Goal: Task Accomplishment & Management: Use online tool/utility

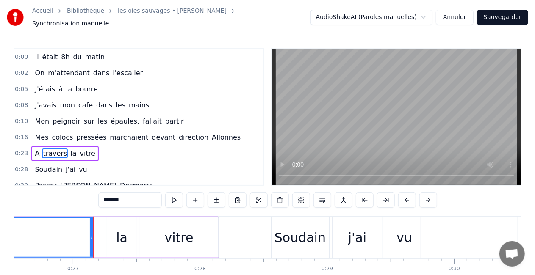
click at [48, 12] on link "Accueil" at bounding box center [42, 11] width 21 height 8
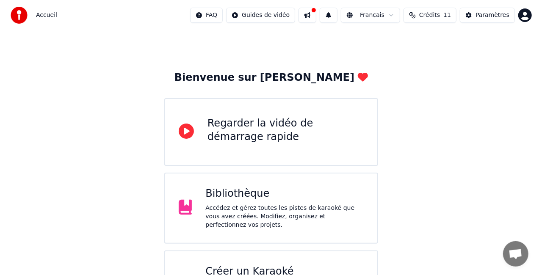
scroll to position [53, 0]
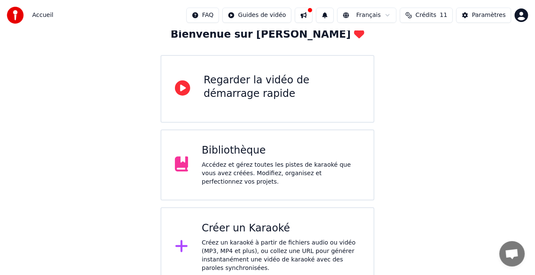
click at [262, 247] on div "Créez un karaoké à partir de fichiers audio ou vidéo (MP3, MP4 et plus), ou col…" at bounding box center [281, 256] width 158 height 34
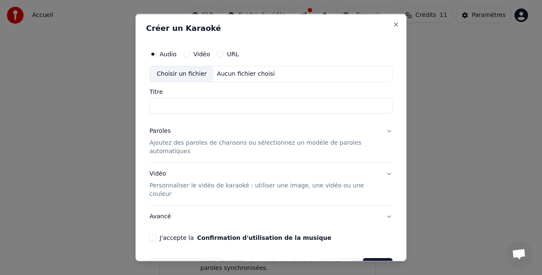
click at [185, 73] on div "Choisir un fichier" at bounding box center [182, 73] width 64 height 15
type input "**********"
click at [221, 142] on p "Ajoutez des paroles de chansons ou sélectionnez un modèle de paroles automatiqu…" at bounding box center [263, 146] width 229 height 17
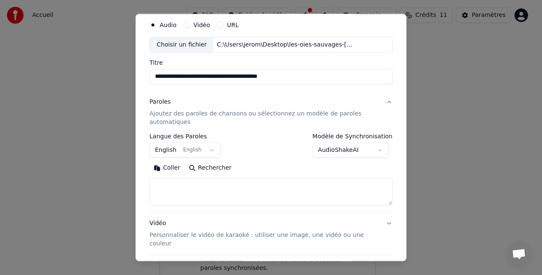
scroll to position [42, 0]
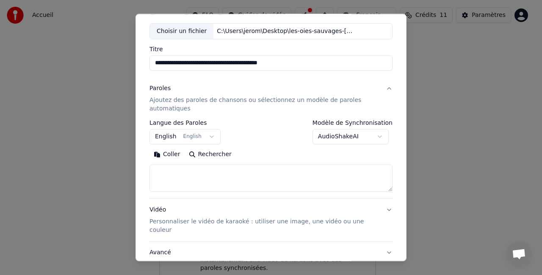
click at [207, 135] on body "**********" at bounding box center [267, 117] width 535 height 340
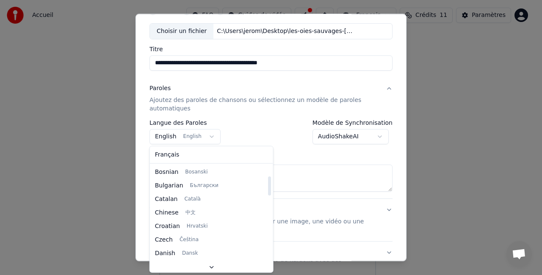
scroll to position [25, 0]
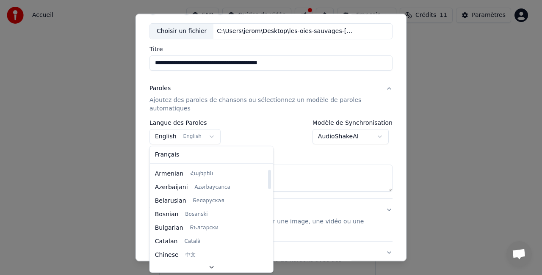
select select "**"
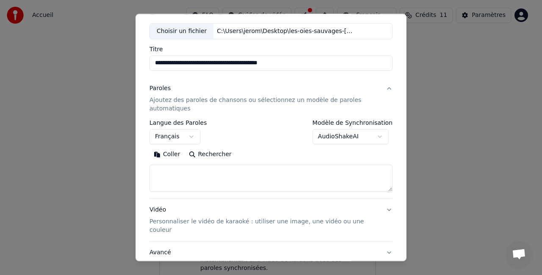
click at [206, 173] on textarea at bounding box center [270, 178] width 243 height 27
paste textarea "**********"
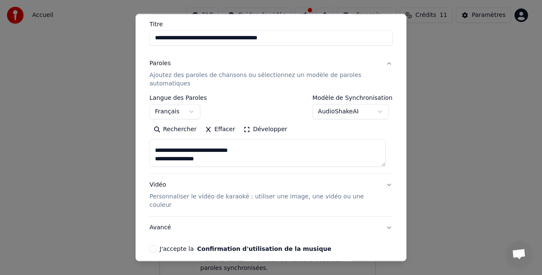
scroll to position [85, 0]
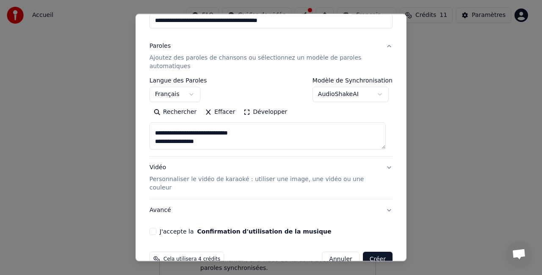
type textarea "**********"
click at [383, 202] on button "Avancé" at bounding box center [270, 210] width 243 height 22
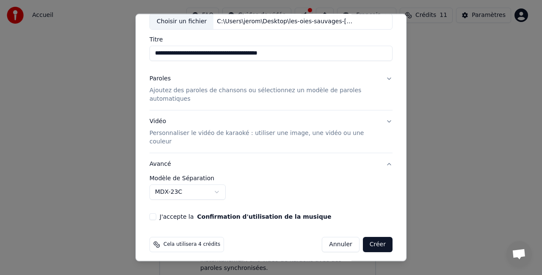
scroll to position [47, 0]
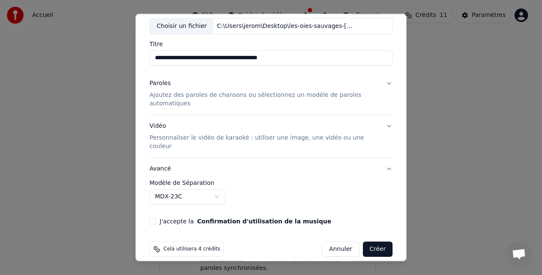
click at [381, 158] on button "Avancé" at bounding box center [270, 169] width 243 height 22
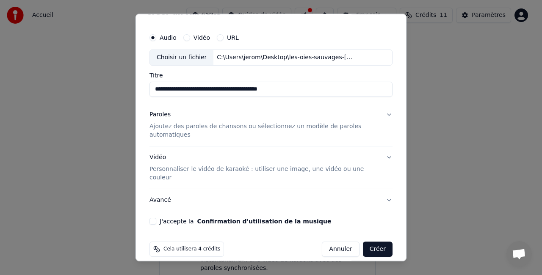
scroll to position [16, 0]
click at [241, 168] on p "Personnaliser le vidéo de karaoké : utiliser une image, une vidéo ou une couleur" at bounding box center [263, 173] width 229 height 17
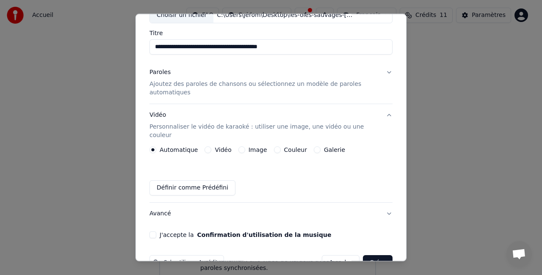
scroll to position [72, 0]
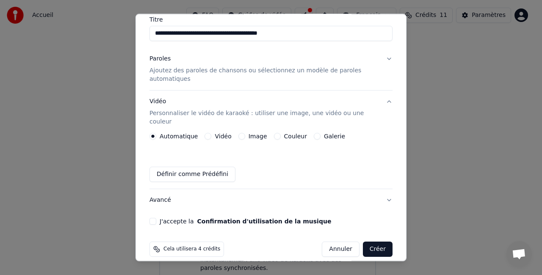
click at [154, 218] on button "J'accepte la Confirmation d'utilisation de la musique" at bounding box center [152, 221] width 7 height 7
click at [375, 242] on button "Créer" at bounding box center [378, 249] width 30 height 15
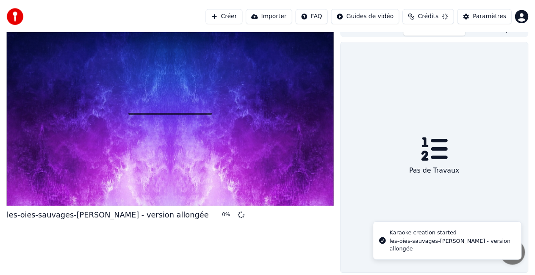
scroll to position [14, 0]
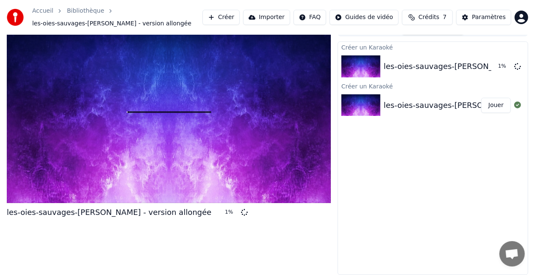
click at [418, 101] on div "les-oies-sauvages-[PERSON_NAME]" at bounding box center [451, 105] width 134 height 12
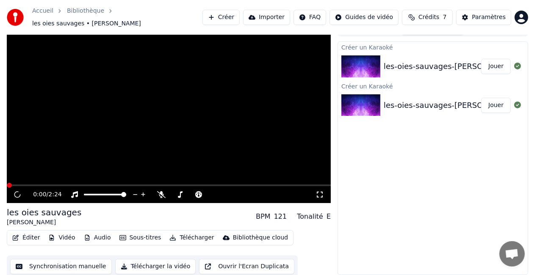
scroll to position [9, 0]
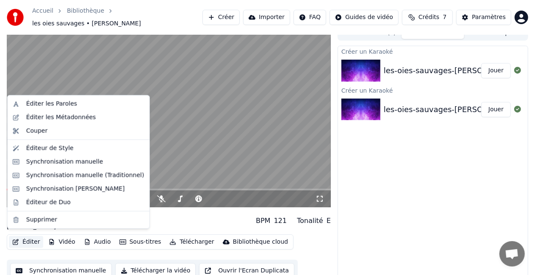
click at [31, 238] on button "Éditer" at bounding box center [26, 242] width 34 height 12
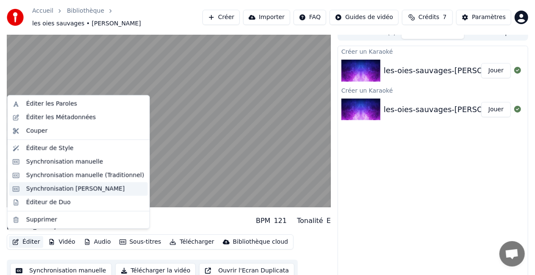
click at [65, 185] on div "Synchronisation [PERSON_NAME]" at bounding box center [75, 189] width 99 height 8
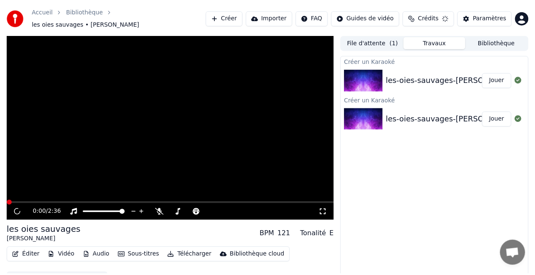
scroll to position [9, 0]
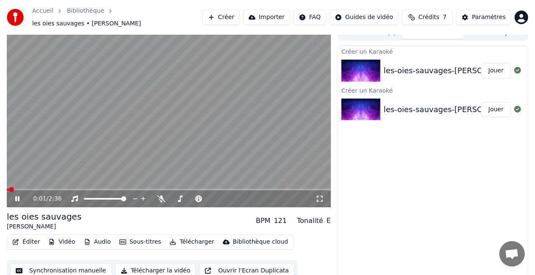
click at [32, 237] on button "Éditer" at bounding box center [26, 242] width 34 height 12
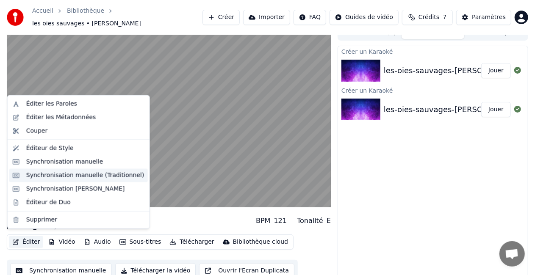
click at [60, 174] on div "Synchronisation manuelle (Traditionnel)" at bounding box center [85, 175] width 118 height 8
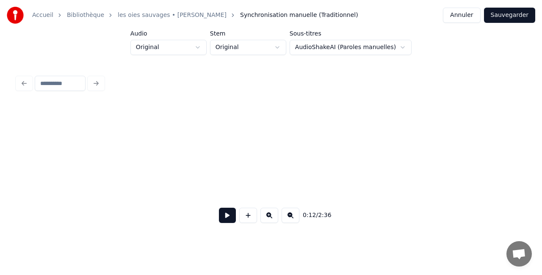
scroll to position [0, 1056]
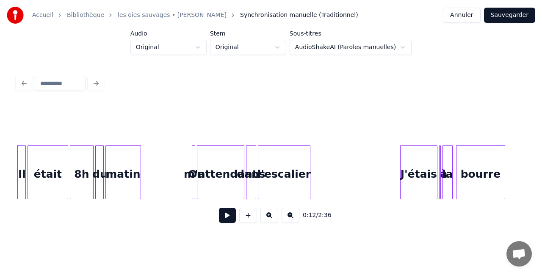
click at [227, 220] on button at bounding box center [227, 215] width 17 height 15
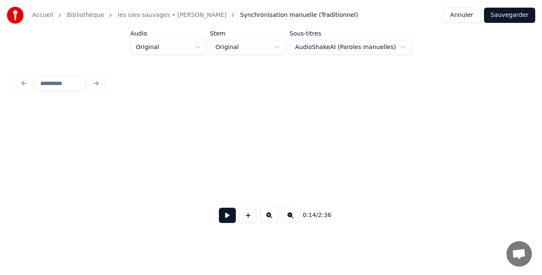
scroll to position [0, 284]
click at [228, 216] on button at bounding box center [227, 215] width 17 height 15
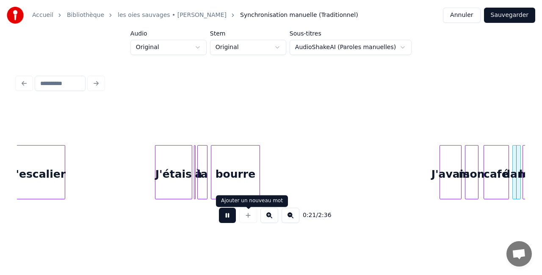
scroll to position [0, 1810]
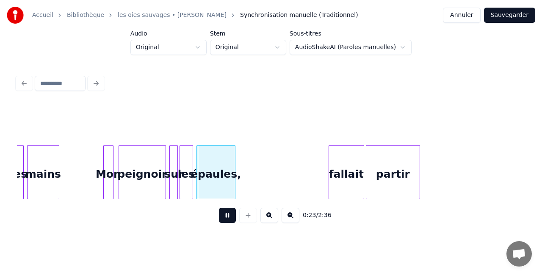
click at [229, 218] on button at bounding box center [227, 215] width 17 height 15
click at [229, 217] on button at bounding box center [227, 215] width 17 height 15
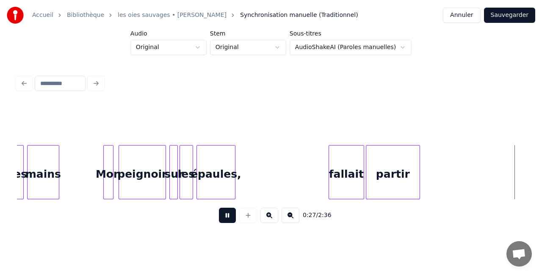
scroll to position [0, 2319]
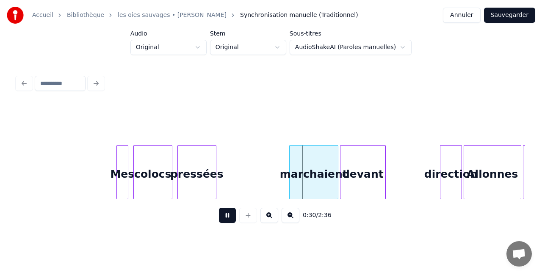
click at [230, 219] on button at bounding box center [227, 215] width 17 height 15
click at [287, 179] on div "marchaient" at bounding box center [304, 175] width 48 height 58
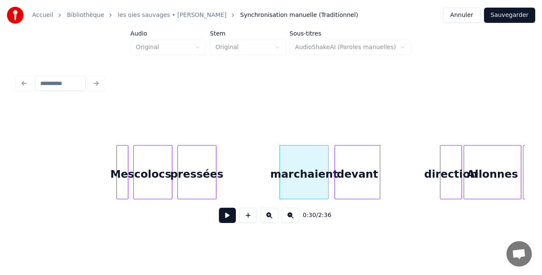
click at [354, 173] on div "devant" at bounding box center [357, 175] width 45 height 58
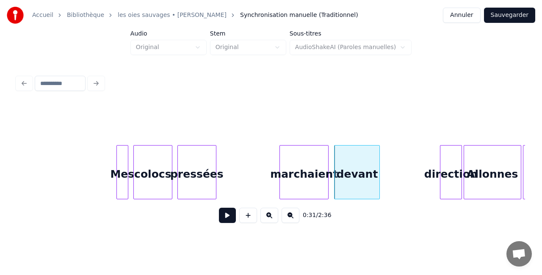
click at [379, 171] on div at bounding box center [378, 172] width 3 height 53
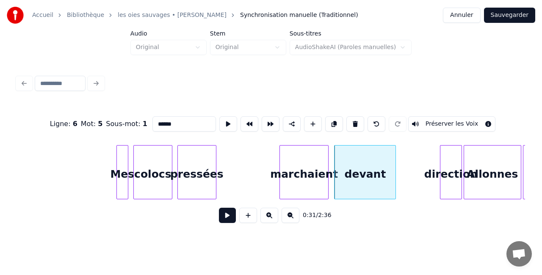
click at [395, 171] on div at bounding box center [394, 172] width 3 height 53
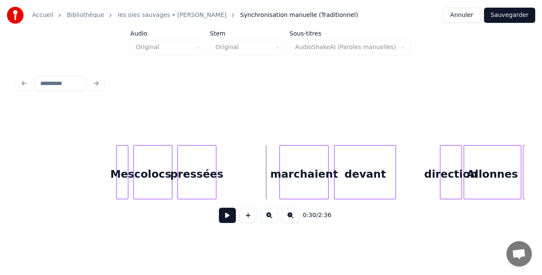
click at [229, 218] on button at bounding box center [227, 215] width 17 height 15
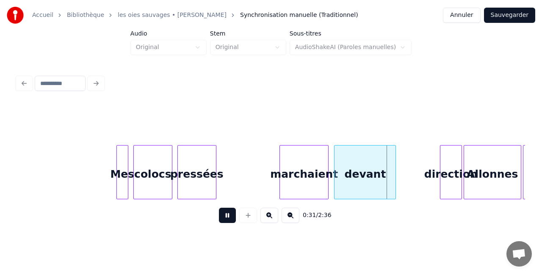
click at [229, 218] on button at bounding box center [227, 215] width 17 height 15
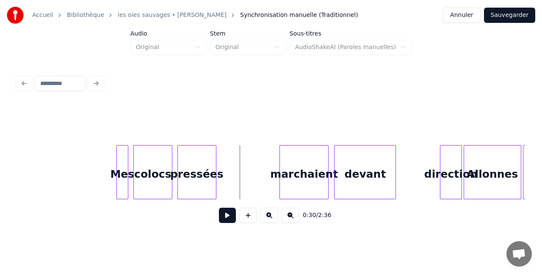
click at [226, 219] on button at bounding box center [227, 215] width 17 height 15
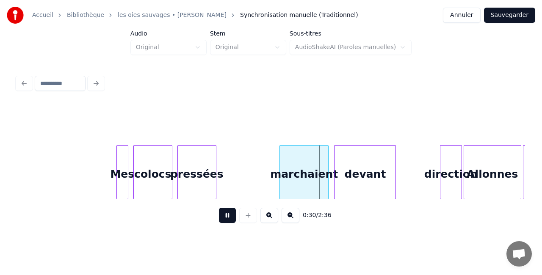
click at [226, 219] on button at bounding box center [227, 215] width 17 height 15
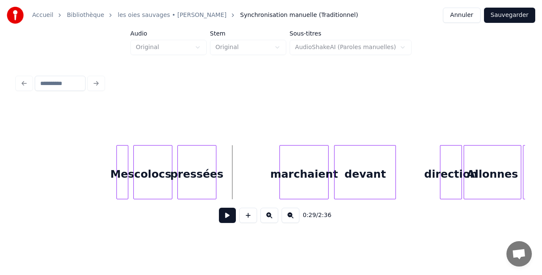
click at [223, 216] on button at bounding box center [227, 215] width 17 height 15
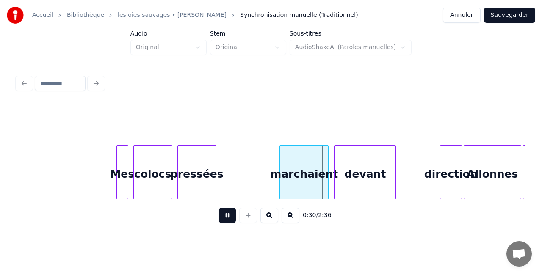
click at [223, 216] on button at bounding box center [227, 215] width 17 height 15
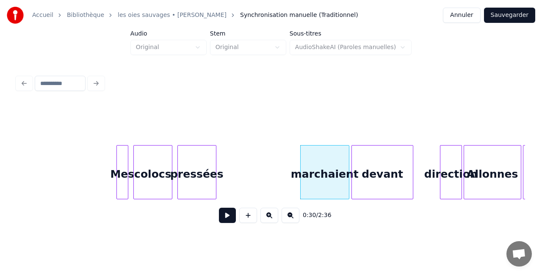
click at [384, 181] on div "devant" at bounding box center [382, 175] width 61 height 58
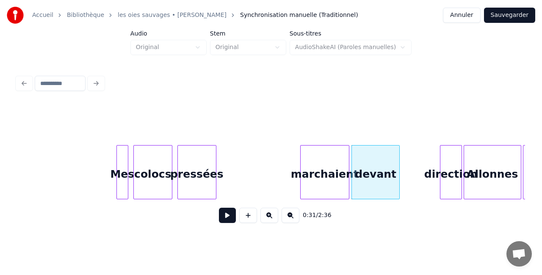
click at [398, 175] on div at bounding box center [398, 172] width 3 height 53
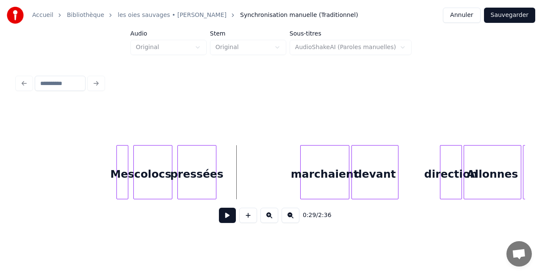
click at [235, 221] on button at bounding box center [227, 215] width 17 height 15
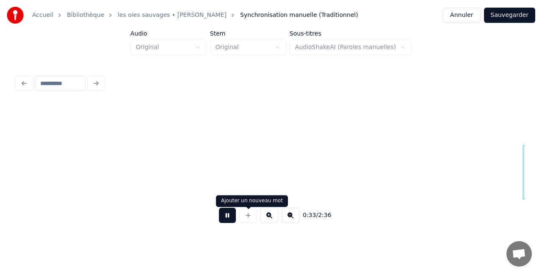
scroll to position [0, 2827]
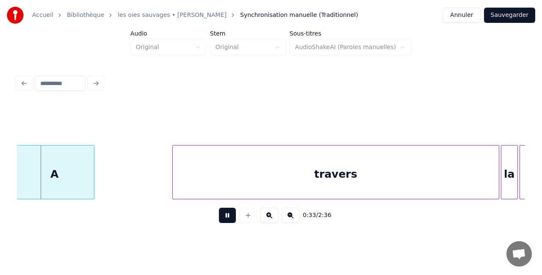
click at [228, 219] on button at bounding box center [227, 215] width 17 height 15
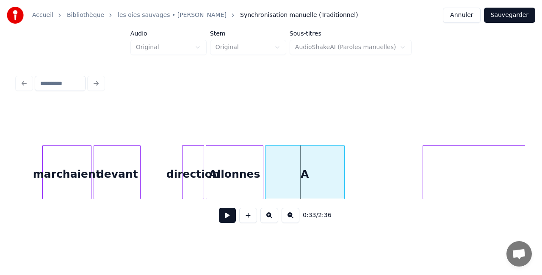
scroll to position [0, 2615]
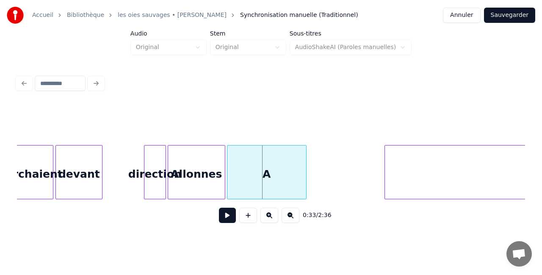
click at [246, 177] on div "A" at bounding box center [266, 175] width 79 height 58
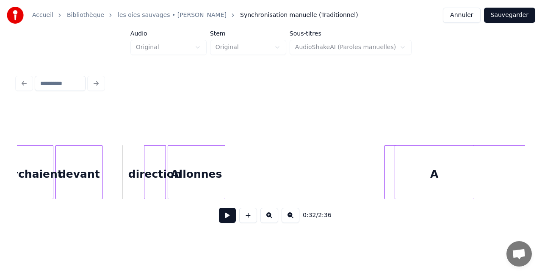
click at [231, 220] on button at bounding box center [227, 215] width 17 height 15
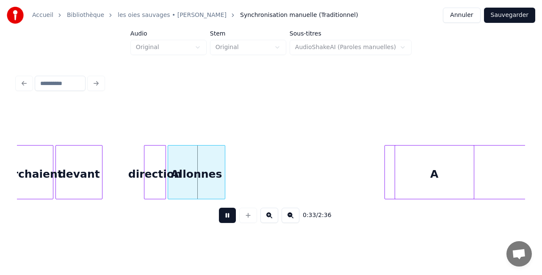
click at [231, 220] on button at bounding box center [227, 215] width 17 height 15
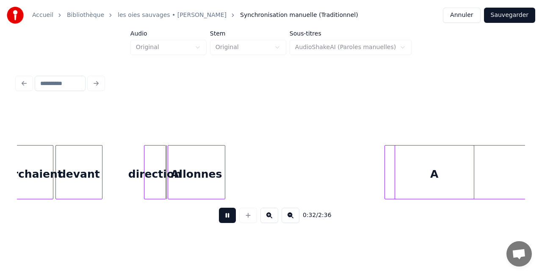
click at [222, 218] on button at bounding box center [227, 215] width 17 height 15
click at [203, 175] on div "Allonnes" at bounding box center [196, 175] width 57 height 58
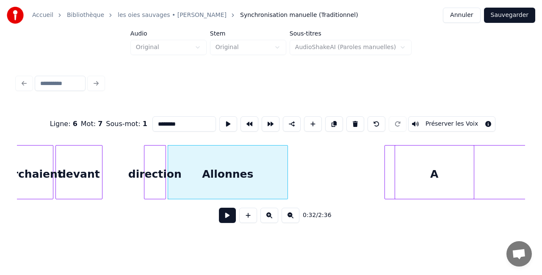
click at [287, 175] on div at bounding box center [286, 172] width 3 height 53
click at [189, 167] on div at bounding box center [190, 172] width 3 height 53
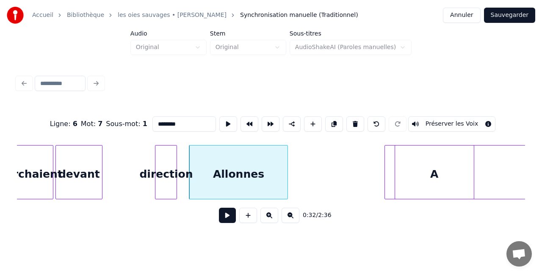
click at [168, 168] on div "direction" at bounding box center [165, 175] width 21 height 58
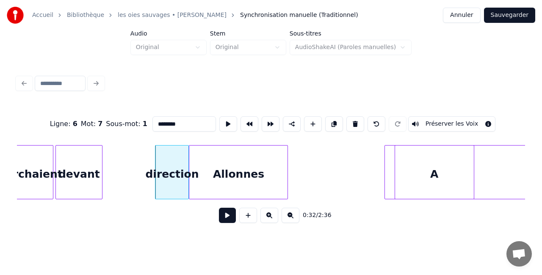
click at [188, 166] on div at bounding box center [187, 172] width 3 height 53
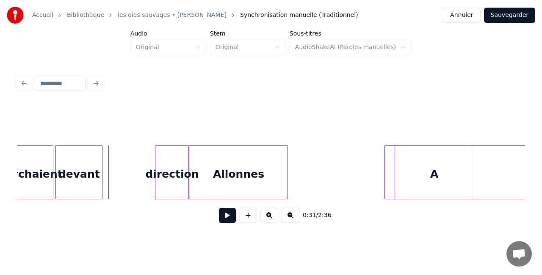
click at [224, 221] on button at bounding box center [227, 215] width 17 height 15
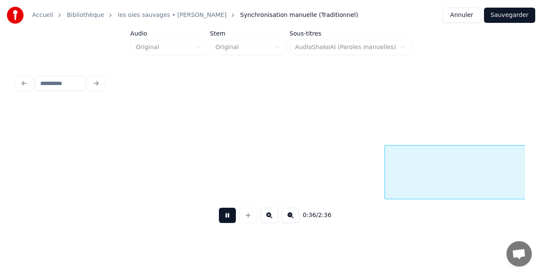
scroll to position [0, 3123]
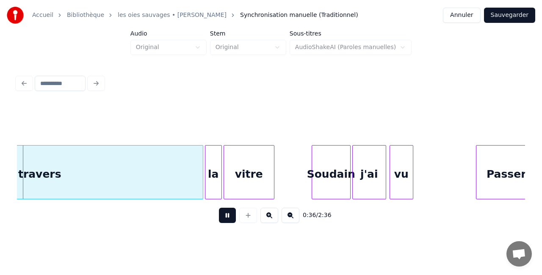
click at [224, 221] on button at bounding box center [227, 215] width 17 height 15
click at [151, 171] on div "travers" at bounding box center [40, 175] width 326 height 58
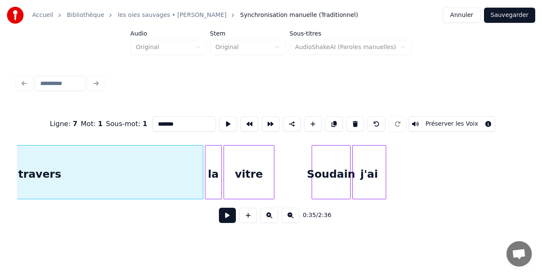
scroll to position [0, 2982]
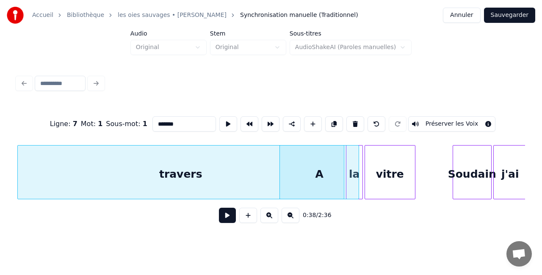
click at [336, 173] on div "A" at bounding box center [319, 175] width 79 height 58
click at [331, 163] on div "A" at bounding box center [318, 175] width 79 height 58
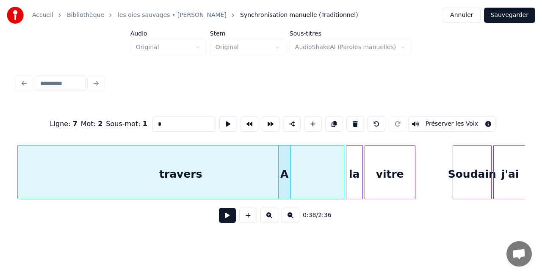
click at [289, 166] on div at bounding box center [289, 172] width 3 height 53
click at [155, 172] on div "travers" at bounding box center [181, 175] width 326 height 58
type input "*******"
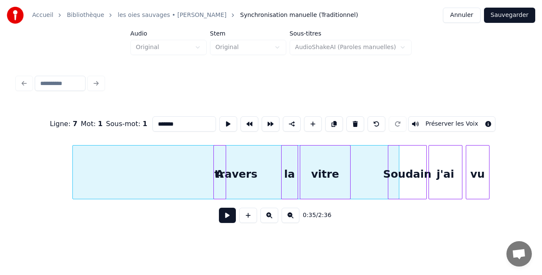
scroll to position [0, 3022]
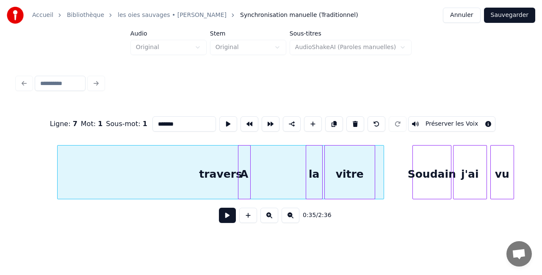
click at [215, 173] on div "travers" at bounding box center [221, 175] width 326 height 58
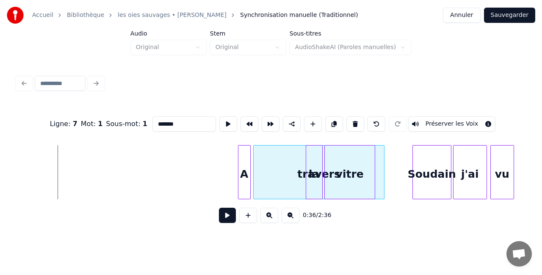
click at [256, 173] on div at bounding box center [255, 172] width 3 height 53
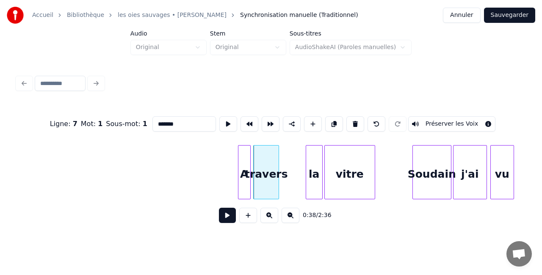
click at [279, 172] on div at bounding box center [277, 172] width 3 height 53
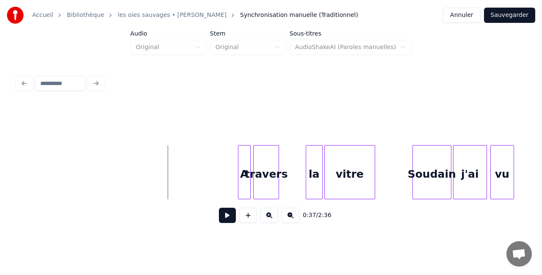
click at [223, 218] on button at bounding box center [227, 215] width 17 height 15
click at [224, 218] on button at bounding box center [227, 215] width 17 height 15
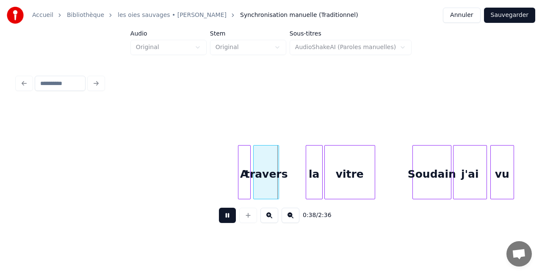
drag, startPoint x: 232, startPoint y: 233, endPoint x: 231, endPoint y: 226, distance: 7.2
click at [232, 232] on div "0:38 / 2:36" at bounding box center [271, 215] width 508 height 32
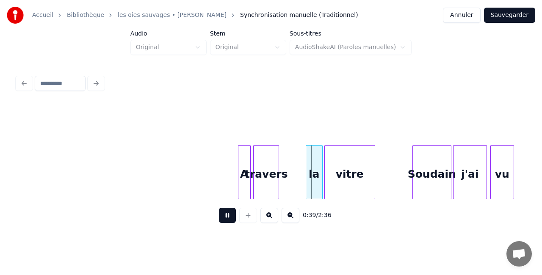
click at [229, 221] on button at bounding box center [227, 215] width 17 height 15
click at [265, 171] on div "travers" at bounding box center [266, 175] width 25 height 58
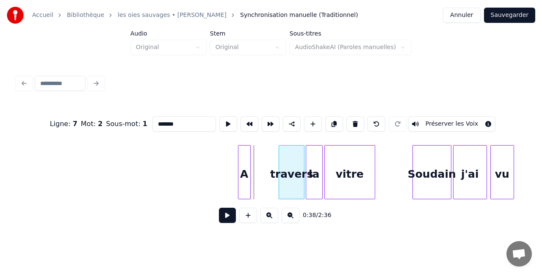
click at [297, 174] on div "travers" at bounding box center [291, 175] width 25 height 58
click at [260, 167] on div "A" at bounding box center [258, 175] width 12 height 58
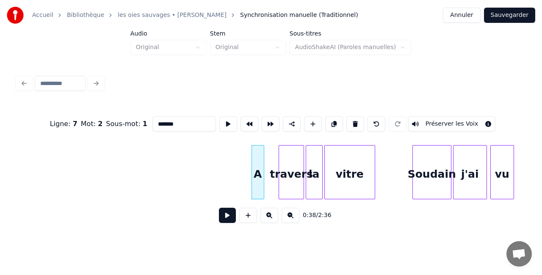
click at [282, 168] on div "travers" at bounding box center [291, 175] width 25 height 58
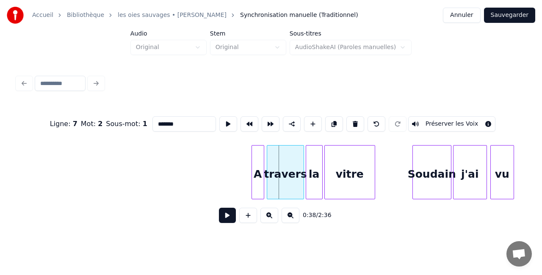
click at [268, 170] on div at bounding box center [268, 172] width 3 height 53
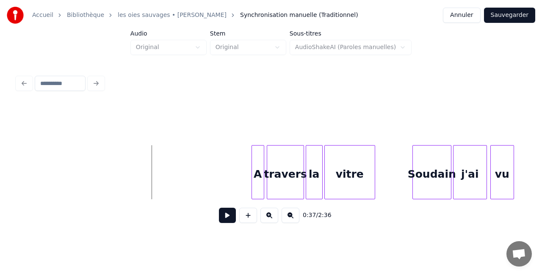
click at [226, 213] on button at bounding box center [227, 215] width 17 height 15
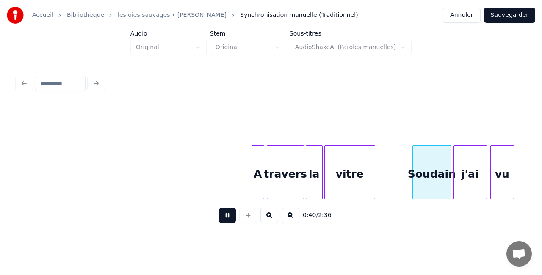
click at [228, 217] on button at bounding box center [227, 215] width 17 height 15
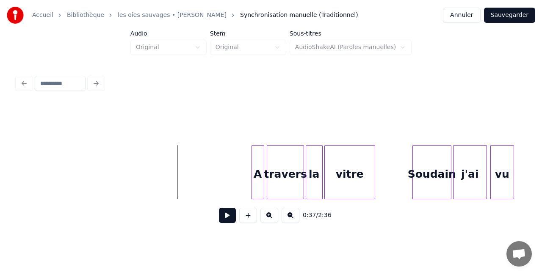
click at [230, 215] on button at bounding box center [227, 215] width 17 height 15
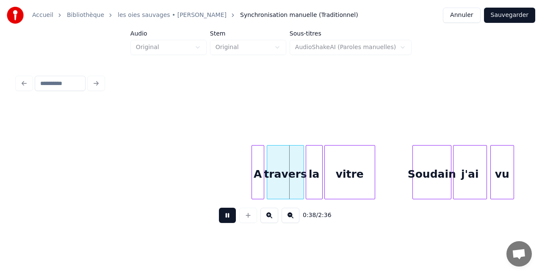
click at [230, 216] on button at bounding box center [227, 215] width 17 height 15
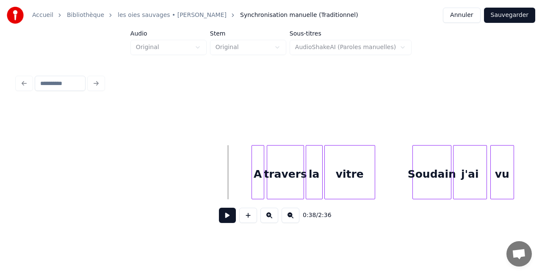
click at [230, 217] on button at bounding box center [227, 215] width 17 height 15
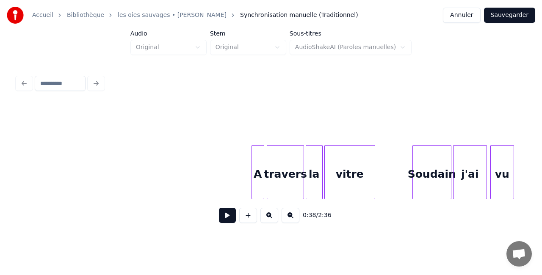
click at [227, 216] on button at bounding box center [227, 215] width 17 height 15
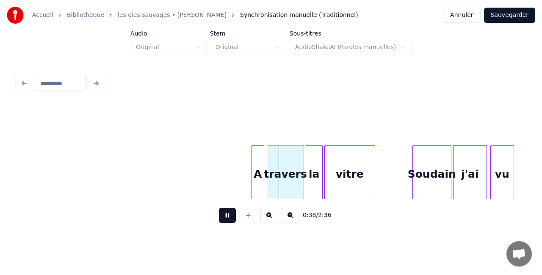
click at [227, 216] on button at bounding box center [227, 215] width 17 height 15
click at [256, 157] on div "A" at bounding box center [258, 175] width 12 height 58
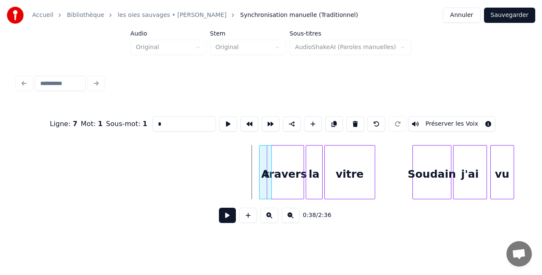
click at [264, 162] on div "A" at bounding box center [266, 175] width 12 height 58
click at [289, 168] on div "travers" at bounding box center [291, 175] width 37 height 58
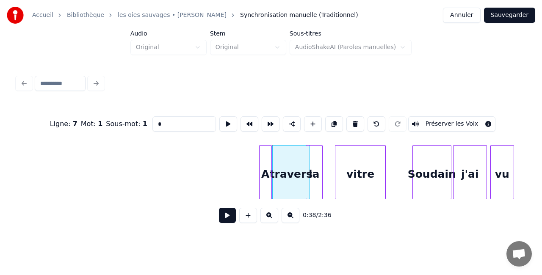
click at [346, 168] on div "vitre" at bounding box center [360, 175] width 50 height 58
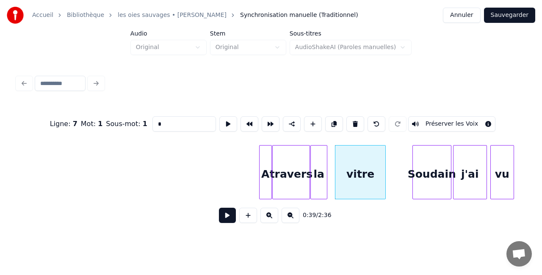
click at [323, 170] on div "la" at bounding box center [319, 175] width 16 height 58
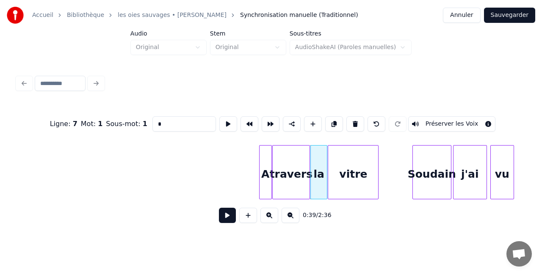
click at [342, 172] on div "vitre" at bounding box center [353, 175] width 50 height 58
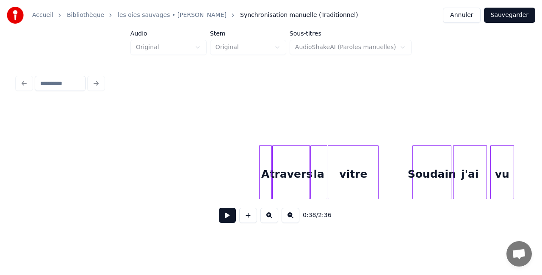
click at [229, 218] on button at bounding box center [227, 215] width 17 height 15
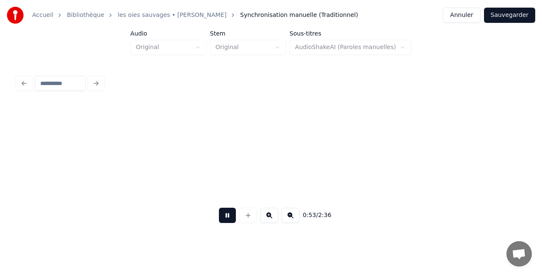
scroll to position [0, 4549]
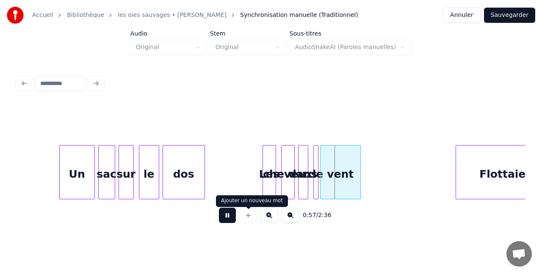
click at [230, 220] on button at bounding box center [227, 215] width 17 height 15
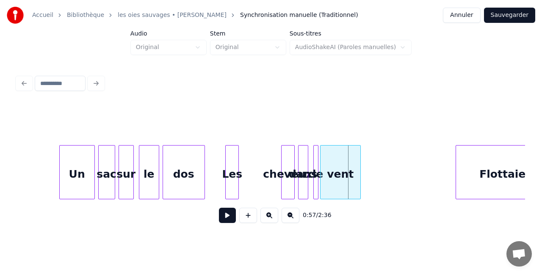
click at [232, 183] on div "Les" at bounding box center [232, 175] width 13 height 58
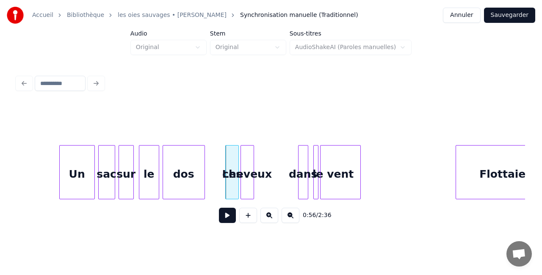
click at [246, 185] on div "cheveux" at bounding box center [247, 175] width 13 height 58
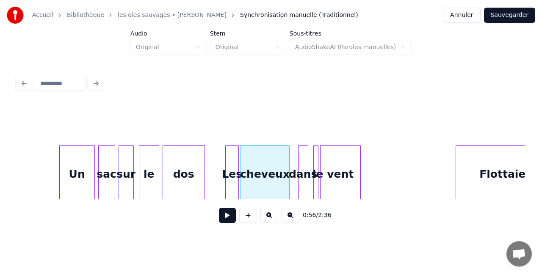
click at [289, 184] on div at bounding box center [288, 172] width 3 height 53
click at [296, 182] on div "dans" at bounding box center [296, 175] width 9 height 58
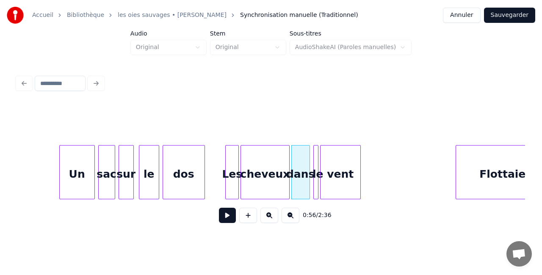
click at [309, 181] on div at bounding box center [308, 172] width 3 height 53
click at [334, 184] on div "vent" at bounding box center [346, 175] width 40 height 58
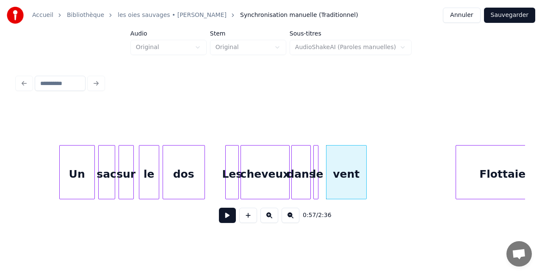
click at [316, 183] on div at bounding box center [316, 172] width 3 height 53
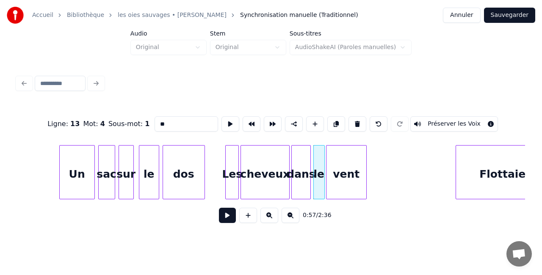
click at [323, 183] on div at bounding box center [323, 172] width 3 height 53
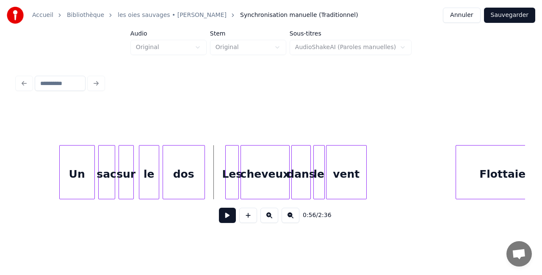
click at [224, 214] on button at bounding box center [227, 215] width 17 height 15
click at [391, 171] on div at bounding box center [390, 172] width 3 height 53
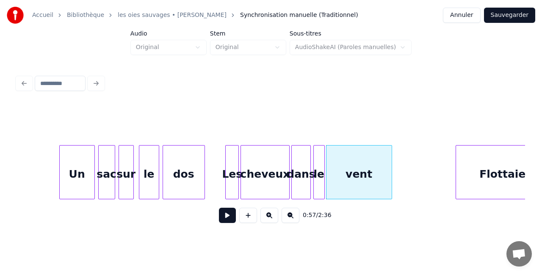
click at [231, 174] on div "Les" at bounding box center [232, 175] width 13 height 58
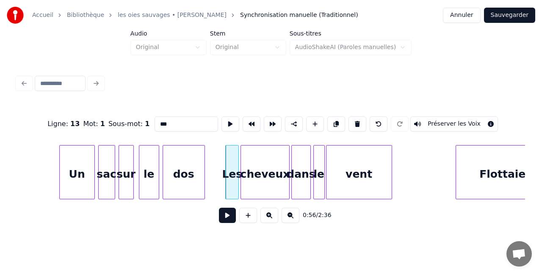
click at [257, 175] on div "cheveux" at bounding box center [265, 175] width 49 height 58
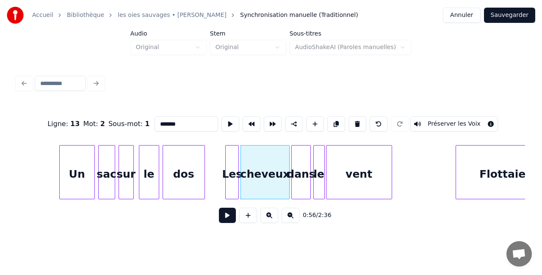
click at [267, 170] on div "cheveux" at bounding box center [265, 175] width 49 height 58
click at [234, 163] on div "Les" at bounding box center [232, 175] width 13 height 58
type input "***"
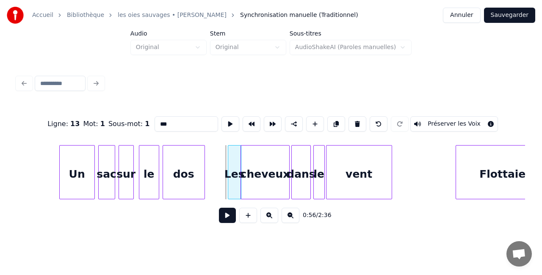
click at [235, 167] on div "Les" at bounding box center [234, 175] width 13 height 58
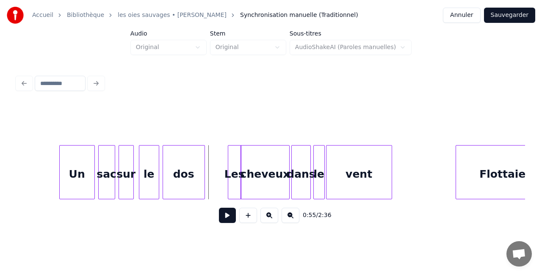
click at [226, 215] on button at bounding box center [227, 215] width 17 height 15
click at [233, 216] on button at bounding box center [227, 215] width 17 height 15
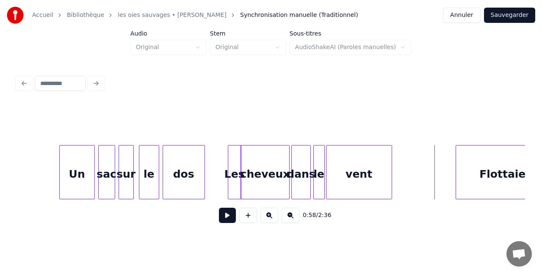
click at [222, 215] on button at bounding box center [227, 215] width 17 height 15
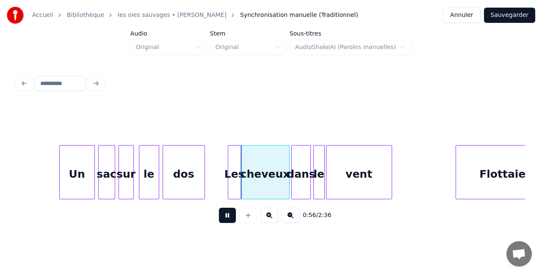
click at [222, 215] on button at bounding box center [227, 215] width 17 height 15
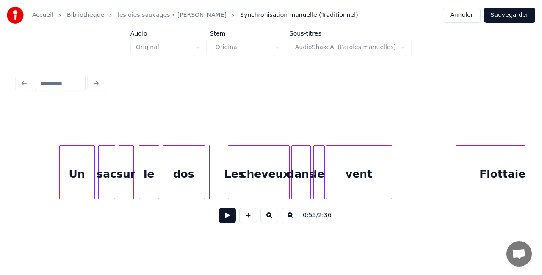
click at [221, 218] on button at bounding box center [227, 215] width 17 height 15
click at [222, 218] on button at bounding box center [227, 215] width 17 height 15
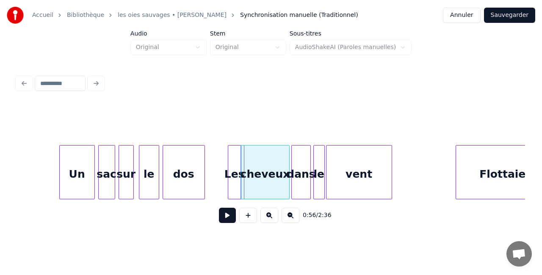
click at [265, 179] on div "cheveux" at bounding box center [265, 175] width 49 height 58
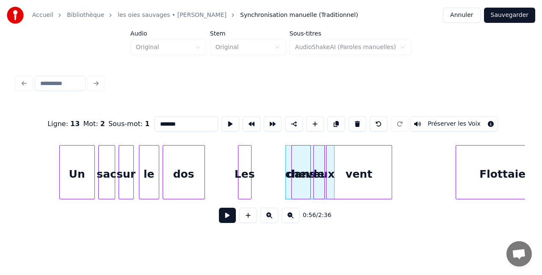
click at [248, 176] on div "Les" at bounding box center [244, 175] width 13 height 58
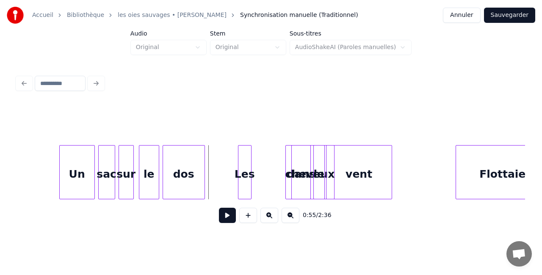
click at [222, 223] on button at bounding box center [227, 215] width 17 height 15
click at [222, 222] on button at bounding box center [227, 215] width 17 height 15
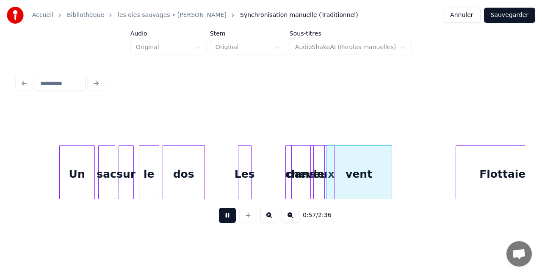
click at [222, 222] on button at bounding box center [227, 215] width 17 height 15
click at [256, 163] on div "cheveux" at bounding box center [276, 175] width 49 height 58
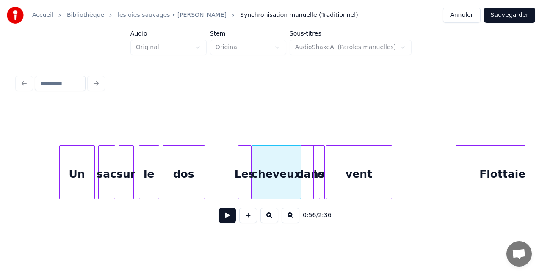
click at [323, 187] on div at bounding box center [323, 172] width 3 height 53
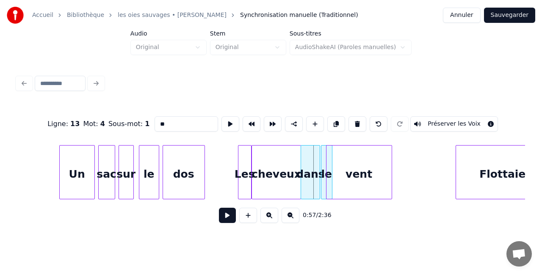
click at [340, 189] on div "vent" at bounding box center [358, 175] width 65 height 58
type input "****"
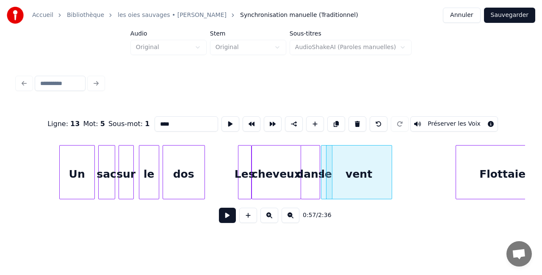
click at [329, 173] on div "vent" at bounding box center [358, 175] width 65 height 58
click at [334, 166] on div at bounding box center [335, 172] width 3 height 53
click at [337, 205] on div "0:57 / 2:36" at bounding box center [271, 215] width 508 height 32
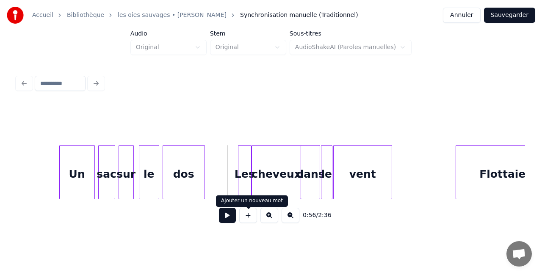
click at [232, 218] on button at bounding box center [227, 215] width 17 height 15
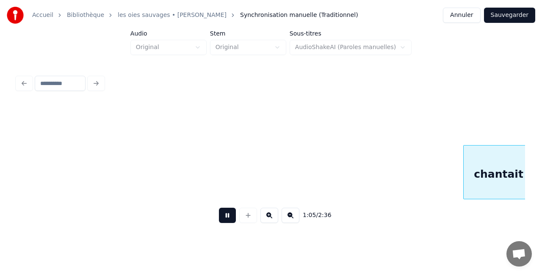
scroll to position [0, 5566]
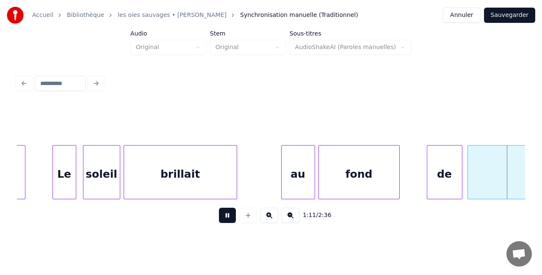
click at [226, 218] on button at bounding box center [227, 215] width 17 height 15
click at [410, 179] on div "de" at bounding box center [418, 175] width 35 height 58
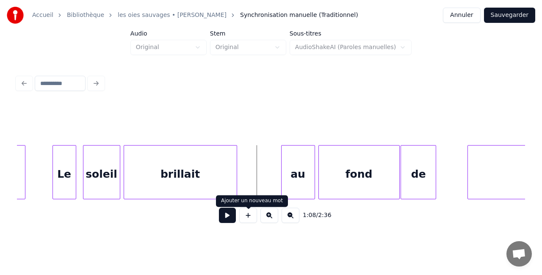
click at [235, 218] on button at bounding box center [227, 215] width 17 height 15
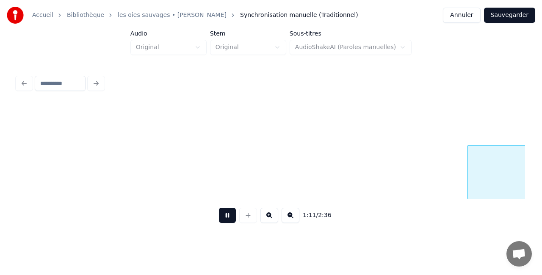
scroll to position [0, 6076]
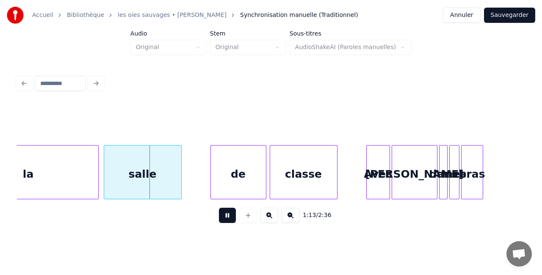
click at [229, 220] on button at bounding box center [227, 215] width 17 height 15
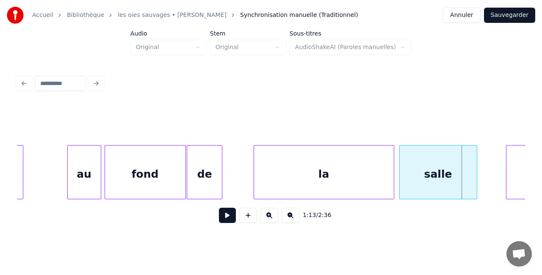
scroll to position [0, 5818]
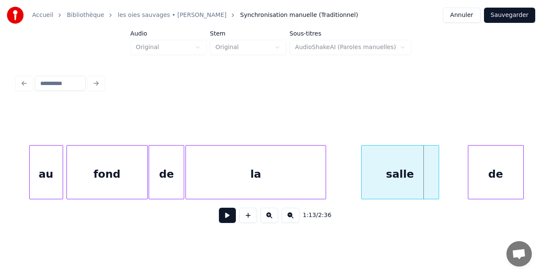
click at [216, 179] on div "la" at bounding box center [256, 175] width 140 height 58
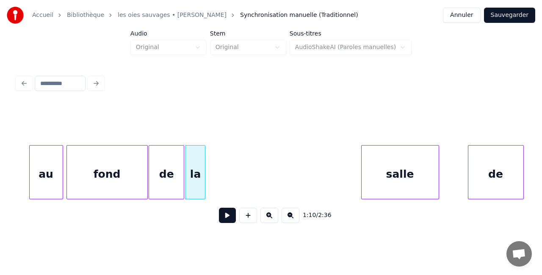
click at [204, 177] on div at bounding box center [203, 172] width 3 height 53
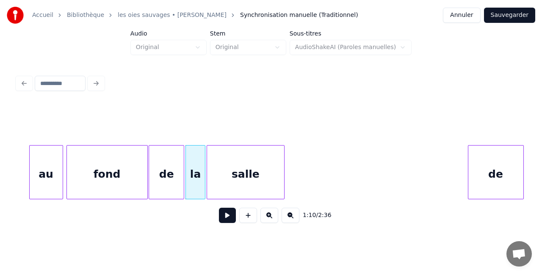
click at [239, 173] on div "salle" at bounding box center [245, 175] width 77 height 58
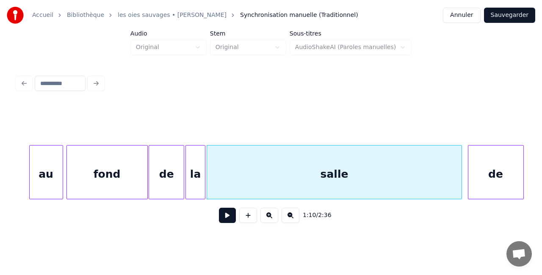
click at [461, 173] on div at bounding box center [460, 172] width 3 height 53
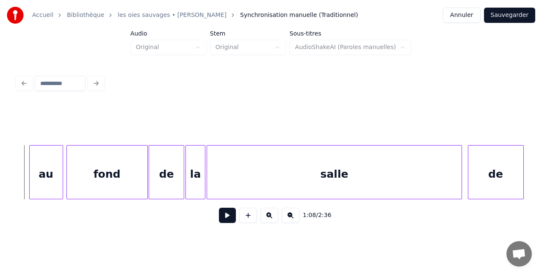
click at [228, 219] on button at bounding box center [227, 215] width 17 height 15
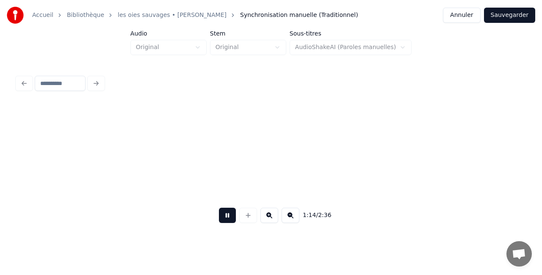
scroll to position [0, 6328]
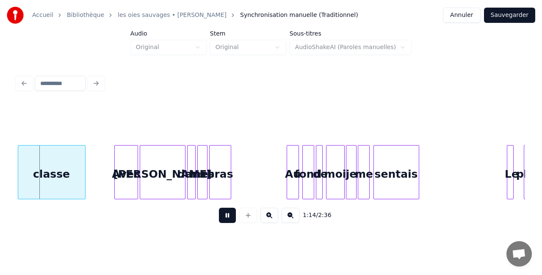
click at [229, 220] on button at bounding box center [227, 215] width 17 height 15
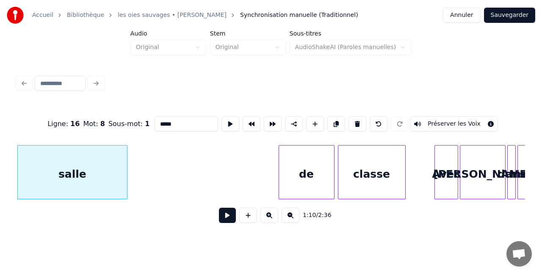
click at [127, 172] on div at bounding box center [125, 172] width 3 height 53
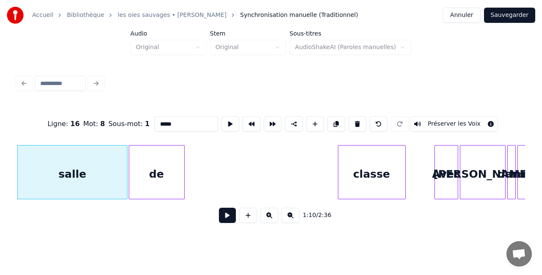
click at [150, 175] on div "de" at bounding box center [156, 175] width 55 height 58
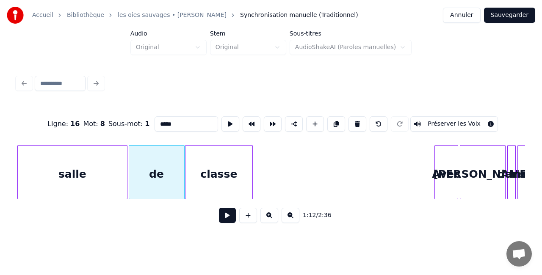
click at [234, 181] on div "classe" at bounding box center [218, 175] width 67 height 58
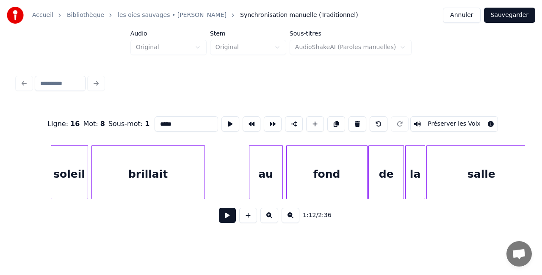
scroll to position [0, 5644]
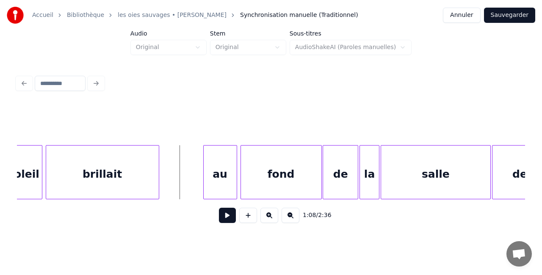
click at [229, 219] on button at bounding box center [227, 215] width 17 height 15
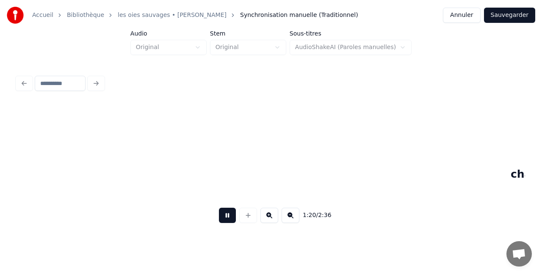
scroll to position [0, 6844]
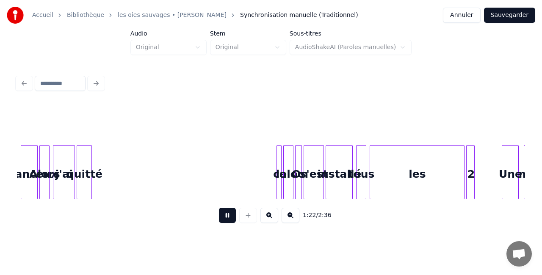
click at [228, 218] on button at bounding box center [227, 215] width 17 height 15
click at [87, 173] on div "quitté" at bounding box center [84, 175] width 14 height 58
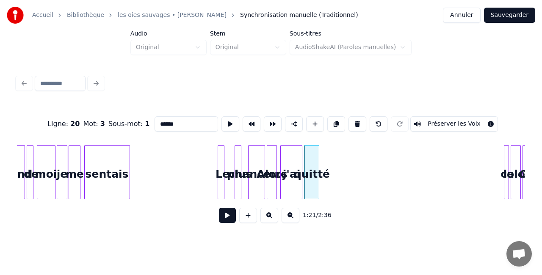
scroll to position [0, 6654]
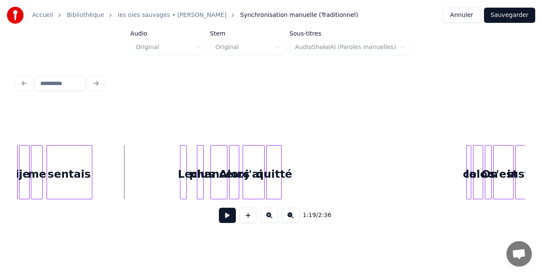
click at [223, 220] on button at bounding box center [227, 215] width 17 height 15
click at [234, 159] on div "Alors" at bounding box center [233, 175] width 9 height 58
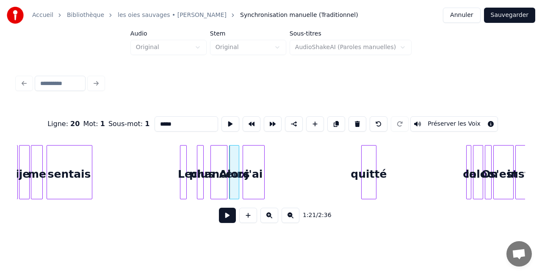
click at [373, 163] on div "quitté" at bounding box center [369, 175] width 14 height 58
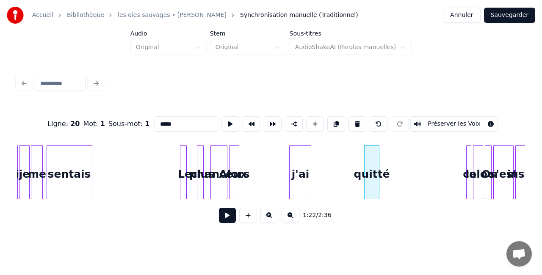
click at [311, 160] on div "j'ai" at bounding box center [300, 175] width 21 height 58
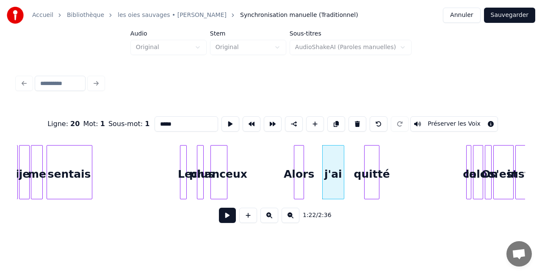
click at [304, 160] on div "Alors" at bounding box center [298, 175] width 9 height 58
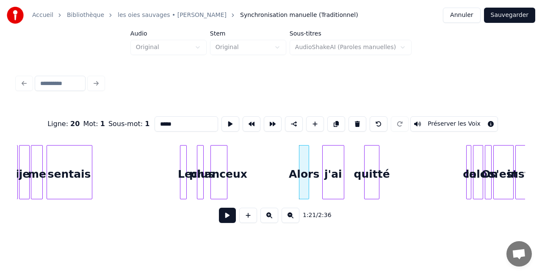
click at [221, 159] on div "chanceux" at bounding box center [219, 175] width 16 height 58
type input "********"
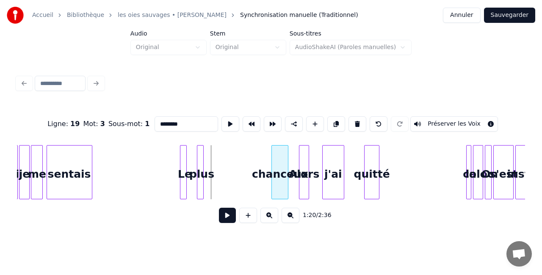
click at [281, 172] on div "chanceux" at bounding box center [280, 175] width 16 height 58
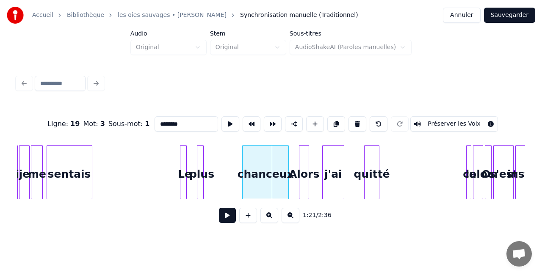
click at [244, 168] on div at bounding box center [244, 172] width 3 height 53
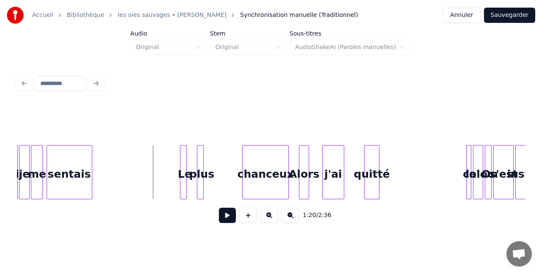
click at [222, 216] on button at bounding box center [227, 215] width 17 height 15
click at [184, 168] on div at bounding box center [185, 172] width 3 height 53
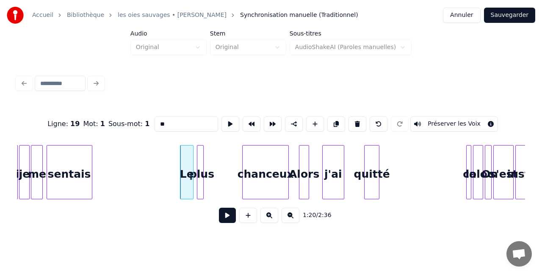
click at [193, 166] on div at bounding box center [192, 172] width 3 height 53
click at [199, 166] on div at bounding box center [198, 172] width 3 height 53
type input "****"
click at [203, 169] on div "plus" at bounding box center [201, 175] width 8 height 58
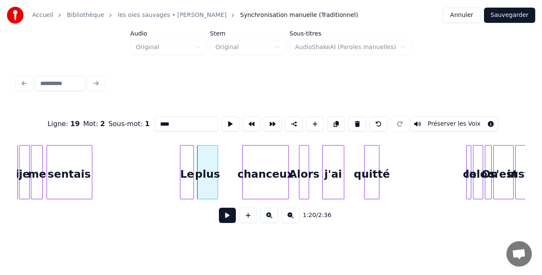
click at [217, 167] on div at bounding box center [216, 172] width 3 height 53
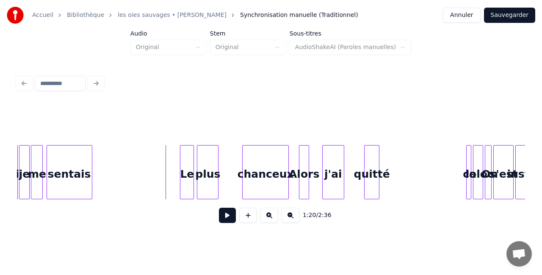
click at [224, 218] on button at bounding box center [227, 215] width 17 height 15
click at [257, 178] on div "chanceux" at bounding box center [266, 175] width 46 height 58
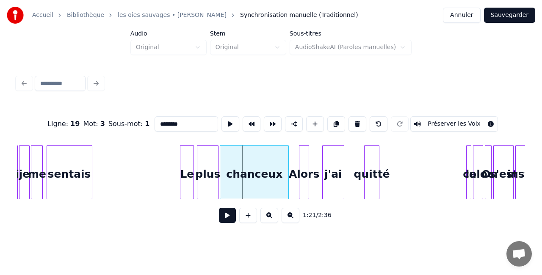
click at [221, 173] on div at bounding box center [221, 172] width 3 height 53
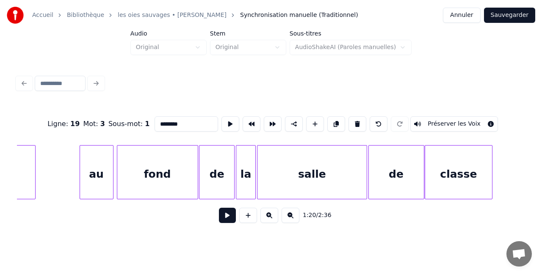
scroll to position [0, 5693]
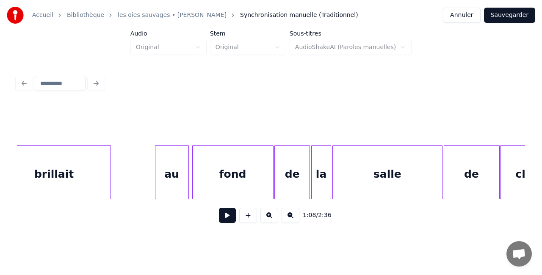
click at [229, 219] on button at bounding box center [227, 215] width 17 height 15
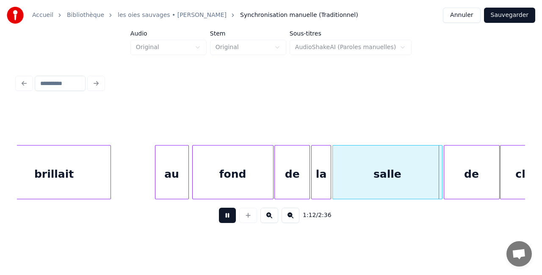
click at [229, 219] on button at bounding box center [227, 215] width 17 height 15
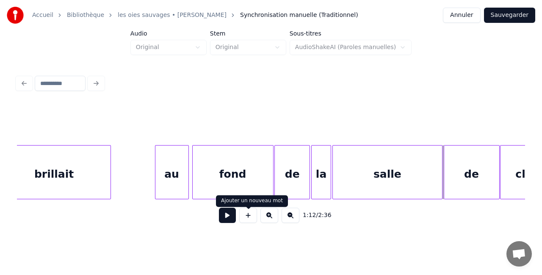
click at [296, 174] on div "de" at bounding box center [292, 175] width 35 height 58
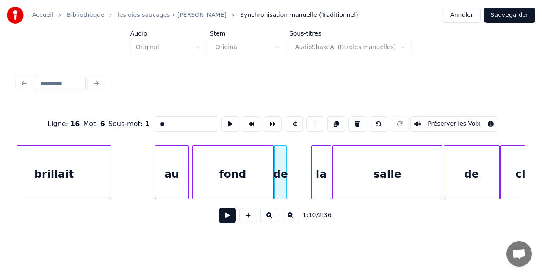
click at [286, 175] on div at bounding box center [285, 172] width 3 height 53
click at [313, 174] on div at bounding box center [313, 172] width 3 height 53
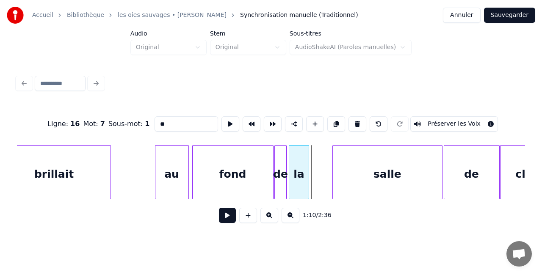
click at [296, 171] on div "la" at bounding box center [298, 175] width 19 height 58
click at [297, 164] on div "la" at bounding box center [302, 175] width 19 height 58
click at [285, 166] on div at bounding box center [285, 172] width 3 height 53
click at [290, 167] on div at bounding box center [289, 172] width 3 height 53
click at [356, 173] on div "salle" at bounding box center [387, 175] width 109 height 58
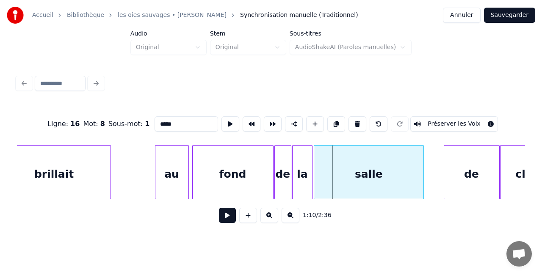
click at [348, 172] on div "salle" at bounding box center [368, 175] width 109 height 58
click at [444, 173] on div "de" at bounding box center [452, 175] width 55 height 58
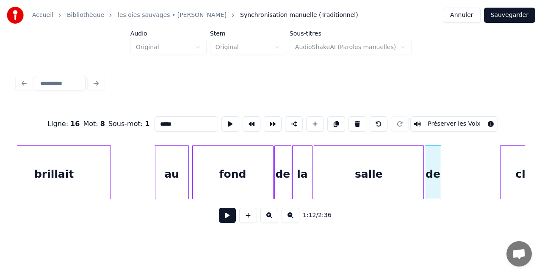
click at [441, 174] on div at bounding box center [439, 172] width 3 height 53
click at [501, 167] on div at bounding box center [501, 172] width 3 height 53
type input "******"
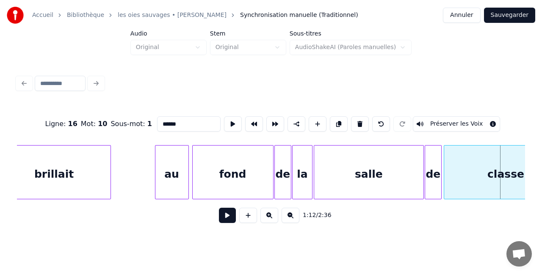
click at [444, 168] on div at bounding box center [445, 172] width 3 height 53
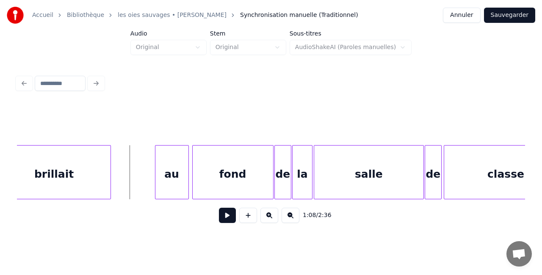
click at [229, 217] on button at bounding box center [227, 215] width 17 height 15
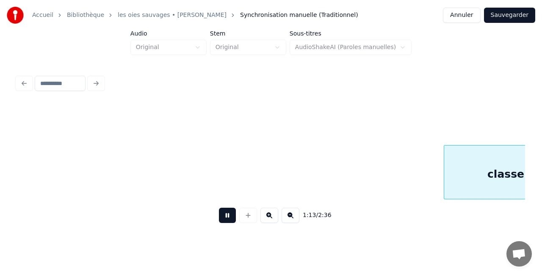
scroll to position [0, 6201]
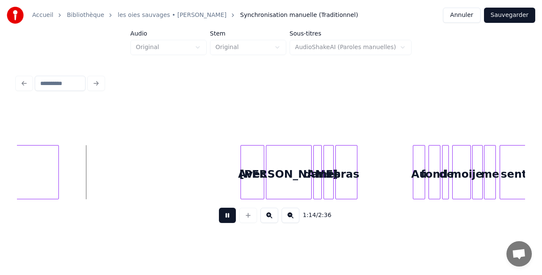
click at [228, 216] on button at bounding box center [227, 215] width 17 height 15
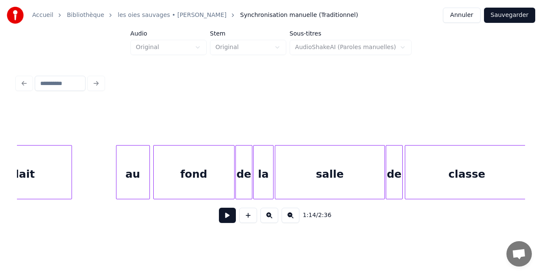
scroll to position [0, 5724]
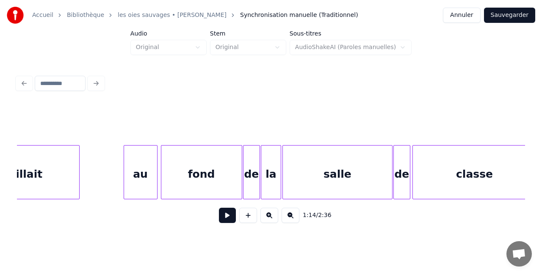
click at [224, 219] on button at bounding box center [227, 215] width 17 height 15
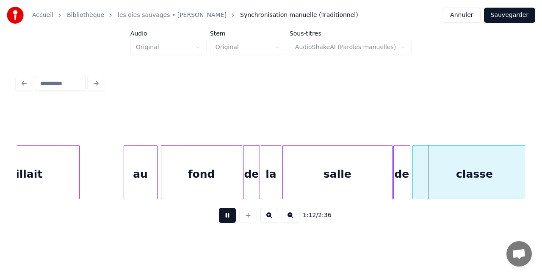
click at [205, 217] on div "1:12 / 2:36" at bounding box center [271, 215] width 494 height 19
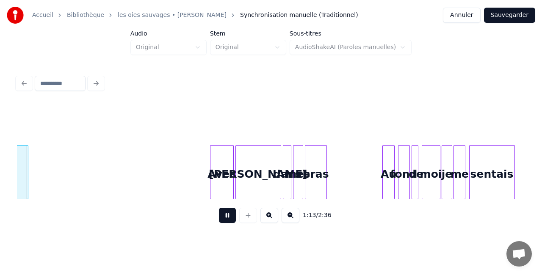
click at [222, 220] on button at bounding box center [227, 215] width 17 height 15
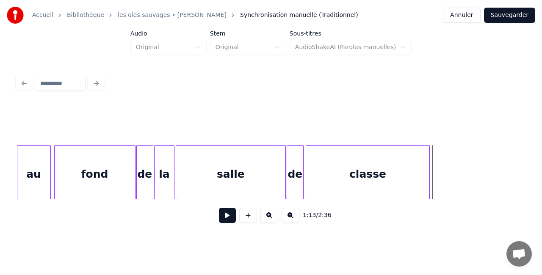
scroll to position [0, 5800]
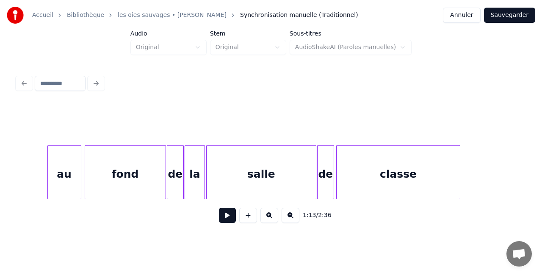
click at [355, 179] on div "classe" at bounding box center [398, 175] width 123 height 58
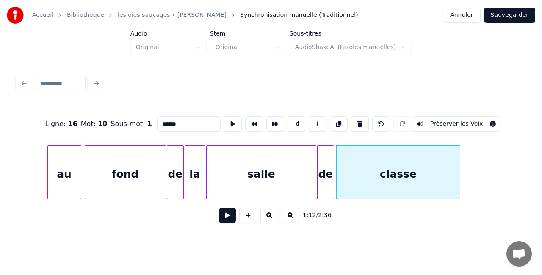
click at [295, 175] on div "salle" at bounding box center [261, 175] width 109 height 58
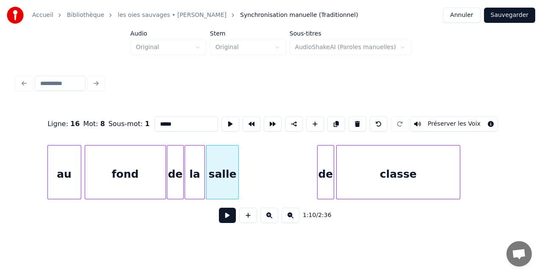
click at [238, 174] on div at bounding box center [237, 172] width 3 height 53
click at [326, 176] on div "de" at bounding box center [326, 175] width 16 height 58
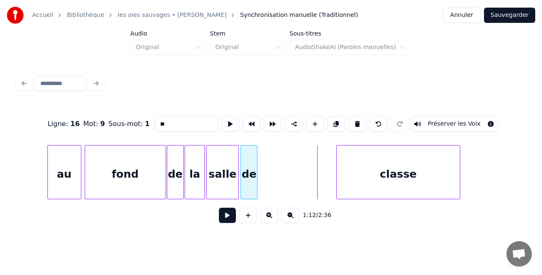
click at [250, 172] on div "de" at bounding box center [249, 175] width 16 height 58
click at [364, 171] on div "classe" at bounding box center [398, 175] width 123 height 58
type input "******"
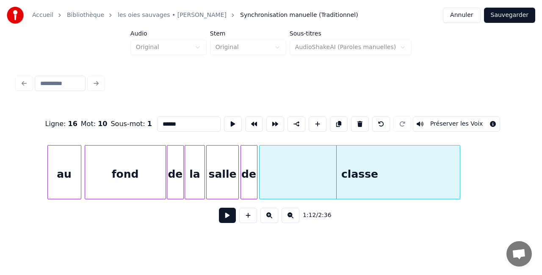
click at [261, 174] on div at bounding box center [261, 172] width 3 height 53
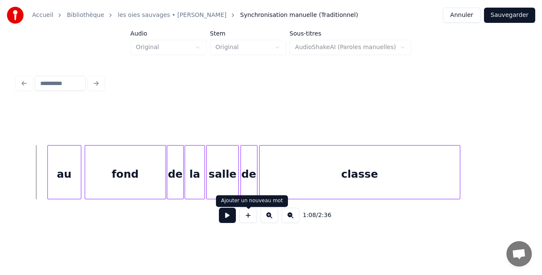
click at [229, 217] on button at bounding box center [227, 215] width 17 height 15
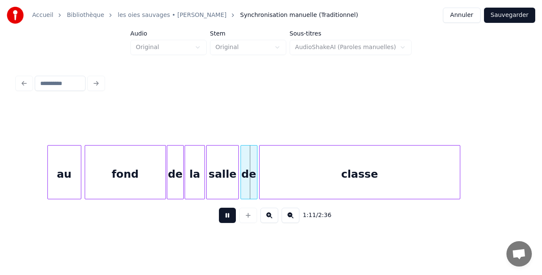
click at [229, 217] on button at bounding box center [227, 215] width 17 height 15
click at [151, 175] on div "fond" at bounding box center [125, 175] width 80 height 58
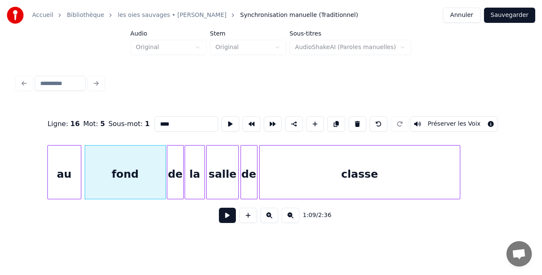
click at [166, 172] on div "fond" at bounding box center [125, 172] width 81 height 54
click at [155, 172] on div at bounding box center [156, 172] width 3 height 53
click at [175, 174] on div "de" at bounding box center [175, 175] width 16 height 58
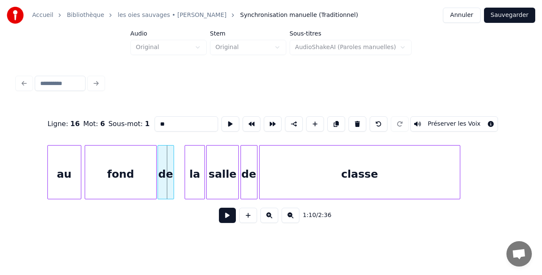
click at [167, 173] on div "de" at bounding box center [166, 175] width 16 height 58
click at [174, 171] on div at bounding box center [172, 172] width 3 height 53
click at [168, 169] on div at bounding box center [168, 172] width 3 height 53
click at [200, 170] on div "la" at bounding box center [194, 175] width 19 height 58
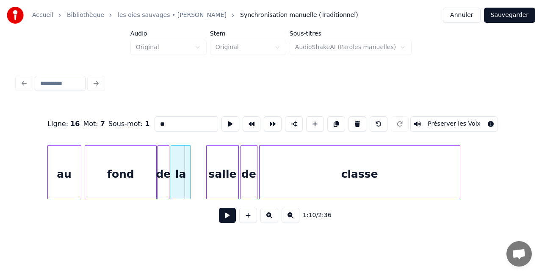
click at [183, 172] on div "la" at bounding box center [180, 175] width 19 height 58
click at [184, 172] on div at bounding box center [183, 172] width 3 height 53
click at [216, 172] on div "salle" at bounding box center [223, 175] width 32 height 58
type input "*****"
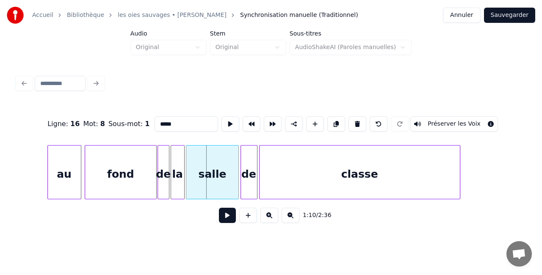
click at [186, 175] on div at bounding box center [187, 172] width 3 height 53
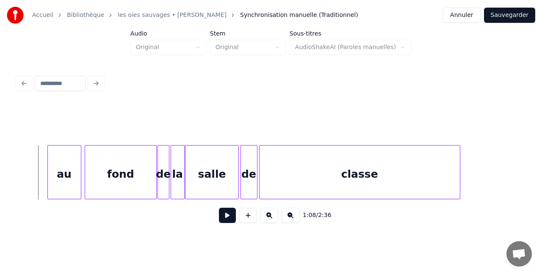
click at [229, 220] on button at bounding box center [227, 215] width 17 height 15
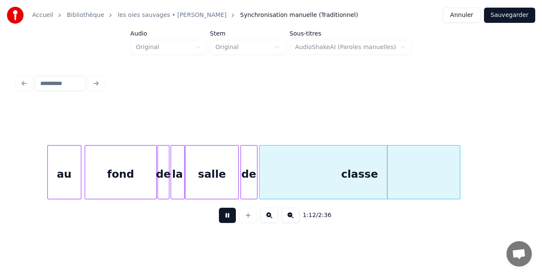
click at [228, 218] on button at bounding box center [227, 215] width 17 height 15
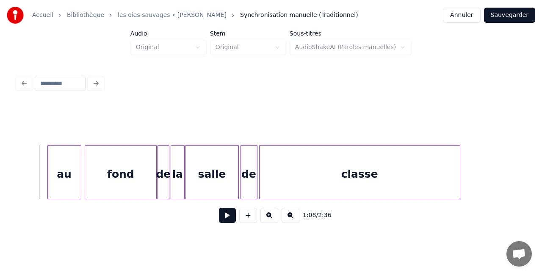
click at [231, 219] on button at bounding box center [227, 215] width 17 height 15
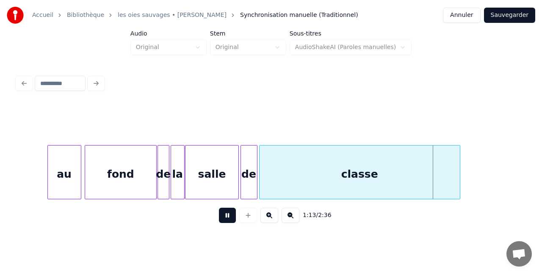
click at [228, 221] on button at bounding box center [227, 215] width 17 height 15
click at [252, 170] on div "de" at bounding box center [249, 175] width 16 height 58
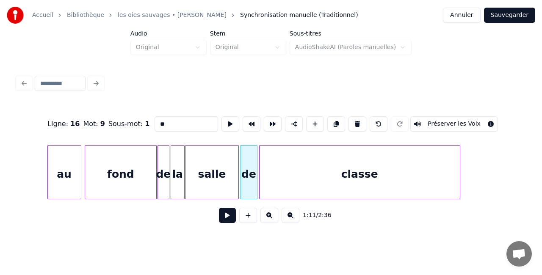
click at [227, 171] on div "salle" at bounding box center [211, 175] width 53 height 58
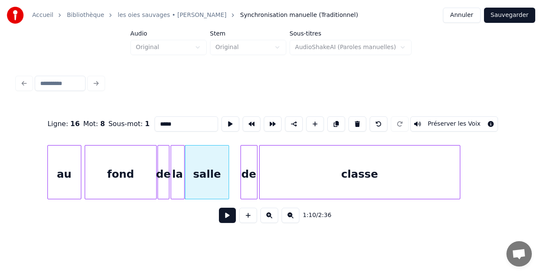
click at [227, 174] on div at bounding box center [227, 172] width 3 height 53
click at [249, 172] on div "de" at bounding box center [249, 175] width 16 height 58
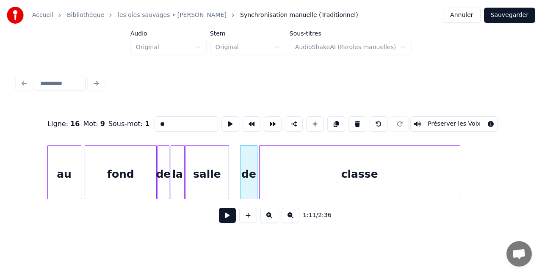
click at [221, 172] on div "salle" at bounding box center [206, 175] width 43 height 58
type input "*****"
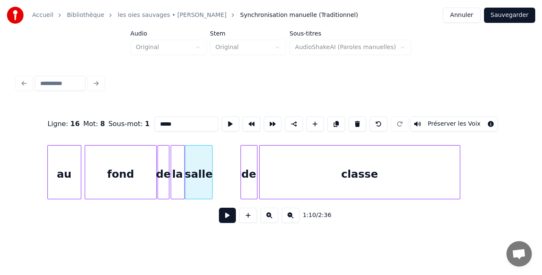
click at [211, 171] on div at bounding box center [211, 172] width 3 height 53
click at [219, 171] on div "de" at bounding box center [221, 175] width 16 height 58
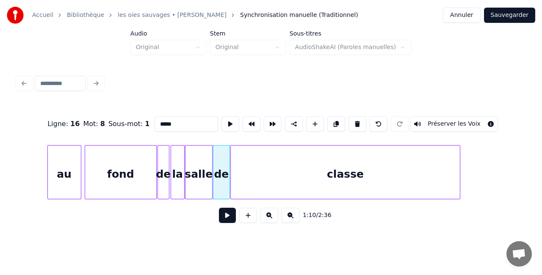
click at [232, 171] on div at bounding box center [232, 172] width 3 height 53
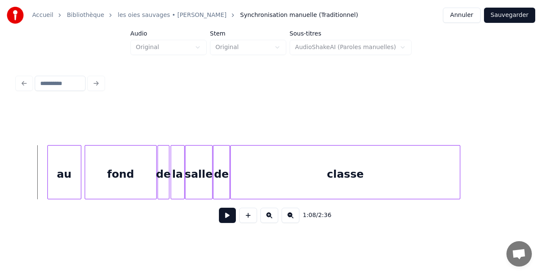
click at [221, 222] on button at bounding box center [227, 215] width 17 height 15
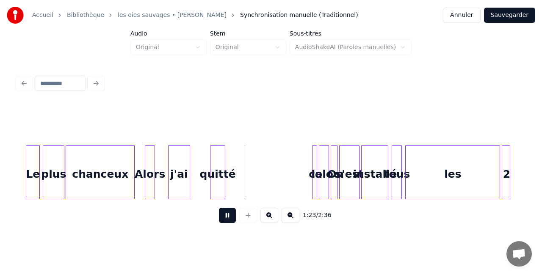
scroll to position [0, 6816]
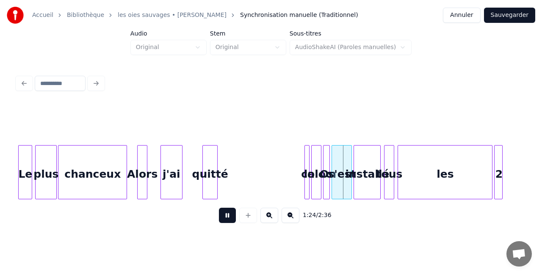
click at [230, 217] on button at bounding box center [227, 215] width 17 height 15
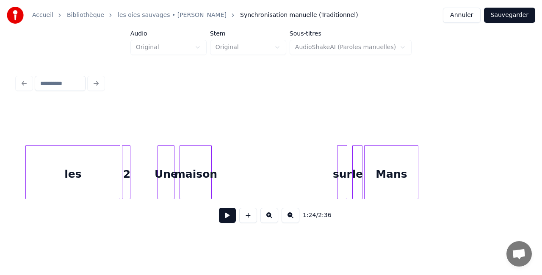
scroll to position [0, 7194]
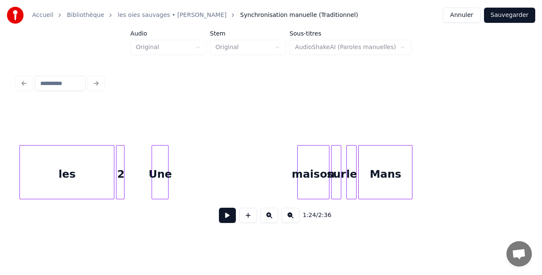
click at [309, 175] on div "maison" at bounding box center [313, 175] width 31 height 58
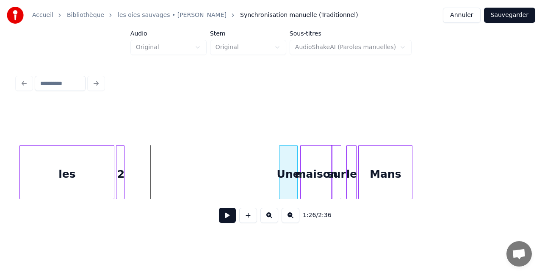
click at [290, 167] on div "Une" at bounding box center [288, 175] width 18 height 58
click at [222, 174] on div "2" at bounding box center [219, 175] width 8 height 58
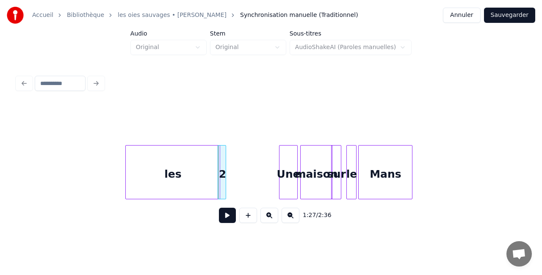
click at [182, 175] on div "les" at bounding box center [173, 175] width 94 height 58
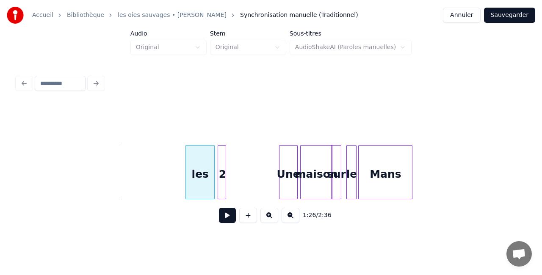
click at [186, 174] on div at bounding box center [187, 172] width 3 height 53
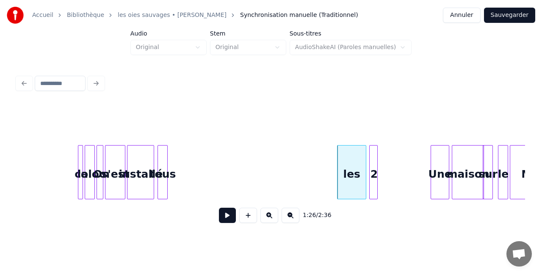
scroll to position [0, 7035]
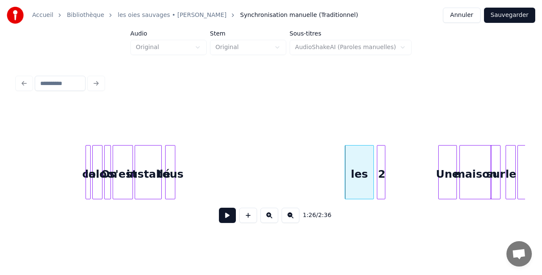
click at [170, 177] on div "tous" at bounding box center [170, 175] width 9 height 58
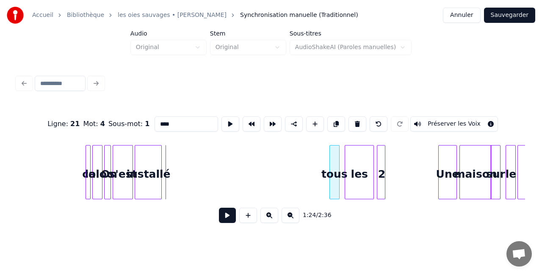
click at [335, 182] on div "tous" at bounding box center [334, 175] width 9 height 58
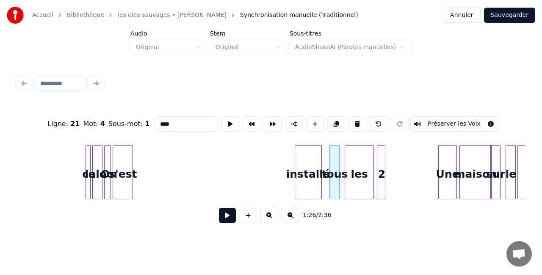
click at [307, 180] on div "installé" at bounding box center [308, 175] width 26 height 58
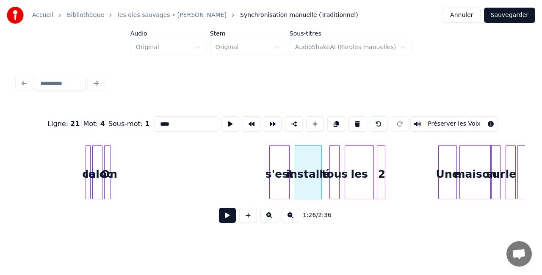
click at [284, 177] on div "s'est" at bounding box center [279, 175] width 19 height 58
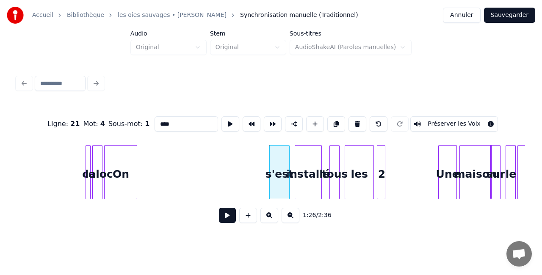
click at [135, 178] on div at bounding box center [135, 172] width 3 height 53
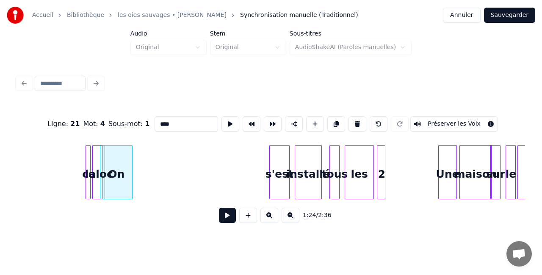
click at [127, 179] on div "On" at bounding box center [116, 175] width 32 height 58
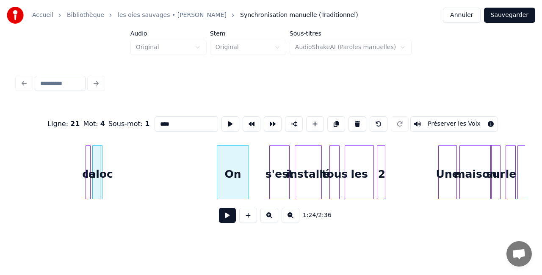
click at [243, 180] on div "On" at bounding box center [233, 175] width 32 height 58
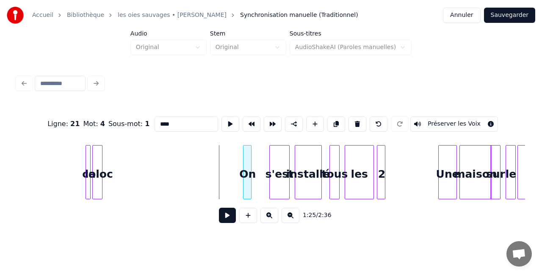
click at [243, 174] on div at bounding box center [244, 172] width 3 height 53
click at [101, 180] on div at bounding box center [100, 172] width 3 height 53
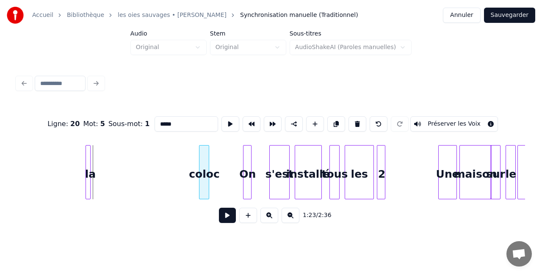
click at [204, 182] on div "coloc" at bounding box center [203, 175] width 9 height 58
click at [91, 182] on div "la" at bounding box center [90, 175] width 8 height 58
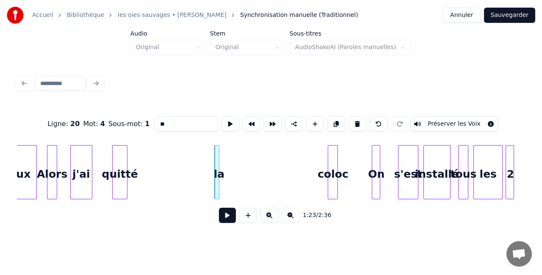
scroll to position [0, 6899]
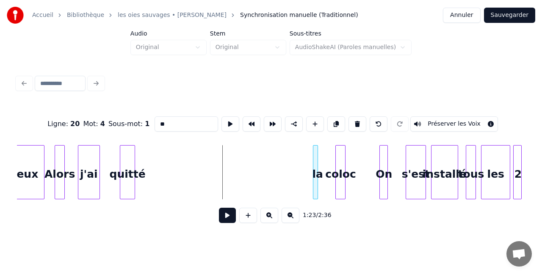
click at [320, 170] on div "la" at bounding box center [317, 175] width 8 height 58
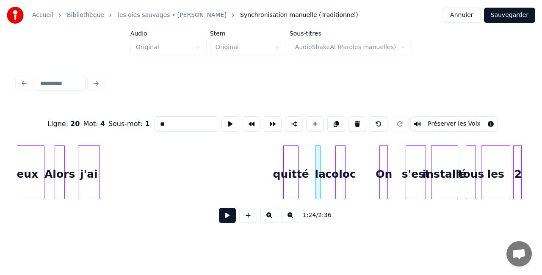
click at [298, 174] on div "quitté" at bounding box center [291, 175] width 14 height 58
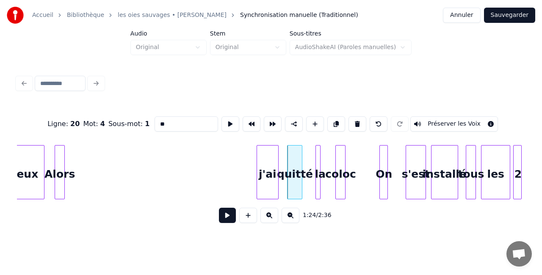
click at [271, 176] on div "j'ai" at bounding box center [267, 175] width 21 height 58
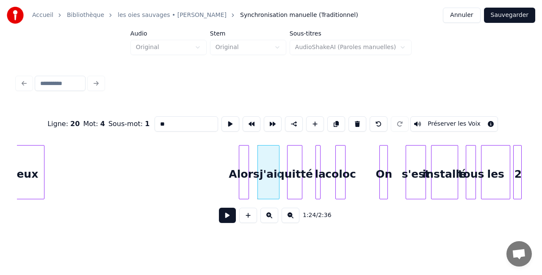
click at [246, 174] on div "Alors" at bounding box center [243, 175] width 9 height 58
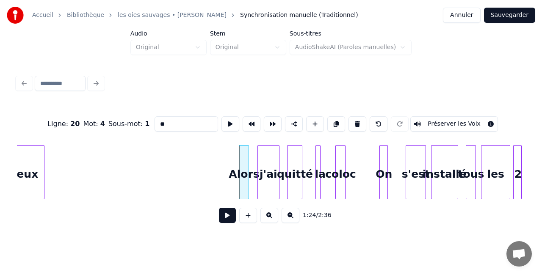
scroll to position [0, 6906]
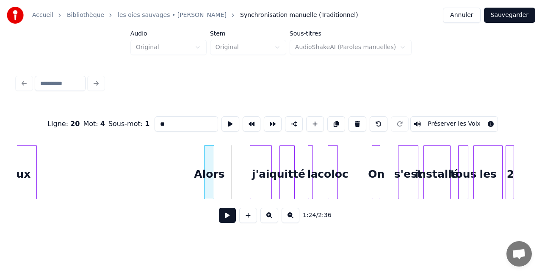
click at [208, 176] on div "Alors" at bounding box center [208, 175] width 9 height 58
click at [214, 174] on div "Alors" at bounding box center [208, 175] width 9 height 58
type input "*****"
click at [218, 174] on div at bounding box center [217, 172] width 3 height 53
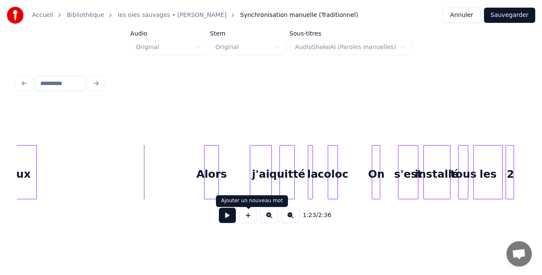
click at [231, 219] on button at bounding box center [227, 215] width 17 height 15
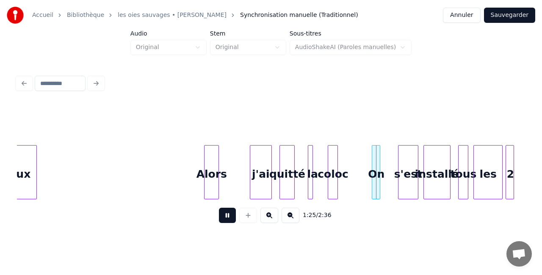
click at [231, 219] on button at bounding box center [227, 215] width 17 height 15
click at [230, 174] on div "j'ai" at bounding box center [231, 175] width 21 height 58
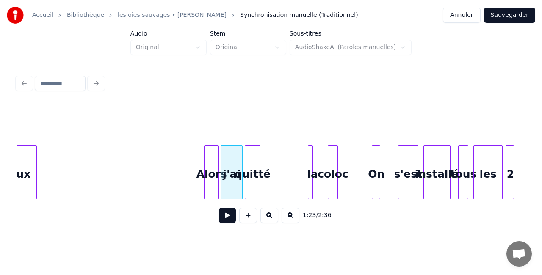
click at [249, 175] on div "quitté" at bounding box center [252, 175] width 14 height 58
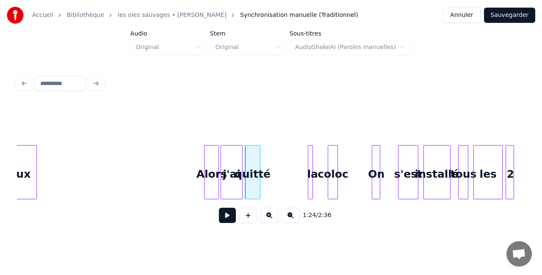
click at [251, 171] on div "quitté" at bounding box center [252, 175] width 14 height 58
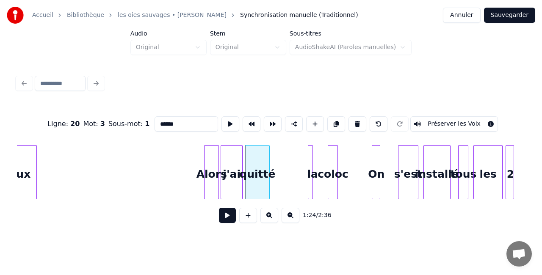
click at [268, 173] on div at bounding box center [268, 172] width 3 height 53
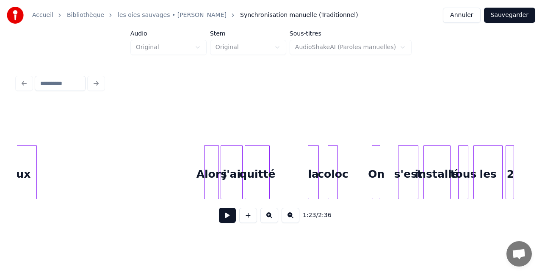
click at [316, 175] on div "la" at bounding box center [313, 172] width 11 height 54
click at [278, 174] on div "la" at bounding box center [277, 175] width 11 height 58
click at [333, 174] on div "coloc" at bounding box center [332, 175] width 9 height 58
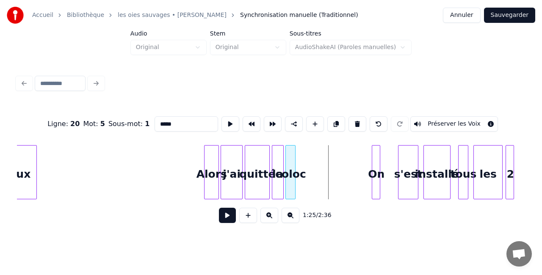
click at [292, 173] on div "coloc" at bounding box center [290, 175] width 9 height 58
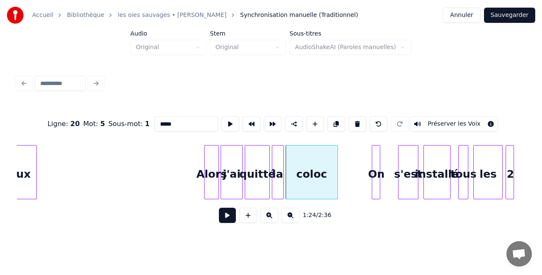
click at [337, 175] on div at bounding box center [336, 172] width 3 height 53
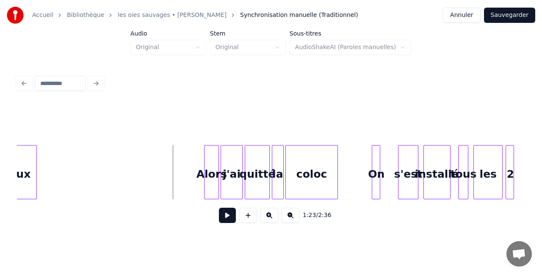
click at [228, 215] on button at bounding box center [227, 215] width 17 height 15
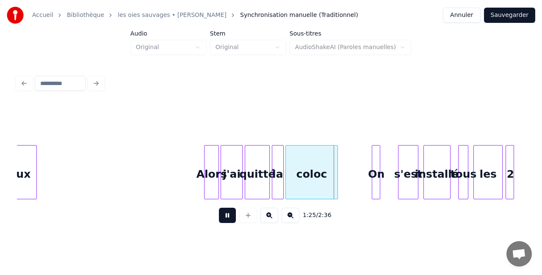
click at [228, 215] on button at bounding box center [227, 215] width 17 height 15
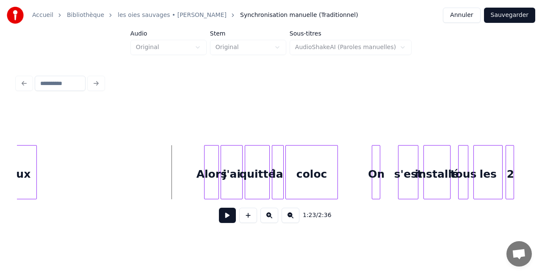
click at [226, 213] on button at bounding box center [227, 215] width 17 height 15
click at [231, 216] on button at bounding box center [227, 215] width 17 height 15
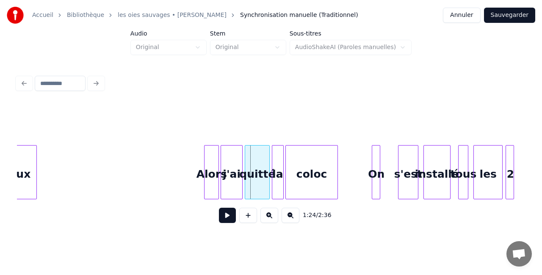
click at [228, 218] on button at bounding box center [227, 215] width 17 height 15
click at [335, 172] on div at bounding box center [336, 172] width 3 height 53
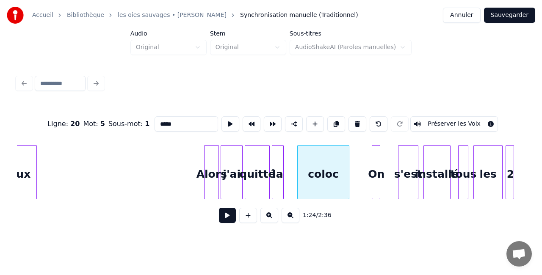
click at [316, 175] on div "coloc" at bounding box center [323, 175] width 51 height 58
click at [291, 170] on div "la" at bounding box center [290, 175] width 11 height 58
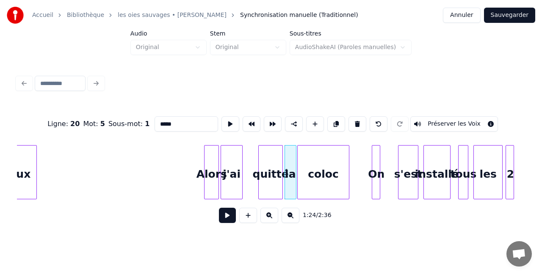
click at [272, 168] on div "quitté" at bounding box center [271, 175] width 24 height 58
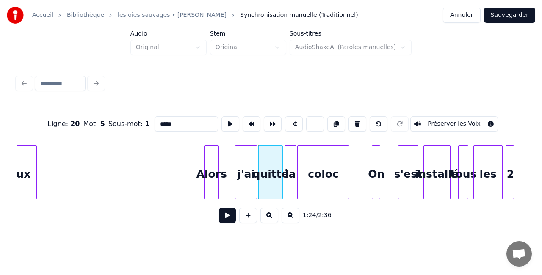
click at [250, 168] on div "j'ai" at bounding box center [245, 175] width 21 height 58
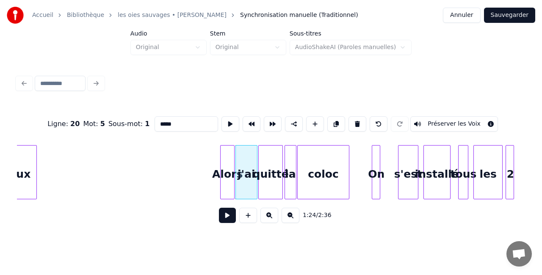
click at [227, 167] on div "Alors" at bounding box center [228, 175] width 14 height 58
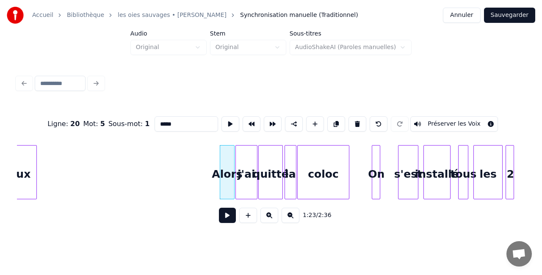
click at [245, 167] on div "j'ai" at bounding box center [246, 175] width 21 height 58
type input "****"
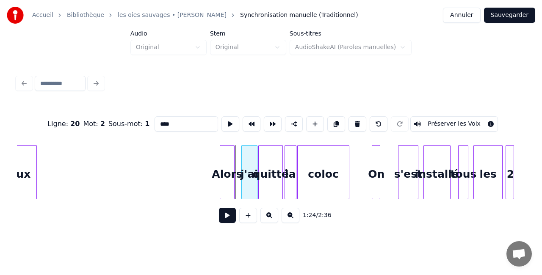
click at [243, 167] on div at bounding box center [243, 172] width 3 height 53
click at [238, 168] on div at bounding box center [237, 172] width 3 height 53
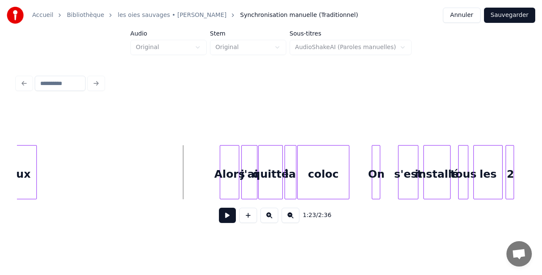
click at [230, 218] on button at bounding box center [227, 215] width 17 height 15
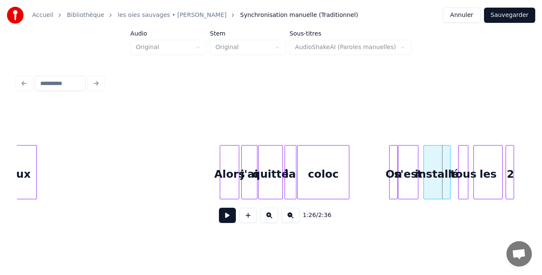
click at [394, 169] on div "On" at bounding box center [393, 175] width 8 height 58
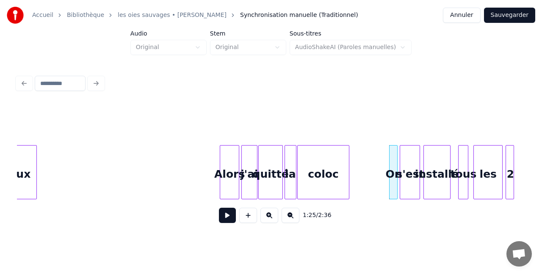
click at [412, 171] on div "s'est" at bounding box center [409, 175] width 19 height 58
click at [233, 215] on button at bounding box center [227, 215] width 17 height 15
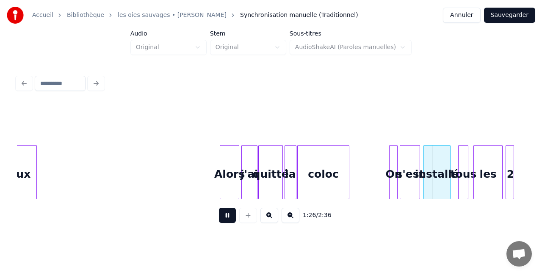
click at [233, 215] on button at bounding box center [227, 215] width 17 height 15
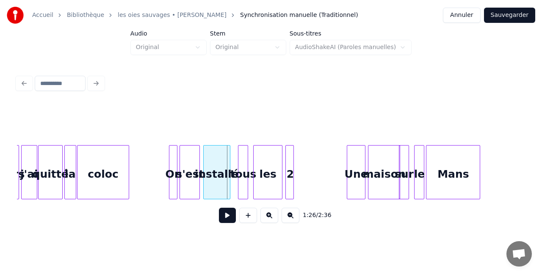
scroll to position [0, 7154]
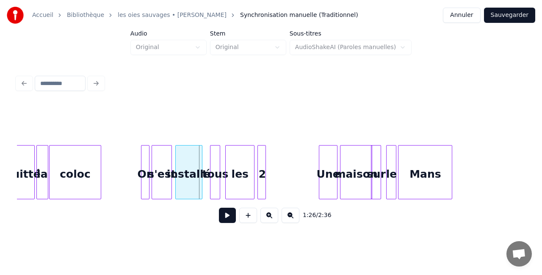
click at [195, 180] on div "installé" at bounding box center [189, 175] width 26 height 58
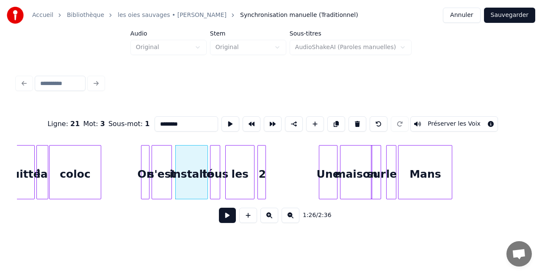
click at [207, 168] on div at bounding box center [206, 172] width 3 height 53
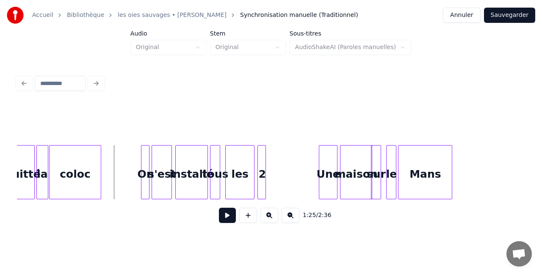
click at [232, 221] on button at bounding box center [227, 215] width 17 height 15
click at [447, 171] on div "Mans" at bounding box center [439, 175] width 53 height 58
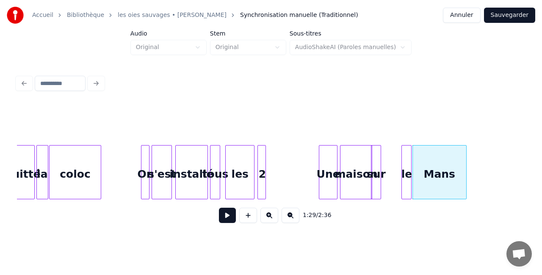
click at [406, 168] on div "le" at bounding box center [406, 175] width 9 height 58
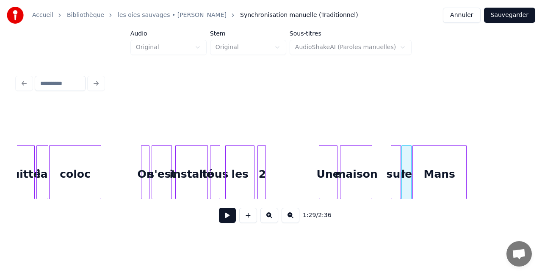
click at [395, 179] on div "sur" at bounding box center [395, 175] width 9 height 58
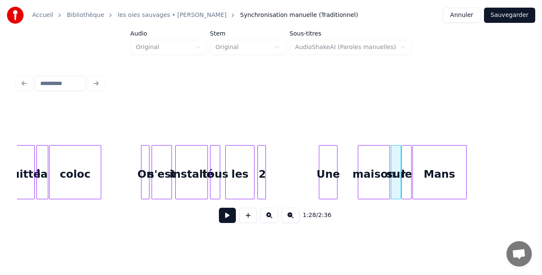
click at [379, 180] on div "maison" at bounding box center [373, 175] width 31 height 58
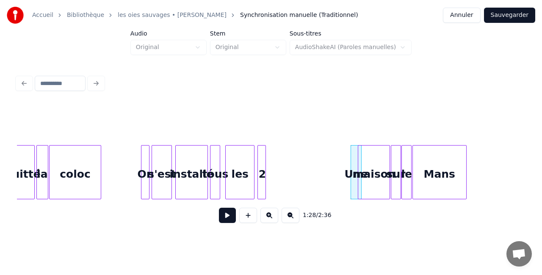
click at [361, 167] on div at bounding box center [360, 172] width 3 height 53
click at [414, 167] on div at bounding box center [414, 172] width 3 height 53
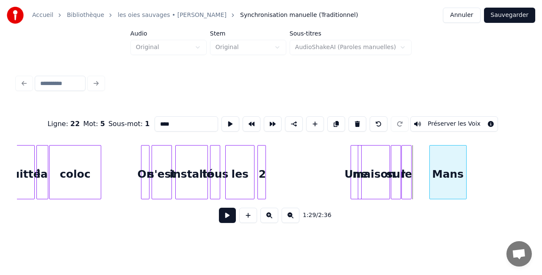
click at [431, 163] on div at bounding box center [431, 172] width 3 height 53
click at [406, 166] on div "le" at bounding box center [406, 175] width 9 height 58
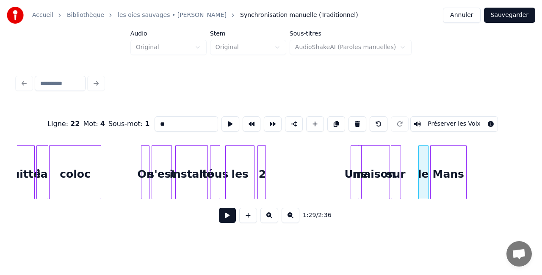
click at [424, 162] on div "le" at bounding box center [423, 175] width 9 height 58
click at [411, 164] on div "sur" at bounding box center [411, 175] width 9 height 58
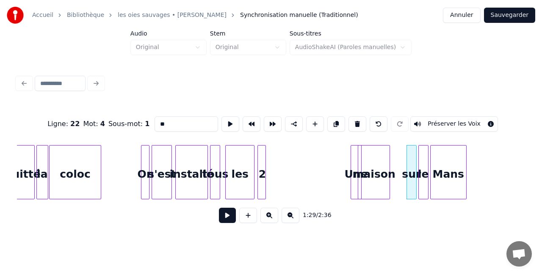
click at [377, 166] on div "maison" at bounding box center [373, 175] width 31 height 58
type input "******"
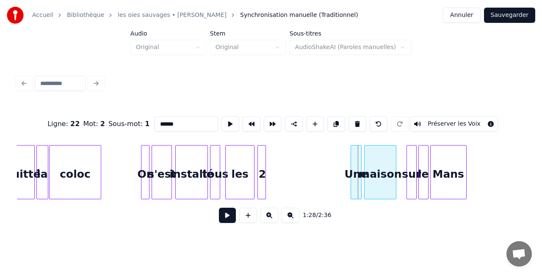
click at [387, 169] on div "maison" at bounding box center [380, 175] width 31 height 58
click at [403, 166] on div at bounding box center [402, 172] width 3 height 53
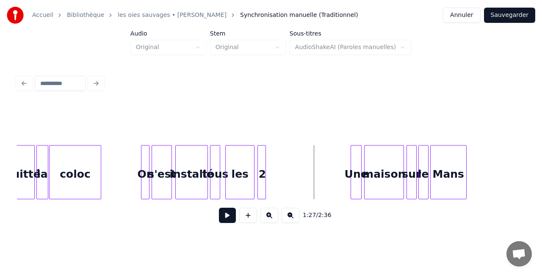
click at [225, 218] on button at bounding box center [227, 215] width 17 height 15
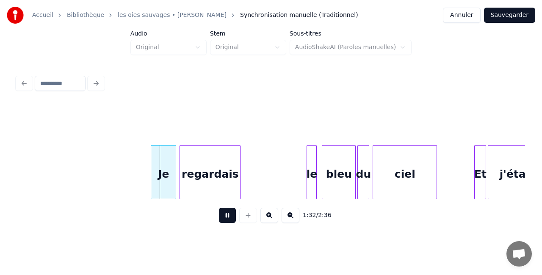
click at [231, 218] on button at bounding box center [227, 215] width 17 height 15
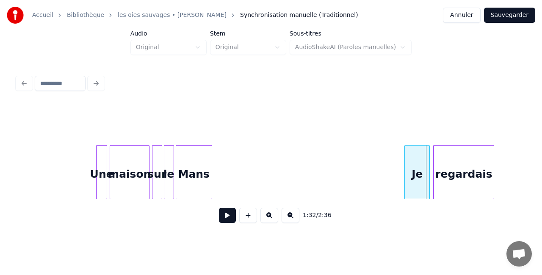
scroll to position [0, 7375]
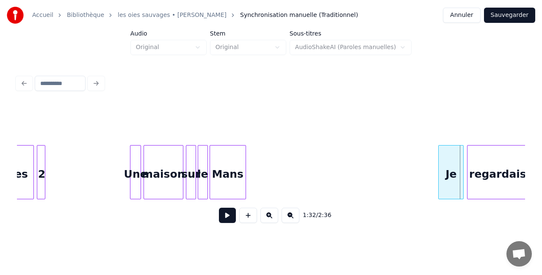
click at [230, 178] on div "Mans" at bounding box center [228, 175] width 36 height 58
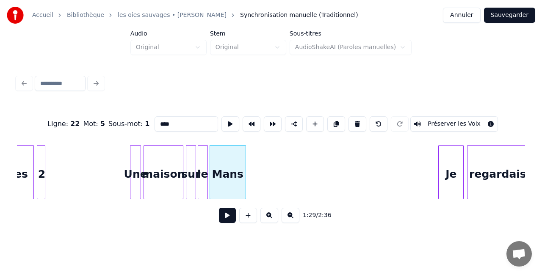
click at [246, 172] on div "Mans" at bounding box center [228, 172] width 36 height 54
click at [243, 170] on div at bounding box center [244, 172] width 3 height 53
click at [260, 171] on div at bounding box center [261, 172] width 3 height 53
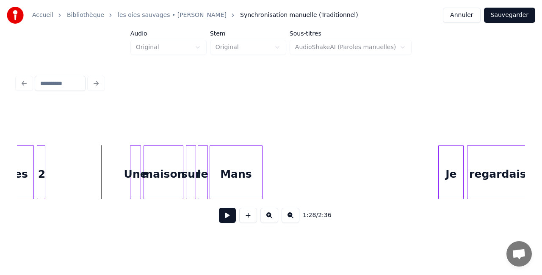
click at [232, 220] on button at bounding box center [227, 215] width 17 height 15
click at [231, 223] on button at bounding box center [227, 215] width 17 height 15
click at [229, 221] on button at bounding box center [227, 215] width 17 height 15
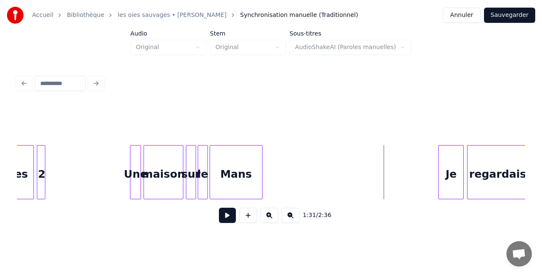
click at [227, 223] on button at bounding box center [227, 215] width 17 height 15
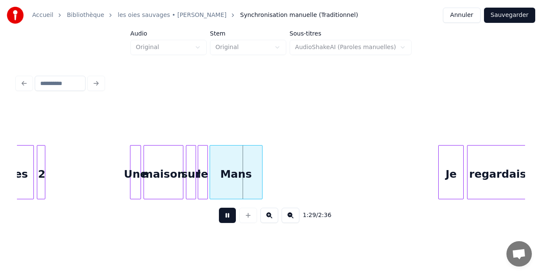
click at [226, 218] on button at bounding box center [227, 215] width 17 height 15
click at [190, 169] on div "sur" at bounding box center [190, 175] width 9 height 58
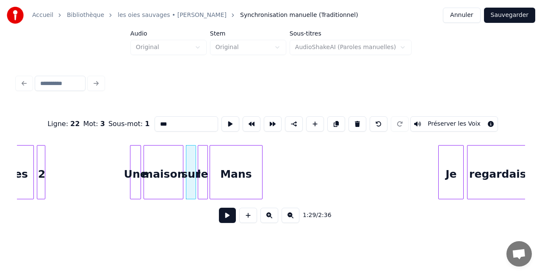
drag, startPoint x: 181, startPoint y: 122, endPoint x: 149, endPoint y: 119, distance: 32.3
click at [149, 119] on div "Ligne : 22 Mot : 3 Sous-mot : 1 *** Préserver les Voix" at bounding box center [271, 124] width 508 height 42
click at [205, 163] on div at bounding box center [206, 172] width 3 height 53
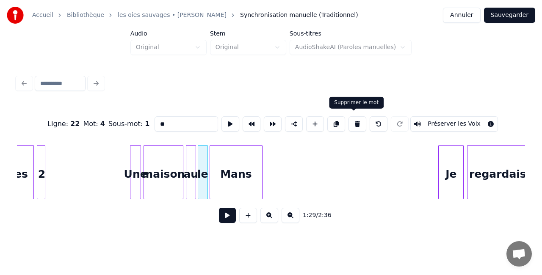
click at [355, 122] on button at bounding box center [357, 123] width 18 height 15
click at [203, 170] on div "au" at bounding box center [202, 175] width 9 height 58
click at [201, 169] on div "au" at bounding box center [200, 175] width 9 height 58
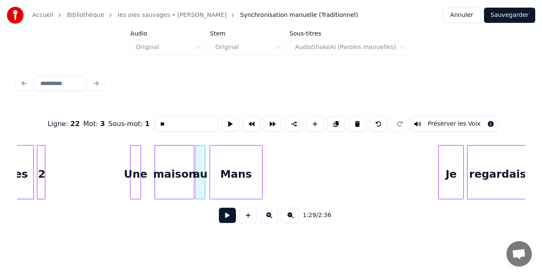
click at [185, 171] on div "maison" at bounding box center [174, 175] width 39 height 58
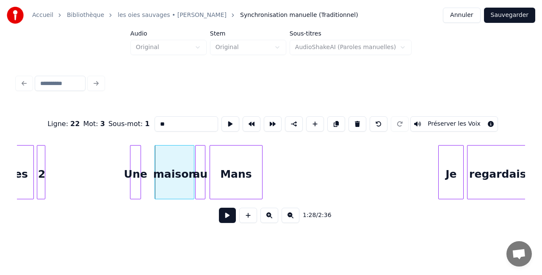
click at [137, 174] on div "Une" at bounding box center [135, 175] width 11 height 58
type input "***"
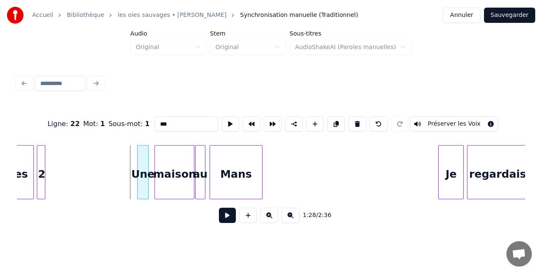
click at [144, 173] on div "Une" at bounding box center [143, 175] width 11 height 58
click at [148, 171] on div at bounding box center [147, 172] width 3 height 53
click at [148, 171] on div "Une" at bounding box center [143, 175] width 11 height 58
click at [160, 170] on div "maison" at bounding box center [172, 175] width 39 height 58
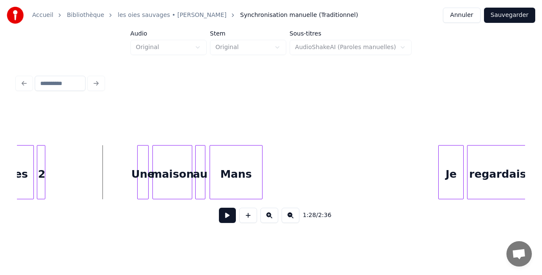
click at [229, 221] on button at bounding box center [227, 215] width 17 height 15
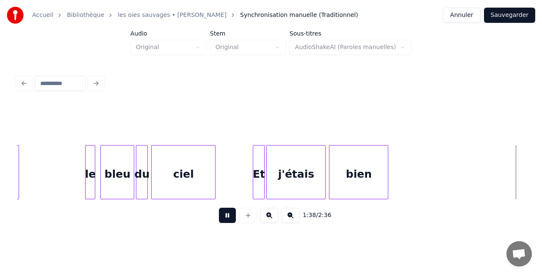
scroll to position [0, 8393]
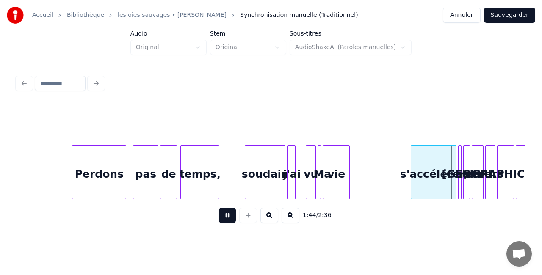
click at [230, 221] on button at bounding box center [227, 215] width 17 height 15
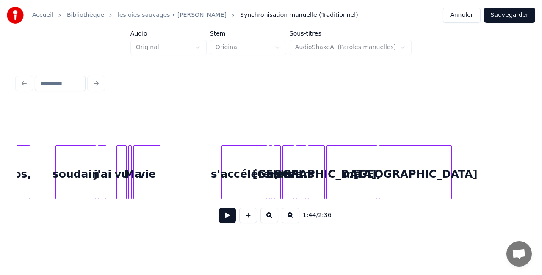
scroll to position [0, 8605]
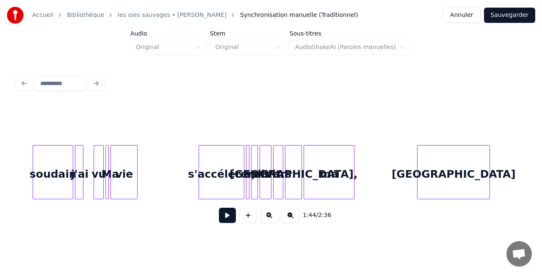
click at [448, 178] on div "[GEOGRAPHIC_DATA]" at bounding box center [453, 175] width 72 height 58
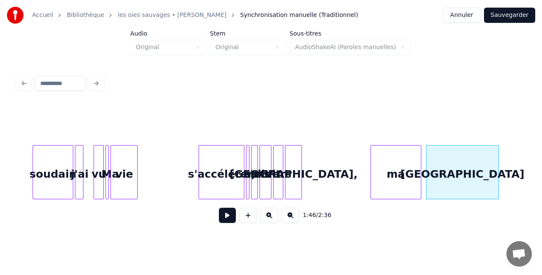
click at [409, 181] on div "ma" at bounding box center [396, 175] width 50 height 58
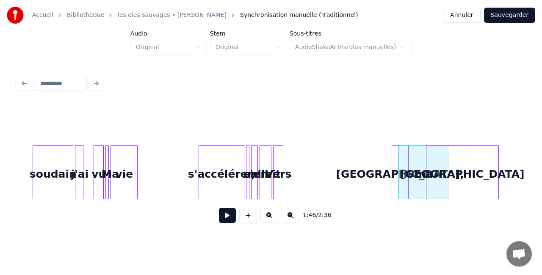
click at [396, 185] on div "[GEOGRAPHIC_DATA]," at bounding box center [400, 175] width 16 height 58
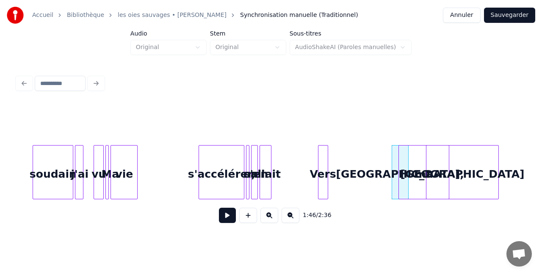
click at [328, 184] on div "Vers" at bounding box center [322, 175] width 9 height 58
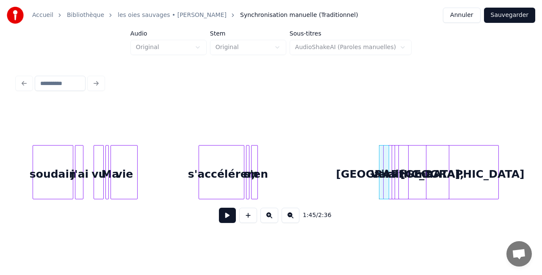
click at [278, 185] on div at bounding box center [279, 172] width 3 height 53
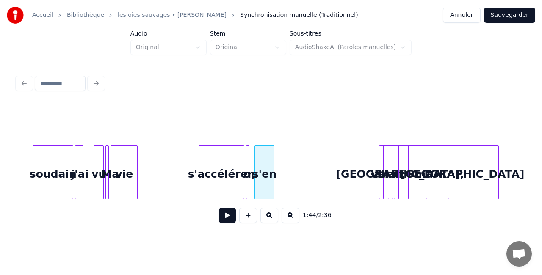
click at [274, 185] on div "s'en" at bounding box center [264, 175] width 19 height 58
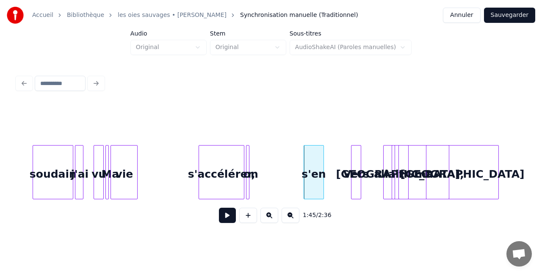
click at [355, 186] on div "Vers" at bounding box center [355, 175] width 9 height 58
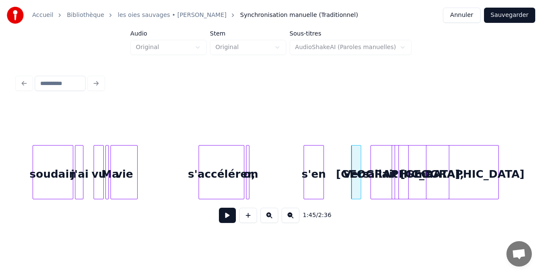
click at [373, 182] on div at bounding box center [372, 172] width 3 height 53
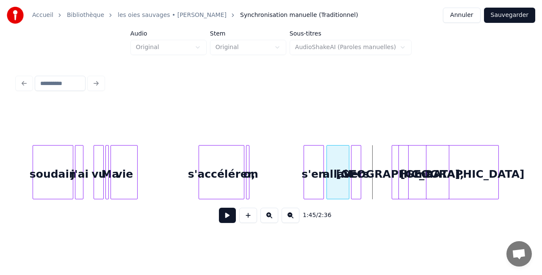
click at [337, 184] on div "allait" at bounding box center [338, 175] width 22 height 58
click at [250, 184] on div "on" at bounding box center [250, 175] width 8 height 58
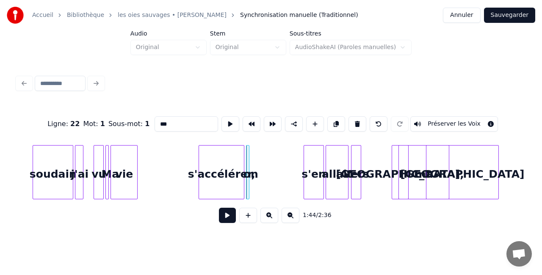
type input "**"
click at [295, 185] on div "on" at bounding box center [295, 175] width 8 height 58
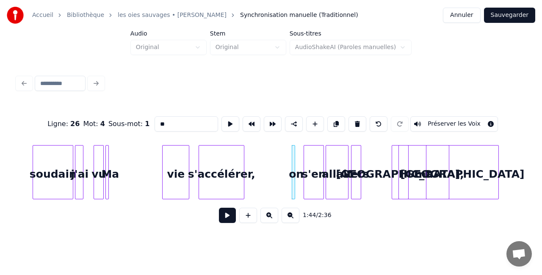
click at [180, 174] on div "vie" at bounding box center [176, 175] width 26 height 58
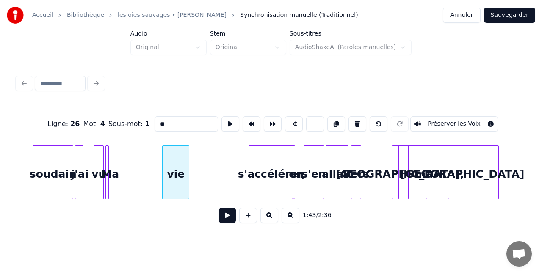
click at [265, 180] on div "s'accélérer," at bounding box center [271, 175] width 45 height 58
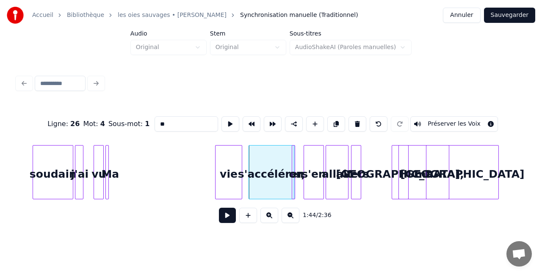
click at [229, 174] on div "vie" at bounding box center [228, 175] width 26 height 58
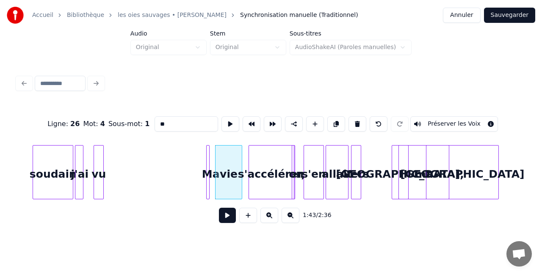
click at [211, 174] on div "Ma" at bounding box center [211, 175] width 8 height 58
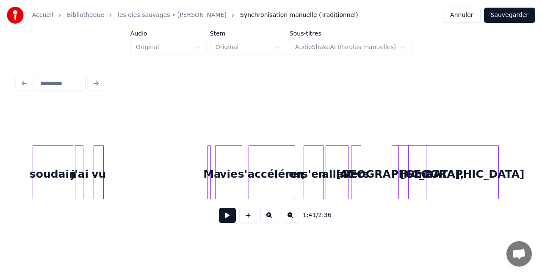
click at [229, 218] on button at bounding box center [227, 215] width 17 height 15
click at [91, 173] on div at bounding box center [90, 172] width 3 height 53
click at [102, 173] on div "vu" at bounding box center [104, 175] width 9 height 58
click at [109, 173] on div "vu" at bounding box center [104, 175] width 9 height 58
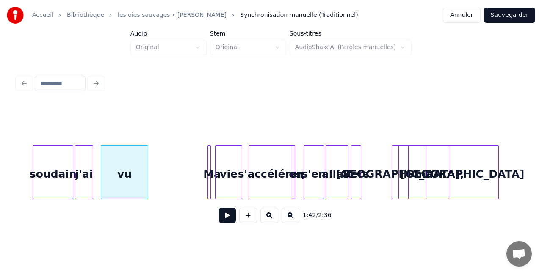
click at [147, 177] on div at bounding box center [146, 172] width 3 height 53
click at [93, 175] on div "j'ai" at bounding box center [90, 175] width 17 height 58
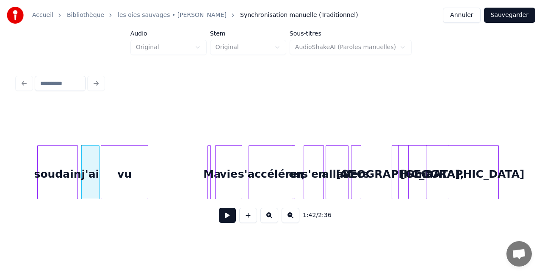
click at [72, 174] on div "soudain" at bounding box center [58, 175] width 40 height 58
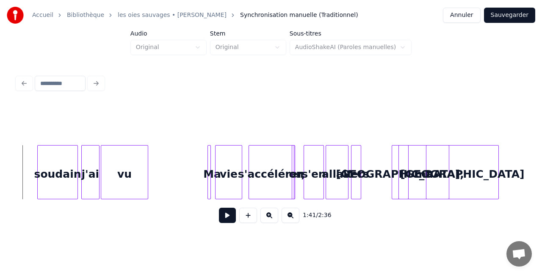
click at [226, 221] on button at bounding box center [227, 215] width 17 height 15
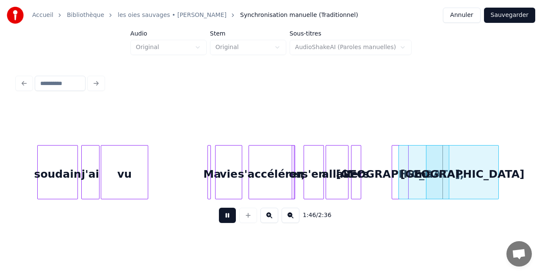
click at [233, 223] on button at bounding box center [227, 215] width 17 height 15
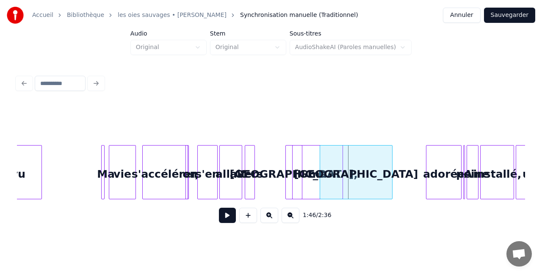
scroll to position [0, 8742]
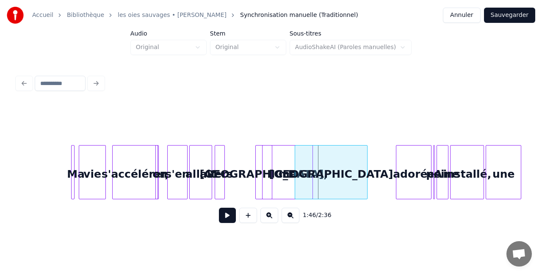
click at [338, 188] on div "[GEOGRAPHIC_DATA]" at bounding box center [331, 175] width 72 height 58
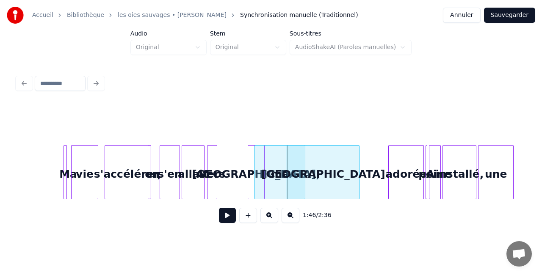
scroll to position [0, 8772]
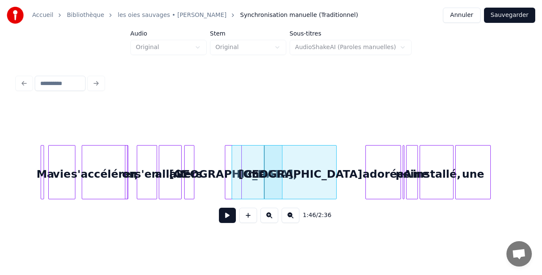
click at [384, 178] on div "adorée" at bounding box center [383, 175] width 35 height 58
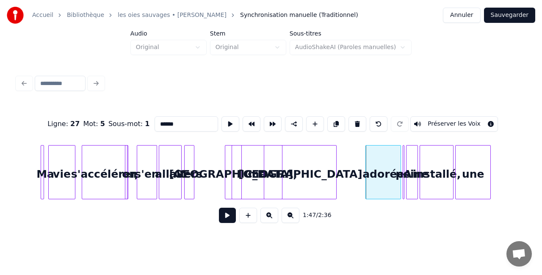
drag, startPoint x: 488, startPoint y: 144, endPoint x: 306, endPoint y: 172, distance: 184.2
click at [306, 172] on div "Ligne : 27 Mot : 5 Sous-mot : 1 ****** Préserver les Voix 1:47 / 2:36" at bounding box center [271, 167] width 508 height 129
click at [475, 175] on div "une" at bounding box center [473, 175] width 35 height 58
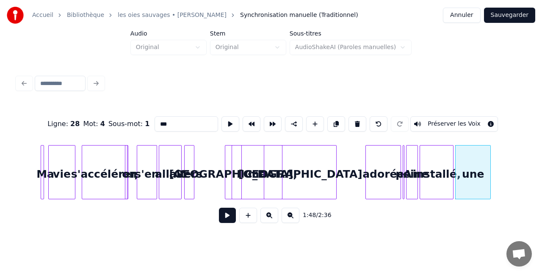
click at [441, 168] on div "installé," at bounding box center [436, 175] width 33 height 58
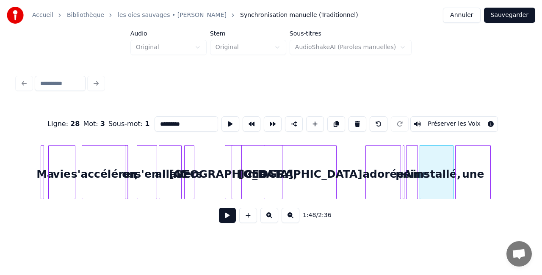
click at [388, 167] on div "adorée" at bounding box center [383, 175] width 35 height 58
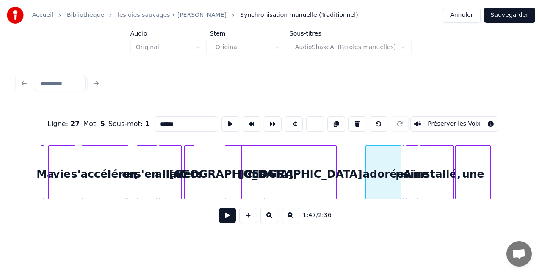
click at [464, 163] on div "une" at bounding box center [473, 175] width 35 height 58
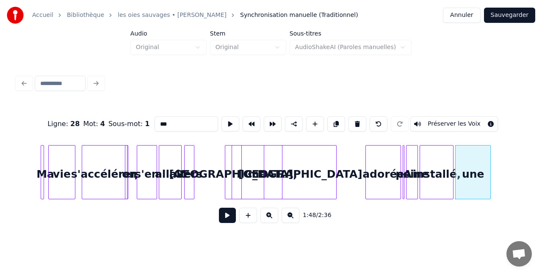
click at [372, 164] on div "adorée" at bounding box center [383, 175] width 35 height 58
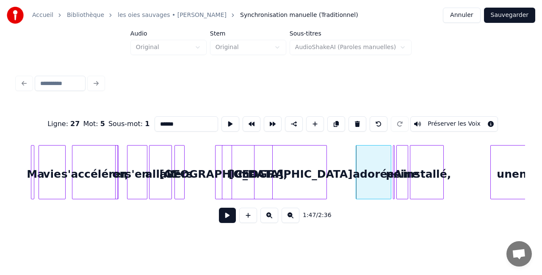
scroll to position [0, 8806]
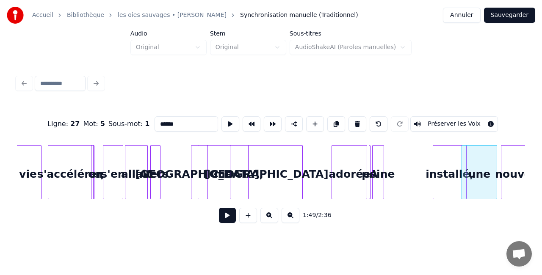
click at [451, 162] on div "installé," at bounding box center [449, 175] width 33 height 58
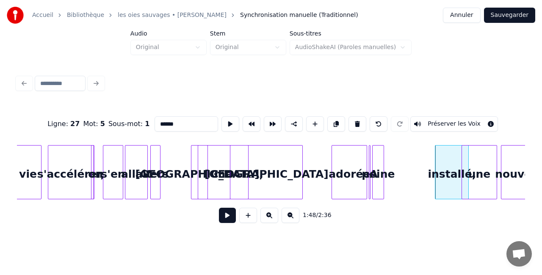
click at [374, 170] on div at bounding box center [374, 172] width 3 height 53
type input "*****"
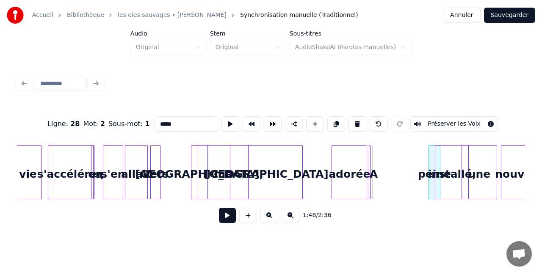
click at [419, 171] on div "A" at bounding box center [418, 175] width 8 height 58
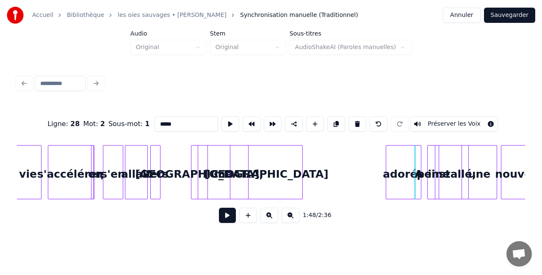
click at [408, 172] on div "adorée" at bounding box center [403, 175] width 35 height 58
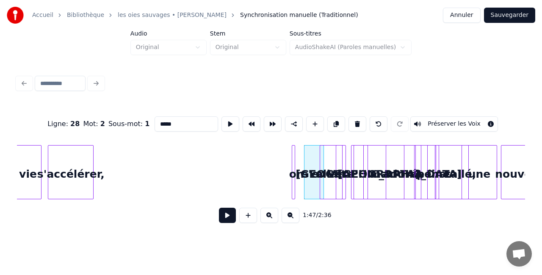
click at [297, 164] on div "on" at bounding box center [296, 175] width 8 height 58
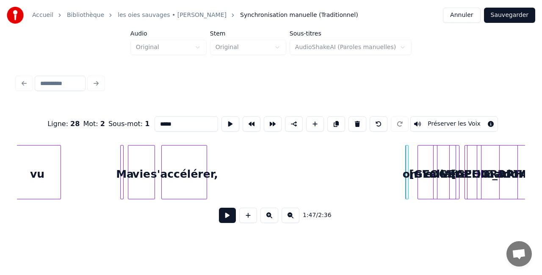
scroll to position [0, 8708]
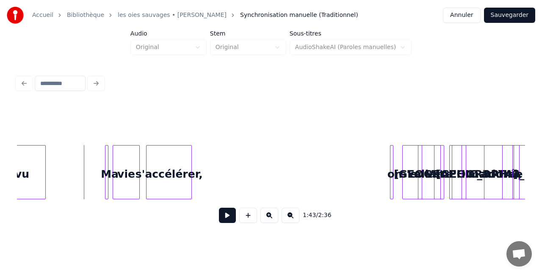
click at [221, 215] on button at bounding box center [227, 215] width 17 height 15
click at [178, 180] on div "s'accélérer," at bounding box center [168, 175] width 45 height 58
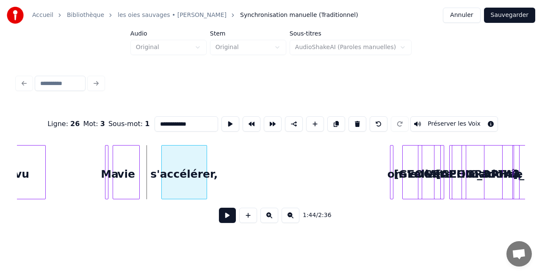
click at [200, 174] on div "s'accélérer," at bounding box center [184, 175] width 45 height 58
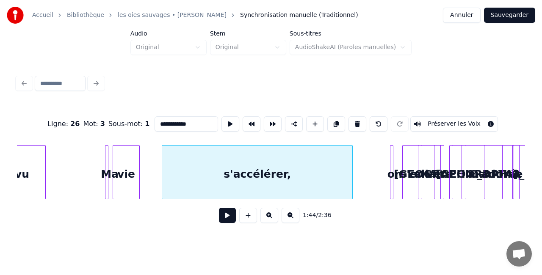
click at [352, 174] on div at bounding box center [351, 172] width 3 height 53
click at [124, 174] on div "vie" at bounding box center [129, 175] width 26 height 58
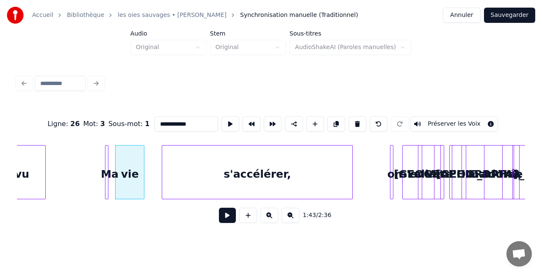
click at [142, 172] on div at bounding box center [142, 172] width 3 height 53
click at [133, 176] on div "vie" at bounding box center [132, 175] width 28 height 58
click at [108, 177] on div at bounding box center [106, 172] width 3 height 53
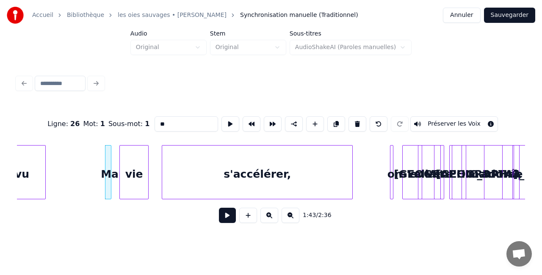
click at [111, 174] on div at bounding box center [109, 172] width 3 height 53
click at [119, 177] on div "vie" at bounding box center [127, 175] width 28 height 58
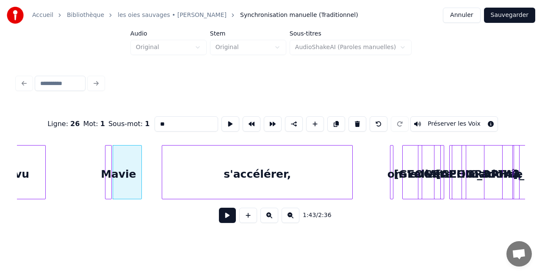
click at [162, 173] on div at bounding box center [163, 172] width 3 height 53
type input "**********"
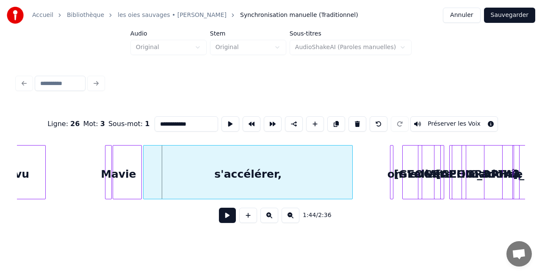
click at [144, 176] on div at bounding box center [145, 172] width 3 height 53
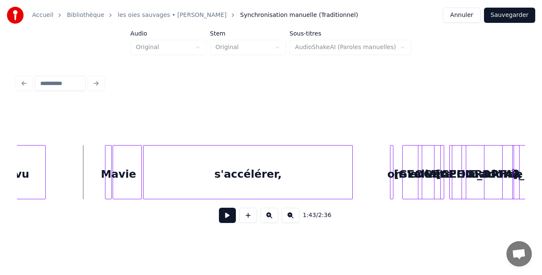
click at [230, 216] on button at bounding box center [227, 215] width 17 height 15
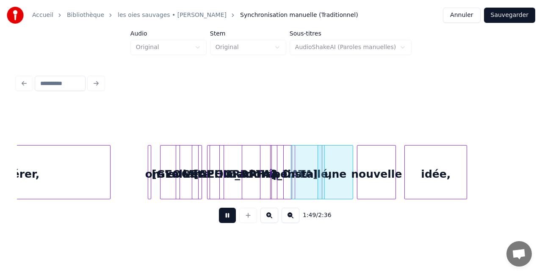
scroll to position [0, 8943]
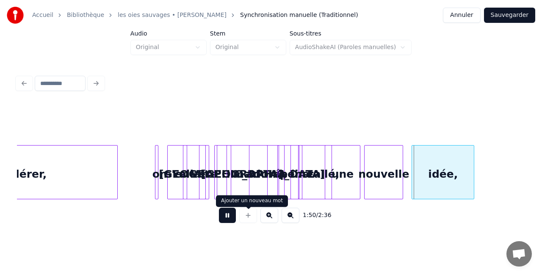
click at [229, 221] on button at bounding box center [227, 215] width 17 height 15
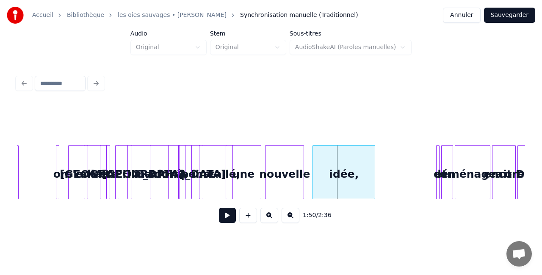
scroll to position [0, 9044]
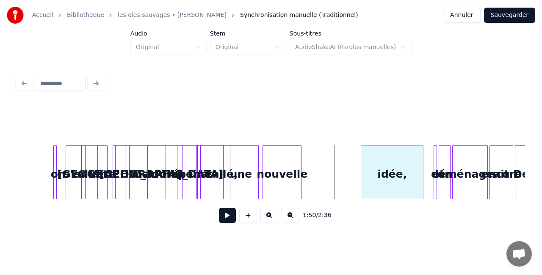
click at [399, 178] on div "idée," at bounding box center [392, 175] width 62 height 58
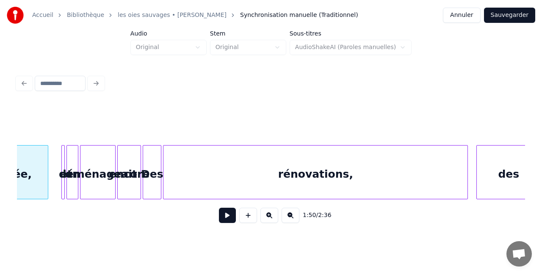
scroll to position [0, 9439]
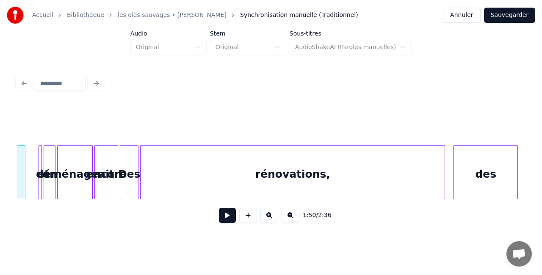
click at [335, 169] on div "rénovations," at bounding box center [293, 175] width 304 height 58
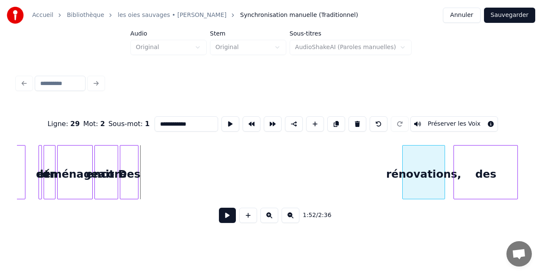
click at [404, 178] on div at bounding box center [404, 172] width 3 height 53
click at [388, 176] on div "Des" at bounding box center [388, 175] width 18 height 58
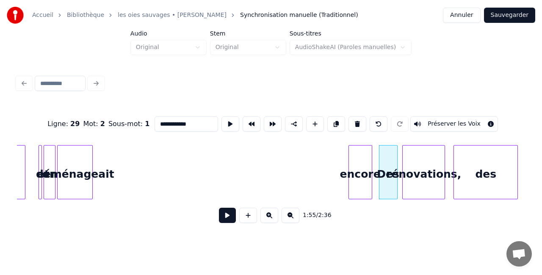
click at [357, 176] on div "encore" at bounding box center [360, 175] width 23 height 58
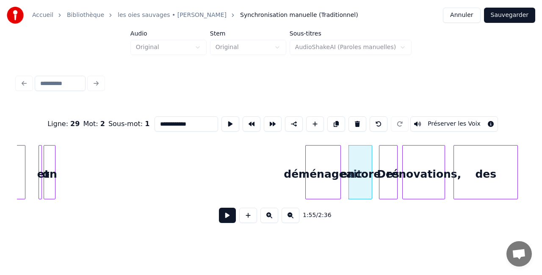
click at [331, 172] on div "déménageait" at bounding box center [323, 175] width 35 height 58
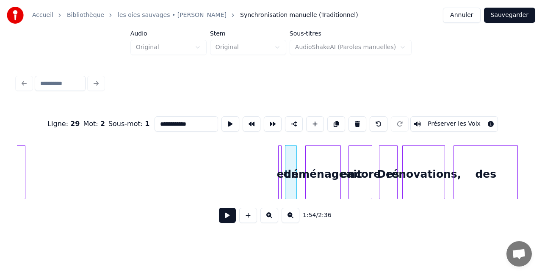
click at [283, 170] on div "et" at bounding box center [283, 175] width 8 height 58
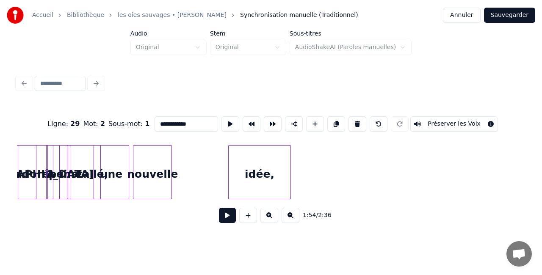
scroll to position [0, 9163]
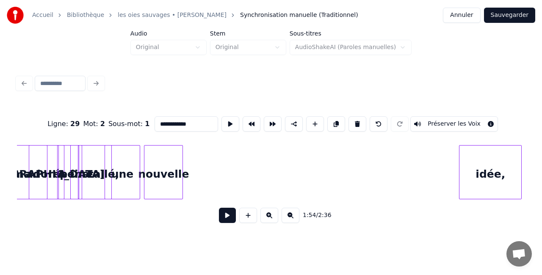
click at [478, 172] on div "idée," at bounding box center [490, 175] width 62 height 58
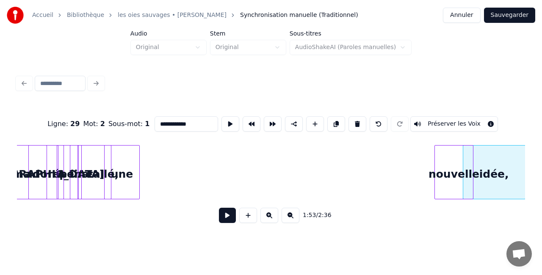
click at [459, 171] on div "nouvelle" at bounding box center [454, 175] width 38 height 58
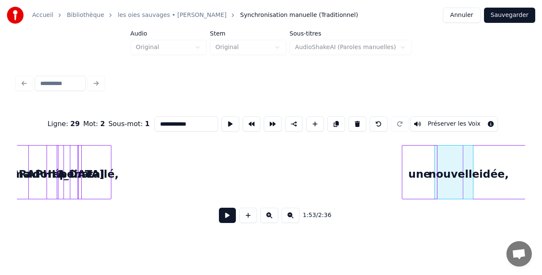
click at [419, 171] on div "une" at bounding box center [419, 175] width 35 height 58
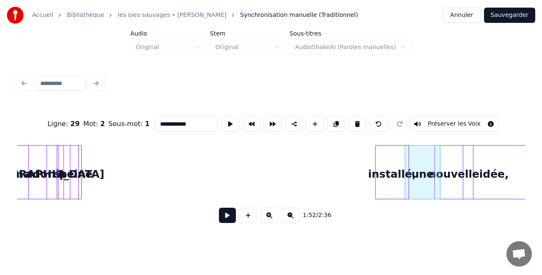
click at [395, 172] on div "installé," at bounding box center [392, 175] width 33 height 58
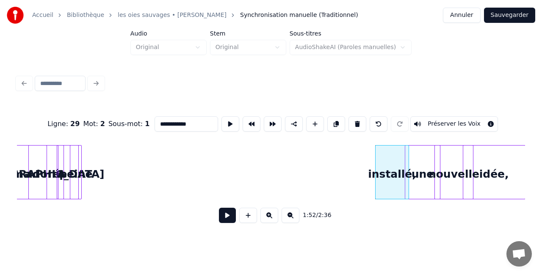
click at [75, 170] on div "peine" at bounding box center [75, 175] width 11 height 58
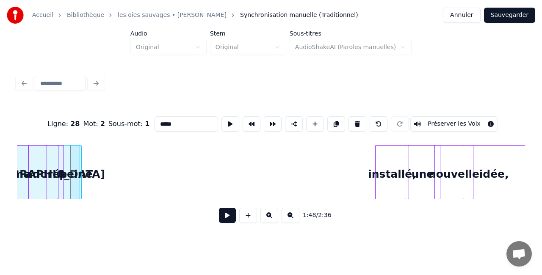
click at [77, 175] on div at bounding box center [78, 172] width 3 height 53
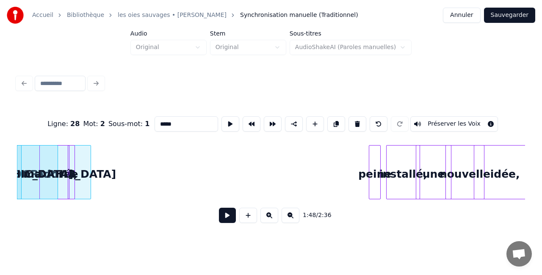
click at [373, 172] on div "peine" at bounding box center [374, 175] width 11 height 58
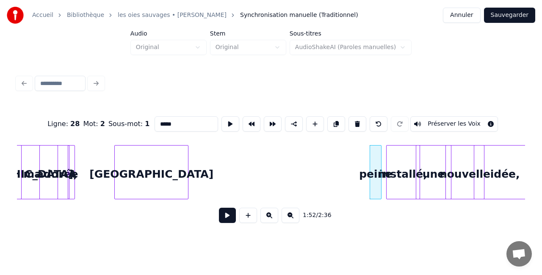
click at [175, 181] on div "[GEOGRAPHIC_DATA]" at bounding box center [151, 175] width 73 height 58
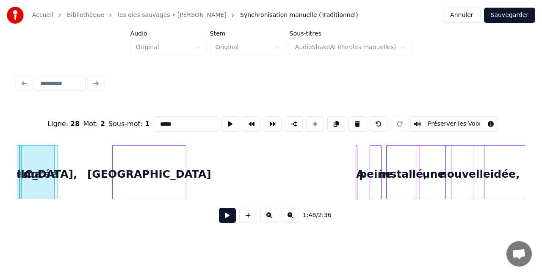
click at [359, 174] on div "A" at bounding box center [360, 175] width 8 height 58
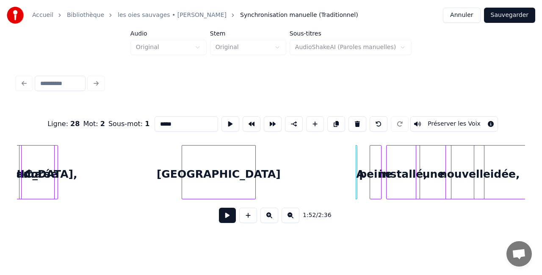
click at [221, 176] on div "[GEOGRAPHIC_DATA]" at bounding box center [218, 175] width 73 height 58
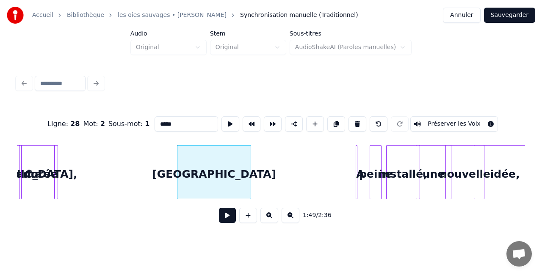
scroll to position [0, 9144]
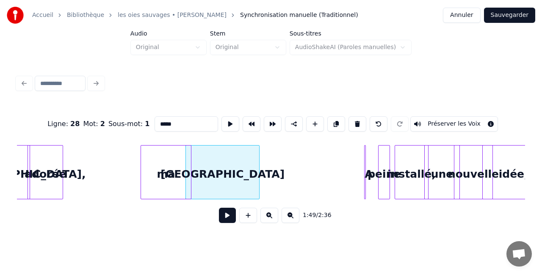
click at [160, 187] on div "ma" at bounding box center [166, 175] width 50 height 58
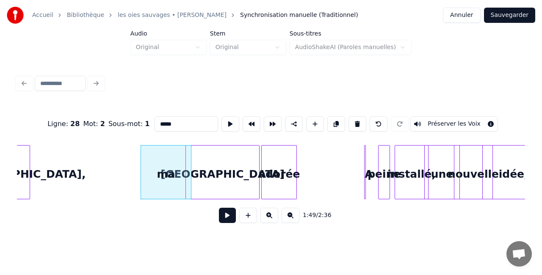
click at [290, 183] on div "adorée" at bounding box center [279, 175] width 35 height 58
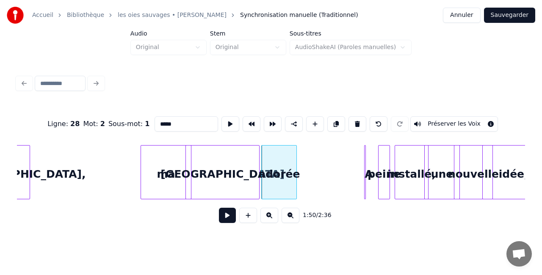
click at [158, 179] on div "ma" at bounding box center [166, 175] width 50 height 58
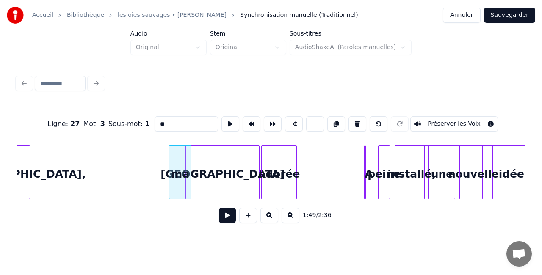
click at [170, 173] on div at bounding box center [170, 172] width 3 height 53
click at [205, 178] on div "[GEOGRAPHIC_DATA]" at bounding box center [222, 175] width 73 height 58
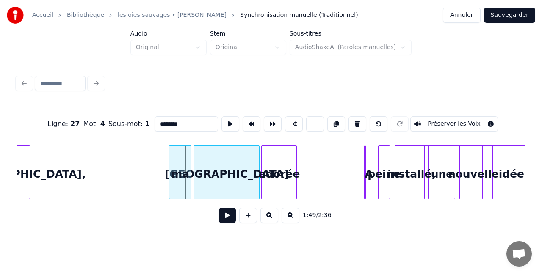
click at [195, 171] on div at bounding box center [195, 172] width 3 height 53
click at [183, 173] on div "ma" at bounding box center [180, 175] width 22 height 58
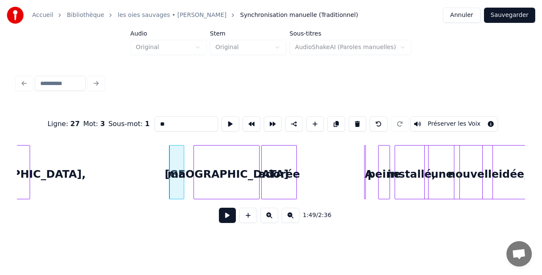
click at [181, 172] on div at bounding box center [182, 172] width 3 height 53
click at [199, 173] on div "[GEOGRAPHIC_DATA]" at bounding box center [218, 175] width 65 height 58
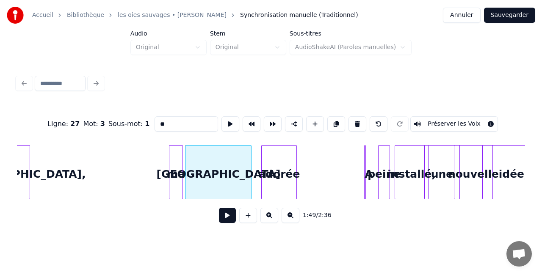
click at [265, 177] on div "adorée" at bounding box center [279, 175] width 35 height 58
type input "******"
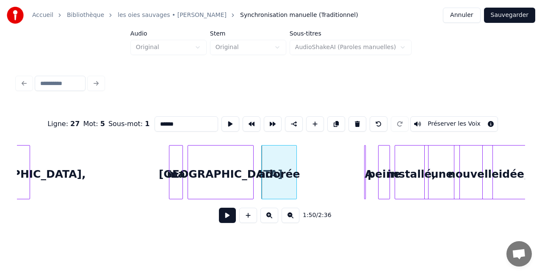
click at [253, 174] on div "[GEOGRAPHIC_DATA]" at bounding box center [221, 172] width 66 height 54
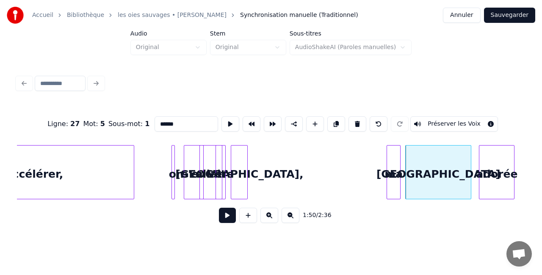
scroll to position [0, 8964]
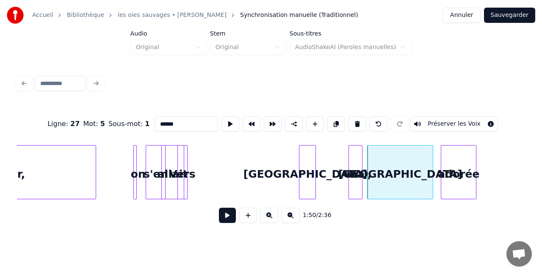
click at [309, 183] on div "[GEOGRAPHIC_DATA]," at bounding box center [307, 175] width 16 height 58
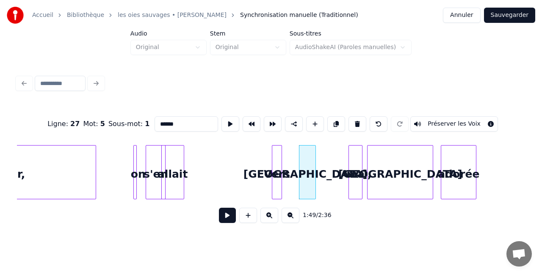
click at [282, 177] on div "Vers" at bounding box center [276, 175] width 9 height 58
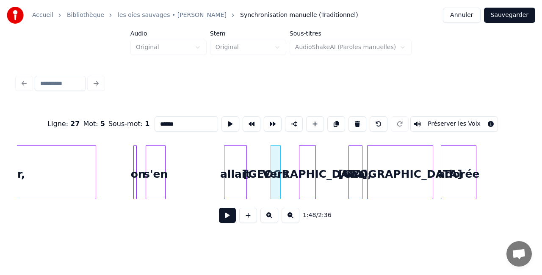
click at [237, 177] on div "allait" at bounding box center [235, 175] width 22 height 58
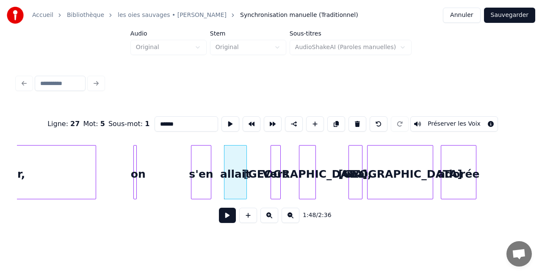
click at [204, 174] on div "s'en" at bounding box center [200, 175] width 19 height 58
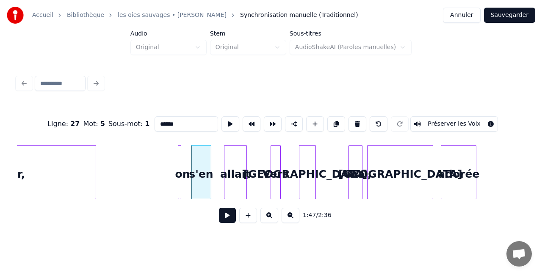
click at [182, 173] on div "on" at bounding box center [182, 175] width 8 height 58
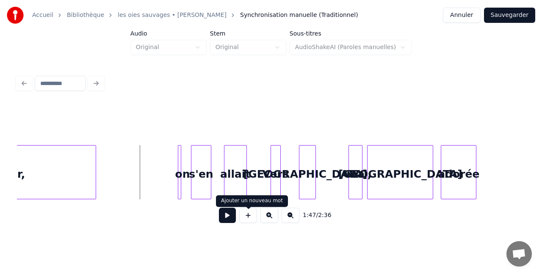
click at [230, 220] on button at bounding box center [227, 215] width 17 height 15
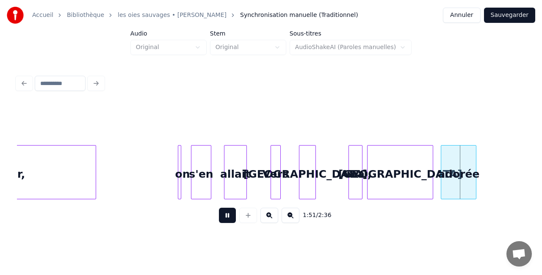
click at [230, 220] on button at bounding box center [227, 215] width 17 height 15
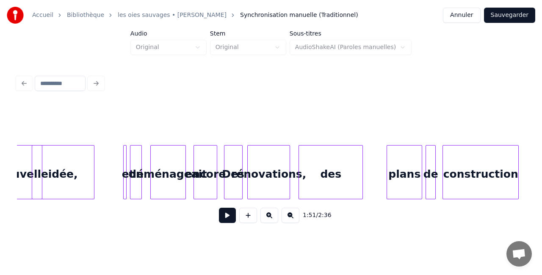
scroll to position [0, 9610]
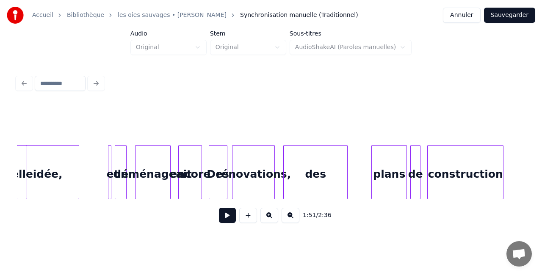
click at [312, 176] on div "des" at bounding box center [316, 175] width 64 height 58
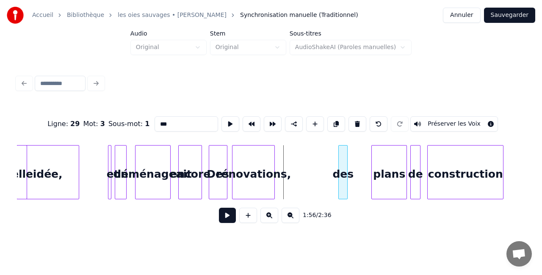
click at [340, 171] on div at bounding box center [340, 172] width 3 height 53
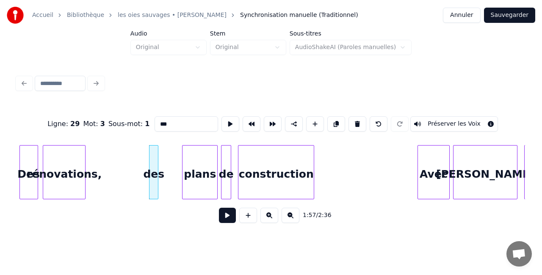
scroll to position [0, 9806]
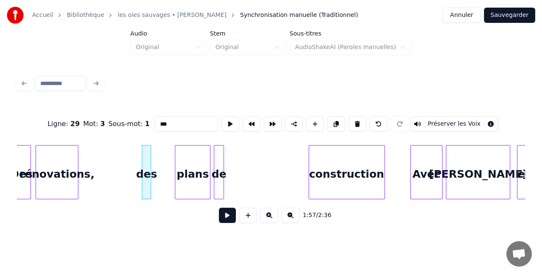
click at [361, 179] on div "construction" at bounding box center [346, 175] width 75 height 58
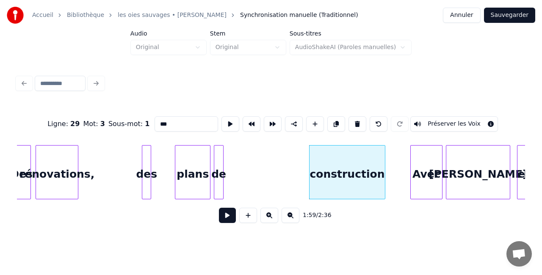
click at [221, 174] on div at bounding box center [222, 172] width 3 height 53
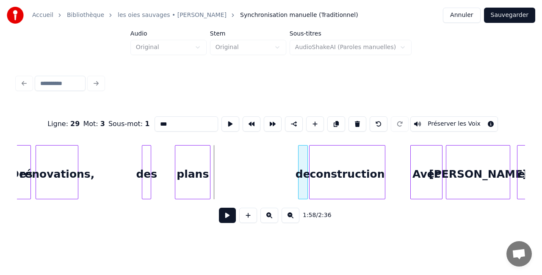
click at [302, 178] on div "de" at bounding box center [302, 175] width 9 height 58
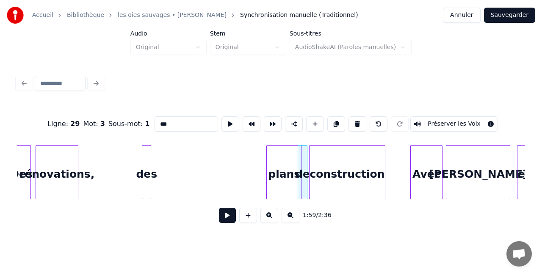
click at [292, 175] on div "plans" at bounding box center [284, 175] width 35 height 58
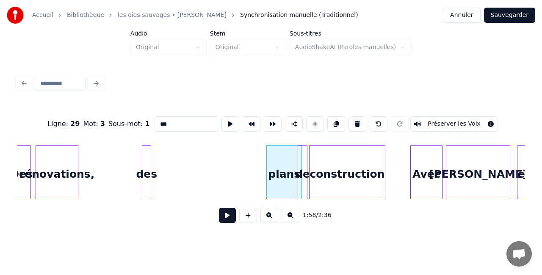
click at [145, 172] on div at bounding box center [143, 172] width 3 height 53
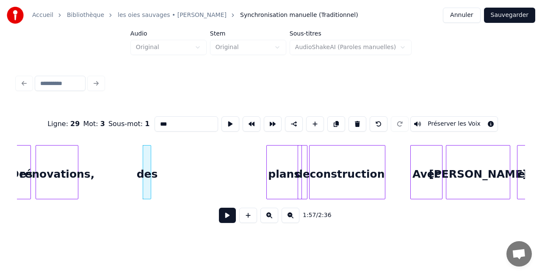
click at [148, 174] on div at bounding box center [149, 172] width 3 height 53
click at [259, 175] on div "des" at bounding box center [260, 175] width 8 height 58
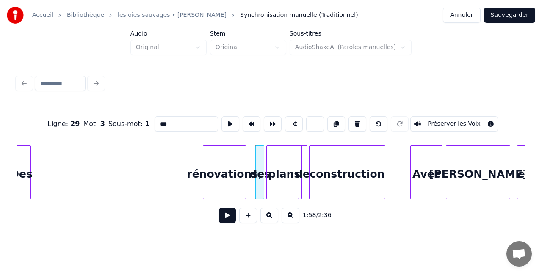
click at [245, 181] on div "rénovations," at bounding box center [224, 175] width 42 height 58
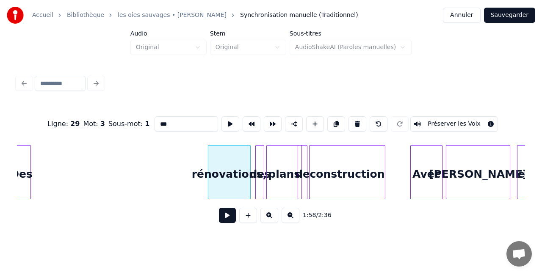
scroll to position [0, 9803]
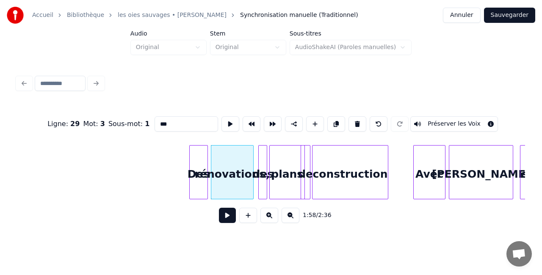
click at [196, 182] on div "Des" at bounding box center [199, 175] width 18 height 58
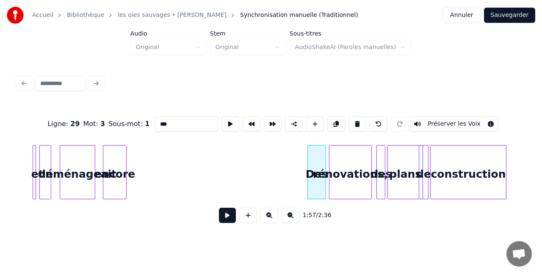
scroll to position [0, 9617]
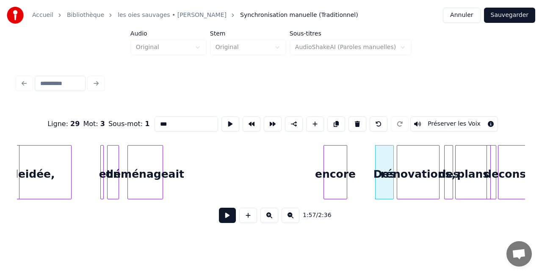
click at [337, 176] on div "encore" at bounding box center [335, 175] width 23 height 58
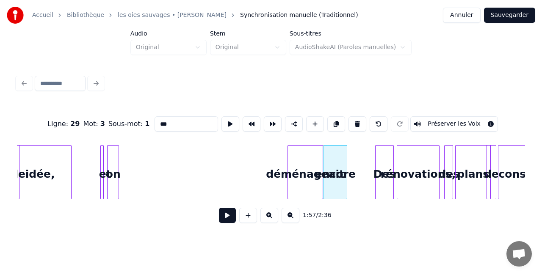
click at [306, 181] on div "déménageait" at bounding box center [305, 175] width 35 height 58
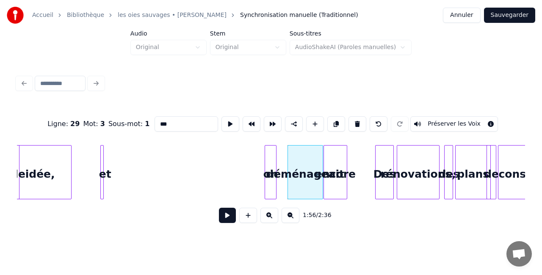
click at [271, 180] on div "on" at bounding box center [270, 175] width 11 height 58
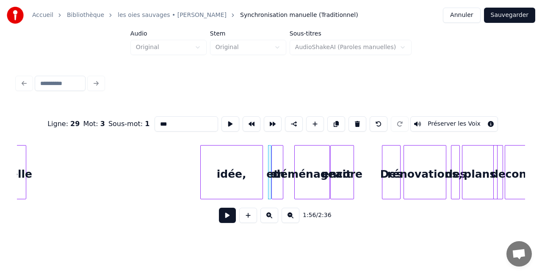
click at [246, 181] on div "idée," at bounding box center [232, 175] width 62 height 58
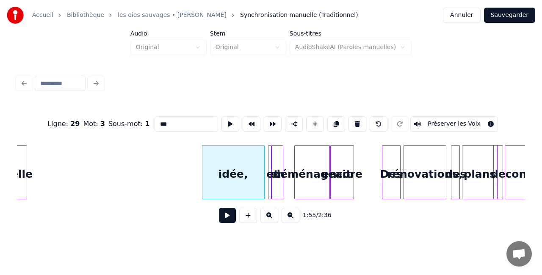
click at [27, 174] on div at bounding box center [25, 172] width 3 height 53
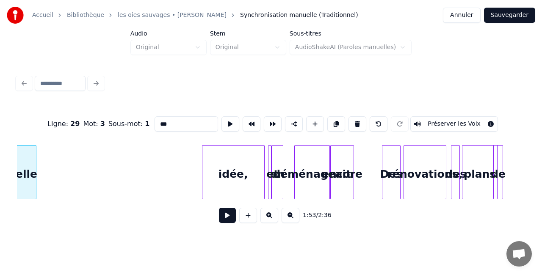
scroll to position [0, 9581]
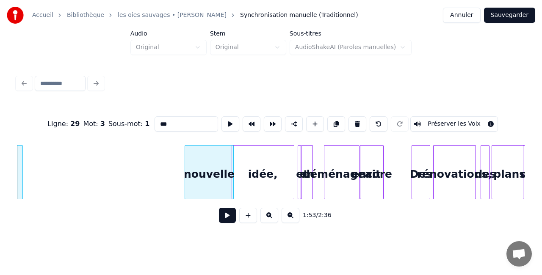
click at [209, 181] on div "nouvelle" at bounding box center [209, 175] width 48 height 58
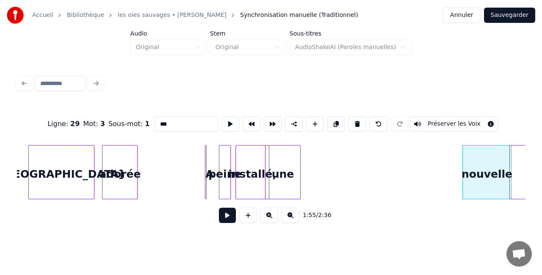
scroll to position [0, 9378]
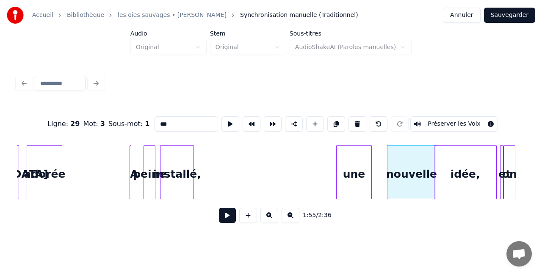
click at [360, 179] on div "une" at bounding box center [354, 175] width 35 height 58
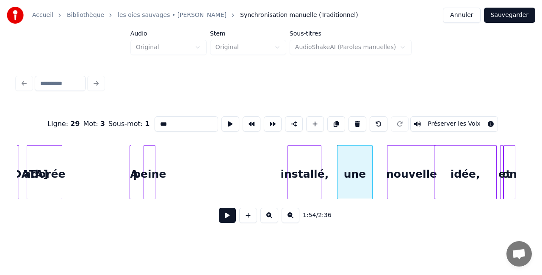
click at [311, 177] on div "installé," at bounding box center [304, 175] width 33 height 58
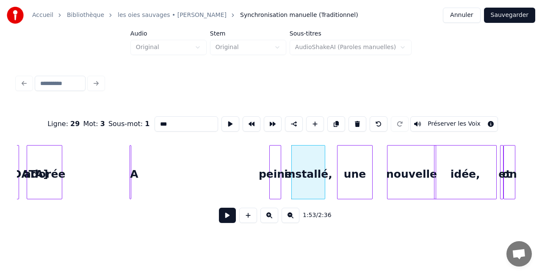
click at [274, 177] on div "peine" at bounding box center [275, 175] width 11 height 58
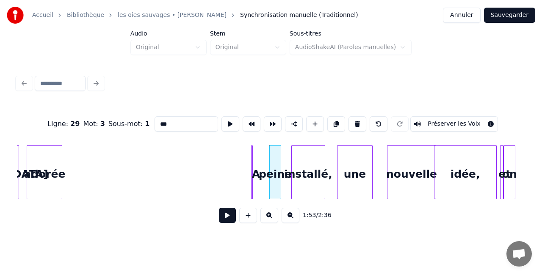
click at [258, 178] on div "A" at bounding box center [255, 175] width 8 height 58
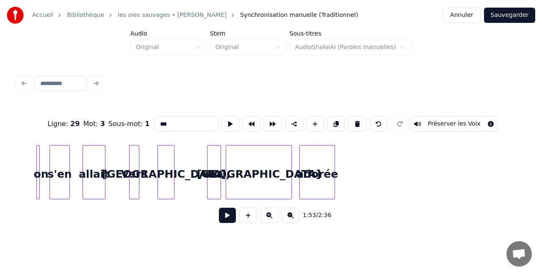
scroll to position [0, 9166]
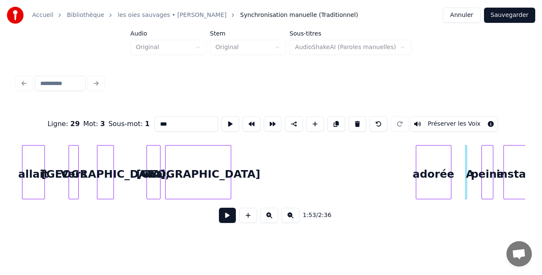
click at [440, 183] on div "adorée" at bounding box center [433, 175] width 35 height 58
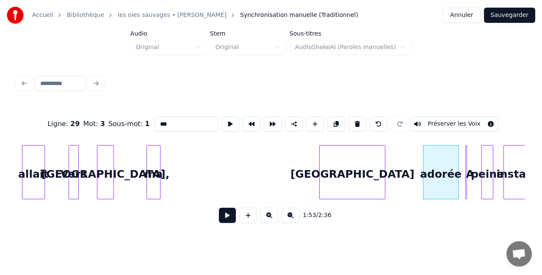
click at [385, 182] on div "[GEOGRAPHIC_DATA]" at bounding box center [352, 175] width 65 height 58
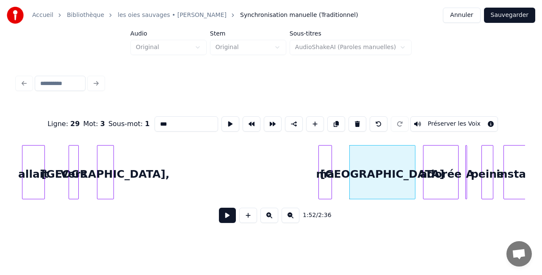
click at [327, 182] on div "ma" at bounding box center [325, 175] width 13 height 58
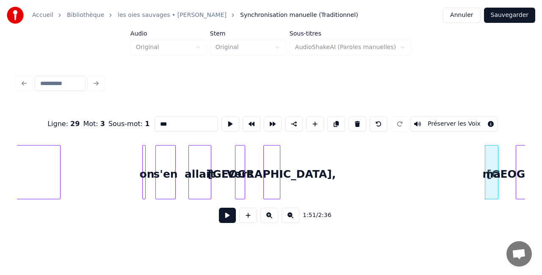
scroll to position [0, 8985]
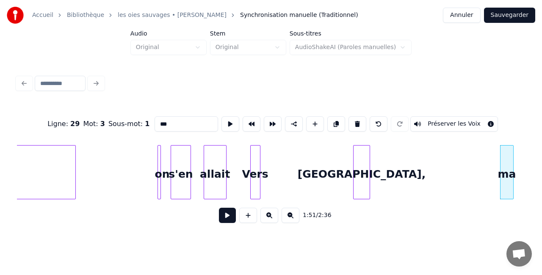
click at [367, 177] on div "[GEOGRAPHIC_DATA]," at bounding box center [362, 175] width 16 height 58
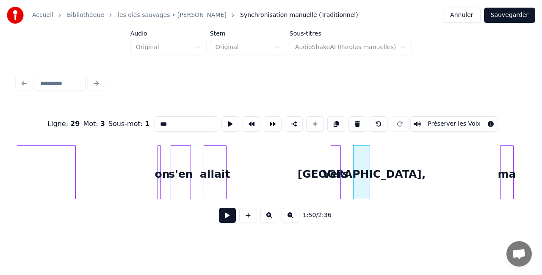
click at [336, 173] on div "Vers" at bounding box center [335, 175] width 9 height 58
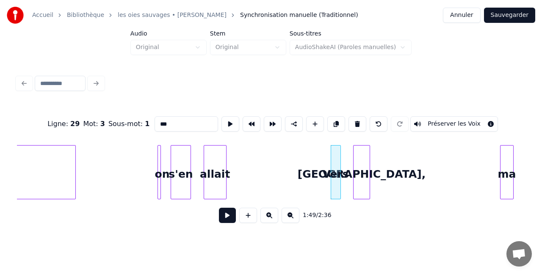
click at [367, 174] on div "[GEOGRAPHIC_DATA]," at bounding box center [362, 175] width 16 height 58
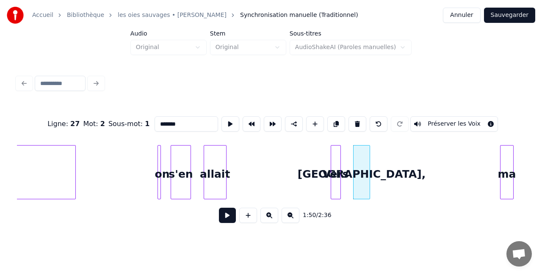
click at [219, 173] on div "allait" at bounding box center [215, 175] width 22 height 58
type input "******"
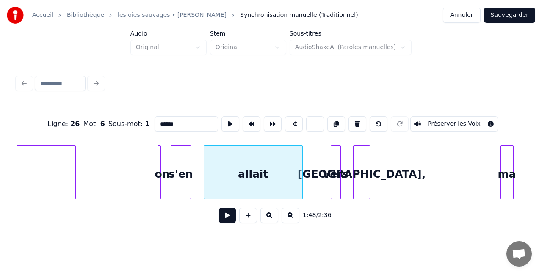
click at [300, 174] on div at bounding box center [301, 172] width 3 height 53
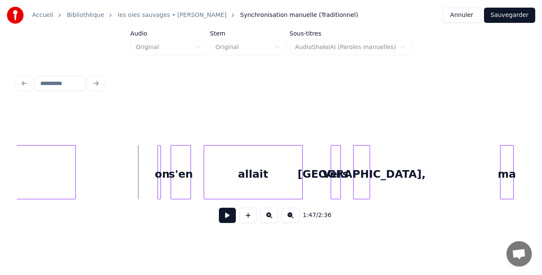
click at [222, 215] on button at bounding box center [227, 215] width 17 height 15
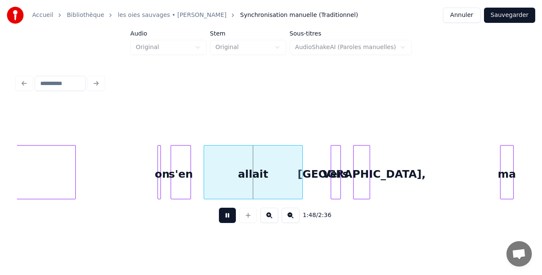
click at [222, 215] on button at bounding box center [227, 215] width 17 height 15
click at [196, 177] on div "s'en" at bounding box center [192, 175] width 19 height 58
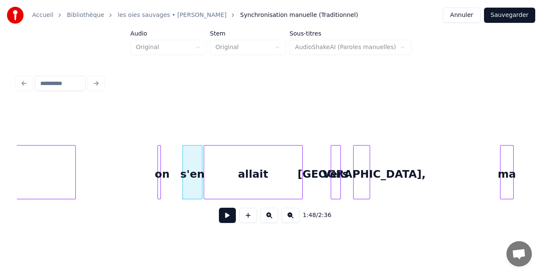
click at [162, 172] on div "on" at bounding box center [162, 175] width 8 height 58
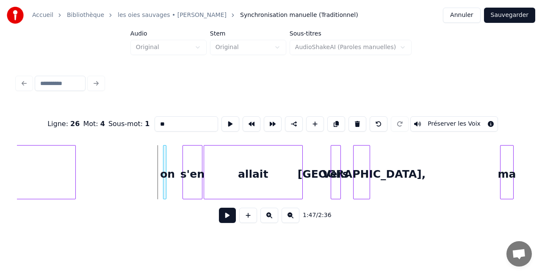
click at [168, 174] on div "on" at bounding box center [167, 175] width 8 height 58
click at [174, 167] on div at bounding box center [174, 172] width 3 height 53
click at [174, 174] on div "on" at bounding box center [174, 175] width 12 height 58
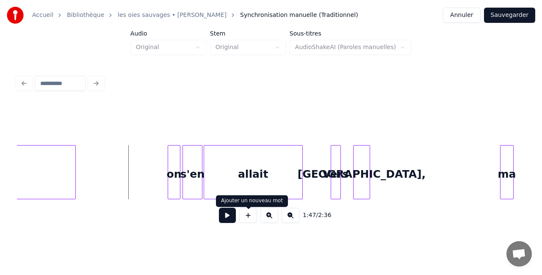
click at [226, 215] on button at bounding box center [227, 215] width 17 height 15
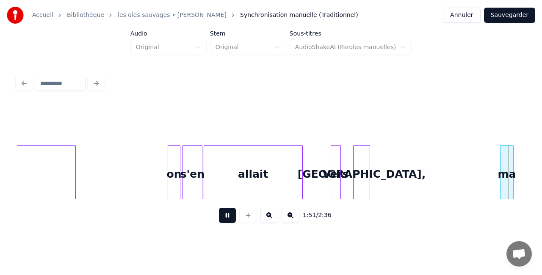
click at [227, 222] on button at bounding box center [227, 215] width 17 height 15
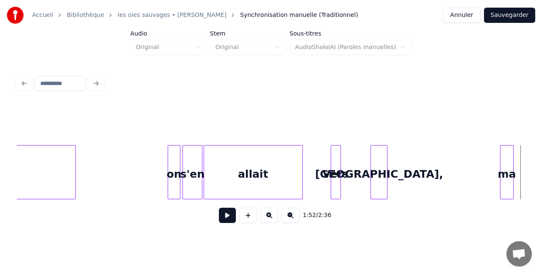
click at [382, 180] on div "[GEOGRAPHIC_DATA]," at bounding box center [379, 175] width 16 height 58
click at [337, 165] on div "Vers" at bounding box center [335, 175] width 9 height 58
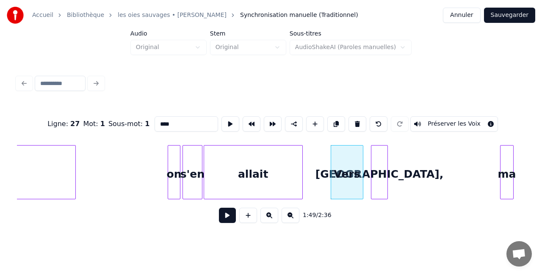
click at [362, 172] on div at bounding box center [361, 172] width 3 height 53
click at [383, 174] on div "[GEOGRAPHIC_DATA]," at bounding box center [379, 175] width 16 height 58
type input "*******"
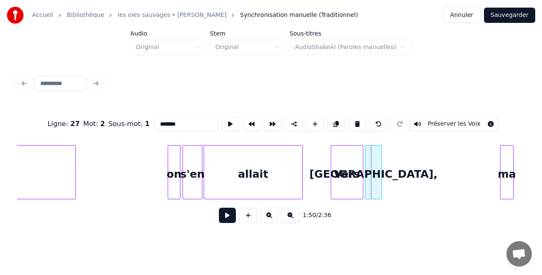
click at [376, 177] on div "[GEOGRAPHIC_DATA]," at bounding box center [373, 175] width 16 height 58
click at [379, 173] on div at bounding box center [380, 172] width 3 height 53
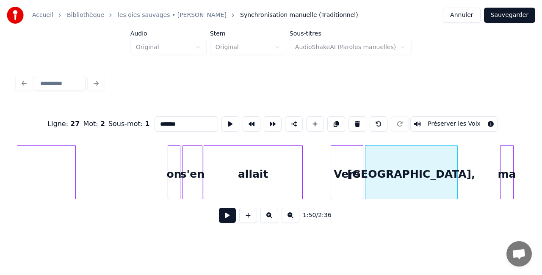
click at [456, 179] on div at bounding box center [456, 172] width 3 height 53
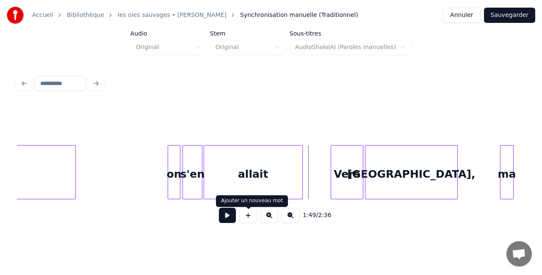
click at [232, 220] on button at bounding box center [227, 215] width 17 height 15
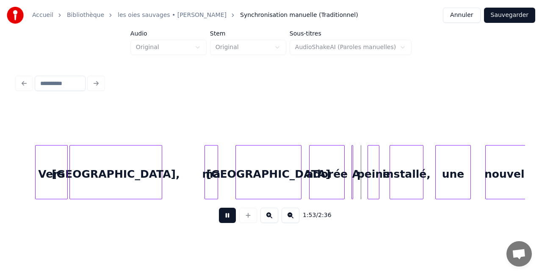
scroll to position [0, 9288]
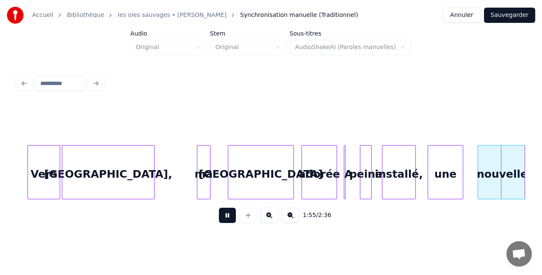
click at [226, 219] on button at bounding box center [227, 215] width 17 height 15
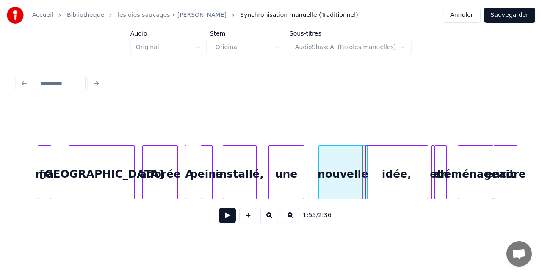
scroll to position [0, 9454]
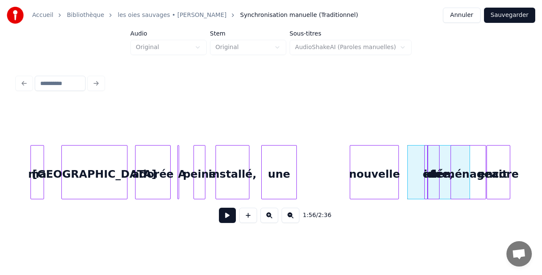
click at [379, 177] on div "nouvelle" at bounding box center [374, 175] width 48 height 58
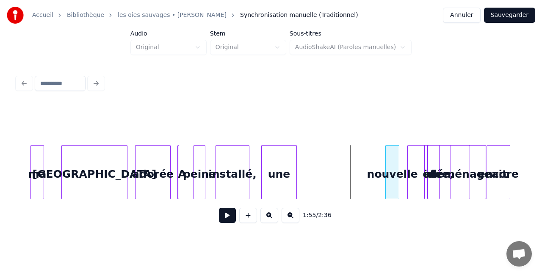
click at [388, 174] on div at bounding box center [387, 172] width 3 height 53
click at [399, 174] on div "nouvelle" at bounding box center [393, 175] width 12 height 58
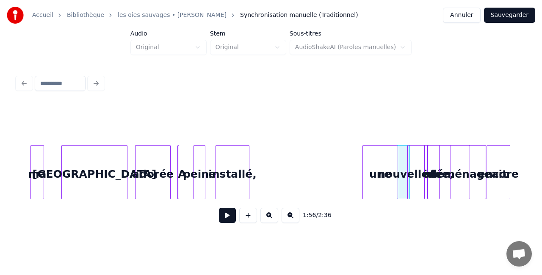
click at [376, 172] on div "une" at bounding box center [380, 175] width 35 height 58
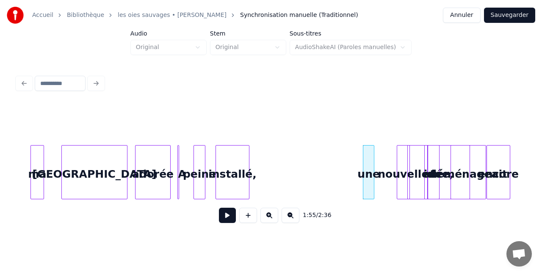
click at [372, 170] on div at bounding box center [372, 172] width 3 height 53
click at [375, 167] on div "une" at bounding box center [375, 175] width 11 height 58
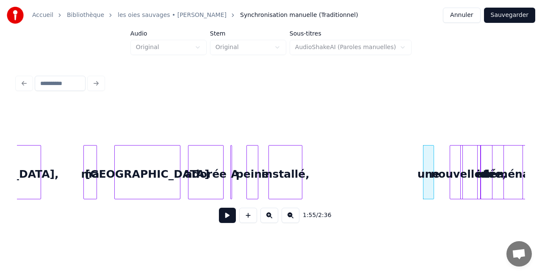
scroll to position [0, 9417]
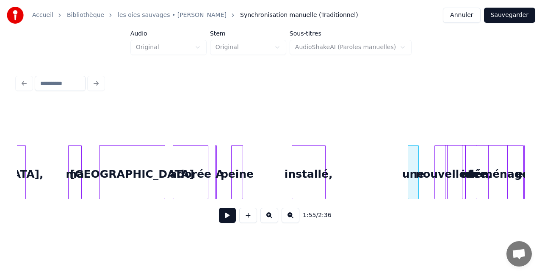
click at [314, 179] on div "installé," at bounding box center [308, 175] width 33 height 58
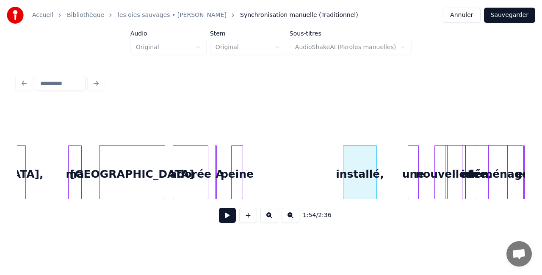
click at [354, 177] on div "installé," at bounding box center [359, 175] width 33 height 58
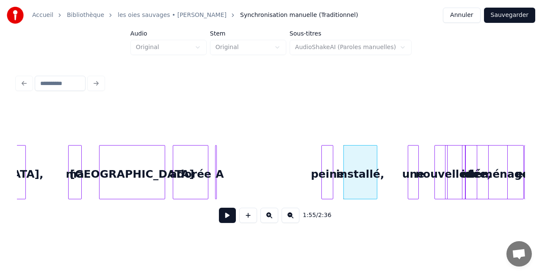
click at [329, 174] on div "peine" at bounding box center [327, 175] width 11 height 58
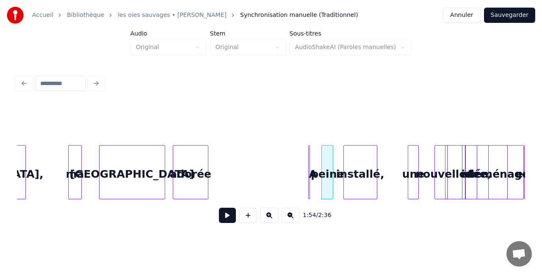
click at [312, 175] on div "A" at bounding box center [313, 175] width 8 height 58
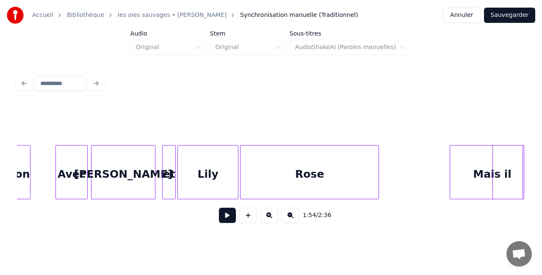
scroll to position [0, 10161]
click at [488, 171] on div "Mais" at bounding box center [487, 175] width 74 height 58
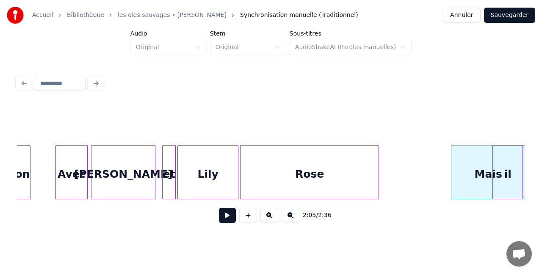
click at [336, 179] on div "Rose" at bounding box center [309, 175] width 138 height 58
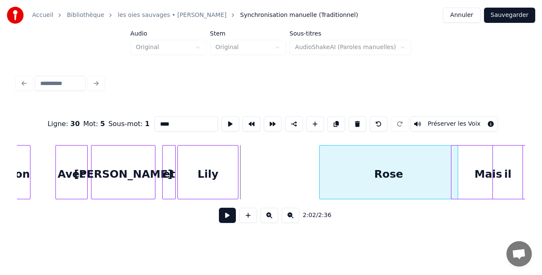
click at [374, 176] on div "Rose" at bounding box center [389, 175] width 138 height 58
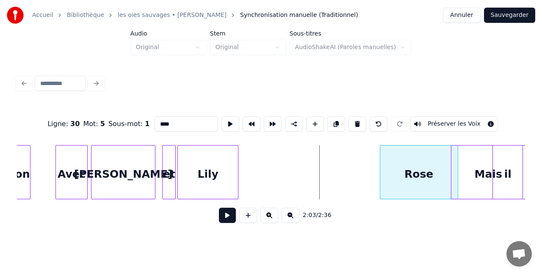
click at [380, 175] on div at bounding box center [381, 172] width 3 height 53
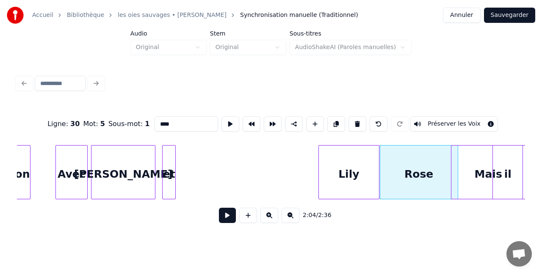
click at [356, 174] on div "Lily" at bounding box center [349, 175] width 60 height 58
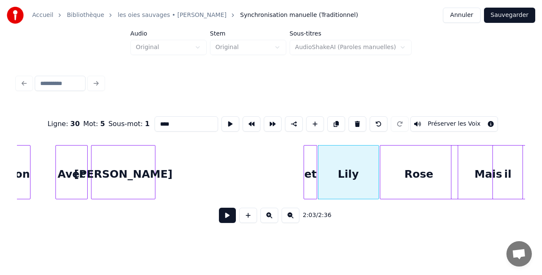
click at [312, 168] on div "et" at bounding box center [310, 175] width 13 height 58
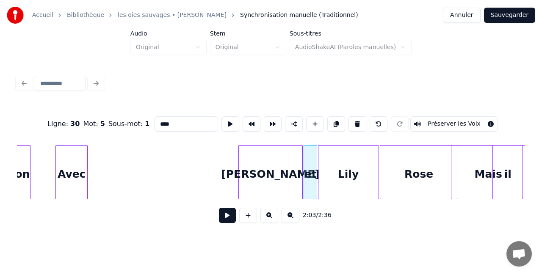
click at [282, 169] on div "[PERSON_NAME]" at bounding box center [271, 175] width 64 height 58
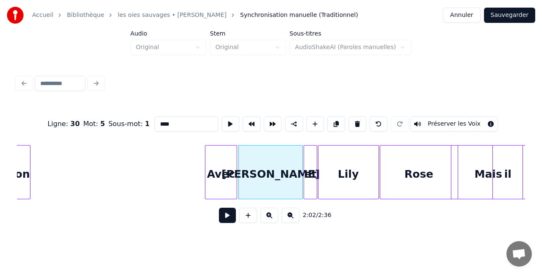
click at [221, 173] on div "Avec" at bounding box center [220, 175] width 31 height 58
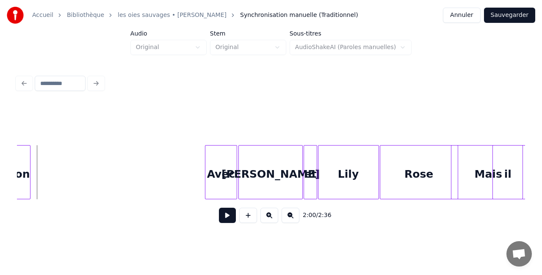
click at [228, 214] on button at bounding box center [227, 215] width 17 height 15
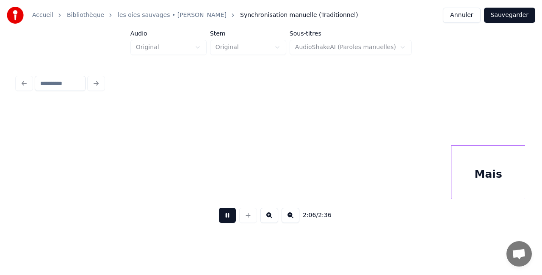
scroll to position [0, 10669]
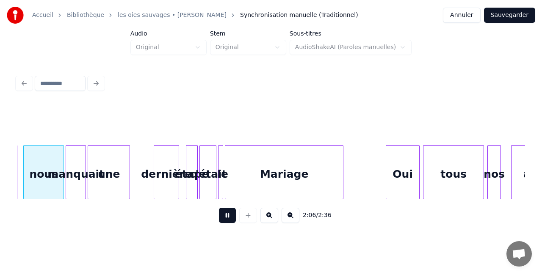
click at [232, 217] on button at bounding box center [227, 215] width 17 height 15
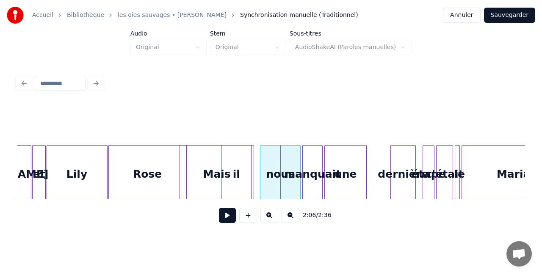
scroll to position [0, 10415]
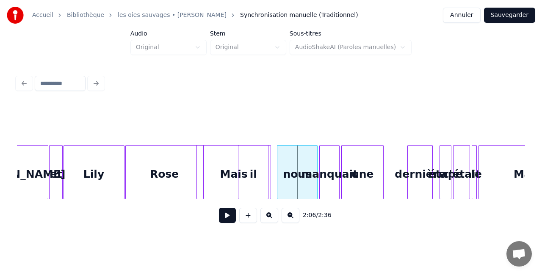
click at [233, 172] on div "Mais" at bounding box center [234, 175] width 74 height 58
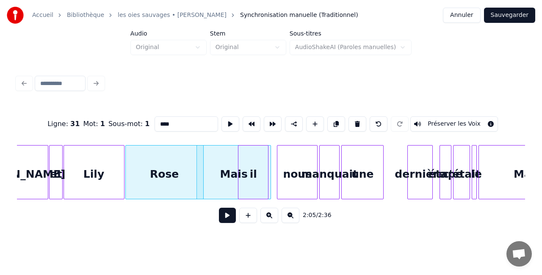
click at [257, 174] on div "il" at bounding box center [253, 175] width 30 height 58
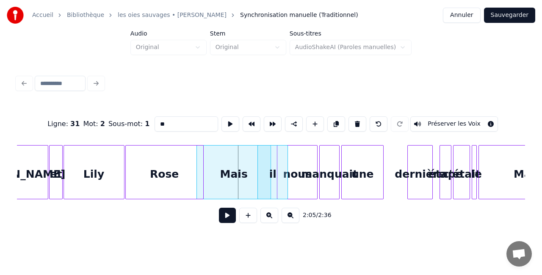
click at [275, 173] on div "il" at bounding box center [273, 175] width 30 height 58
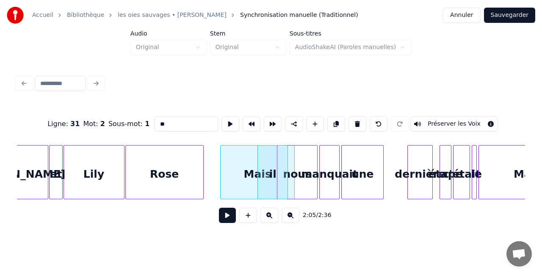
click at [252, 172] on div "Mais" at bounding box center [258, 175] width 74 height 58
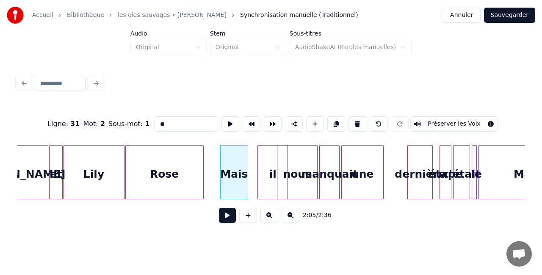
click at [245, 169] on div at bounding box center [246, 172] width 3 height 53
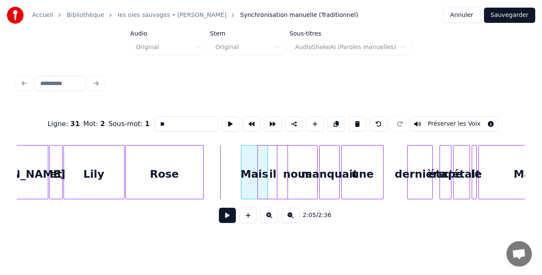
click at [256, 170] on div at bounding box center [255, 172] width 3 height 53
click at [265, 171] on div "il" at bounding box center [273, 175] width 30 height 58
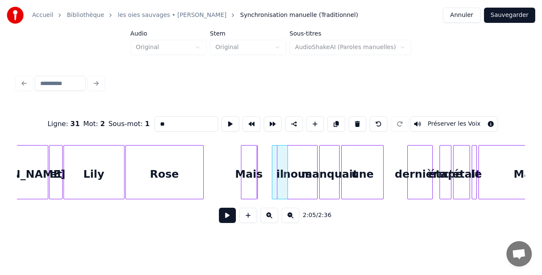
click at [273, 172] on div at bounding box center [273, 172] width 3 height 53
click at [264, 167] on div "il" at bounding box center [268, 175] width 15 height 58
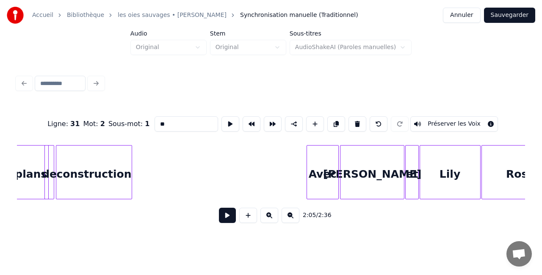
scroll to position [0, 10036]
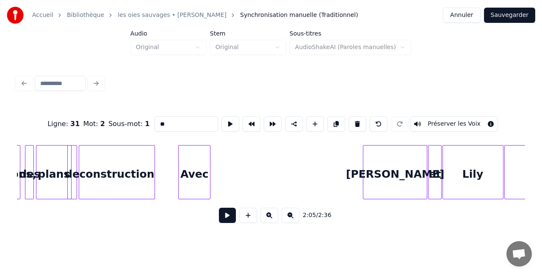
click at [191, 173] on div "Avec" at bounding box center [194, 175] width 31 height 58
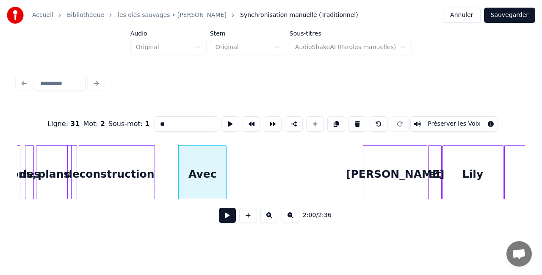
click at [226, 172] on div at bounding box center [225, 172] width 3 height 53
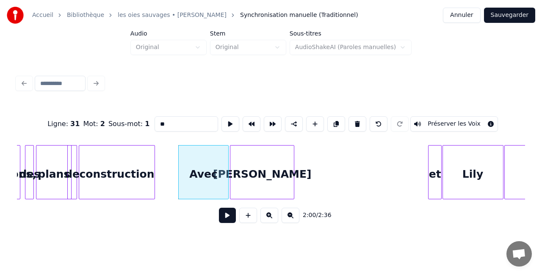
click at [275, 174] on div "[PERSON_NAME]" at bounding box center [262, 175] width 64 height 58
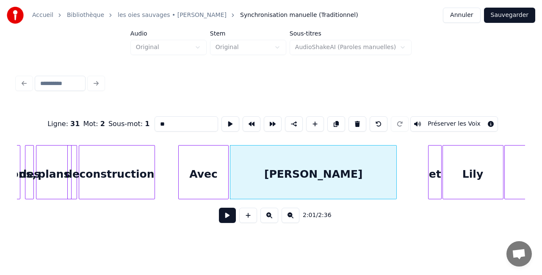
click at [396, 175] on div at bounding box center [395, 172] width 3 height 53
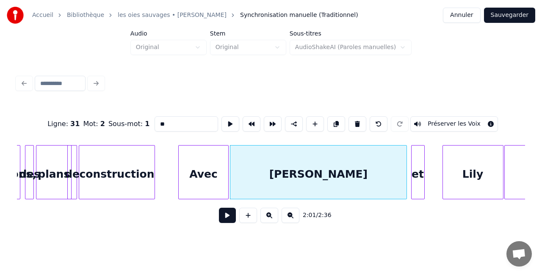
click at [417, 174] on div "et" at bounding box center [418, 175] width 13 height 58
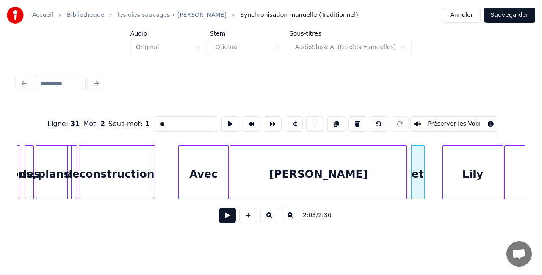
click at [466, 174] on div "Lily" at bounding box center [473, 175] width 60 height 58
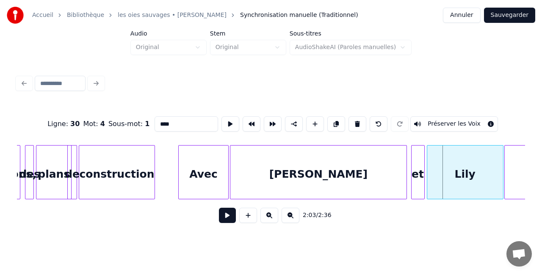
click at [428, 176] on div at bounding box center [428, 172] width 3 height 53
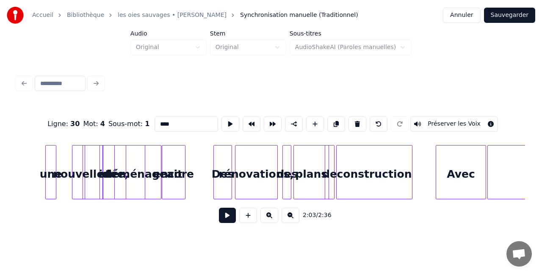
scroll to position [0, 9764]
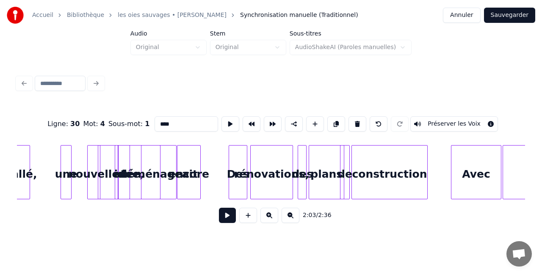
click at [367, 177] on div "construction" at bounding box center [389, 175] width 75 height 58
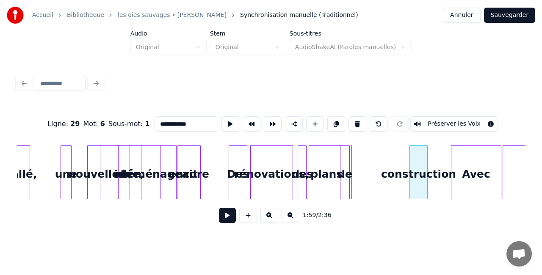
click at [411, 175] on div at bounding box center [411, 172] width 3 height 53
click at [346, 172] on div at bounding box center [347, 172] width 3 height 53
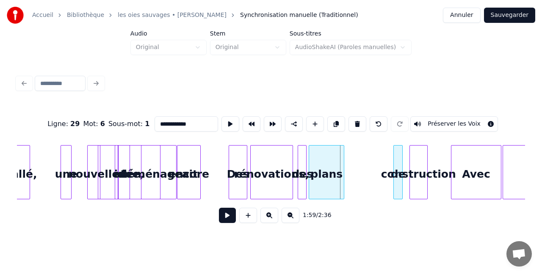
click at [399, 174] on div "de" at bounding box center [398, 175] width 8 height 58
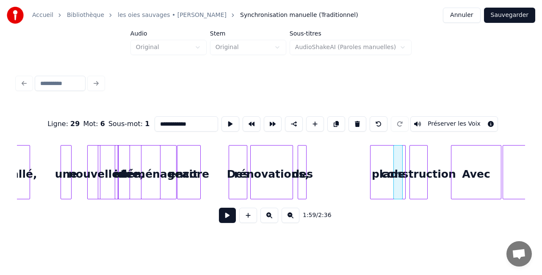
click at [304, 175] on div at bounding box center [305, 172] width 3 height 53
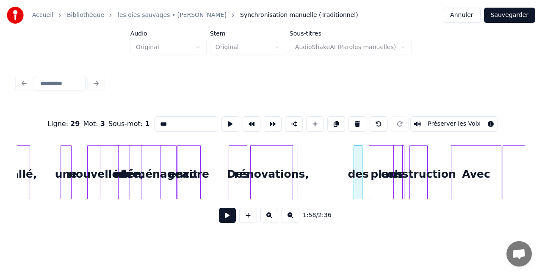
click at [362, 174] on div "des" at bounding box center [358, 175] width 8 height 58
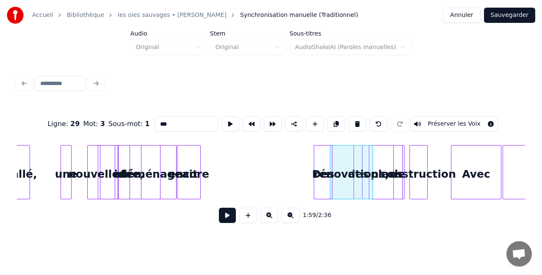
click at [329, 174] on div "Des" at bounding box center [323, 175] width 18 height 58
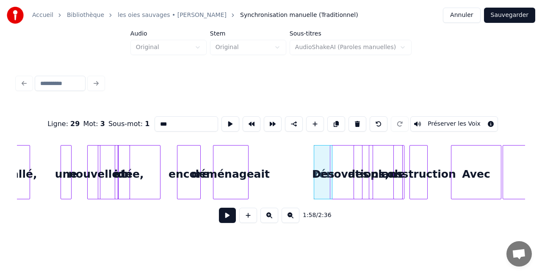
click at [248, 177] on div "déménageait" at bounding box center [230, 175] width 35 height 58
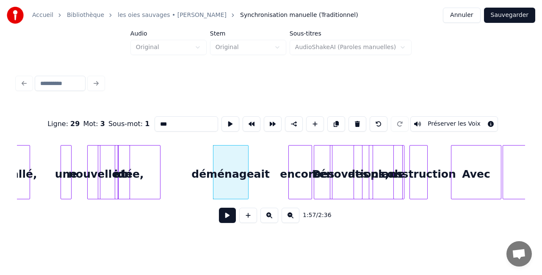
click at [301, 178] on div "encore" at bounding box center [300, 175] width 23 height 58
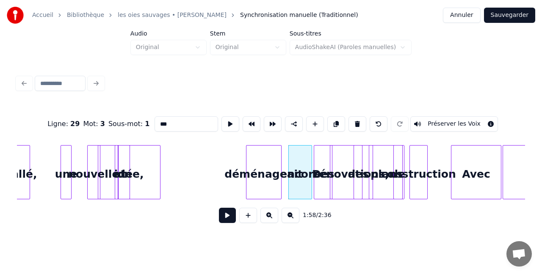
click at [275, 176] on div "déménageait" at bounding box center [263, 175] width 35 height 58
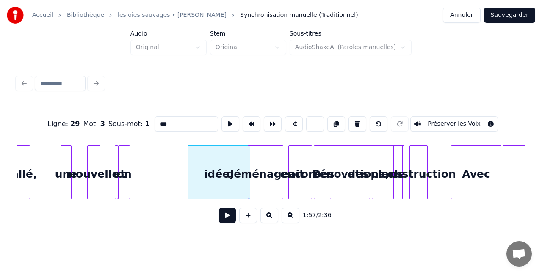
click at [128, 174] on div at bounding box center [128, 172] width 3 height 53
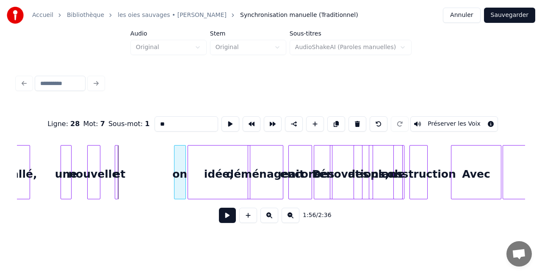
click at [181, 173] on div "on" at bounding box center [179, 175] width 11 height 58
click at [165, 175] on div "et" at bounding box center [167, 175] width 8 height 58
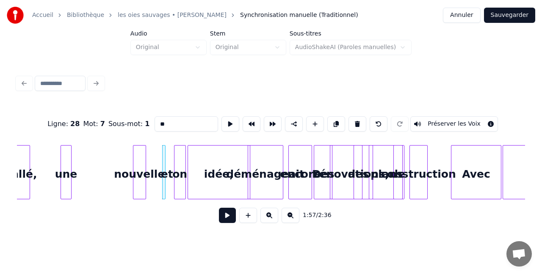
click at [146, 172] on div "nouvelle" at bounding box center [139, 175] width 12 height 58
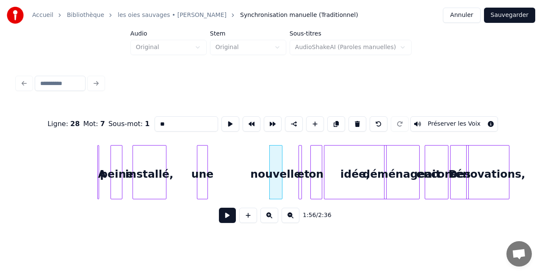
scroll to position [0, 9650]
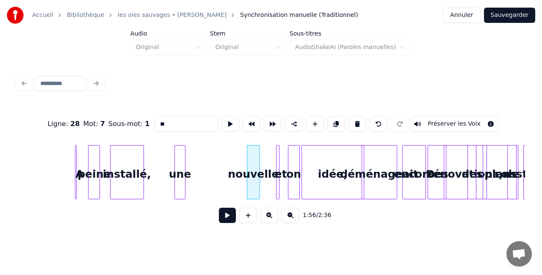
click at [185, 172] on div at bounding box center [183, 172] width 3 height 53
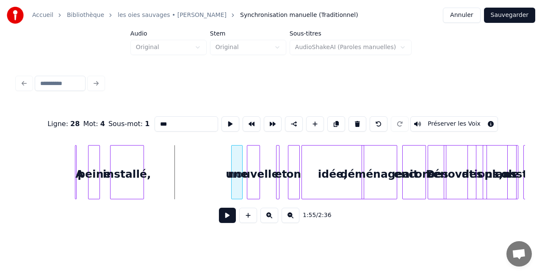
click at [238, 171] on div "une" at bounding box center [237, 175] width 11 height 58
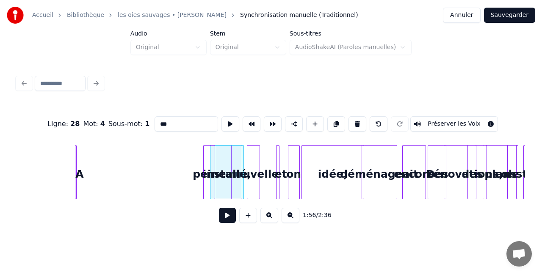
click at [215, 176] on div "peine" at bounding box center [209, 175] width 11 height 58
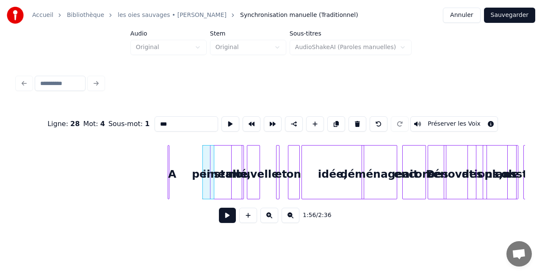
click at [174, 173] on div "A" at bounding box center [172, 175] width 8 height 58
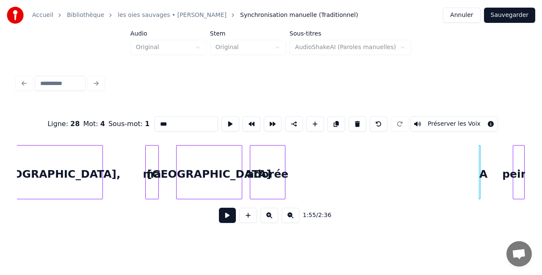
scroll to position [0, 9332]
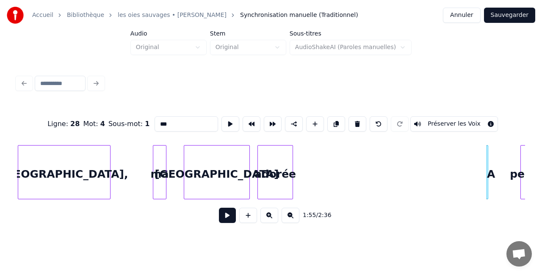
click at [261, 168] on div "adorée" at bounding box center [275, 175] width 35 height 58
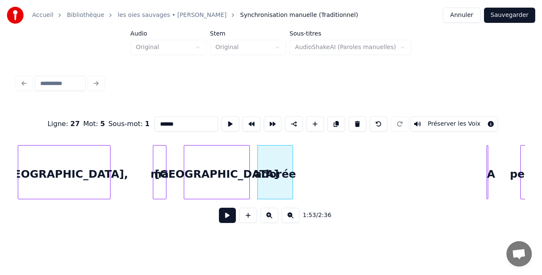
click at [213, 176] on div "[GEOGRAPHIC_DATA]" at bounding box center [216, 175] width 65 height 58
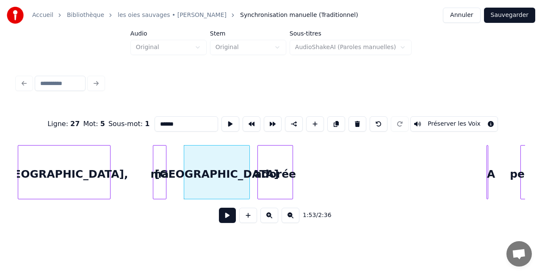
type input "********"
click at [308, 176] on div "adorée" at bounding box center [298, 175] width 35 height 58
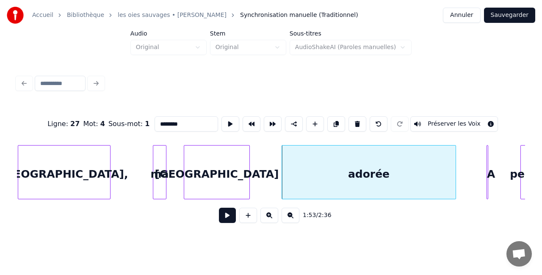
click at [456, 178] on div at bounding box center [454, 172] width 3 height 53
click at [240, 173] on div "[GEOGRAPHIC_DATA]" at bounding box center [216, 175] width 65 height 58
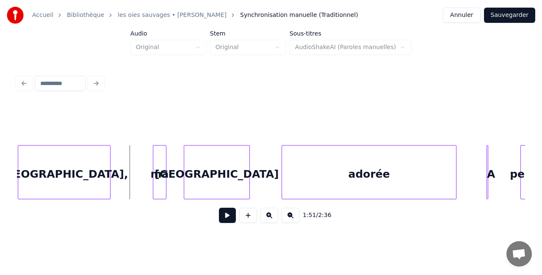
click at [220, 218] on button at bounding box center [227, 215] width 17 height 15
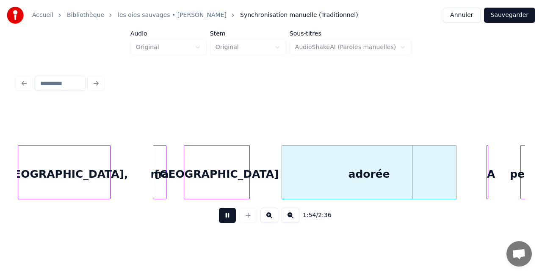
click at [228, 217] on button at bounding box center [227, 215] width 17 height 15
click at [214, 167] on div "[GEOGRAPHIC_DATA]" at bounding box center [216, 175] width 65 height 58
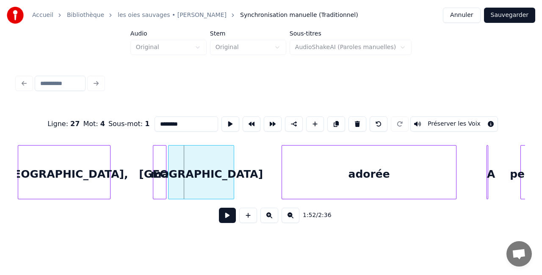
click at [206, 179] on div "[GEOGRAPHIC_DATA]" at bounding box center [200, 175] width 65 height 58
click at [298, 176] on div "adorée" at bounding box center [369, 175] width 174 height 58
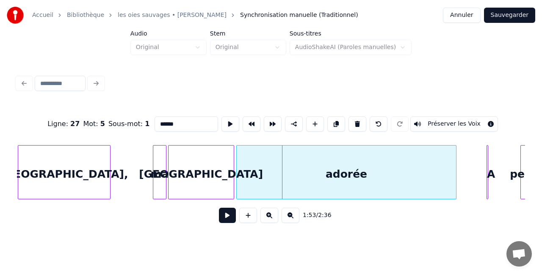
click at [237, 174] on div at bounding box center [238, 172] width 3 height 53
click at [215, 174] on div "[GEOGRAPHIC_DATA]" at bounding box center [200, 175] width 65 height 58
type input "********"
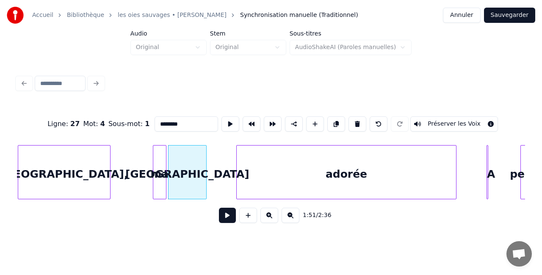
click at [205, 172] on div at bounding box center [205, 172] width 3 height 53
click at [211, 172] on div at bounding box center [211, 172] width 3 height 53
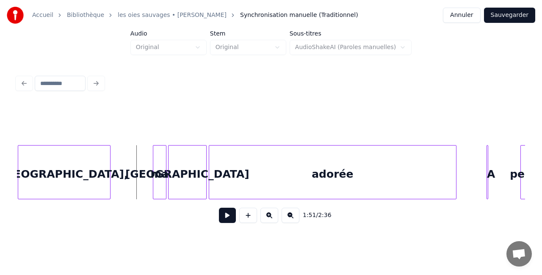
click at [47, 175] on div "[GEOGRAPHIC_DATA]," at bounding box center [64, 175] width 92 height 58
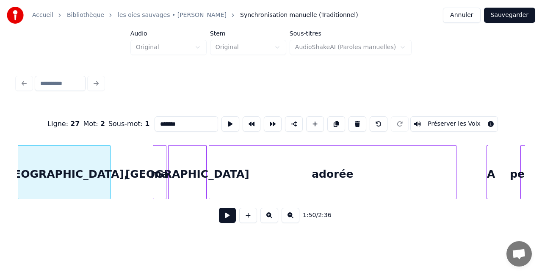
click at [223, 221] on button at bounding box center [227, 215] width 17 height 15
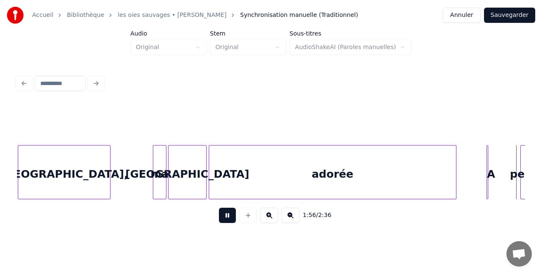
scroll to position [0, 9840]
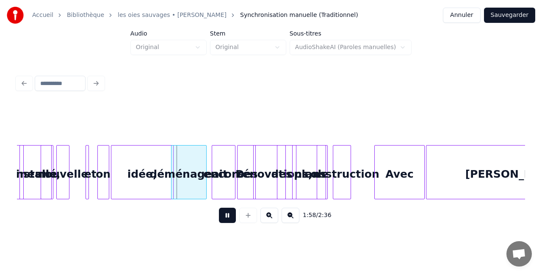
click at [224, 221] on button at bounding box center [227, 215] width 17 height 15
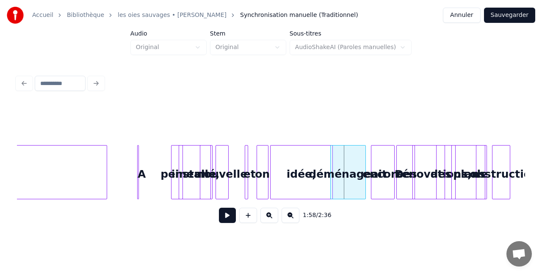
scroll to position [0, 9659]
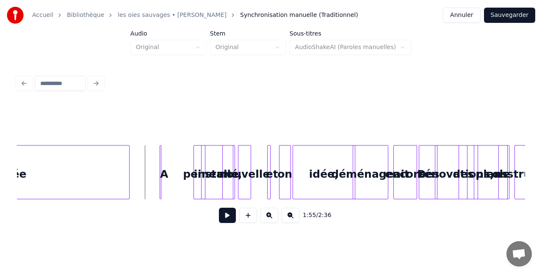
click at [227, 217] on button at bounding box center [227, 215] width 17 height 15
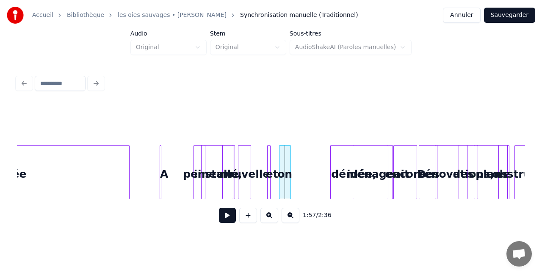
click at [347, 185] on div "idée," at bounding box center [362, 175] width 62 height 58
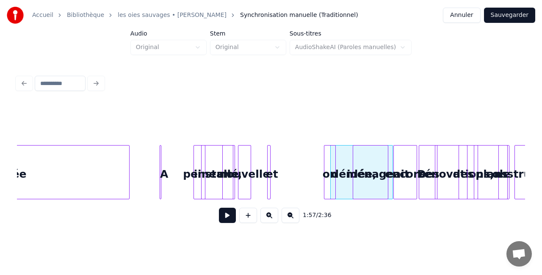
click at [333, 177] on div "on" at bounding box center [329, 175] width 11 height 58
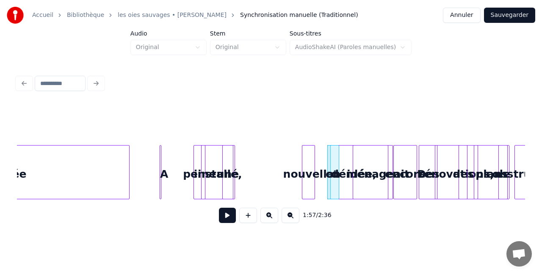
click at [232, 176] on div at bounding box center [231, 172] width 3 height 53
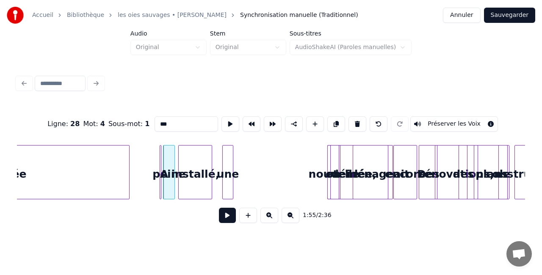
click at [186, 176] on div "installé," at bounding box center [195, 175] width 33 height 58
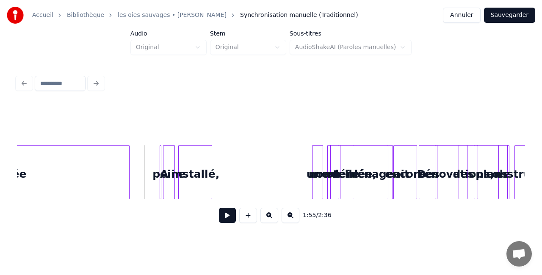
click at [227, 216] on button at bounding box center [227, 215] width 17 height 15
click at [188, 176] on div "installé," at bounding box center [195, 175] width 33 height 58
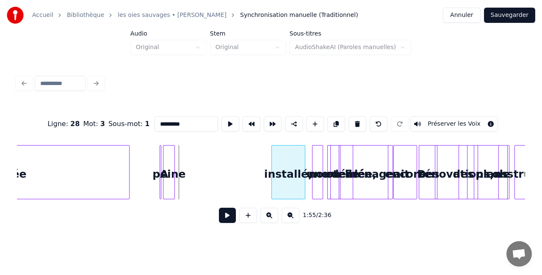
click at [287, 178] on div "installé," at bounding box center [288, 175] width 33 height 58
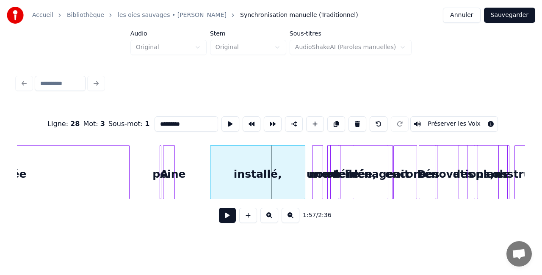
click at [211, 171] on div at bounding box center [211, 172] width 3 height 53
click at [168, 172] on div "peine" at bounding box center [168, 175] width 11 height 58
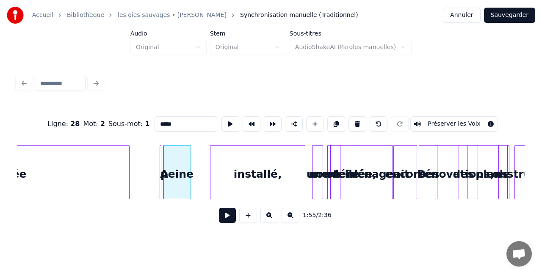
click at [190, 167] on div at bounding box center [189, 172] width 3 height 53
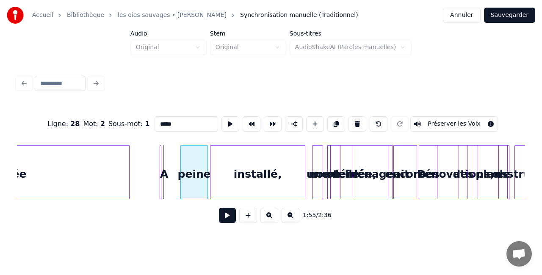
click at [196, 170] on div "peine" at bounding box center [194, 175] width 27 height 58
click at [160, 172] on div at bounding box center [159, 172] width 3 height 53
type input "*"
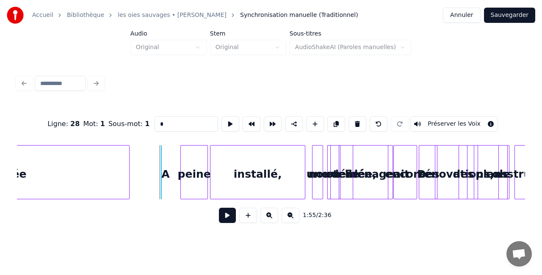
click at [154, 173] on div "A" at bounding box center [153, 172] width 16 height 54
click at [169, 174] on div "A" at bounding box center [169, 175] width 17 height 58
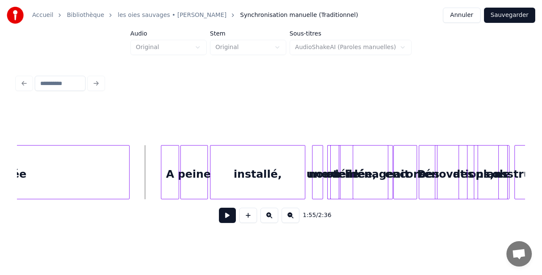
click at [222, 218] on button at bounding box center [227, 215] width 17 height 15
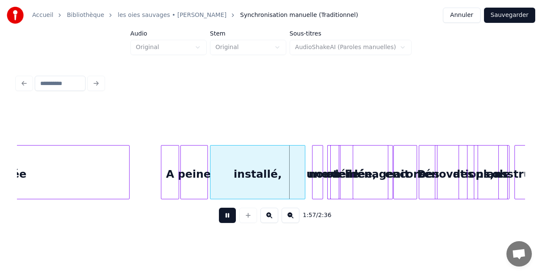
click at [222, 218] on button at bounding box center [227, 215] width 17 height 15
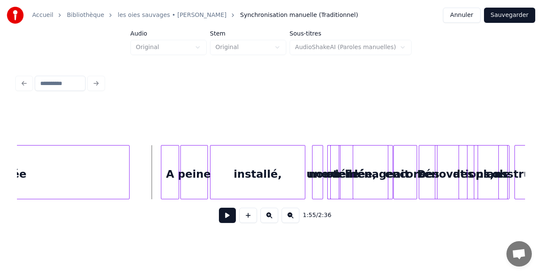
click at [228, 218] on button at bounding box center [227, 215] width 17 height 15
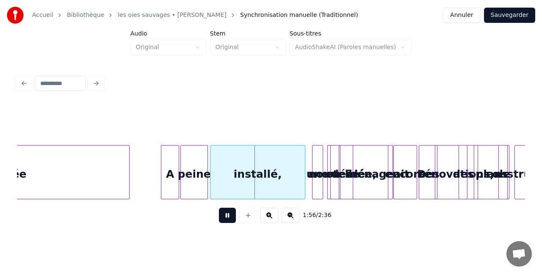
click at [228, 218] on button at bounding box center [227, 215] width 17 height 15
click at [233, 181] on div "installé," at bounding box center [257, 175] width 94 height 58
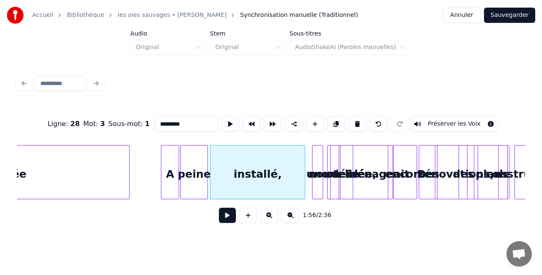
click at [200, 179] on div "peine" at bounding box center [194, 175] width 27 height 58
type input "*****"
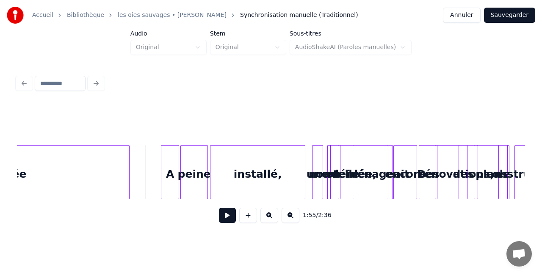
click at [224, 218] on button at bounding box center [227, 215] width 17 height 15
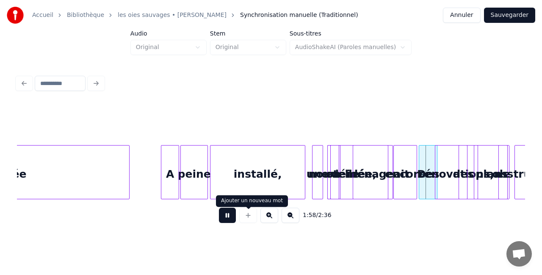
click at [238, 216] on div at bounding box center [248, 215] width 21 height 15
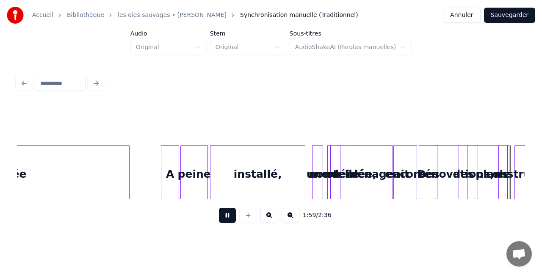
click at [227, 222] on button at bounding box center [227, 215] width 17 height 15
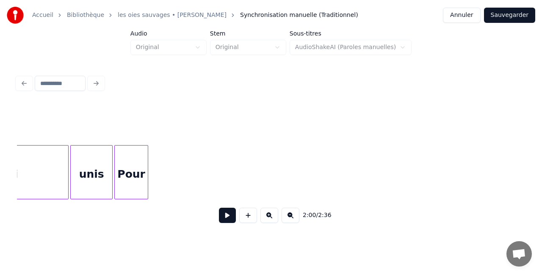
scroll to position [0, 11289]
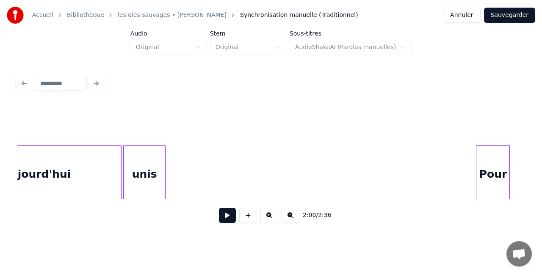
click at [493, 174] on div "Pour" at bounding box center [492, 175] width 33 height 58
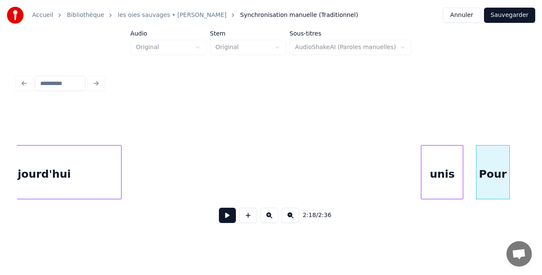
click at [448, 180] on div "unis" at bounding box center [441, 175] width 41 height 58
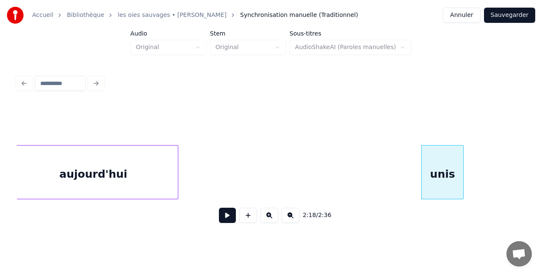
scroll to position [0, 11225]
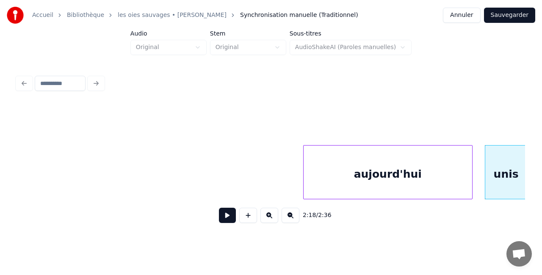
click at [354, 181] on div "aujourd'hui" at bounding box center [388, 175] width 168 height 58
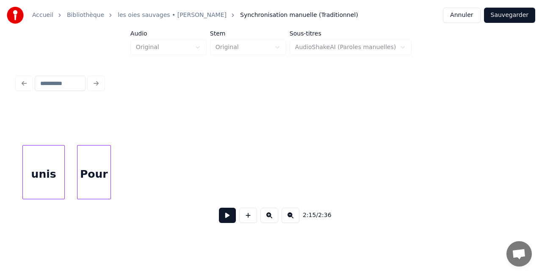
scroll to position [0, 11695]
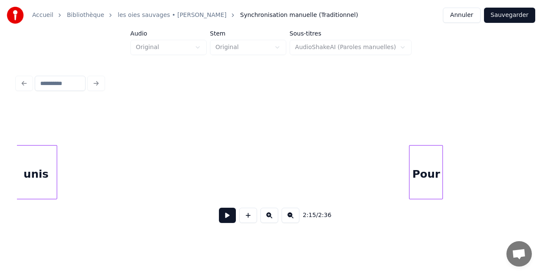
click at [442, 181] on div "Pour" at bounding box center [425, 175] width 33 height 58
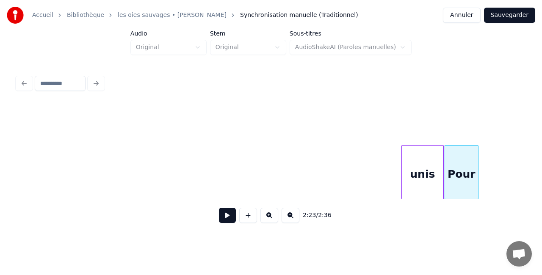
click at [430, 184] on div "unis" at bounding box center [422, 175] width 41 height 58
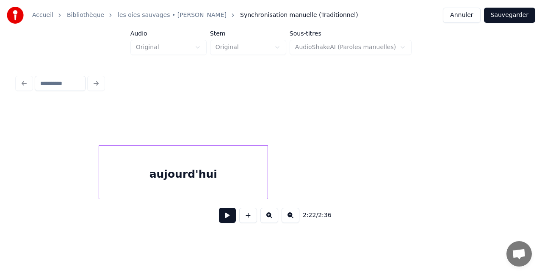
scroll to position [0, 11407]
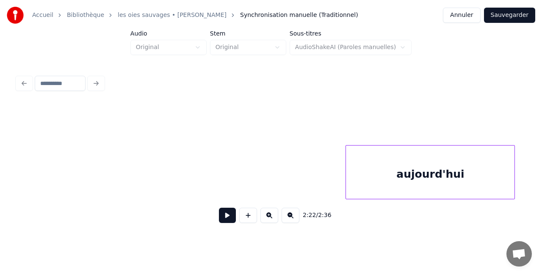
click at [471, 180] on div "aujourd'hui" at bounding box center [430, 175] width 168 height 58
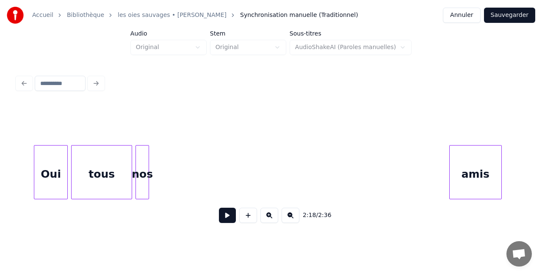
scroll to position [0, 11059]
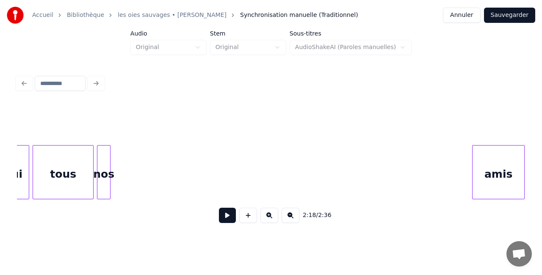
click at [534, 174] on div "Accueil Bibliothèque les oies sauvages • [PERSON_NAME] Synchronisation manuelle…" at bounding box center [271, 117] width 542 height 234
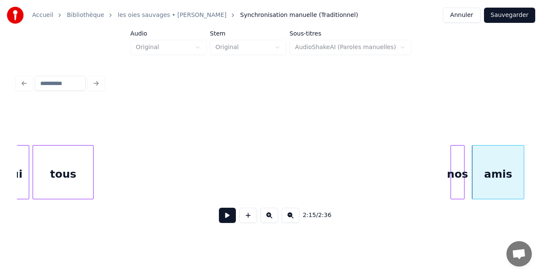
click at [461, 170] on div "nos" at bounding box center [457, 175] width 13 height 58
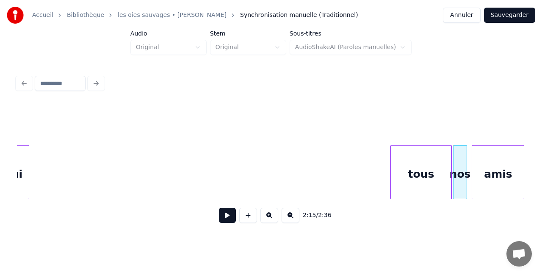
click at [434, 171] on div "tous" at bounding box center [421, 175] width 60 height 58
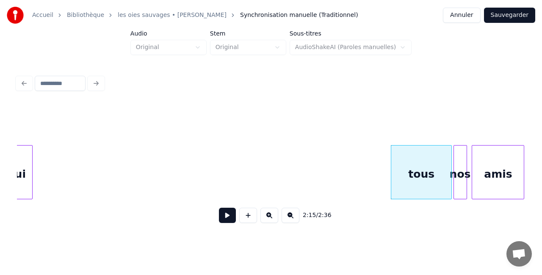
scroll to position [0, 11041]
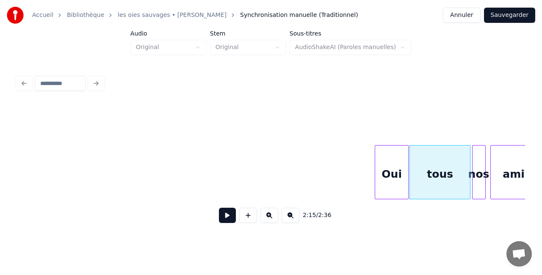
click at [385, 178] on div "Oui" at bounding box center [391, 175] width 33 height 58
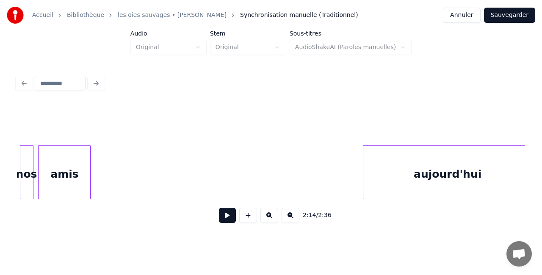
scroll to position [0, 11499]
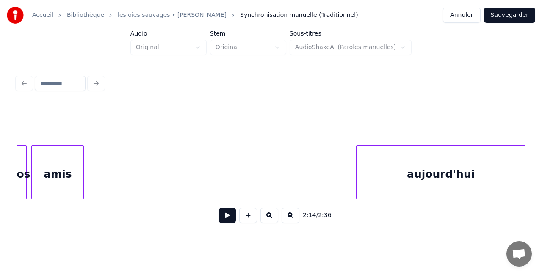
click at [534, 180] on div "Accueil Bibliothèque les oies sauvages • [PERSON_NAME] Synchronisation manuelle…" at bounding box center [271, 117] width 542 height 234
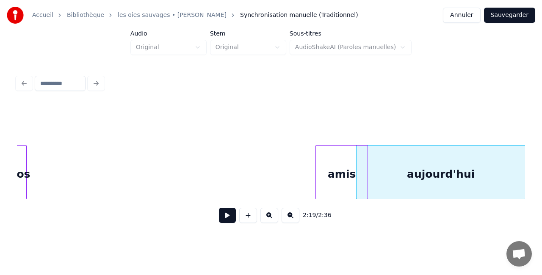
click at [348, 184] on div "amis" at bounding box center [342, 175] width 52 height 58
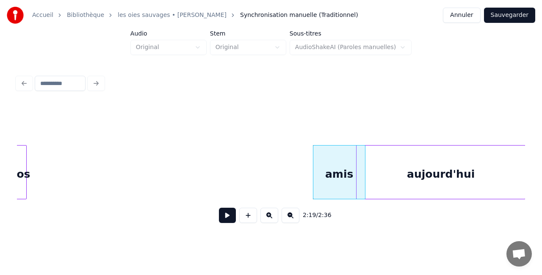
scroll to position [0, 11497]
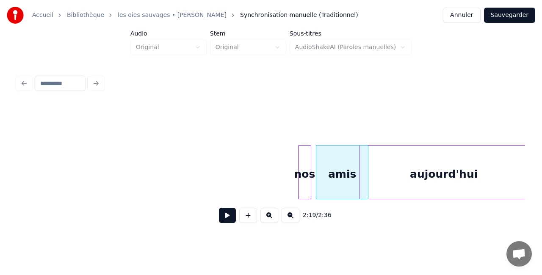
click at [301, 173] on div "nos" at bounding box center [304, 175] width 13 height 58
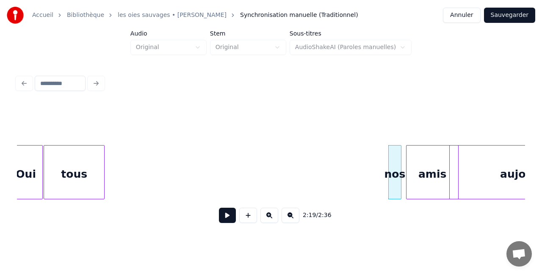
scroll to position [0, 11344]
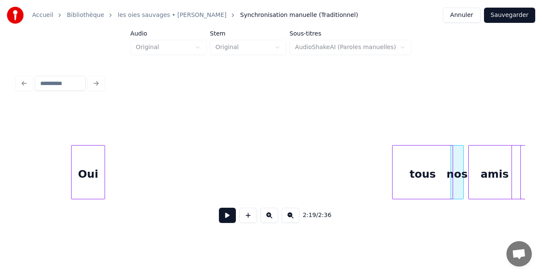
click at [405, 186] on div "tous" at bounding box center [422, 175] width 60 height 58
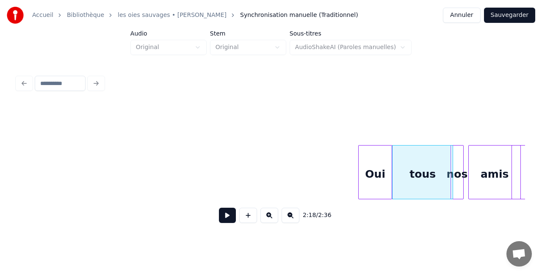
click at [379, 176] on div "Oui" at bounding box center [375, 175] width 33 height 58
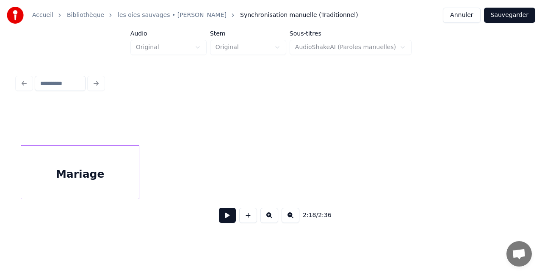
scroll to position [0, 10879]
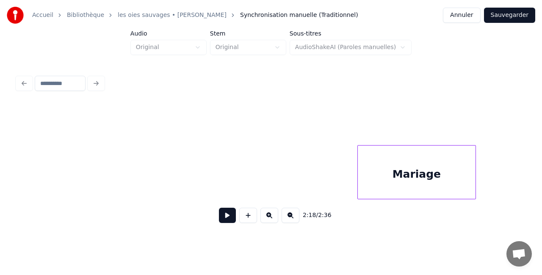
click at [406, 177] on div "Mariage" at bounding box center [417, 175] width 118 height 58
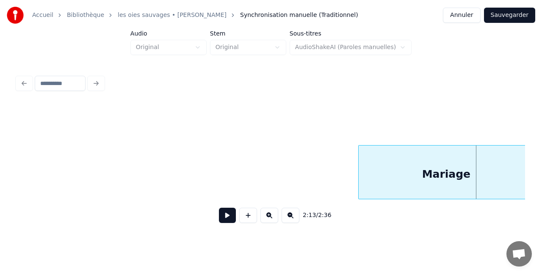
click at [533, 174] on div "Accueil Bibliothèque les oies sauvages • [PERSON_NAME] Synchronisation manuelle…" at bounding box center [271, 117] width 542 height 234
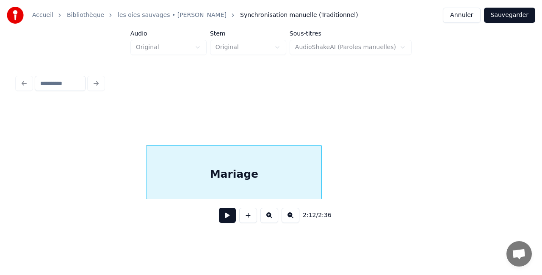
scroll to position [0, 11053]
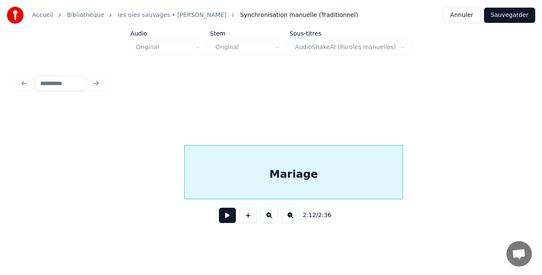
click at [403, 173] on div at bounding box center [401, 172] width 3 height 53
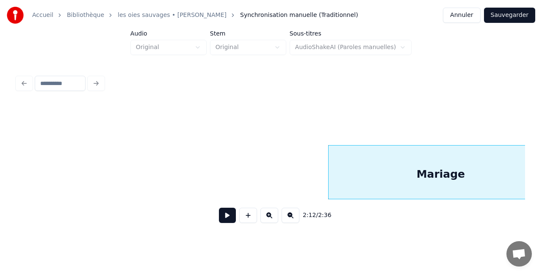
scroll to position [0, 10894]
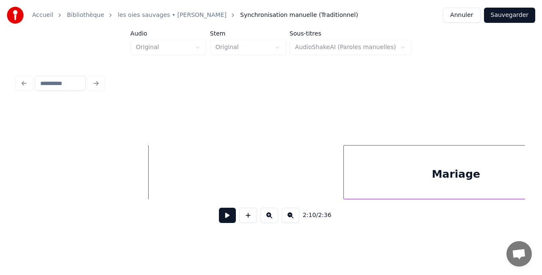
click at [231, 215] on button at bounding box center [227, 215] width 17 height 15
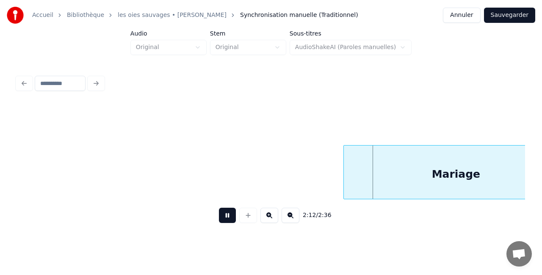
click at [231, 218] on button at bounding box center [227, 215] width 17 height 15
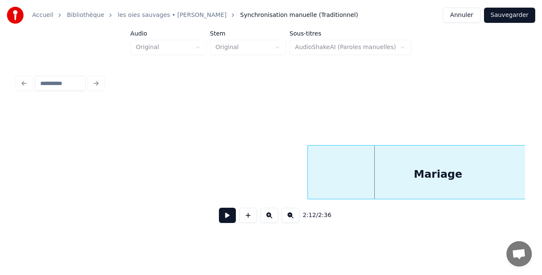
click at [309, 170] on div at bounding box center [309, 172] width 3 height 53
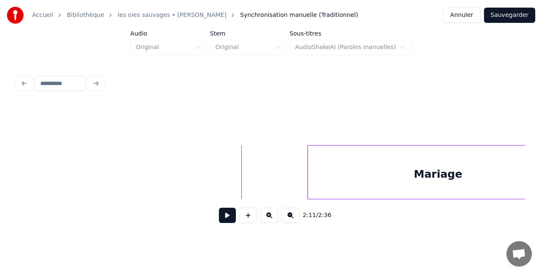
click at [232, 213] on button at bounding box center [227, 215] width 17 height 15
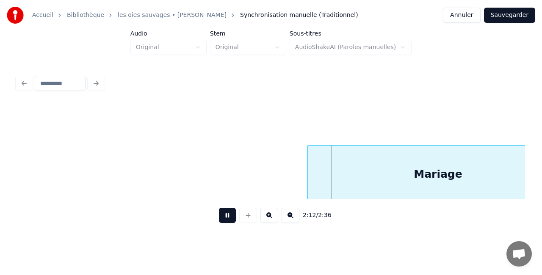
click at [232, 213] on button at bounding box center [227, 215] width 17 height 15
click at [294, 171] on div at bounding box center [295, 172] width 3 height 53
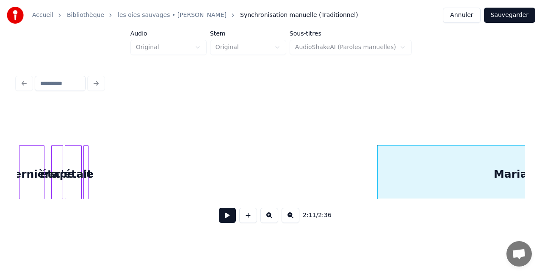
scroll to position [0, 10747]
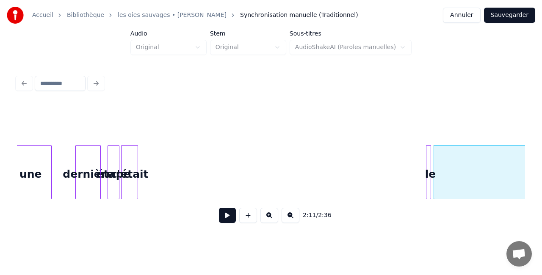
click at [431, 177] on div "le" at bounding box center [430, 175] width 8 height 58
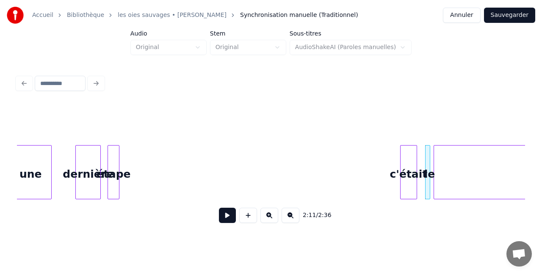
click at [417, 179] on div "c'était" at bounding box center [409, 175] width 16 height 58
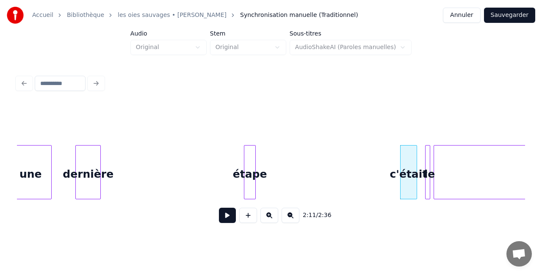
click at [401, 171] on div at bounding box center [402, 172] width 3 height 53
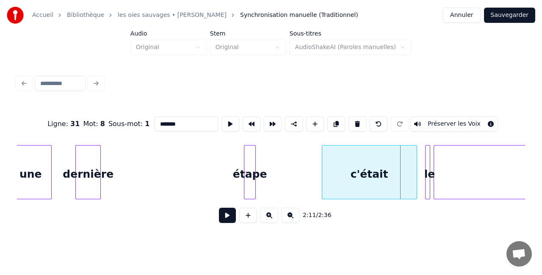
click at [322, 171] on div at bounding box center [323, 172] width 3 height 53
click at [359, 171] on div "c'était" at bounding box center [367, 175] width 94 height 58
click at [425, 170] on div at bounding box center [426, 172] width 3 height 53
type input "**"
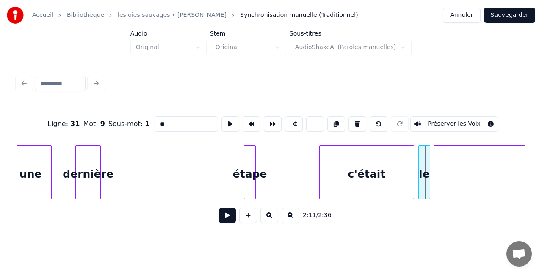
click at [419, 174] on div at bounding box center [420, 172] width 3 height 53
click at [421, 174] on div "le" at bounding box center [421, 175] width 11 height 58
click at [431, 171] on div at bounding box center [432, 172] width 3 height 53
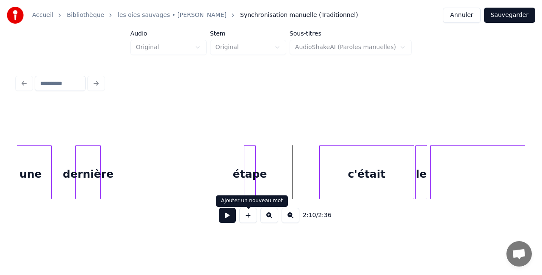
click at [233, 219] on button at bounding box center [227, 215] width 17 height 15
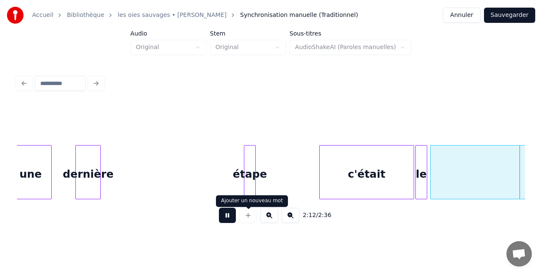
scroll to position [0, 11256]
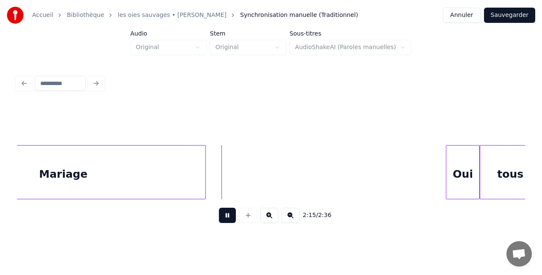
click at [223, 221] on button at bounding box center [227, 215] width 17 height 15
click at [227, 222] on button at bounding box center [227, 215] width 17 height 15
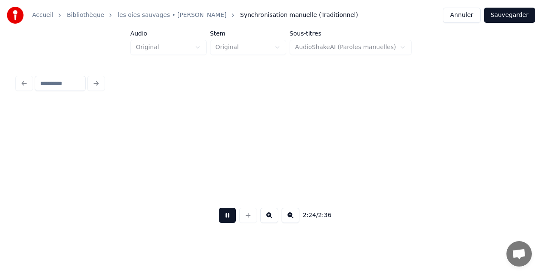
scroll to position [0, 12274]
click at [228, 219] on button at bounding box center [227, 215] width 17 height 15
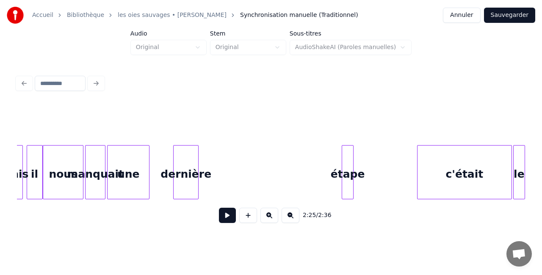
scroll to position [0, 10632]
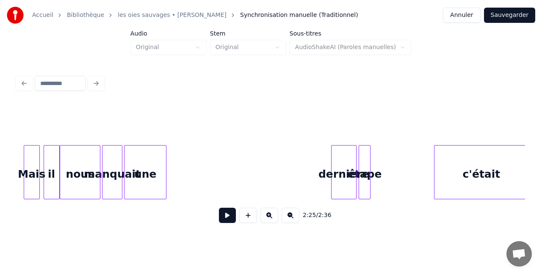
click at [339, 175] on div "dernière" at bounding box center [343, 175] width 25 height 58
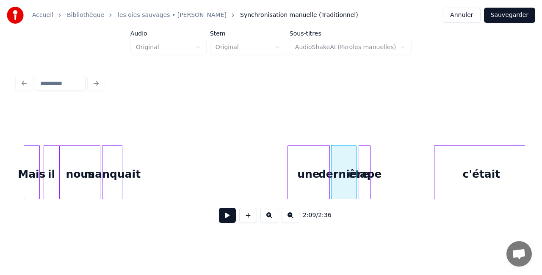
click at [303, 178] on div "une" at bounding box center [308, 175] width 41 height 58
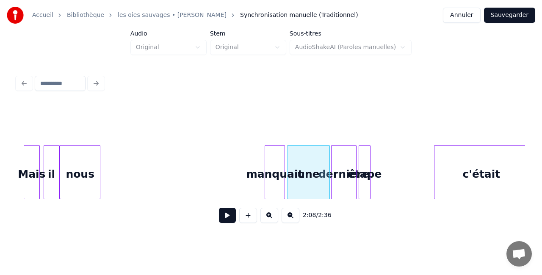
click at [275, 179] on div "manquait" at bounding box center [274, 175] width 19 height 58
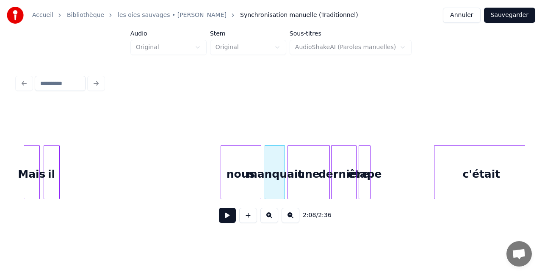
click at [238, 177] on div "nous" at bounding box center [241, 175] width 40 height 58
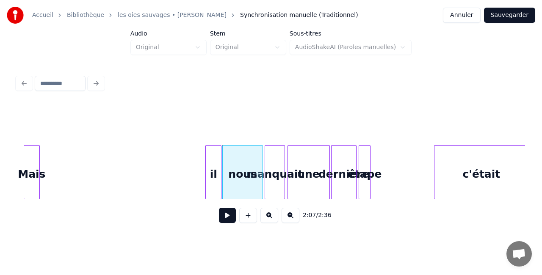
click at [213, 177] on div "il" at bounding box center [213, 175] width 15 height 58
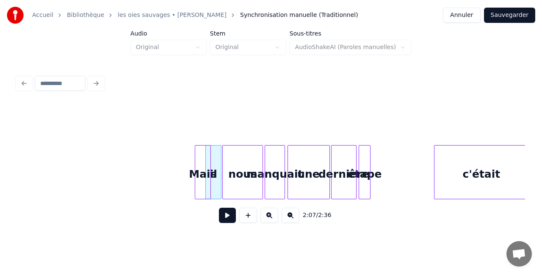
click at [203, 177] on div "Mais" at bounding box center [202, 175] width 15 height 58
click at [232, 218] on button at bounding box center [227, 215] width 17 height 15
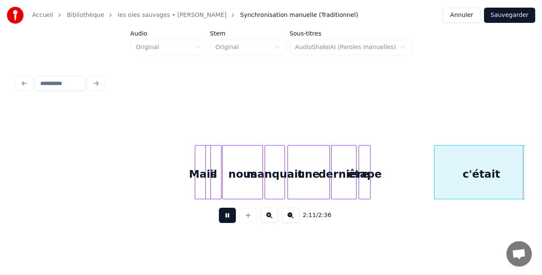
scroll to position [0, 11140]
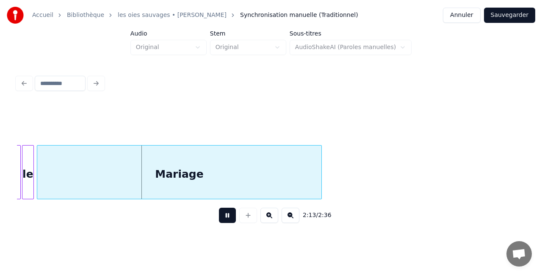
click at [229, 220] on button at bounding box center [227, 215] width 17 height 15
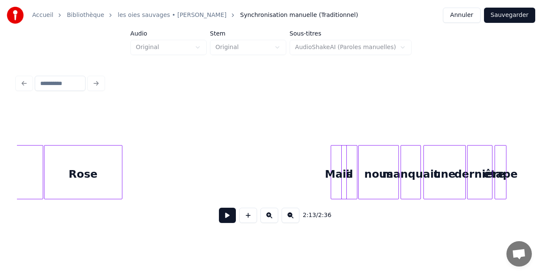
scroll to position [0, 10618]
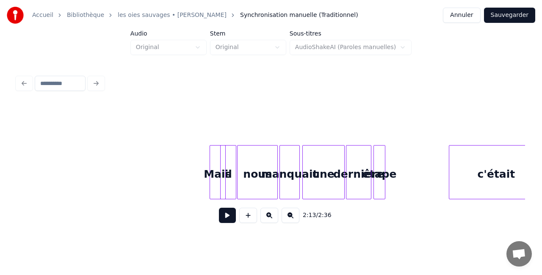
click at [228, 221] on button at bounding box center [227, 215] width 17 height 15
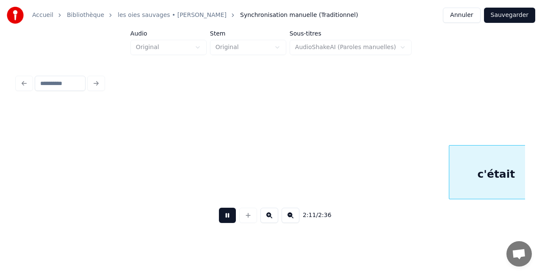
scroll to position [0, 11126]
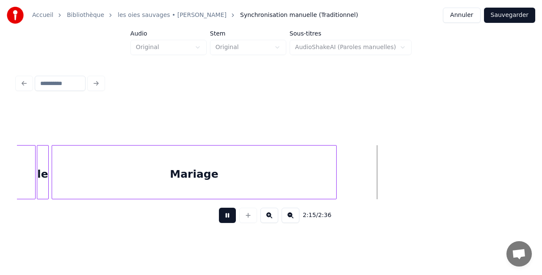
click at [228, 221] on button at bounding box center [227, 215] width 17 height 15
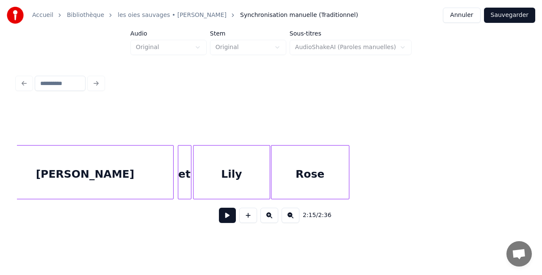
scroll to position [0, 10262]
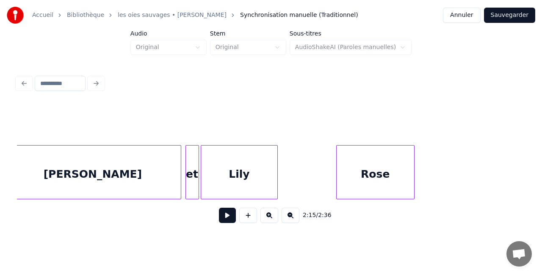
click at [392, 175] on div "Rose" at bounding box center [375, 175] width 77 height 58
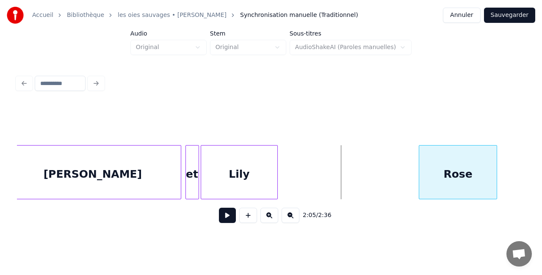
click at [448, 168] on div "Rose" at bounding box center [457, 175] width 77 height 58
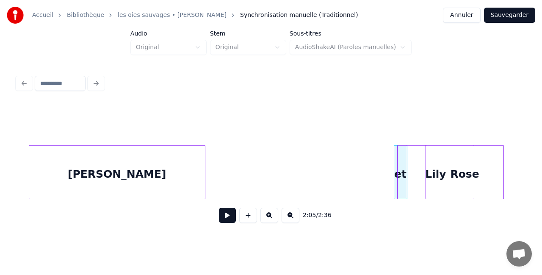
scroll to position [0, 10257]
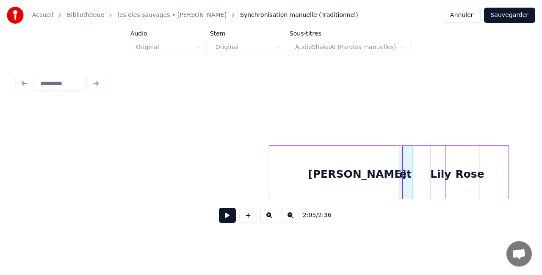
click at [392, 178] on div "[PERSON_NAME]" at bounding box center [357, 175] width 176 height 58
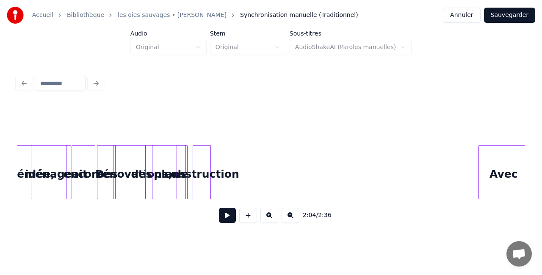
scroll to position [0, 9984]
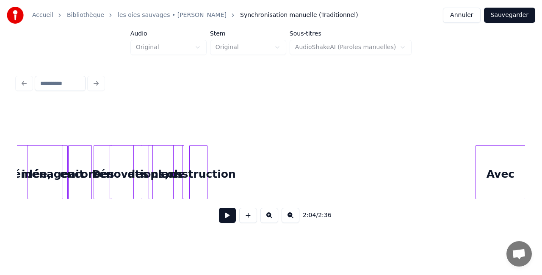
click at [534, 177] on div "Accueil Bibliothèque les oies sauvages • [PERSON_NAME] Synchronisation manuelle…" at bounding box center [271, 117] width 542 height 234
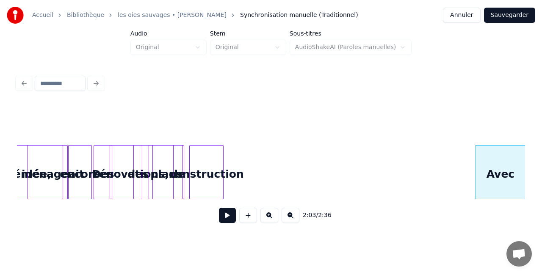
click at [221, 175] on div at bounding box center [222, 172] width 3 height 53
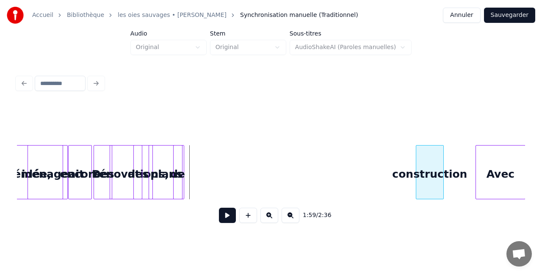
click at [431, 171] on div "construction" at bounding box center [429, 175] width 27 height 58
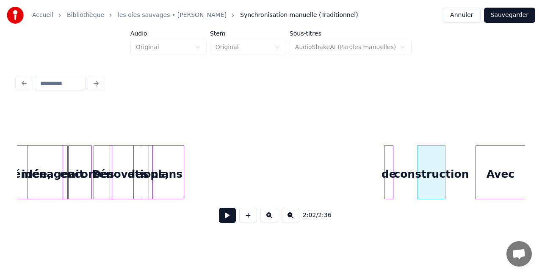
click at [393, 172] on div "de" at bounding box center [388, 175] width 8 height 58
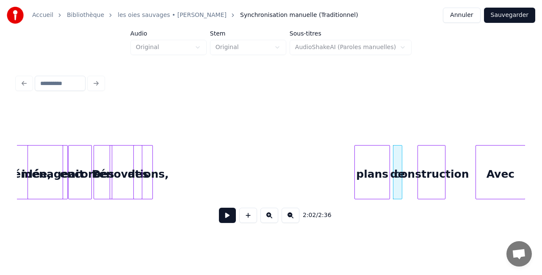
click at [376, 172] on div "plans" at bounding box center [372, 175] width 35 height 58
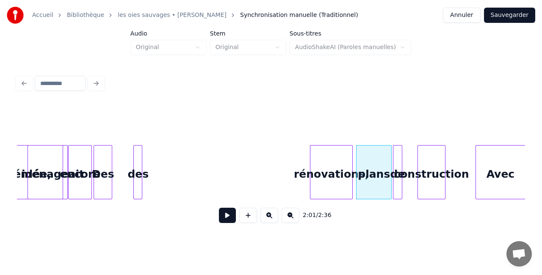
click at [352, 172] on div "rénovations," at bounding box center [331, 175] width 42 height 58
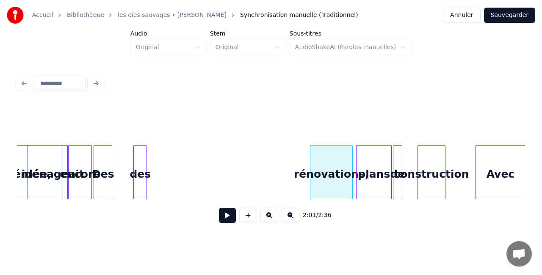
click at [145, 175] on div at bounding box center [145, 172] width 3 height 53
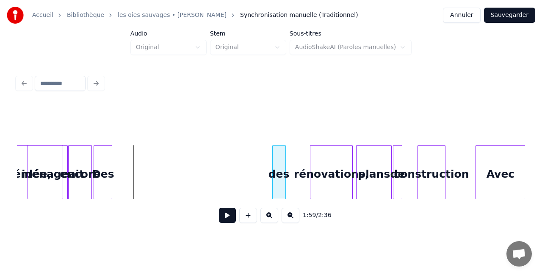
click at [279, 176] on div "des" at bounding box center [279, 175] width 13 height 58
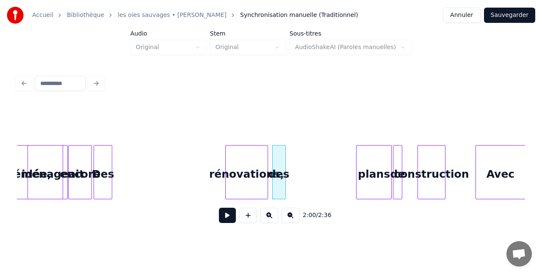
click at [251, 177] on div "rénovations," at bounding box center [247, 175] width 42 height 58
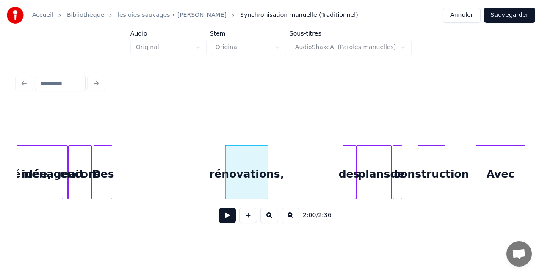
click at [350, 174] on div "des" at bounding box center [349, 175] width 13 height 58
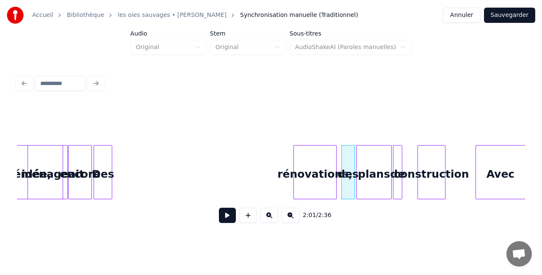
click at [324, 175] on div "rénovations," at bounding box center [315, 175] width 42 height 58
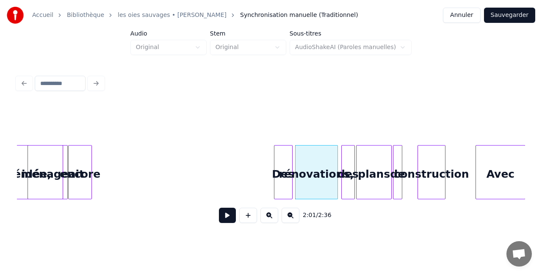
click at [287, 175] on div "Des" at bounding box center [283, 175] width 18 height 58
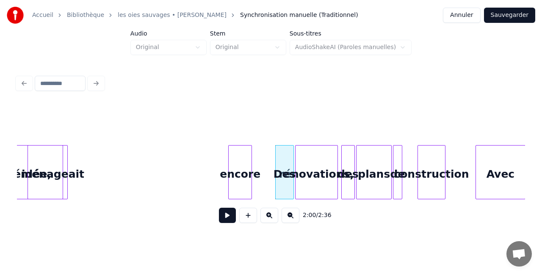
click at [244, 175] on div "encore" at bounding box center [240, 175] width 23 height 58
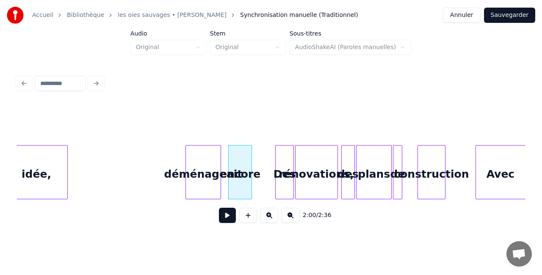
click at [221, 175] on div "déménageait" at bounding box center [203, 175] width 35 height 58
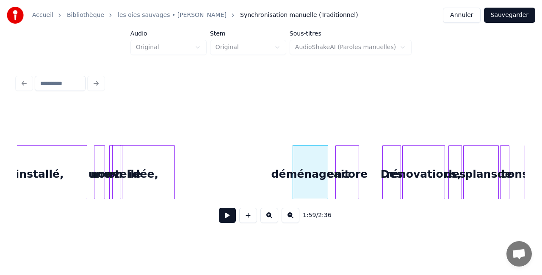
scroll to position [0, 9854]
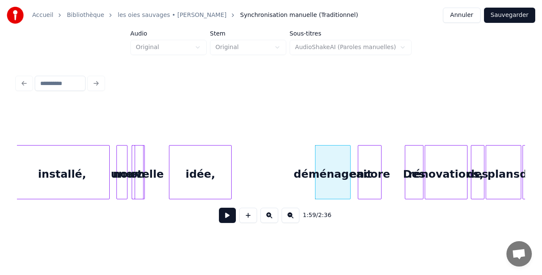
click at [202, 174] on div "idée," at bounding box center [200, 175] width 62 height 58
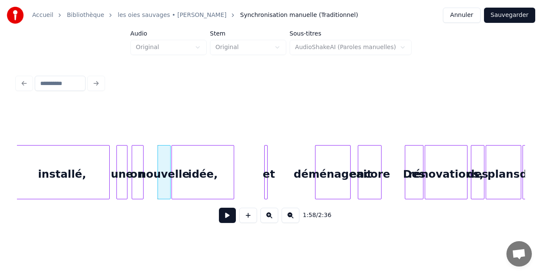
click at [270, 177] on div "et" at bounding box center [269, 175] width 8 height 58
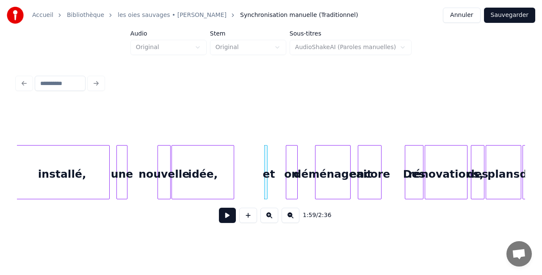
click at [291, 174] on div "on" at bounding box center [291, 175] width 11 height 58
click at [280, 174] on div "et" at bounding box center [281, 175] width 8 height 58
click at [55, 182] on div "installé," at bounding box center [62, 175] width 94 height 58
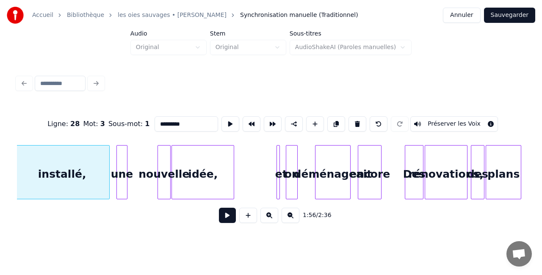
scroll to position [0, 9852]
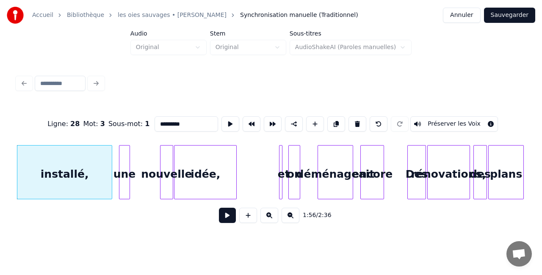
click at [226, 218] on button at bounding box center [227, 215] width 17 height 15
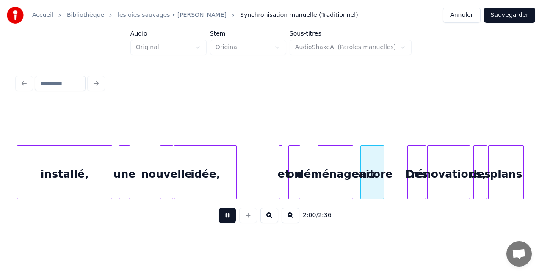
click at [226, 218] on button at bounding box center [227, 215] width 17 height 15
click at [142, 174] on div "une" at bounding box center [141, 175] width 11 height 58
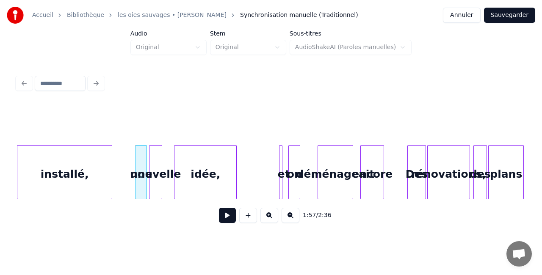
click at [155, 170] on div "nouvelle" at bounding box center [155, 175] width 12 height 58
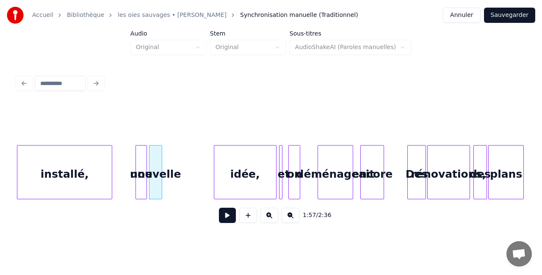
click at [240, 174] on div "idée," at bounding box center [245, 175] width 62 height 58
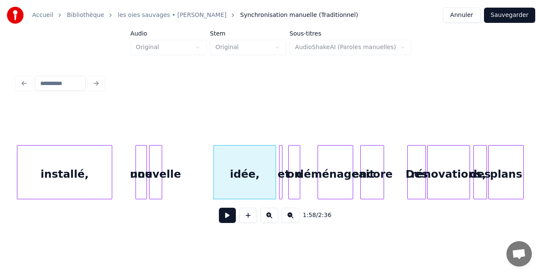
click at [159, 171] on div at bounding box center [160, 172] width 3 height 53
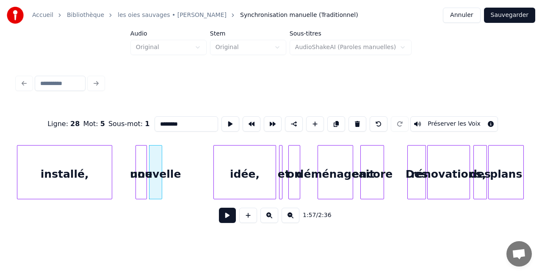
click at [162, 173] on div "nouvelle" at bounding box center [155, 175] width 12 height 58
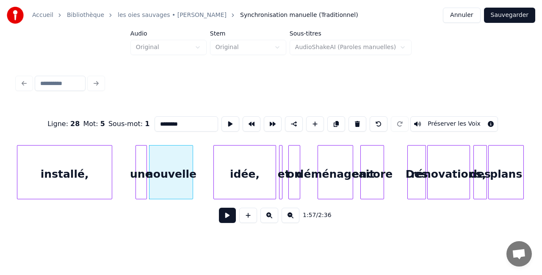
click at [192, 173] on div at bounding box center [191, 172] width 3 height 53
click at [216, 171] on div "idée," at bounding box center [234, 175] width 62 height 58
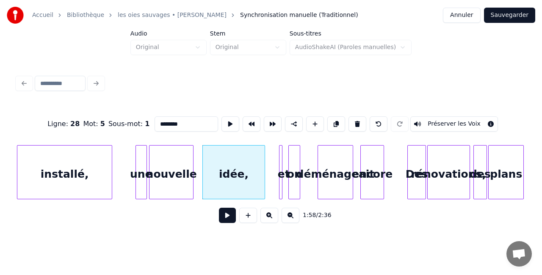
click at [176, 172] on div "nouvelle" at bounding box center [171, 175] width 44 height 58
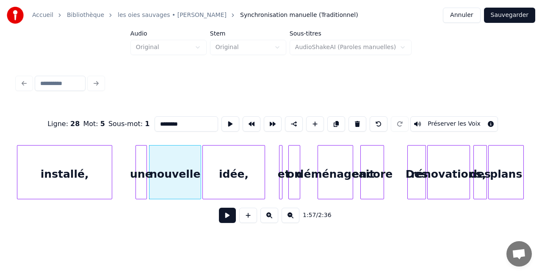
click at [199, 171] on div at bounding box center [199, 172] width 3 height 53
click at [65, 167] on div "installé," at bounding box center [64, 175] width 94 height 58
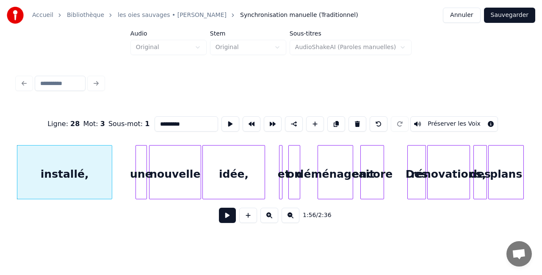
type input "*********"
click at [225, 214] on button at bounding box center [227, 215] width 17 height 15
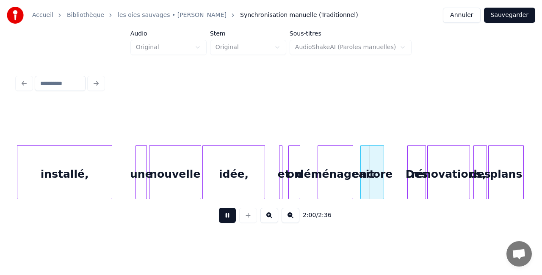
click at [229, 219] on button at bounding box center [227, 215] width 17 height 15
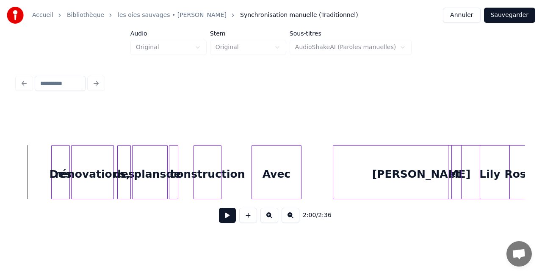
scroll to position [0, 10245]
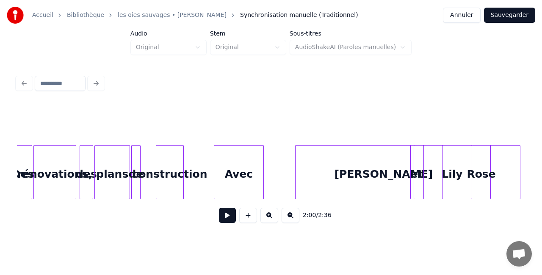
click at [373, 177] on div "[PERSON_NAME]" at bounding box center [384, 175] width 176 height 58
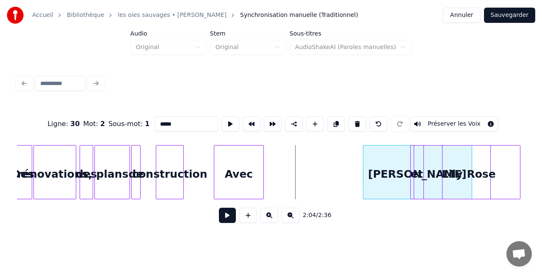
click at [364, 174] on div at bounding box center [364, 172] width 3 height 53
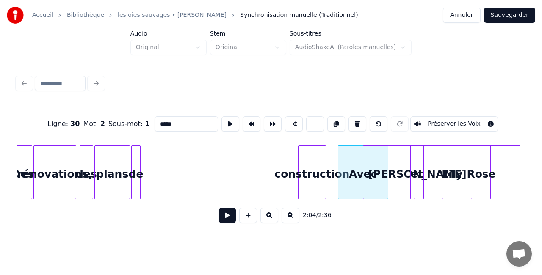
click at [309, 176] on div "construction" at bounding box center [311, 175] width 27 height 58
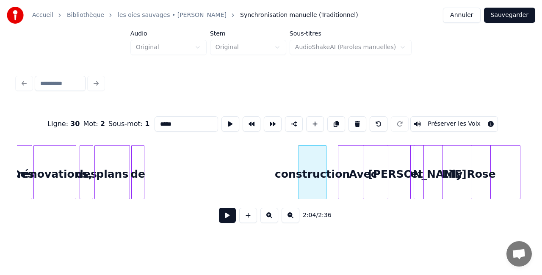
click at [141, 174] on div at bounding box center [142, 172] width 3 height 53
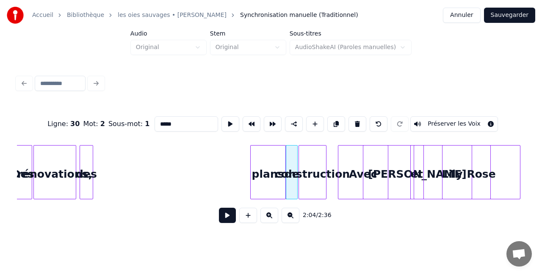
click at [273, 170] on div "plans" at bounding box center [268, 175] width 35 height 58
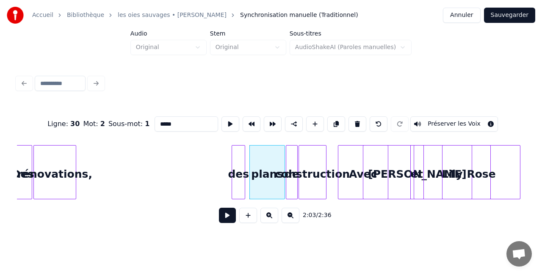
click at [241, 170] on div "des" at bounding box center [238, 175] width 13 height 58
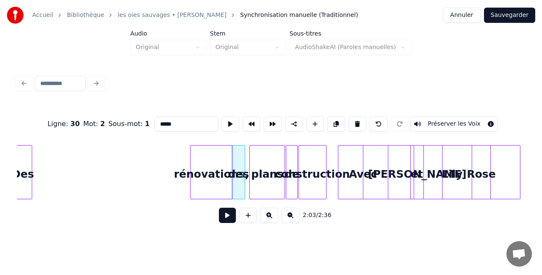
click at [221, 169] on div "rénovations," at bounding box center [212, 175] width 42 height 58
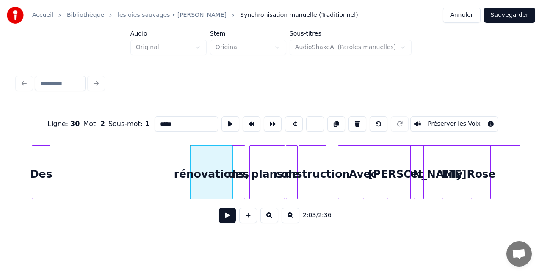
scroll to position [0, 10245]
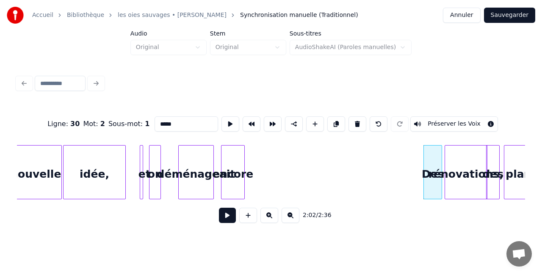
scroll to position [0, 9929]
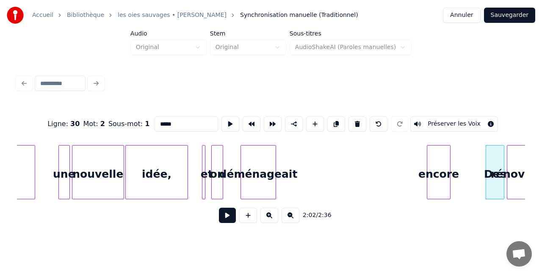
click at [446, 171] on div "encore" at bounding box center [438, 175] width 23 height 58
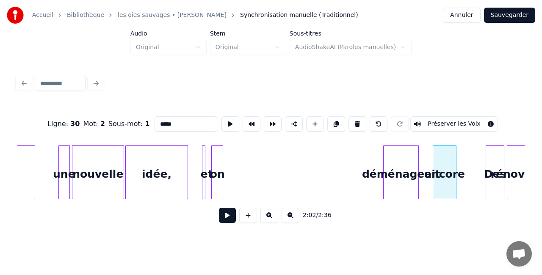
click at [395, 174] on div "déménageait" at bounding box center [401, 175] width 35 height 58
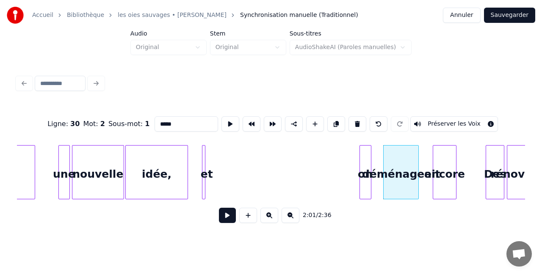
click at [364, 176] on div "on" at bounding box center [365, 175] width 11 height 58
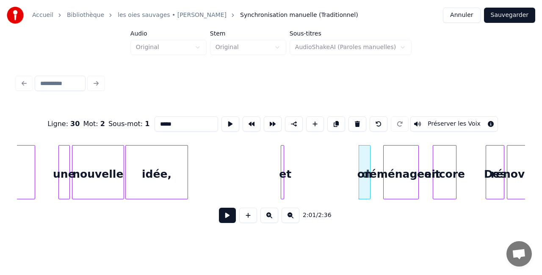
click at [286, 173] on div "et" at bounding box center [285, 175] width 8 height 58
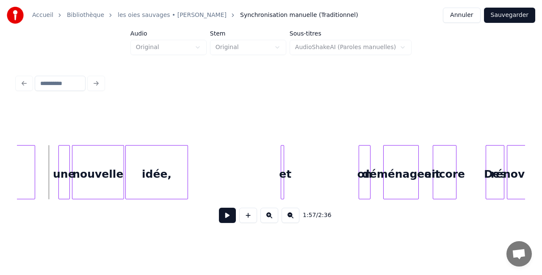
click at [224, 218] on button at bounding box center [227, 215] width 17 height 15
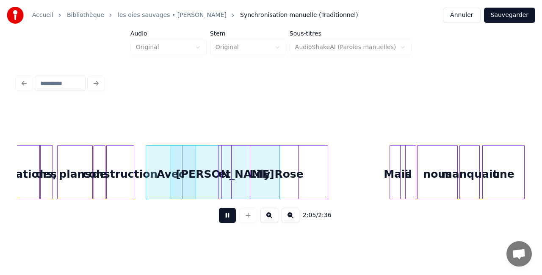
click at [229, 220] on button at bounding box center [227, 215] width 17 height 15
click at [226, 215] on button at bounding box center [227, 215] width 17 height 15
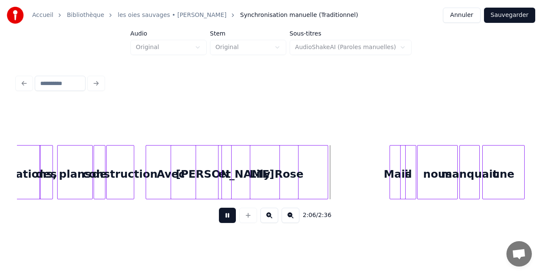
click at [226, 215] on button at bounding box center [227, 215] width 17 height 15
click at [316, 170] on div "Rose" at bounding box center [288, 175] width 77 height 58
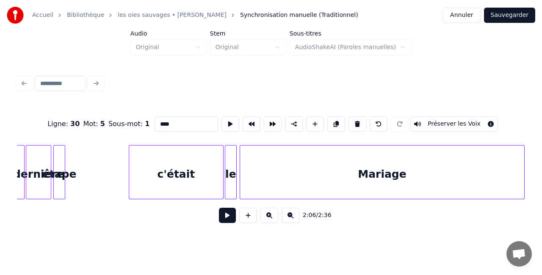
scroll to position [0, 10915]
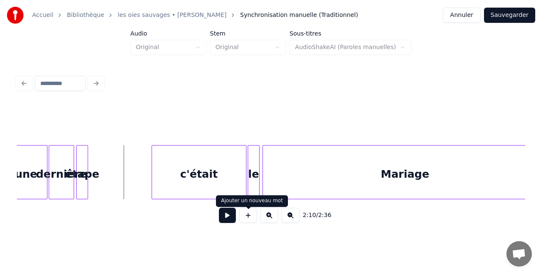
click at [227, 215] on button at bounding box center [227, 215] width 17 height 15
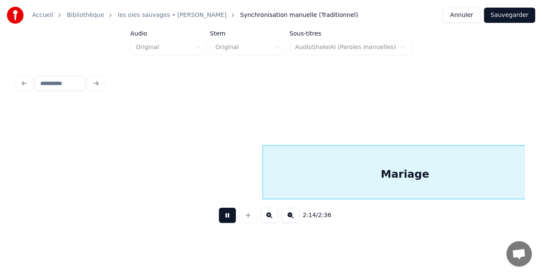
scroll to position [0, 11424]
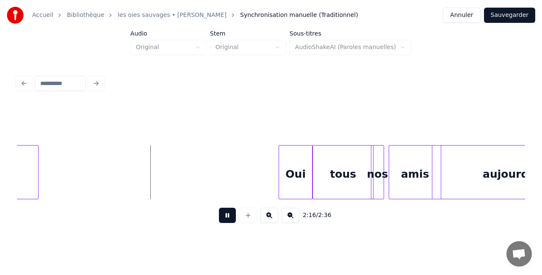
click at [231, 219] on button at bounding box center [227, 215] width 17 height 15
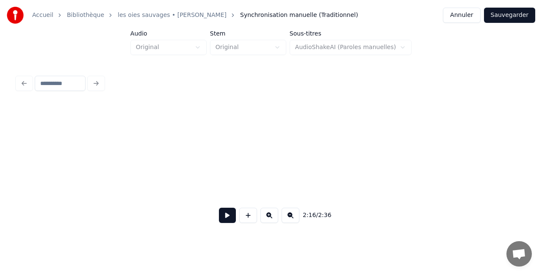
scroll to position [0, 0]
click at [273, 223] on button at bounding box center [269, 215] width 18 height 15
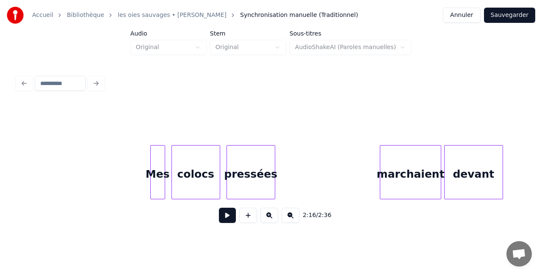
click at [292, 220] on button at bounding box center [291, 215] width 18 height 15
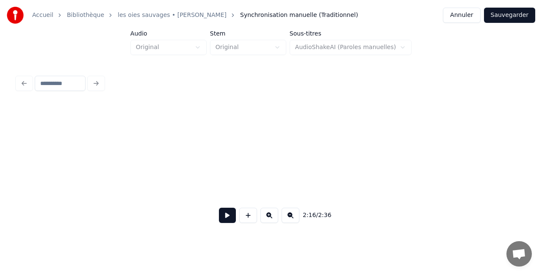
click at [292, 220] on button at bounding box center [291, 215] width 18 height 15
click at [292, 220] on div "2:16 / 2:36" at bounding box center [271, 215] width 494 height 19
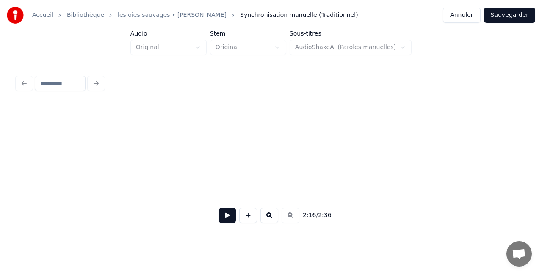
click at [292, 220] on div "2:16 / 2:36" at bounding box center [271, 215] width 494 height 19
click at [267, 217] on button at bounding box center [269, 215] width 18 height 15
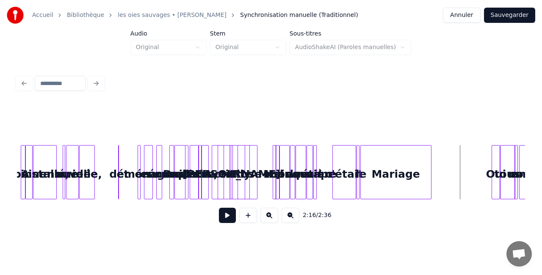
click at [267, 217] on button at bounding box center [269, 215] width 18 height 15
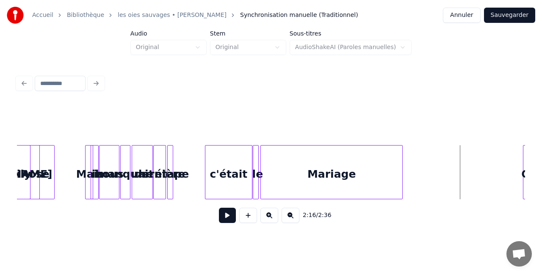
click at [318, 205] on div "2:16 / 2:36" at bounding box center [271, 215] width 508 height 32
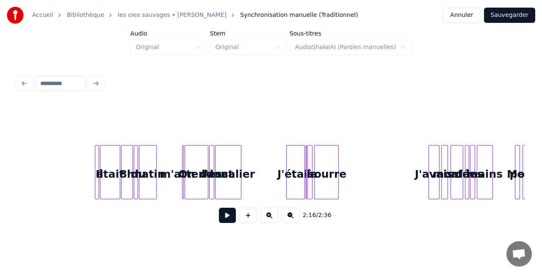
scroll to position [0, 302]
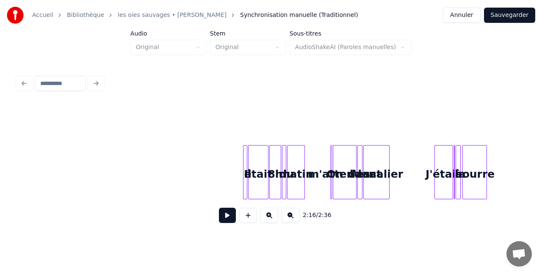
click
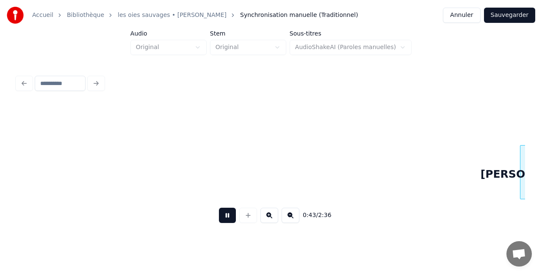
scroll to position [0, 1828]
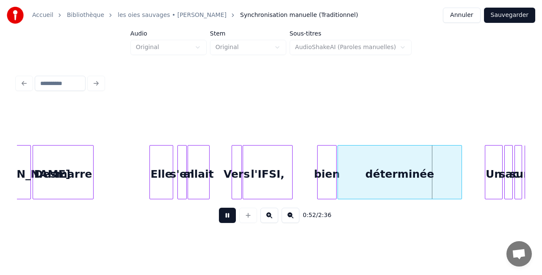
click at [225, 223] on button at bounding box center [227, 215] width 17 height 15
click at [212, 174] on div "allait" at bounding box center [211, 175] width 21 height 58
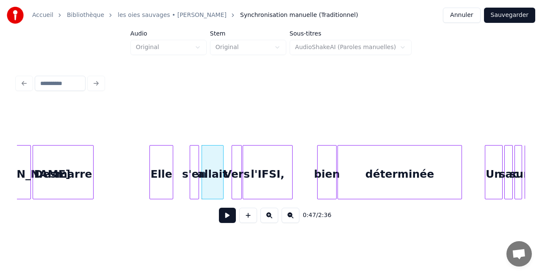
click at [196, 174] on div "s'en" at bounding box center [194, 175] width 8 height 58
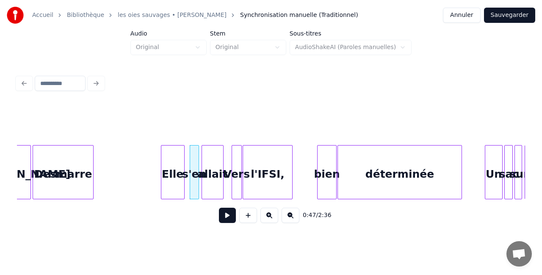
click at [174, 174] on div "Elle" at bounding box center [172, 175] width 23 height 58
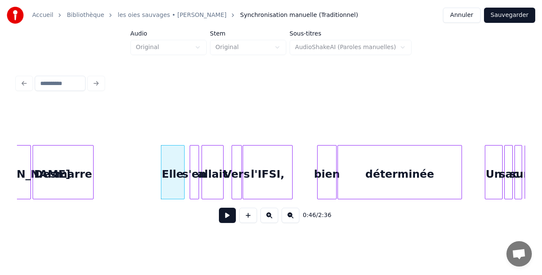
click at [225, 217] on button at bounding box center [227, 215] width 17 height 15
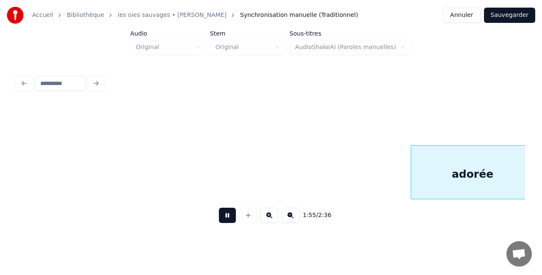
scroll to position [0, 4876]
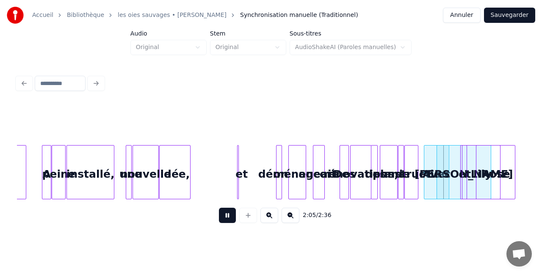
click at [219, 208] on button at bounding box center [227, 215] width 17 height 15
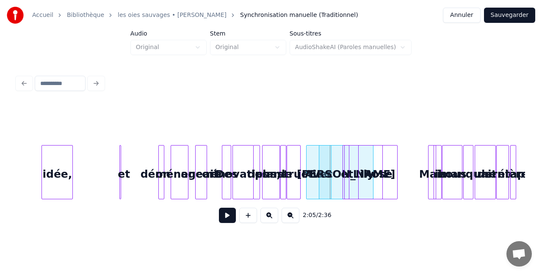
scroll to position [0, 5039]
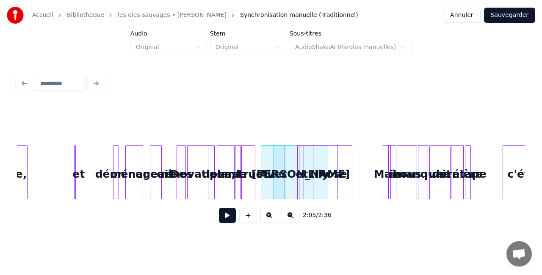
drag, startPoint x: 373, startPoint y: 130, endPoint x: 462, endPoint y: 172, distance: 98.5
click at [462, 172] on div "2:05 / 2:36" at bounding box center [271, 167] width 508 height 129
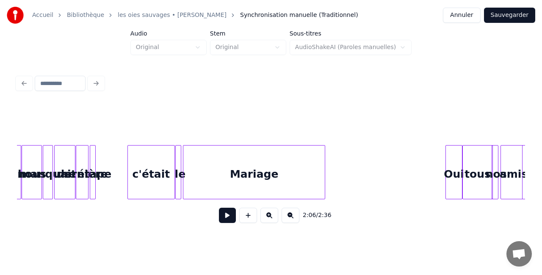
scroll to position [0, 5426]
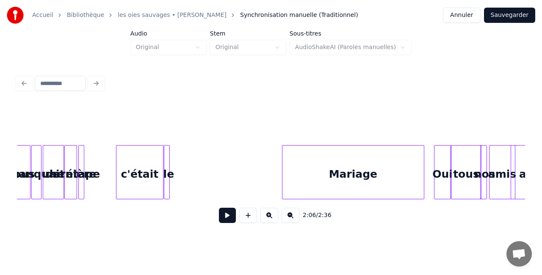
click at [400, 172] on div "Mariage" at bounding box center [352, 175] width 141 height 58
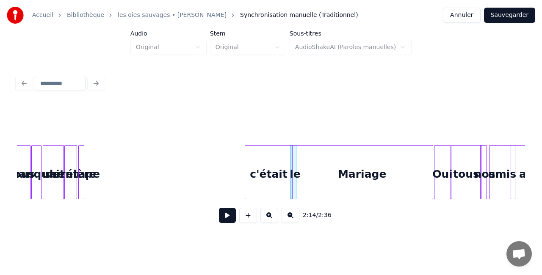
click at [278, 169] on div "c'était" at bounding box center [268, 175] width 47 height 58
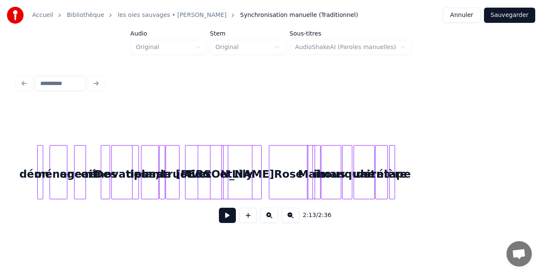
scroll to position [0, 5111]
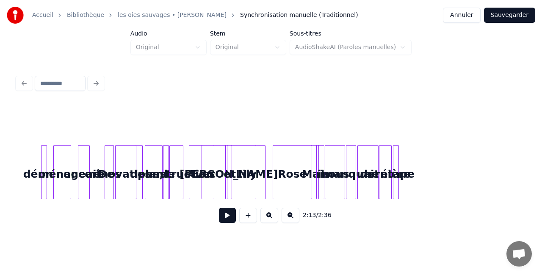
click at [398, 173] on div at bounding box center [397, 172] width 3 height 53
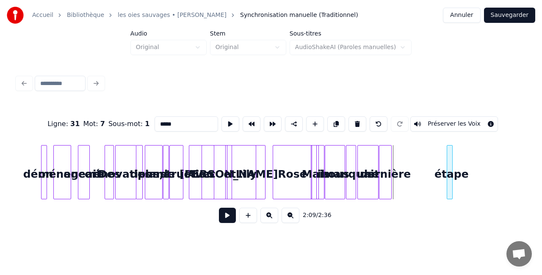
click at [456, 175] on div "étape" at bounding box center [451, 175] width 8 height 58
click at [391, 174] on div at bounding box center [390, 172] width 3 height 53
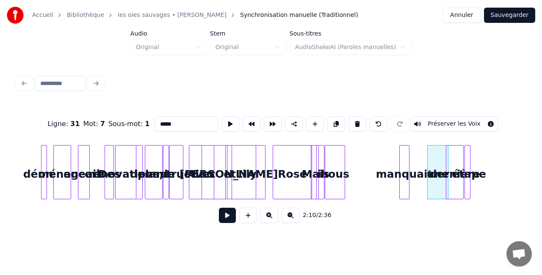
click at [409, 174] on div "manquait" at bounding box center [404, 175] width 9 height 58
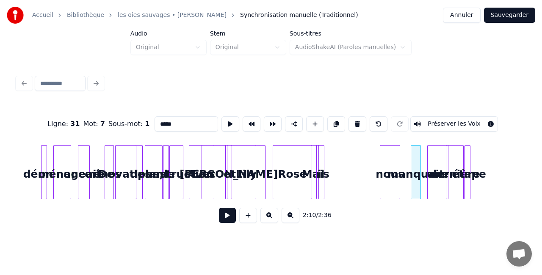
click at [390, 175] on div "nous" at bounding box center [389, 175] width 19 height 58
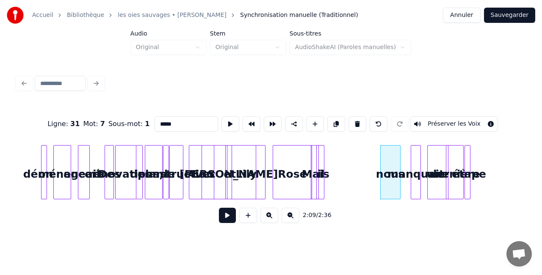
click at [322, 173] on div at bounding box center [322, 172] width 3 height 53
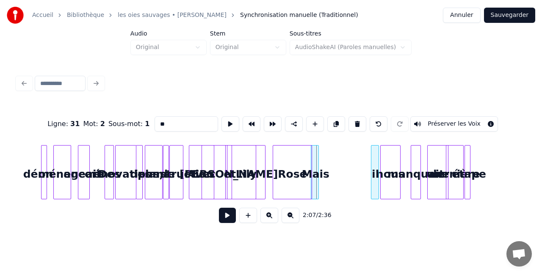
click at [374, 167] on div "il" at bounding box center [375, 175] width 8 height 58
click at [403, 169] on div "Mais" at bounding box center [399, 175] width 8 height 58
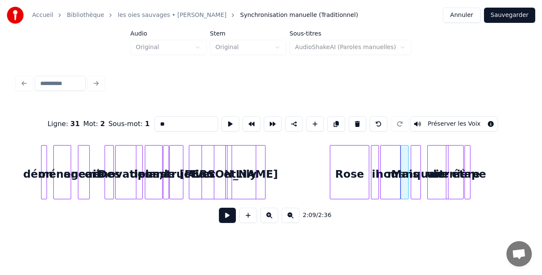
click at [360, 174] on div "Rose" at bounding box center [349, 175] width 39 height 58
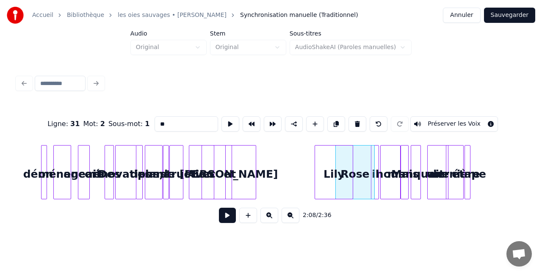
click at [345, 174] on div "Lily" at bounding box center [334, 175] width 38 height 58
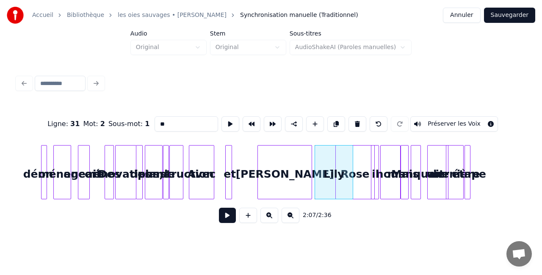
click at [296, 173] on div "[PERSON_NAME]" at bounding box center [285, 175] width 54 height 58
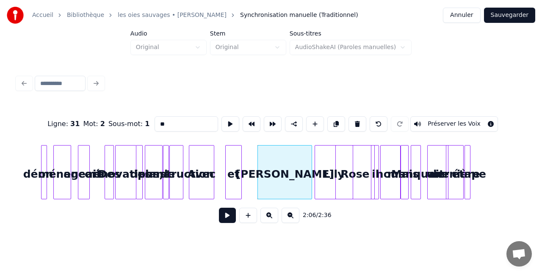
click at [239, 175] on div at bounding box center [240, 172] width 3 height 53
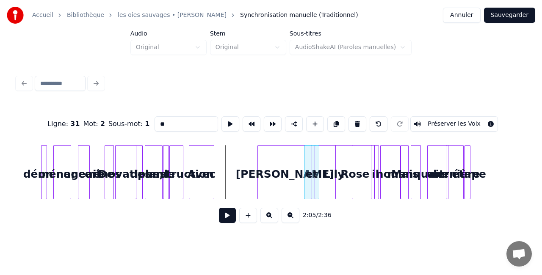
click at [313, 174] on div "et" at bounding box center [311, 175] width 15 height 58
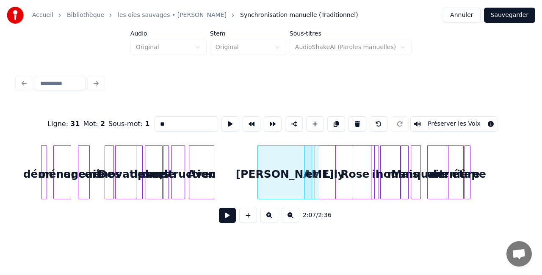
click at [185, 171] on div "construction" at bounding box center [177, 175] width 13 height 58
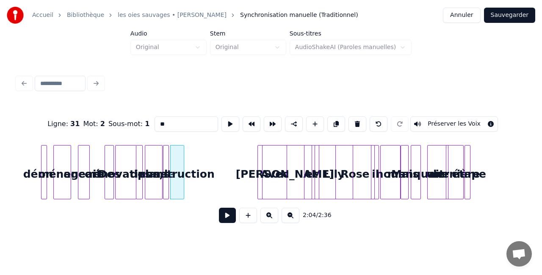
click at [283, 170] on div "Avec" at bounding box center [274, 175] width 24 height 58
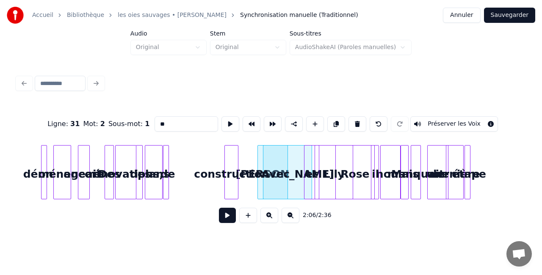
click at [238, 175] on div "construction" at bounding box center [231, 175] width 13 height 58
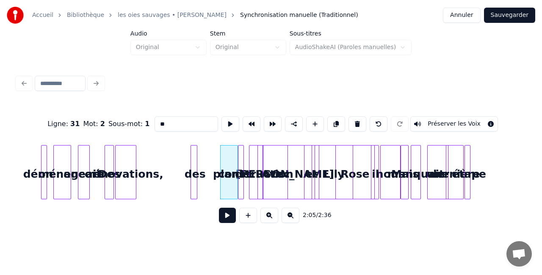
click at [199, 174] on div "des" at bounding box center [195, 175] width 8 height 58
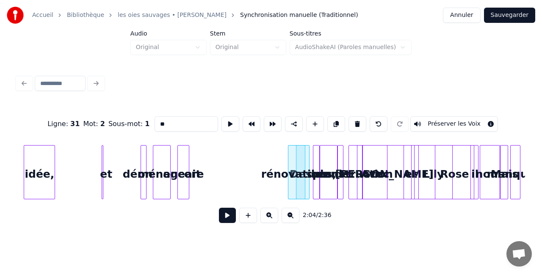
scroll to position [0, 5023]
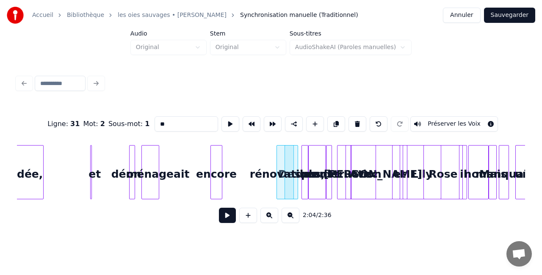
click at [222, 173] on div "encore" at bounding box center [216, 175] width 11 height 58
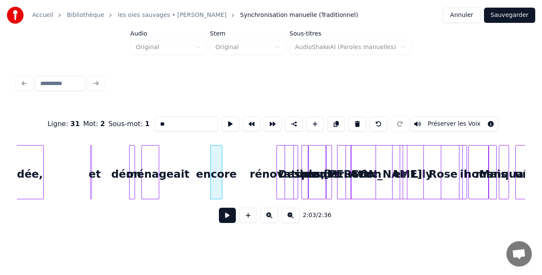
click at [94, 175] on div "et" at bounding box center [95, 175] width 8 height 58
click at [85, 171] on div "et" at bounding box center [87, 172] width 10 height 54
click at [89, 170] on div at bounding box center [90, 172] width 3 height 53
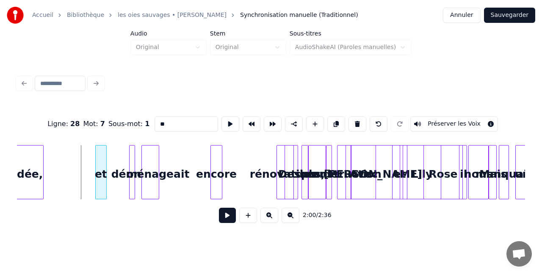
click at [102, 171] on div "et" at bounding box center [101, 175] width 11 height 58
click at [132, 163] on div at bounding box center [133, 172] width 3 height 53
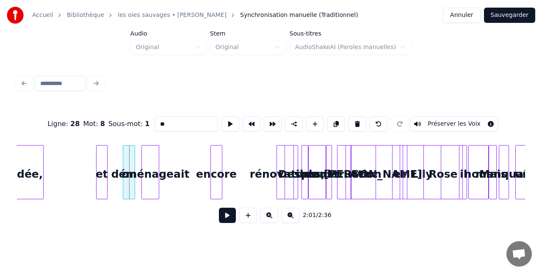
click at [124, 163] on div at bounding box center [124, 172] width 3 height 53
click at [153, 166] on div "déménageait" at bounding box center [161, 175] width 17 height 58
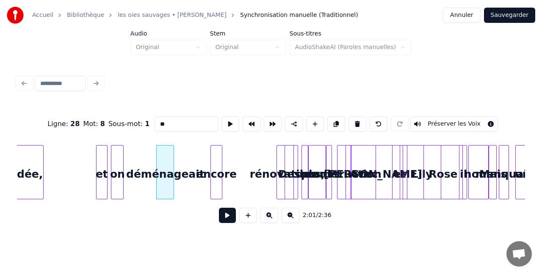
click at [116, 169] on div "on" at bounding box center [117, 175] width 12 height 58
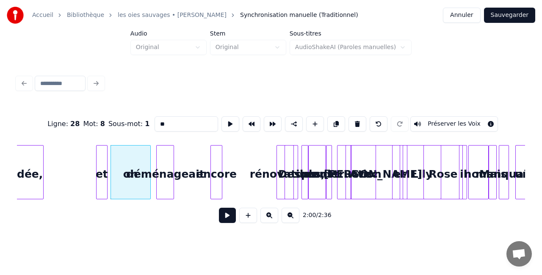
click at [150, 167] on div at bounding box center [149, 172] width 3 height 53
click at [166, 170] on div "déménageait" at bounding box center [165, 175] width 17 height 58
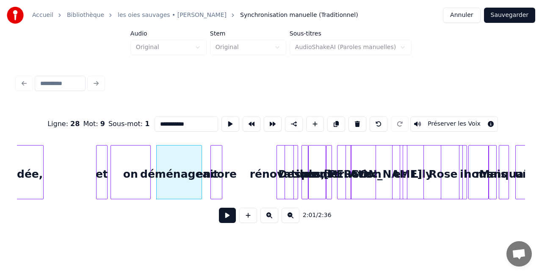
click at [202, 168] on div at bounding box center [200, 172] width 3 height 53
click at [172, 170] on div "déménageait" at bounding box center [176, 175] width 46 height 58
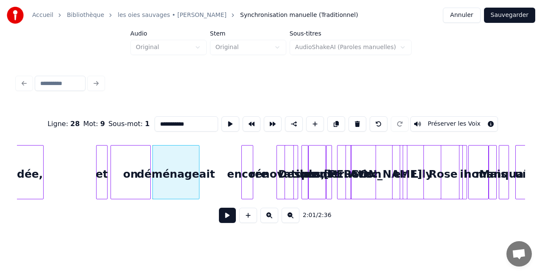
click at [247, 170] on div "encore" at bounding box center [247, 175] width 11 height 58
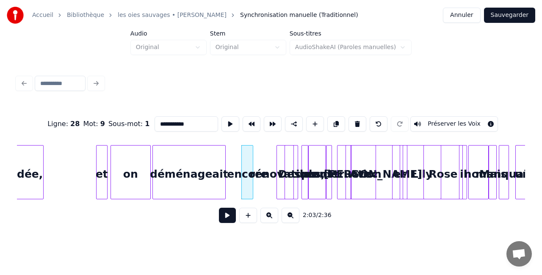
click at [225, 167] on div at bounding box center [224, 172] width 3 height 53
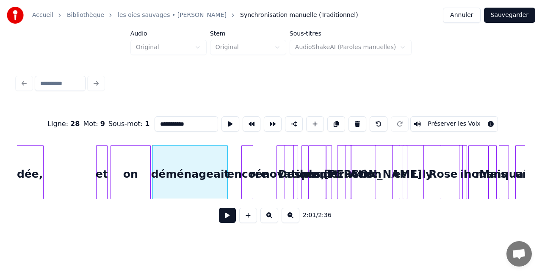
click at [242, 168] on div at bounding box center [243, 172] width 3 height 53
type input "******"
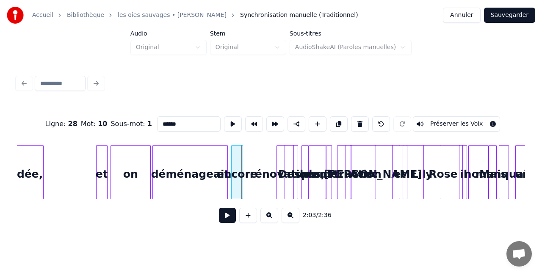
click at [236, 168] on div "encore" at bounding box center [237, 175] width 11 height 58
click at [243, 167] on div "encore" at bounding box center [237, 175] width 11 height 58
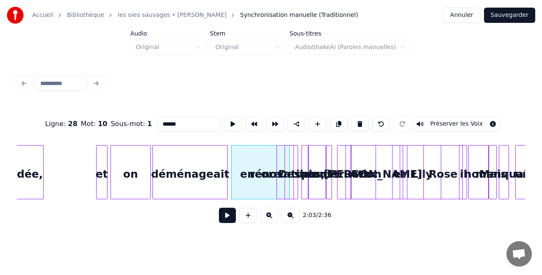
click at [289, 168] on div at bounding box center [288, 172] width 3 height 53
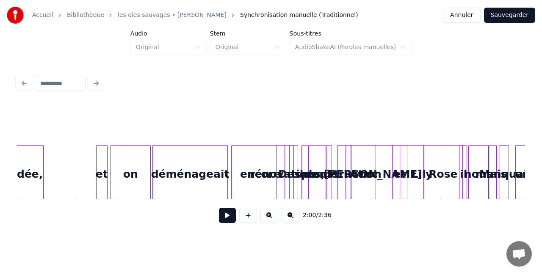
click at [229, 219] on button at bounding box center [227, 215] width 17 height 15
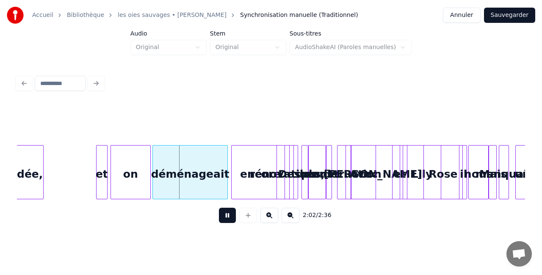
click at [229, 219] on button at bounding box center [227, 215] width 17 height 15
click at [102, 174] on div "et" at bounding box center [102, 175] width 11 height 58
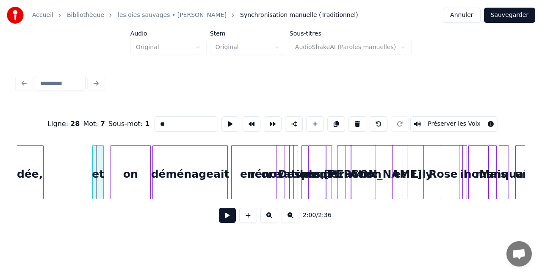
click at [99, 172] on div "et" at bounding box center [98, 175] width 11 height 58
click at [100, 169] on div at bounding box center [99, 172] width 3 height 53
click at [111, 169] on div "on" at bounding box center [122, 175] width 39 height 58
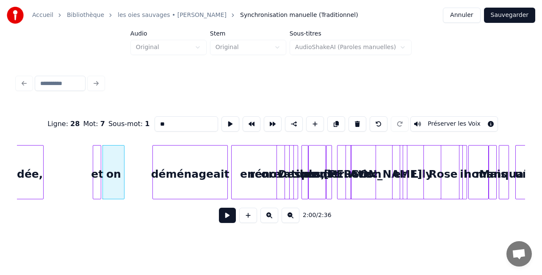
click at [123, 166] on div at bounding box center [123, 172] width 3 height 53
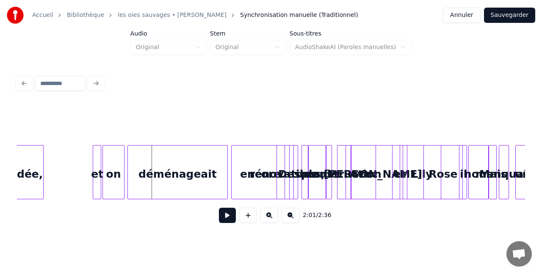
click at [128, 170] on div at bounding box center [129, 172] width 3 height 53
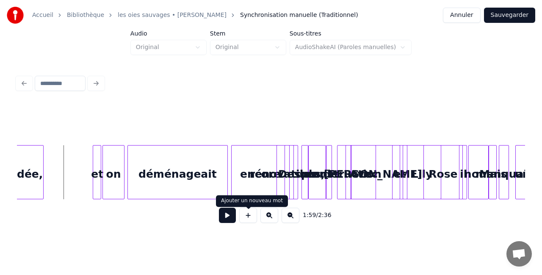
click at [232, 218] on button at bounding box center [227, 215] width 17 height 15
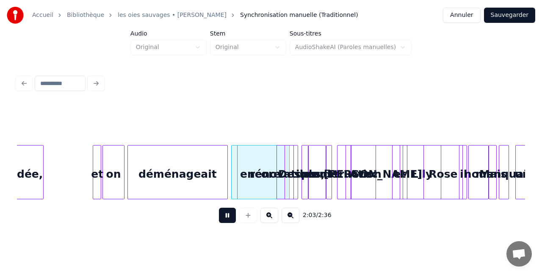
click at [232, 220] on button at bounding box center [227, 215] width 17 height 15
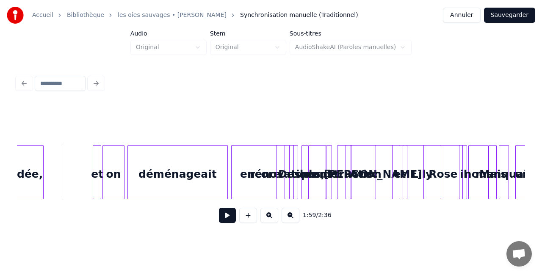
click at [226, 219] on button at bounding box center [227, 215] width 17 height 15
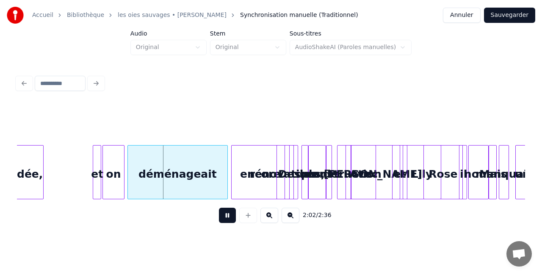
click at [226, 219] on button at bounding box center [227, 215] width 17 height 15
click at [133, 180] on div "déménageait" at bounding box center [177, 175] width 99 height 58
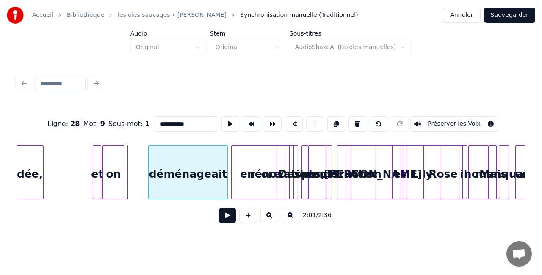
click at [151, 168] on div at bounding box center [150, 172] width 3 height 53
click at [112, 167] on div "on" at bounding box center [113, 175] width 21 height 58
type input "**"
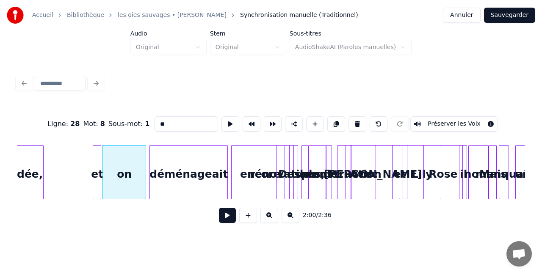
click at [145, 166] on div at bounding box center [144, 172] width 3 height 53
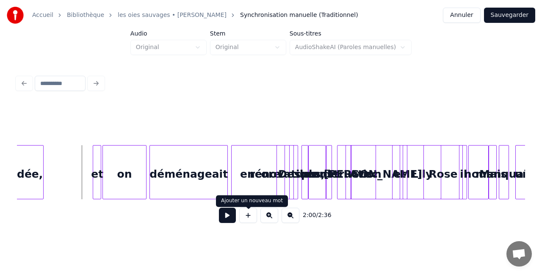
click at [232, 220] on button at bounding box center [227, 215] width 17 height 15
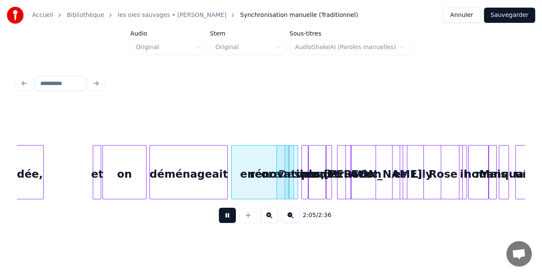
click at [225, 223] on button at bounding box center [227, 215] width 17 height 15
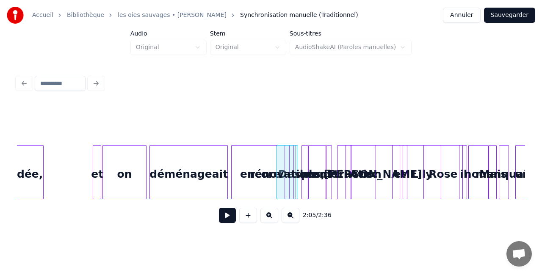
click at [258, 183] on div "encore" at bounding box center [261, 175] width 58 height 58
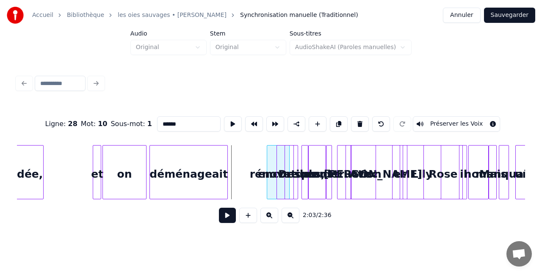
click at [268, 174] on div at bounding box center [268, 172] width 3 height 53
click at [217, 172] on div "déménageait" at bounding box center [188, 175] width 77 height 58
type input "**********"
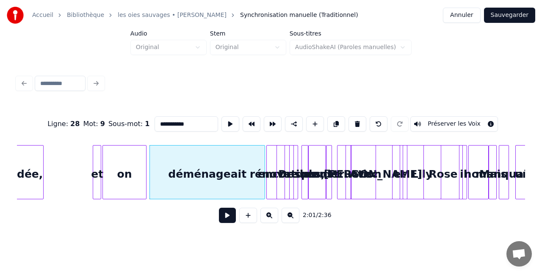
click at [264, 171] on div at bounding box center [263, 172] width 3 height 53
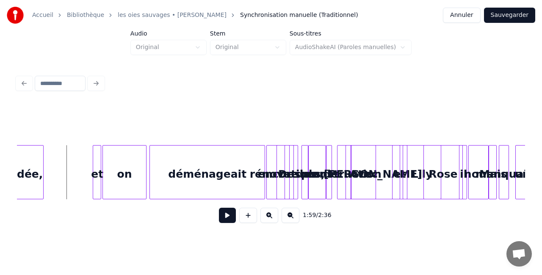
click at [229, 221] on button at bounding box center [227, 215] width 17 height 15
click at [230, 220] on button at bounding box center [227, 215] width 17 height 15
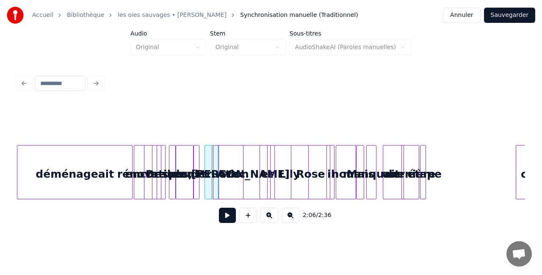
scroll to position [0, 5194]
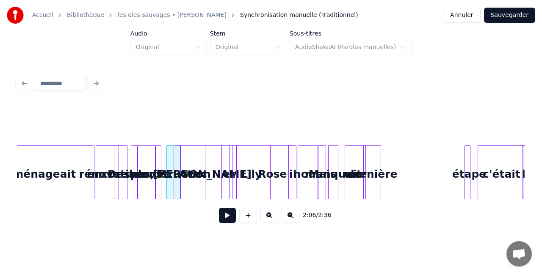
click at [473, 174] on div "étape" at bounding box center [469, 175] width 8 height 58
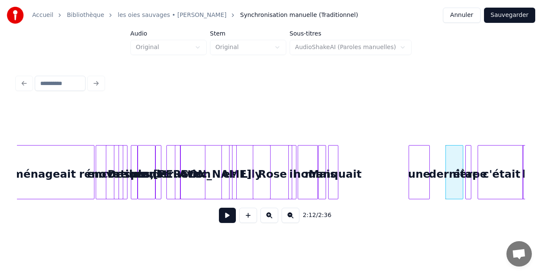
click at [424, 173] on div "une" at bounding box center [419, 175] width 20 height 58
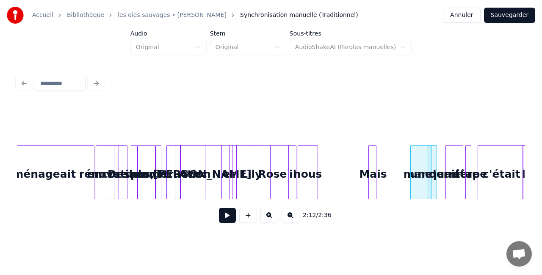
click at [377, 171] on div "Mais" at bounding box center [373, 175] width 8 height 58
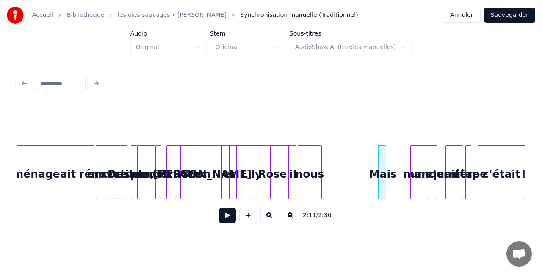
click at [321, 176] on div at bounding box center [320, 172] width 3 height 53
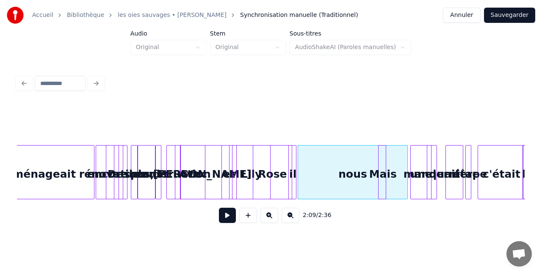
click at [361, 173] on div "nous" at bounding box center [353, 175] width 110 height 58
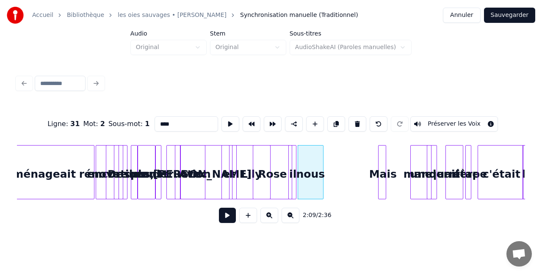
click at [322, 169] on div at bounding box center [321, 172] width 3 height 53
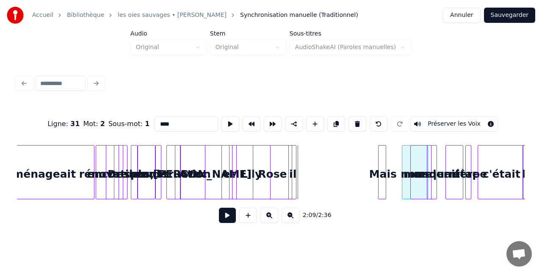
click at [398, 173] on div "il" at bounding box center [398, 175] width 8 height 58
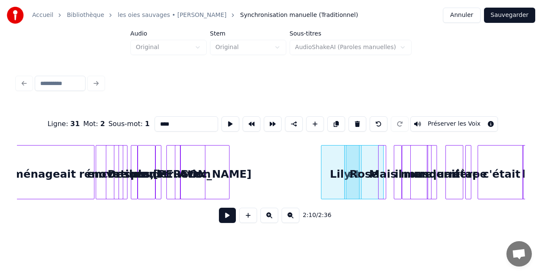
click at [227, 172] on div at bounding box center [228, 172] width 3 height 53
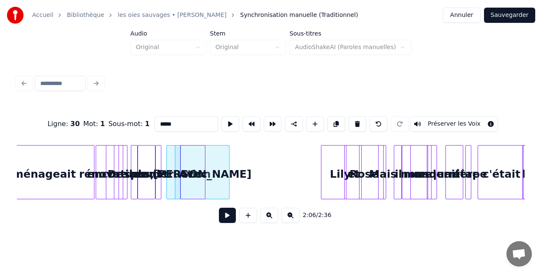
click at [224, 172] on div "[PERSON_NAME]" at bounding box center [202, 175] width 54 height 58
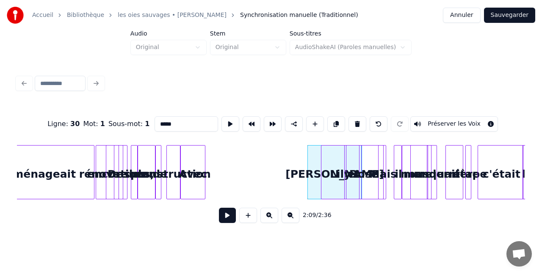
click at [202, 176] on div "Avec" at bounding box center [193, 175] width 24 height 58
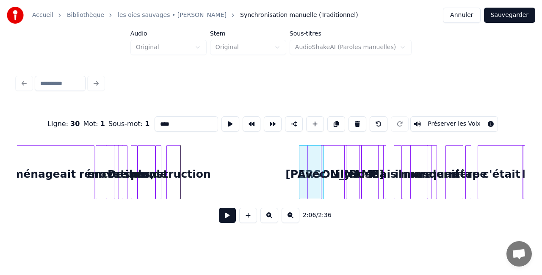
click at [320, 180] on div "Avec" at bounding box center [311, 175] width 24 height 58
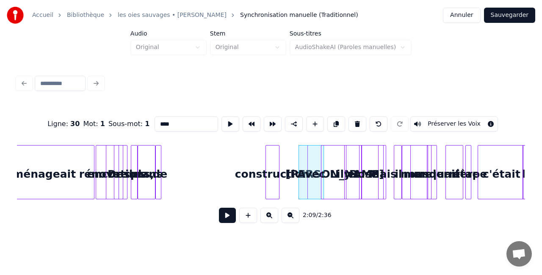
click at [274, 175] on div "construction" at bounding box center [272, 175] width 13 height 58
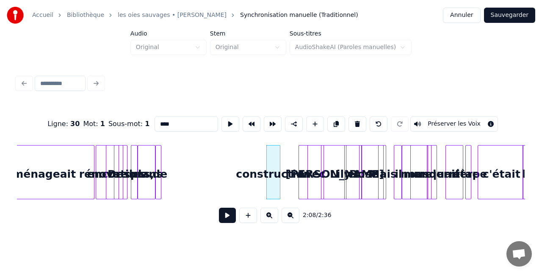
click at [160, 173] on div at bounding box center [159, 172] width 3 height 53
type input "**"
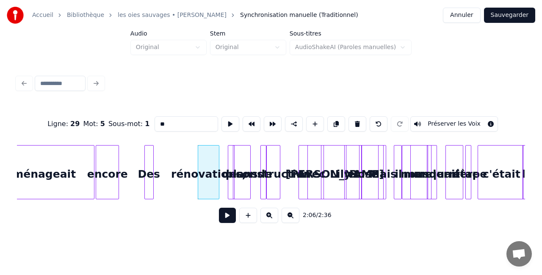
click at [153, 176] on div "Des" at bounding box center [149, 175] width 8 height 58
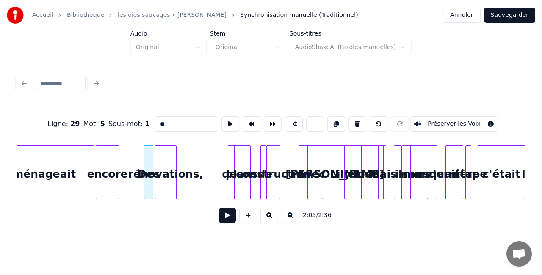
click at [165, 177] on div "rénovations," at bounding box center [165, 175] width 21 height 58
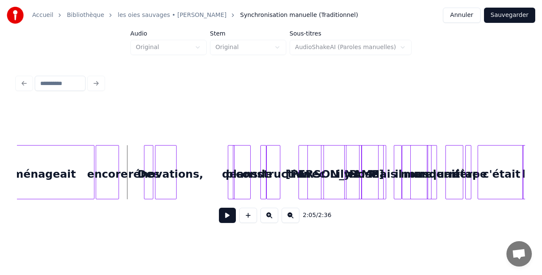
click at [229, 215] on button at bounding box center [227, 215] width 17 height 15
click at [228, 215] on button at bounding box center [227, 215] width 17 height 15
click at [173, 176] on div "rénovations," at bounding box center [165, 175] width 21 height 58
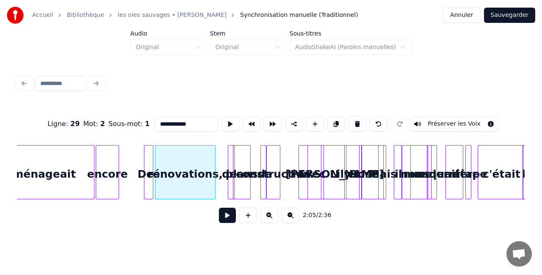
click at [213, 167] on div at bounding box center [214, 172] width 3 height 53
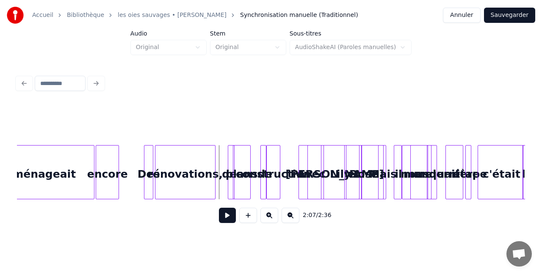
click at [221, 218] on button at bounding box center [227, 215] width 17 height 15
click at [224, 217] on button at bounding box center [227, 215] width 17 height 15
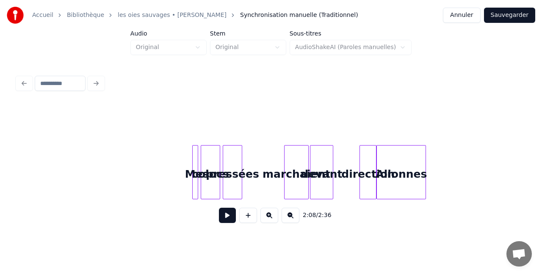
scroll to position [0, 1133]
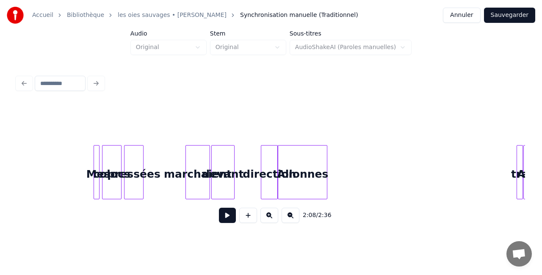
click at [264, 174] on div "direction" at bounding box center [269, 175] width 16 height 58
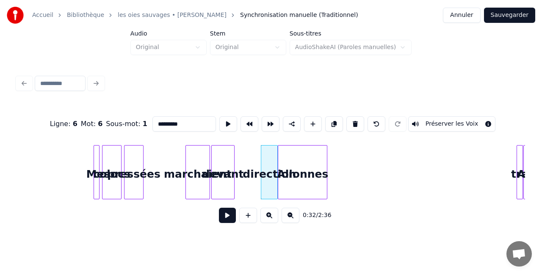
drag, startPoint x: 192, startPoint y: 119, endPoint x: 153, endPoint y: 117, distance: 39.4
click at [153, 117] on input "*********" at bounding box center [184, 123] width 64 height 15
type input "****"
click at [207, 246] on html "Accueil Bibliothèque les oies sauvages • [PERSON_NAME] Synchronisation manuelle…" at bounding box center [271, 123] width 542 height 247
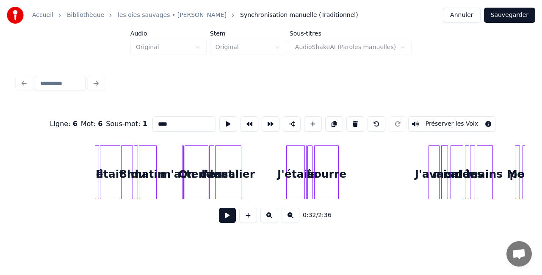
scroll to position [0, 432]
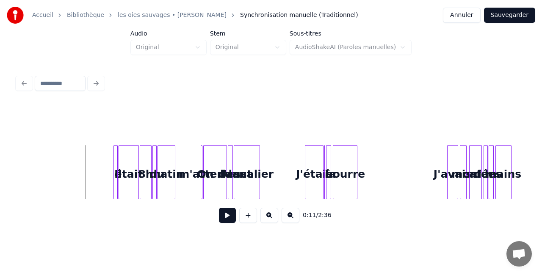
click at [229, 222] on button at bounding box center [227, 215] width 17 height 15
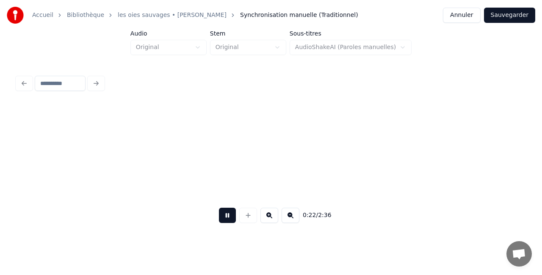
scroll to position [0, 940]
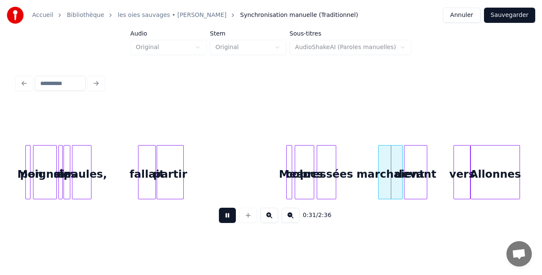
click at [292, 222] on button at bounding box center [291, 215] width 18 height 15
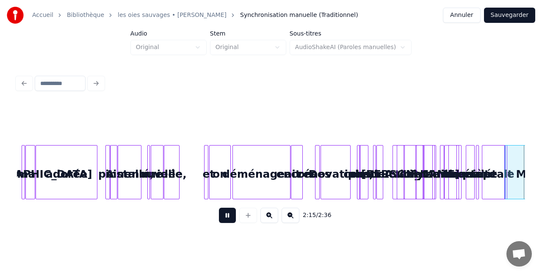
scroll to position [0, 2807]
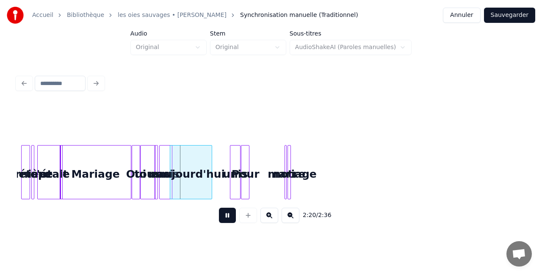
click at [229, 220] on button at bounding box center [227, 215] width 17 height 15
click at [469, 175] on div "mariage" at bounding box center [464, 175] width 8 height 58
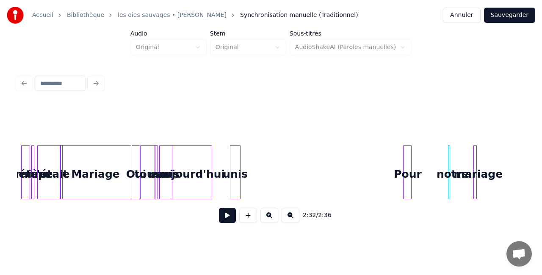
click at [412, 174] on div "Pour" at bounding box center [407, 175] width 8 height 58
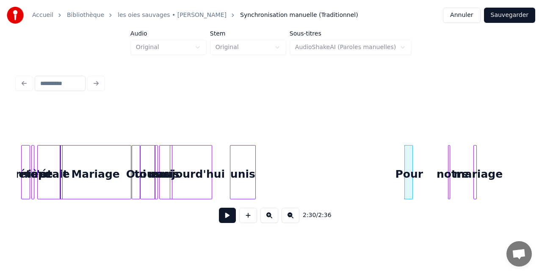
click at [253, 176] on div at bounding box center [254, 172] width 3 height 53
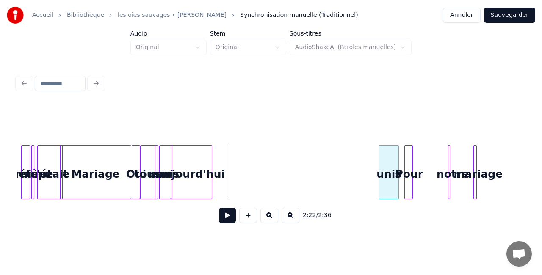
click at [391, 178] on div "unis" at bounding box center [388, 175] width 19 height 58
click at [236, 172] on div at bounding box center [237, 172] width 3 height 53
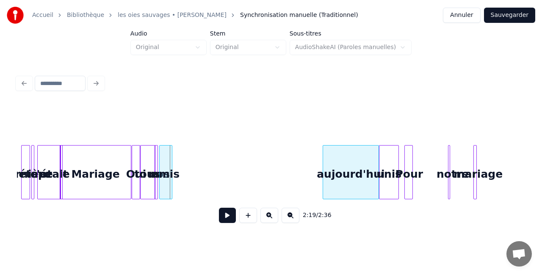
click at [353, 177] on div "aujourd'hui" at bounding box center [350, 175] width 55 height 58
click at [199, 174] on div at bounding box center [200, 172] width 3 height 53
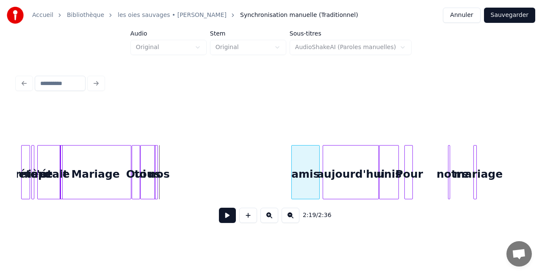
click at [312, 177] on div "amis" at bounding box center [306, 175] width 28 height 58
click at [283, 174] on div "nos" at bounding box center [279, 175] width 8 height 58
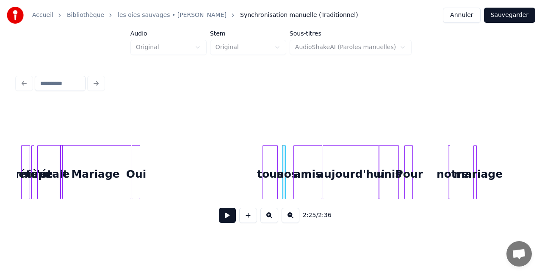
click at [277, 176] on div "tous" at bounding box center [270, 175] width 14 height 58
click at [136, 169] on div "Oui" at bounding box center [136, 175] width 8 height 58
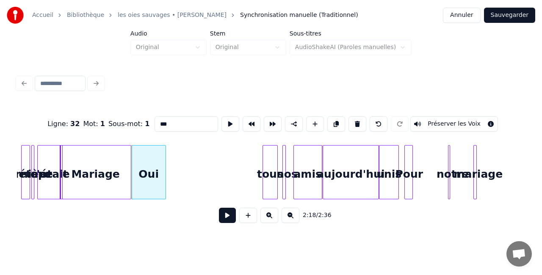
click at [163, 174] on div at bounding box center [164, 172] width 3 height 53
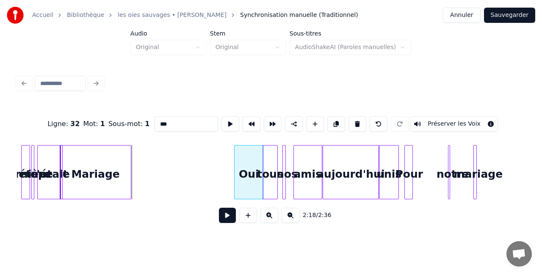
click at [244, 176] on div "Oui" at bounding box center [249, 175] width 28 height 58
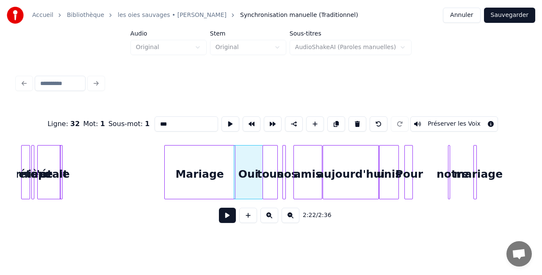
click at [196, 174] on div "Mariage" at bounding box center [200, 175] width 70 height 58
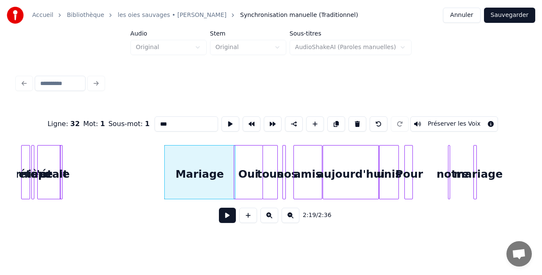
click at [356, 180] on div "aujourd'hui" at bounding box center [350, 175] width 55 height 58
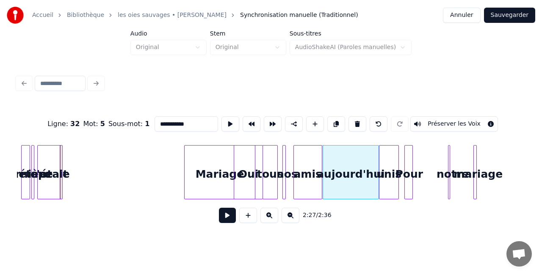
click at [225, 179] on div "Mariage" at bounding box center [220, 175] width 70 height 58
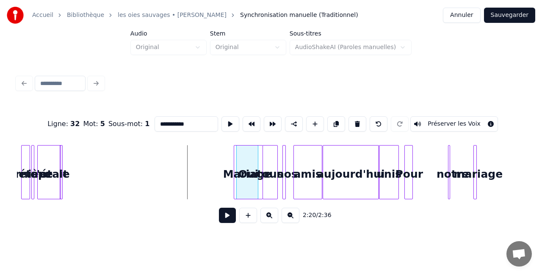
click at [239, 174] on div at bounding box center [238, 172] width 3 height 53
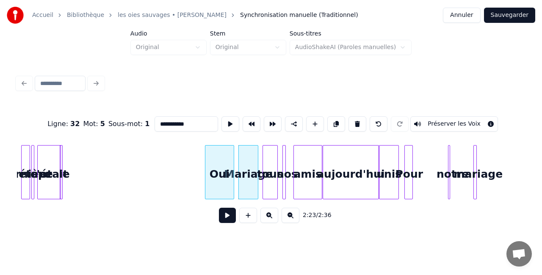
click at [220, 180] on div "Oui" at bounding box center [219, 175] width 28 height 58
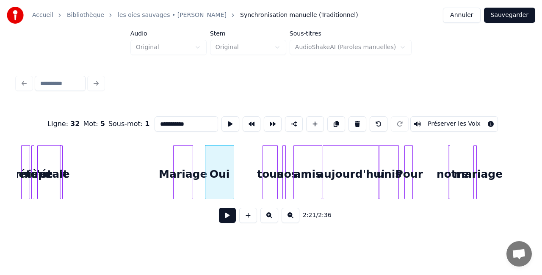
click at [181, 175] on div "Mariage" at bounding box center [183, 175] width 19 height 58
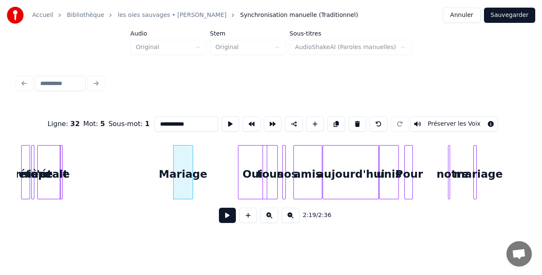
click at [249, 178] on div "Oui" at bounding box center [252, 175] width 28 height 58
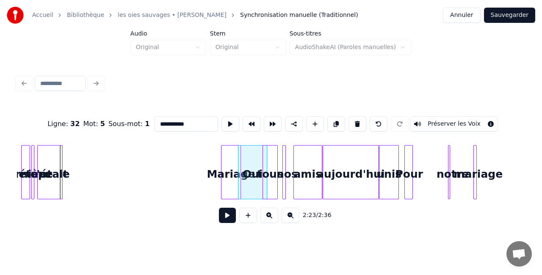
click at [231, 175] on div "Mariage" at bounding box center [230, 175] width 19 height 58
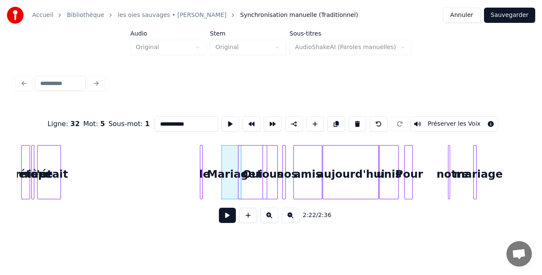
click at [205, 182] on div "le" at bounding box center [204, 175] width 8 height 58
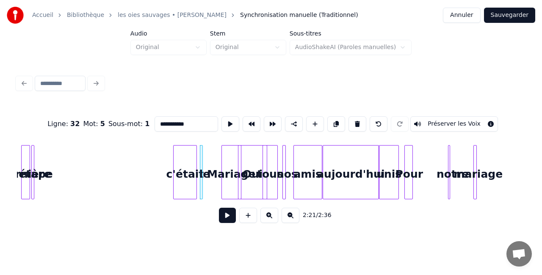
click at [193, 173] on div "c'était" at bounding box center [185, 175] width 23 height 58
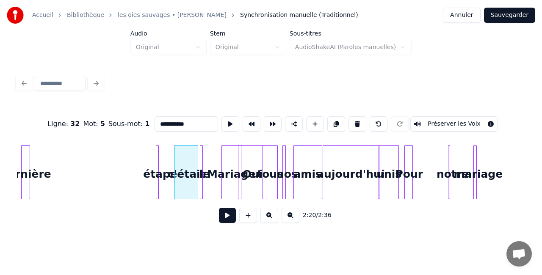
click at [165, 175] on div "étape" at bounding box center [160, 175] width 8 height 58
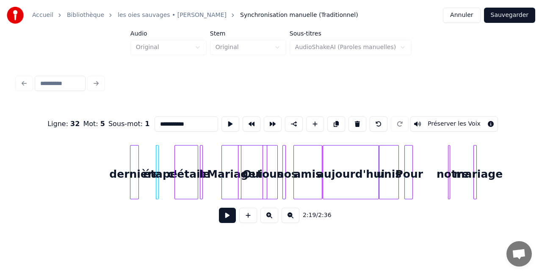
click at [139, 175] on div "dernière" at bounding box center [134, 175] width 8 height 58
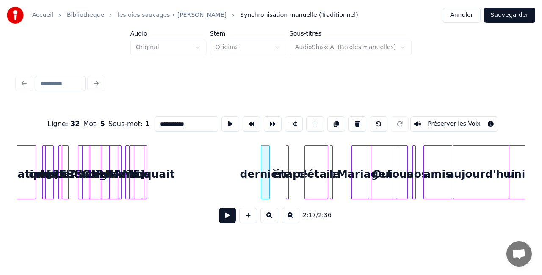
scroll to position [0, 2626]
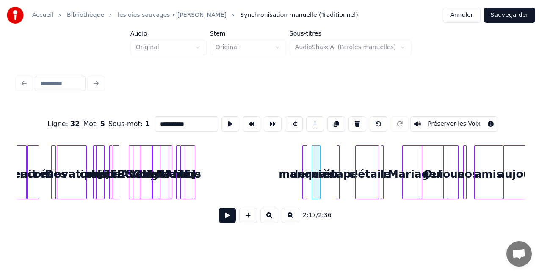
click at [311, 178] on div "manquait" at bounding box center [307, 175] width 8 height 58
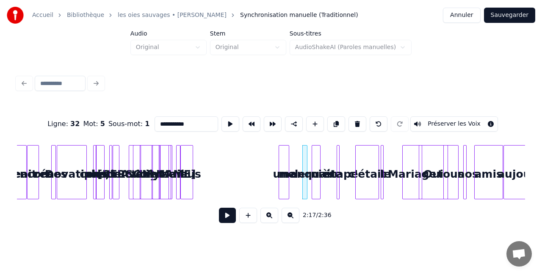
click at [289, 177] on div "une" at bounding box center [284, 175] width 10 height 58
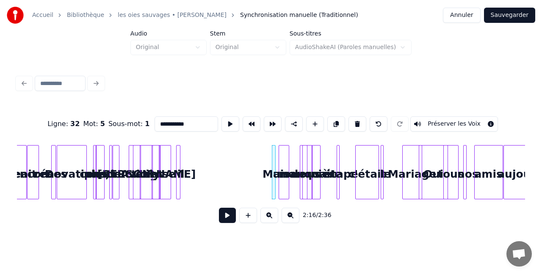
click at [312, 174] on div "nous" at bounding box center [306, 175] width 12 height 58
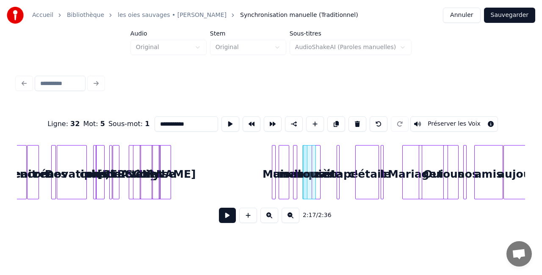
click at [296, 168] on div "il" at bounding box center [297, 175] width 8 height 58
click at [344, 174] on div at bounding box center [344, 172] width 3 height 53
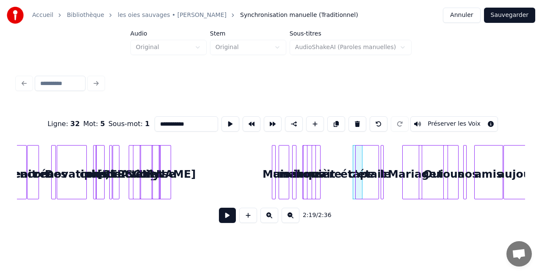
click at [315, 171] on div at bounding box center [314, 172] width 3 height 53
click at [165, 171] on div "Rose" at bounding box center [161, 175] width 19 height 58
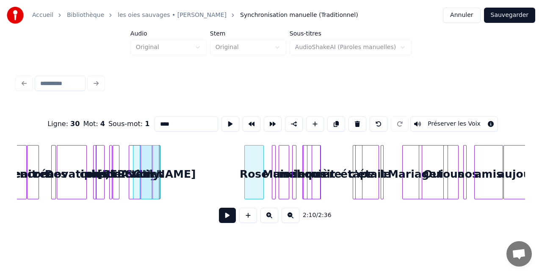
click at [259, 178] on div "Rose" at bounding box center [254, 175] width 19 height 58
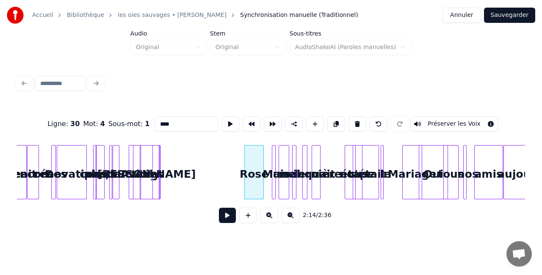
click at [352, 175] on div "nous" at bounding box center [353, 175] width 17 height 58
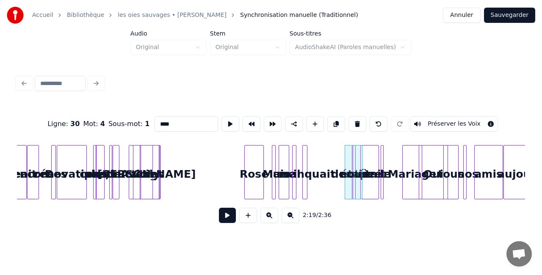
click at [311, 169] on div "manquait" at bounding box center [307, 175] width 8 height 58
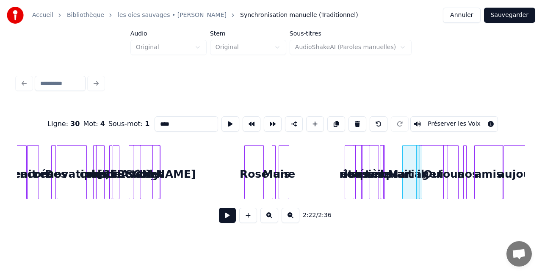
click at [289, 172] on div "une" at bounding box center [284, 175] width 10 height 58
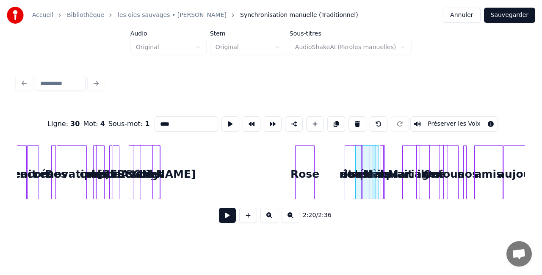
click at [305, 172] on div "Rose" at bounding box center [305, 175] width 19 height 58
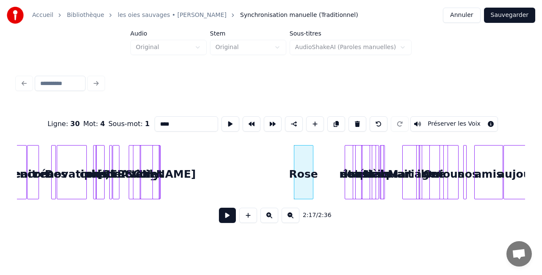
click at [156, 171] on div at bounding box center [157, 172] width 3 height 53
type input "****"
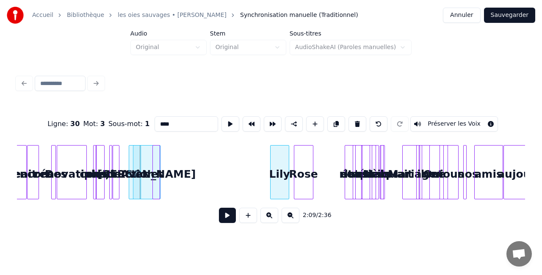
click at [279, 177] on div "Lily" at bounding box center [280, 175] width 18 height 58
click at [160, 172] on div at bounding box center [158, 172] width 3 height 53
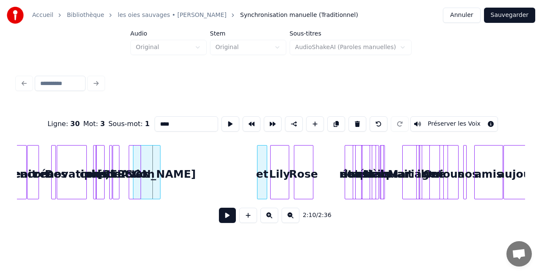
click at [261, 171] on div "et" at bounding box center [261, 175] width 9 height 58
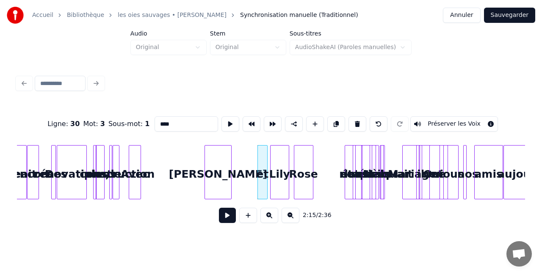
click at [226, 172] on div "[PERSON_NAME]" at bounding box center [218, 175] width 27 height 58
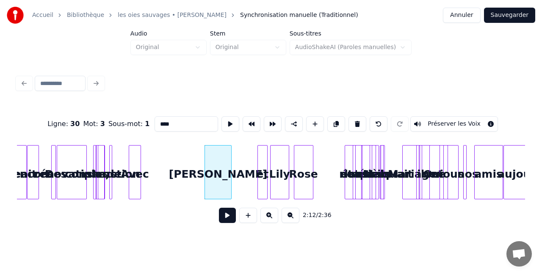
click at [107, 174] on div "construction" at bounding box center [102, 175] width 8 height 58
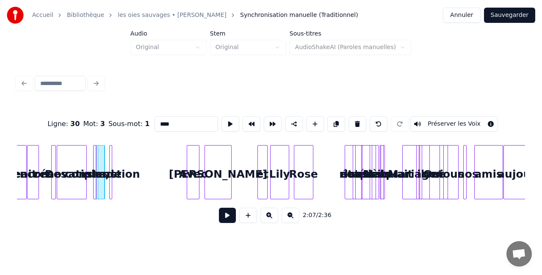
click at [199, 174] on div "Avec" at bounding box center [193, 175] width 12 height 58
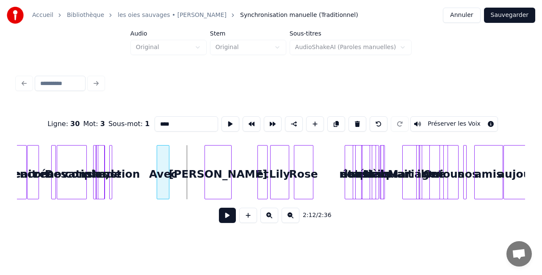
click at [162, 177] on div "Avec" at bounding box center [163, 175] width 12 height 58
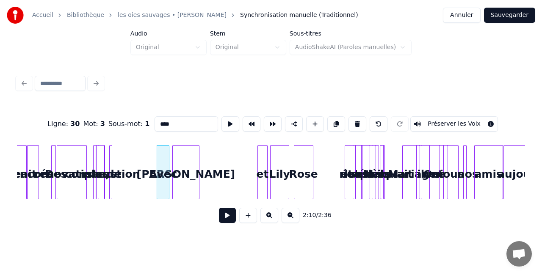
click at [182, 174] on div "[PERSON_NAME]" at bounding box center [186, 175] width 27 height 58
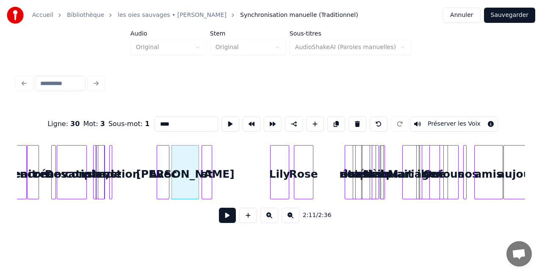
click at [206, 172] on div "et" at bounding box center [206, 175] width 9 height 58
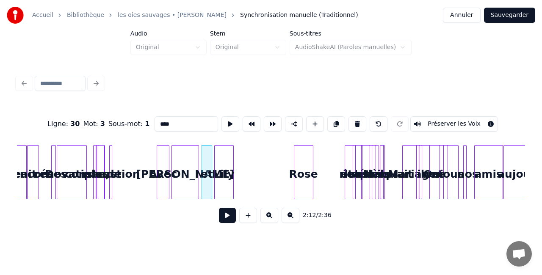
click at [225, 178] on div "Lily" at bounding box center [224, 175] width 18 height 58
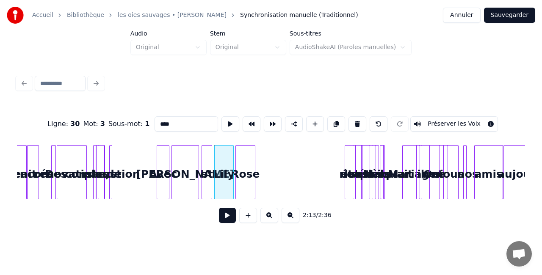
click at [241, 176] on div "Rose" at bounding box center [245, 175] width 19 height 58
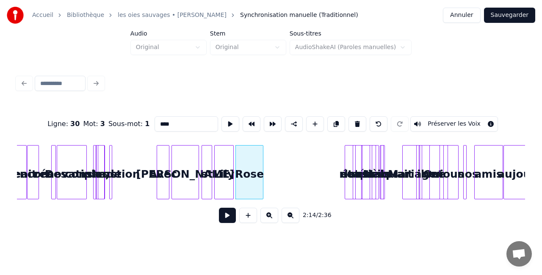
click at [262, 172] on div at bounding box center [261, 172] width 3 height 53
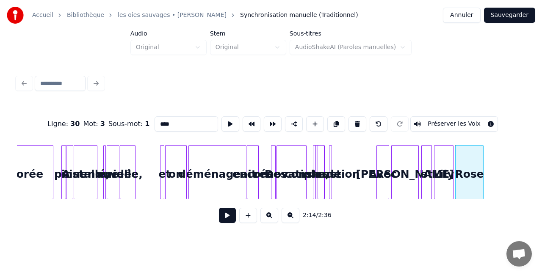
scroll to position [0, 2400]
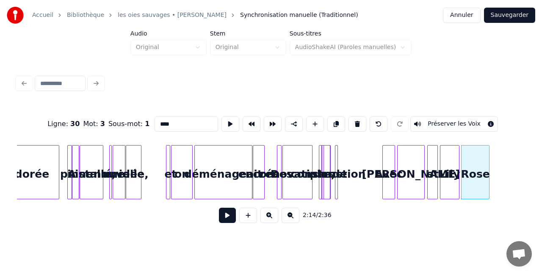
click at [269, 221] on button at bounding box center [269, 215] width 18 height 15
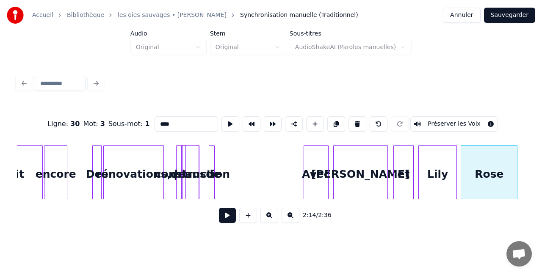
click at [269, 221] on button at bounding box center [269, 215] width 18 height 15
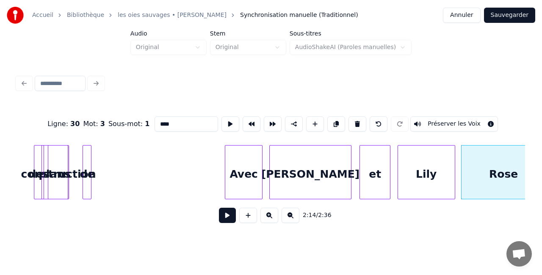
click at [269, 221] on button at bounding box center [269, 215] width 18 height 15
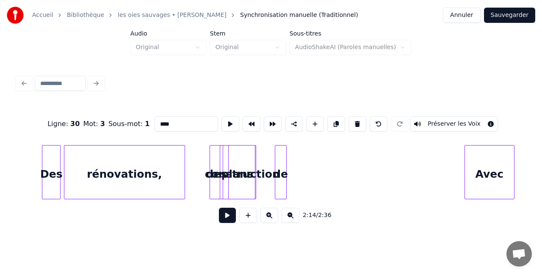
scroll to position [0, 10624]
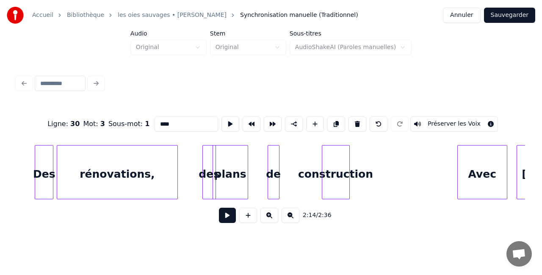
click at [349, 178] on div "construction" at bounding box center [335, 175] width 27 height 58
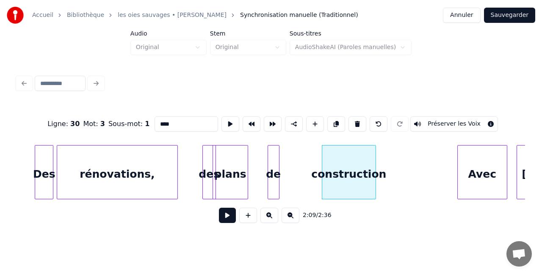
click at [374, 168] on div at bounding box center [374, 172] width 3 height 53
click at [371, 174] on div "construction" at bounding box center [360, 175] width 54 height 58
click at [330, 172] on div at bounding box center [331, 172] width 3 height 53
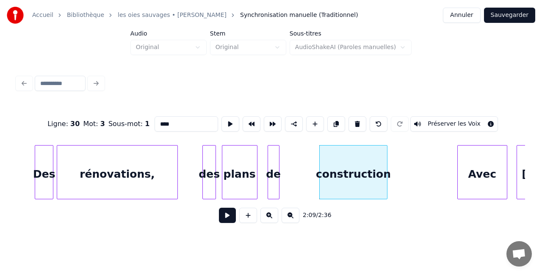
click at [236, 175] on div "plans" at bounding box center [239, 175] width 35 height 58
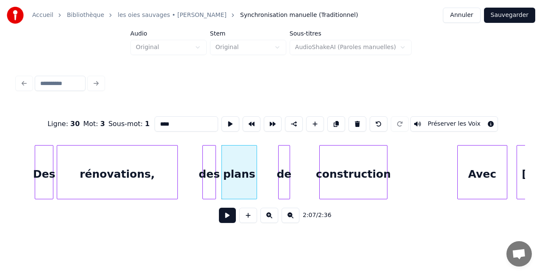
click at [284, 173] on div "de" at bounding box center [284, 175] width 11 height 58
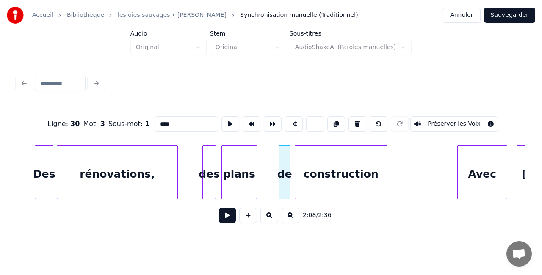
click at [295, 174] on div at bounding box center [296, 172] width 3 height 53
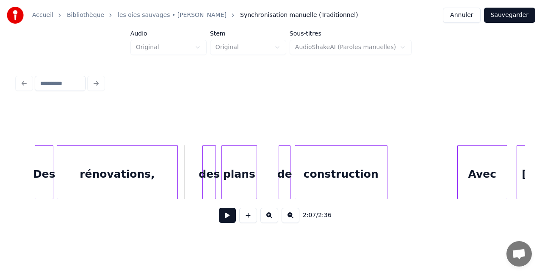
click at [225, 219] on button at bounding box center [227, 215] width 17 height 15
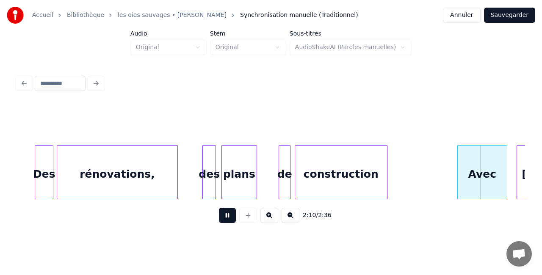
click at [225, 219] on button at bounding box center [227, 215] width 17 height 15
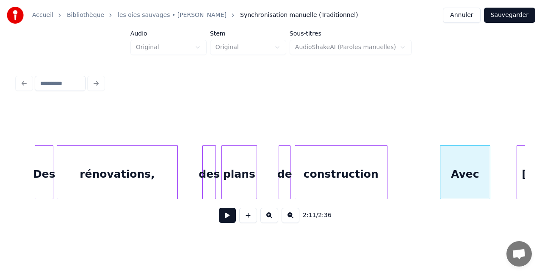
click at [455, 180] on div "Avec" at bounding box center [465, 175] width 50 height 58
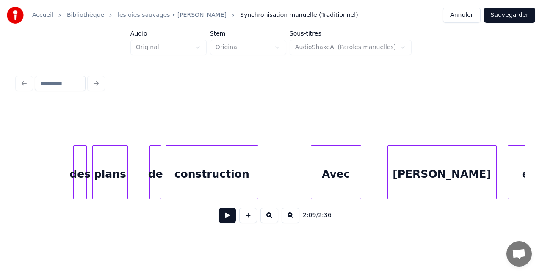
scroll to position [0, 10851]
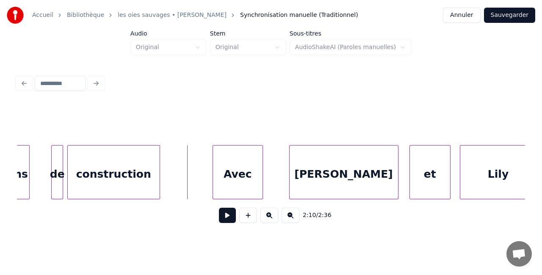
click at [222, 215] on button at bounding box center [227, 215] width 17 height 15
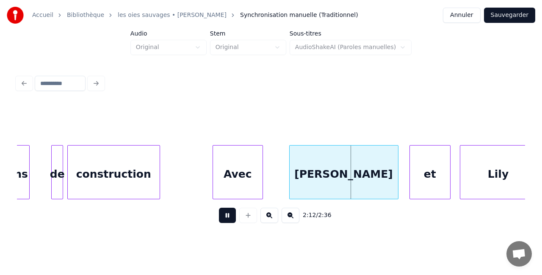
click at [222, 215] on button at bounding box center [227, 215] width 17 height 15
click at [286, 169] on div at bounding box center [286, 172] width 3 height 53
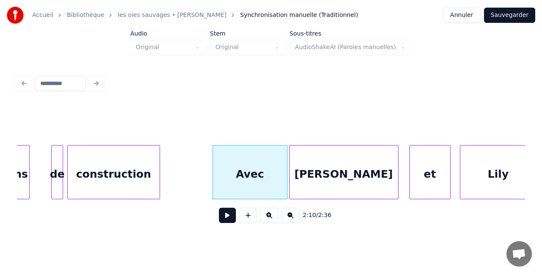
click at [337, 180] on div "[PERSON_NAME]" at bounding box center [344, 175] width 108 height 58
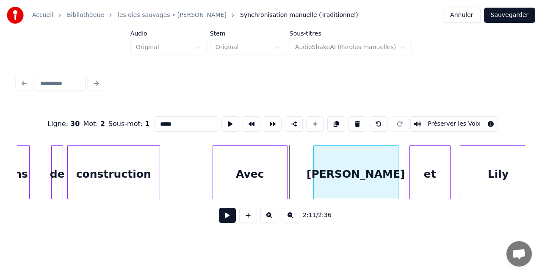
click at [315, 177] on div at bounding box center [315, 172] width 3 height 53
click at [287, 177] on div "Avec" at bounding box center [250, 172] width 75 height 54
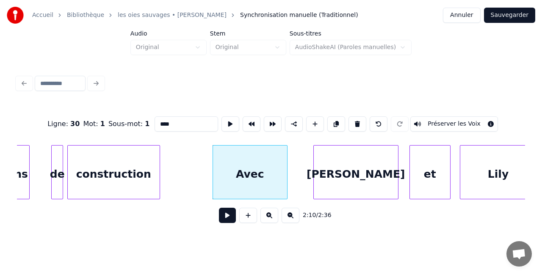
click at [345, 168] on div "[PERSON_NAME]" at bounding box center [356, 175] width 84 height 58
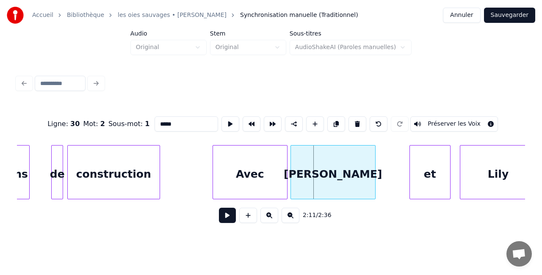
click at [317, 174] on div "[PERSON_NAME]" at bounding box center [333, 175] width 84 height 58
click at [387, 177] on div "et" at bounding box center [398, 175] width 40 height 58
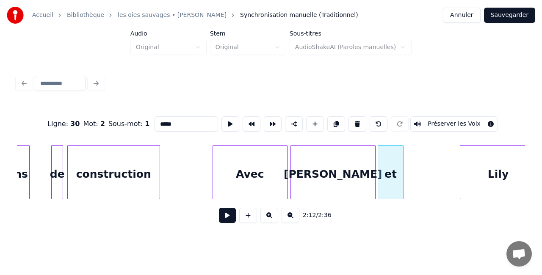
click at [401, 170] on div at bounding box center [402, 172] width 3 height 53
click at [498, 172] on div "Lily" at bounding box center [498, 175] width 76 height 58
type input "****"
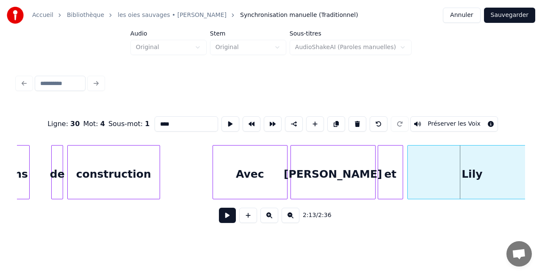
click at [408, 174] on div at bounding box center [409, 172] width 3 height 53
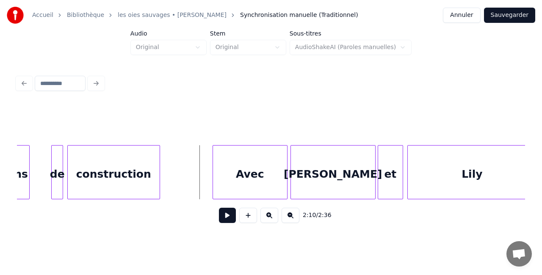
click at [222, 216] on button at bounding box center [227, 215] width 17 height 15
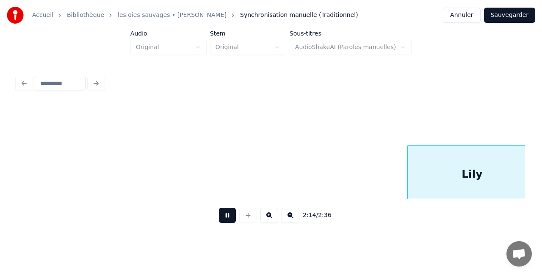
scroll to position [0, 11360]
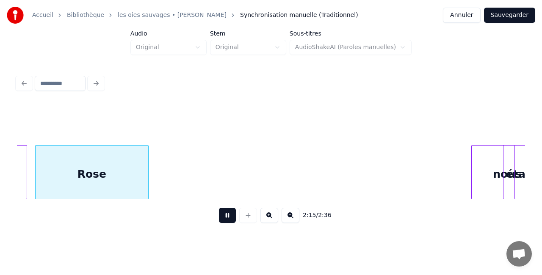
click at [219, 221] on button at bounding box center [227, 215] width 17 height 15
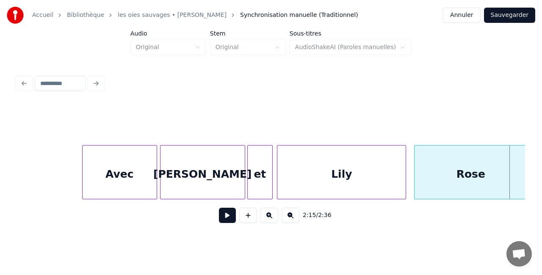
scroll to position [0, 10997]
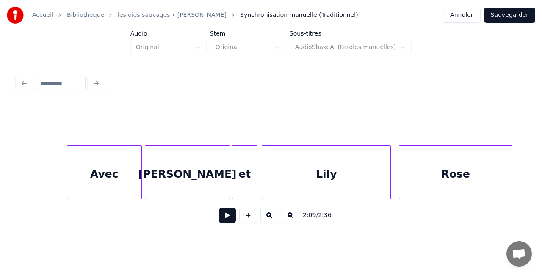
click at [225, 218] on button at bounding box center [227, 215] width 17 height 15
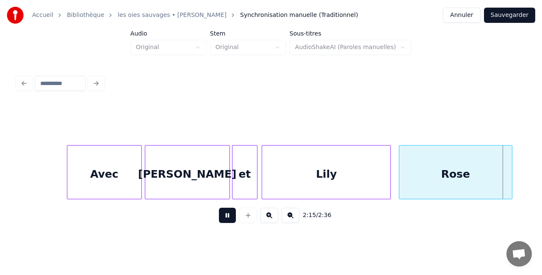
click at [229, 220] on button at bounding box center [227, 215] width 17 height 15
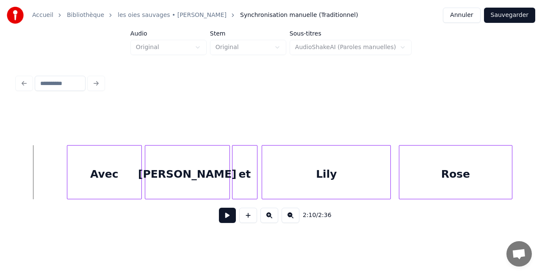
click at [228, 221] on button at bounding box center [227, 215] width 17 height 15
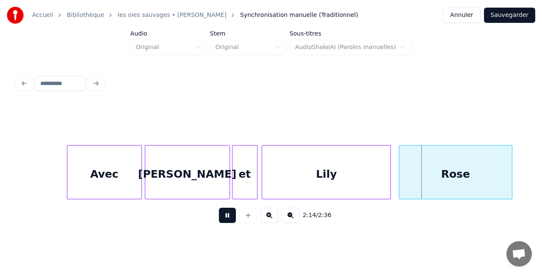
click at [229, 222] on button at bounding box center [227, 215] width 17 height 15
click at [85, 173] on div at bounding box center [84, 172] width 3 height 53
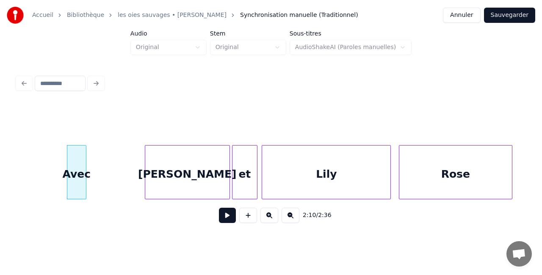
click at [145, 169] on div at bounding box center [146, 172] width 3 height 53
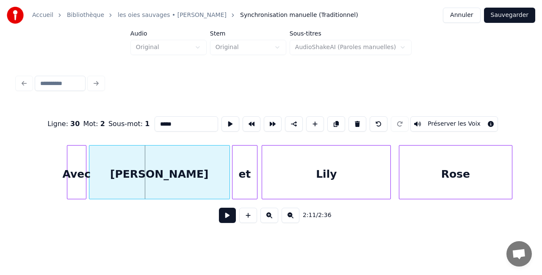
click at [89, 172] on div at bounding box center [90, 172] width 3 height 53
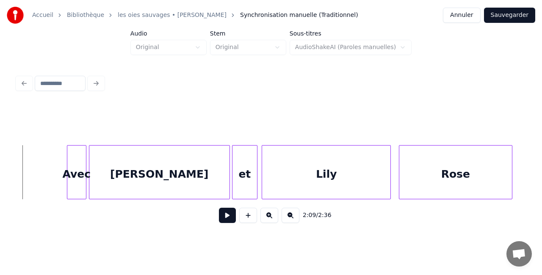
click at [227, 221] on button at bounding box center [227, 215] width 17 height 15
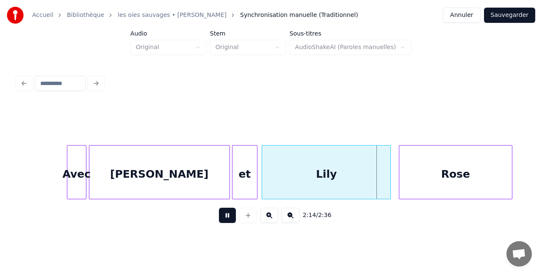
click at [252, 177] on div "et" at bounding box center [244, 175] width 25 height 58
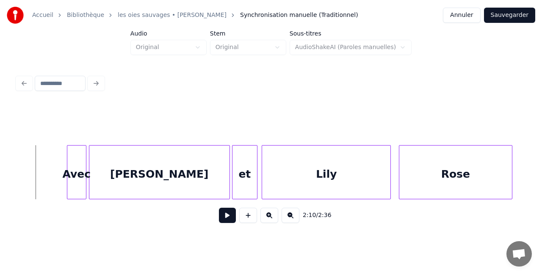
click at [226, 222] on button at bounding box center [227, 215] width 17 height 15
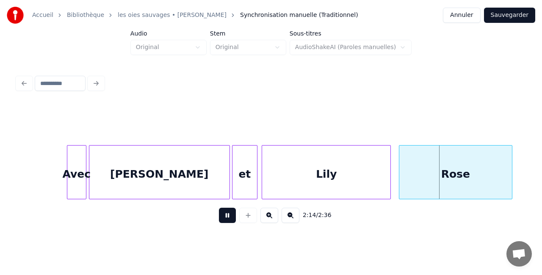
click at [223, 174] on div "[PERSON_NAME]" at bounding box center [159, 175] width 140 height 58
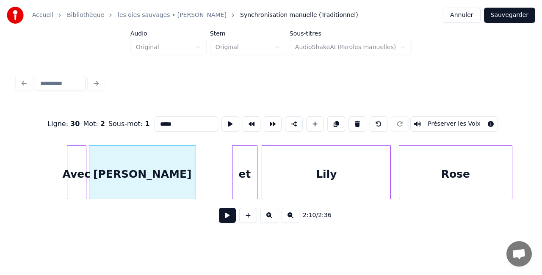
click at [193, 173] on div at bounding box center [194, 172] width 3 height 53
click at [215, 174] on div "et" at bounding box center [210, 175] width 25 height 58
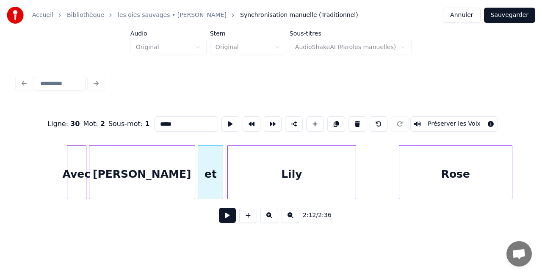
click at [248, 174] on div "Lily" at bounding box center [292, 175] width 128 height 58
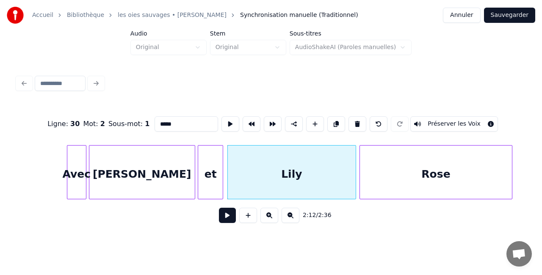
click at [360, 175] on div at bounding box center [361, 172] width 3 height 53
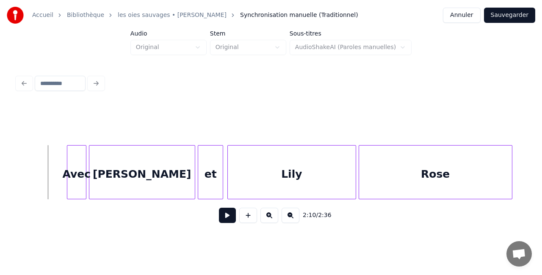
click at [227, 221] on button at bounding box center [227, 215] width 17 height 15
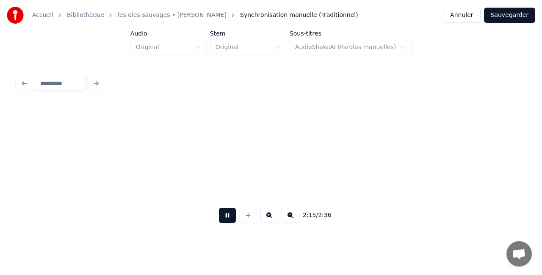
scroll to position [0, 11505]
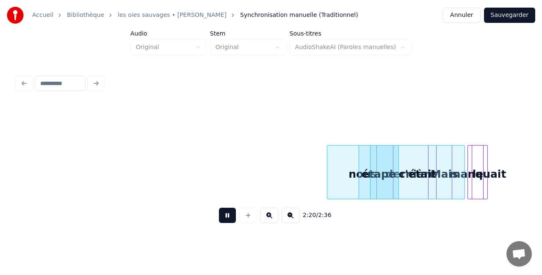
click at [228, 221] on button at bounding box center [227, 215] width 17 height 15
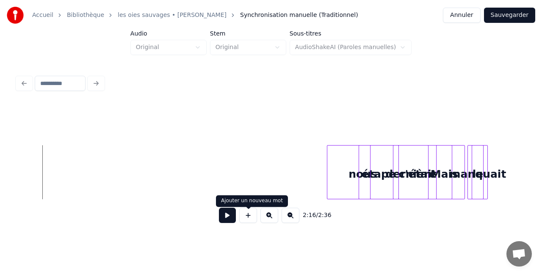
click at [229, 222] on button at bounding box center [227, 215] width 17 height 15
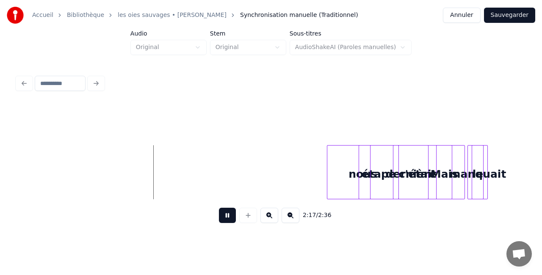
click at [229, 222] on button at bounding box center [227, 215] width 17 height 15
click at [331, 185] on div "nous" at bounding box center [343, 175] width 72 height 58
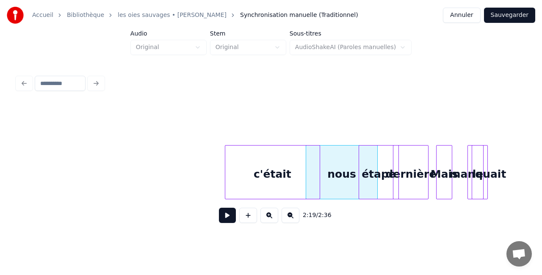
click at [316, 174] on div "c'était" at bounding box center [272, 175] width 94 height 58
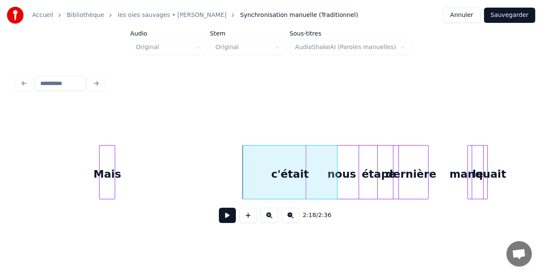
click at [107, 173] on div "Mais" at bounding box center [106, 175] width 15 height 58
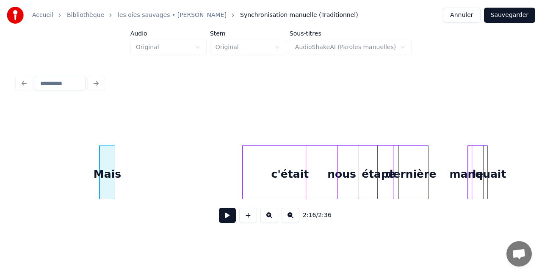
click at [473, 174] on div at bounding box center [473, 172] width 3 height 53
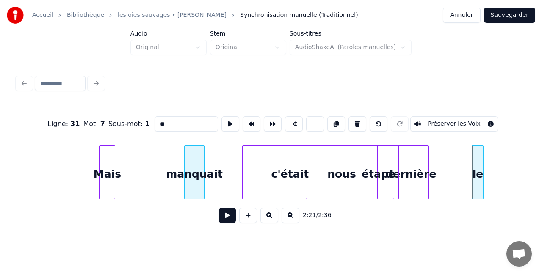
click at [185, 168] on div "manquait" at bounding box center [194, 175] width 19 height 58
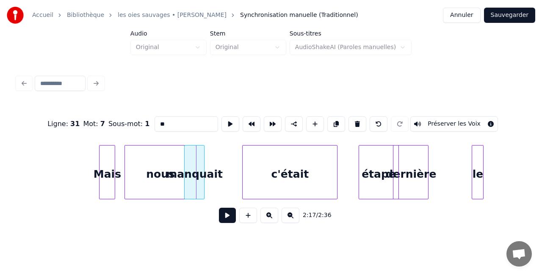
click at [160, 168] on div "nous" at bounding box center [161, 175] width 72 height 58
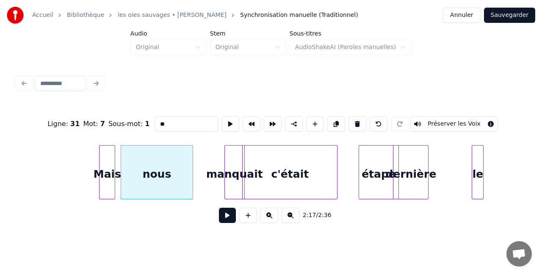
click at [241, 174] on div "manquait" at bounding box center [234, 175] width 19 height 58
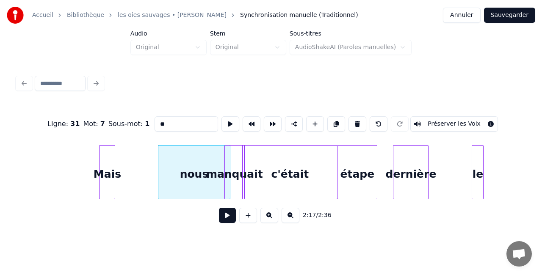
click at [369, 179] on div "étape" at bounding box center [356, 175] width 39 height 58
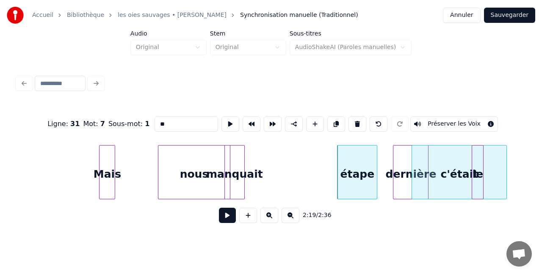
click at [459, 183] on div "c'était" at bounding box center [459, 175] width 94 height 58
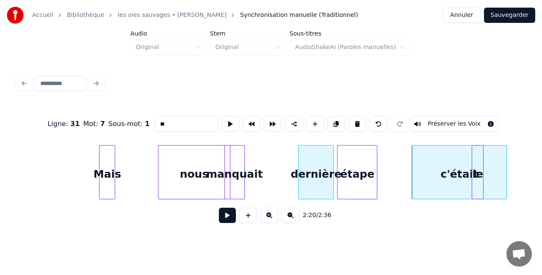
click at [309, 175] on div "dernière" at bounding box center [315, 175] width 35 height 58
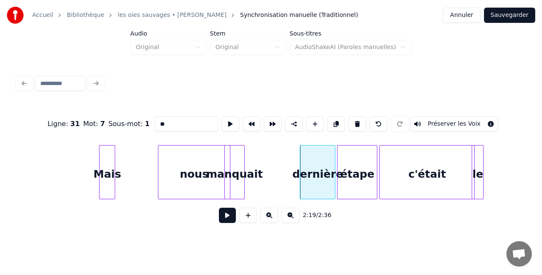
click at [405, 178] on div "c'était" at bounding box center [427, 175] width 94 height 58
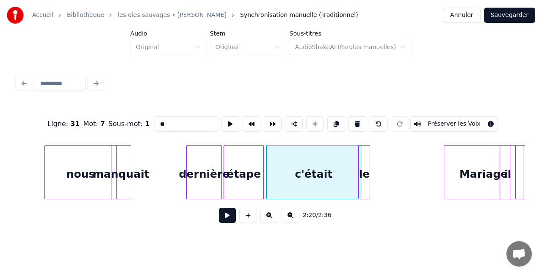
scroll to position [0, 11641]
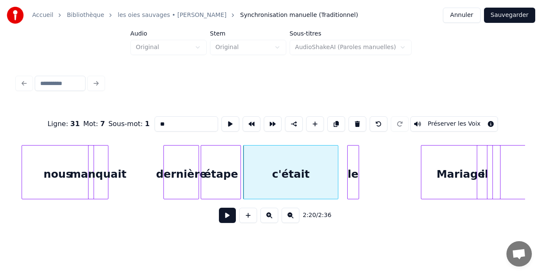
click at [354, 173] on div "le" at bounding box center [353, 175] width 11 height 58
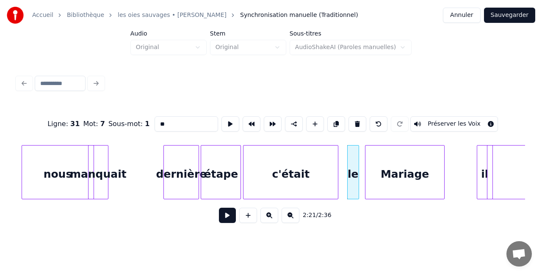
click at [407, 180] on div "Mariage" at bounding box center [404, 175] width 78 height 58
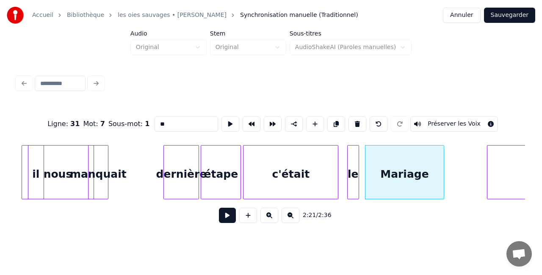
click at [33, 170] on div "il" at bounding box center [35, 175] width 15 height 58
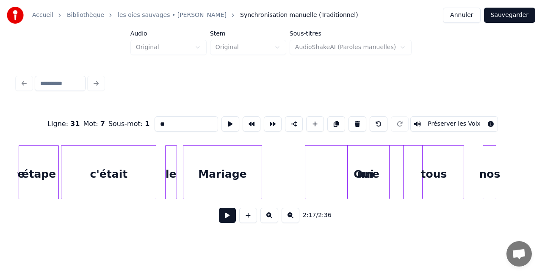
scroll to position [0, 11838]
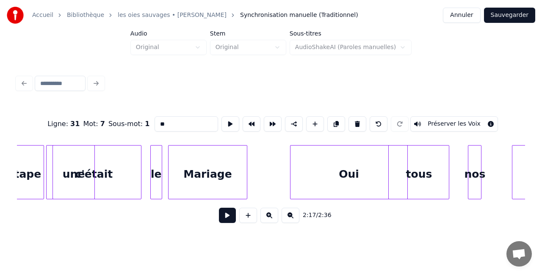
click at [74, 183] on div "une" at bounding box center [73, 175] width 41 height 58
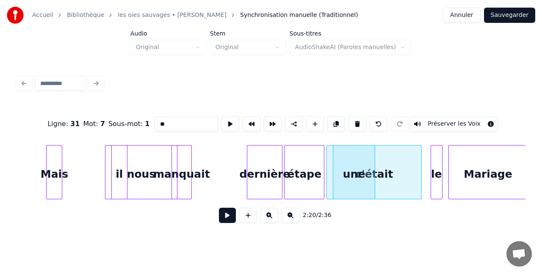
scroll to position [0, 11520]
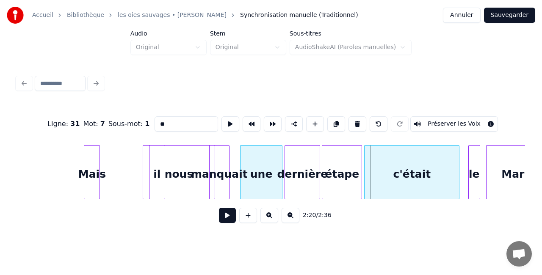
click at [261, 176] on div "une" at bounding box center [260, 175] width 41 height 58
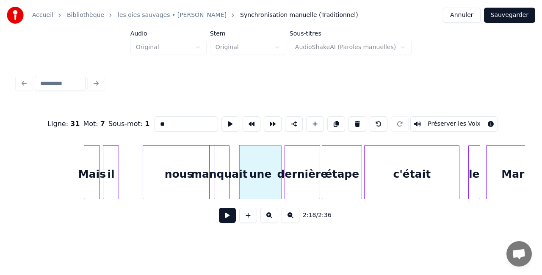
click at [115, 174] on div "il" at bounding box center [110, 175] width 15 height 58
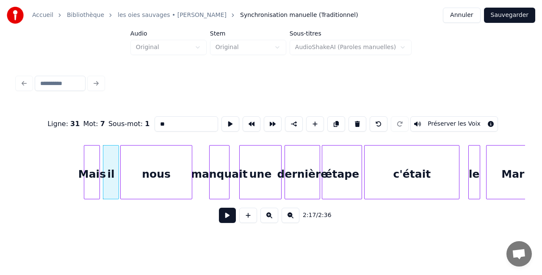
click at [182, 169] on div "nous" at bounding box center [157, 175] width 72 height 58
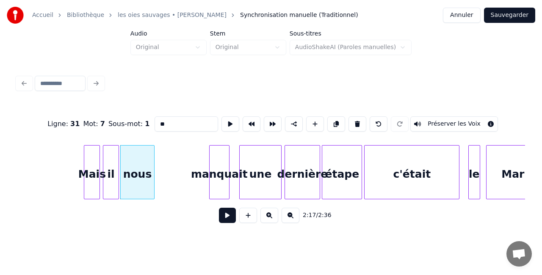
click at [153, 171] on div at bounding box center [153, 172] width 3 height 53
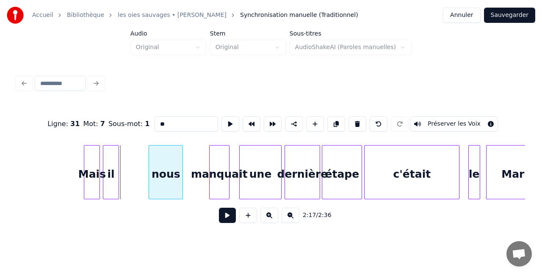
click at [160, 175] on div "nous" at bounding box center [165, 175] width 33 height 58
click at [118, 173] on div "il" at bounding box center [115, 175] width 15 height 58
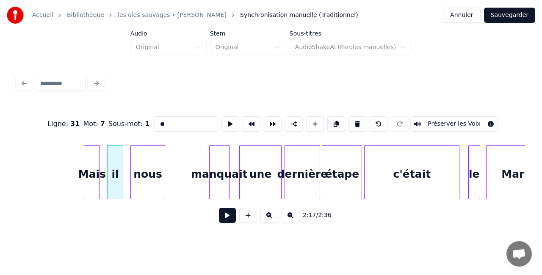
click at [148, 177] on div "nous" at bounding box center [147, 175] width 33 height 58
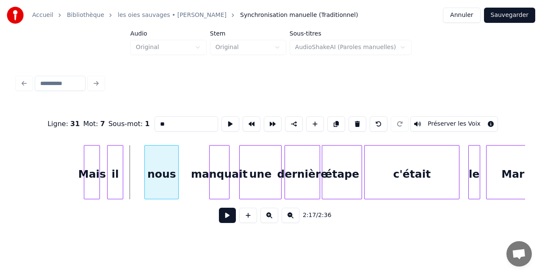
click at [163, 174] on div "nous" at bounding box center [161, 175] width 33 height 58
click at [138, 169] on div "il" at bounding box center [134, 175] width 15 height 58
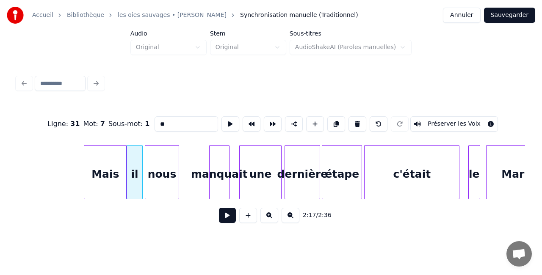
click at [125, 166] on div at bounding box center [125, 172] width 3 height 53
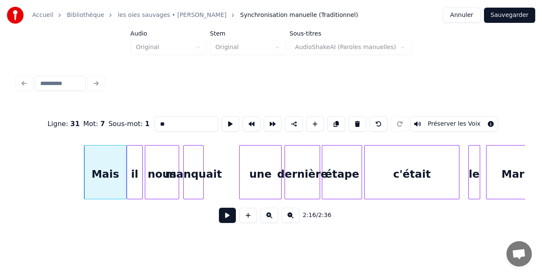
click at [199, 173] on div "manquait" at bounding box center [193, 175] width 19 height 58
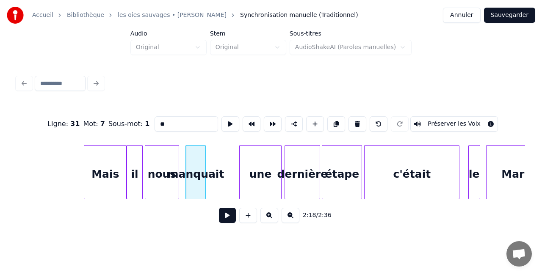
click at [155, 168] on div "nous" at bounding box center [161, 175] width 33 height 58
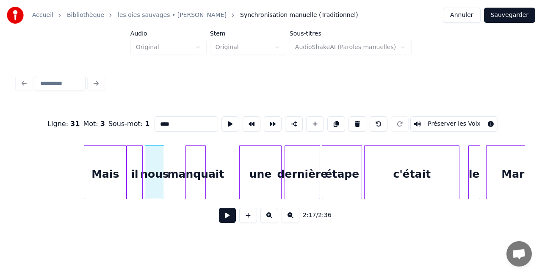
click at [162, 165] on div at bounding box center [162, 172] width 3 height 53
click at [174, 168] on div "manquait" at bounding box center [175, 175] width 19 height 58
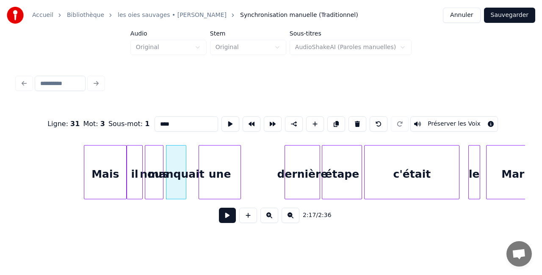
click at [222, 174] on div "une" at bounding box center [219, 175] width 41 height 58
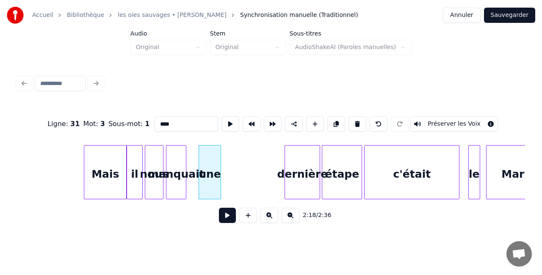
click at [220, 174] on div at bounding box center [219, 172] width 3 height 53
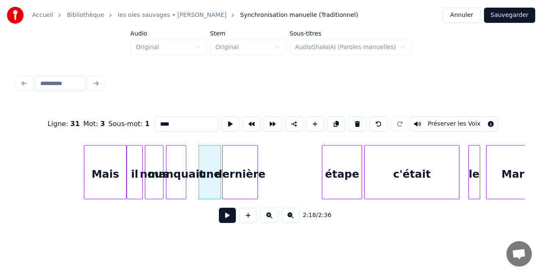
click at [229, 174] on div "dernière" at bounding box center [240, 175] width 35 height 58
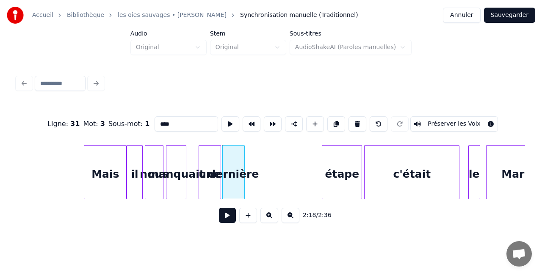
click at [244, 168] on div at bounding box center [243, 172] width 3 height 53
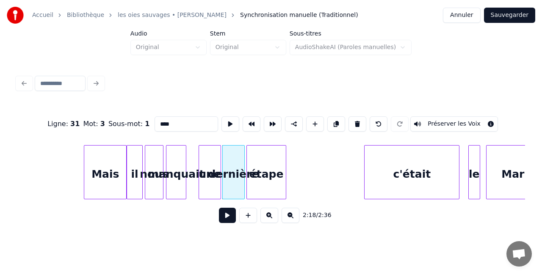
click at [264, 170] on div "étape" at bounding box center [266, 175] width 39 height 58
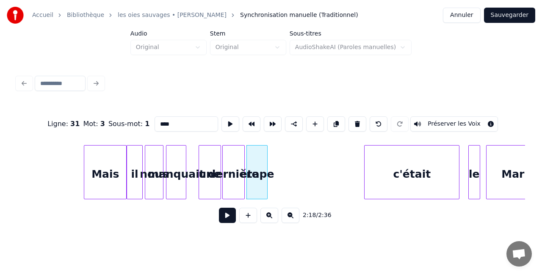
click at [267, 164] on div at bounding box center [266, 172] width 3 height 53
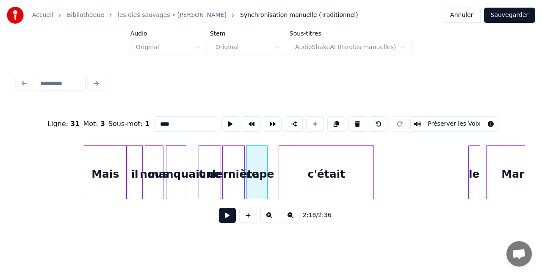
click at [315, 175] on div "c'était" at bounding box center [326, 175] width 94 height 58
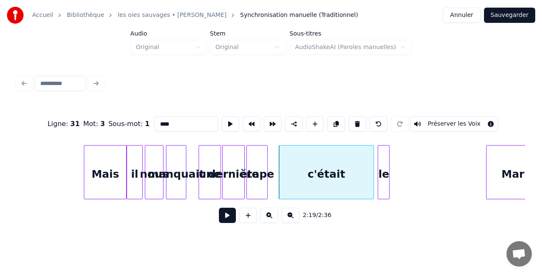
click at [383, 174] on div "le" at bounding box center [383, 175] width 11 height 58
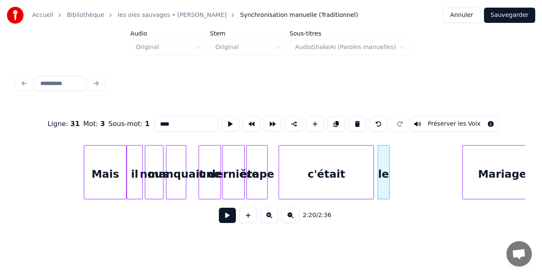
scroll to position [0, 11557]
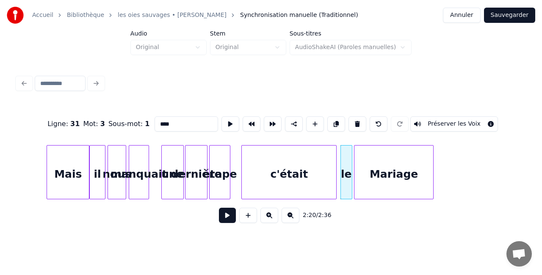
click at [410, 174] on div "Mariage" at bounding box center [393, 175] width 78 height 58
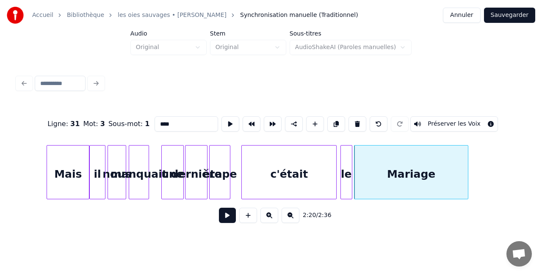
click at [468, 170] on div at bounding box center [466, 172] width 3 height 53
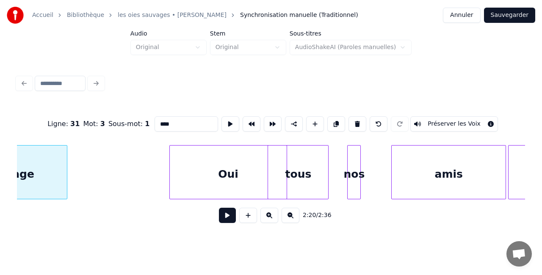
scroll to position [0, 11974]
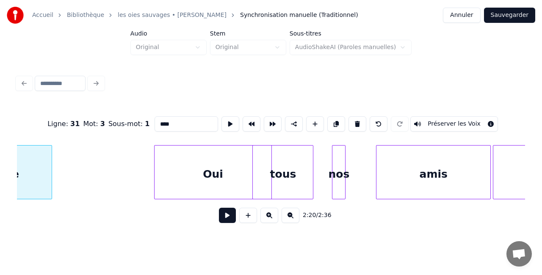
click at [213, 177] on div "Oui" at bounding box center [213, 175] width 116 height 58
type input "***"
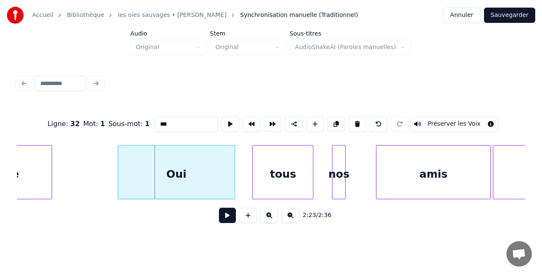
click at [194, 175] on div "Oui" at bounding box center [176, 175] width 116 height 58
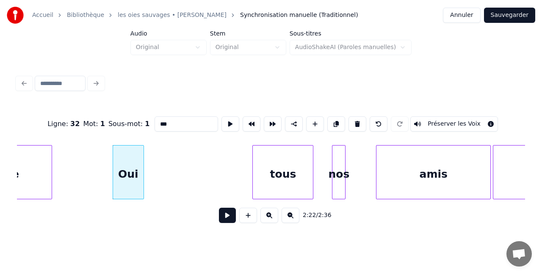
click at [142, 172] on div at bounding box center [142, 172] width 3 height 53
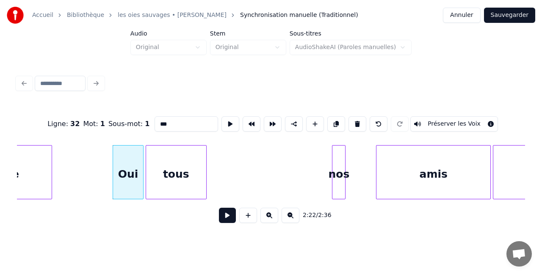
click at [168, 177] on div "tous" at bounding box center [176, 175] width 60 height 58
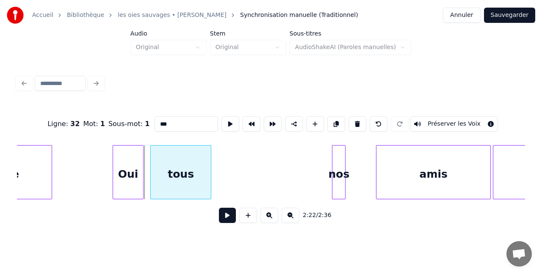
click at [211, 171] on div "tous" at bounding box center [180, 172] width 61 height 54
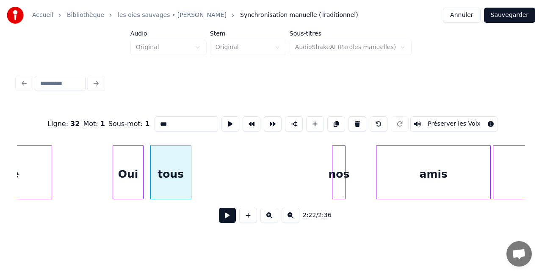
click at [188, 168] on div at bounding box center [189, 172] width 3 height 53
click at [169, 174] on div "tous" at bounding box center [164, 175] width 38 height 58
click at [174, 167] on div at bounding box center [174, 172] width 3 height 53
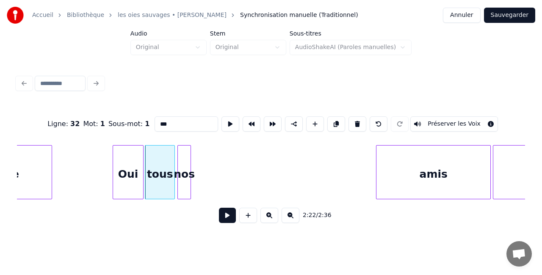
click at [182, 167] on div "nos" at bounding box center [184, 175] width 13 height 58
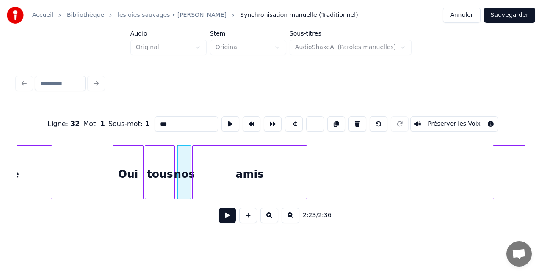
click at [271, 173] on div "amis" at bounding box center [250, 175] width 114 height 58
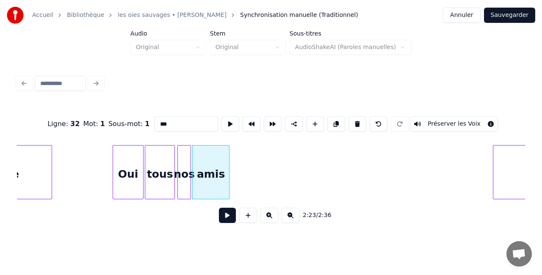
click at [227, 169] on div at bounding box center [228, 172] width 3 height 53
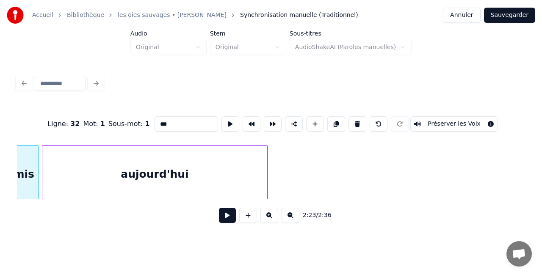
click at [240, 167] on div "aujourd'hui" at bounding box center [154, 175] width 225 height 58
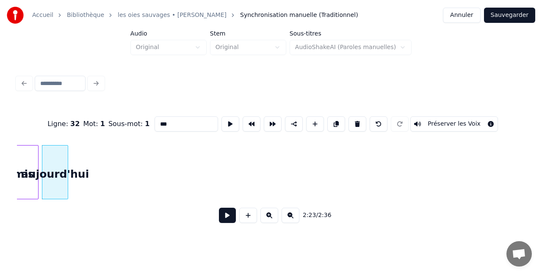
click at [66, 170] on div at bounding box center [66, 172] width 3 height 53
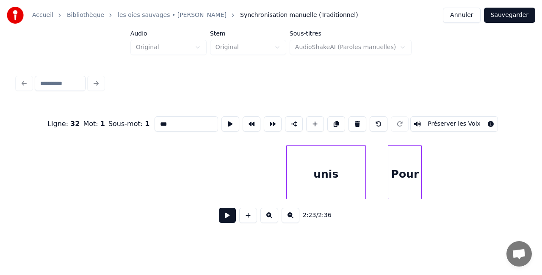
scroll to position [0, 12467]
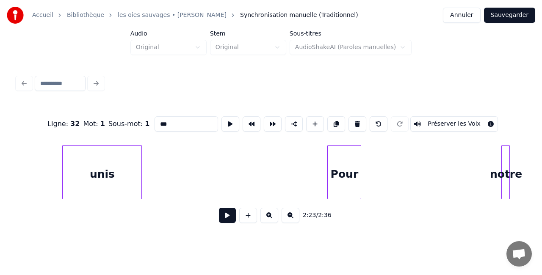
click at [94, 167] on div "unis" at bounding box center [102, 175] width 79 height 58
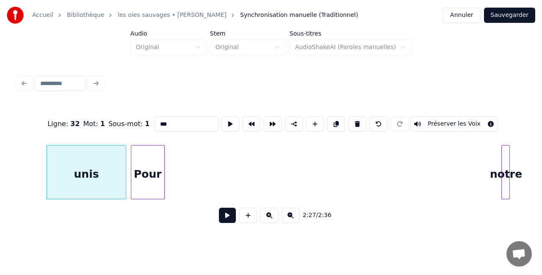
click at [152, 169] on div "Pour" at bounding box center [147, 175] width 33 height 58
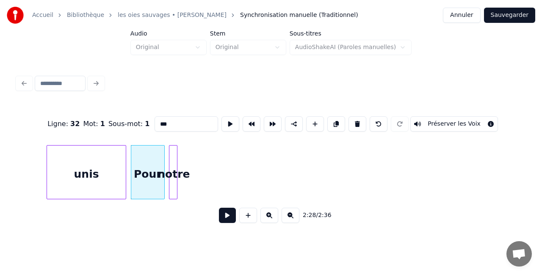
click at [177, 160] on div "notre" at bounding box center [173, 175] width 8 height 58
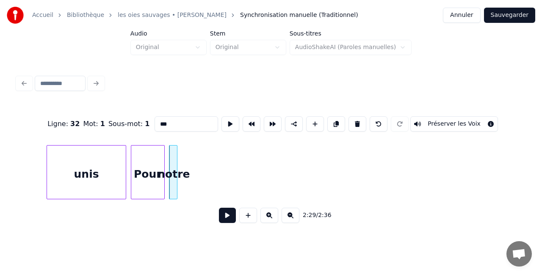
scroll to position [0, 12751]
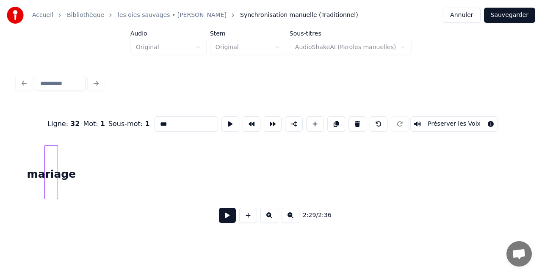
click at [52, 175] on div "mariage" at bounding box center [51, 175] width 13 height 58
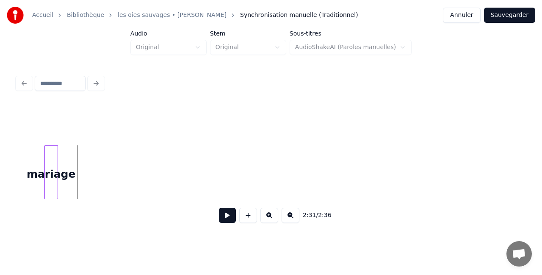
click at [224, 217] on button at bounding box center [227, 215] width 17 height 15
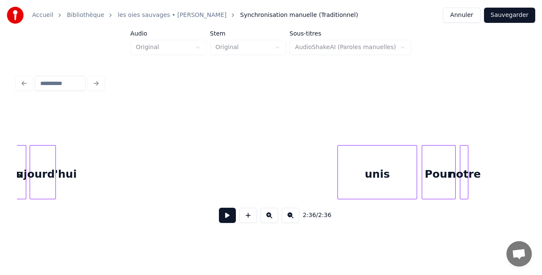
scroll to position [0, 12137]
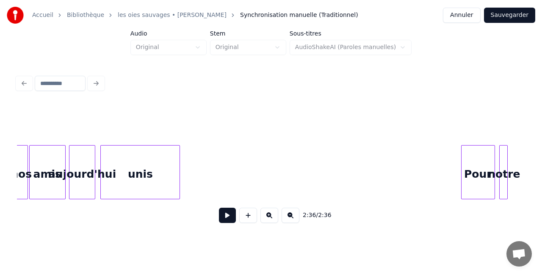
click at [127, 167] on div "unis" at bounding box center [140, 175] width 79 height 58
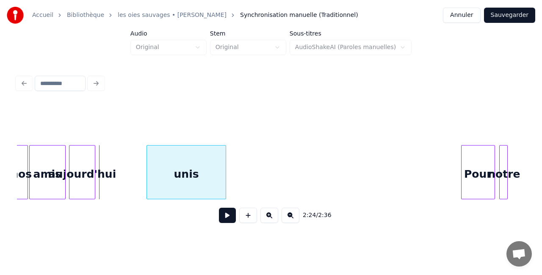
click at [187, 180] on div "unis" at bounding box center [186, 175] width 79 height 58
click at [87, 168] on div "aujourd'hui" at bounding box center [82, 175] width 26 height 58
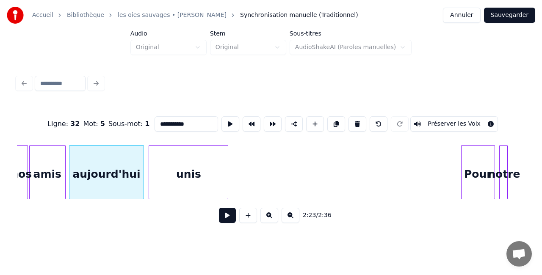
click at [142, 174] on div at bounding box center [142, 172] width 3 height 53
click at [184, 179] on div "unis" at bounding box center [188, 175] width 79 height 58
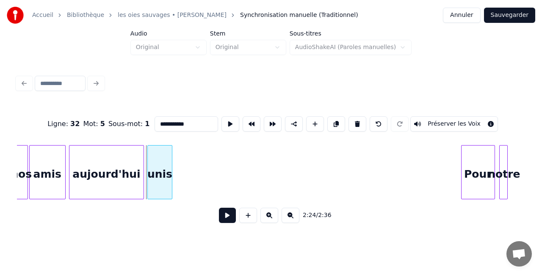
click at [171, 172] on div at bounding box center [170, 172] width 3 height 53
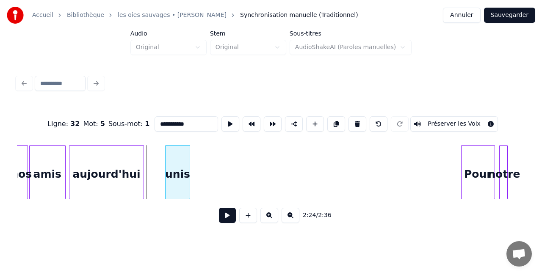
click at [189, 171] on div "unis" at bounding box center [178, 175] width 24 height 58
click at [122, 168] on div "aujourd'hui" at bounding box center [106, 175] width 74 height 58
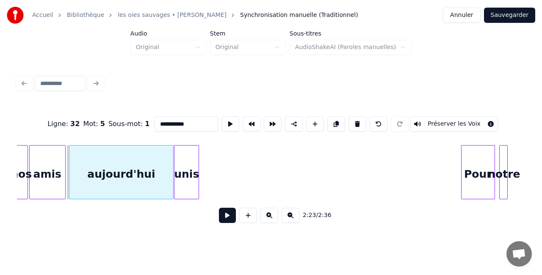
click at [172, 167] on div at bounding box center [172, 172] width 3 height 53
click at [188, 171] on div "unis" at bounding box center [190, 175] width 24 height 58
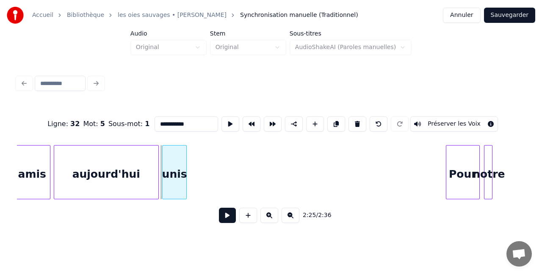
scroll to position [0, 12167]
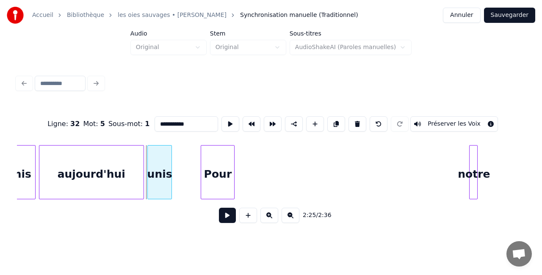
click at [223, 168] on div "Pour" at bounding box center [217, 175] width 33 height 58
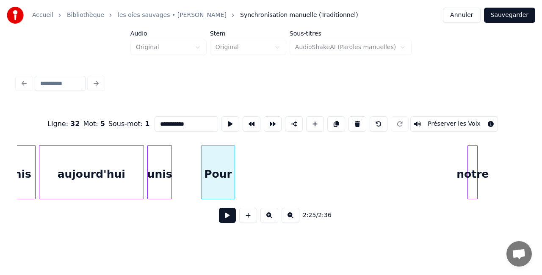
click at [470, 172] on div at bounding box center [469, 172] width 3 height 53
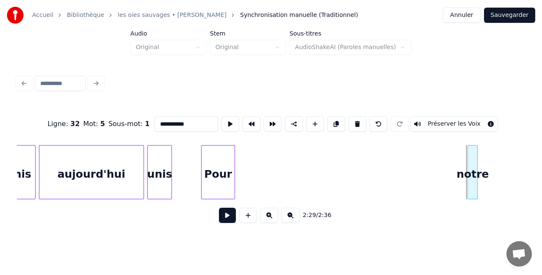
click at [468, 172] on div "notre" at bounding box center [472, 175] width 9 height 58
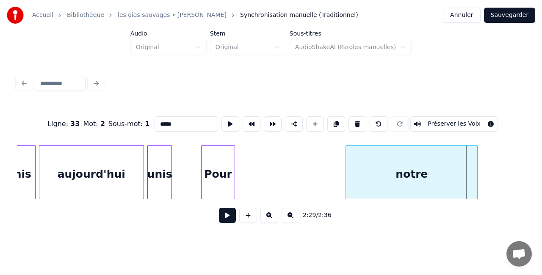
click at [346, 179] on div at bounding box center [347, 172] width 3 height 53
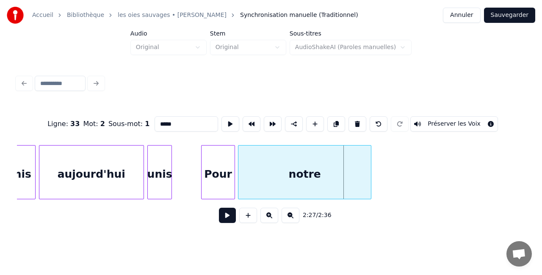
click at [296, 175] on div "notre" at bounding box center [304, 175] width 133 height 58
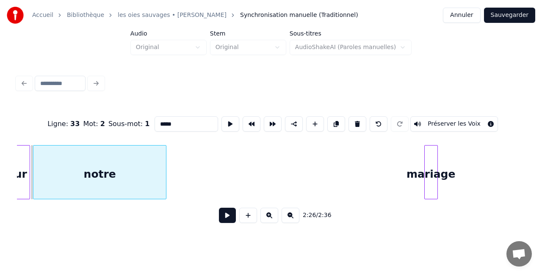
scroll to position [0, 12409]
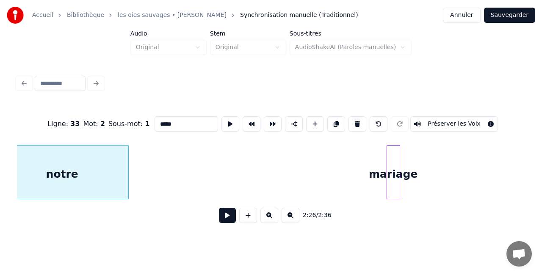
click at [396, 175] on div "mariage" at bounding box center [393, 175] width 13 height 58
type input "*******"
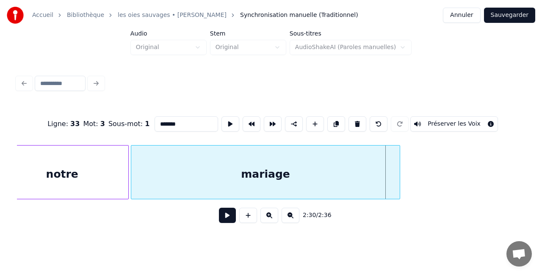
click at [132, 167] on div at bounding box center [132, 172] width 3 height 53
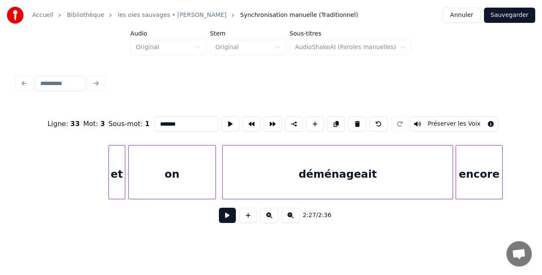
scroll to position [0, 10008]
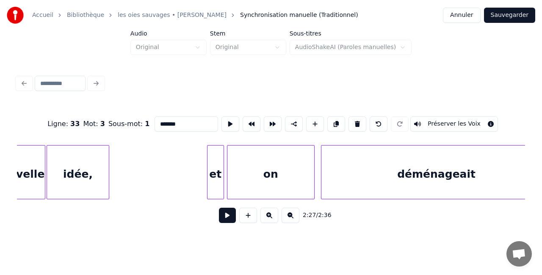
click at [293, 221] on button at bounding box center [291, 215] width 18 height 15
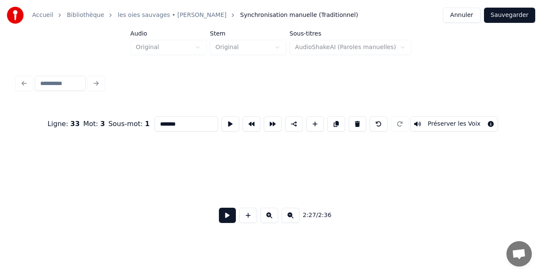
click at [293, 221] on button at bounding box center [291, 215] width 18 height 15
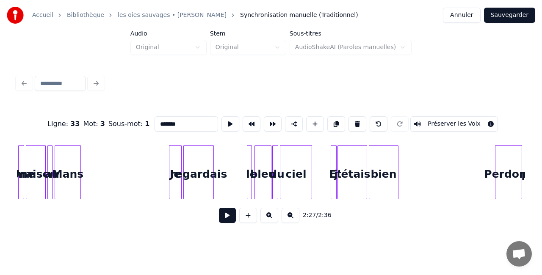
click at [293, 221] on button at bounding box center [291, 215] width 18 height 15
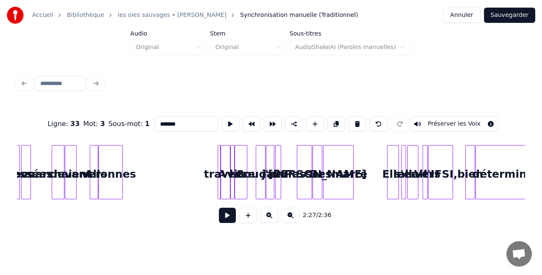
click at [293, 221] on button at bounding box center [291, 215] width 18 height 15
click at [293, 221] on div "2:27 / 2:36" at bounding box center [271, 215] width 494 height 19
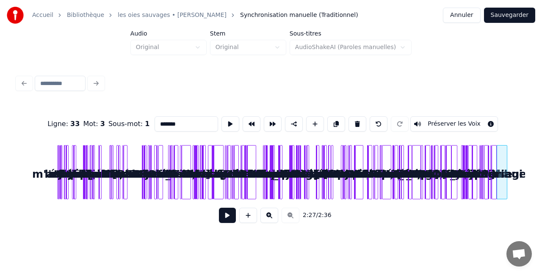
click at [293, 221] on div "2:27 / 2:36" at bounding box center [271, 215] width 494 height 19
click at [274, 218] on button at bounding box center [269, 215] width 18 height 15
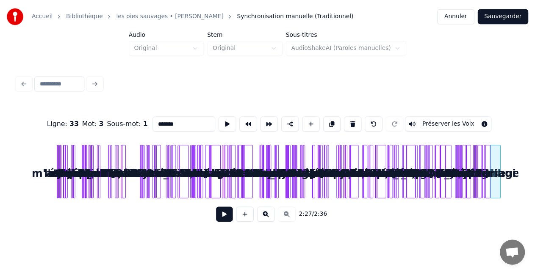
scroll to position [0, 2651]
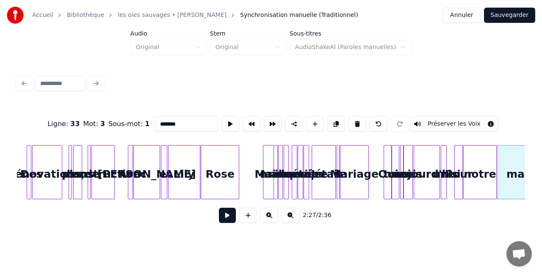
click at [515, 19] on button "Sauvegarder" at bounding box center [509, 15] width 51 height 15
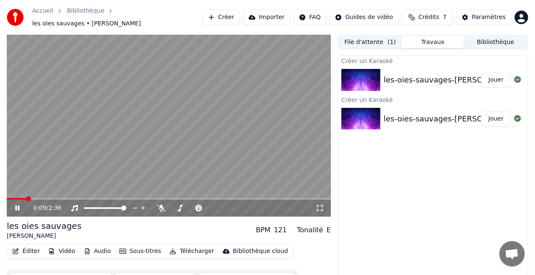
click at [318, 205] on icon at bounding box center [319, 208] width 8 height 7
click at [31, 247] on button "Éditer" at bounding box center [26, 252] width 34 height 12
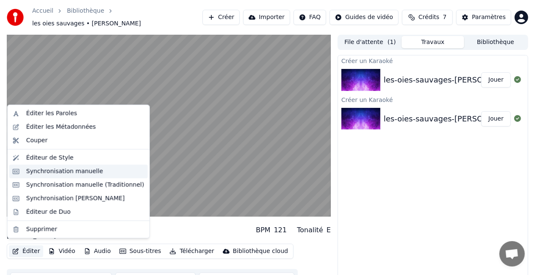
click at [66, 174] on div "Synchronisation manuelle" at bounding box center [64, 171] width 77 height 8
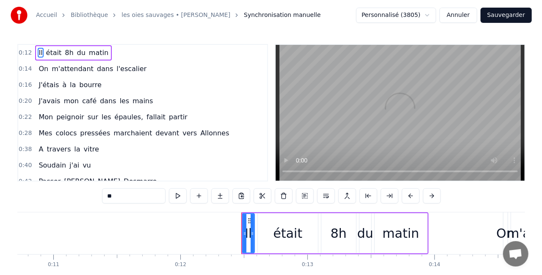
scroll to position [0, 1543]
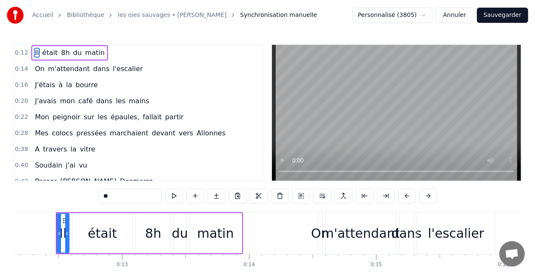
click at [77, 69] on span "m'attendant" at bounding box center [69, 69] width 44 height 10
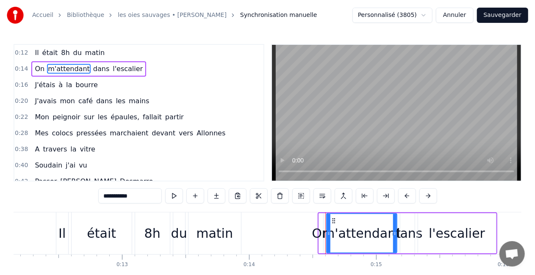
click at [133, 196] on input "**********" at bounding box center [130, 195] width 64 height 15
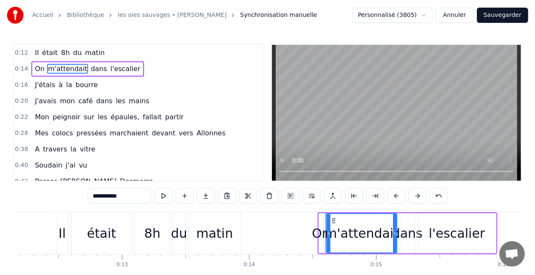
type input "**********"
click at [500, 14] on button "Sauvegarder" at bounding box center [502, 15] width 51 height 15
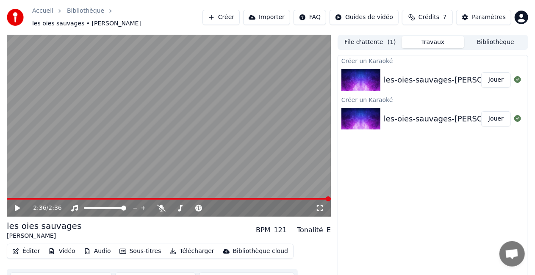
click at [384, 155] on div "Créer un Karaoké les-oies-sauvages-[PERSON_NAME] - version allongée Jouer Créer…" at bounding box center [432, 172] width 191 height 234
click at [35, 246] on button "Éditer" at bounding box center [26, 252] width 34 height 12
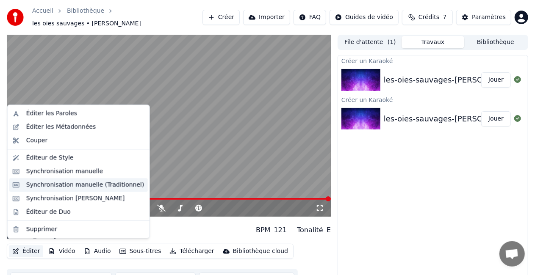
click at [86, 188] on div "Synchronisation manuelle (Traditionnel)" at bounding box center [85, 185] width 118 height 8
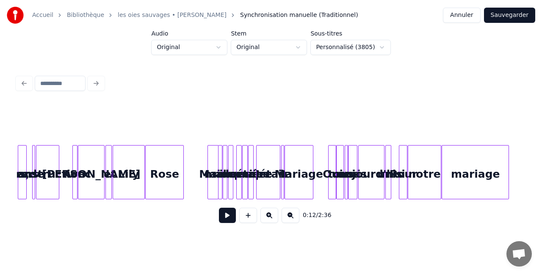
scroll to position [0, 2807]
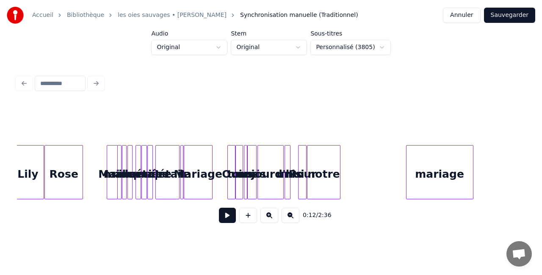
click at [457, 176] on div "mariage" at bounding box center [439, 175] width 66 height 58
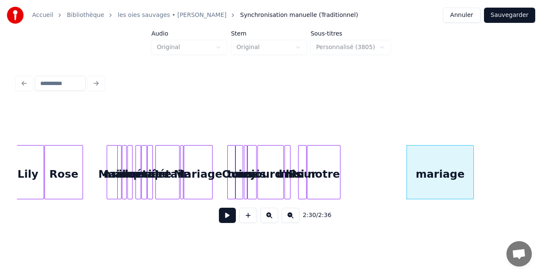
click at [327, 172] on div "notre" at bounding box center [323, 175] width 33 height 58
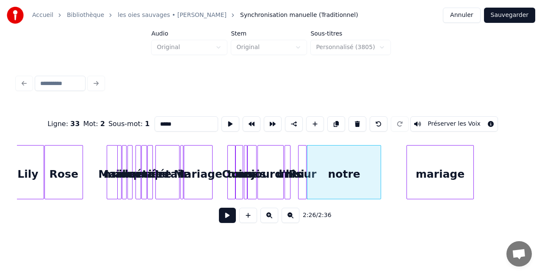
click at [381, 174] on div at bounding box center [379, 172] width 3 height 53
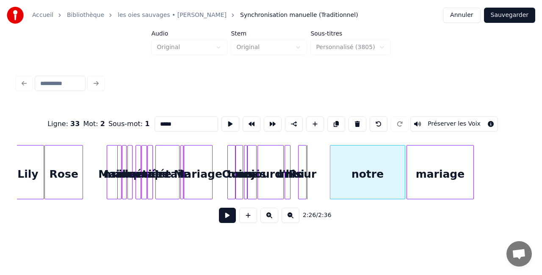
click at [380, 175] on div "notre" at bounding box center [367, 175] width 74 height 58
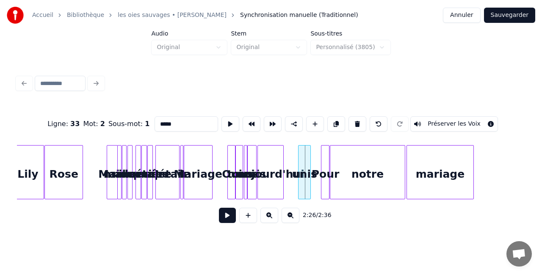
click at [298, 176] on div at bounding box center [299, 172] width 3 height 53
click at [290, 173] on div "aujourd'hui" at bounding box center [281, 175] width 25 height 58
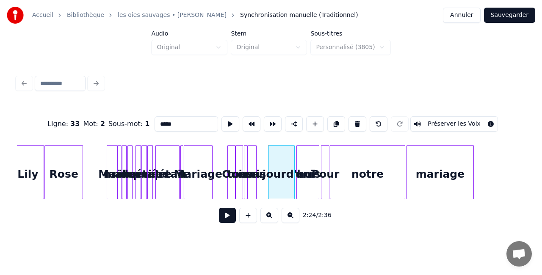
click at [318, 166] on div at bounding box center [317, 172] width 3 height 53
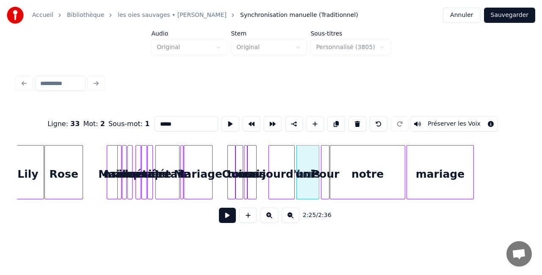
click at [269, 175] on div "aujourd'hui" at bounding box center [281, 175] width 25 height 58
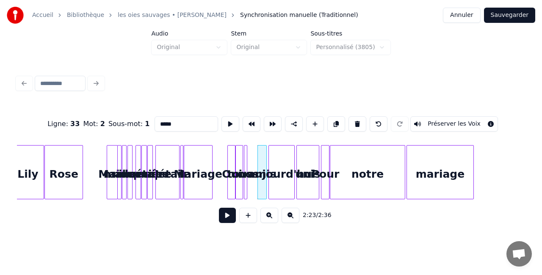
click at [247, 174] on div "nos" at bounding box center [248, 175] width 8 height 58
click at [254, 173] on div at bounding box center [252, 172] width 3 height 53
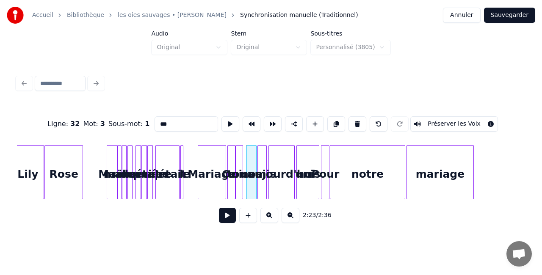
click at [214, 175] on div "Mariage" at bounding box center [212, 175] width 28 height 58
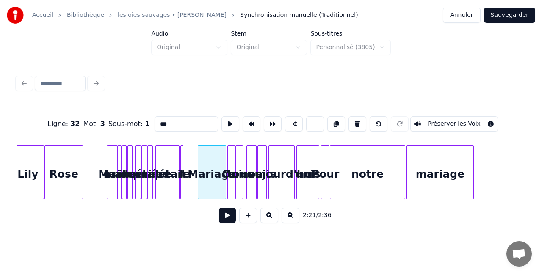
click at [184, 170] on div "le" at bounding box center [185, 175] width 8 height 58
click at [184, 166] on div "le" at bounding box center [185, 175] width 8 height 58
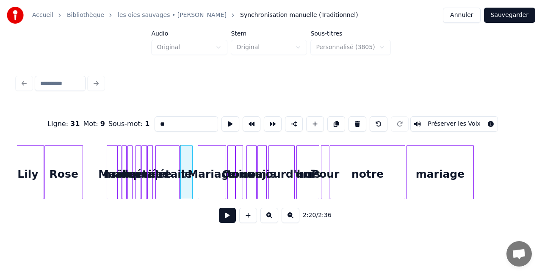
click at [192, 168] on div at bounding box center [191, 172] width 3 height 53
click at [190, 169] on div "le" at bounding box center [190, 175] width 11 height 58
click at [174, 172] on div "c'était" at bounding box center [172, 175] width 23 height 58
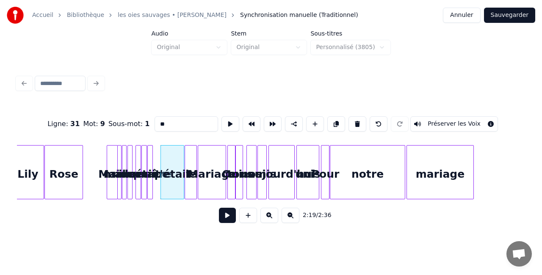
click at [266, 217] on button at bounding box center [269, 215] width 18 height 15
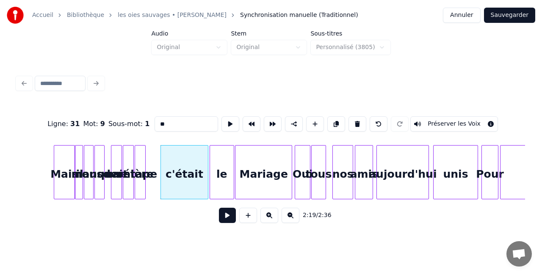
click at [266, 217] on button at bounding box center [269, 215] width 18 height 15
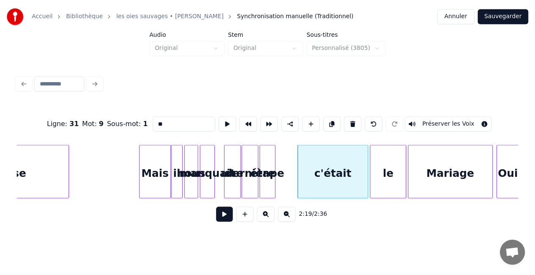
scroll to position [0, 8527]
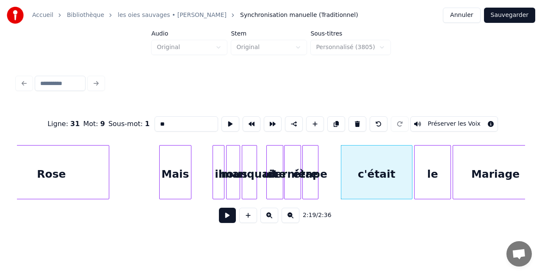
click at [169, 176] on div "Mais" at bounding box center [175, 175] width 31 height 58
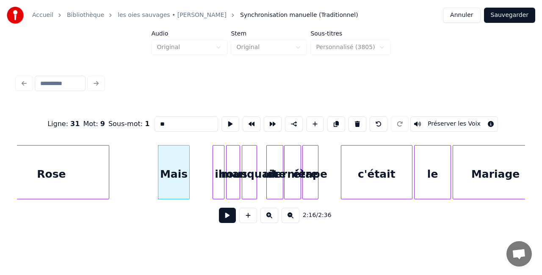
click at [216, 171] on div "il" at bounding box center [218, 175] width 11 height 58
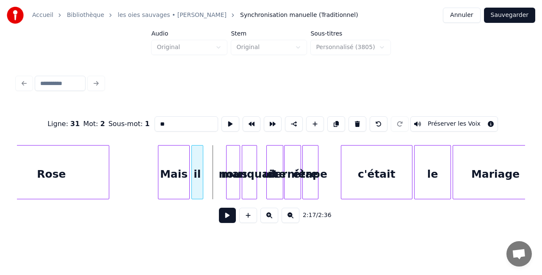
click at [197, 175] on div "il" at bounding box center [197, 175] width 11 height 58
click at [211, 172] on div at bounding box center [209, 172] width 3 height 53
click at [242, 168] on div "manquait" at bounding box center [249, 175] width 14 height 58
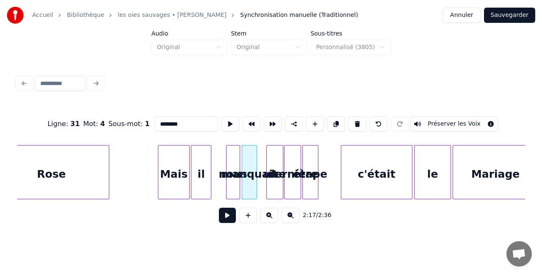
click at [242, 166] on div "manquait" at bounding box center [249, 175] width 14 height 58
click at [220, 169] on div at bounding box center [221, 172] width 3 height 53
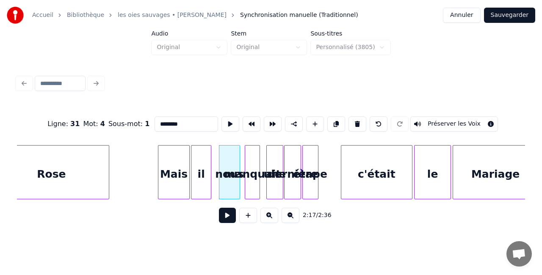
click at [245, 169] on div "manquait" at bounding box center [252, 175] width 14 height 58
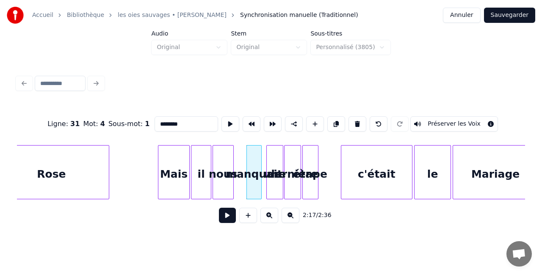
click at [221, 166] on div "nous" at bounding box center [223, 175] width 20 height 58
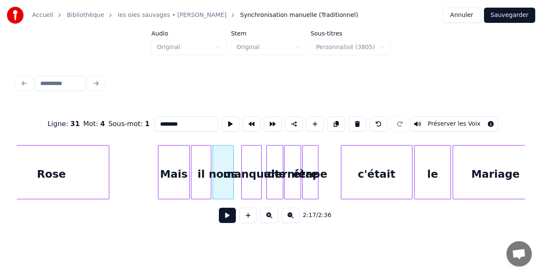
click at [242, 168] on div at bounding box center [243, 172] width 3 height 53
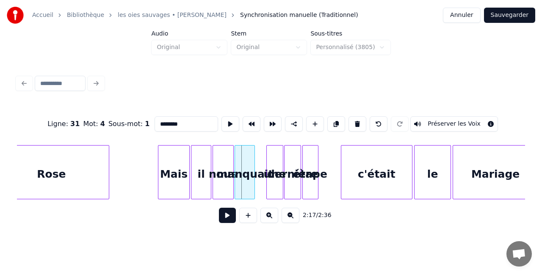
click at [244, 172] on div "manquait" at bounding box center [244, 175] width 19 height 58
click at [285, 173] on div "dernière" at bounding box center [293, 175] width 16 height 58
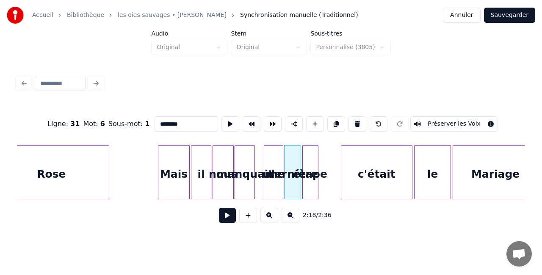
click at [265, 175] on div at bounding box center [265, 172] width 3 height 53
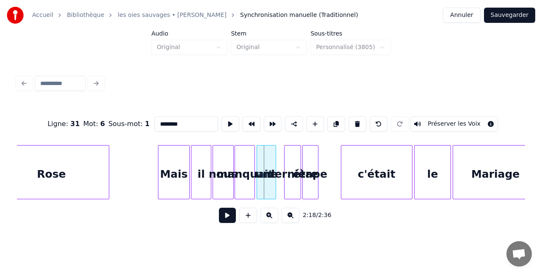
click at [264, 175] on div "une" at bounding box center [266, 175] width 18 height 58
click at [276, 174] on div at bounding box center [275, 172] width 3 height 53
click at [285, 176] on div "dernière" at bounding box center [287, 175] width 16 height 58
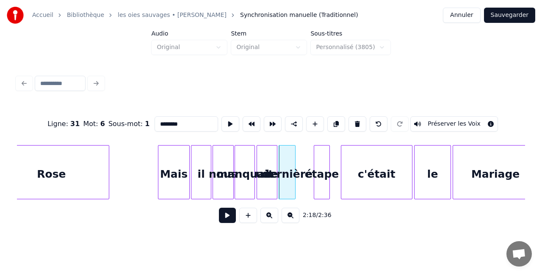
click at [320, 174] on div "étape" at bounding box center [321, 175] width 15 height 58
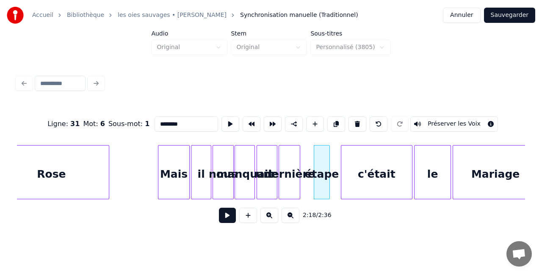
click at [299, 168] on div at bounding box center [298, 172] width 3 height 53
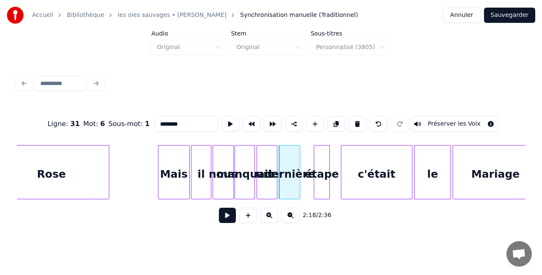
click at [317, 168] on div "étape" at bounding box center [321, 175] width 15 height 58
type input "*****"
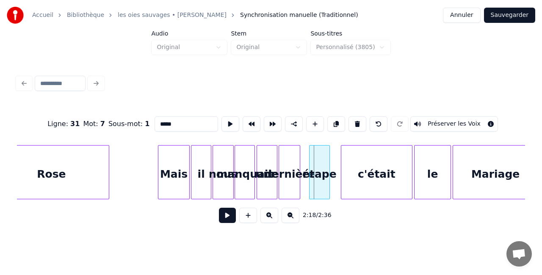
click at [310, 168] on div at bounding box center [310, 172] width 3 height 53
click at [312, 169] on div "étape" at bounding box center [313, 175] width 20 height 58
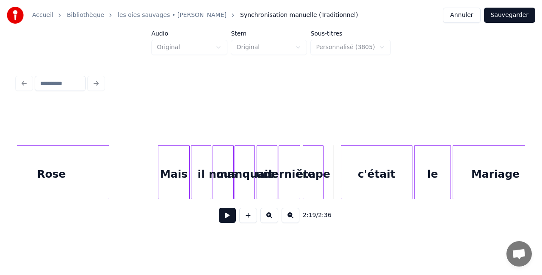
click at [517, 23] on div "Accueil Bibliothèque les oies sauvages • [PERSON_NAME] Synchronisation manuelle…" at bounding box center [271, 15] width 542 height 30
click at [505, 22] on button "Sauvegarder" at bounding box center [509, 15] width 51 height 15
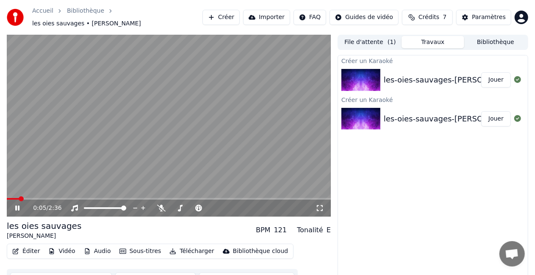
click at [224, 129] on video at bounding box center [169, 126] width 324 height 182
click at [60, 221] on div "les oies sauvages" at bounding box center [44, 226] width 75 height 12
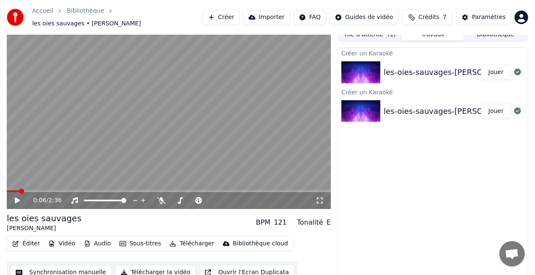
scroll to position [12, 0]
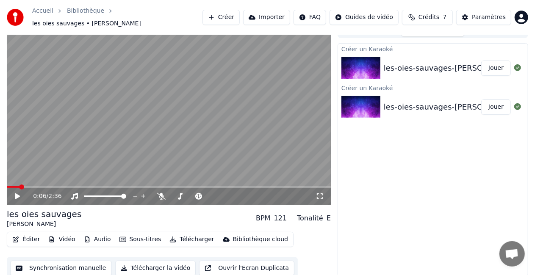
click at [25, 235] on button "Éditer" at bounding box center [26, 240] width 34 height 12
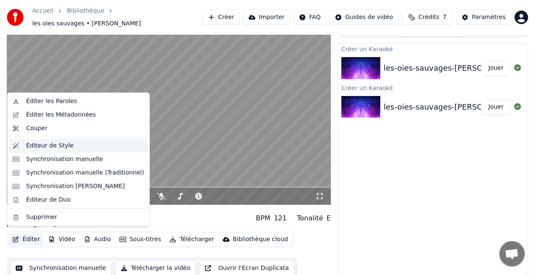
click at [58, 146] on div "Éditeur de Style" at bounding box center [49, 146] width 47 height 8
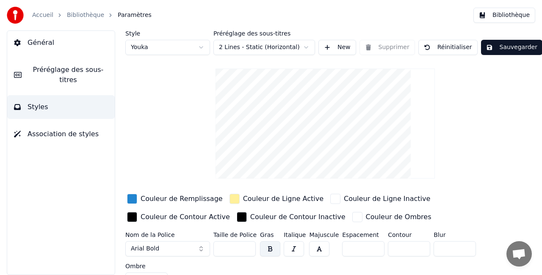
click at [74, 72] on span "Préréglage des sous-titres" at bounding box center [68, 75] width 80 height 20
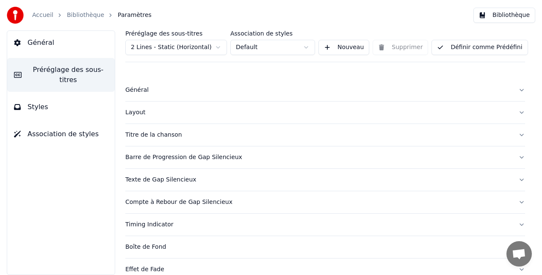
click at [203, 138] on div "Titre de la chanson" at bounding box center [318, 135] width 386 height 8
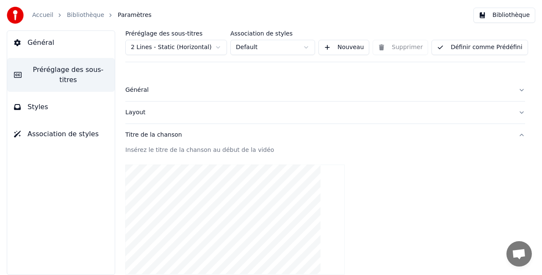
click at [229, 118] on button "Layout" at bounding box center [325, 113] width 400 height 22
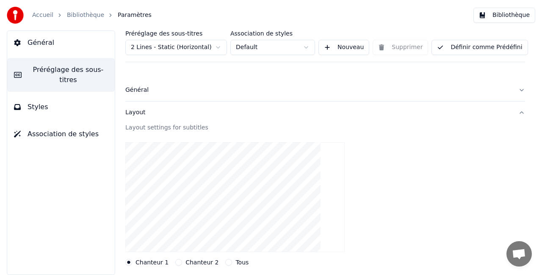
click at [163, 89] on div "Général" at bounding box center [318, 90] width 386 height 8
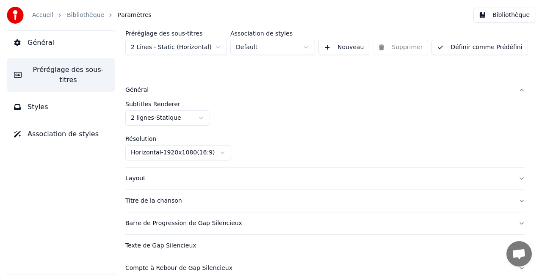
click at [64, 46] on button "Général" at bounding box center [61, 43] width 108 height 24
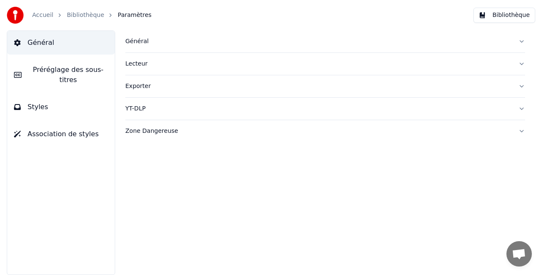
click at [203, 43] on div "Général" at bounding box center [318, 41] width 386 height 8
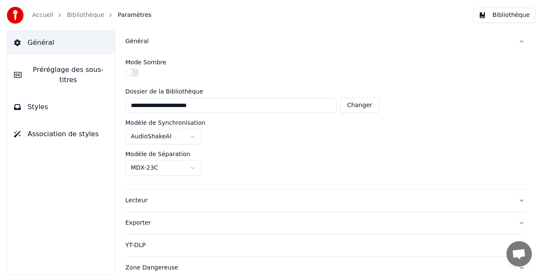
scroll to position [3, 0]
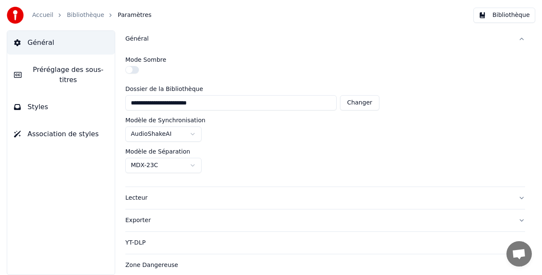
click at [343, 39] on div "Général" at bounding box center [318, 39] width 386 height 8
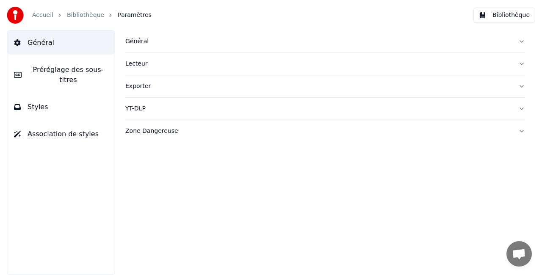
click at [220, 66] on div "Lecteur" at bounding box center [318, 64] width 386 height 8
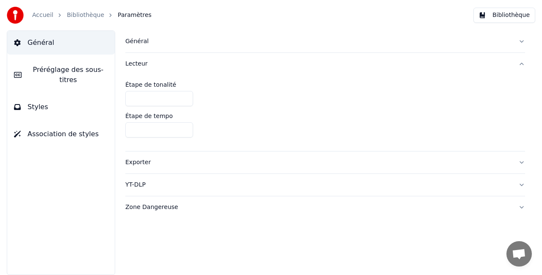
click at [220, 66] on div "Lecteur" at bounding box center [318, 64] width 386 height 8
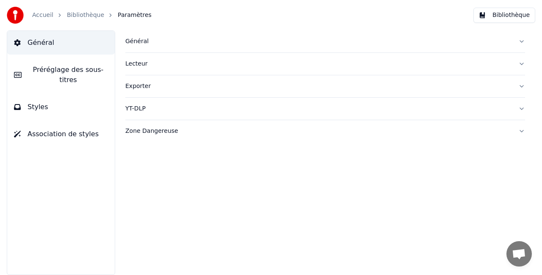
click at [47, 103] on button "Styles" at bounding box center [61, 107] width 108 height 24
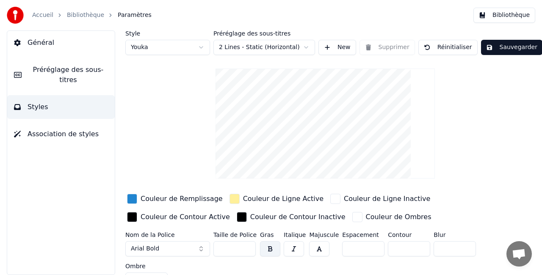
click at [326, 92] on video at bounding box center [324, 124] width 219 height 110
click at [68, 69] on span "Préréglage des sous-titres" at bounding box center [68, 75] width 80 height 20
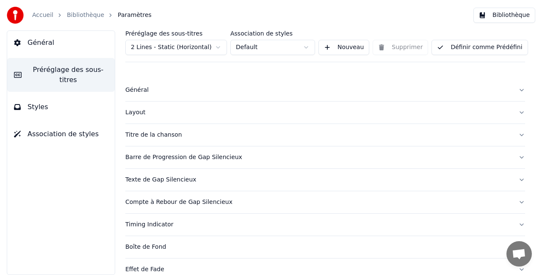
click at [183, 130] on button "Titre de la chanson" at bounding box center [325, 135] width 400 height 22
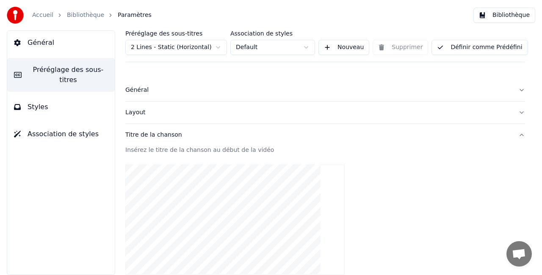
click at [206, 152] on div "Insérez le titre de la chanson au début de la vidéo" at bounding box center [325, 150] width 400 height 8
click at [26, 95] on button "Styles" at bounding box center [61, 107] width 108 height 24
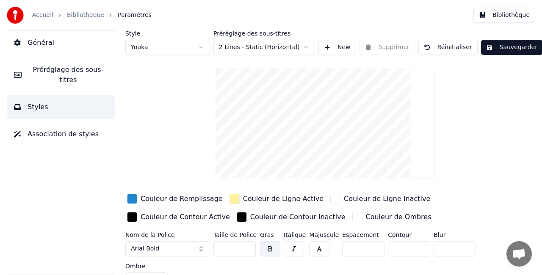
scroll to position [14, 0]
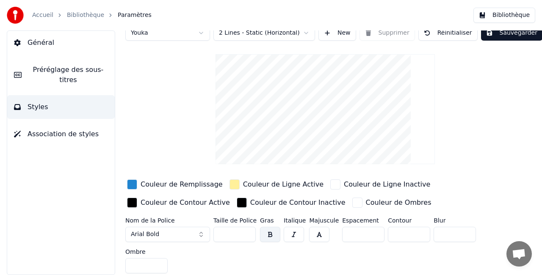
click at [249, 230] on input "**" at bounding box center [234, 234] width 42 height 15
click at [249, 230] on input "***" at bounding box center [234, 234] width 42 height 15
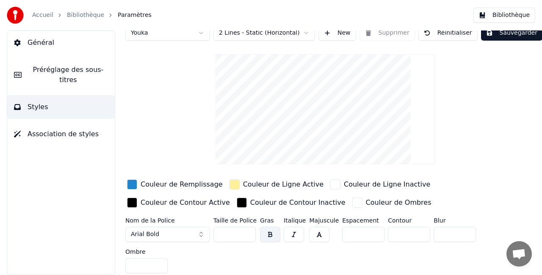
click at [221, 233] on input "***" at bounding box center [234, 234] width 42 height 15
click at [232, 233] on input "***" at bounding box center [234, 234] width 42 height 15
click at [245, 234] on input "***" at bounding box center [234, 234] width 42 height 15
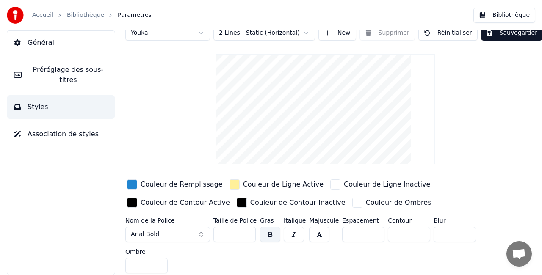
click at [245, 234] on input "***" at bounding box center [234, 234] width 42 height 15
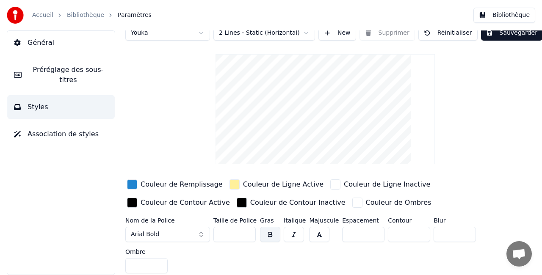
type input "***"
click at [245, 234] on input "***" at bounding box center [234, 234] width 42 height 15
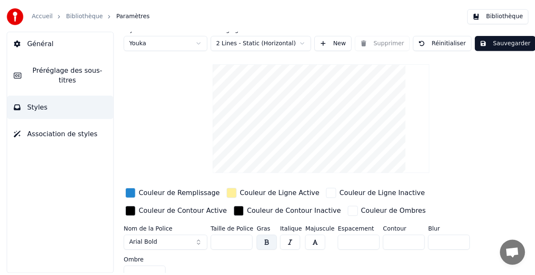
scroll to position [0, 0]
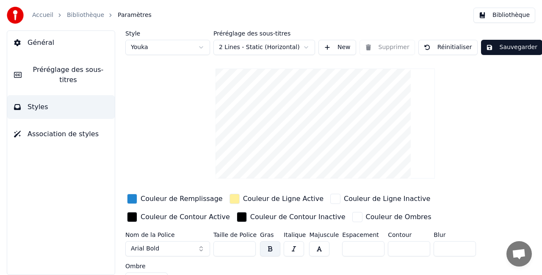
click at [503, 45] on button "Sauvegarder" at bounding box center [511, 47] width 61 height 15
click at [305, 45] on html "Accueil Bibliothèque Paramètres Bibliothèque Général Préréglage des sous-titres…" at bounding box center [271, 137] width 542 height 275
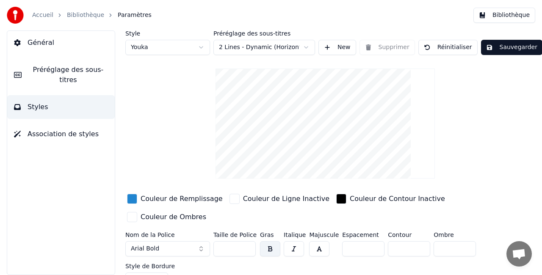
click at [308, 47] on html "Accueil Bibliothèque Paramètres Bibliothèque Général Préréglage des sous-titres…" at bounding box center [271, 137] width 542 height 275
click at [498, 46] on button "Sauvegarder" at bounding box center [511, 47] width 61 height 15
click at [83, 16] on link "Bibliothèque" at bounding box center [85, 15] width 37 height 8
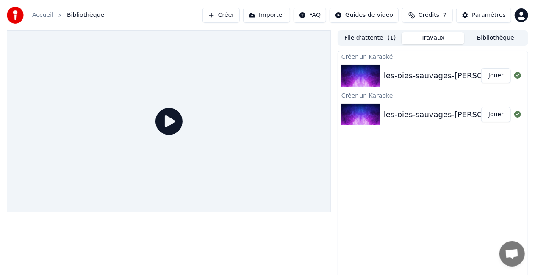
click at [434, 75] on div "les-oies-sauvages-[PERSON_NAME] - version allongée" at bounding box center [486, 76] width 204 height 12
click at [494, 75] on button "Jouer" at bounding box center [496, 75] width 30 height 15
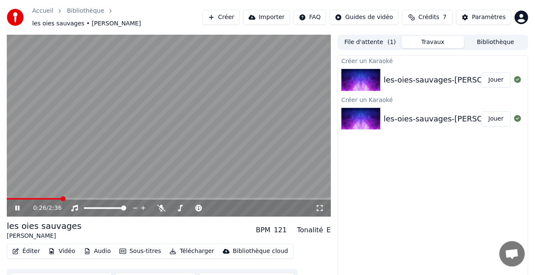
click at [20, 205] on icon at bounding box center [23, 208] width 19 height 7
click at [478, 16] on div "Paramètres" at bounding box center [489, 17] width 34 height 8
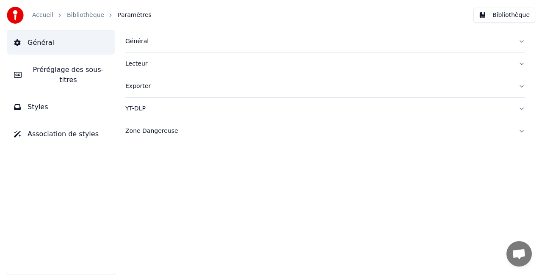
click at [66, 70] on span "Préréglage des sous-titres" at bounding box center [68, 75] width 80 height 20
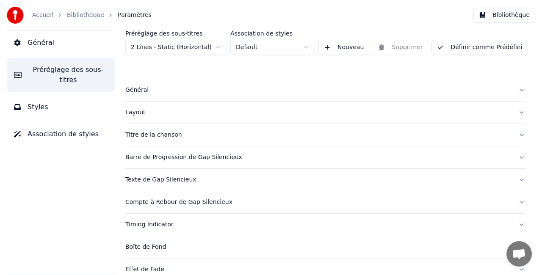
click at [155, 89] on div "Général" at bounding box center [318, 90] width 386 height 8
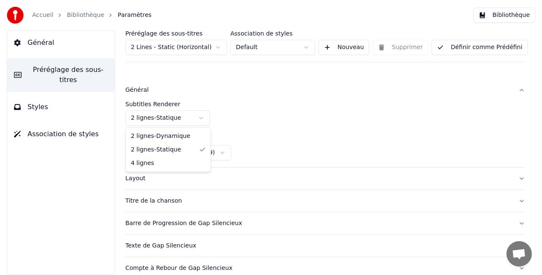
click at [200, 115] on html "Accueil Bibliothèque Paramètres Bibliothèque Général Préréglage des sous-titres…" at bounding box center [271, 137] width 542 height 275
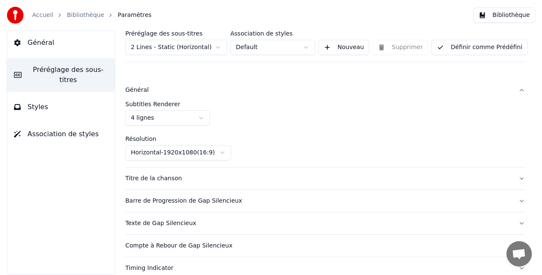
click at [199, 119] on html "Accueil Bibliothèque Paramètres Bibliothèque Général Préréglage des sous-titres…" at bounding box center [271, 137] width 542 height 275
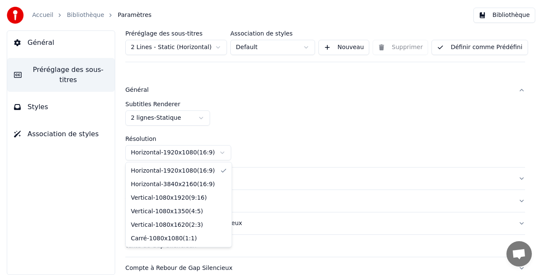
click at [222, 152] on html "Accueil Bibliothèque Paramètres Bibliothèque Général Préréglage des sous-titres…" at bounding box center [271, 137] width 542 height 275
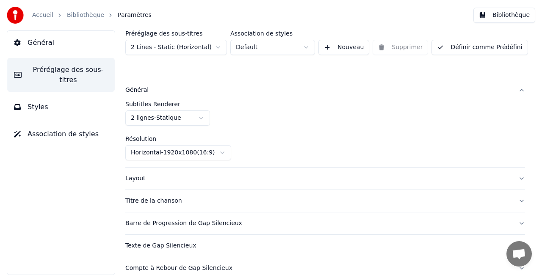
click at [75, 97] on button "Styles" at bounding box center [61, 107] width 108 height 24
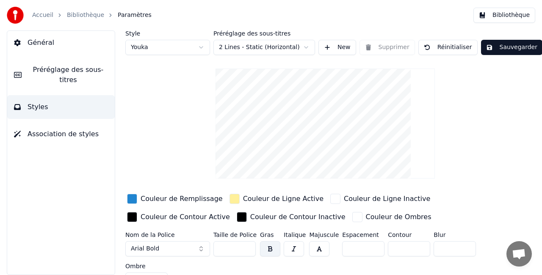
click at [246, 245] on input "***" at bounding box center [234, 248] width 42 height 15
click at [247, 249] on input "***" at bounding box center [234, 248] width 42 height 15
click at [248, 245] on input "***" at bounding box center [234, 248] width 42 height 15
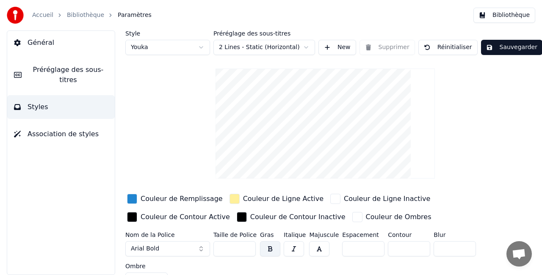
click at [248, 245] on input "***" at bounding box center [234, 248] width 42 height 15
type input "***"
click at [248, 245] on input "***" at bounding box center [234, 248] width 42 height 15
click at [497, 45] on button "Sauvegarder" at bounding box center [511, 47] width 61 height 15
click at [39, 16] on link "Accueil" at bounding box center [42, 15] width 21 height 8
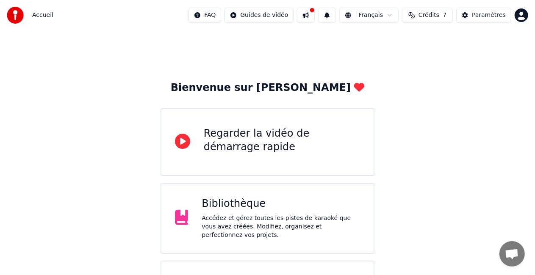
click at [273, 197] on div "Bibliothèque Accédez et gérez toutes les pistes de karaoké que vous avez créées…" at bounding box center [267, 218] width 214 height 71
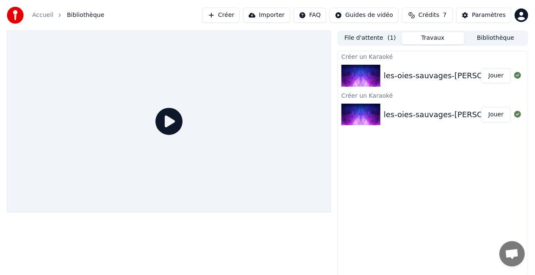
click at [439, 75] on div "les-oies-sauvages-[PERSON_NAME] - version allongée" at bounding box center [486, 76] width 204 height 12
click at [492, 75] on button "Jouer" at bounding box center [496, 75] width 30 height 15
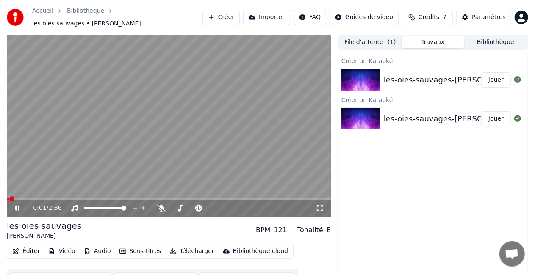
click at [318, 206] on icon at bounding box center [319, 208] width 8 height 7
click at [16, 206] on icon at bounding box center [17, 208] width 4 height 5
click at [22, 116] on video at bounding box center [169, 126] width 324 height 182
click at [74, 200] on div "0:45 / 2:36" at bounding box center [169, 208] width 324 height 17
click at [89, 198] on span at bounding box center [48, 199] width 83 height 2
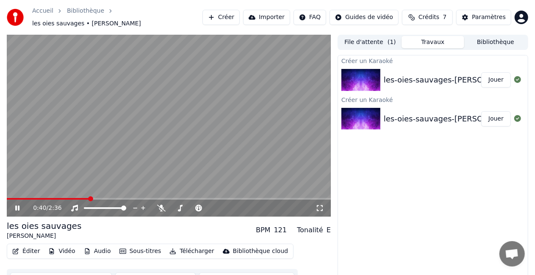
click at [77, 198] on span at bounding box center [48, 199] width 83 height 2
click at [20, 205] on icon at bounding box center [23, 208] width 19 height 7
click at [27, 233] on div "[PERSON_NAME]" at bounding box center [44, 236] width 75 height 8
click at [378, 38] on button "File d'attente ( 1 )" at bounding box center [370, 42] width 63 height 12
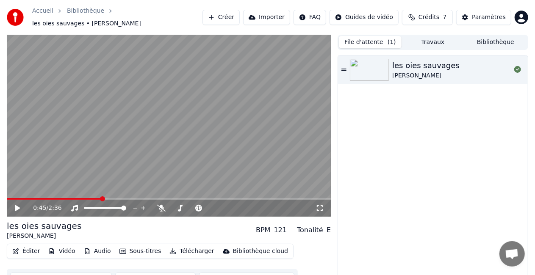
click at [419, 36] on button "Travaux" at bounding box center [432, 42] width 63 height 12
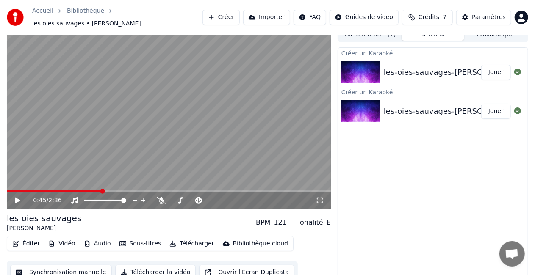
scroll to position [12, 0]
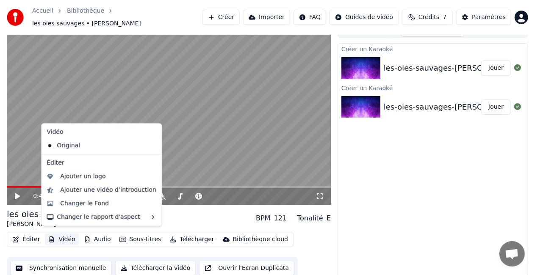
click at [69, 235] on button "Vidéo" at bounding box center [61, 240] width 33 height 12
click at [76, 205] on div "Changer le Fond" at bounding box center [84, 203] width 49 height 8
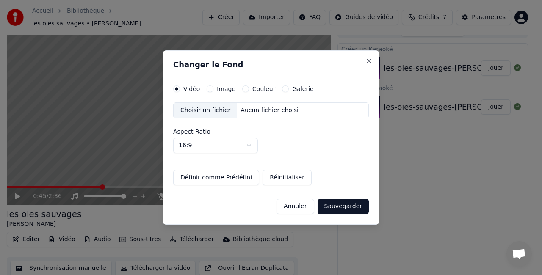
click at [231, 88] on label "Image" at bounding box center [226, 89] width 19 height 6
click at [213, 88] on button "Image" at bounding box center [210, 89] width 7 height 7
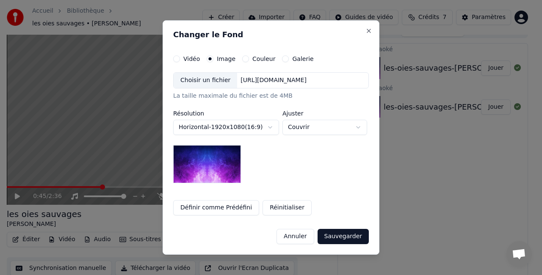
click at [260, 60] on label "Couleur" at bounding box center [263, 59] width 23 height 6
click at [249, 60] on button "Couleur" at bounding box center [245, 58] width 7 height 7
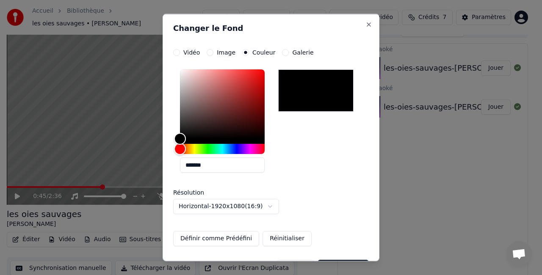
click at [292, 55] on label "Galerie" at bounding box center [302, 53] width 21 height 6
click at [289, 56] on button "Galerie" at bounding box center [285, 52] width 7 height 7
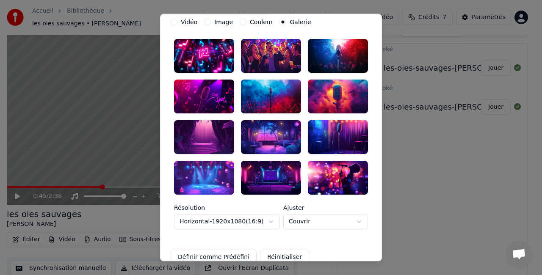
scroll to position [0, 0]
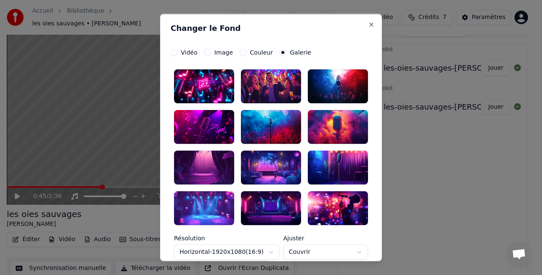
click at [279, 86] on div at bounding box center [271, 86] width 60 height 34
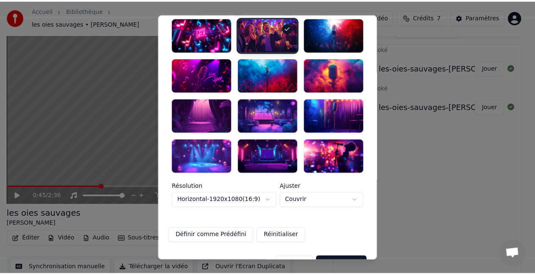
scroll to position [72, 0]
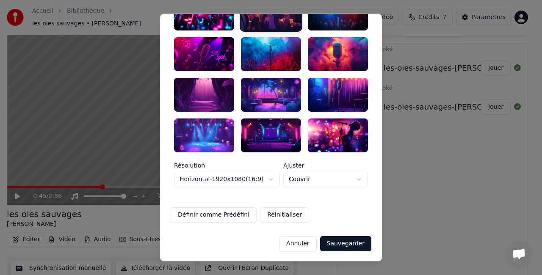
click at [338, 242] on button "Sauvegarder" at bounding box center [345, 243] width 51 height 15
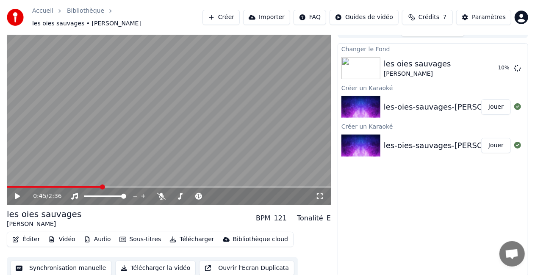
scroll to position [12, 0]
click at [488, 67] on button "Jouer" at bounding box center [496, 68] width 30 height 15
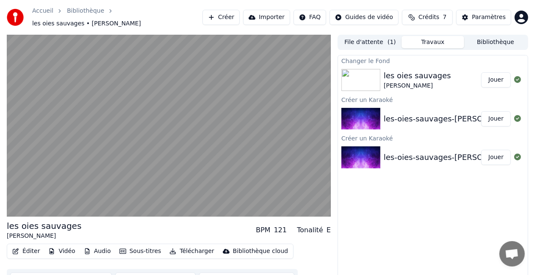
click at [479, 39] on button "Bibliothèque" at bounding box center [495, 42] width 63 height 12
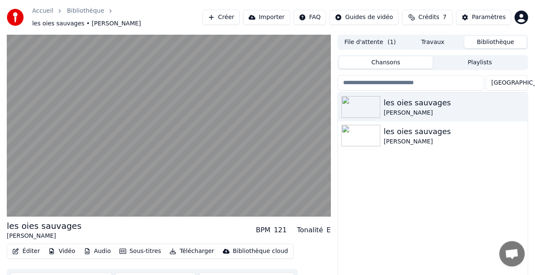
click at [132, 246] on button "Sous-titres" at bounding box center [140, 252] width 49 height 12
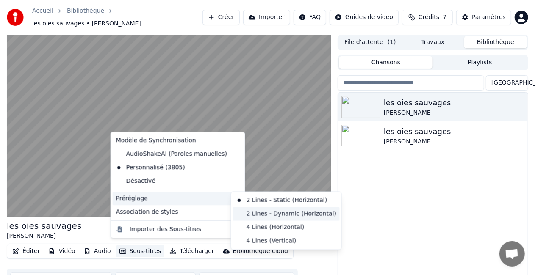
click at [272, 211] on div "2 Lines - Dynamic (Horizontal)" at bounding box center [286, 214] width 107 height 14
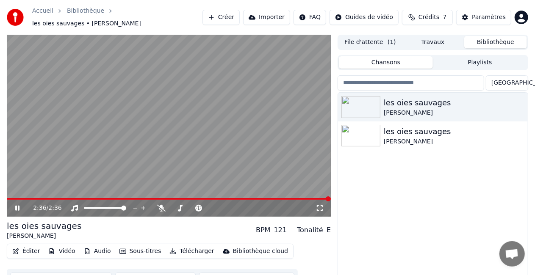
click at [19, 205] on icon at bounding box center [23, 208] width 19 height 7
click at [19, 206] on icon at bounding box center [17, 208] width 4 height 5
click at [126, 249] on button "Sous-titres" at bounding box center [140, 252] width 49 height 12
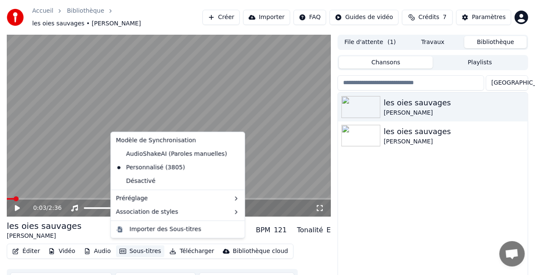
click at [127, 247] on button "Sous-titres" at bounding box center [140, 252] width 49 height 12
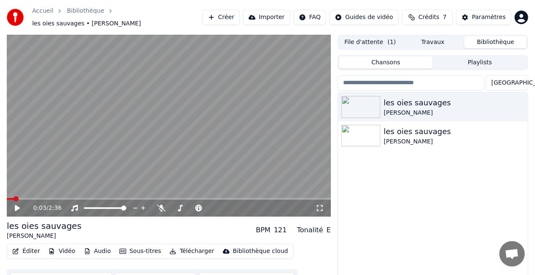
click at [27, 248] on button "Éditer" at bounding box center [26, 252] width 34 height 12
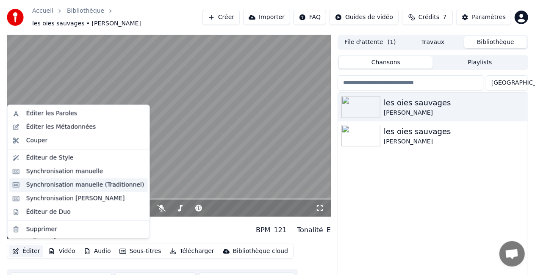
click at [68, 181] on div "Synchronisation manuelle (Traditionnel)" at bounding box center [85, 185] width 118 height 8
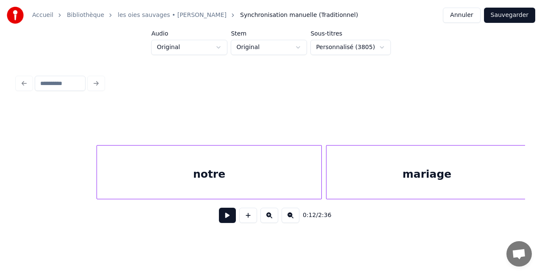
scroll to position [0, 9268]
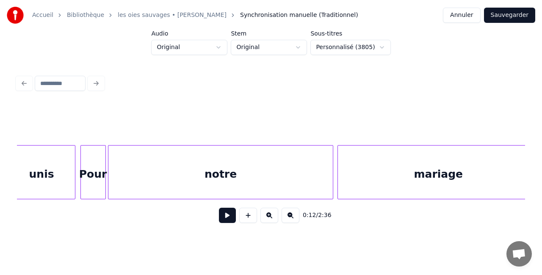
click at [316, 163] on div "notre" at bounding box center [220, 175] width 224 height 58
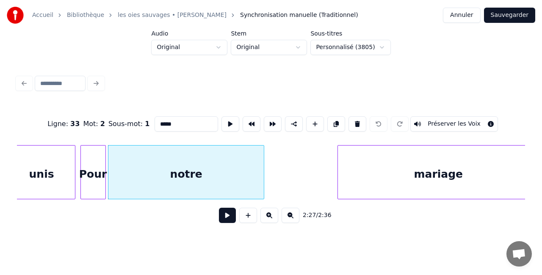
click at [262, 174] on div at bounding box center [262, 172] width 3 height 53
click at [420, 170] on div "mariage" at bounding box center [438, 175] width 201 height 58
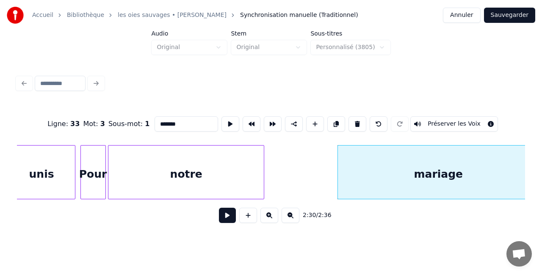
scroll to position [0, 9281]
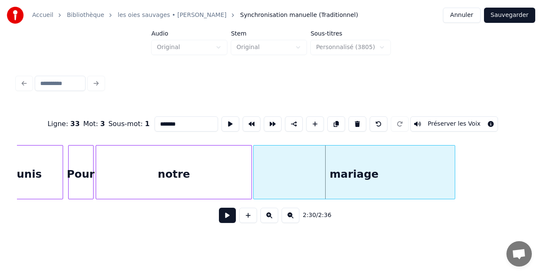
click at [406, 177] on div "mariage" at bounding box center [354, 175] width 201 height 58
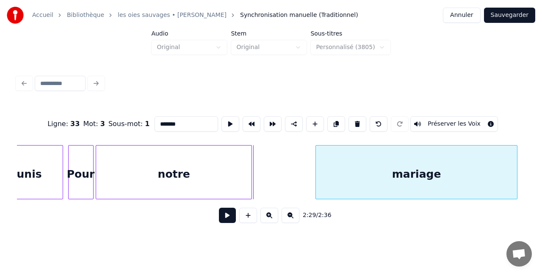
click at [494, 174] on div "mariage" at bounding box center [416, 175] width 201 height 58
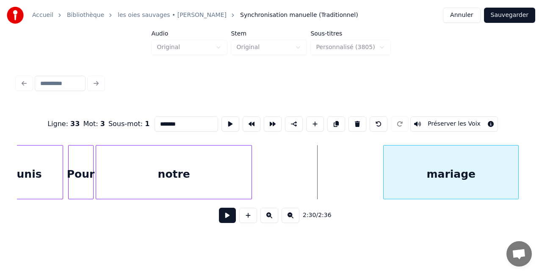
click at [384, 171] on div at bounding box center [385, 172] width 3 height 53
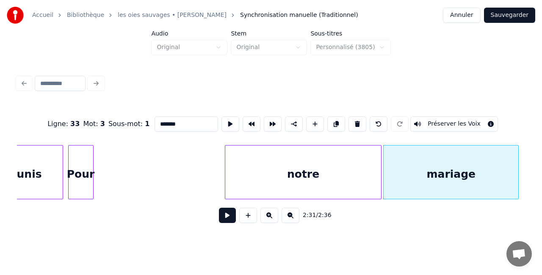
click at [344, 174] on div "notre" at bounding box center [302, 175] width 155 height 58
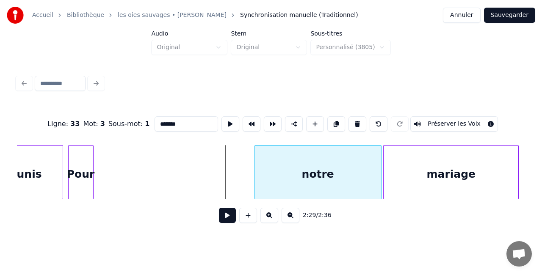
click at [255, 164] on div at bounding box center [256, 172] width 3 height 53
click at [240, 176] on div "Pour" at bounding box center [240, 175] width 25 height 58
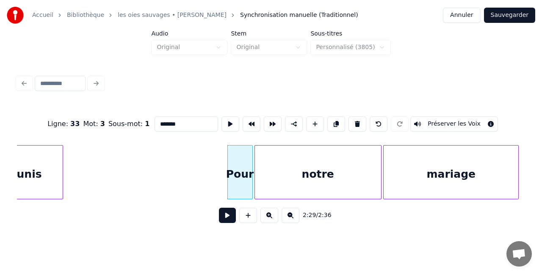
scroll to position [0, 9263]
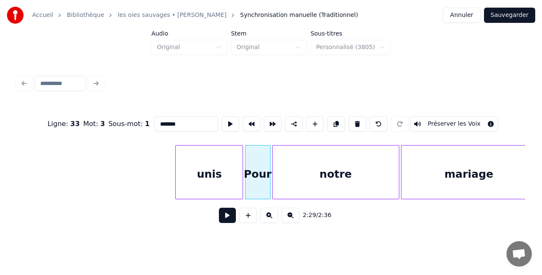
click at [200, 180] on div "unis" at bounding box center [209, 175] width 67 height 58
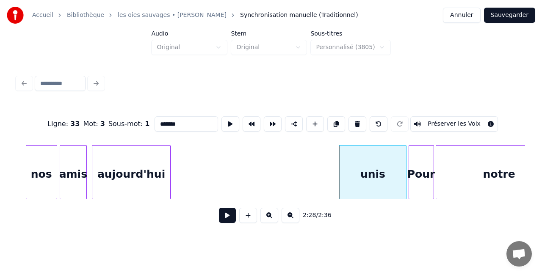
scroll to position [0, 9088]
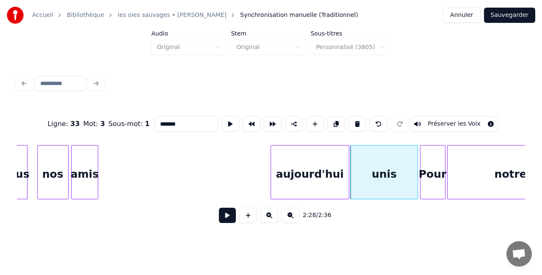
click at [295, 181] on div "aujourd'hui" at bounding box center [310, 175] width 78 height 58
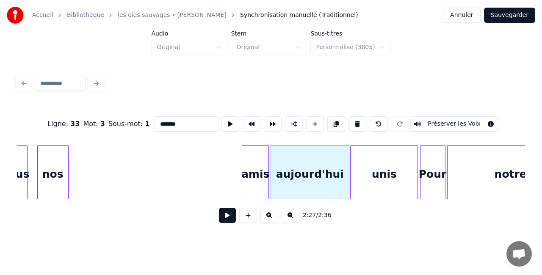
click at [250, 175] on div "amis" at bounding box center [255, 175] width 27 height 58
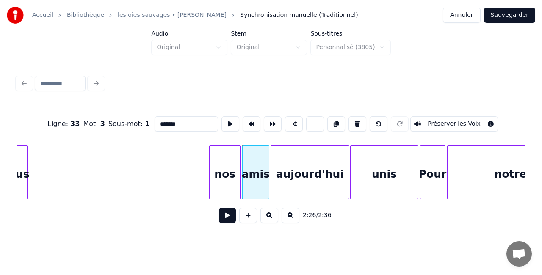
click at [228, 176] on div "nos" at bounding box center [225, 175] width 30 height 58
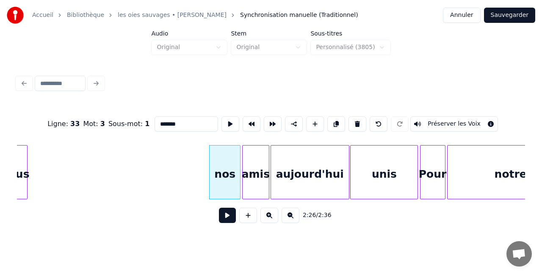
scroll to position [0, 9078]
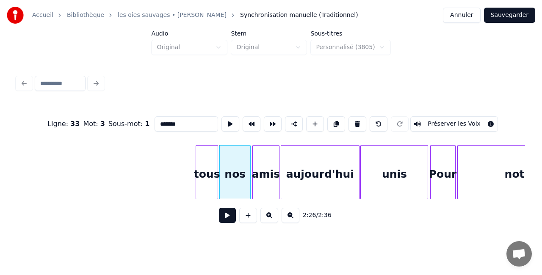
click at [201, 184] on div "tous" at bounding box center [207, 175] width 22 height 58
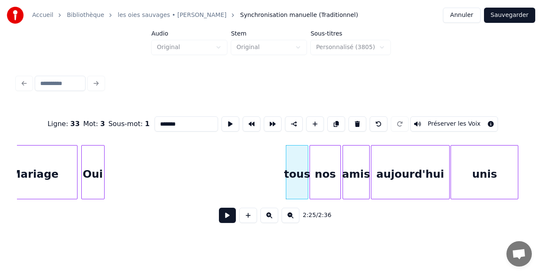
scroll to position [0, 8976]
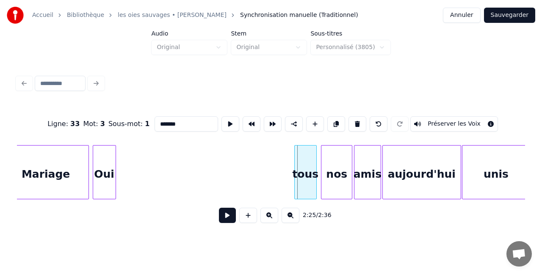
click at [303, 175] on div "tous" at bounding box center [306, 175] width 22 height 58
click at [331, 176] on div "nos" at bounding box center [335, 175] width 30 height 58
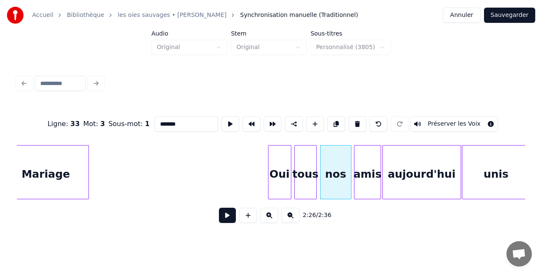
click at [278, 172] on div "Oui" at bounding box center [279, 175] width 22 height 58
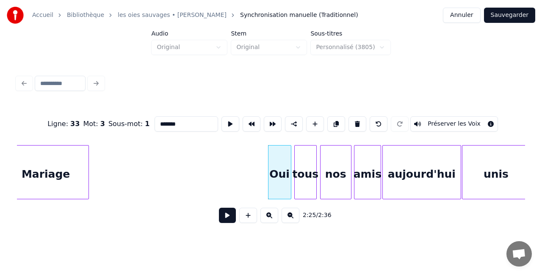
scroll to position [0, 8964]
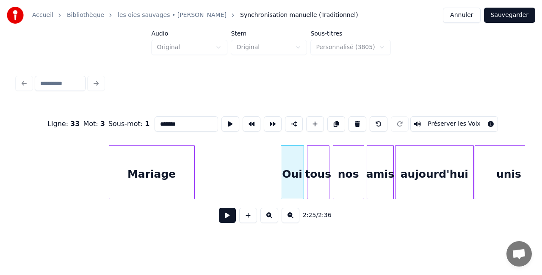
click at [136, 177] on div "Mariage" at bounding box center [151, 175] width 85 height 58
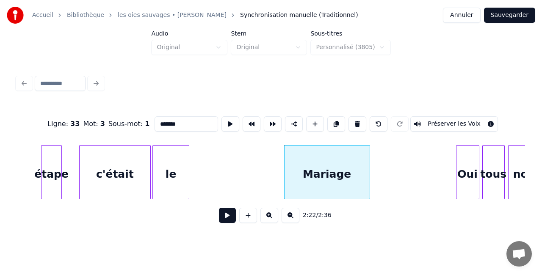
scroll to position [0, 8766]
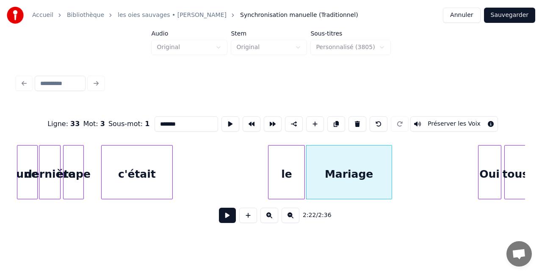
click at [279, 174] on div "le" at bounding box center [286, 175] width 36 height 58
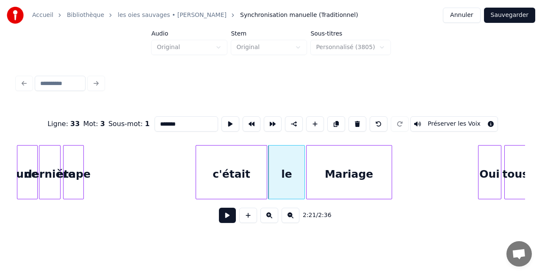
click at [238, 174] on div "c'était" at bounding box center [231, 175] width 71 height 58
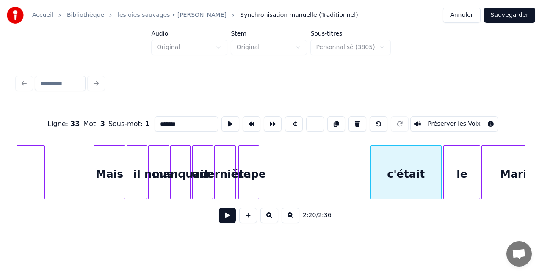
scroll to position [0, 8523]
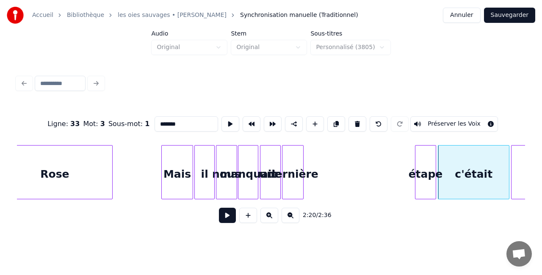
click at [428, 158] on div "étape" at bounding box center [425, 175] width 20 height 58
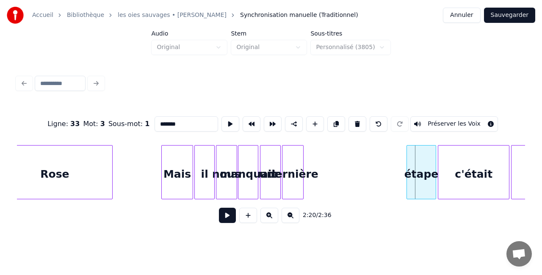
click at [408, 160] on div at bounding box center [408, 172] width 3 height 53
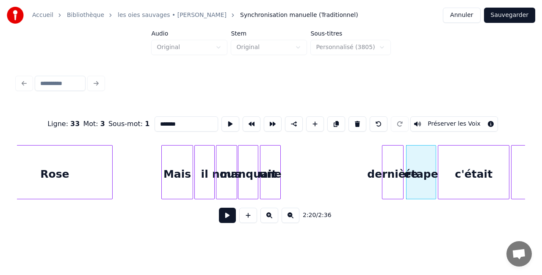
click at [396, 157] on div "dernière" at bounding box center [392, 175] width 21 height 58
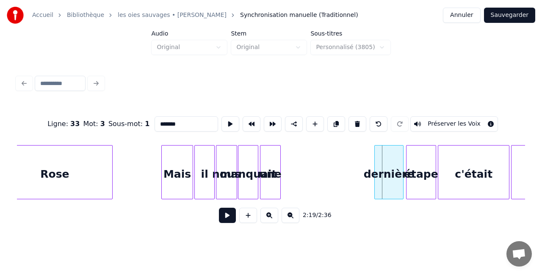
click at [375, 163] on div at bounding box center [376, 172] width 3 height 53
click at [361, 162] on div "une" at bounding box center [360, 175] width 19 height 58
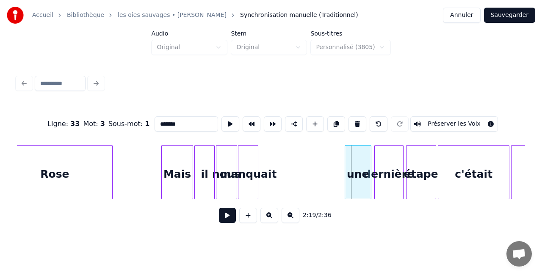
click at [345, 163] on div at bounding box center [346, 172] width 3 height 53
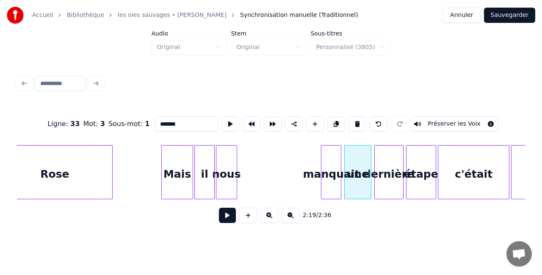
click at [333, 163] on div "manquait" at bounding box center [330, 175] width 19 height 58
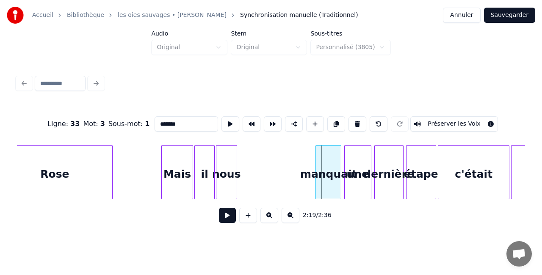
click at [316, 165] on div at bounding box center [317, 172] width 3 height 53
click at [301, 159] on div "nous" at bounding box center [303, 175] width 20 height 58
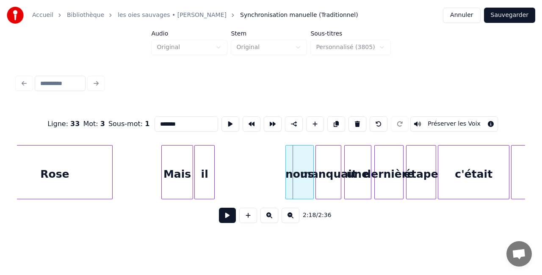
click at [287, 163] on div at bounding box center [287, 172] width 3 height 53
click at [212, 161] on div "il" at bounding box center [204, 172] width 21 height 54
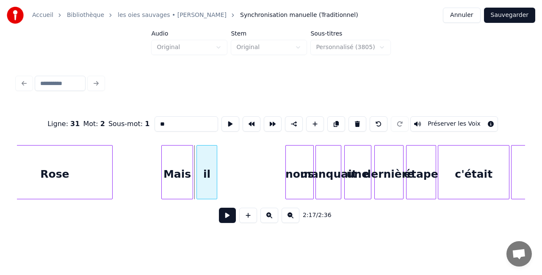
click at [217, 159] on div "il" at bounding box center [206, 172] width 20 height 54
click at [212, 164] on div "il" at bounding box center [209, 175] width 20 height 58
click at [231, 157] on div at bounding box center [231, 172] width 3 height 53
click at [185, 166] on div "Mais" at bounding box center [177, 175] width 31 height 58
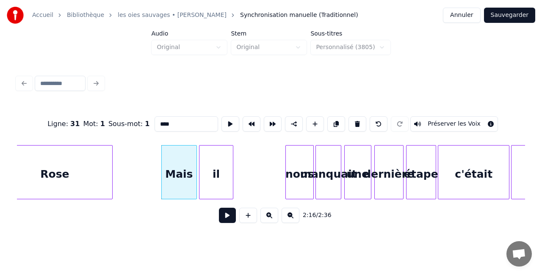
click at [196, 162] on div at bounding box center [195, 172] width 3 height 53
click at [247, 167] on div "nous" at bounding box center [250, 175] width 28 height 58
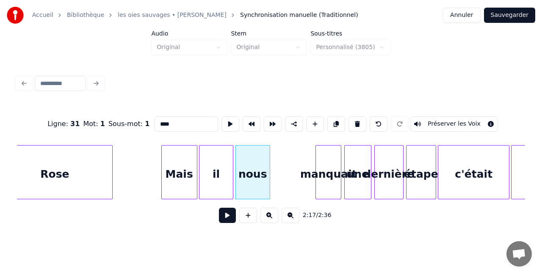
click at [269, 162] on div at bounding box center [268, 172] width 3 height 53
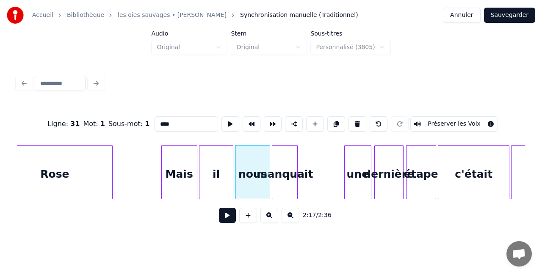
click at [282, 165] on div "manquait" at bounding box center [284, 175] width 25 height 58
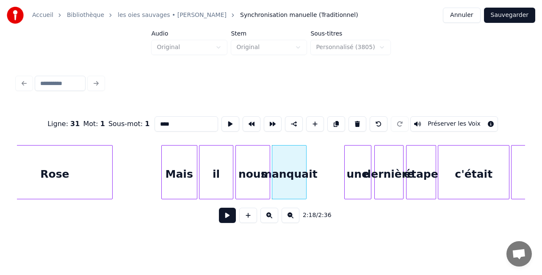
click at [305, 161] on div at bounding box center [305, 172] width 3 height 53
click at [320, 166] on div "une" at bounding box center [322, 175] width 26 height 58
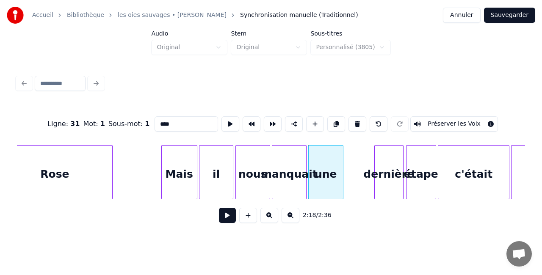
click at [341, 167] on div at bounding box center [341, 172] width 3 height 53
click at [363, 173] on div "dernière" at bounding box center [359, 175] width 28 height 58
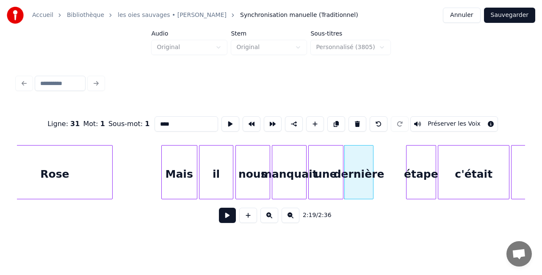
click at [373, 168] on div "dernière" at bounding box center [359, 175] width 28 height 58
type input "********"
click at [376, 160] on div at bounding box center [376, 172] width 3 height 53
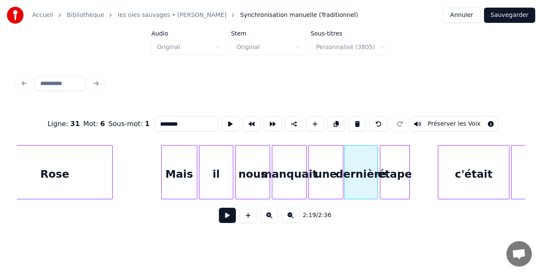
click at [394, 166] on div "étape" at bounding box center [394, 175] width 29 height 58
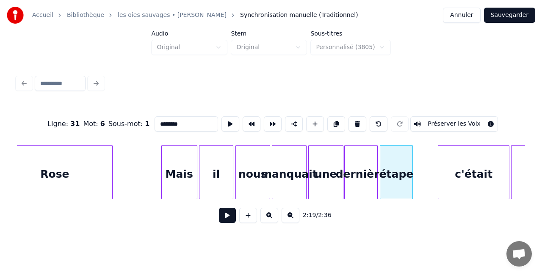
click at [410, 160] on div at bounding box center [411, 172] width 3 height 53
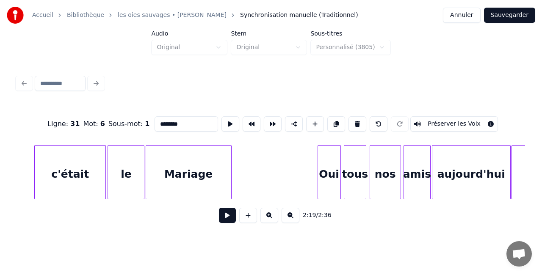
scroll to position [0, 8933]
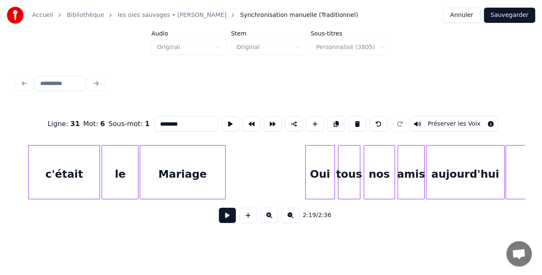
click at [306, 172] on div at bounding box center [307, 172] width 3 height 53
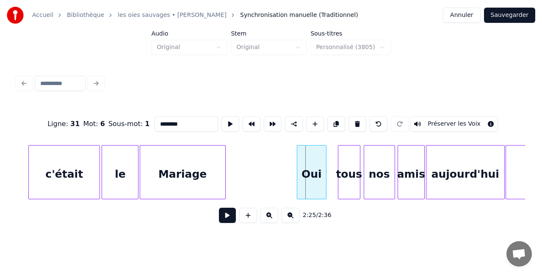
click at [308, 172] on div "Oui" at bounding box center [311, 175] width 29 height 58
click at [334, 172] on div "tous" at bounding box center [337, 175] width 22 height 58
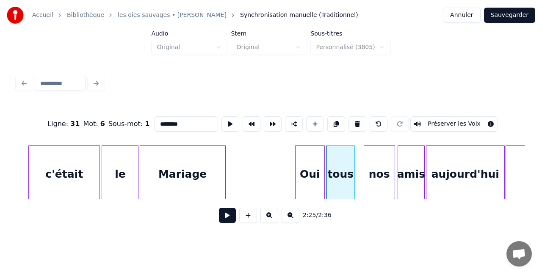
click at [354, 164] on div at bounding box center [353, 172] width 3 height 53
click at [368, 165] on div "nos" at bounding box center [372, 175] width 30 height 58
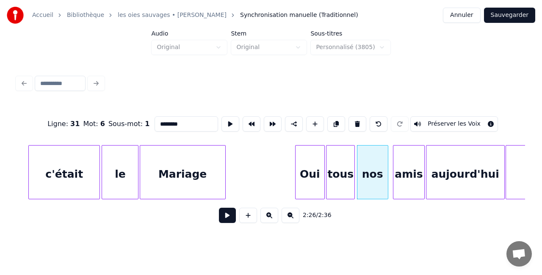
click at [393, 160] on div at bounding box center [394, 172] width 3 height 53
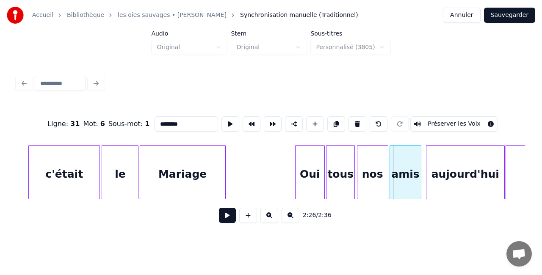
click at [397, 161] on div "amis" at bounding box center [405, 175] width 31 height 58
click at [372, 220] on div "2:26 / 2:36" at bounding box center [271, 215] width 494 height 19
click at [512, 21] on button "Sauvegarder" at bounding box center [509, 15] width 51 height 15
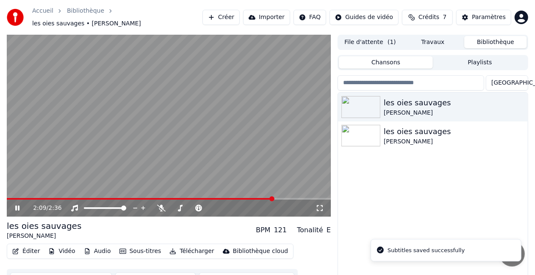
click at [273, 198] on span at bounding box center [169, 199] width 324 height 2
click at [141, 247] on button "Sous-titres" at bounding box center [140, 252] width 49 height 12
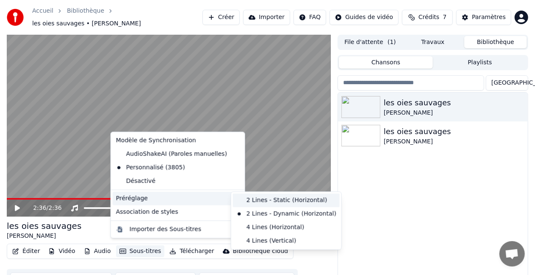
click at [275, 203] on div "2 Lines - Static (Horizontal)" at bounding box center [286, 201] width 107 height 14
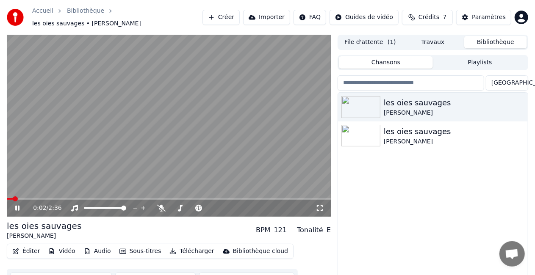
click at [231, 198] on span at bounding box center [169, 199] width 324 height 2
click at [17, 206] on icon at bounding box center [17, 208] width 4 height 5
click at [25, 248] on button "Éditer" at bounding box center [26, 252] width 34 height 12
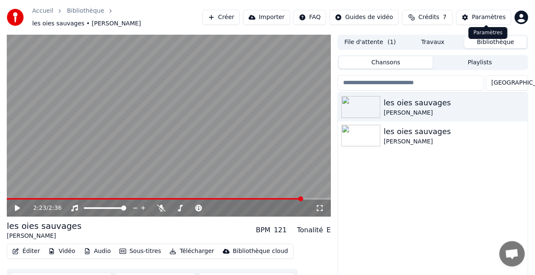
click at [488, 18] on div "Paramètres" at bounding box center [489, 17] width 34 height 8
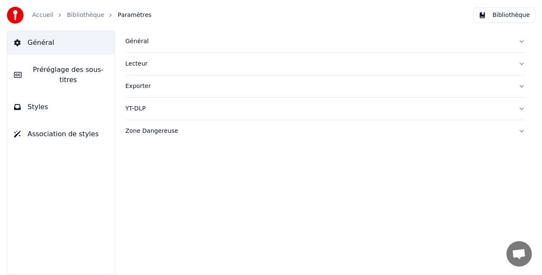
click at [53, 68] on span "Préréglage des sous-titres" at bounding box center [68, 75] width 80 height 20
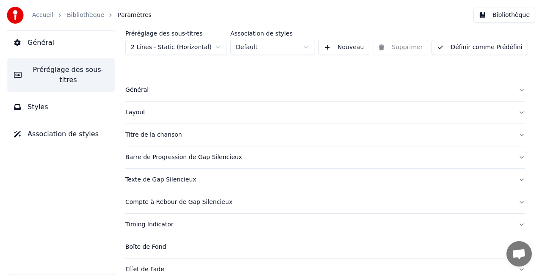
click at [149, 92] on div "Général" at bounding box center [318, 90] width 386 height 8
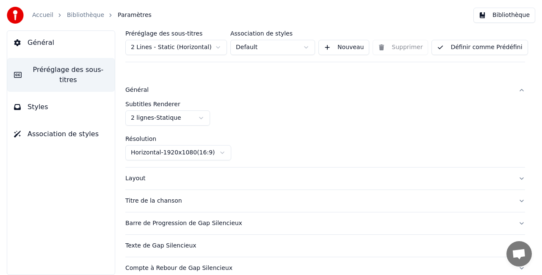
scroll to position [42, 0]
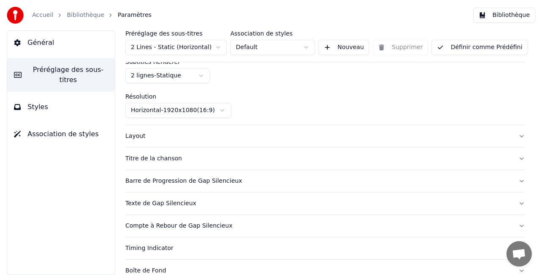
click at [186, 134] on div "Layout" at bounding box center [318, 136] width 386 height 8
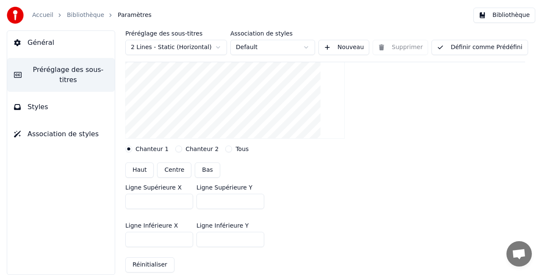
scroll to position [127, 0]
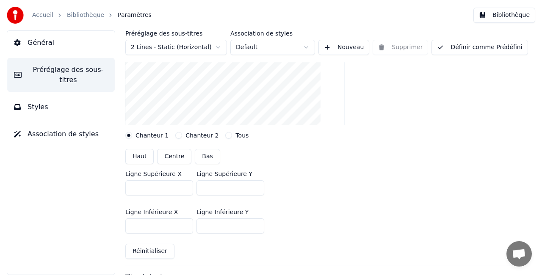
click at [258, 185] on input "***" at bounding box center [230, 187] width 68 height 15
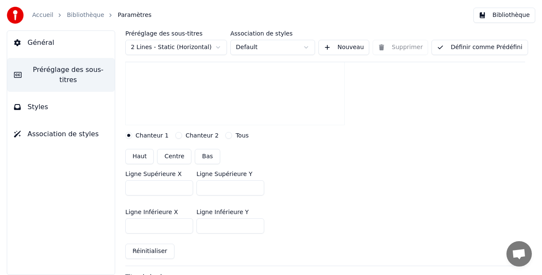
click at [258, 185] on input "***" at bounding box center [230, 187] width 68 height 15
drag, startPoint x: 212, startPoint y: 193, endPoint x: 198, endPoint y: 196, distance: 13.8
click at [198, 196] on div "Ligne Supérieure X *** Ligne Supérieure Y ***" at bounding box center [325, 183] width 400 height 38
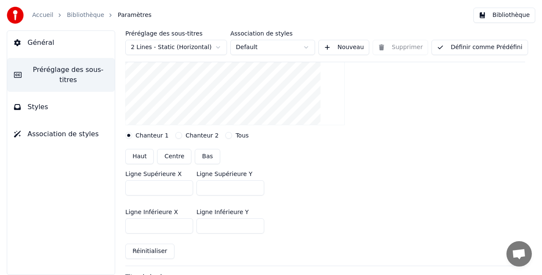
type input "***"
click at [218, 224] on input "***" at bounding box center [230, 225] width 68 height 15
click at [219, 225] on input "***" at bounding box center [230, 225] width 68 height 15
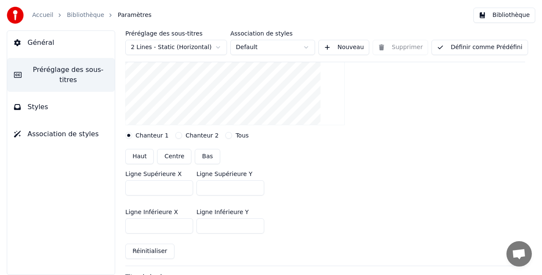
click at [219, 225] on input "***" at bounding box center [230, 225] width 68 height 15
type input "***"
click at [386, 212] on div "Ligne Inférieure X *** Ligne Inférieure Y ***" at bounding box center [325, 221] width 400 height 38
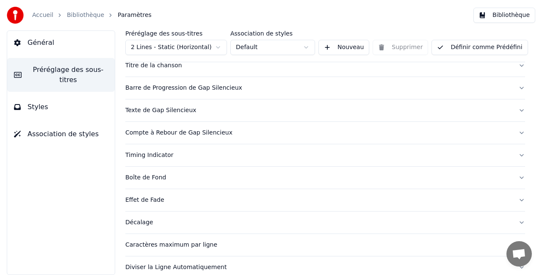
scroll to position [369, 0]
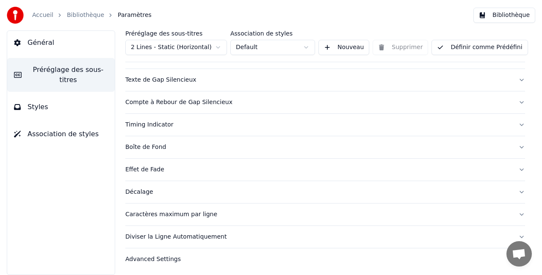
click at [215, 213] on div "Caractères maximum par ligne" at bounding box center [318, 214] width 386 height 8
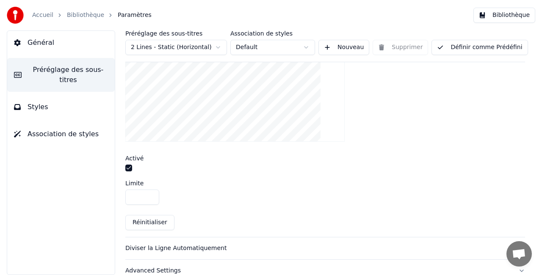
scroll to position [323, 0]
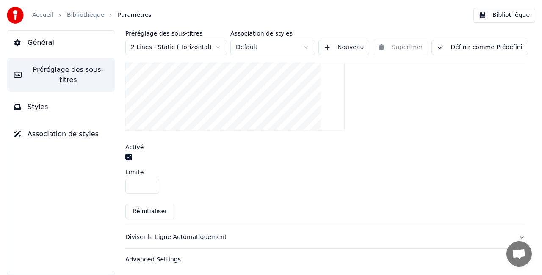
click at [152, 186] on input "**" at bounding box center [142, 186] width 34 height 15
click at [148, 182] on input "**" at bounding box center [142, 186] width 34 height 15
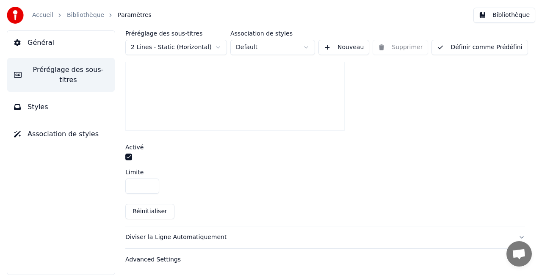
click at [147, 182] on input "**" at bounding box center [142, 186] width 34 height 15
type input "**"
click at [147, 182] on input "**" at bounding box center [142, 186] width 34 height 15
click at [207, 237] on div "Diviser la Ligne Automatiquement" at bounding box center [318, 237] width 386 height 8
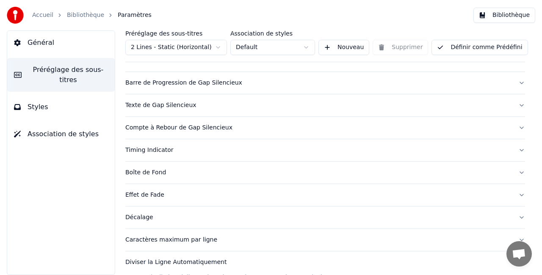
scroll to position [0, 0]
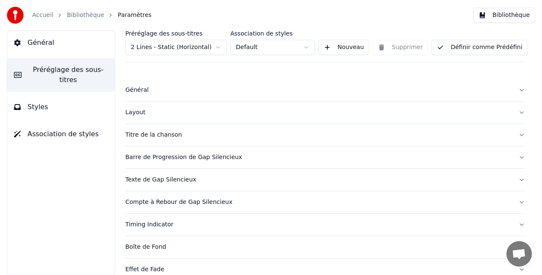
click at [160, 109] on div "Layout" at bounding box center [318, 112] width 386 height 8
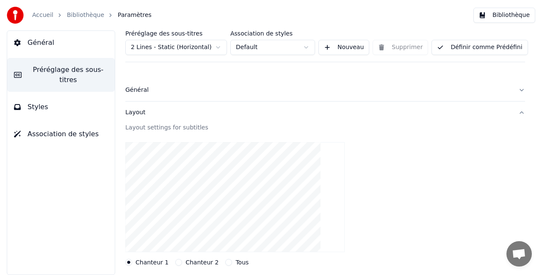
click at [160, 110] on div "Layout" at bounding box center [318, 112] width 386 height 8
click at [159, 92] on div "Général" at bounding box center [318, 90] width 386 height 8
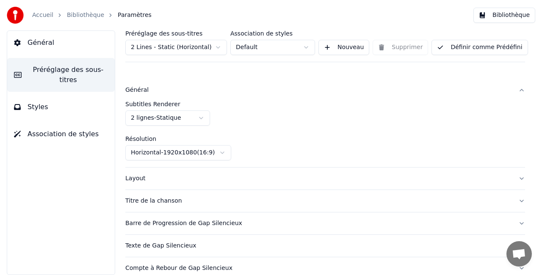
click at [159, 92] on div "Général" at bounding box center [318, 90] width 386 height 8
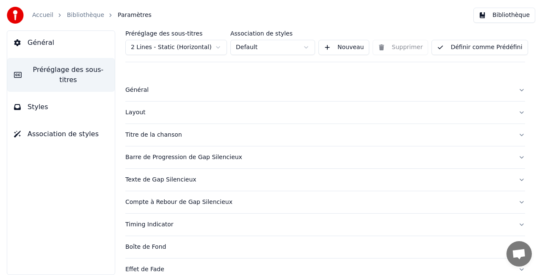
click at [75, 97] on button "Styles" at bounding box center [61, 107] width 108 height 24
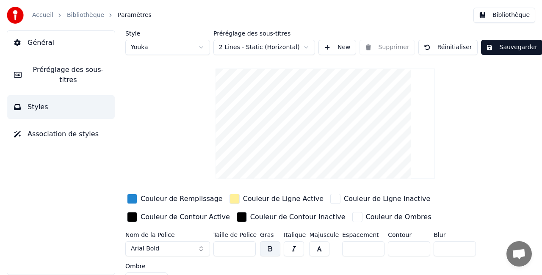
click at [246, 244] on input "***" at bounding box center [234, 248] width 42 height 15
type input "***"
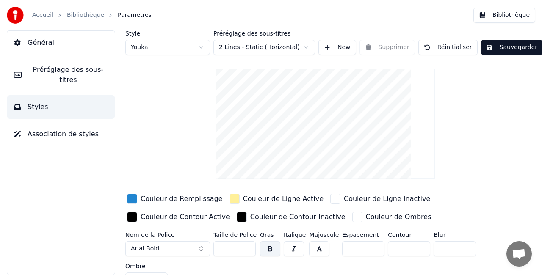
click at [246, 244] on input "***" at bounding box center [234, 248] width 42 height 15
click at [504, 49] on button "Sauvegarder" at bounding box center [511, 47] width 61 height 15
click at [510, 47] on button "Terminé" at bounding box center [504, 47] width 47 height 15
click at [81, 17] on link "Bibliothèque" at bounding box center [85, 15] width 37 height 8
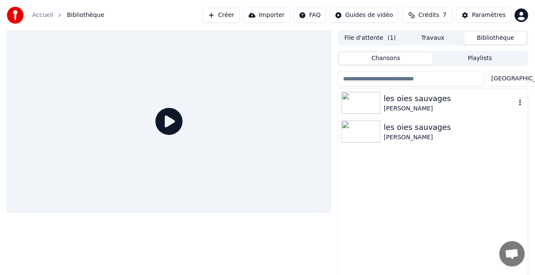
click at [425, 102] on div "les oies sauvages" at bounding box center [450, 99] width 132 height 12
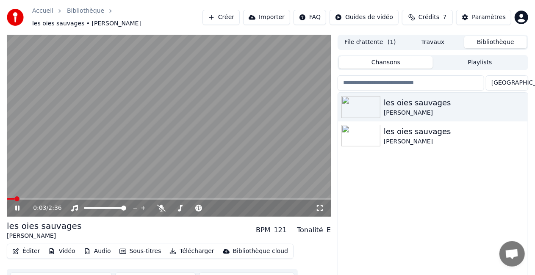
click at [22, 198] on span at bounding box center [169, 199] width 324 height 2
click at [323, 205] on icon at bounding box center [320, 208] width 6 height 6
click at [187, 128] on video at bounding box center [169, 126] width 324 height 182
click at [480, 14] on div "Paramètres" at bounding box center [489, 17] width 34 height 8
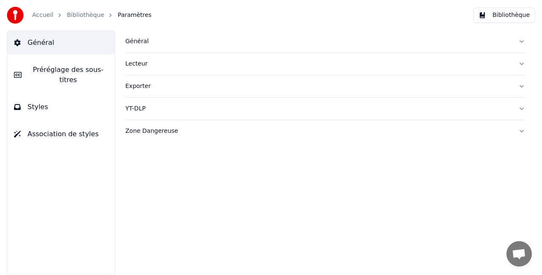
click at [88, 69] on span "Préréglage des sous-titres" at bounding box center [68, 75] width 80 height 20
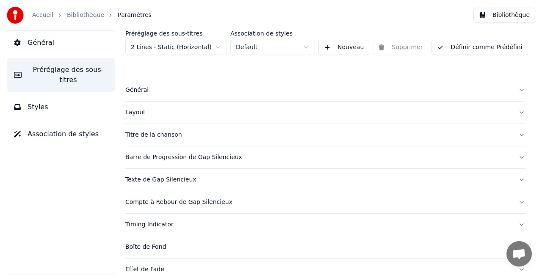
click at [157, 93] on div "Général" at bounding box center [318, 90] width 386 height 8
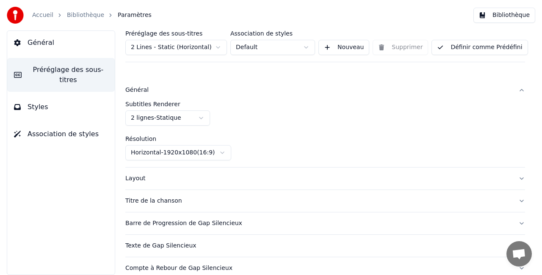
click at [163, 173] on button "Layout" at bounding box center [325, 179] width 400 height 22
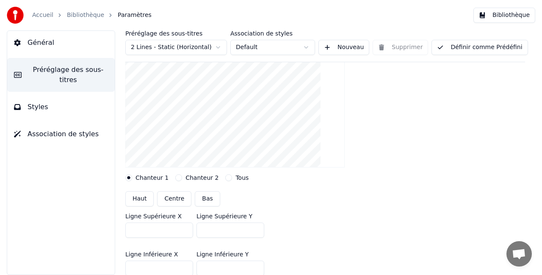
scroll to position [127, 0]
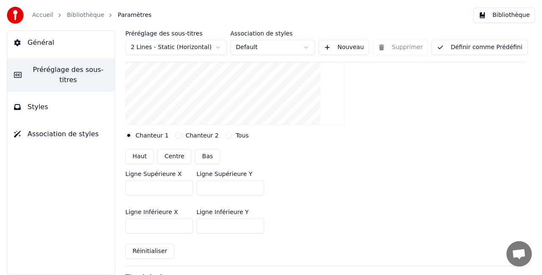
click at [204, 186] on input "***" at bounding box center [230, 187] width 68 height 15
type input "***"
click at [206, 226] on input "***" at bounding box center [230, 225] width 68 height 15
type input "***"
click at [329, 222] on div "Ligne Inférieure X *** Ligne Inférieure Y ***" at bounding box center [325, 221] width 400 height 38
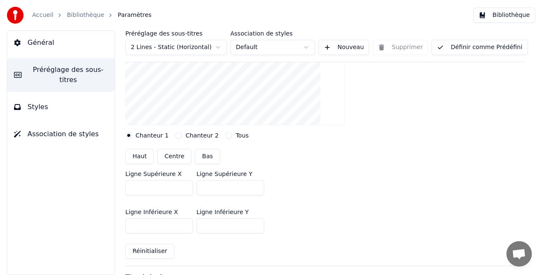
drag, startPoint x: 201, startPoint y: 188, endPoint x: 207, endPoint y: 187, distance: 6.8
click at [207, 187] on input "***" at bounding box center [230, 187] width 68 height 15
type input "***"
click at [318, 201] on div "Ligne Supérieure X *** Ligne Supérieure Y ***" at bounding box center [325, 183] width 400 height 38
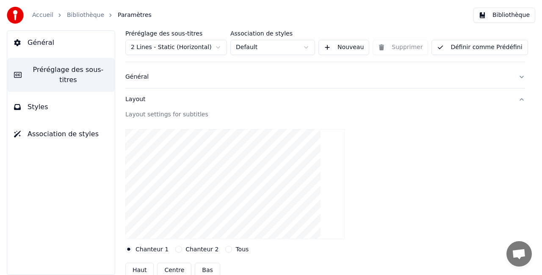
scroll to position [0, 0]
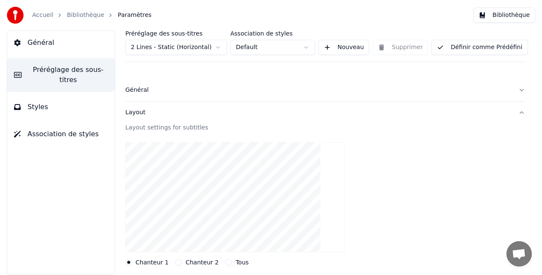
click at [150, 110] on div "Layout" at bounding box center [318, 112] width 386 height 8
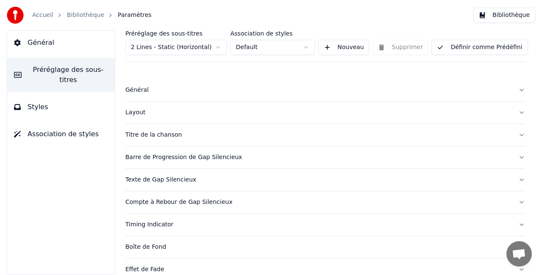
click at [458, 48] on button "Définir comme Prédéfini" at bounding box center [479, 47] width 96 height 15
click at [449, 48] on button "Terminé" at bounding box center [455, 47] width 48 height 15
click at [74, 16] on link "Bibliothèque" at bounding box center [85, 15] width 37 height 8
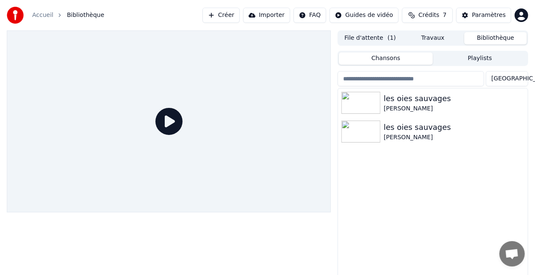
click at [181, 116] on icon at bounding box center [168, 121] width 27 height 27
click at [440, 100] on div "les oies sauvages" at bounding box center [450, 99] width 132 height 12
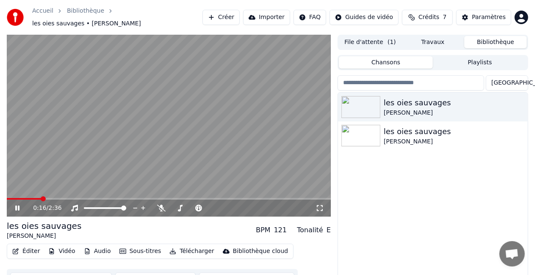
click at [318, 205] on icon at bounding box center [319, 208] width 8 height 7
click at [30, 246] on button "Éditer" at bounding box center [26, 252] width 34 height 12
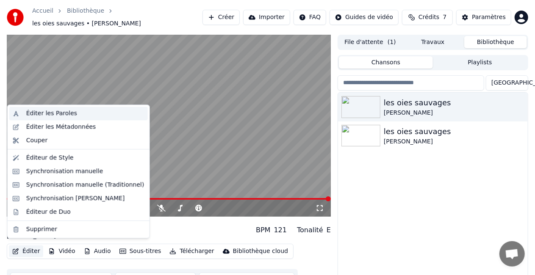
click at [75, 115] on div "Éditer les Paroles" at bounding box center [85, 113] width 118 height 8
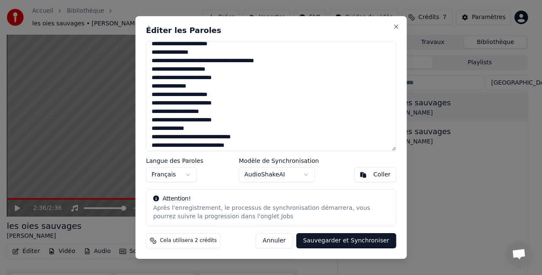
scroll to position [127, 0]
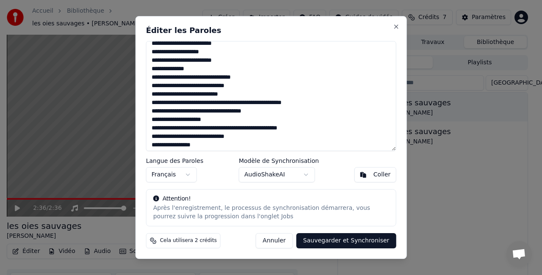
scroll to position [176, 0]
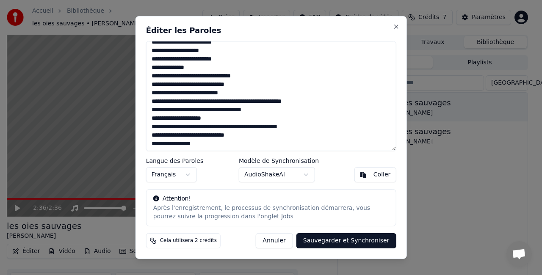
click at [218, 143] on textarea "**********" at bounding box center [271, 96] width 250 height 110
type textarea "**********"
click at [398, 27] on button "Close" at bounding box center [395, 26] width 7 height 7
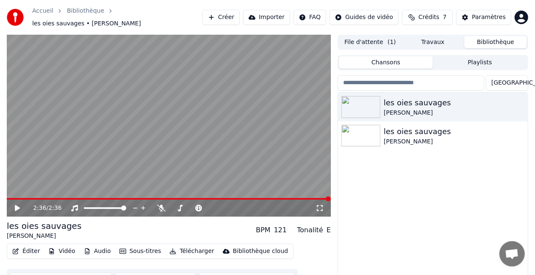
click at [146, 248] on button "Sous-titres" at bounding box center [140, 252] width 49 height 12
click at [34, 248] on button "Éditer" at bounding box center [26, 252] width 34 height 12
click at [31, 246] on button "Éditer" at bounding box center [26, 252] width 34 height 12
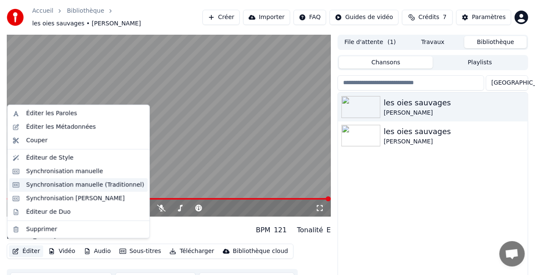
click at [62, 185] on div "Synchronisation manuelle (Traditionnel)" at bounding box center [85, 185] width 118 height 8
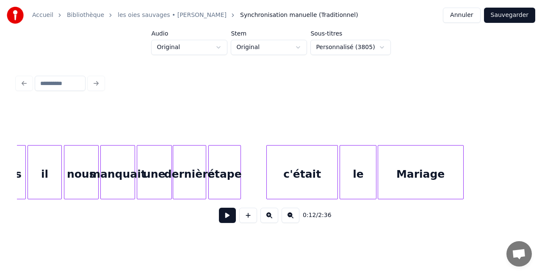
scroll to position [0, 9436]
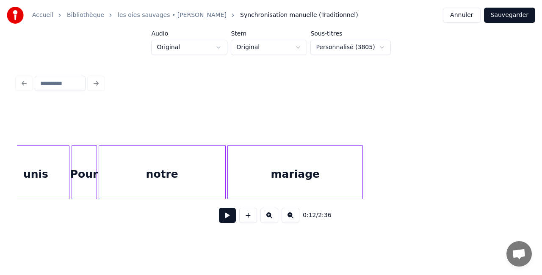
click at [315, 176] on div "mariage" at bounding box center [295, 175] width 135 height 58
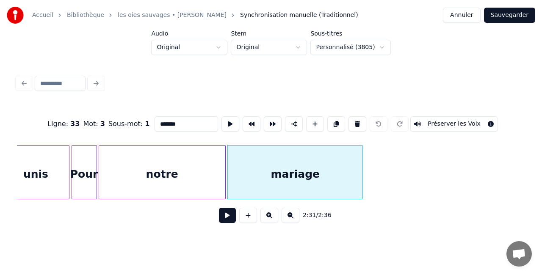
click at [185, 119] on input "*******" at bounding box center [187, 123] width 64 height 15
type input "*********"
click at [396, 225] on div "2:31 / 2:36" at bounding box center [271, 215] width 494 height 19
click at [437, 118] on button "Préserver les Voix" at bounding box center [454, 123] width 88 height 15
click at [436, 117] on button "Préserver les Voix" at bounding box center [454, 123] width 88 height 15
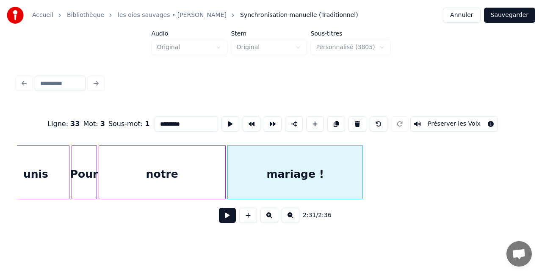
click at [479, 70] on div "Ligne : 33 Mot : 3 Sous-mot : 1 ********* Préserver les Voix 2:31 / 2:36" at bounding box center [271, 151] width 515 height 168
click at [516, 13] on button "Sauvegarder" at bounding box center [509, 15] width 51 height 15
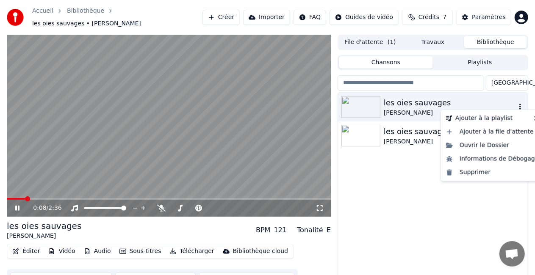
click at [522, 103] on icon "button" at bounding box center [520, 106] width 8 height 7
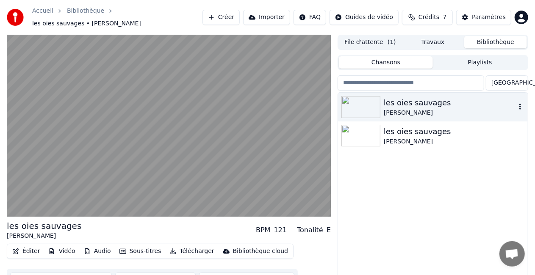
click at [412, 102] on div "les oies sauvages" at bounding box center [450, 103] width 132 height 12
click at [404, 101] on div "les oies sauvages" at bounding box center [450, 103] width 132 height 12
click at [406, 97] on div "les oies sauvages" at bounding box center [450, 103] width 132 height 12
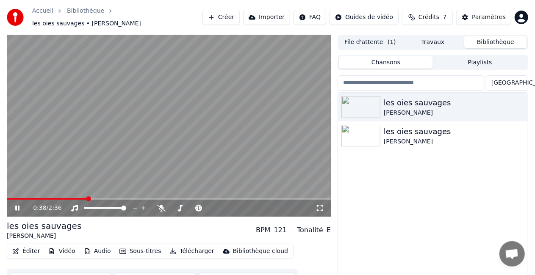
click at [21, 205] on icon at bounding box center [23, 208] width 19 height 7
click at [32, 246] on button "Éditer" at bounding box center [26, 252] width 34 height 12
click at [472, 16] on button "Paramètres" at bounding box center [483, 17] width 55 height 15
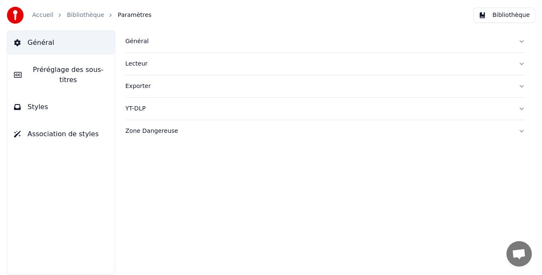
click at [192, 37] on div "Général" at bounding box center [318, 41] width 386 height 8
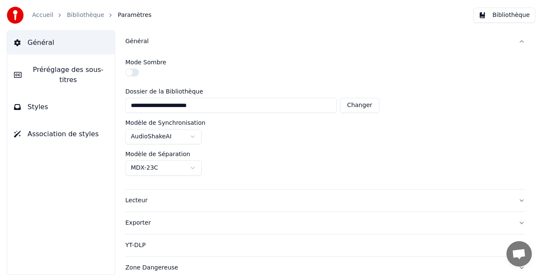
click at [65, 68] on span "Préréglage des sous-titres" at bounding box center [68, 75] width 80 height 20
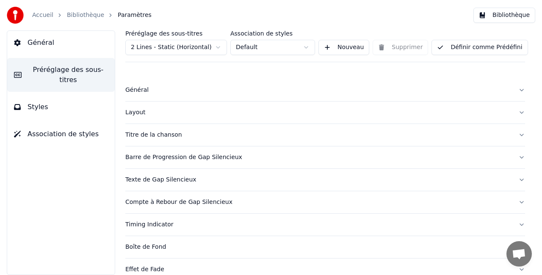
click at [199, 95] on button "Général" at bounding box center [325, 90] width 400 height 22
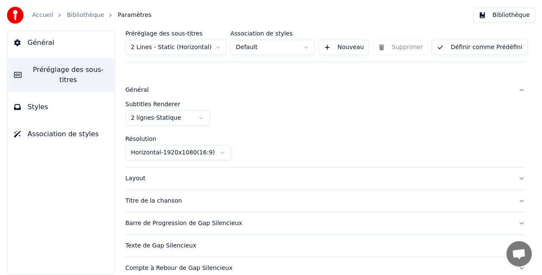
scroll to position [42, 0]
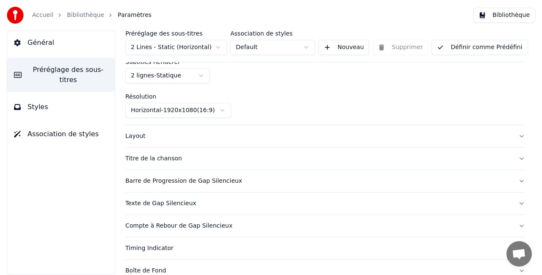
click at [175, 137] on div "Layout" at bounding box center [318, 136] width 386 height 8
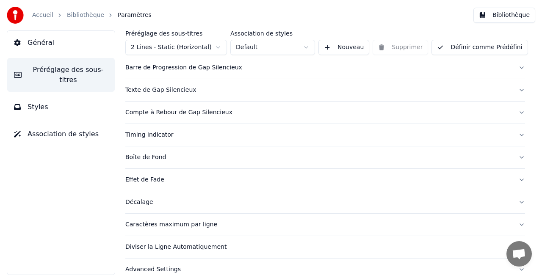
scroll to position [369, 0]
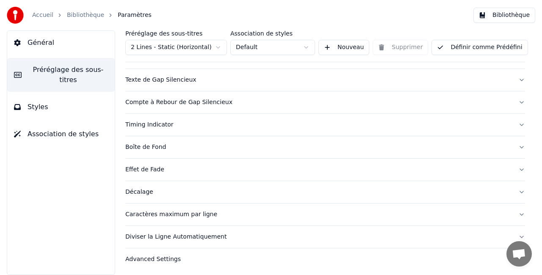
click at [183, 207] on button "Caractères maximum par ligne" at bounding box center [325, 215] width 400 height 22
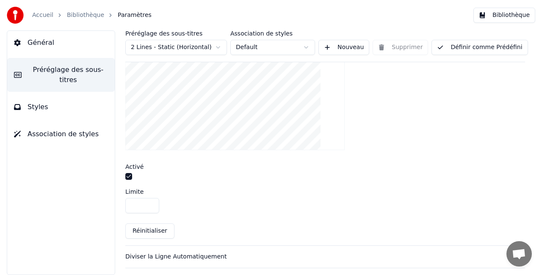
scroll to position [312, 0]
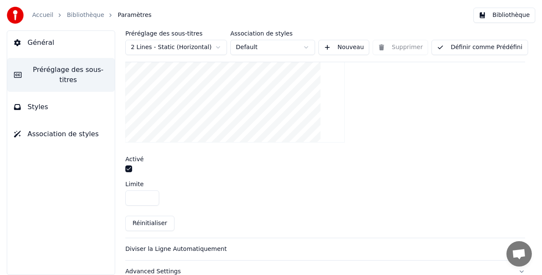
click at [145, 194] on input "**" at bounding box center [142, 198] width 34 height 15
click at [149, 196] on input "**" at bounding box center [142, 198] width 34 height 15
click at [150, 196] on input "**" at bounding box center [142, 198] width 34 height 15
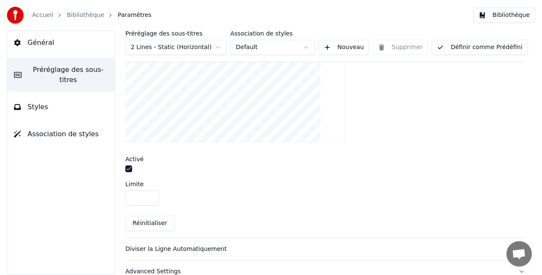
click at [150, 196] on input "**" at bounding box center [142, 198] width 34 height 15
type input "**"
click at [152, 193] on input "**" at bounding box center [142, 198] width 34 height 15
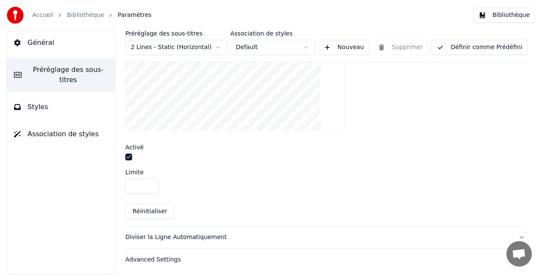
click at [230, 174] on div "Limite **" at bounding box center [325, 181] width 400 height 25
click at [482, 48] on button "Définir comme Prédéfini" at bounding box center [479, 47] width 96 height 15
click at [453, 50] on button "Terminé" at bounding box center [455, 47] width 48 height 15
click at [53, 101] on button "Styles" at bounding box center [61, 107] width 108 height 24
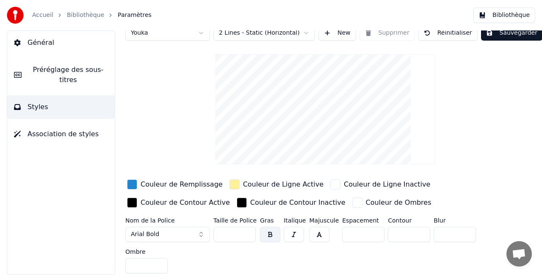
click at [62, 129] on span "Association de styles" at bounding box center [63, 134] width 71 height 10
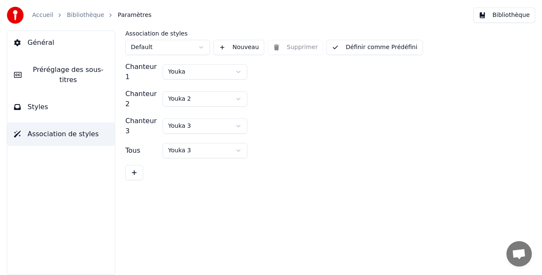
scroll to position [0, 0]
click at [59, 40] on button "Général" at bounding box center [61, 43] width 108 height 24
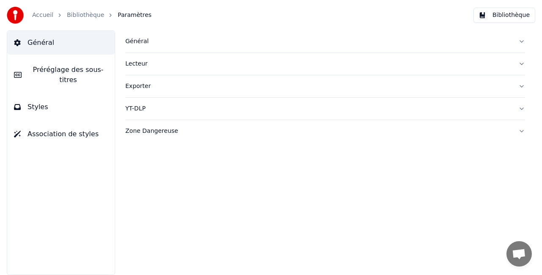
click at [164, 38] on div "Général" at bounding box center [318, 41] width 386 height 8
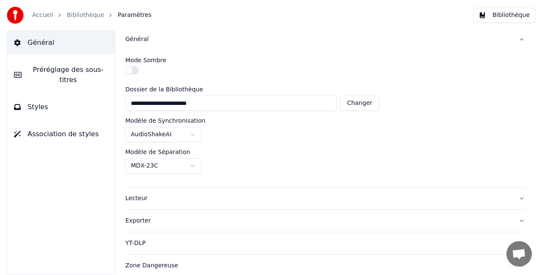
scroll to position [3, 0]
click at [154, 200] on div "Lecteur" at bounding box center [318, 198] width 386 height 8
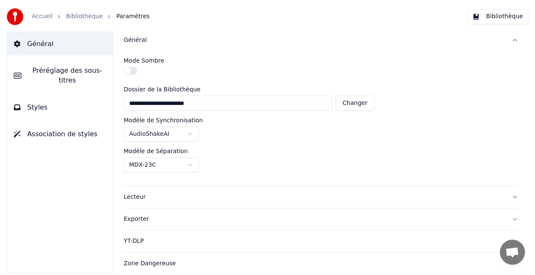
scroll to position [0, 0]
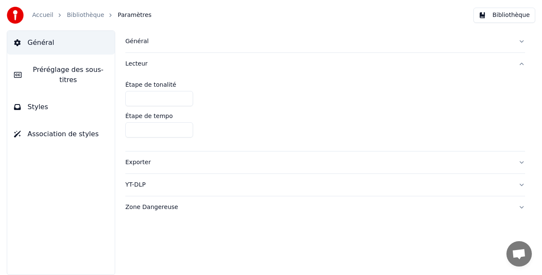
click at [79, 42] on button "Général" at bounding box center [61, 43] width 108 height 24
click at [87, 22] on div "Accueil Bibliothèque Paramètres" at bounding box center [79, 15] width 145 height 17
click at [87, 17] on link "Bibliothèque" at bounding box center [85, 15] width 37 height 8
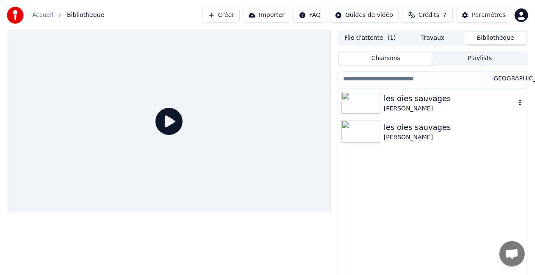
click at [404, 105] on div "[PERSON_NAME]" at bounding box center [450, 109] width 132 height 8
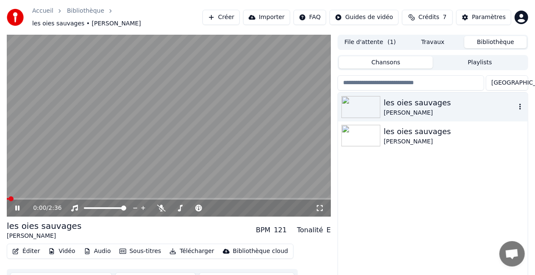
click at [522, 103] on icon "button" at bounding box center [520, 106] width 8 height 7
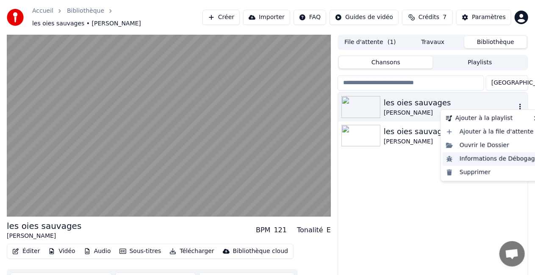
click at [479, 158] on div "Informations de Débogage" at bounding box center [491, 159] width 99 height 14
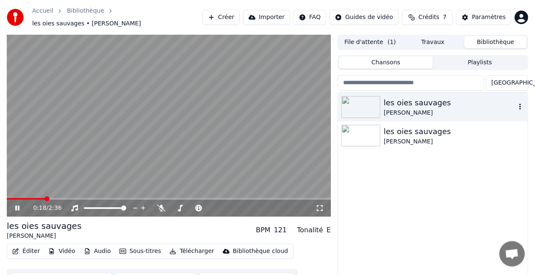
click at [21, 205] on icon at bounding box center [23, 208] width 19 height 7
click at [141, 19] on span "les oies sauvages • [PERSON_NAME]" at bounding box center [86, 23] width 109 height 8
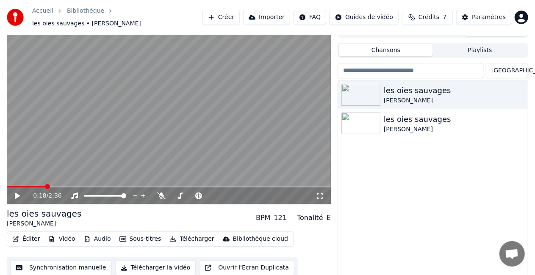
scroll to position [19, 0]
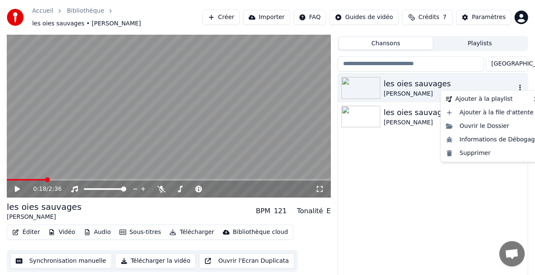
click at [522, 84] on icon "button" at bounding box center [520, 87] width 8 height 7
click at [421, 83] on div "les oies sauvages" at bounding box center [450, 84] width 132 height 12
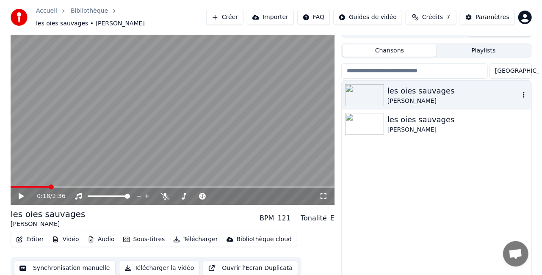
scroll to position [0, 0]
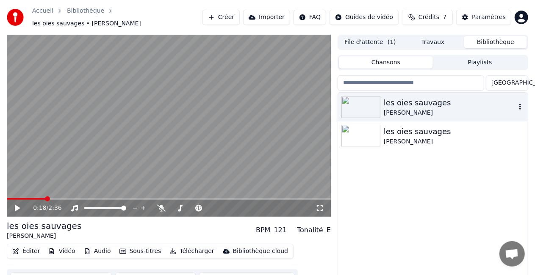
click at [376, 103] on img at bounding box center [360, 107] width 39 height 22
click at [436, 36] on button "Travaux" at bounding box center [432, 42] width 63 height 12
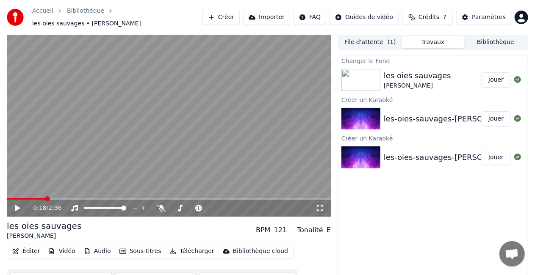
click at [373, 45] on div "File d'attente ( 1 ) Travaux Bibliothèque" at bounding box center [432, 42] width 191 height 15
click at [376, 40] on button "File d'attente ( 1 )" at bounding box center [370, 42] width 63 height 12
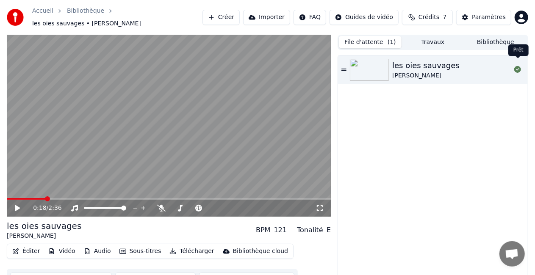
click at [518, 66] on icon at bounding box center [517, 69] width 7 height 7
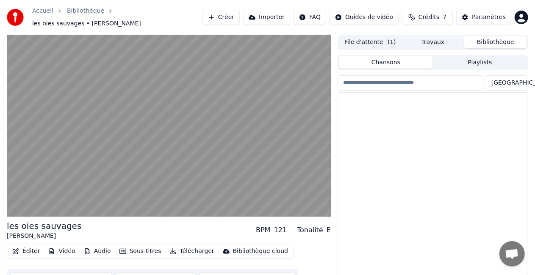
click at [493, 36] on button "Bibliothèque" at bounding box center [495, 42] width 63 height 12
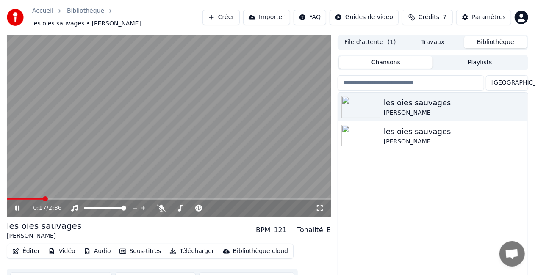
click at [19, 206] on icon at bounding box center [17, 208] width 4 height 5
click at [492, 14] on div "Paramètres" at bounding box center [489, 17] width 34 height 8
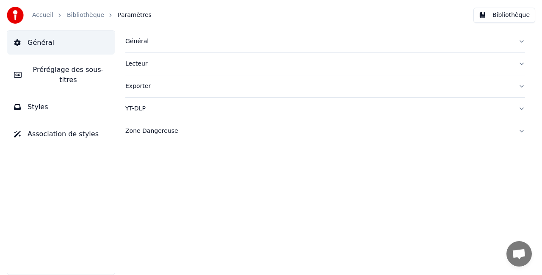
click at [65, 67] on span "Préréglage des sous-titres" at bounding box center [68, 75] width 80 height 20
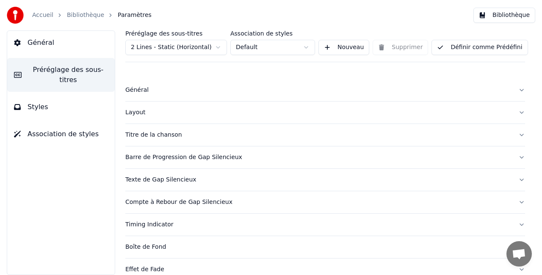
click at [54, 103] on button "Styles" at bounding box center [61, 107] width 108 height 24
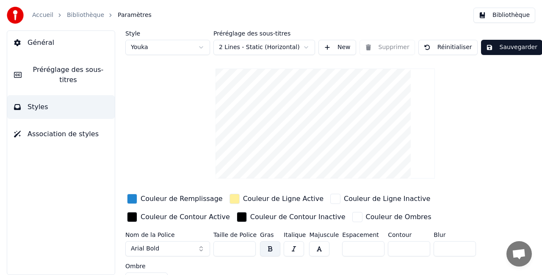
click at [79, 13] on link "Bibliothèque" at bounding box center [85, 15] width 37 height 8
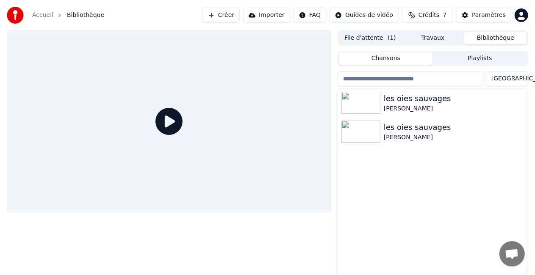
click at [169, 121] on icon at bounding box center [168, 121] width 27 height 27
click at [415, 97] on div "les oies sauvages" at bounding box center [450, 99] width 132 height 12
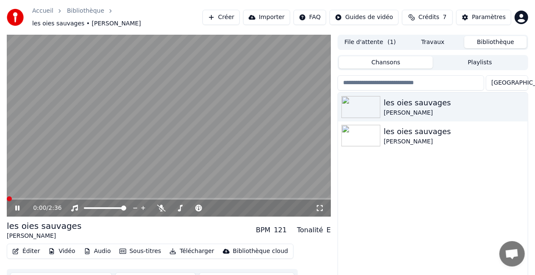
click at [319, 205] on icon at bounding box center [319, 208] width 8 height 7
click at [296, 198] on span at bounding box center [169, 199] width 324 height 2
click at [287, 198] on span at bounding box center [147, 199] width 281 height 2
click at [522, 132] on icon "button" at bounding box center [520, 135] width 8 height 7
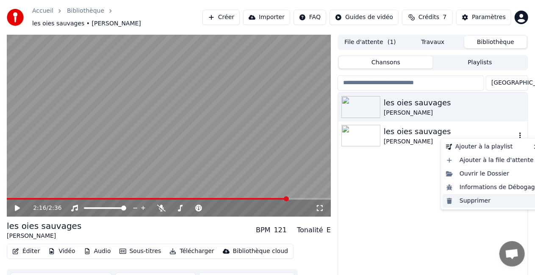
click at [480, 199] on div "Supprimer" at bounding box center [491, 201] width 99 height 14
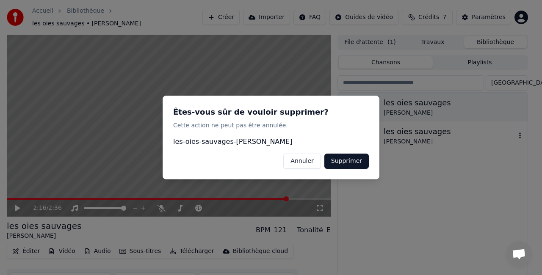
click at [318, 161] on button "Annuler" at bounding box center [301, 161] width 37 height 15
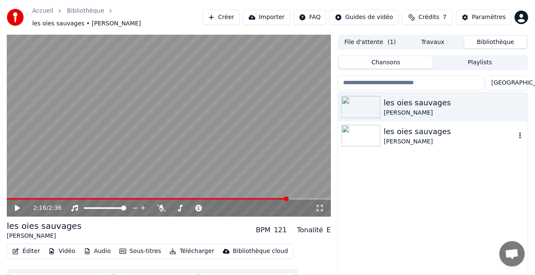
click at [438, 126] on div "les oies sauvages" at bounding box center [450, 132] width 132 height 12
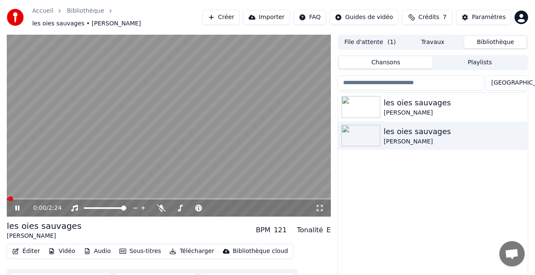
click at [163, 156] on video at bounding box center [169, 126] width 324 height 182
click at [163, 155] on video at bounding box center [169, 126] width 324 height 182
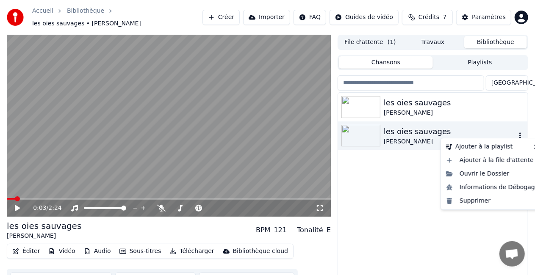
click at [520, 133] on icon "button" at bounding box center [520, 136] width 2 height 6
click at [477, 204] on div "Supprimer" at bounding box center [491, 201] width 99 height 14
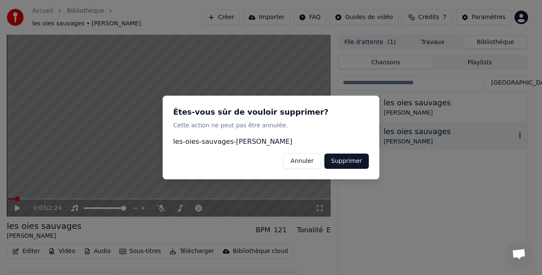
click at [362, 157] on button "Supprimer" at bounding box center [346, 161] width 44 height 15
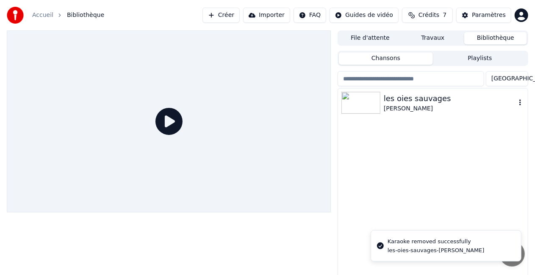
click at [402, 107] on div "[PERSON_NAME]" at bounding box center [450, 109] width 132 height 8
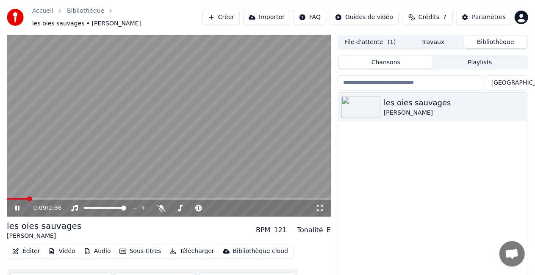
click at [19, 206] on icon at bounding box center [17, 208] width 4 height 5
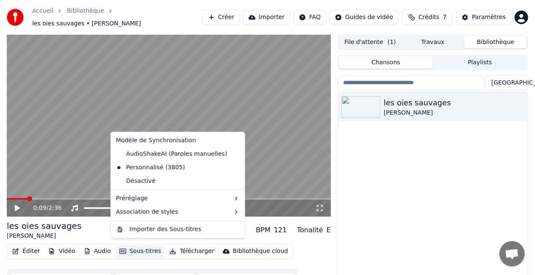
click at [134, 246] on button "Sous-titres" at bounding box center [140, 252] width 49 height 12
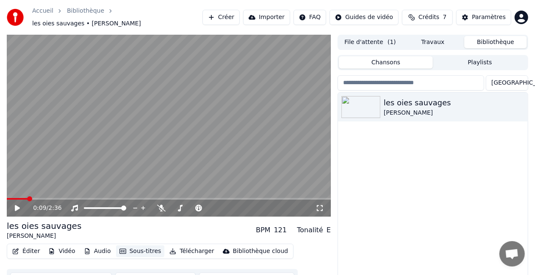
click at [129, 248] on button "Sous-titres" at bounding box center [140, 252] width 49 height 12
click at [34, 250] on button "Éditer" at bounding box center [26, 252] width 34 height 12
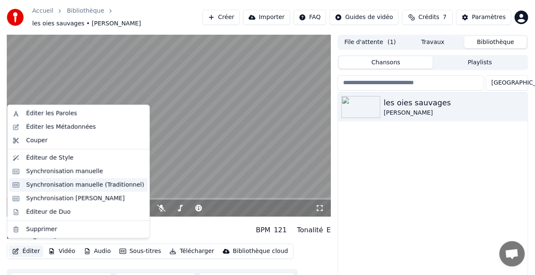
click at [72, 182] on div "Synchronisation manuelle (Traditionnel)" at bounding box center [85, 185] width 118 height 8
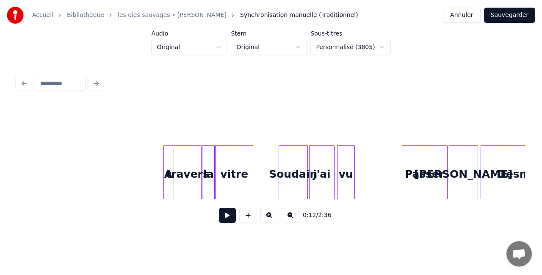
scroll to position [0, 2301]
click at [168, 169] on div "A" at bounding box center [169, 175] width 8 height 58
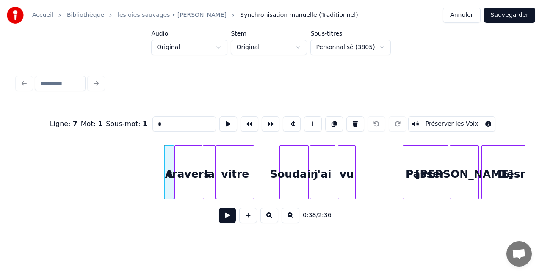
click at [163, 123] on input "*" at bounding box center [184, 123] width 64 height 15
paste input "*"
click at [190, 224] on div "0:38 / 2:36" at bounding box center [271, 215] width 494 height 19
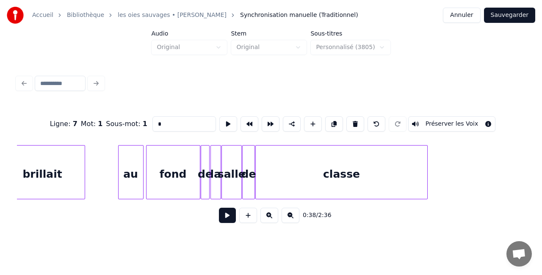
scroll to position [0, 4278]
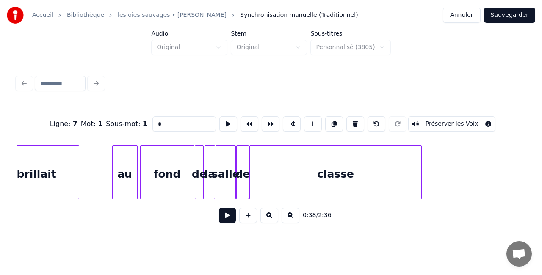
click at [253, 209] on div "0:38 / 2:36" at bounding box center [271, 215] width 508 height 32
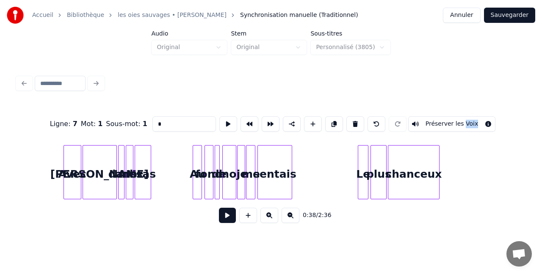
scroll to position [0, 4817]
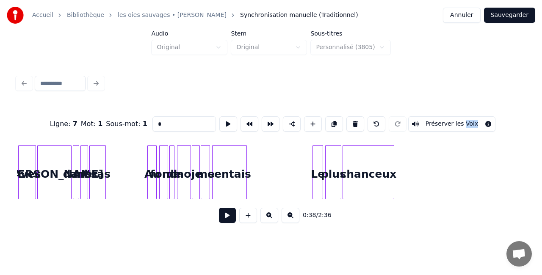
click at [151, 186] on div "Au" at bounding box center [152, 175] width 8 height 58
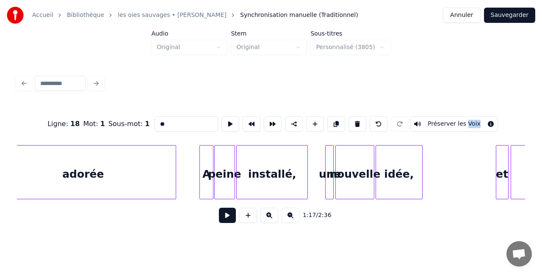
scroll to position [0, 7221]
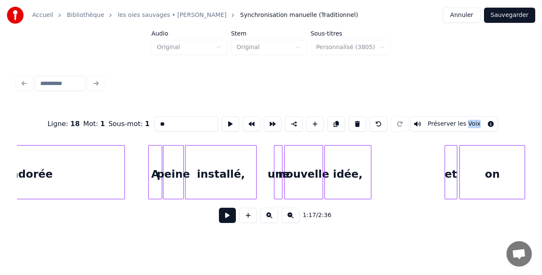
click at [157, 173] on div "A" at bounding box center [155, 175] width 13 height 58
type input "*"
click at [166, 124] on input "*" at bounding box center [187, 123] width 64 height 15
paste input "*"
click at [185, 222] on div "1:55 / 2:36" at bounding box center [271, 215] width 494 height 19
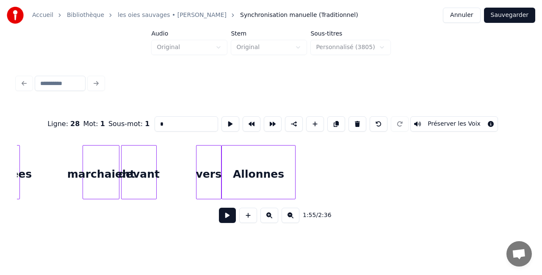
scroll to position [0, 1856]
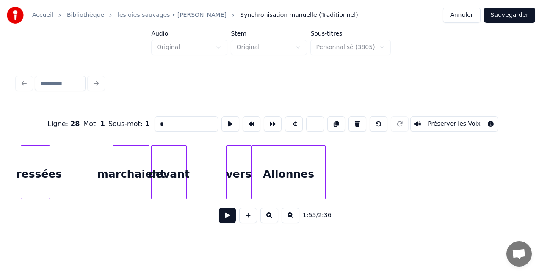
click at [236, 174] on div "vers" at bounding box center [239, 175] width 25 height 58
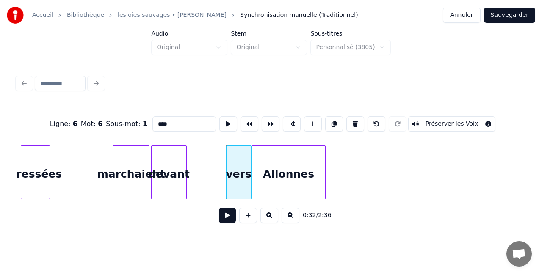
click at [169, 123] on input "****" at bounding box center [184, 123] width 64 height 15
type input "*********"
click at [181, 230] on div "0:32 / 2:36" at bounding box center [271, 215] width 508 height 32
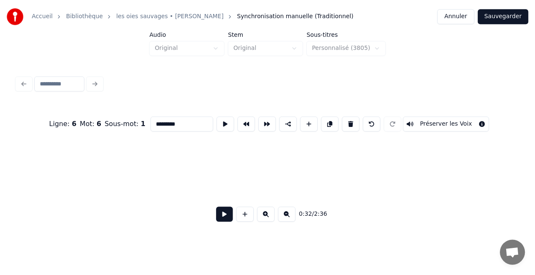
scroll to position [0, 0]
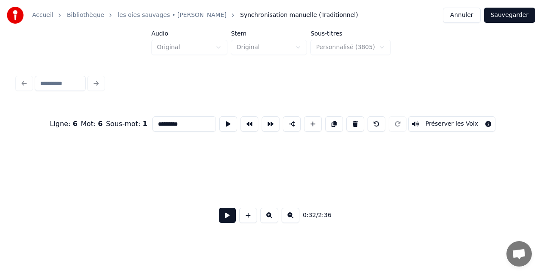
click at [511, 14] on button "Sauvegarder" at bounding box center [509, 15] width 51 height 15
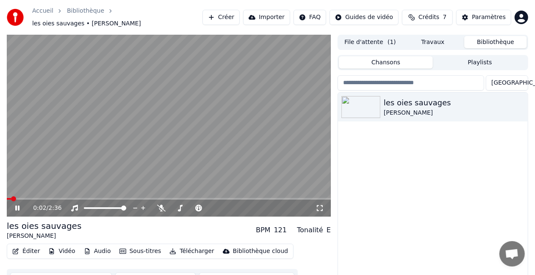
click at [19, 207] on div "0:02 / 2:36" at bounding box center [168, 208] width 317 height 8
click at [29, 246] on button "Éditer" at bounding box center [26, 252] width 34 height 12
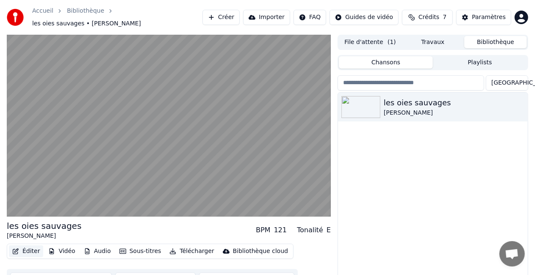
click at [25, 246] on button "Éditer" at bounding box center [26, 252] width 34 height 12
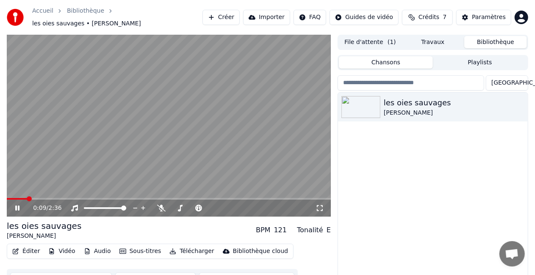
click at [15, 205] on icon at bounding box center [23, 208] width 19 height 7
click at [481, 14] on div "Paramètres" at bounding box center [489, 17] width 34 height 8
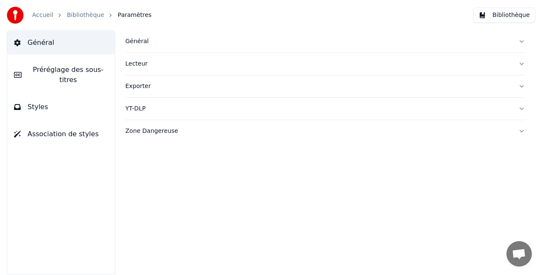
click at [78, 14] on link "Bibliothèque" at bounding box center [85, 15] width 37 height 8
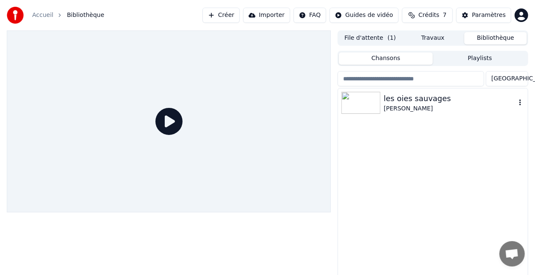
click at [413, 106] on div "[PERSON_NAME]" at bounding box center [450, 109] width 132 height 8
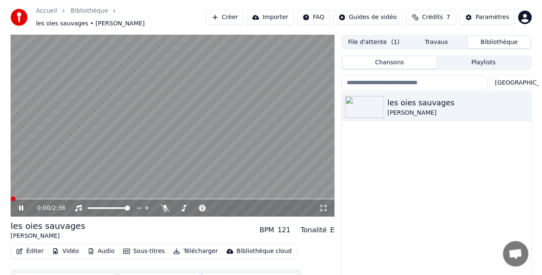
scroll to position [19, 0]
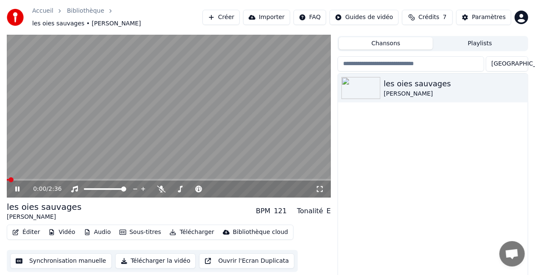
click at [126, 229] on button "Sous-titres" at bounding box center [140, 233] width 49 height 12
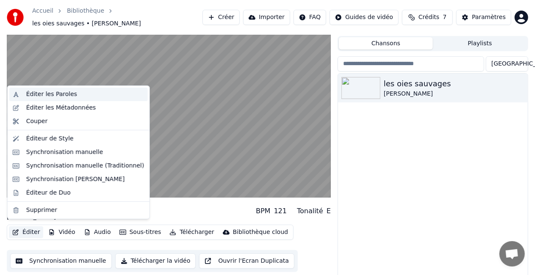
click at [52, 97] on div "Éditer les Paroles" at bounding box center [51, 94] width 51 height 8
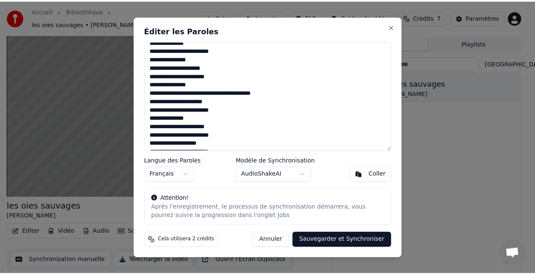
scroll to position [176, 0]
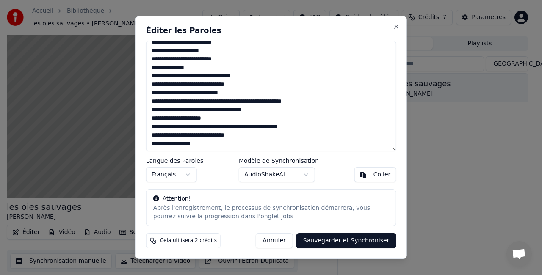
click at [307, 178] on body "Accueil Bibliothèque les oies sauvages • Yann Muller Créer Importer FAQ Guides …" at bounding box center [267, 118] width 535 height 275
click at [305, 172] on body "Accueil Bibliothèque les oies sauvages • Yann Muller Créer Importer FAQ Guides …" at bounding box center [267, 118] width 535 height 275
click at [396, 27] on button "Close" at bounding box center [395, 26] width 7 height 7
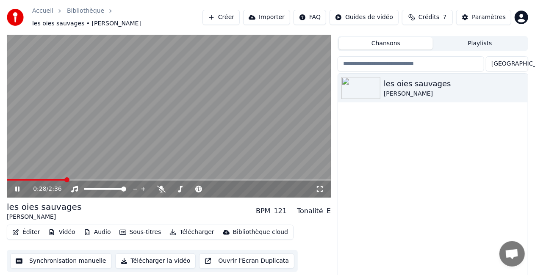
click at [126, 228] on button "Sous-titres" at bounding box center [140, 233] width 49 height 12
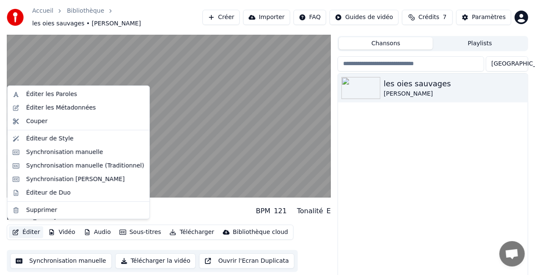
click at [34, 227] on button "Éditer" at bounding box center [26, 233] width 34 height 12
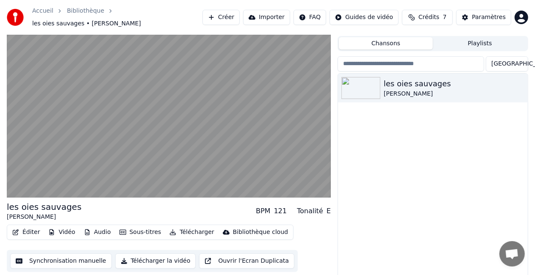
click at [34, 227] on button "Éditer" at bounding box center [26, 233] width 34 height 12
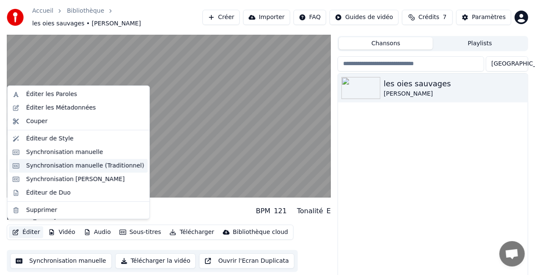
click at [72, 167] on div "Synchronisation manuelle (Traditionnel)" at bounding box center [85, 166] width 118 height 8
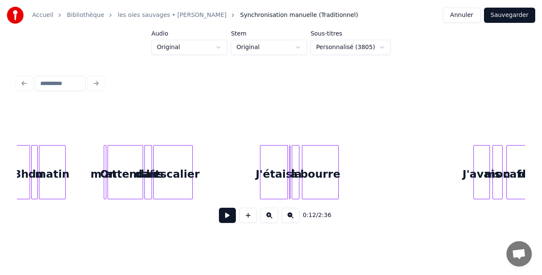
scroll to position [0, 841]
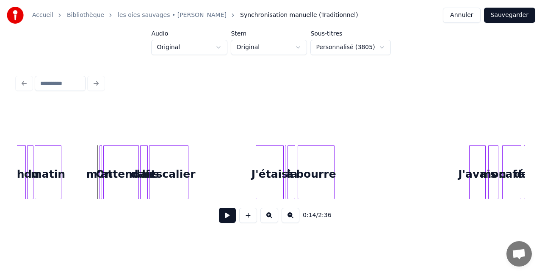
click at [99, 157] on div at bounding box center [100, 172] width 3 height 53
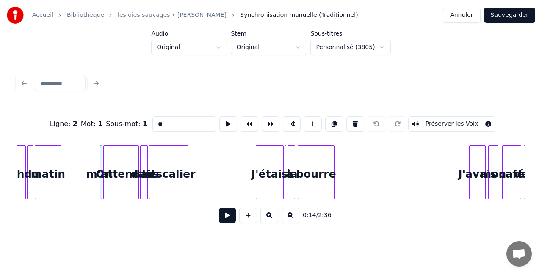
click at [120, 174] on div "m'attendait" at bounding box center [121, 175] width 35 height 58
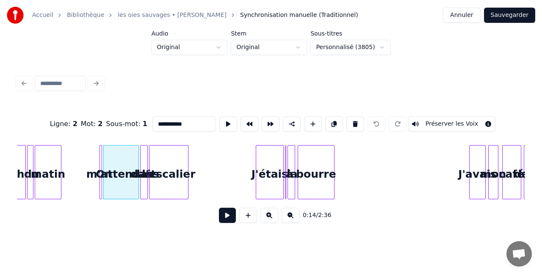
click at [159, 125] on input "**********" at bounding box center [184, 123] width 64 height 15
click at [269, 161] on div "J'étais" at bounding box center [269, 175] width 27 height 58
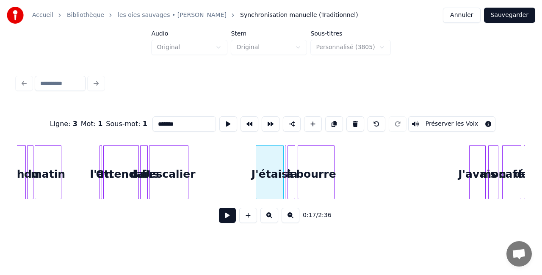
click at [154, 120] on input "*******" at bounding box center [184, 123] width 64 height 15
click at [124, 176] on div "l'attendait" at bounding box center [121, 175] width 35 height 58
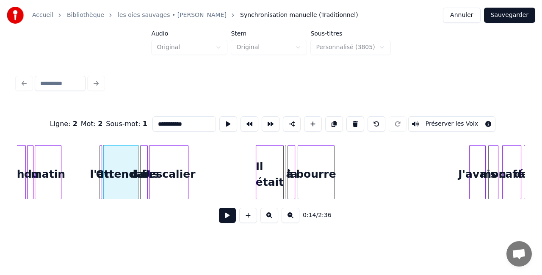
click at [268, 172] on div "Il était" at bounding box center [269, 175] width 27 height 58
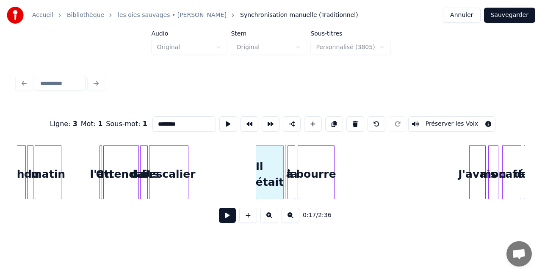
click at [285, 157] on div at bounding box center [284, 172] width 3 height 53
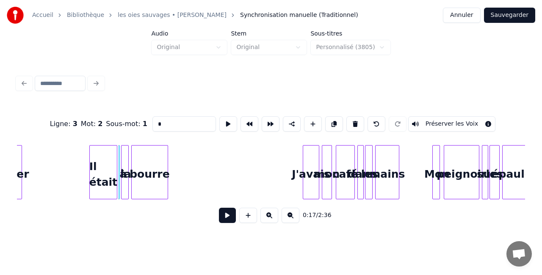
scroll to position [0, 1008]
click at [309, 166] on div "J'avais" at bounding box center [311, 175] width 16 height 58
click at [159, 122] on input "*******" at bounding box center [184, 123] width 64 height 15
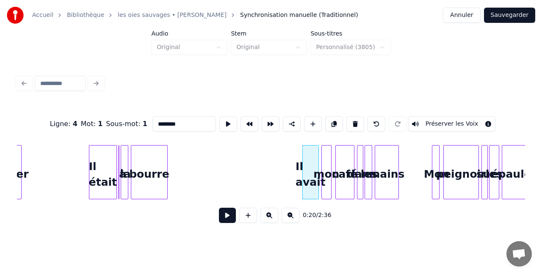
click at [326, 160] on div "mon" at bounding box center [326, 175] width 9 height 58
click at [159, 122] on input "***" at bounding box center [184, 123] width 64 height 15
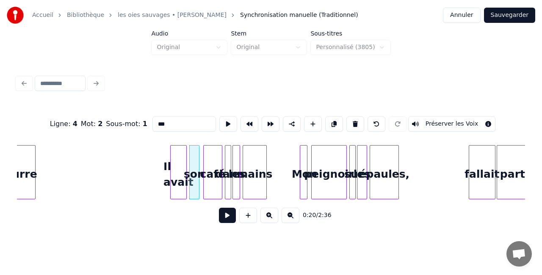
scroll to position [0, 1141]
click at [306, 157] on div at bounding box center [305, 172] width 3 height 53
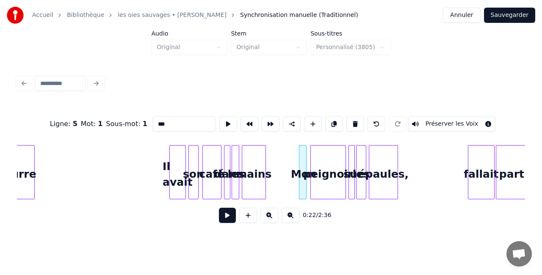
click at [161, 123] on input "***" at bounding box center [184, 123] width 64 height 15
click at [275, 132] on div "Ligne : 5 Mot : 1 Sous-mot : 1 *** Préserver les Voix" at bounding box center [271, 124] width 508 height 42
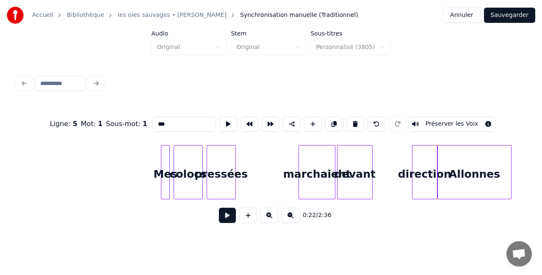
scroll to position [0, 1688]
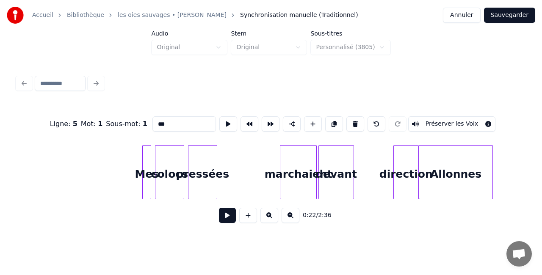
click at [147, 157] on div "Mes" at bounding box center [147, 175] width 8 height 58
click at [159, 122] on input "***" at bounding box center [184, 123] width 64 height 15
type input "***"
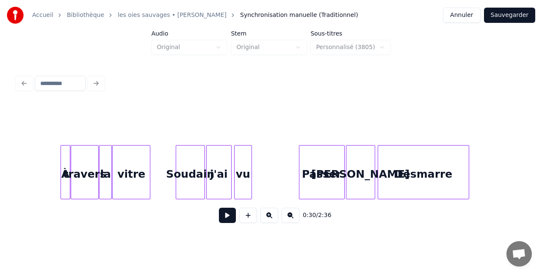
scroll to position [0, 2405]
click at [219, 174] on div "j'ai" at bounding box center [218, 175] width 25 height 58
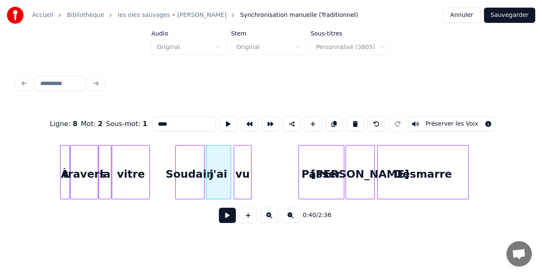
click at [157, 121] on input "****" at bounding box center [184, 123] width 64 height 15
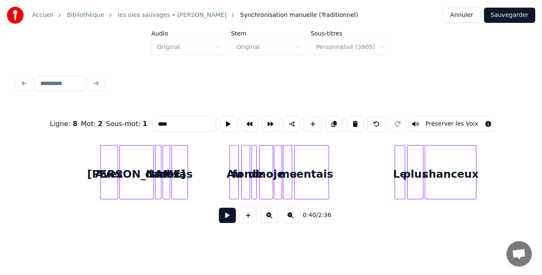
scroll to position [0, 4736]
click at [167, 167] on div at bounding box center [168, 172] width 3 height 53
click at [163, 122] on input "***" at bounding box center [187, 123] width 64 height 15
click at [263, 168] on div "moi" at bounding box center [265, 175] width 13 height 58
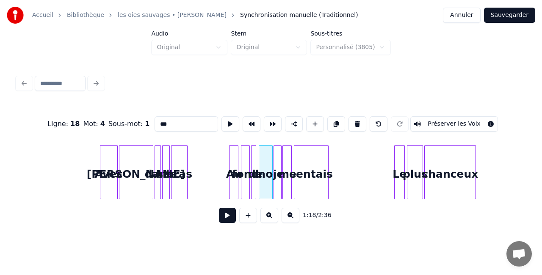
click at [176, 126] on input "***" at bounding box center [187, 123] width 64 height 15
click at [279, 163] on div at bounding box center [280, 172] width 3 height 53
click at [182, 119] on input "**" at bounding box center [187, 123] width 64 height 15
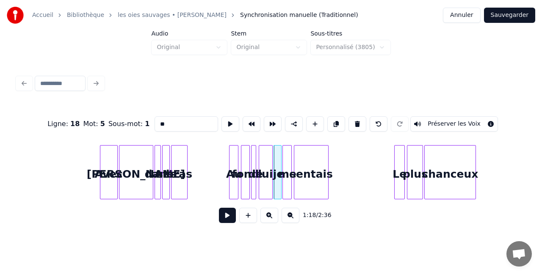
click at [182, 119] on input "**" at bounding box center [187, 123] width 64 height 15
click at [288, 166] on div "me" at bounding box center [287, 175] width 8 height 58
click at [179, 121] on input "**" at bounding box center [187, 123] width 64 height 15
click at [311, 160] on div "sentais" at bounding box center [310, 175] width 33 height 58
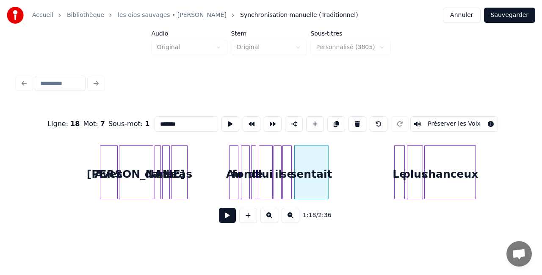
click at [403, 169] on div at bounding box center [403, 172] width 3 height 53
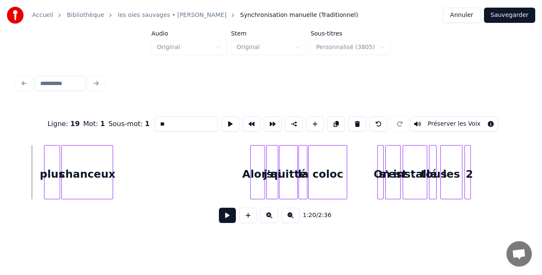
scroll to position [0, 5152]
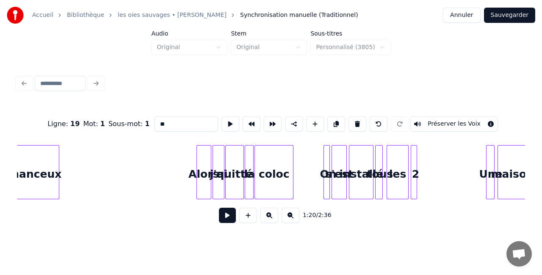
click at [220, 158] on div "j'ai" at bounding box center [218, 175] width 11 height 58
click at [189, 119] on input "****" at bounding box center [187, 123] width 64 height 15
click at [324, 174] on div "On" at bounding box center [328, 175] width 8 height 58
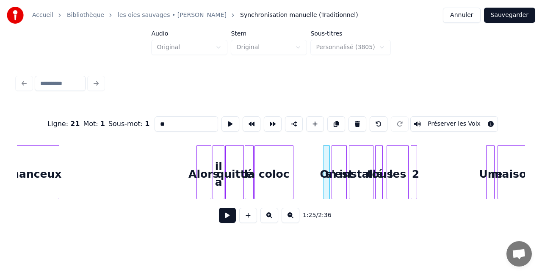
type input "*"
click at [337, 160] on div "s'est" at bounding box center [339, 175] width 14 height 58
click at [361, 169] on div "installé" at bounding box center [361, 175] width 24 height 58
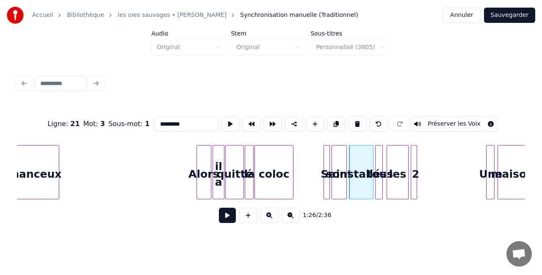
click at [378, 157] on div at bounding box center [377, 172] width 3 height 53
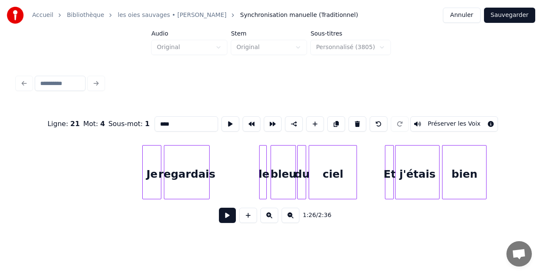
scroll to position [0, 5750]
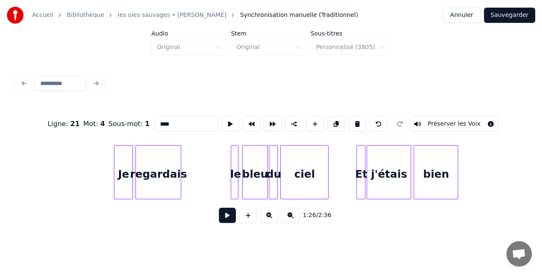
click at [123, 177] on div "Je" at bounding box center [123, 175] width 18 height 58
click at [176, 120] on input "**" at bounding box center [187, 123] width 64 height 15
click at [163, 152] on div "regardais" at bounding box center [158, 175] width 45 height 58
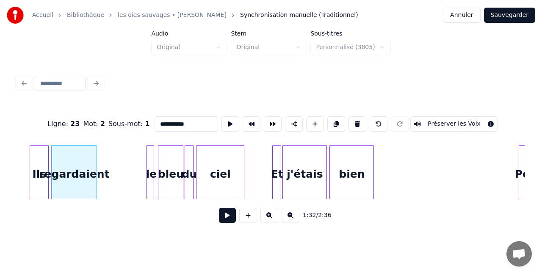
scroll to position [0, 5835]
click at [290, 173] on div "j'étais" at bounding box center [304, 175] width 44 height 58
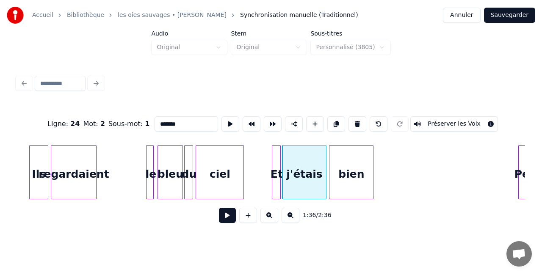
click at [158, 121] on input "*******" at bounding box center [187, 123] width 64 height 15
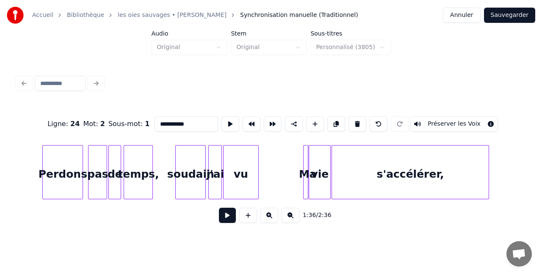
scroll to position [0, 6311]
click at [218, 156] on div "j'ai" at bounding box center [214, 175] width 13 height 58
type input "*"
click at [239, 172] on div "vu" at bounding box center [240, 175] width 35 height 58
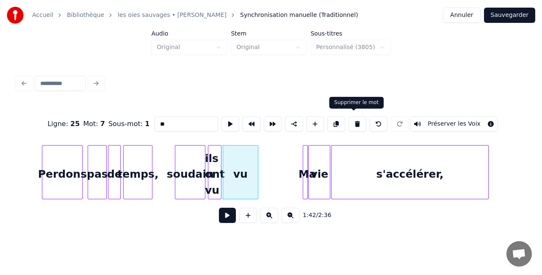
click at [354, 119] on button at bounding box center [357, 123] width 18 height 15
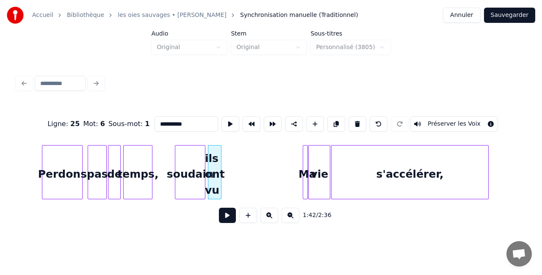
click at [221, 170] on div "ils ont vu" at bounding box center [214, 175] width 13 height 58
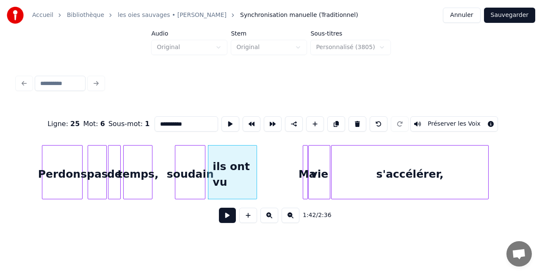
click at [255, 177] on div at bounding box center [255, 172] width 3 height 53
click at [306, 169] on div at bounding box center [306, 172] width 3 height 53
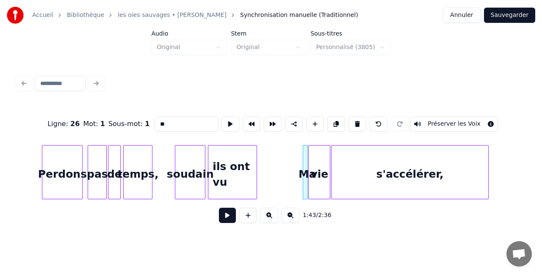
click at [182, 125] on input "**" at bounding box center [187, 123] width 64 height 15
click at [348, 214] on div "1:43 / 2:36" at bounding box center [271, 215] width 494 height 19
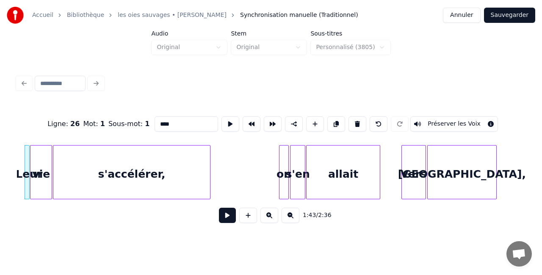
scroll to position [0, 6624]
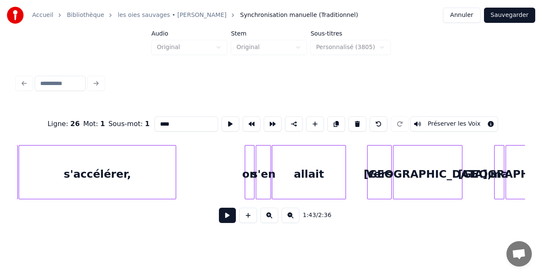
click at [251, 165] on div "on" at bounding box center [249, 175] width 9 height 58
click at [174, 120] on input "**" at bounding box center [187, 123] width 64 height 15
type input "*"
click at [301, 164] on div "allait" at bounding box center [309, 175] width 74 height 58
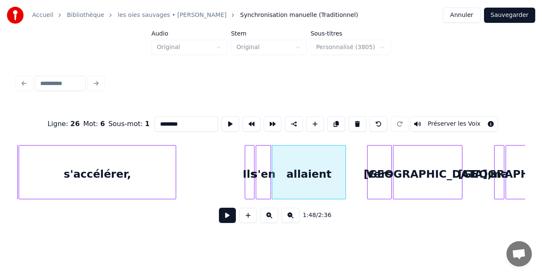
click at [384, 222] on div "1:48 / 2:36" at bounding box center [271, 215] width 494 height 19
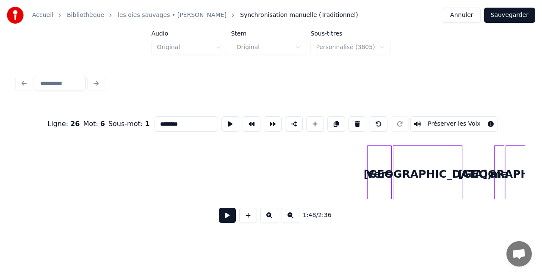
scroll to position [0, 7010]
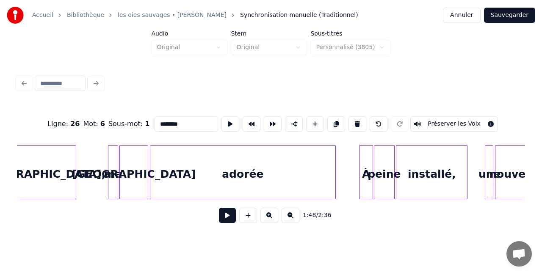
click at [120, 170] on div "[GEOGRAPHIC_DATA]" at bounding box center [134, 175] width 28 height 58
click at [111, 159] on div "ma" at bounding box center [113, 175] width 10 height 58
click at [173, 124] on input "**" at bounding box center [187, 123] width 64 height 15
click at [169, 225] on div "1:51 / 2:36" at bounding box center [271, 215] width 494 height 19
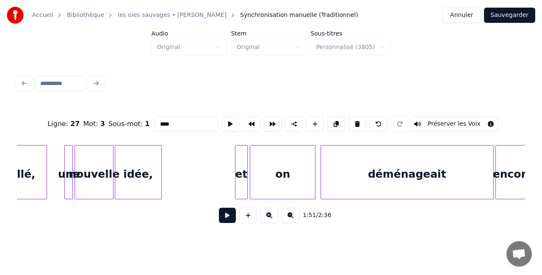
scroll to position [0, 7476]
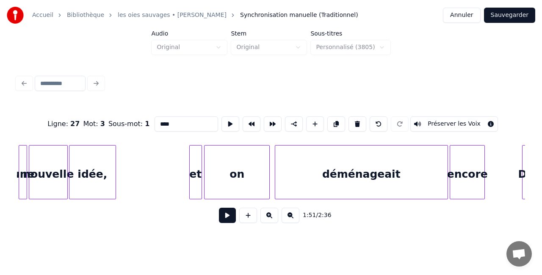
click at [240, 174] on div "on" at bounding box center [236, 175] width 65 height 58
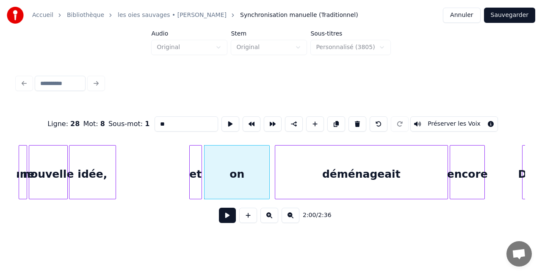
click at [184, 122] on input "**" at bounding box center [187, 123] width 64 height 15
click at [374, 176] on div "déménageait" at bounding box center [361, 175] width 172 height 58
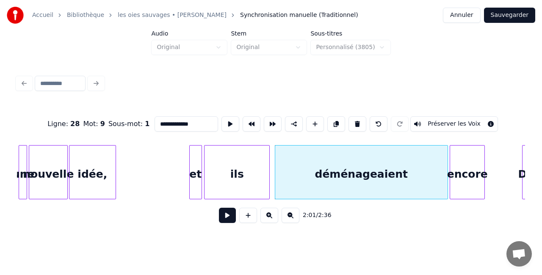
click at [406, 225] on div "2:01 / 2:36" at bounding box center [271, 215] width 494 height 19
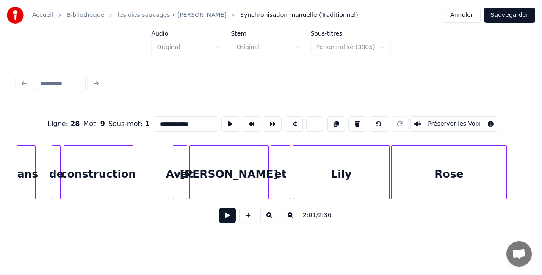
scroll to position [0, 8118]
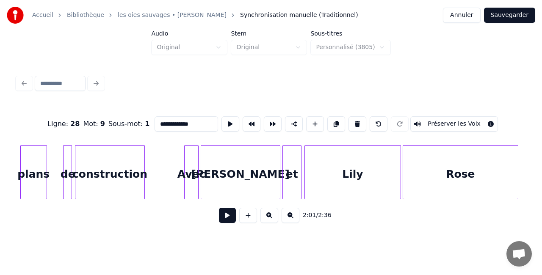
click at [379, 177] on div "Lily" at bounding box center [353, 175] width 96 height 58
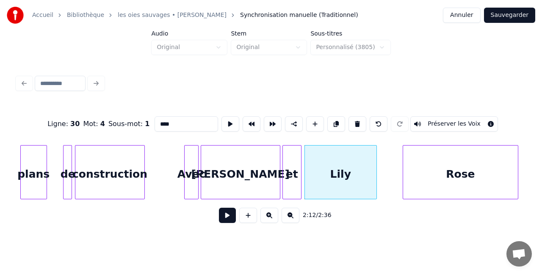
click at [374, 170] on div at bounding box center [375, 172] width 3 height 53
click at [378, 166] on div at bounding box center [379, 172] width 3 height 53
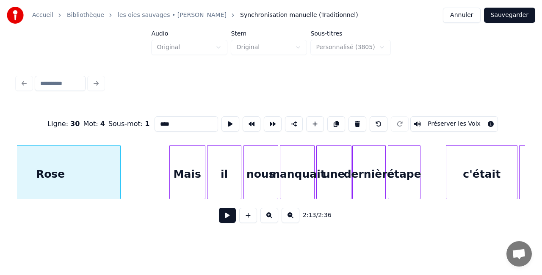
scroll to position [0, 8527]
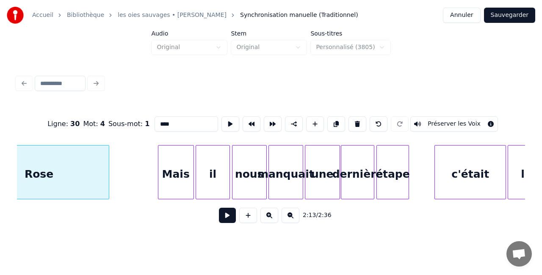
click at [257, 167] on div "nous" at bounding box center [249, 175] width 34 height 58
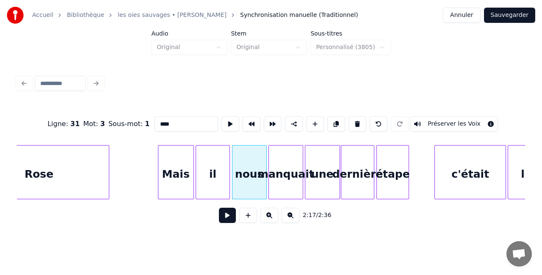
click at [182, 120] on input "****" at bounding box center [187, 123] width 64 height 15
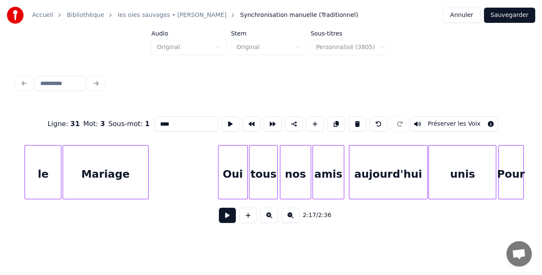
scroll to position [0, 9021]
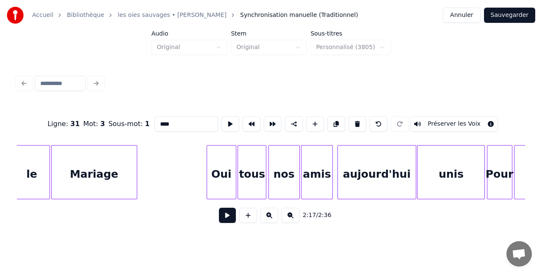
click at [288, 174] on div "nos" at bounding box center [284, 175] width 30 height 58
type input "*"
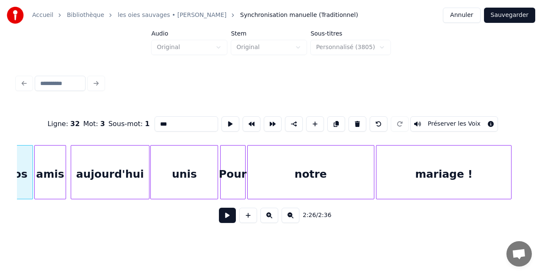
scroll to position [0, 9282]
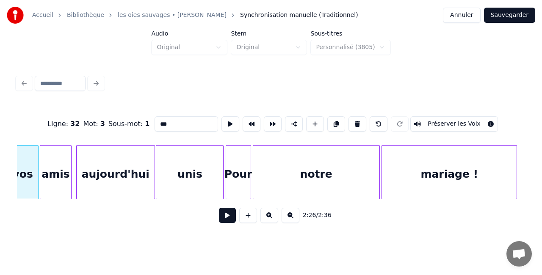
click at [297, 167] on div "notre" at bounding box center [316, 175] width 126 height 58
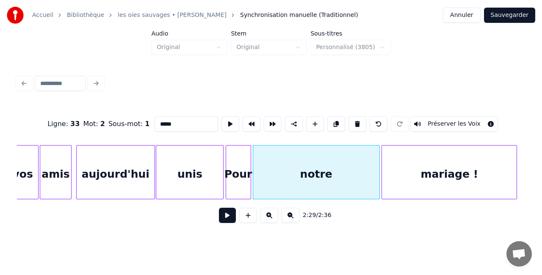
click at [316, 171] on div "notre" at bounding box center [316, 175] width 126 height 58
click at [185, 123] on input "*****" at bounding box center [187, 123] width 64 height 15
click at [311, 117] on button at bounding box center [315, 123] width 18 height 15
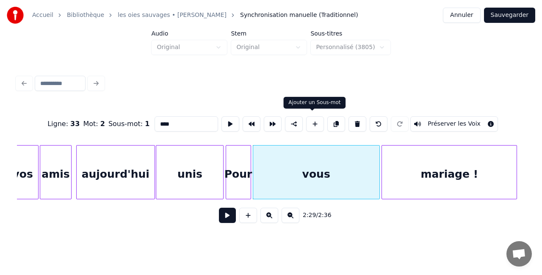
type input "**"
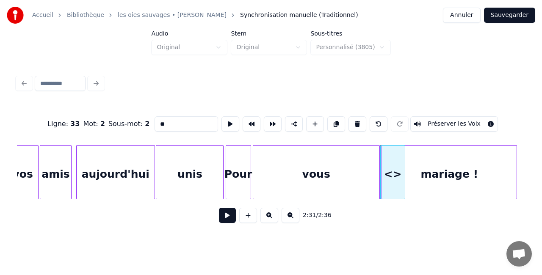
click at [395, 178] on div "<>" at bounding box center [393, 175] width 24 height 58
click at [196, 121] on input "**" at bounding box center [187, 123] width 64 height 15
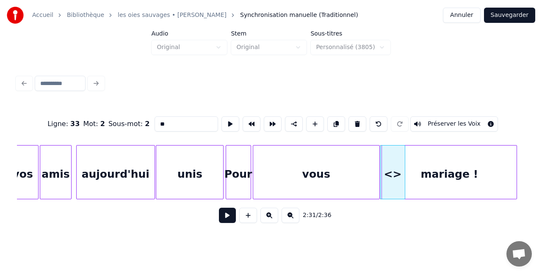
type input "*"
click at [405, 222] on div "2:31 / 2:36" at bounding box center [271, 215] width 494 height 19
click at [425, 180] on div "mariage !" at bounding box center [449, 175] width 135 height 58
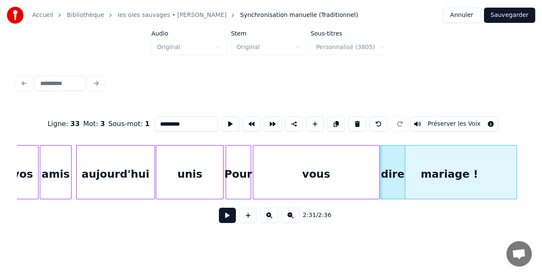
click at [364, 166] on div "vous" at bounding box center [316, 175] width 126 height 58
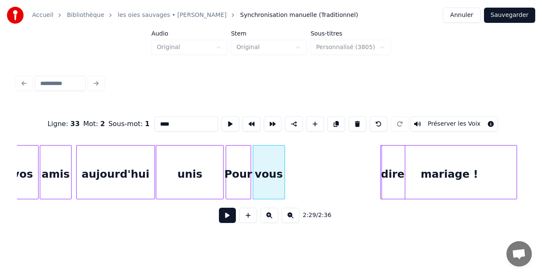
click at [283, 173] on div at bounding box center [283, 172] width 3 height 53
click at [303, 168] on div "dire" at bounding box center [300, 175] width 24 height 58
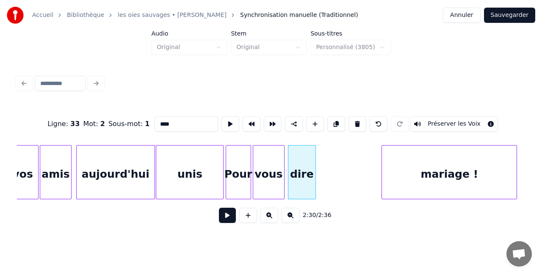
click at [315, 165] on div at bounding box center [314, 172] width 3 height 53
click at [298, 168] on div "dire" at bounding box center [301, 175] width 28 height 58
click at [315, 124] on button at bounding box center [315, 123] width 18 height 15
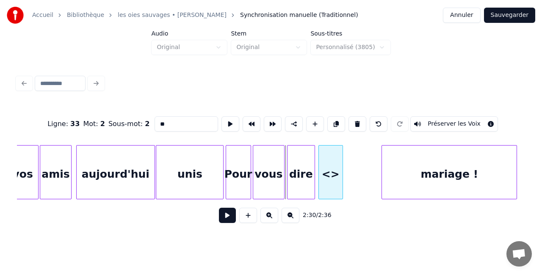
click at [337, 172] on div "<>" at bounding box center [331, 175] width 24 height 58
click at [203, 123] on input "**" at bounding box center [187, 123] width 64 height 15
click at [158, 120] on input "**" at bounding box center [187, 123] width 64 height 15
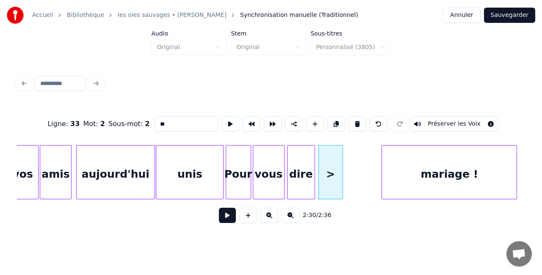
type input "**"
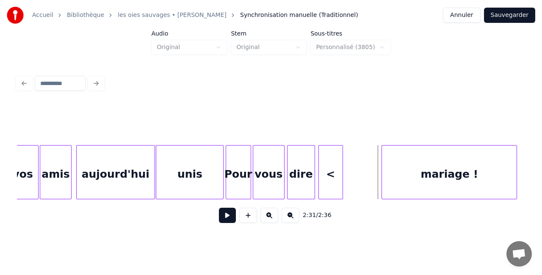
click at [331, 173] on div "<" at bounding box center [331, 175] width 24 height 58
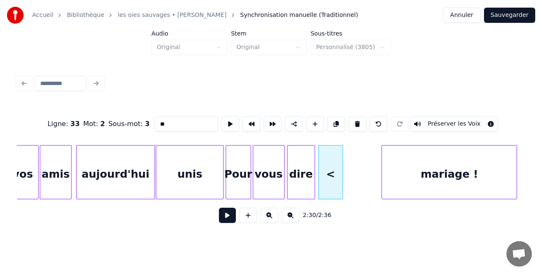
click at [197, 116] on input "**" at bounding box center [187, 123] width 64 height 15
type input "*"
type input "*****"
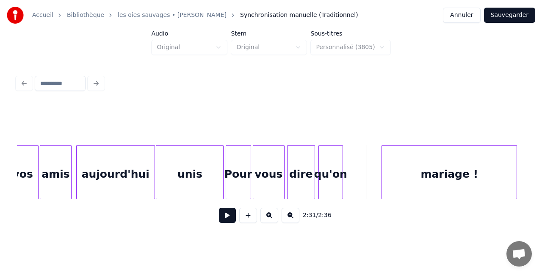
click at [280, 175] on div "vous" at bounding box center [268, 175] width 31 height 58
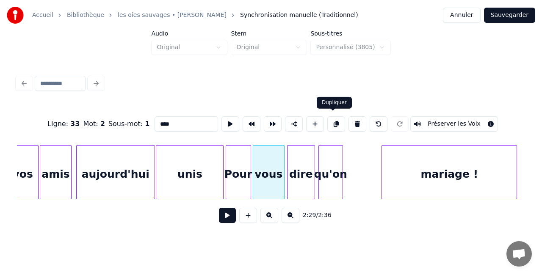
click at [331, 123] on button at bounding box center [336, 123] width 18 height 15
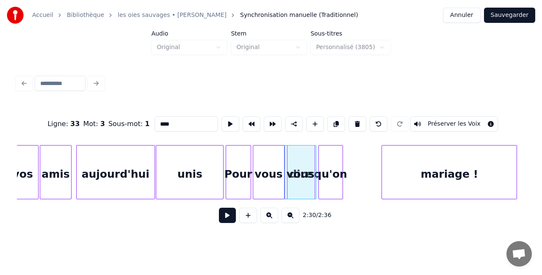
click at [301, 168] on div "vous" at bounding box center [300, 175] width 31 height 58
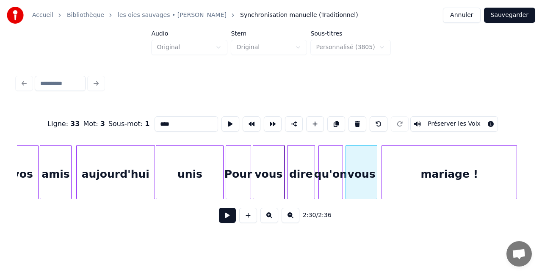
click at [362, 170] on div "vous" at bounding box center [361, 175] width 31 height 58
click at [397, 177] on div "mariage !" at bounding box center [449, 175] width 135 height 58
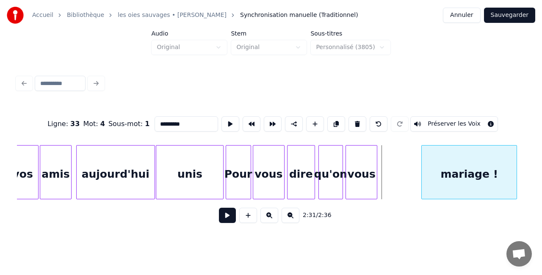
click at [423, 173] on div at bounding box center [423, 172] width 3 height 53
click at [370, 151] on div "vous" at bounding box center [361, 175] width 31 height 58
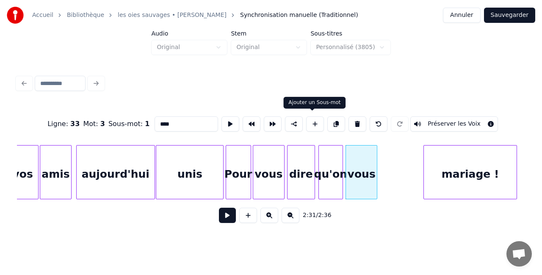
click at [310, 124] on button at bounding box center [315, 123] width 18 height 15
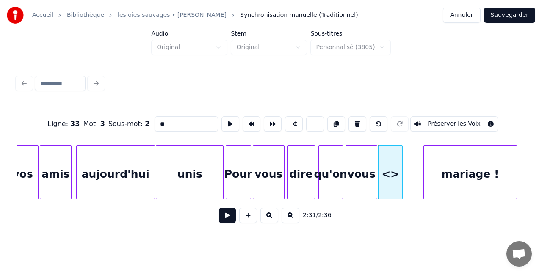
click at [386, 174] on div "<>" at bounding box center [390, 175] width 24 height 58
click at [178, 119] on input "**" at bounding box center [187, 123] width 64 height 15
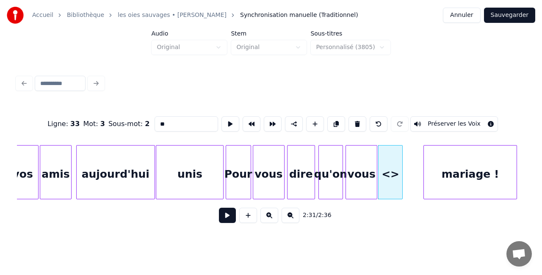
click at [178, 119] on input "**" at bounding box center [187, 123] width 64 height 15
click at [420, 167] on div at bounding box center [420, 172] width 3 height 53
click at [477, 182] on div "mariage !" at bounding box center [470, 175] width 93 height 58
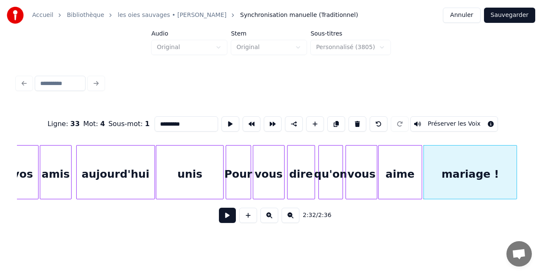
click at [169, 123] on input "*********" at bounding box center [187, 123] width 64 height 15
type input "**********"
click at [192, 225] on div "2:32 / 2:36" at bounding box center [271, 215] width 494 height 19
click at [516, 13] on button "Sauvegarder" at bounding box center [509, 15] width 51 height 15
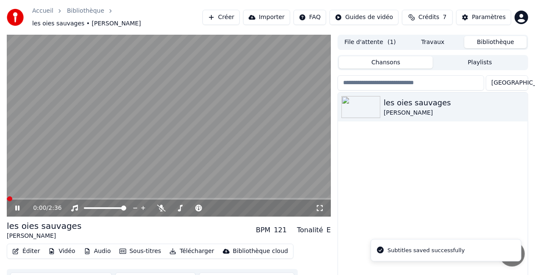
click at [321, 206] on icon at bounding box center [319, 208] width 8 height 7
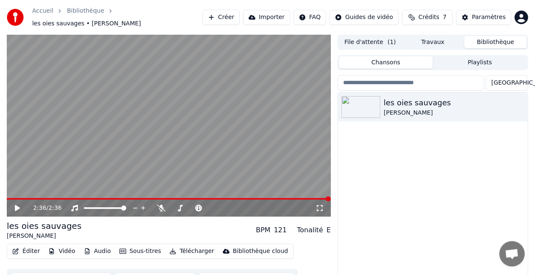
click at [136, 246] on button "Sous-titres" at bounding box center [140, 252] width 49 height 12
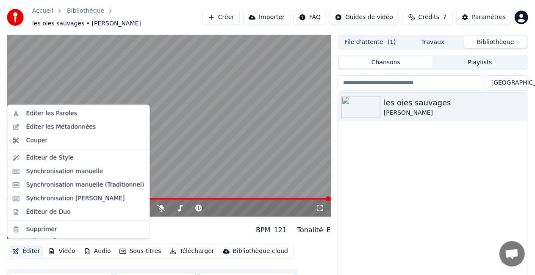
click at [30, 247] on button "Éditer" at bounding box center [26, 252] width 34 height 12
click at [75, 180] on div "Synchronisation manuelle (Traditionnel)" at bounding box center [78, 185] width 138 height 14
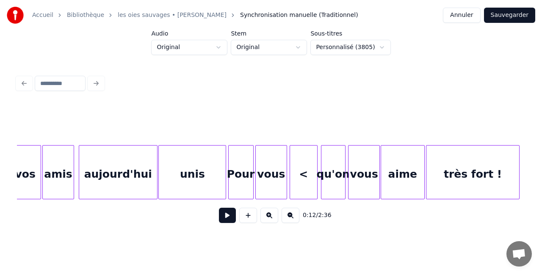
scroll to position [0, 9286]
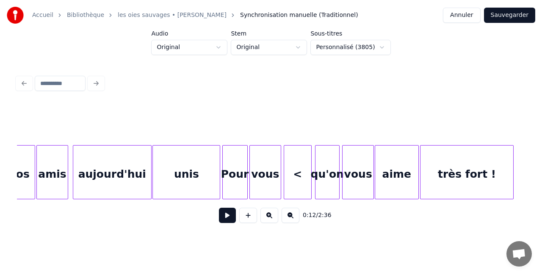
click at [294, 172] on div "<" at bounding box center [298, 175] width 28 height 58
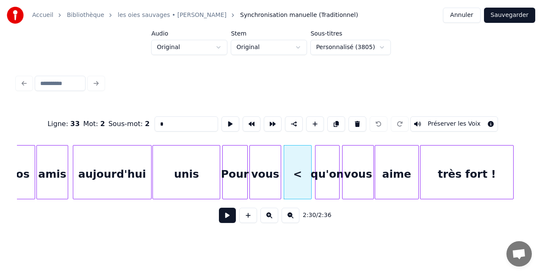
click at [166, 122] on input "*" at bounding box center [187, 123] width 64 height 15
type input "****"
click at [378, 247] on html "Accueil Bibliothèque les oies sauvages • Yann Muller Synchronisation manuelle (…" at bounding box center [271, 123] width 542 height 247
click at [367, 218] on div "2:30 / 2:36" at bounding box center [271, 215] width 494 height 19
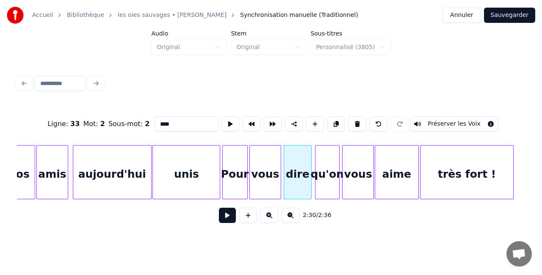
click at [511, 15] on button "Sauvegarder" at bounding box center [509, 15] width 51 height 15
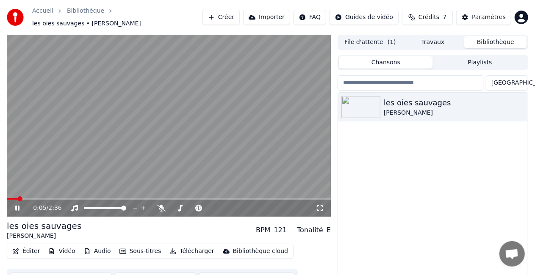
click at [303, 192] on video at bounding box center [169, 126] width 324 height 182
click at [294, 198] on span at bounding box center [169, 199] width 324 height 2
click at [237, 144] on video at bounding box center [169, 126] width 324 height 182
click at [34, 246] on button "Éditer" at bounding box center [26, 252] width 34 height 12
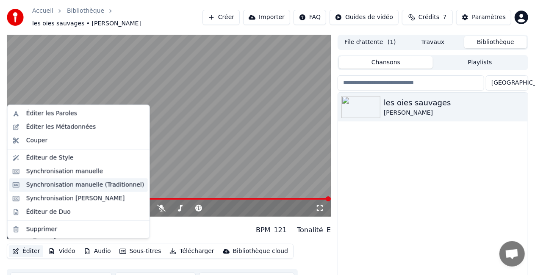
click at [93, 183] on div "Synchronisation manuelle (Traditionnel)" at bounding box center [85, 185] width 118 height 8
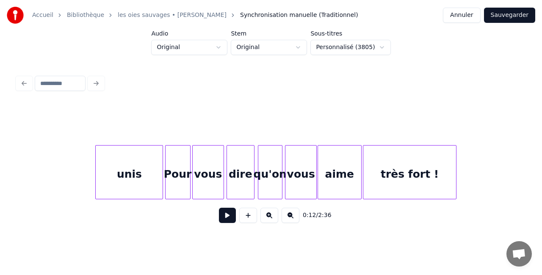
scroll to position [0, 9436]
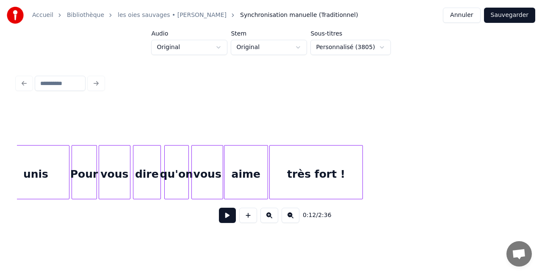
click at [274, 168] on div "très fort !" at bounding box center [316, 175] width 93 height 58
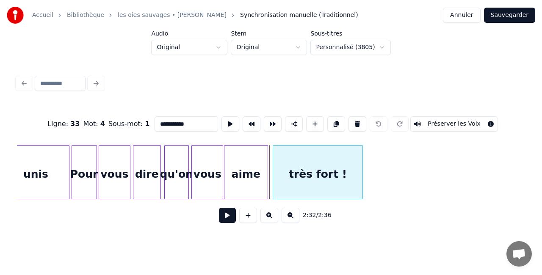
click at [273, 167] on div at bounding box center [274, 172] width 3 height 53
click at [257, 166] on div "aime" at bounding box center [247, 175] width 43 height 58
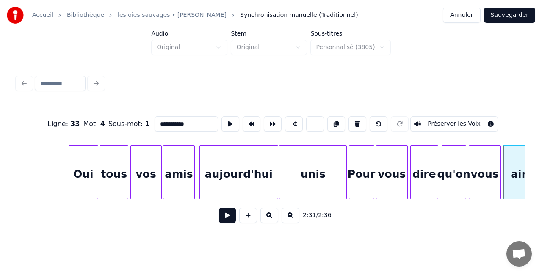
scroll to position [0, 9169]
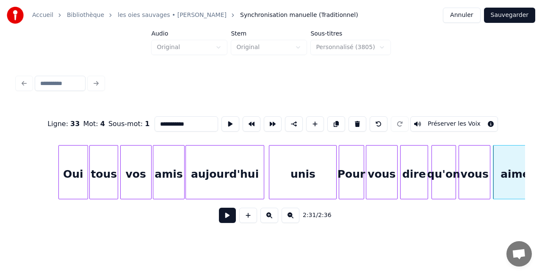
click at [213, 167] on div "aujourd'hui" at bounding box center [225, 175] width 78 height 58
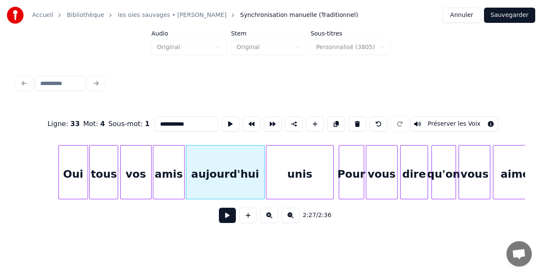
click at [279, 168] on div "unis" at bounding box center [299, 175] width 67 height 58
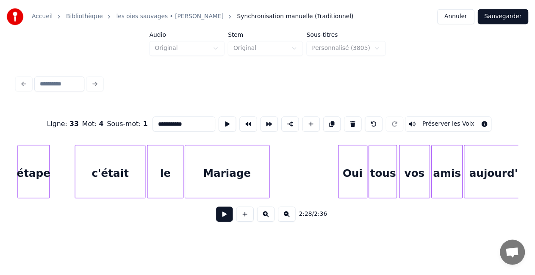
scroll to position [0, 8885]
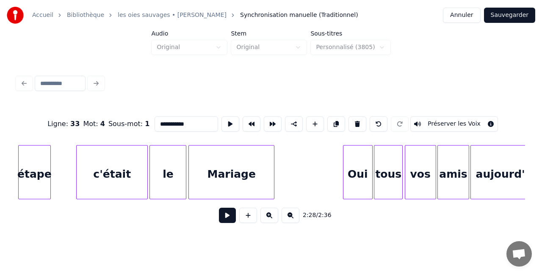
click at [208, 168] on div "Mariage" at bounding box center [231, 175] width 85 height 58
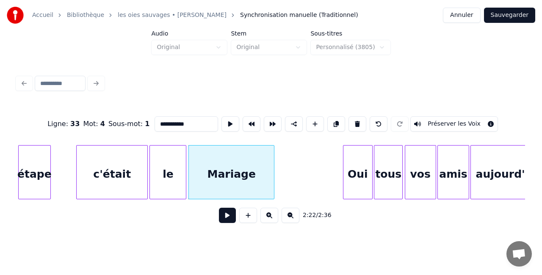
click at [188, 225] on div "2:22 / 2:36" at bounding box center [271, 215] width 494 height 19
click at [508, 16] on button "Sauvegarder" at bounding box center [509, 15] width 51 height 15
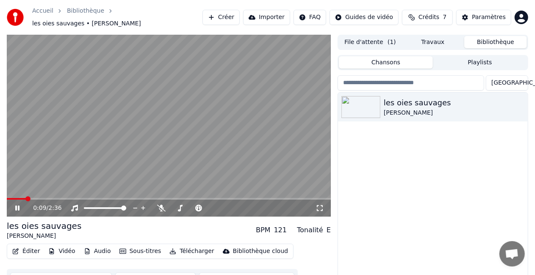
click at [186, 246] on button "Télécharger" at bounding box center [191, 252] width 51 height 12
click at [19, 206] on icon at bounding box center [17, 208] width 4 height 5
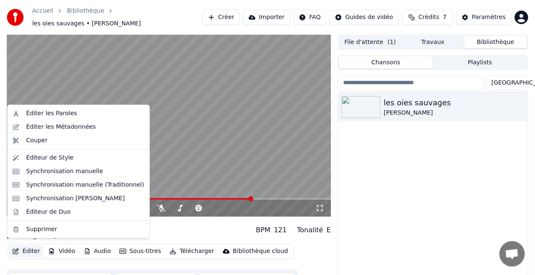
click at [23, 251] on button "Éditer" at bounding box center [26, 252] width 34 height 12
click at [70, 198] on div "Synchronisation [PERSON_NAME]" at bounding box center [75, 198] width 99 height 8
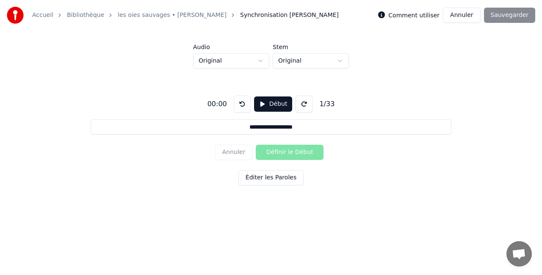
click at [273, 105] on button "Début" at bounding box center [273, 104] width 39 height 15
click at [476, 16] on button "Annuler" at bounding box center [461, 15] width 37 height 15
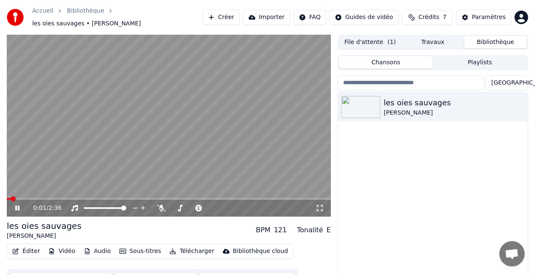
click at [25, 193] on video at bounding box center [169, 126] width 324 height 182
click at [25, 198] on span at bounding box center [169, 199] width 324 height 2
click at [19, 207] on div "0:09 / 2:36" at bounding box center [168, 208] width 317 height 8
click at [18, 205] on icon at bounding box center [17, 208] width 5 height 6
click at [21, 205] on icon at bounding box center [23, 208] width 19 height 7
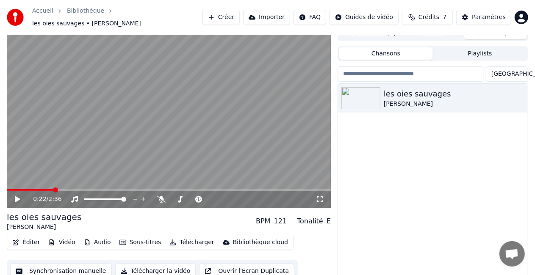
scroll to position [19, 0]
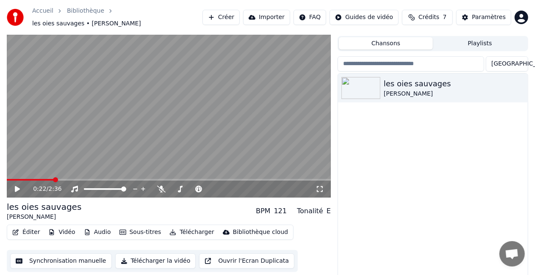
click at [157, 256] on button "Télécharger la vidéo" at bounding box center [155, 261] width 81 height 15
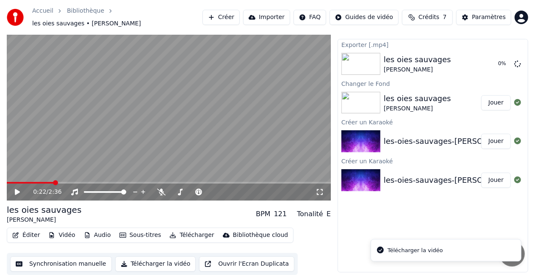
scroll to position [12, 0]
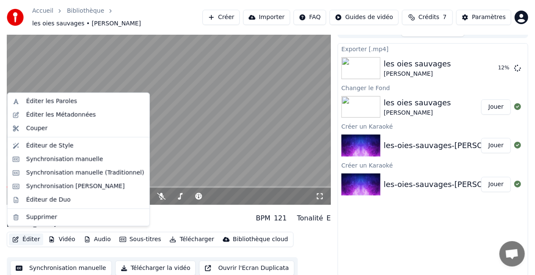
click at [32, 235] on button "Éditer" at bounding box center [26, 240] width 34 height 12
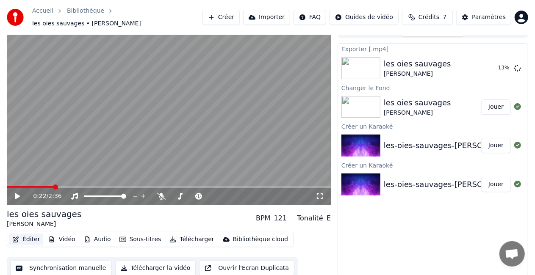
click at [32, 235] on button "Éditer" at bounding box center [26, 240] width 34 height 12
click at [26, 234] on button "Éditer" at bounding box center [26, 240] width 34 height 12
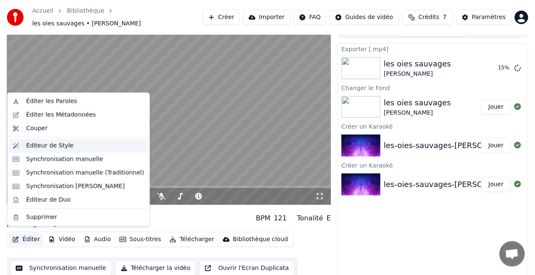
click at [49, 147] on div "Éditeur de Style" at bounding box center [49, 146] width 47 height 8
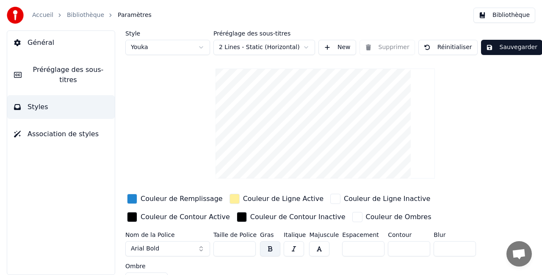
click at [70, 129] on span "Association de styles" at bounding box center [63, 134] width 71 height 10
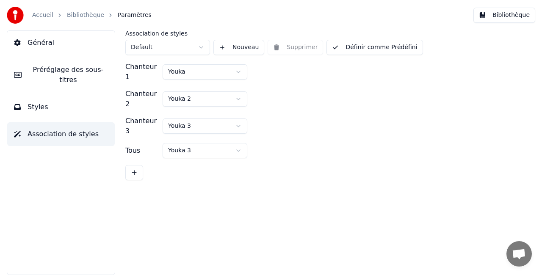
click at [77, 35] on button "Général" at bounding box center [61, 43] width 108 height 24
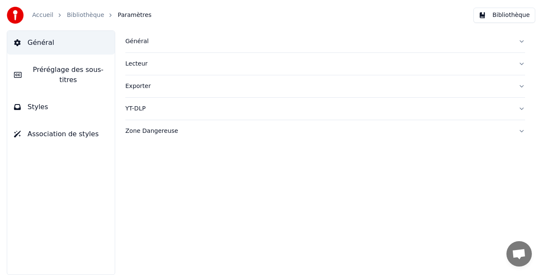
click at [84, 18] on link "Bibliothèque" at bounding box center [85, 15] width 37 height 8
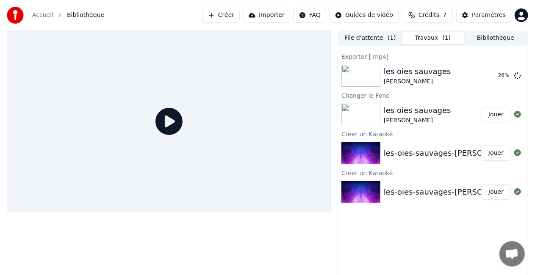
click at [415, 124] on div "[PERSON_NAME]" at bounding box center [417, 120] width 67 height 8
click at [412, 110] on div "les oies sauvages" at bounding box center [417, 111] width 67 height 12
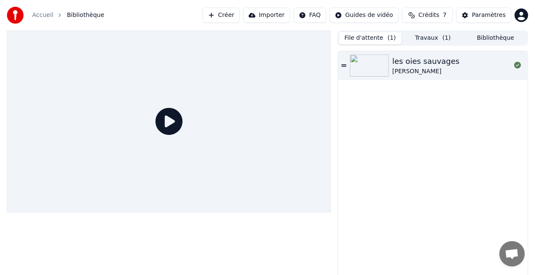
click at [378, 39] on button "File d'attente ( 1 )" at bounding box center [370, 38] width 63 height 12
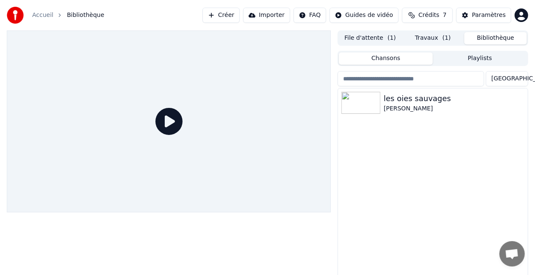
click at [490, 39] on button "Bibliothèque" at bounding box center [495, 38] width 63 height 12
click at [398, 105] on div "[PERSON_NAME]" at bounding box center [450, 109] width 132 height 8
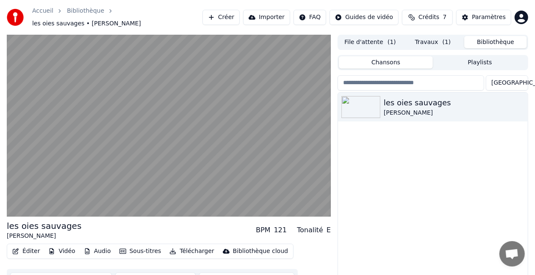
scroll to position [19, 0]
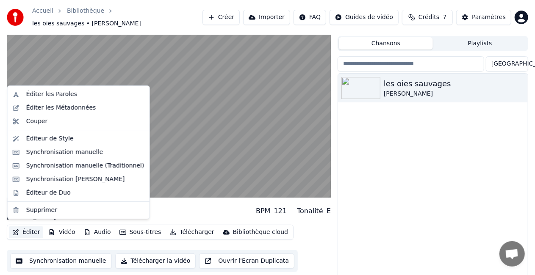
click at [28, 227] on button "Éditer" at bounding box center [26, 233] width 34 height 12
click at [60, 111] on div "Éditer les Métadonnées" at bounding box center [61, 108] width 70 height 8
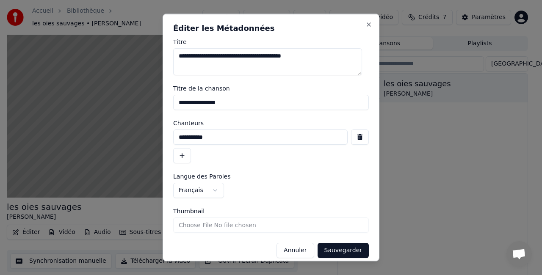
click at [179, 101] on input "**********" at bounding box center [271, 102] width 196 height 15
click at [245, 106] on input "**********" at bounding box center [271, 102] width 196 height 15
type input "**********"
click at [242, 137] on input "**********" at bounding box center [260, 137] width 174 height 15
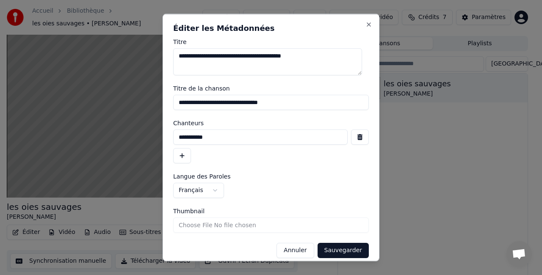
click at [242, 137] on input "**********" at bounding box center [260, 137] width 174 height 15
click at [339, 249] on button "Sauvegarder" at bounding box center [343, 250] width 51 height 15
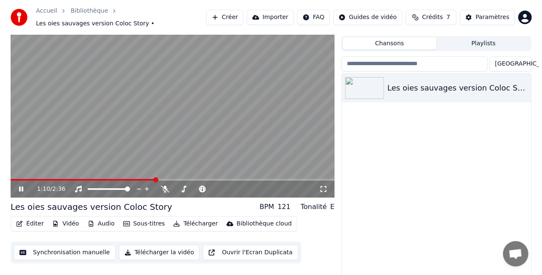
scroll to position [0, 0]
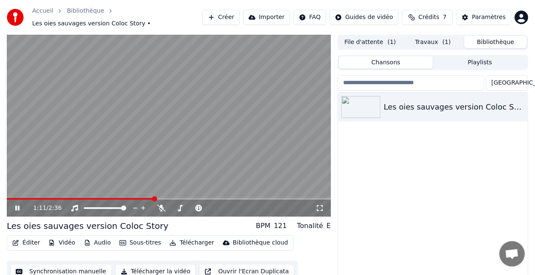
click at [441, 36] on button "Travaux ( 1 )" at bounding box center [432, 42] width 63 height 12
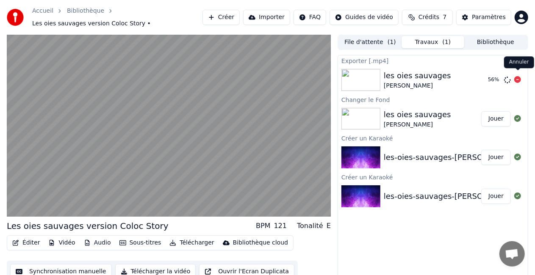
click at [517, 76] on icon at bounding box center [517, 79] width 7 height 7
click at [517, 77] on icon at bounding box center [517, 79] width 7 height 7
click at [517, 76] on icon at bounding box center [517, 79] width 7 height 7
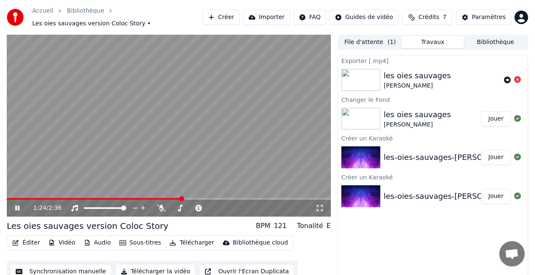
click at [8, 198] on span at bounding box center [94, 199] width 175 height 2
click at [14, 205] on icon at bounding box center [23, 208] width 19 height 7
click at [23, 239] on button "Éditer" at bounding box center [26, 243] width 34 height 12
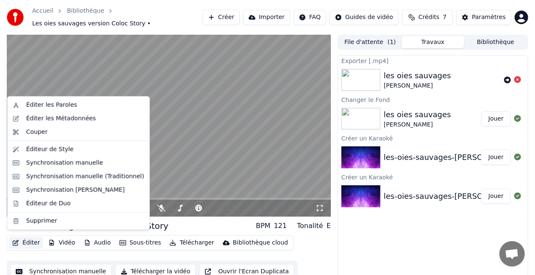
click at [494, 17] on div "Paramètres" at bounding box center [489, 17] width 34 height 8
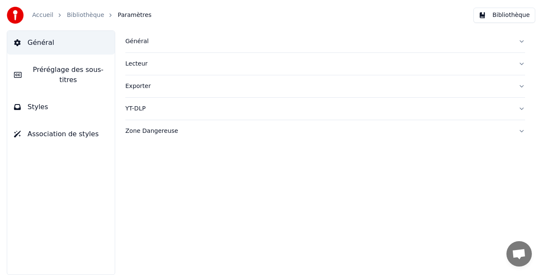
click at [82, 71] on span "Préréglage des sous-titres" at bounding box center [68, 75] width 80 height 20
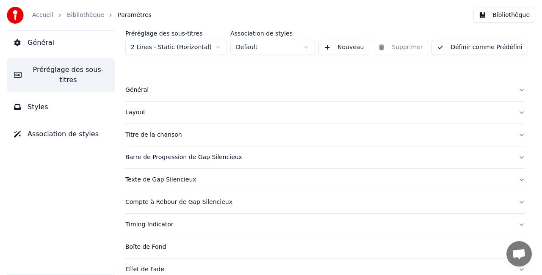
click at [165, 135] on div "Titre de la chanson" at bounding box center [318, 135] width 386 height 8
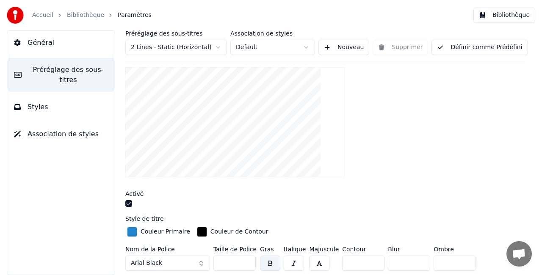
scroll to position [98, 0]
click at [130, 232] on div "button" at bounding box center [132, 232] width 10 height 10
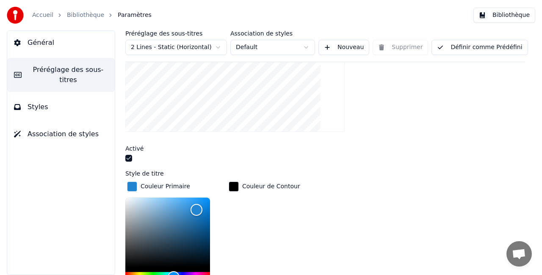
scroll to position [144, 0]
type input "*******"
drag, startPoint x: 197, startPoint y: 208, endPoint x: 112, endPoint y: 192, distance: 87.0
click at [112, 192] on div "Préréglage des sous-titres 2 Lines - Static (Horizontal) Association de styles …" at bounding box center [325, 152] width 434 height 245
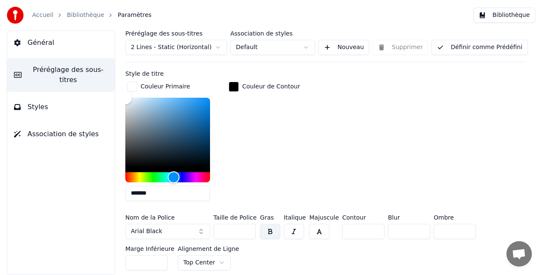
scroll to position [247, 0]
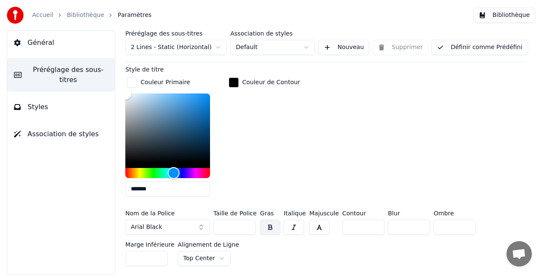
click at [202, 227] on button "Arial Black" at bounding box center [167, 227] width 85 height 15
click at [180, 224] on button "Arial Black" at bounding box center [167, 227] width 85 height 15
click at [199, 223] on button "Arial Black" at bounding box center [167, 227] width 85 height 15
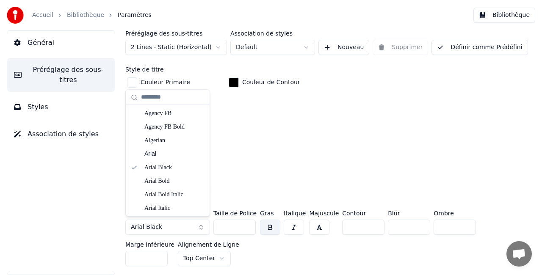
click at [199, 223] on button "Arial Black" at bounding box center [167, 227] width 85 height 15
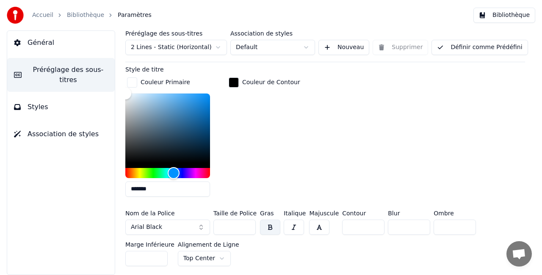
click at [199, 223] on button "Arial Black" at bounding box center [167, 227] width 85 height 15
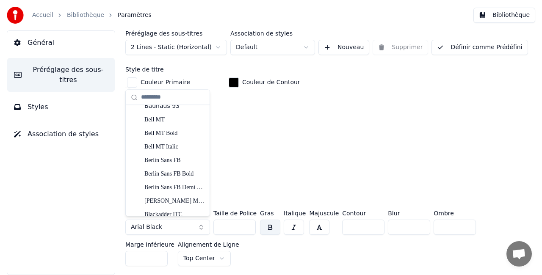
scroll to position [210, 0]
click at [174, 162] on div "Berlin Sans FB" at bounding box center [174, 161] width 60 height 8
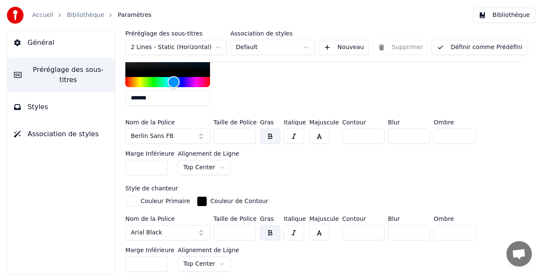
scroll to position [340, 0]
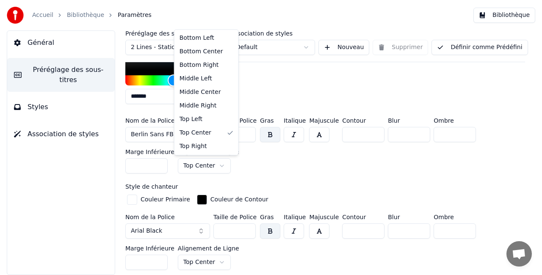
click at [209, 162] on html "Accueil Bibliothèque Paramètres Bibliothèque Général Préréglage des sous-titres…" at bounding box center [271, 137] width 542 height 275
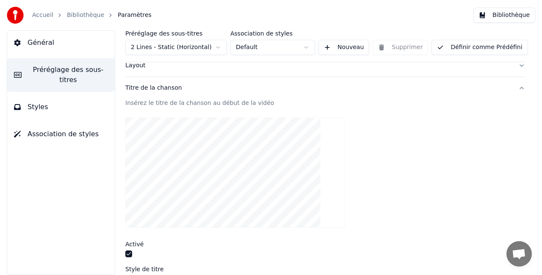
scroll to position [0, 0]
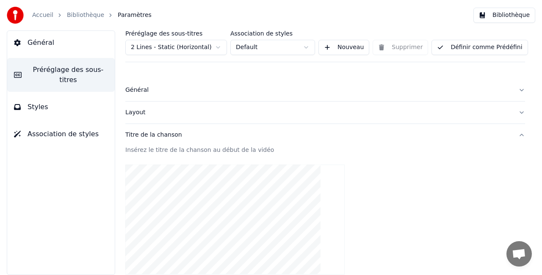
click at [452, 46] on button "Définir comme Prédéfini" at bounding box center [479, 47] width 96 height 15
click at [80, 14] on link "Bibliothèque" at bounding box center [85, 15] width 37 height 8
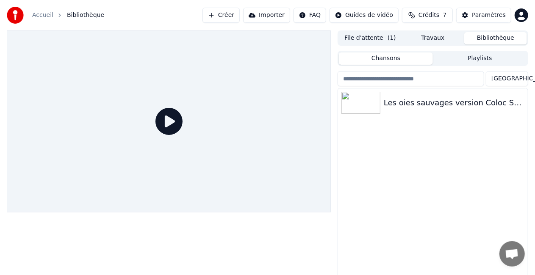
click at [495, 36] on button "Bibliothèque" at bounding box center [495, 38] width 63 height 12
click at [436, 102] on div "Les oies sauvages version Coloc Story" at bounding box center [450, 103] width 132 height 12
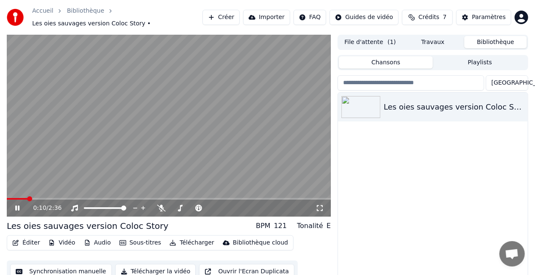
click at [26, 198] on span at bounding box center [17, 199] width 21 height 2
click at [16, 206] on icon at bounding box center [17, 208] width 4 height 5
click at [28, 238] on button "Éditer" at bounding box center [26, 243] width 34 height 12
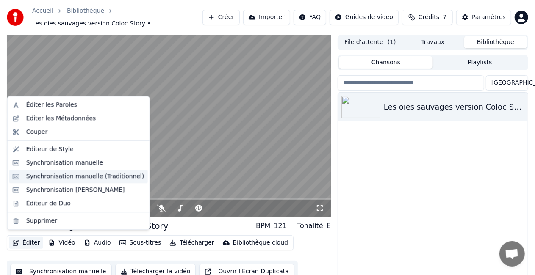
click at [55, 177] on div "Synchronisation manuelle (Traditionnel)" at bounding box center [85, 176] width 118 height 8
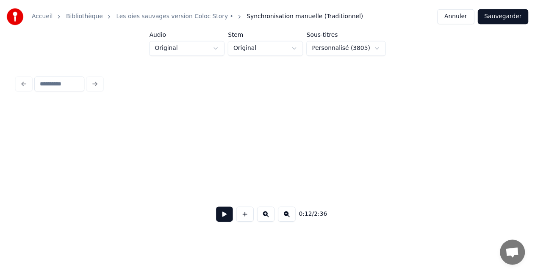
scroll to position [0, 792]
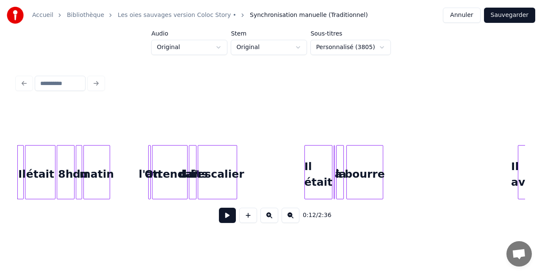
click at [167, 164] on div "l'attendait" at bounding box center [169, 175] width 35 height 58
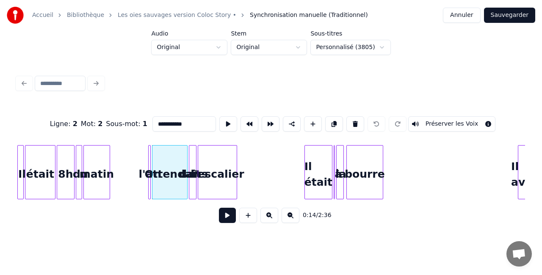
click at [191, 165] on div at bounding box center [190, 172] width 3 height 53
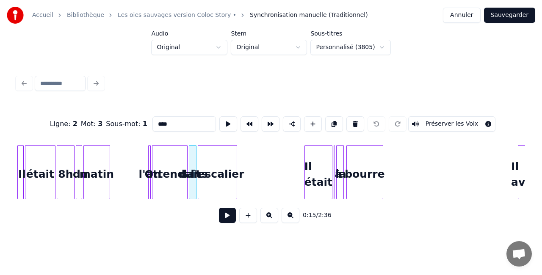
click at [214, 168] on div "l'escalier" at bounding box center [217, 175] width 39 height 58
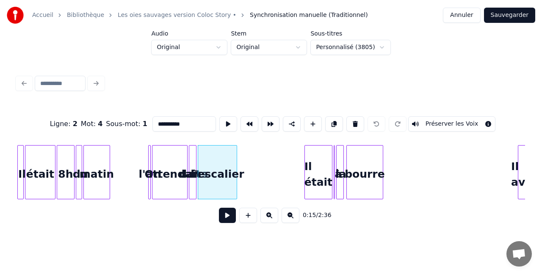
click at [148, 166] on div at bounding box center [149, 172] width 3 height 53
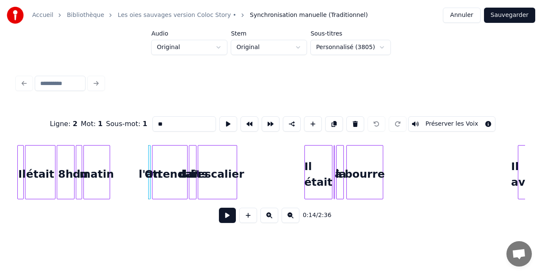
click at [185, 124] on input "**" at bounding box center [184, 123] width 64 height 15
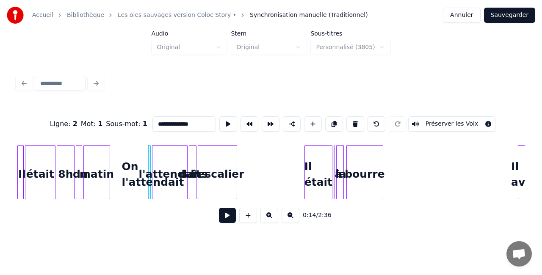
click at [162, 154] on div "l'attendait" at bounding box center [169, 175] width 35 height 58
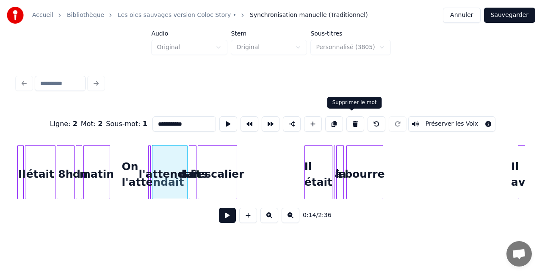
click at [349, 123] on button at bounding box center [355, 123] width 18 height 15
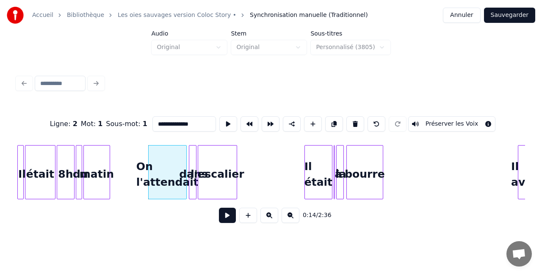
click at [185, 166] on div at bounding box center [185, 172] width 3 height 53
click at [194, 163] on div at bounding box center [194, 172] width 3 height 53
type input "****"
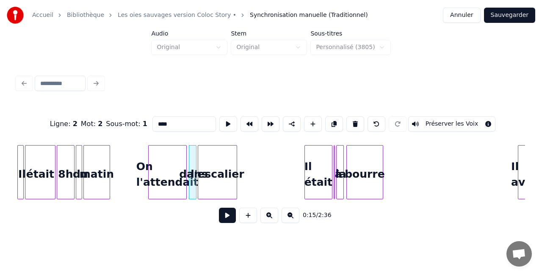
click at [142, 213] on div "0:15 / 2:36" at bounding box center [271, 215] width 494 height 19
click at [505, 25] on div "Accueil Bibliothèque Les oies sauvages version Coloc Story • Synchronisation ma…" at bounding box center [271, 15] width 542 height 30
click at [505, 19] on button "Sauvegarder" at bounding box center [509, 15] width 51 height 15
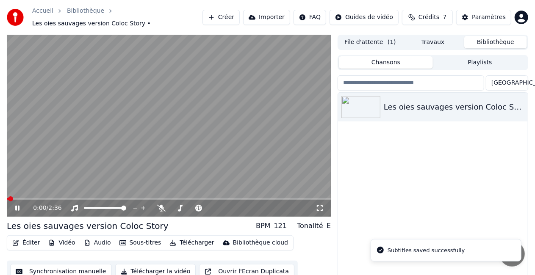
click at [24, 193] on video at bounding box center [169, 126] width 324 height 182
click at [27, 198] on span at bounding box center [169, 199] width 324 height 2
click at [53, 165] on video at bounding box center [169, 126] width 324 height 182
click at [36, 198] on span at bounding box center [169, 199] width 324 height 2
click at [36, 193] on video at bounding box center [169, 126] width 324 height 182
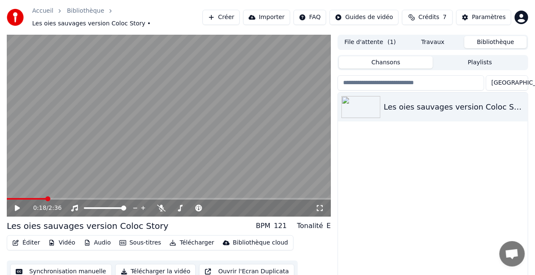
click at [17, 205] on icon at bounding box center [17, 208] width 5 height 6
click at [36, 198] on span at bounding box center [21, 199] width 29 height 2
click at [11, 198] on span at bounding box center [9, 199] width 4 height 2
click at [319, 205] on icon at bounding box center [319, 208] width 8 height 7
click at [30, 239] on button "Éditer" at bounding box center [26, 243] width 34 height 12
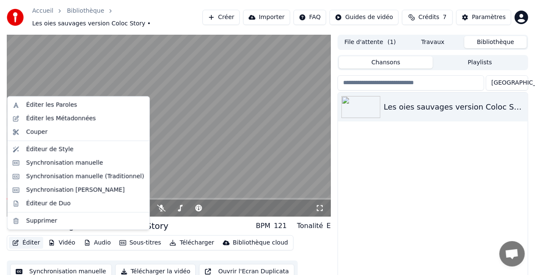
click at [189, 174] on video at bounding box center [169, 126] width 324 height 182
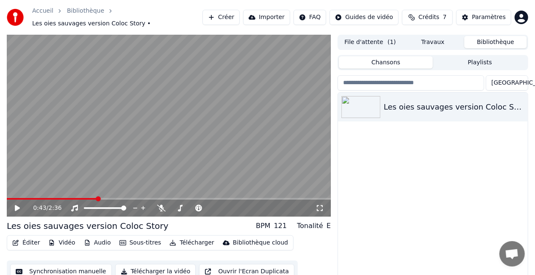
click at [33, 239] on button "Éditer" at bounding box center [26, 243] width 34 height 12
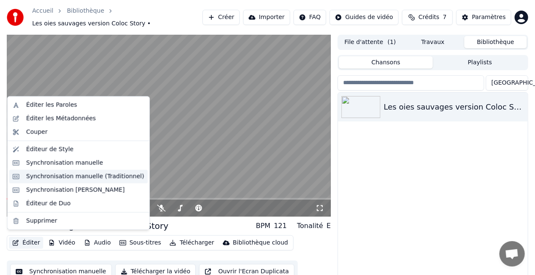
click at [79, 171] on div "Synchronisation manuelle (Traditionnel)" at bounding box center [78, 177] width 138 height 14
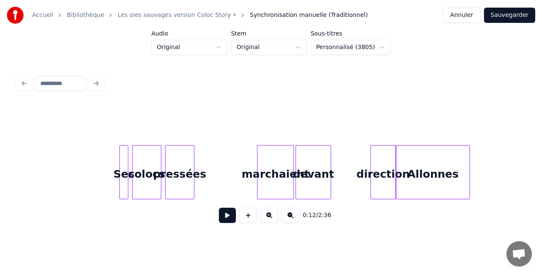
scroll to position [0, 1712]
click at [282, 174] on div "marchaient" at bounding box center [275, 175] width 36 height 58
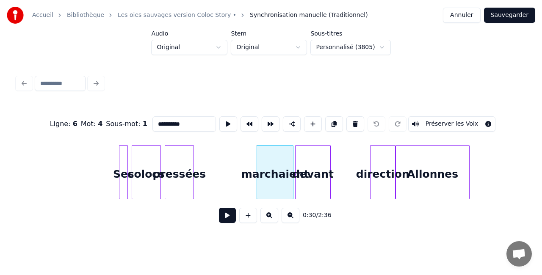
click at [205, 124] on input "**********" at bounding box center [184, 123] width 64 height 15
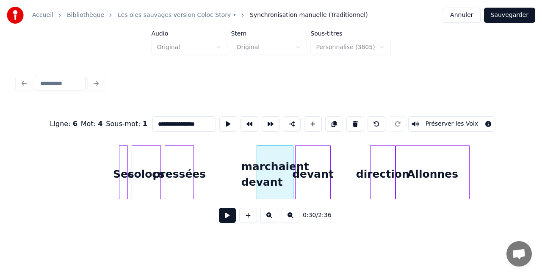
click at [317, 161] on div "devant" at bounding box center [313, 175] width 35 height 58
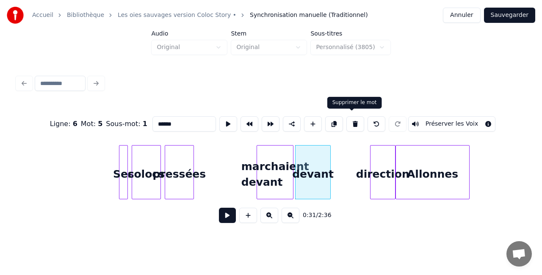
click at [353, 120] on button at bounding box center [355, 123] width 18 height 15
type input "**********"
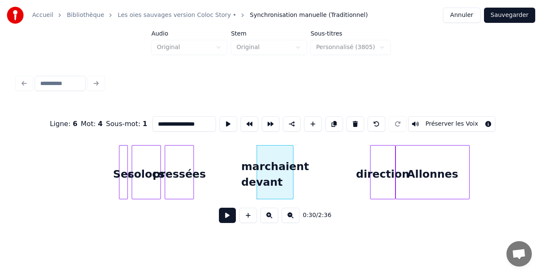
click at [282, 180] on div "marchaient devant" at bounding box center [275, 175] width 36 height 58
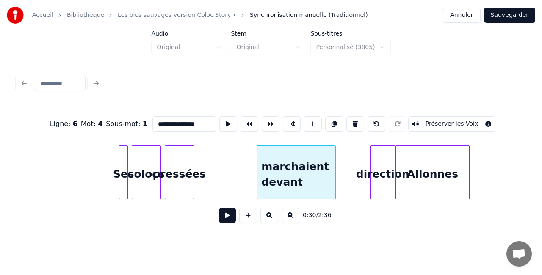
click at [335, 172] on div at bounding box center [334, 172] width 3 height 53
click at [149, 225] on div "0:30 / 2:36" at bounding box center [271, 215] width 494 height 19
click at [507, 15] on button "Sauvegarder" at bounding box center [509, 15] width 51 height 15
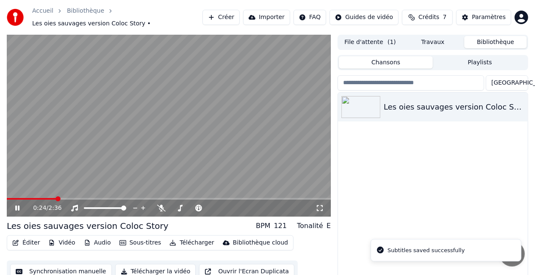
click at [57, 198] on span at bounding box center [169, 199] width 324 height 2
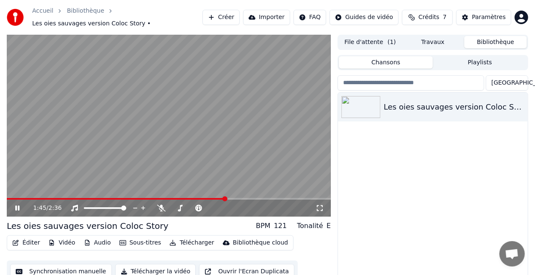
click at [32, 239] on button "Éditer" at bounding box center [26, 243] width 34 height 12
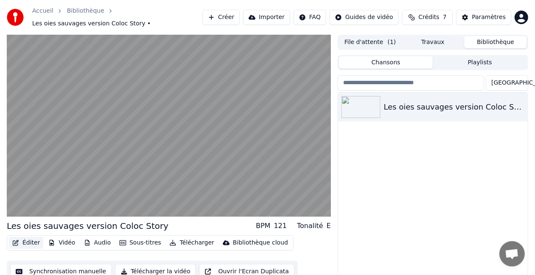
click at [32, 238] on button "Éditer" at bounding box center [26, 243] width 34 height 12
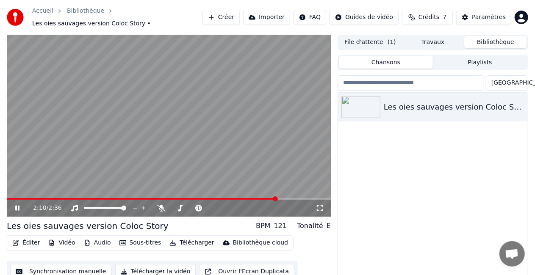
click at [19, 206] on icon at bounding box center [17, 208] width 4 height 5
click at [29, 237] on button "Éditer" at bounding box center [26, 243] width 34 height 12
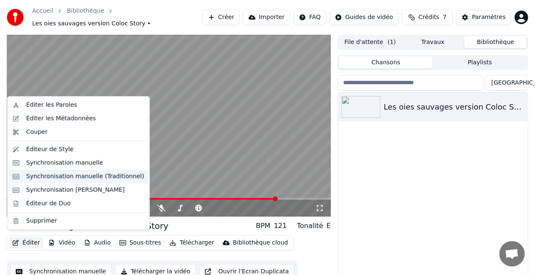
click at [77, 174] on div "Synchronisation manuelle (Traditionnel)" at bounding box center [85, 176] width 118 height 8
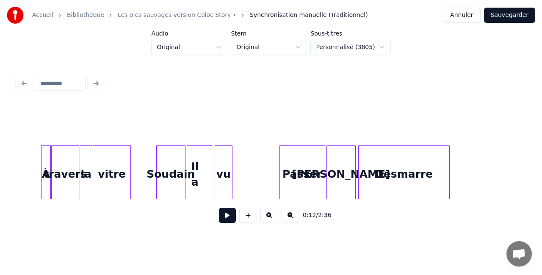
scroll to position [0, 2424]
click at [205, 171] on div "Il a" at bounding box center [199, 175] width 25 height 58
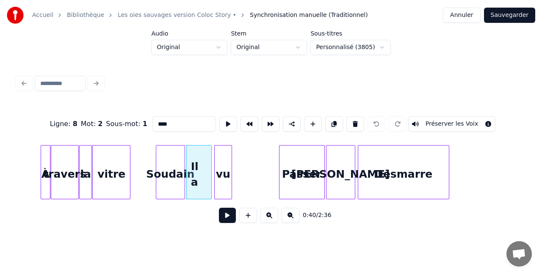
click at [189, 123] on input "****" at bounding box center [184, 123] width 64 height 15
click at [221, 162] on div "vu" at bounding box center [223, 175] width 17 height 58
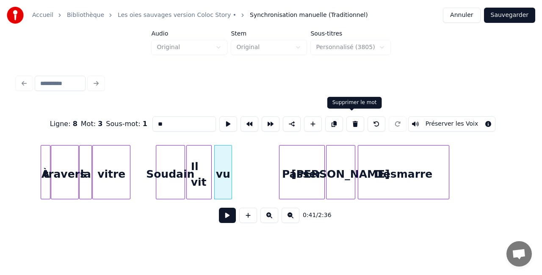
click at [356, 123] on button at bounding box center [355, 123] width 18 height 15
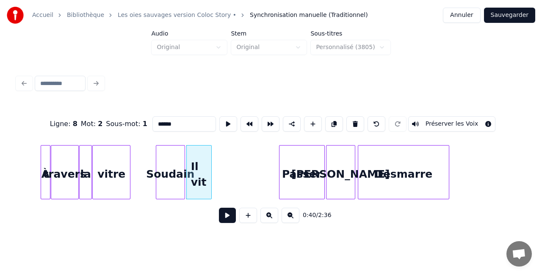
click at [200, 171] on div "Il vit" at bounding box center [199, 175] width 25 height 58
click at [227, 166] on div at bounding box center [226, 172] width 3 height 53
click at [157, 121] on input "******" at bounding box center [184, 123] width 64 height 15
type input "******"
click at [180, 232] on div "0:40 / 2:36" at bounding box center [271, 215] width 508 height 32
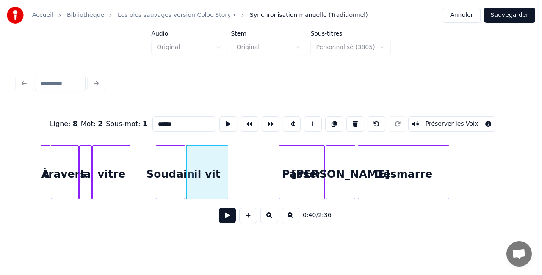
click at [511, 17] on button "Sauvegarder" at bounding box center [509, 15] width 51 height 15
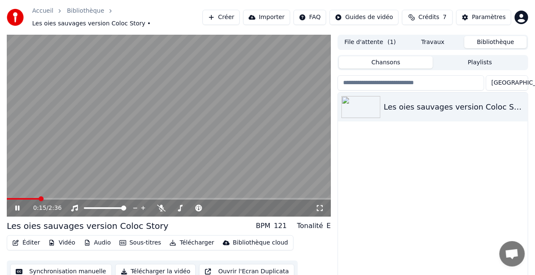
click at [15, 205] on icon at bounding box center [23, 208] width 19 height 7
click at [22, 246] on div "Éditer Vidéo Audio Sous-titres Télécharger Bibliothèque cloud" at bounding box center [150, 242] width 287 height 15
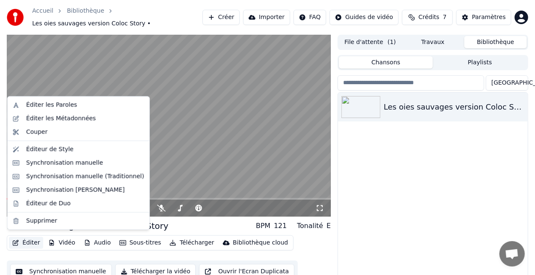
click at [29, 240] on button "Éditer" at bounding box center [26, 243] width 34 height 12
click at [61, 120] on div "Éditer les Métadonnées" at bounding box center [61, 118] width 70 height 8
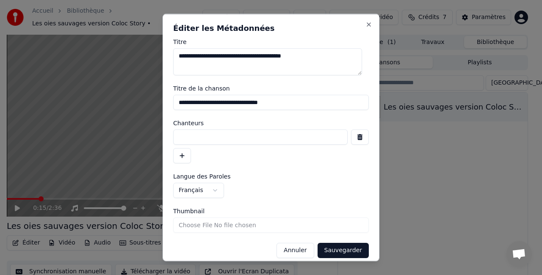
click at [207, 141] on input at bounding box center [260, 137] width 174 height 15
type input "**********"
click at [279, 104] on input "**********" at bounding box center [271, 102] width 196 height 15
type input "**********"
click at [328, 248] on button "Sauvegarder" at bounding box center [343, 250] width 51 height 15
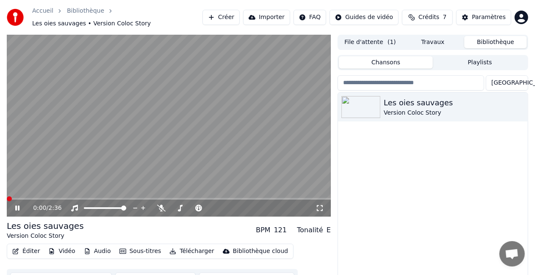
click at [7, 198] on span at bounding box center [7, 199] width 0 height 2
click at [15, 205] on icon at bounding box center [23, 208] width 19 height 7
click at [483, 17] on div "Paramètres" at bounding box center [489, 17] width 34 height 8
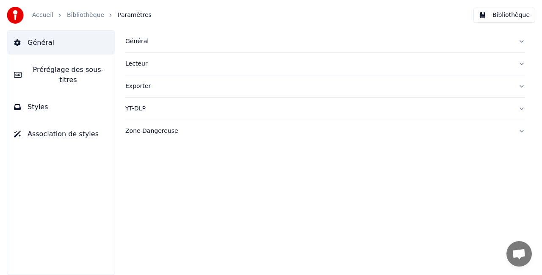
click at [76, 77] on button "Préréglage des sous-titres" at bounding box center [61, 75] width 108 height 34
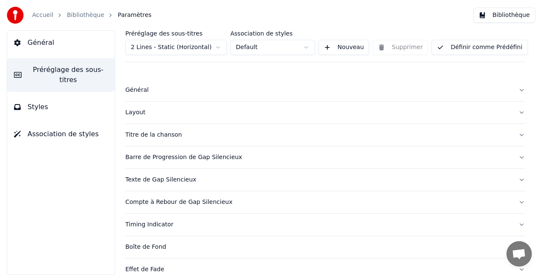
click at [155, 133] on div "Titre de la chanson" at bounding box center [318, 135] width 386 height 8
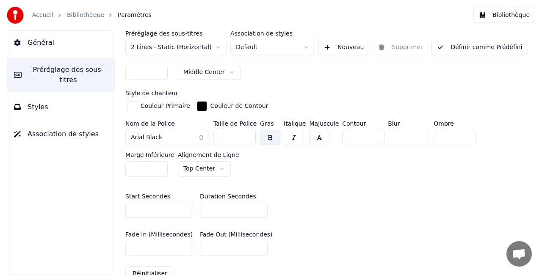
scroll to position [321, 0]
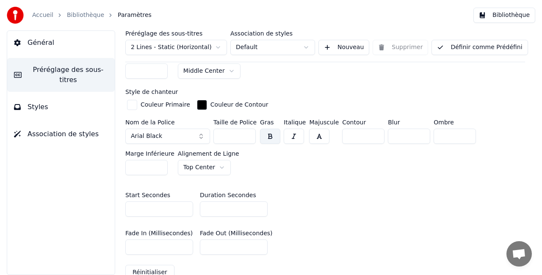
click at [213, 163] on html "Accueil Bibliothèque Paramètres Bibliothèque Général Préréglage des sous-titres…" at bounding box center [271, 137] width 542 height 275
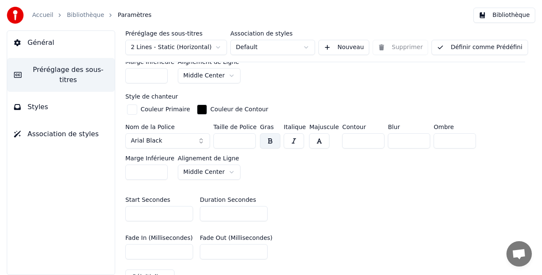
scroll to position [315, 0]
click at [133, 111] on div "button" at bounding box center [132, 110] width 10 height 10
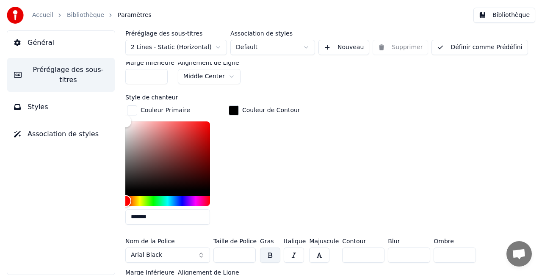
click at [288, 144] on div "Couleur de Contour" at bounding box center [264, 168] width 75 height 128
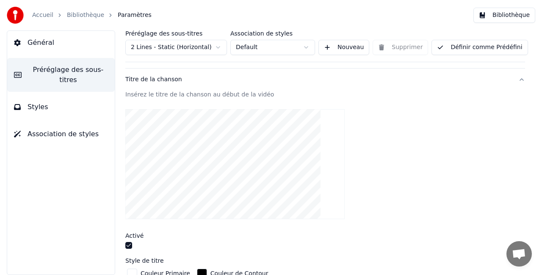
scroll to position [55, 0]
click at [456, 49] on button "Définir comme Prédéfini" at bounding box center [479, 47] width 96 height 15
click at [80, 17] on link "Bibliothèque" at bounding box center [85, 15] width 37 height 8
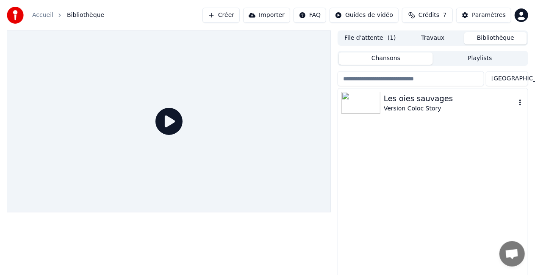
click at [400, 100] on div "Les oies sauvages" at bounding box center [450, 99] width 132 height 12
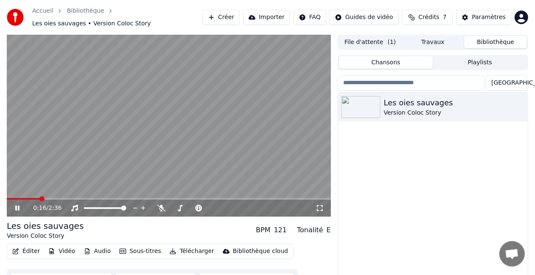
click at [40, 198] on span at bounding box center [169, 199] width 324 height 2
click at [23, 244] on div "Éditer Vidéo Audio Sous-titres Télécharger Bibliothèque cloud" at bounding box center [150, 251] width 287 height 15
click at [23, 246] on button "Éditer" at bounding box center [26, 252] width 34 height 12
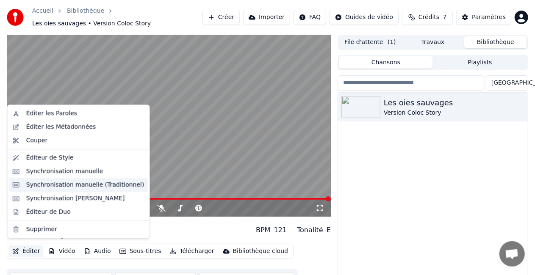
click at [90, 182] on div "Synchronisation manuelle (Traditionnel)" at bounding box center [85, 185] width 118 height 8
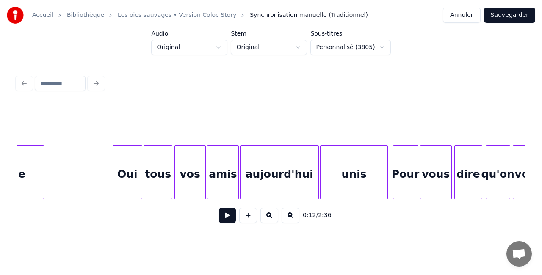
scroll to position [0, 9121]
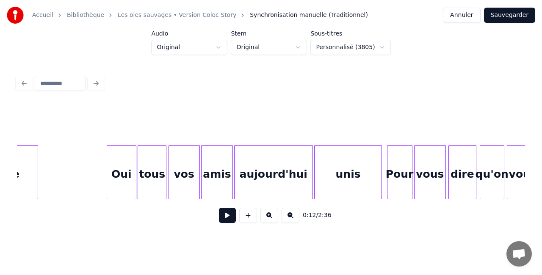
click at [129, 168] on div "Oui" at bounding box center [121, 175] width 29 height 58
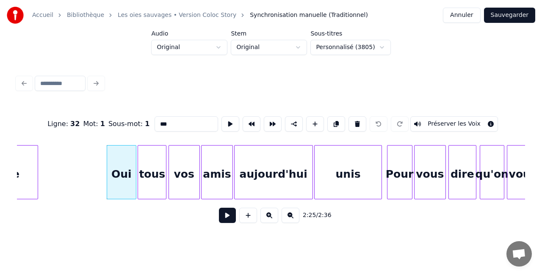
click at [197, 121] on input "***" at bounding box center [187, 123] width 64 height 15
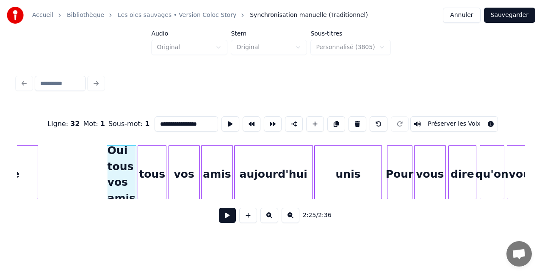
click at [150, 163] on div "tous" at bounding box center [152, 175] width 28 height 58
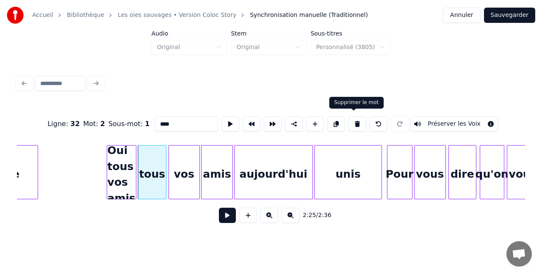
click at [356, 118] on button at bounding box center [357, 123] width 18 height 15
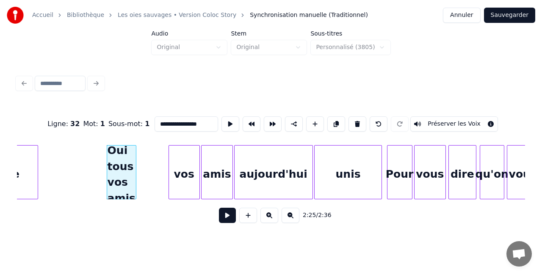
click at [183, 166] on div "vos" at bounding box center [184, 175] width 30 height 58
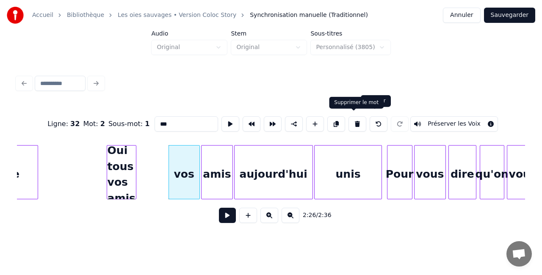
click at [355, 122] on button at bounding box center [357, 123] width 18 height 15
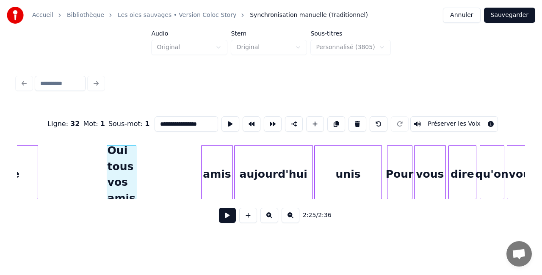
click at [217, 176] on div "amis" at bounding box center [217, 175] width 31 height 58
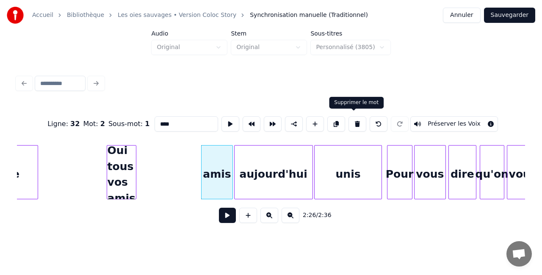
click at [356, 123] on button at bounding box center [357, 123] width 18 height 15
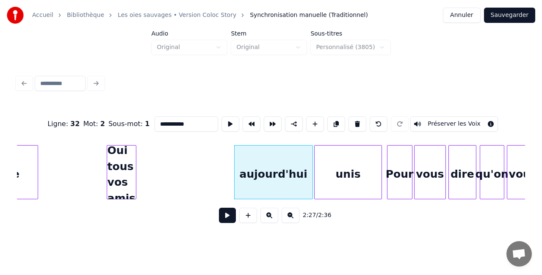
click at [124, 180] on div "Oui tous vos amis" at bounding box center [121, 175] width 29 height 58
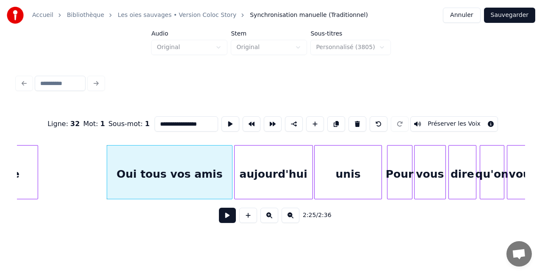
click at [232, 171] on div at bounding box center [230, 172] width 3 height 53
click at [295, 177] on div "aujourd'hui" at bounding box center [274, 175] width 78 height 58
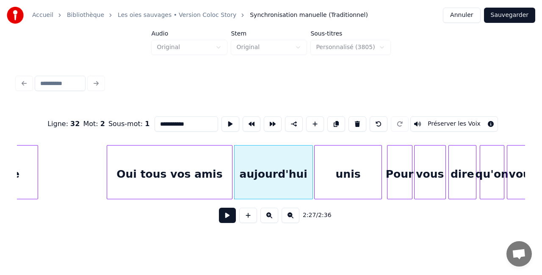
click at [193, 119] on input "**********" at bounding box center [187, 123] width 64 height 15
click at [327, 172] on div "unis" at bounding box center [348, 175] width 67 height 58
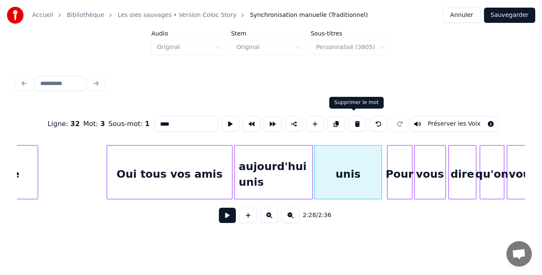
click at [353, 122] on button at bounding box center [357, 123] width 18 height 15
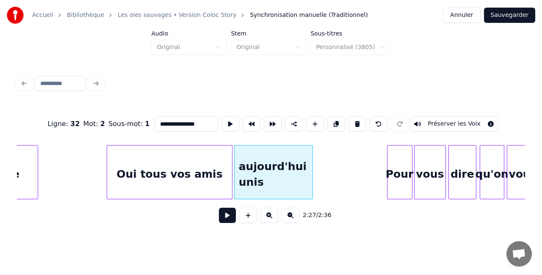
click at [276, 168] on div "aujourd'hui unis" at bounding box center [274, 175] width 78 height 58
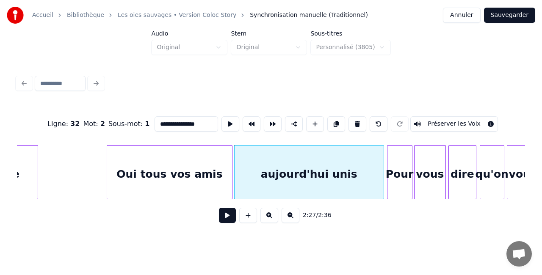
click at [382, 175] on div at bounding box center [382, 172] width 3 height 53
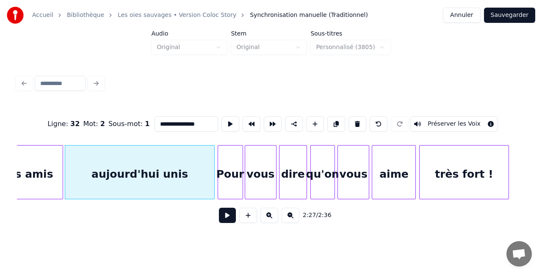
scroll to position [0, 9293]
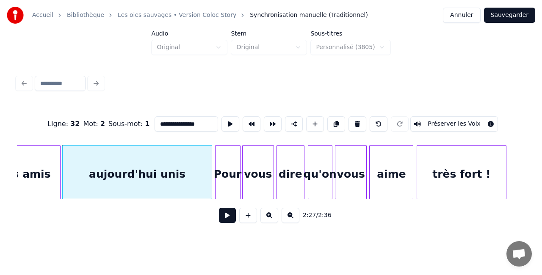
click at [232, 171] on div "Pour" at bounding box center [227, 175] width 25 height 58
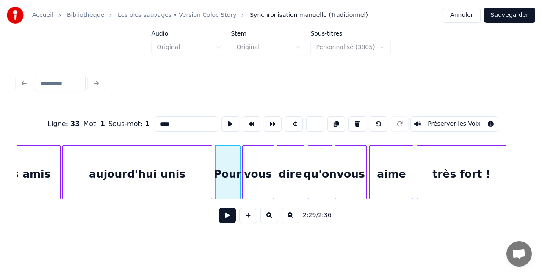
click at [196, 117] on input "****" at bounding box center [187, 123] width 64 height 15
click at [261, 168] on div "vous" at bounding box center [258, 175] width 31 height 58
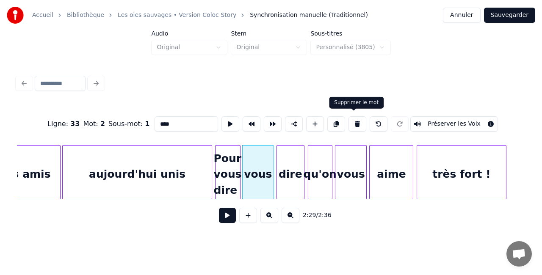
click at [357, 122] on button at bounding box center [357, 123] width 18 height 15
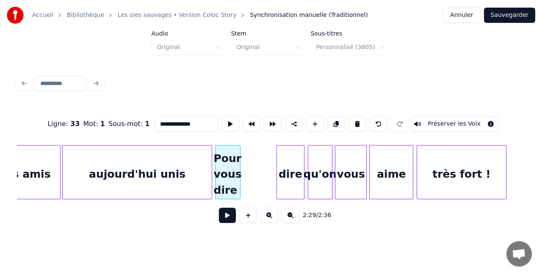
click at [294, 168] on div "dire" at bounding box center [291, 175] width 28 height 58
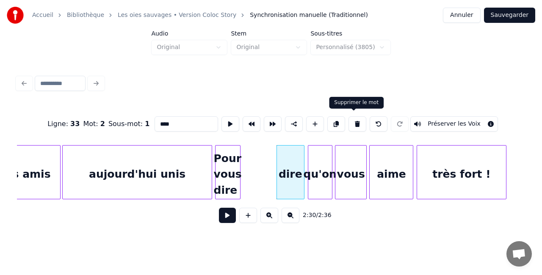
click at [354, 123] on button at bounding box center [357, 123] width 18 height 15
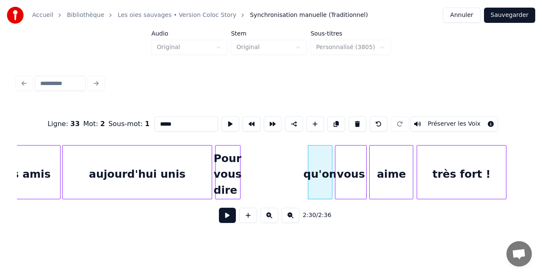
click at [234, 166] on div "Pour vous dire" at bounding box center [227, 175] width 25 height 58
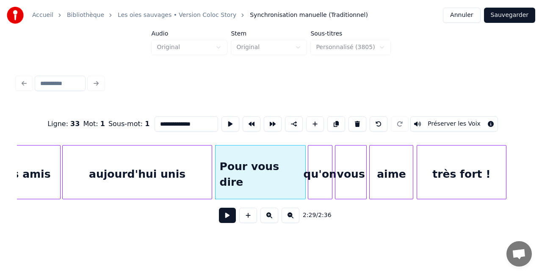
click at [304, 151] on div at bounding box center [304, 172] width 3 height 53
click at [318, 167] on div "qu'on" at bounding box center [320, 175] width 24 height 58
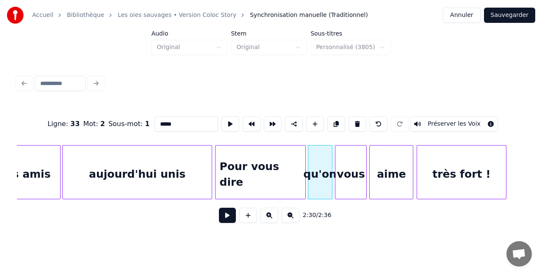
click at [186, 122] on input "*****" at bounding box center [187, 123] width 64 height 15
click at [348, 164] on div "vous" at bounding box center [350, 175] width 31 height 58
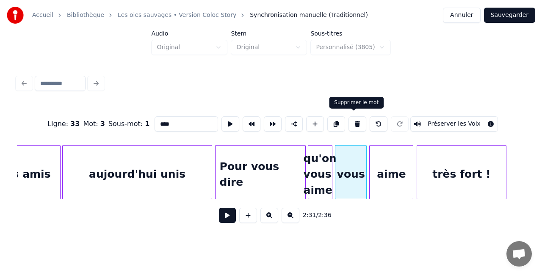
click at [351, 124] on button at bounding box center [357, 123] width 18 height 15
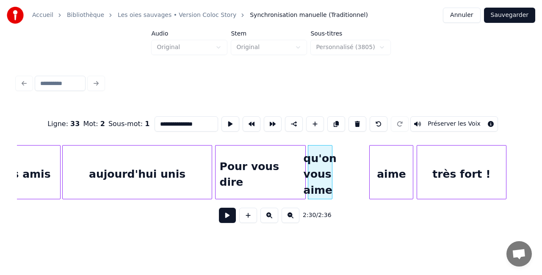
click at [390, 174] on div "aime" at bounding box center [391, 175] width 43 height 58
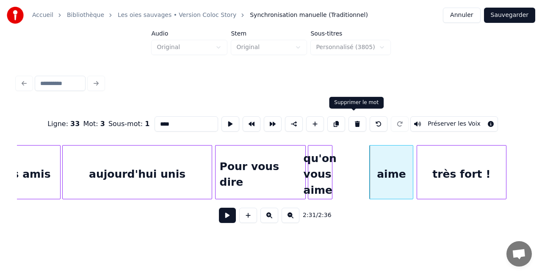
click at [352, 124] on button at bounding box center [357, 123] width 18 height 15
type input "**********"
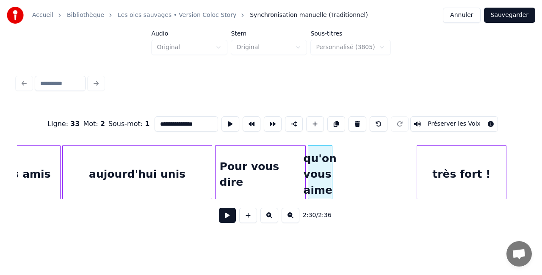
click at [324, 168] on div "qu'on vous aime" at bounding box center [320, 175] width 24 height 58
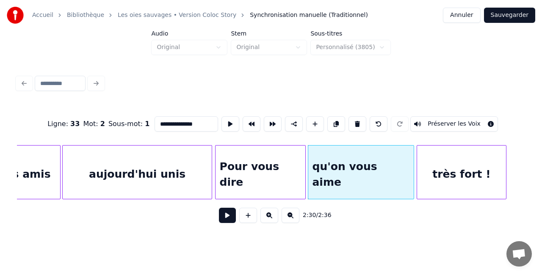
click at [413, 171] on div at bounding box center [412, 172] width 3 height 53
click at [378, 240] on html "**********" at bounding box center [271, 123] width 542 height 247
click at [506, 15] on button "Sauvegarder" at bounding box center [509, 15] width 51 height 15
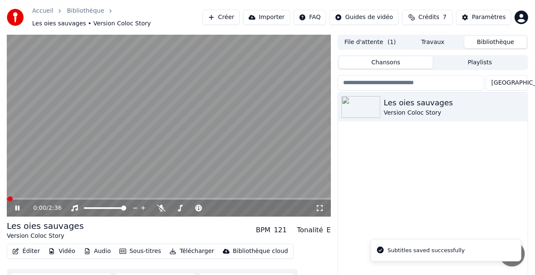
click at [280, 198] on span at bounding box center [169, 199] width 324 height 2
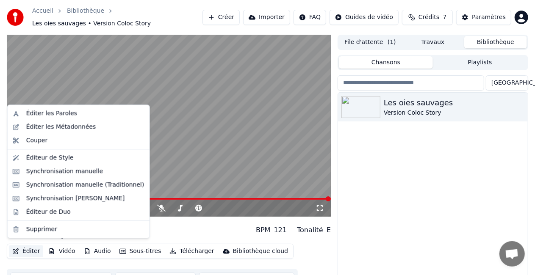
click at [29, 250] on button "Éditer" at bounding box center [26, 252] width 34 height 12
click at [72, 181] on div "Synchronisation manuelle (Traditionnel)" at bounding box center [85, 185] width 118 height 8
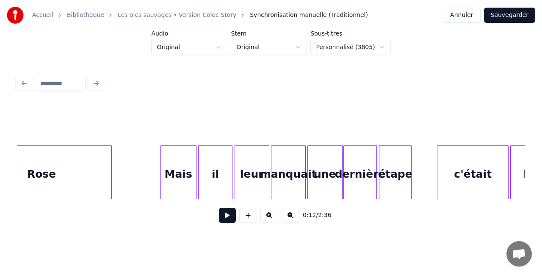
scroll to position [0, 8523]
click at [184, 172] on div "Mais" at bounding box center [179, 175] width 35 height 58
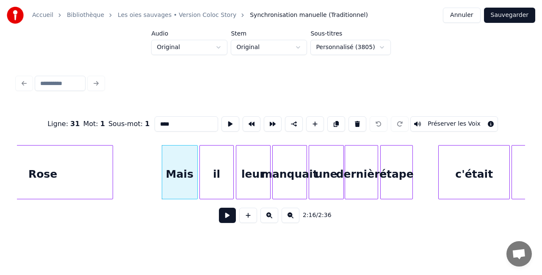
click at [194, 119] on input "****" at bounding box center [187, 123] width 64 height 15
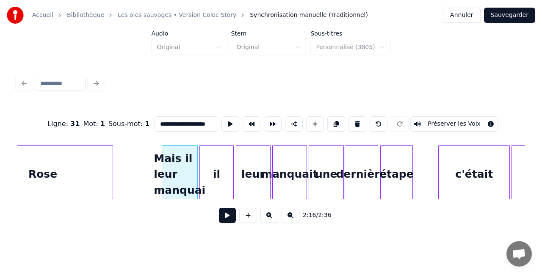
scroll to position [0, 2]
click at [214, 157] on div "il" at bounding box center [217, 175] width 34 height 58
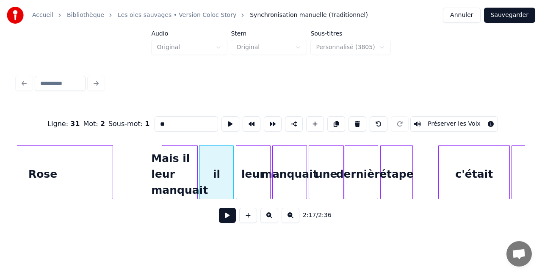
scroll to position [0, 0]
click at [354, 118] on button at bounding box center [357, 123] width 18 height 15
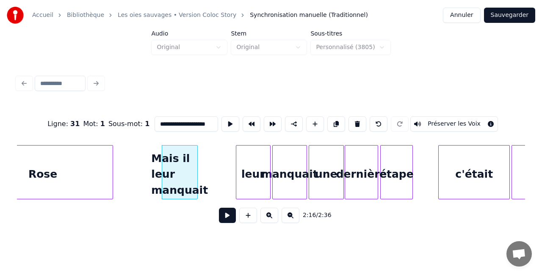
click at [264, 158] on div "leur" at bounding box center [253, 175] width 34 height 58
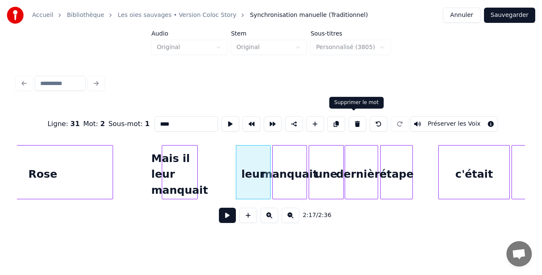
click at [357, 119] on button at bounding box center [357, 123] width 18 height 15
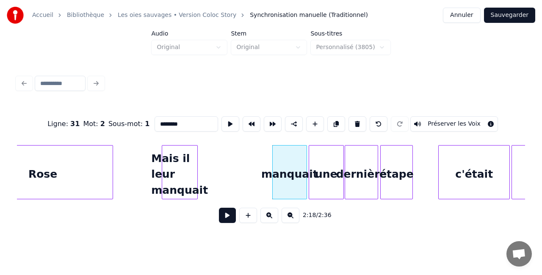
click at [292, 157] on div "manquait" at bounding box center [290, 175] width 34 height 58
click at [353, 120] on button at bounding box center [357, 123] width 18 height 15
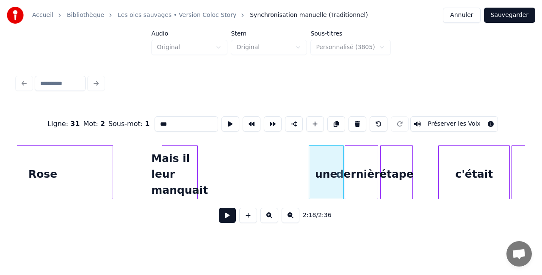
click at [186, 167] on div "Mais il leur manquait" at bounding box center [179, 175] width 35 height 58
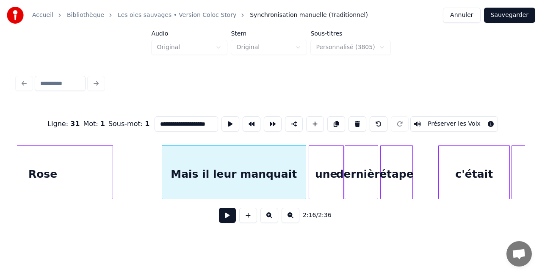
click at [305, 181] on div at bounding box center [304, 172] width 3 height 53
click at [332, 175] on div "une" at bounding box center [326, 175] width 34 height 58
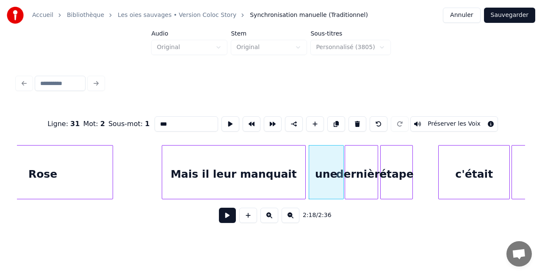
click at [199, 117] on input "***" at bounding box center [187, 123] width 64 height 15
click at [365, 162] on div "dernière" at bounding box center [361, 175] width 33 height 58
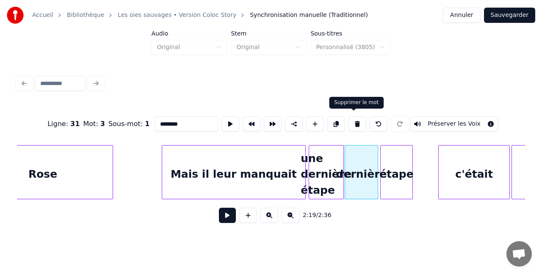
click at [351, 125] on button at bounding box center [357, 123] width 18 height 15
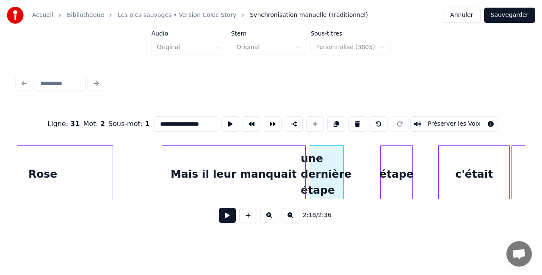
click at [394, 173] on div "étape" at bounding box center [397, 175] width 32 height 58
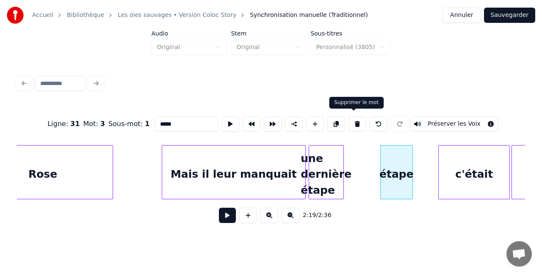
click at [354, 121] on button at bounding box center [357, 123] width 18 height 15
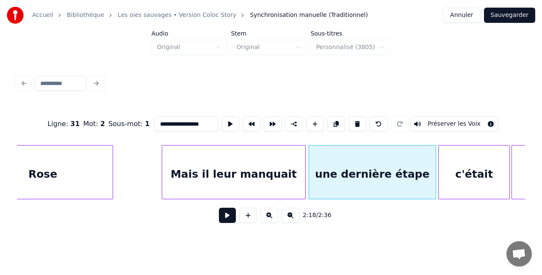
click at [435, 172] on div at bounding box center [434, 172] width 3 height 53
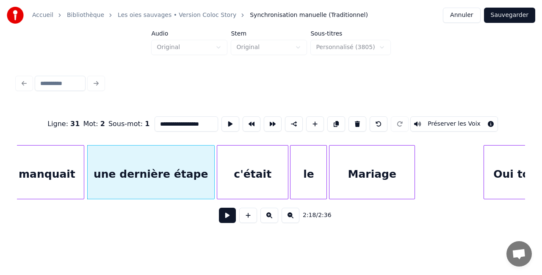
scroll to position [0, 8745]
click at [263, 172] on div "c'était" at bounding box center [252, 175] width 71 height 58
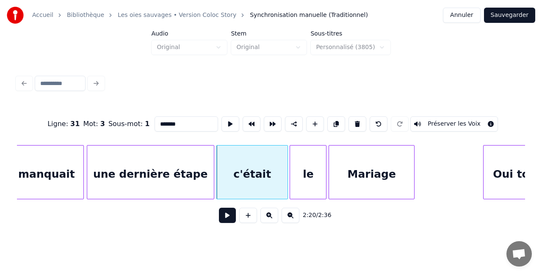
click at [195, 120] on input "*******" at bounding box center [187, 123] width 64 height 15
click at [314, 166] on div "le" at bounding box center [308, 175] width 36 height 58
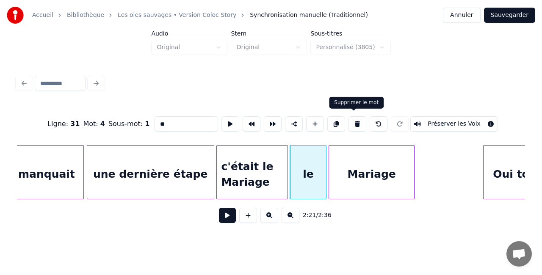
click at [353, 122] on button at bounding box center [357, 123] width 18 height 15
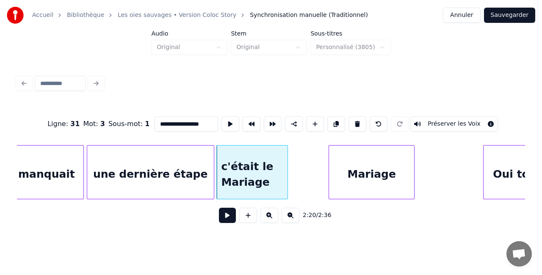
click at [353, 163] on div "Mariage" at bounding box center [371, 175] width 85 height 58
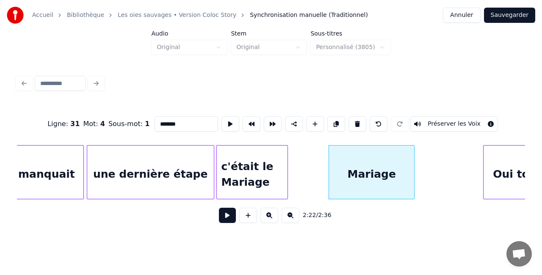
click at [276, 158] on div "c'était le Mariage" at bounding box center [252, 175] width 71 height 58
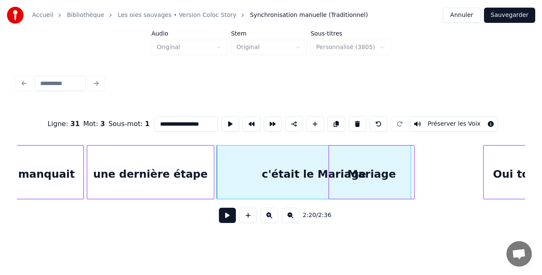
click at [410, 163] on div at bounding box center [409, 172] width 3 height 53
click at [414, 157] on div "Mariage" at bounding box center [372, 172] width 86 height 54
type input "*******"
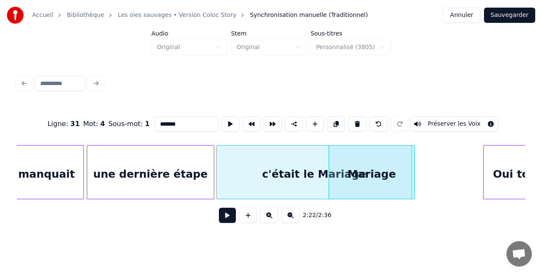
click at [373, 132] on div "Ligne : 31 Mot : 4 Sous-mot : 1 ******* Préserver les Voix" at bounding box center [271, 124] width 508 height 42
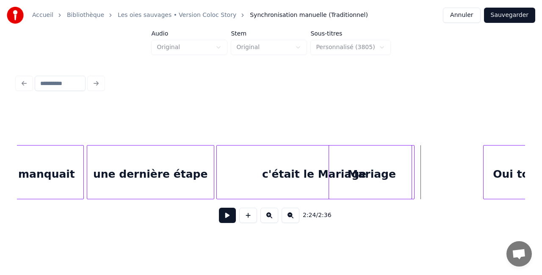
click at [388, 166] on div "Mariage" at bounding box center [371, 175] width 85 height 58
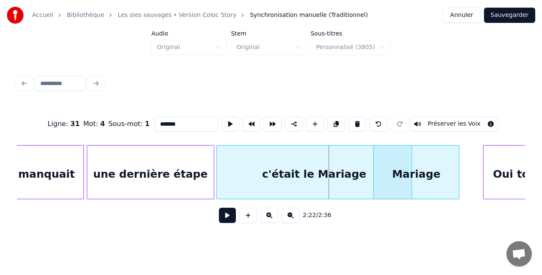
click at [425, 175] on div "Mariage" at bounding box center [416, 175] width 85 height 58
click at [434, 165] on div "Mariage" at bounding box center [427, 175] width 85 height 58
click at [372, 168] on div "c'était le Mariage" at bounding box center [314, 175] width 194 height 58
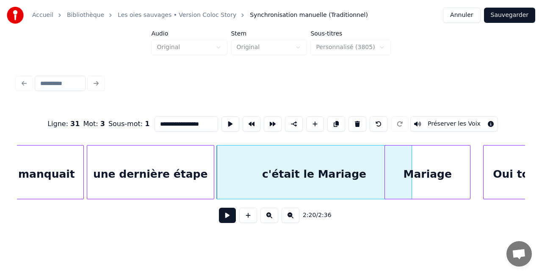
click at [446, 146] on div "Mariage" at bounding box center [427, 175] width 85 height 58
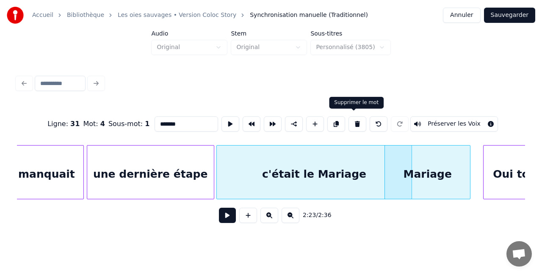
click at [355, 119] on button at bounding box center [357, 123] width 18 height 15
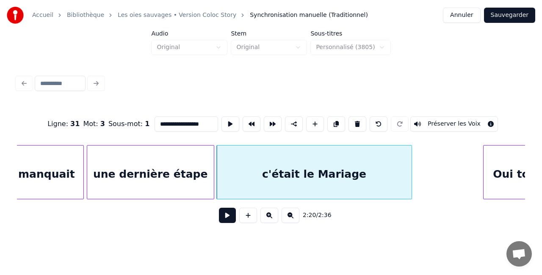
click at [381, 172] on div "c'était le Mariage" at bounding box center [314, 175] width 194 height 58
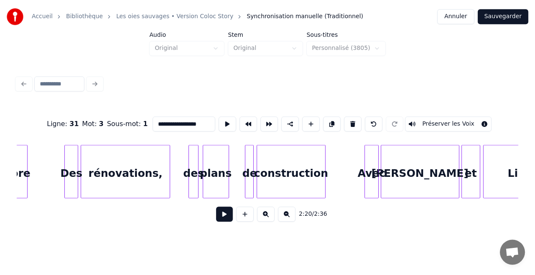
scroll to position [0, 7930]
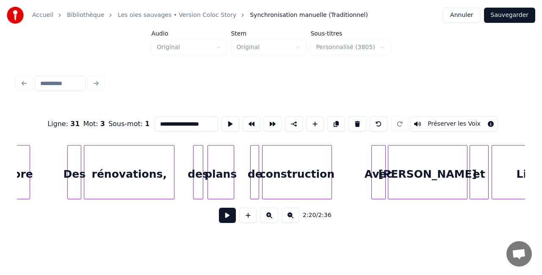
click at [199, 174] on div "des" at bounding box center [197, 175] width 9 height 58
type input "***"
click at [196, 118] on input "***" at bounding box center [187, 123] width 64 height 15
click at [513, 17] on button "Sauvegarder" at bounding box center [509, 15] width 51 height 15
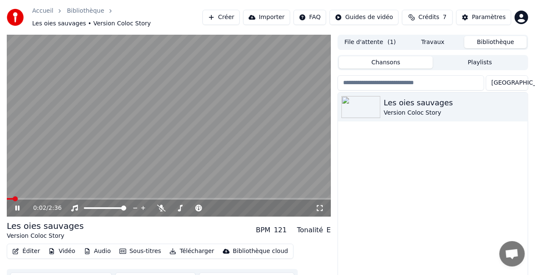
click at [264, 198] on span at bounding box center [169, 199] width 324 height 2
click at [232, 191] on video at bounding box center [169, 126] width 324 height 182
click at [244, 193] on video at bounding box center [169, 126] width 324 height 182
click at [239, 198] on span at bounding box center [169, 199] width 324 height 2
click at [14, 205] on icon at bounding box center [23, 208] width 19 height 7
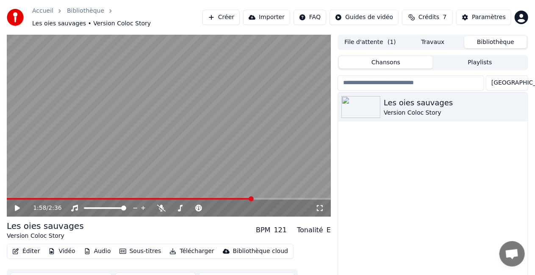
click at [32, 247] on button "Éditer" at bounding box center [26, 252] width 34 height 12
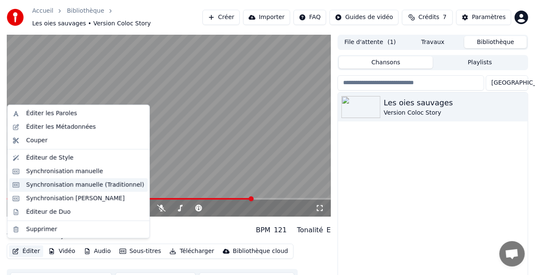
click at [70, 185] on div "Synchronisation manuelle (Traditionnel)" at bounding box center [85, 185] width 118 height 8
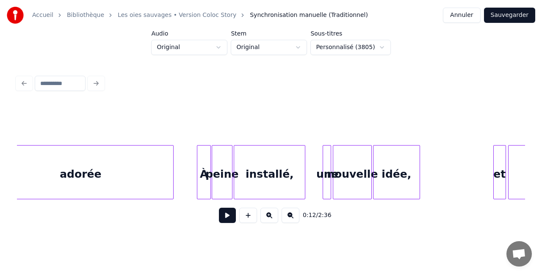
scroll to position [0, 7173]
click at [203, 165] on div "À" at bounding box center [202, 175] width 13 height 58
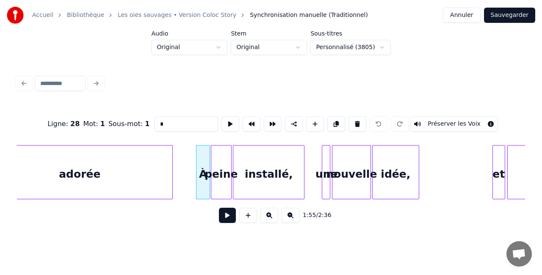
click at [190, 117] on input "*" at bounding box center [187, 123] width 64 height 15
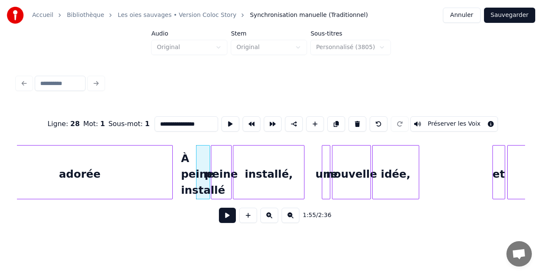
click at [224, 155] on div "peine" at bounding box center [221, 175] width 20 height 58
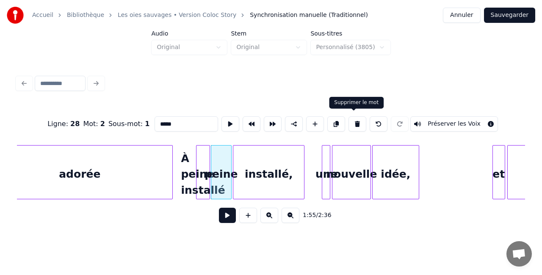
click at [353, 122] on button at bounding box center [357, 123] width 18 height 15
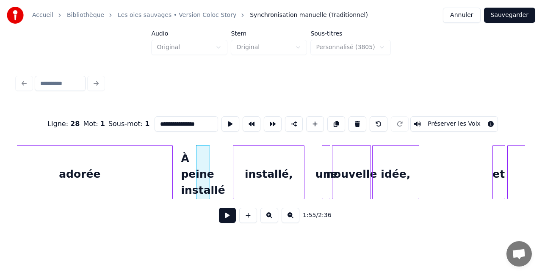
click at [274, 175] on div "installé," at bounding box center [268, 175] width 71 height 58
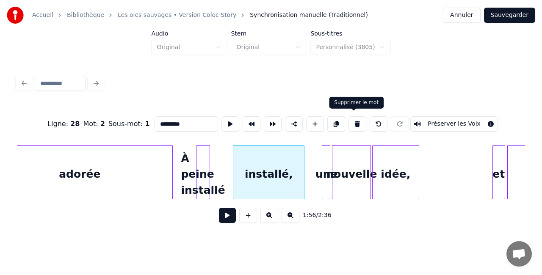
click at [352, 121] on button at bounding box center [357, 123] width 18 height 15
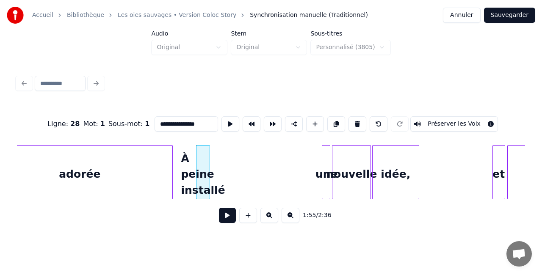
click at [204, 121] on input "**********" at bounding box center [187, 123] width 64 height 15
click at [202, 152] on div "À peine installés" at bounding box center [202, 175] width 13 height 58
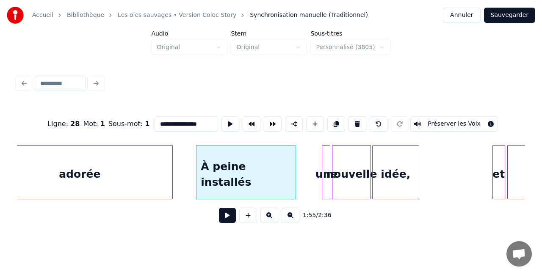
click at [294, 160] on div at bounding box center [294, 172] width 3 height 53
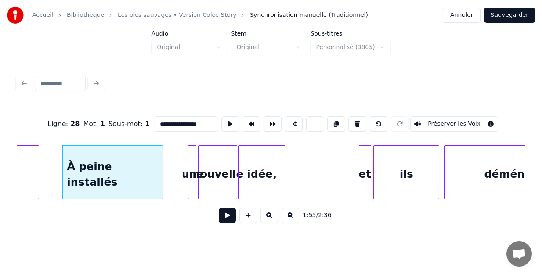
scroll to position [0, 7309]
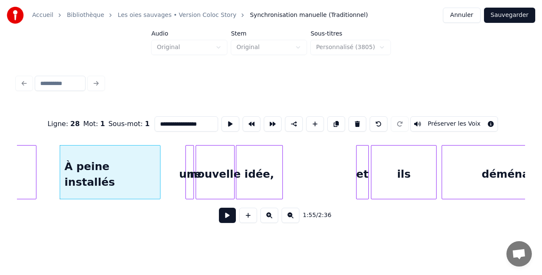
click at [190, 170] on div "une" at bounding box center [190, 175] width 8 height 58
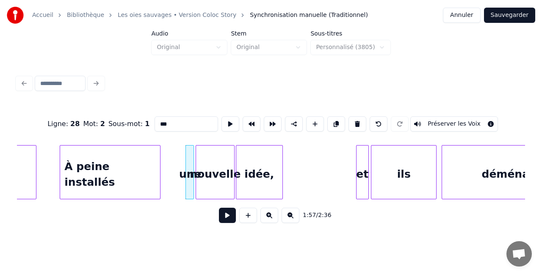
click at [185, 121] on input "***" at bounding box center [187, 123] width 64 height 15
click at [229, 162] on div "nouvelle" at bounding box center [215, 175] width 38 height 58
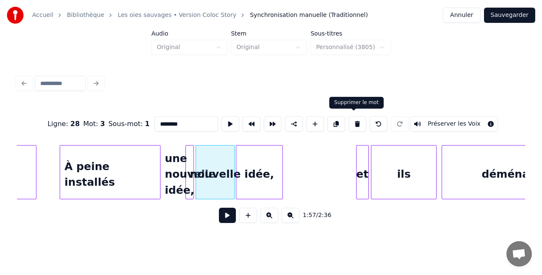
click at [351, 125] on button at bounding box center [357, 123] width 18 height 15
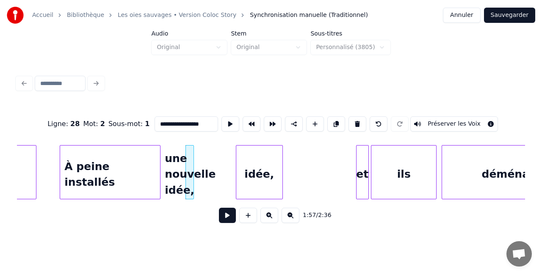
click at [266, 163] on div "idée," at bounding box center [259, 175] width 46 height 58
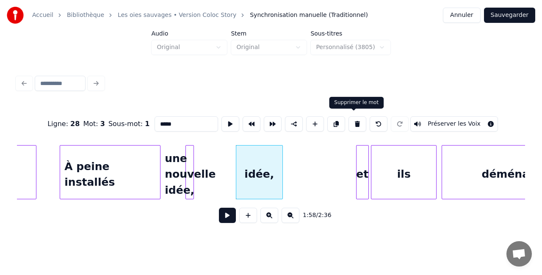
click at [349, 119] on button at bounding box center [357, 123] width 18 height 15
type input "**********"
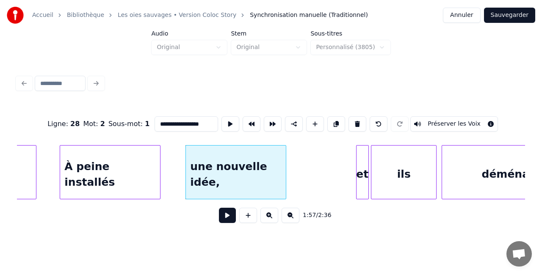
click at [285, 161] on div at bounding box center [284, 172] width 3 height 53
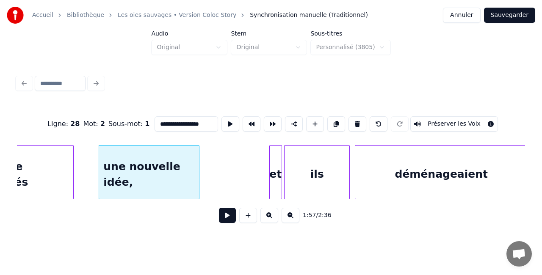
scroll to position [0, 7396]
click at [186, 225] on div "1:57 / 2:36" at bounding box center [271, 215] width 494 height 19
click at [508, 18] on button "Sauvegarder" at bounding box center [509, 15] width 51 height 15
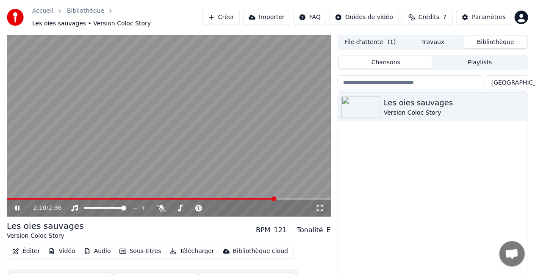
click at [18, 206] on icon at bounding box center [17, 208] width 4 height 5
click at [22, 246] on button "Éditer" at bounding box center [26, 252] width 34 height 12
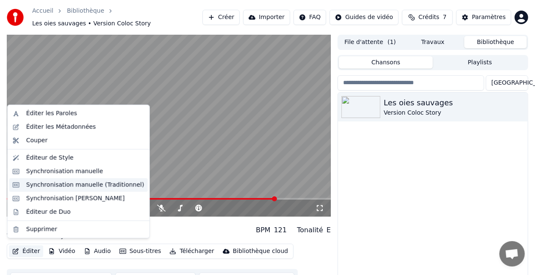
click at [63, 182] on div "Synchronisation manuelle (Traditionnel)" at bounding box center [85, 185] width 118 height 8
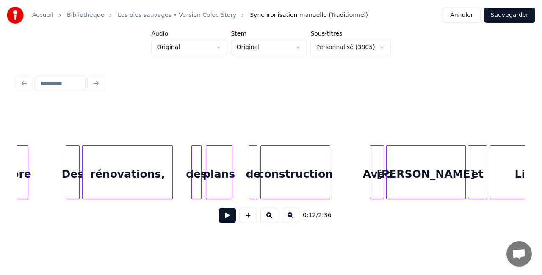
scroll to position [0, 7934]
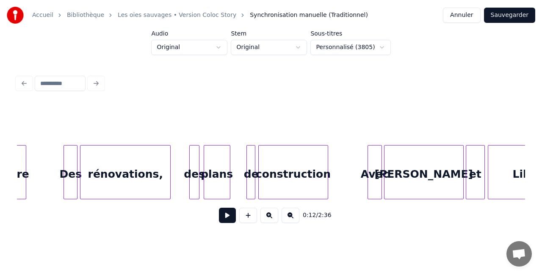
click at [198, 172] on div at bounding box center [197, 172] width 3 height 53
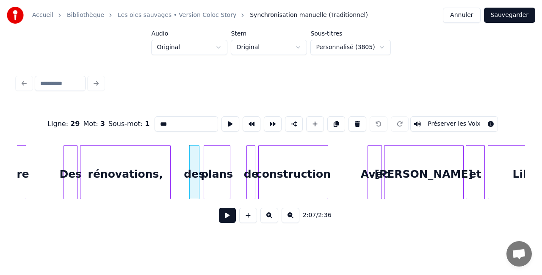
click at [180, 118] on input "***" at bounding box center [187, 123] width 64 height 15
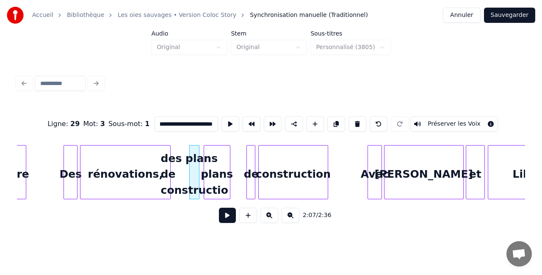
scroll to position [0, 14]
click at [226, 149] on div "plans" at bounding box center [217, 175] width 26 height 58
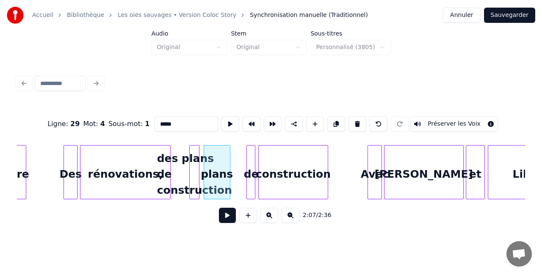
scroll to position [0, 0]
click at [352, 118] on button at bounding box center [357, 123] width 18 height 15
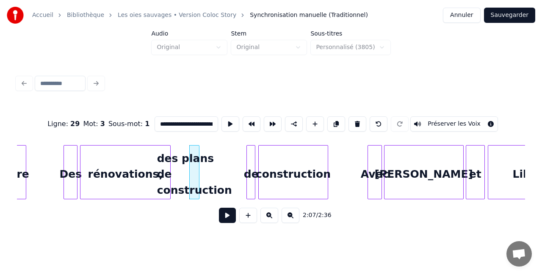
click at [252, 164] on div at bounding box center [253, 172] width 3 height 53
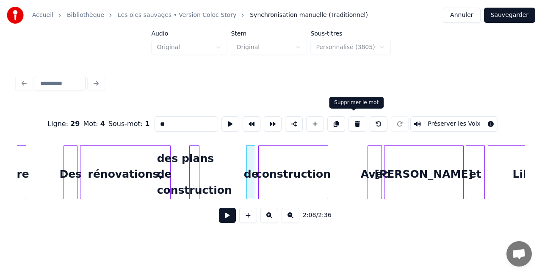
click at [356, 119] on button at bounding box center [357, 123] width 18 height 15
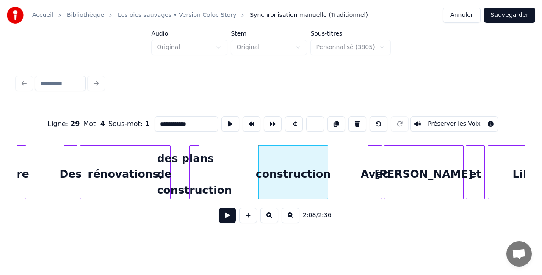
click at [314, 158] on div "construction" at bounding box center [293, 175] width 69 height 58
click at [353, 122] on button at bounding box center [357, 123] width 18 height 15
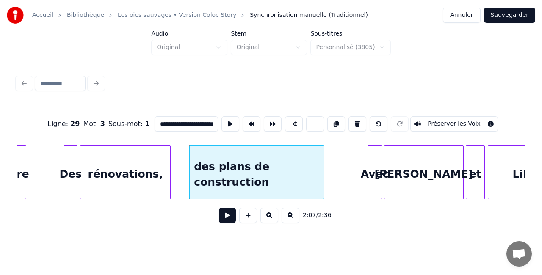
click at [321, 148] on div at bounding box center [322, 172] width 3 height 53
click at [323, 152] on div at bounding box center [324, 172] width 3 height 53
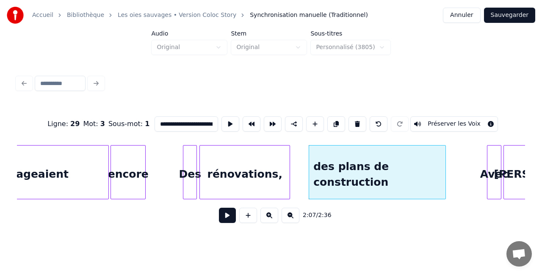
scroll to position [0, 7814]
click at [194, 175] on div "Des" at bounding box center [190, 175] width 13 height 58
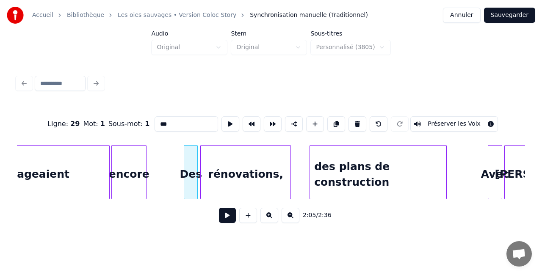
click at [196, 103] on div "Ligne : 29 Mot : 1 Sous-mot : 1 *** Préserver les Voix" at bounding box center [271, 124] width 508 height 42
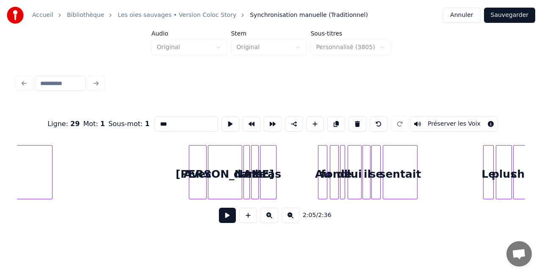
scroll to position [0, 4646]
click at [199, 161] on div "Avec" at bounding box center [198, 175] width 17 height 58
click at [247, 163] on div at bounding box center [248, 172] width 3 height 53
click at [185, 119] on input "****" at bounding box center [187, 123] width 64 height 15
click at [253, 166] on div "dans ses bras" at bounding box center [248, 175] width 8 height 58
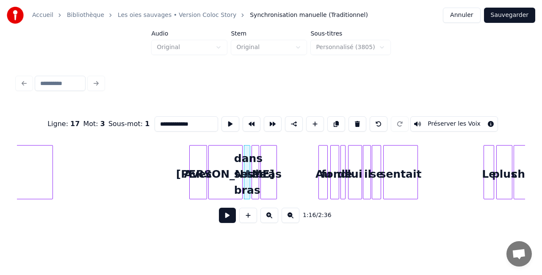
click at [256, 165] on div at bounding box center [257, 172] width 3 height 53
click at [356, 119] on button at bounding box center [357, 123] width 18 height 15
click at [275, 168] on div at bounding box center [275, 172] width 3 height 53
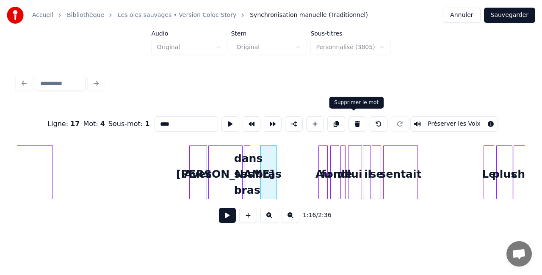
click at [348, 119] on button at bounding box center [357, 123] width 18 height 15
type input "**********"
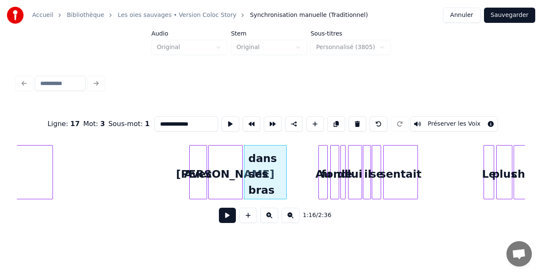
click at [286, 178] on div at bounding box center [285, 172] width 3 height 53
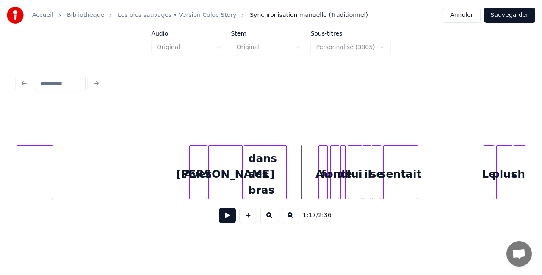
click at [321, 162] on div "Au" at bounding box center [323, 175] width 8 height 58
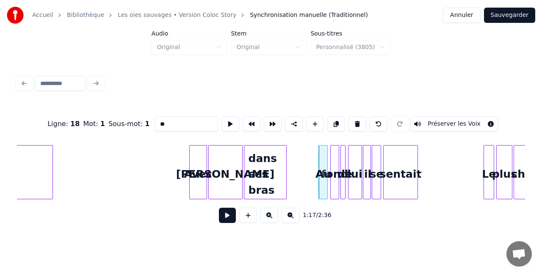
click at [190, 122] on input "**" at bounding box center [187, 123] width 64 height 15
click at [327, 174] on div "Au fond de lui" at bounding box center [323, 175] width 8 height 58
click at [336, 181] on div at bounding box center [337, 172] width 3 height 53
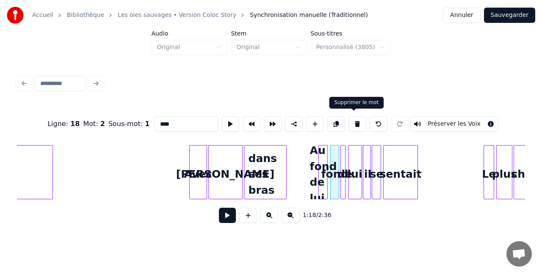
click at [352, 122] on button at bounding box center [357, 123] width 18 height 15
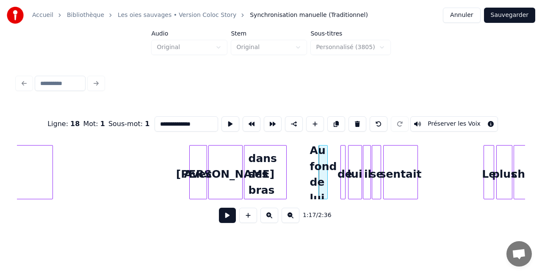
click at [341, 170] on div at bounding box center [342, 172] width 3 height 53
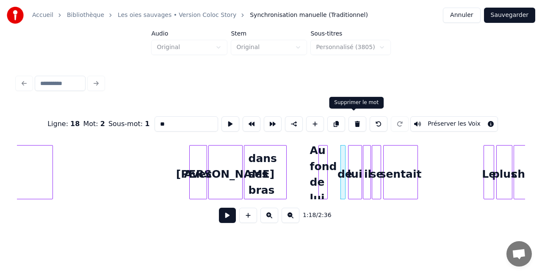
click at [352, 122] on button at bounding box center [357, 123] width 18 height 15
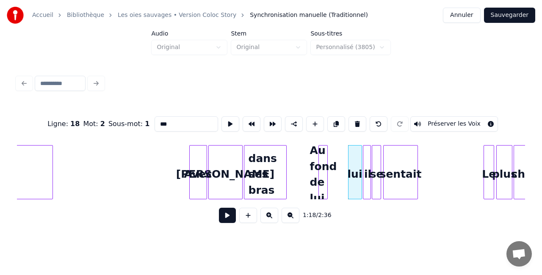
click at [351, 162] on div "lui" at bounding box center [354, 175] width 13 height 58
click at [353, 117] on button at bounding box center [357, 123] width 18 height 15
click at [323, 175] on div "Au fond de lui" at bounding box center [323, 175] width 8 height 58
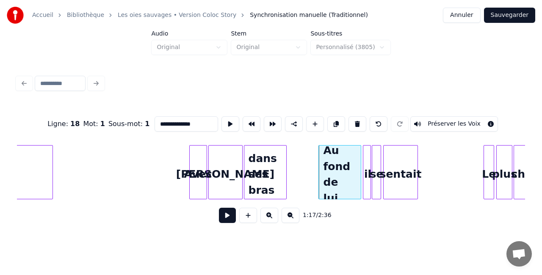
click at [359, 171] on div at bounding box center [359, 172] width 3 height 53
click at [365, 163] on div at bounding box center [364, 172] width 3 height 53
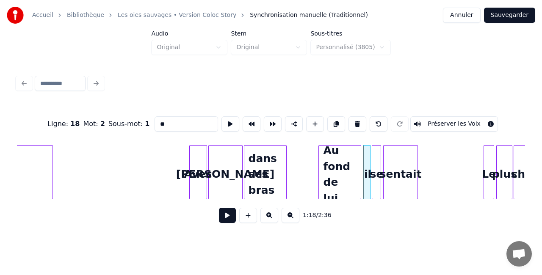
click at [195, 122] on input "**" at bounding box center [187, 123] width 64 height 15
click at [378, 162] on div at bounding box center [379, 172] width 3 height 53
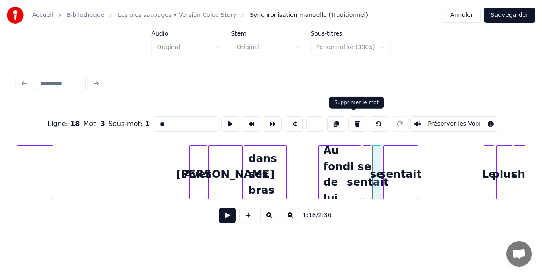
click at [357, 123] on button at bounding box center [357, 123] width 18 height 15
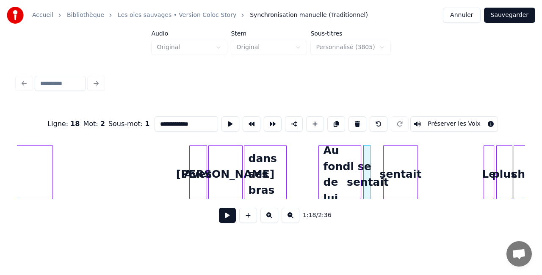
click at [397, 157] on div "sentait" at bounding box center [400, 175] width 33 height 58
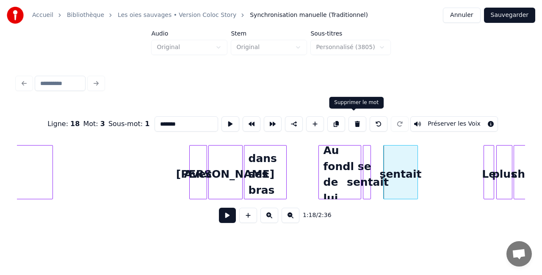
click at [349, 122] on button at bounding box center [357, 123] width 18 height 15
type input "**********"
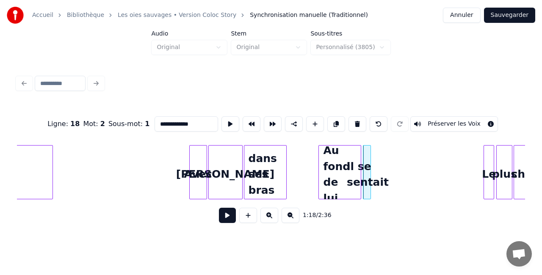
click at [370, 160] on div "il se sentait" at bounding box center [367, 175] width 8 height 58
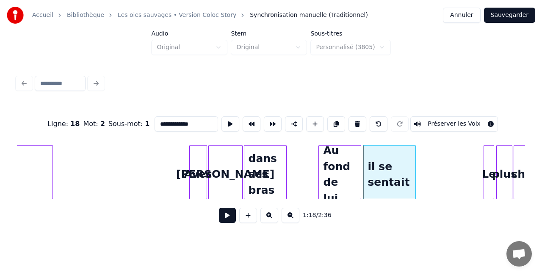
click at [414, 169] on div at bounding box center [414, 172] width 3 height 53
click at [385, 215] on div "1:18 / 2:36" at bounding box center [271, 215] width 494 height 19
click at [502, 15] on button "Sauvegarder" at bounding box center [509, 15] width 51 height 15
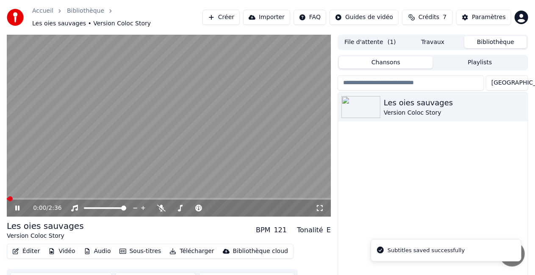
click at [64, 198] on span at bounding box center [169, 199] width 324 height 2
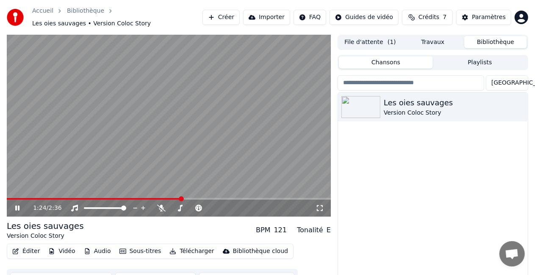
click at [158, 193] on video at bounding box center [169, 126] width 324 height 182
click at [157, 198] on span at bounding box center [94, 199] width 175 height 2
click at [18, 205] on icon at bounding box center [17, 208] width 5 height 6
click at [19, 205] on icon at bounding box center [23, 208] width 19 height 7
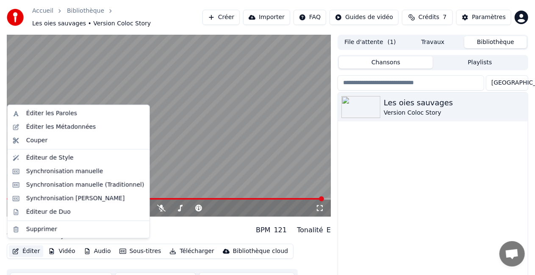
click at [24, 246] on button "Éditer" at bounding box center [26, 252] width 34 height 12
click at [52, 185] on div "Synchronisation manuelle (Traditionnel)" at bounding box center [85, 185] width 118 height 8
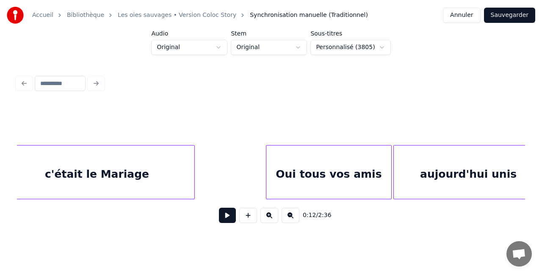
scroll to position [0, 8950]
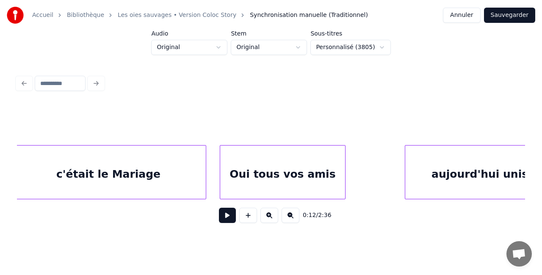
click at [296, 177] on div "Oui tous vos amis" at bounding box center [282, 175] width 125 height 58
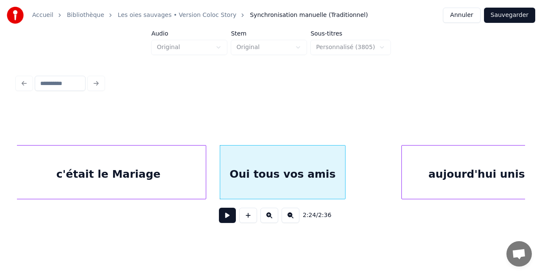
scroll to position [0, 8977]
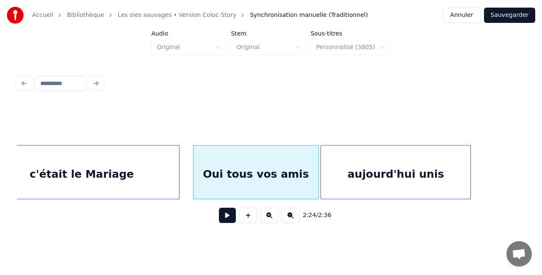
click at [389, 174] on div "aujourd'hui unis" at bounding box center [395, 175] width 149 height 58
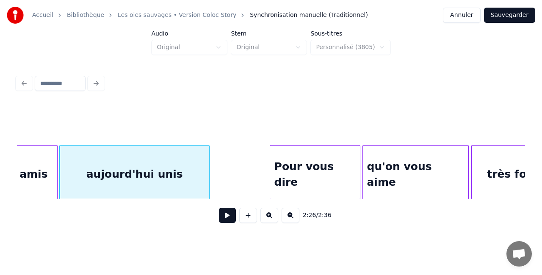
scroll to position [0, 9233]
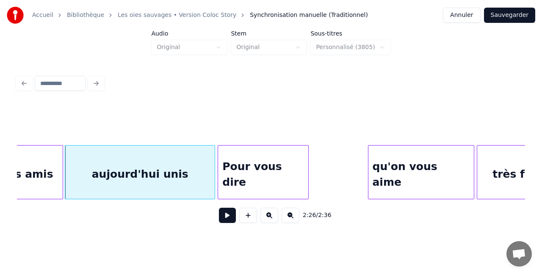
click at [288, 178] on div "Pour vous dire" at bounding box center [263, 175] width 90 height 58
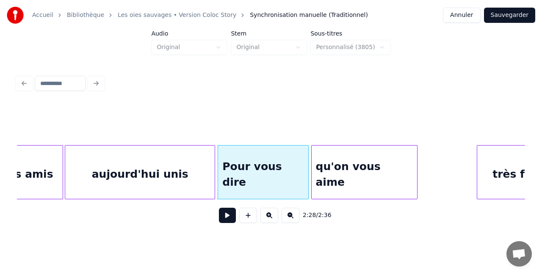
click at [363, 170] on div "qu'on vous aime" at bounding box center [364, 175] width 105 height 58
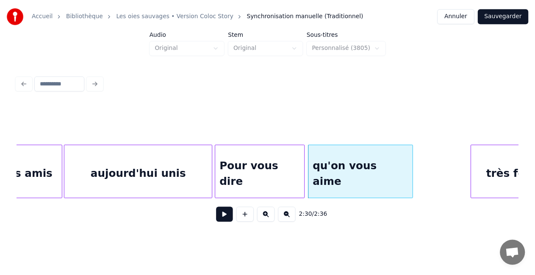
scroll to position [0, 9272]
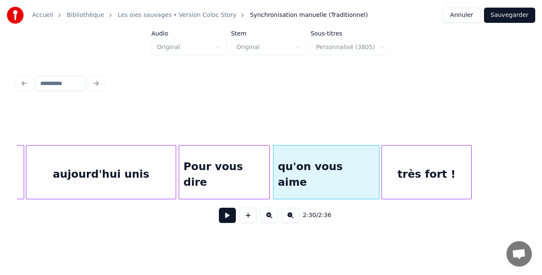
click at [446, 168] on div "très fort !" at bounding box center [426, 175] width 89 height 58
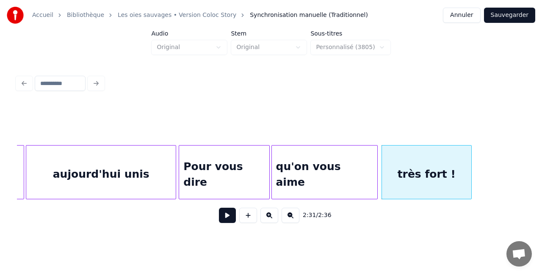
click at [350, 174] on div "qu'on vous aime" at bounding box center [324, 175] width 105 height 58
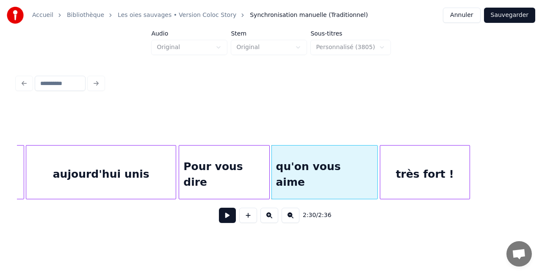
click at [408, 174] on div "très fort !" at bounding box center [424, 175] width 89 height 58
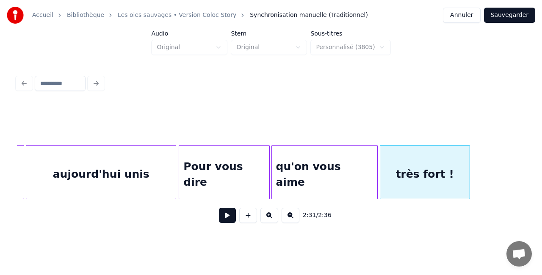
click at [511, 10] on button "Sauvegarder" at bounding box center [509, 15] width 51 height 15
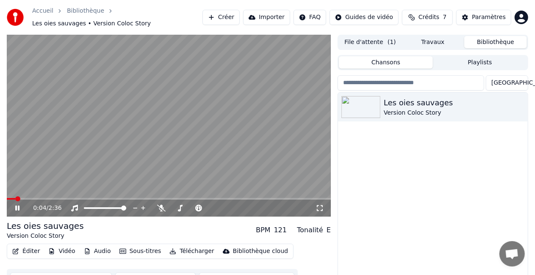
click at [262, 193] on video at bounding box center [169, 126] width 324 height 182
click at [274, 198] on span at bounding box center [169, 199] width 324 height 2
click at [313, 198] on span at bounding box center [169, 199] width 324 height 2
click at [305, 155] on video at bounding box center [169, 126] width 324 height 182
click at [307, 198] on span at bounding box center [163, 199] width 313 height 2
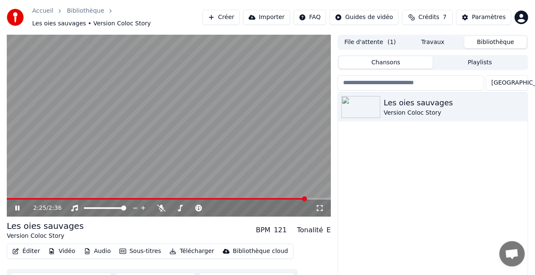
click at [292, 198] on span at bounding box center [157, 199] width 300 height 2
click at [20, 205] on icon at bounding box center [23, 208] width 19 height 7
click at [29, 246] on button "Éditer" at bounding box center [26, 252] width 34 height 12
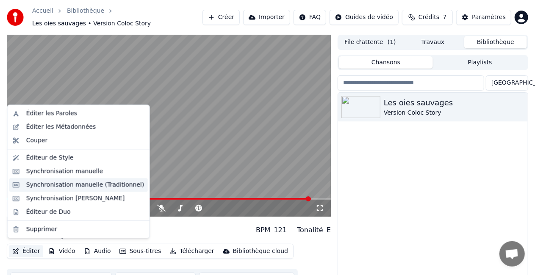
click at [73, 183] on div "Synchronisation manuelle (Traditionnel)" at bounding box center [85, 185] width 118 height 8
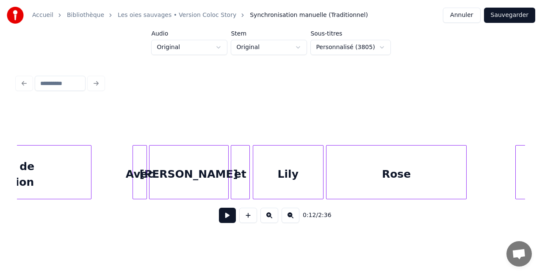
scroll to position [0, 8182]
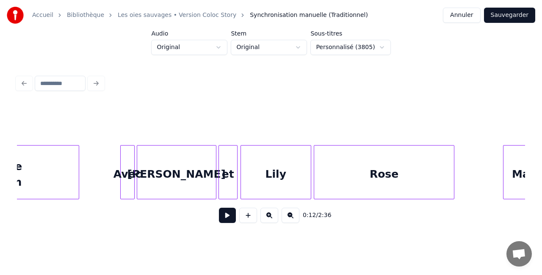
click at [293, 166] on div "Lily" at bounding box center [276, 175] width 70 height 58
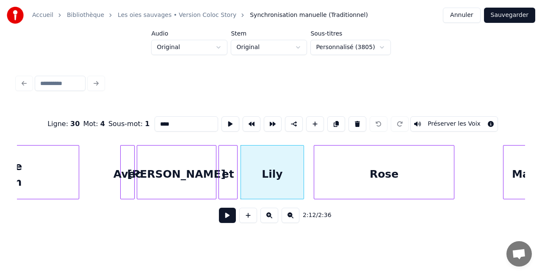
click at [303, 170] on div at bounding box center [302, 172] width 3 height 53
click at [347, 165] on div "Rose" at bounding box center [376, 175] width 139 height 58
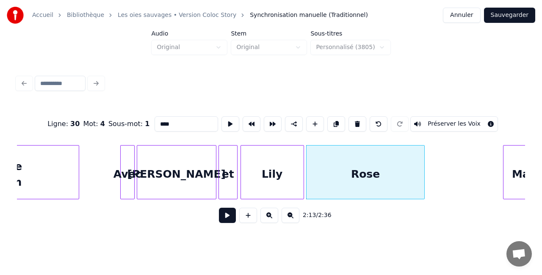
click at [423, 167] on div at bounding box center [423, 172] width 3 height 53
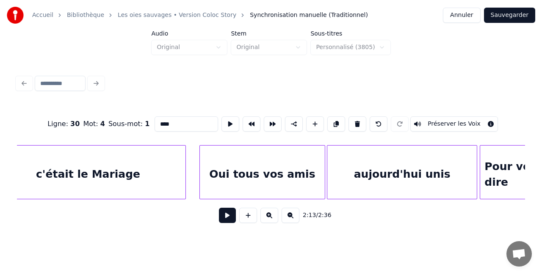
scroll to position [0, 8964]
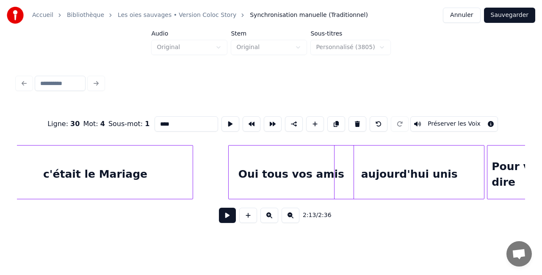
click at [287, 168] on div "Oui tous vos amis" at bounding box center [291, 175] width 125 height 58
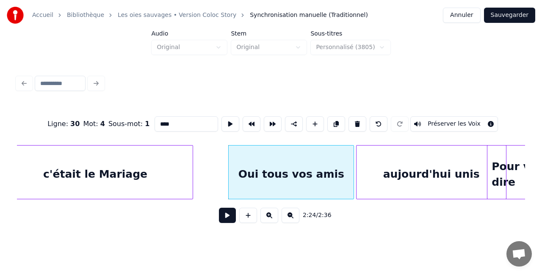
click at [403, 168] on div "aujourd'hui unis" at bounding box center [430, 175] width 149 height 58
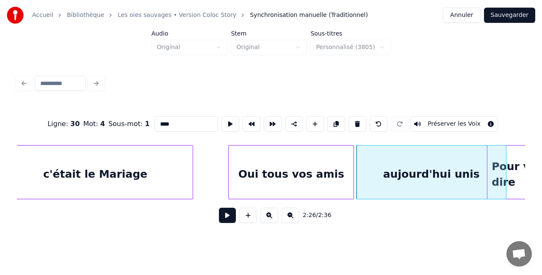
click at [331, 168] on div "Oui tous vos amis" at bounding box center [291, 175] width 125 height 58
type input "**********"
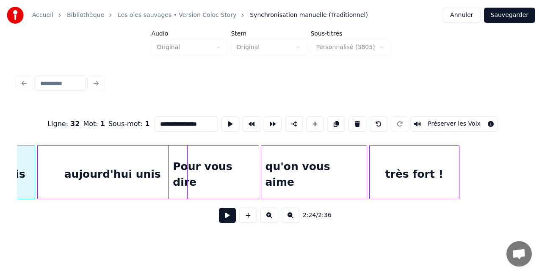
scroll to position [0, 9307]
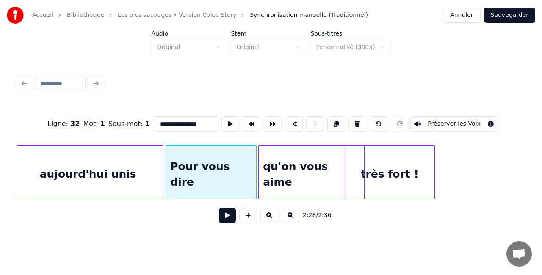
click at [310, 166] on div "qu'on vous aime" at bounding box center [311, 175] width 105 height 58
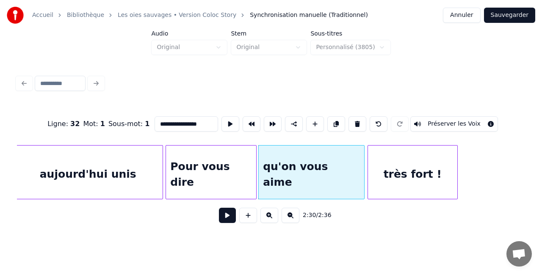
click at [399, 178] on div "très fort !" at bounding box center [412, 175] width 89 height 58
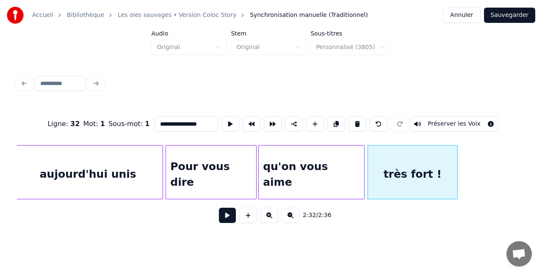
click at [499, 20] on button "Sauvegarder" at bounding box center [509, 15] width 51 height 15
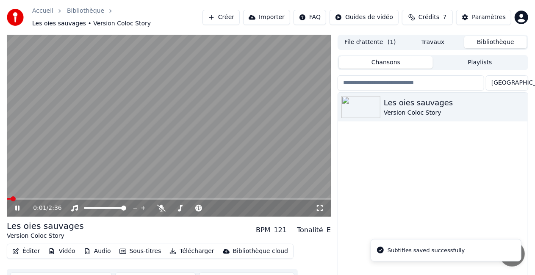
click at [261, 198] on span at bounding box center [169, 199] width 324 height 2
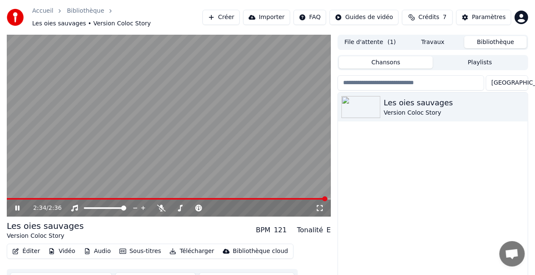
click at [307, 193] on video at bounding box center [169, 126] width 324 height 182
click at [307, 198] on span at bounding box center [167, 199] width 321 height 2
click at [316, 142] on video at bounding box center [169, 126] width 324 height 182
click at [18, 205] on icon at bounding box center [23, 208] width 19 height 7
click at [307, 198] on span at bounding box center [157, 199] width 300 height 2
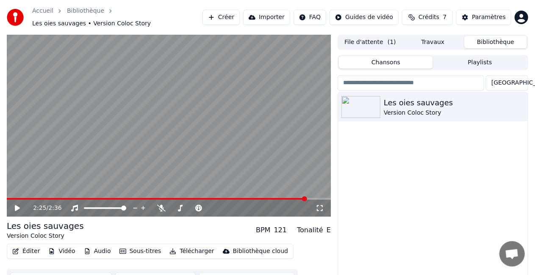
click at [291, 198] on span at bounding box center [157, 199] width 300 height 2
click at [279, 151] on video at bounding box center [169, 126] width 324 height 182
click at [17, 205] on icon at bounding box center [23, 208] width 19 height 7
click at [25, 252] on button "Éditer" at bounding box center [26, 252] width 34 height 12
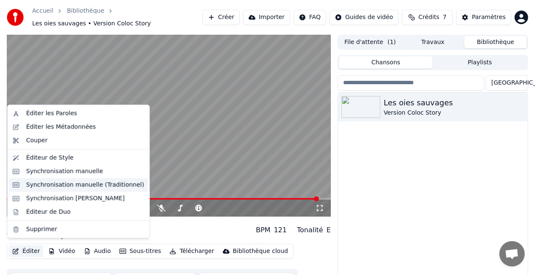
click at [91, 182] on div "Synchronisation manuelle (Traditionnel)" at bounding box center [85, 185] width 118 height 8
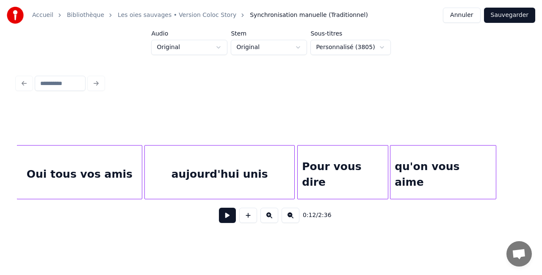
scroll to position [0, 9181]
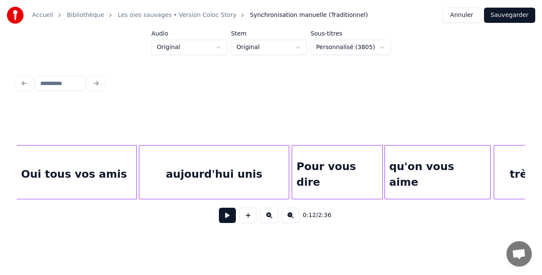
click at [262, 175] on div "aujourd'hui unis" at bounding box center [213, 175] width 149 height 58
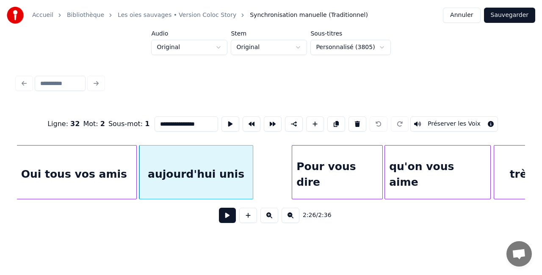
click at [251, 172] on div at bounding box center [251, 172] width 3 height 53
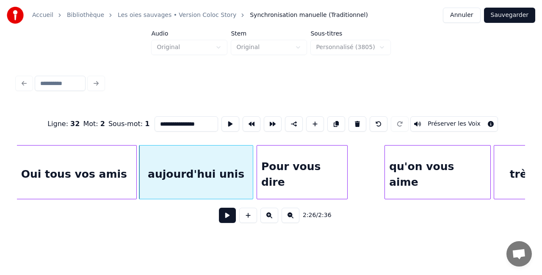
click at [307, 169] on div "Pour vous dire" at bounding box center [302, 175] width 90 height 58
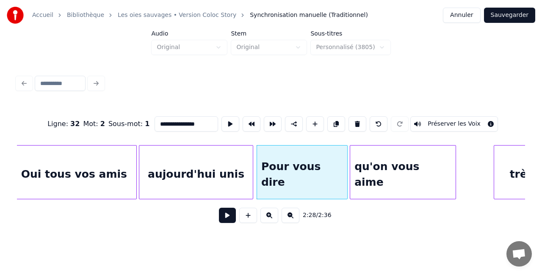
click at [387, 171] on div "qu'on vous aime" at bounding box center [402, 175] width 105 height 58
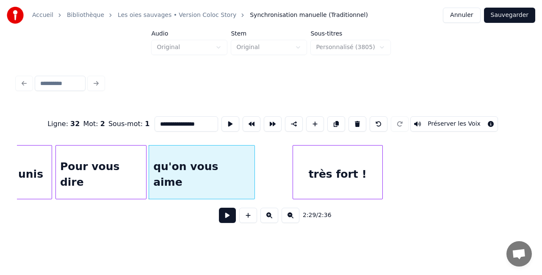
scroll to position [0, 9383]
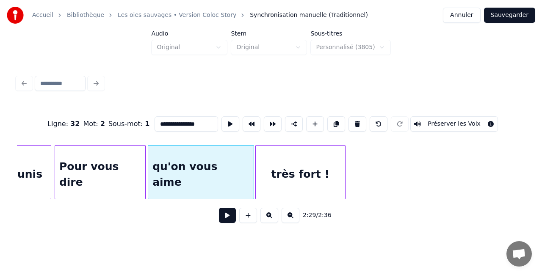
click at [320, 174] on div "très fort !" at bounding box center [300, 175] width 89 height 58
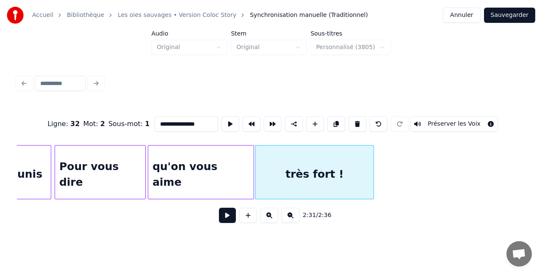
click at [373, 166] on div at bounding box center [372, 172] width 3 height 53
click at [379, 166] on div at bounding box center [378, 172] width 3 height 53
click at [508, 17] on button "Sauvegarder" at bounding box center [509, 15] width 51 height 15
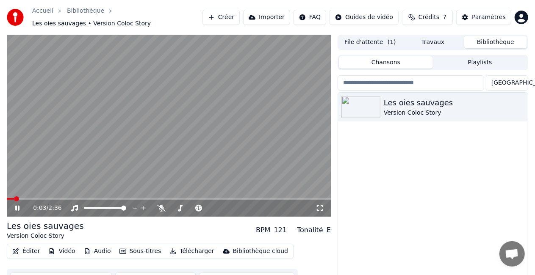
click at [272, 198] on span at bounding box center [169, 199] width 324 height 2
click at [22, 246] on button "Éditer" at bounding box center [26, 252] width 34 height 12
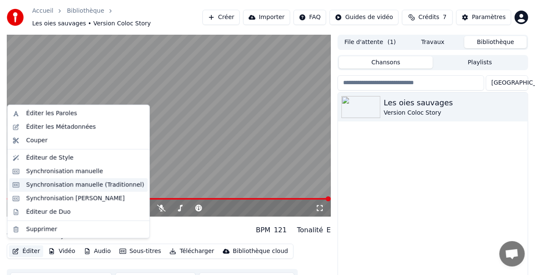
click at [85, 187] on div "Synchronisation manuelle (Traditionnel)" at bounding box center [85, 185] width 118 height 8
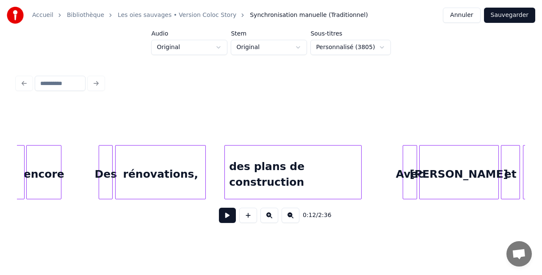
scroll to position [0, 7898]
click at [288, 160] on div "des plans de construction" at bounding box center [294, 175] width 136 height 58
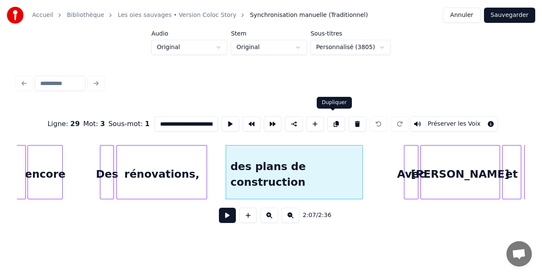
click at [332, 123] on button at bounding box center [336, 123] width 18 height 15
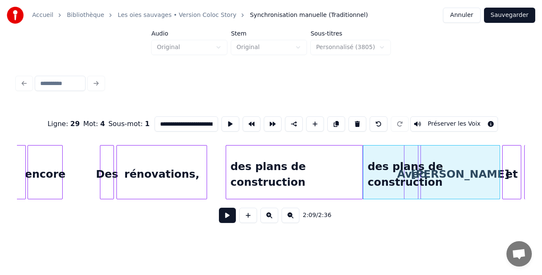
click at [322, 175] on div "des plans de construction" at bounding box center [294, 175] width 136 height 58
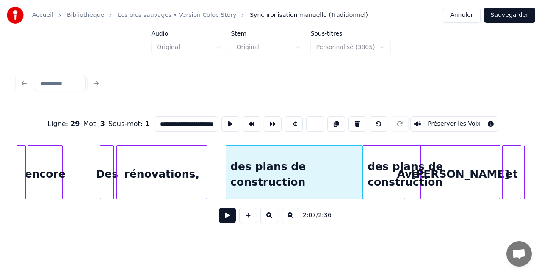
drag, startPoint x: 182, startPoint y: 118, endPoint x: 220, endPoint y: 117, distance: 37.3
click at [220, 117] on div "**********" at bounding box center [271, 124] width 508 height 42
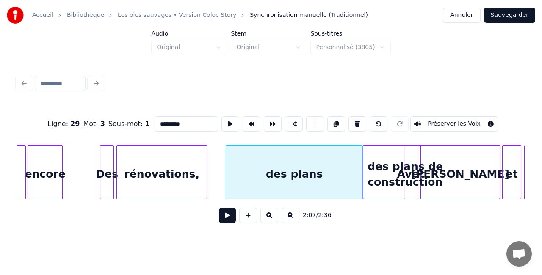
click at [349, 170] on div "des plans" at bounding box center [294, 175] width 136 height 58
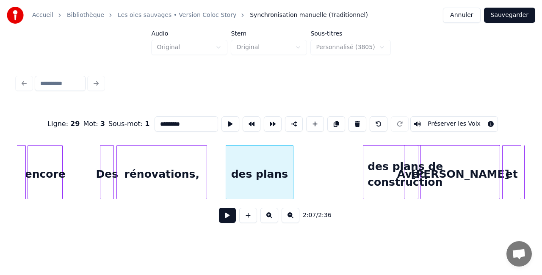
click at [292, 178] on div at bounding box center [291, 172] width 3 height 53
click at [397, 179] on div "des plans de construction" at bounding box center [431, 175] width 136 height 58
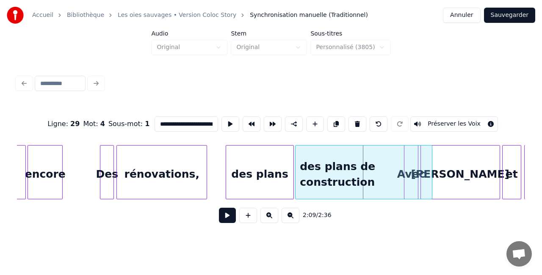
click at [318, 176] on div "des plans de construction" at bounding box center [364, 175] width 136 height 58
click at [340, 166] on div "des plans de construction" at bounding box center [364, 175] width 136 height 58
click at [184, 121] on input "**********" at bounding box center [187, 123] width 64 height 15
drag, startPoint x: 184, startPoint y: 121, endPoint x: 140, endPoint y: 121, distance: 43.6
click at [140, 121] on div "**********" at bounding box center [271, 124] width 508 height 42
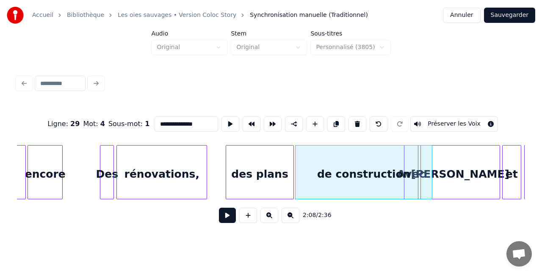
type input "**********"
click at [403, 218] on div "2:08 / 2:36" at bounding box center [271, 215] width 494 height 19
click at [368, 165] on div "de construction" at bounding box center [364, 175] width 136 height 58
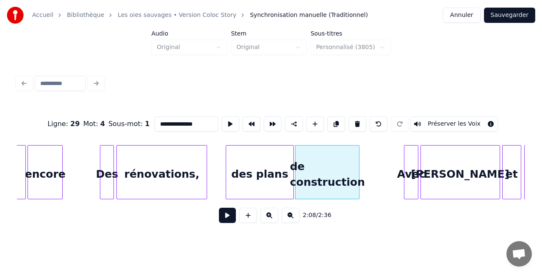
click at [358, 168] on div at bounding box center [357, 172] width 3 height 53
click at [199, 215] on div "2:08 / 2:36" at bounding box center [271, 215] width 494 height 19
click at [516, 15] on button "Sauvegarder" at bounding box center [509, 15] width 51 height 15
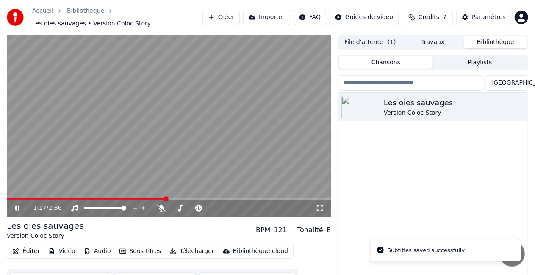
click at [166, 198] on span at bounding box center [169, 199] width 324 height 2
click at [204, 198] on span at bounding box center [169, 199] width 324 height 2
click at [234, 198] on span at bounding box center [169, 199] width 324 height 2
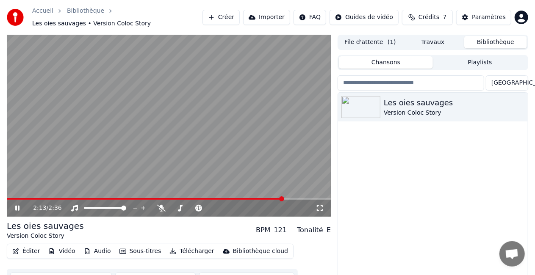
click at [18, 206] on icon at bounding box center [17, 208] width 4 height 5
click at [521, 103] on icon "button" at bounding box center [520, 106] width 8 height 7
click at [434, 151] on div "Les oies sauvages Version Coloc Story" at bounding box center [433, 196] width 190 height 206
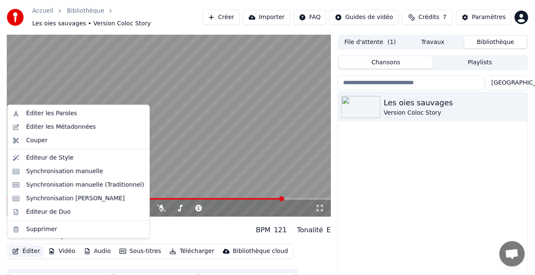
click at [26, 246] on button "Éditer" at bounding box center [26, 252] width 34 height 12
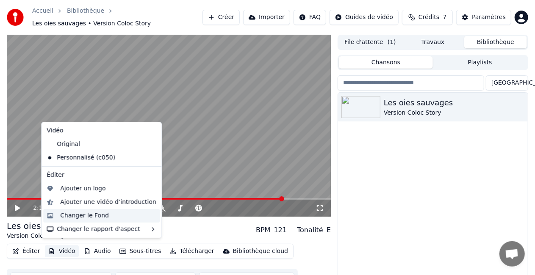
click at [95, 212] on div "Changer le Fond" at bounding box center [84, 216] width 49 height 8
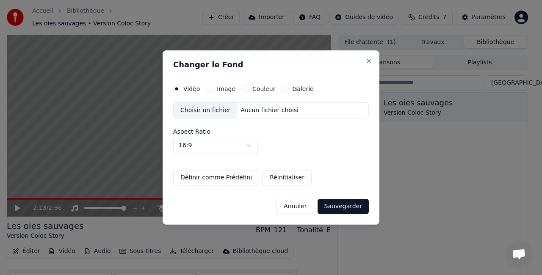
click at [223, 89] on label "Image" at bounding box center [226, 89] width 19 height 6
click at [213, 89] on button "Image" at bounding box center [210, 89] width 7 height 7
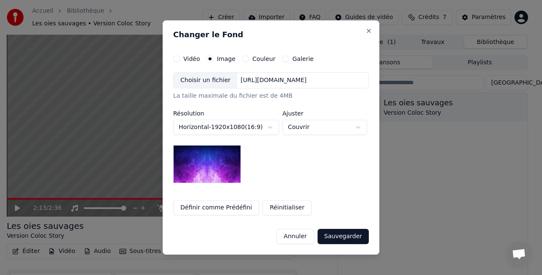
click at [257, 56] on label "Couleur" at bounding box center [263, 59] width 23 height 6
click at [249, 56] on button "Couleur" at bounding box center [245, 58] width 7 height 7
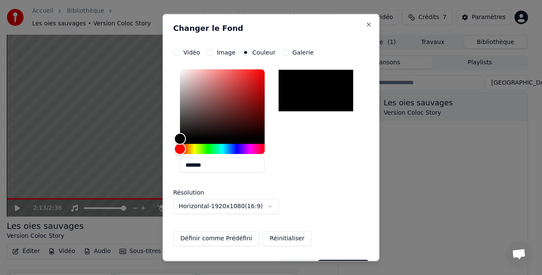
click at [295, 52] on label "Galerie" at bounding box center [302, 53] width 21 height 6
click at [289, 52] on button "Galerie" at bounding box center [285, 52] width 7 height 7
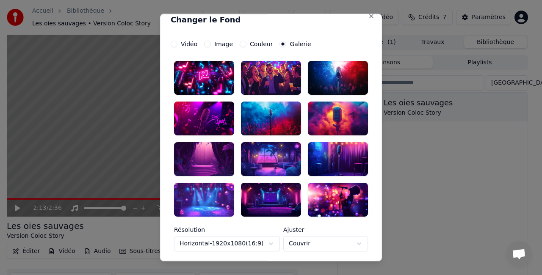
scroll to position [8, 0]
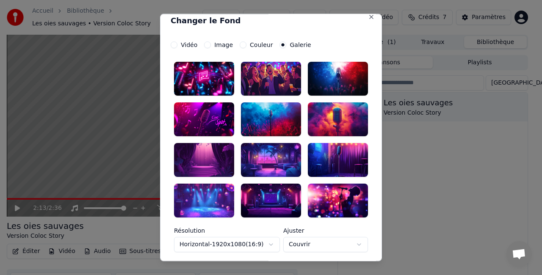
click at [216, 86] on div at bounding box center [204, 79] width 60 height 34
click at [217, 159] on div at bounding box center [204, 160] width 60 height 34
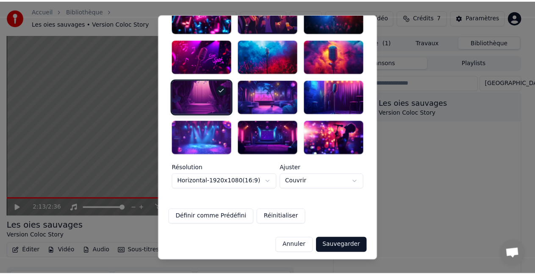
scroll to position [71, 0]
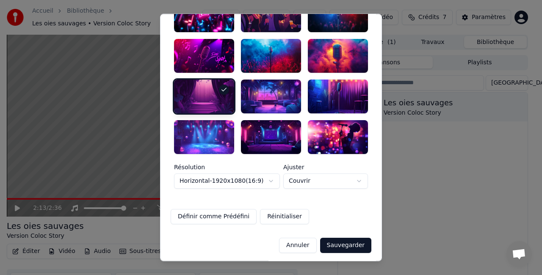
click at [350, 186] on body "**********" at bounding box center [267, 137] width 535 height 275
click at [354, 183] on body "**********" at bounding box center [267, 137] width 535 height 275
click at [348, 245] on button "Sauvegarder" at bounding box center [345, 245] width 51 height 15
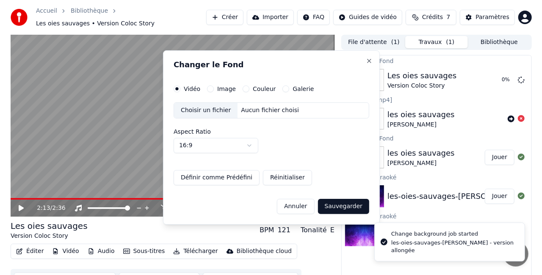
scroll to position [0, 0]
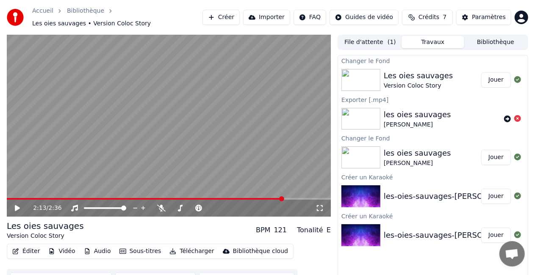
click at [497, 80] on button "Jouer" at bounding box center [496, 79] width 30 height 15
click at [111, 142] on video at bounding box center [169, 126] width 324 height 182
click at [184, 247] on button "Télécharger" at bounding box center [191, 252] width 51 height 12
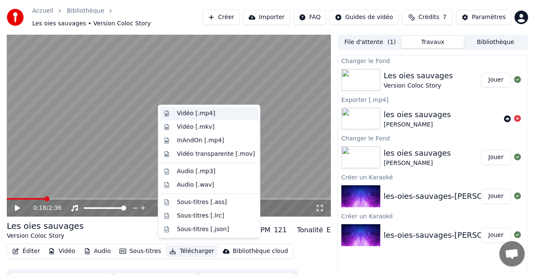
click at [197, 113] on div "Vidéo [.mp4]" at bounding box center [196, 113] width 38 height 8
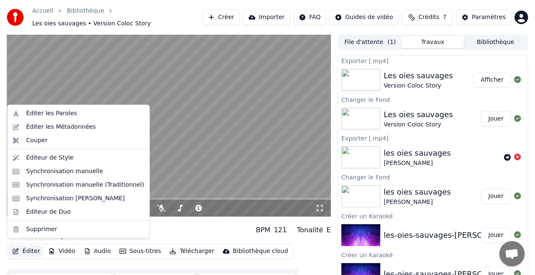
click at [25, 246] on button "Éditer" at bounding box center [26, 252] width 34 height 12
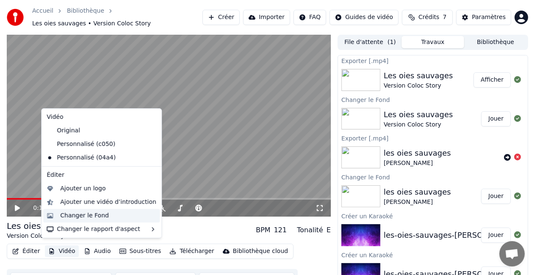
click at [92, 213] on div "Changer le Fond" at bounding box center [84, 216] width 49 height 8
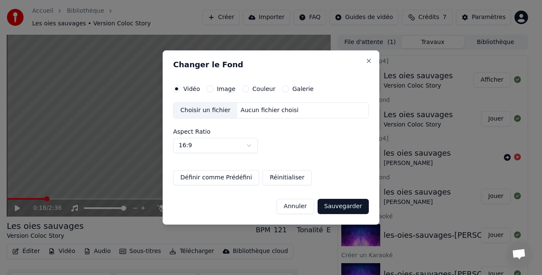
click at [288, 83] on div "Changer le Fond Vidéo Image Couleur Galerie Choisir un fichier Aucun fichier ch…" at bounding box center [271, 137] width 217 height 174
click at [287, 91] on div "Galerie" at bounding box center [297, 89] width 31 height 7
click at [282, 89] on button "Galerie" at bounding box center [285, 89] width 7 height 7
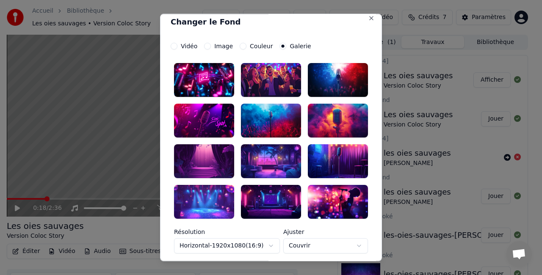
scroll to position [7, 0]
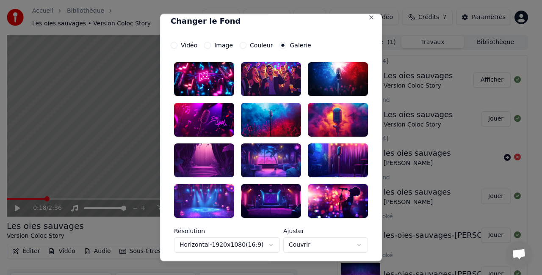
click at [212, 198] on div at bounding box center [204, 201] width 60 height 34
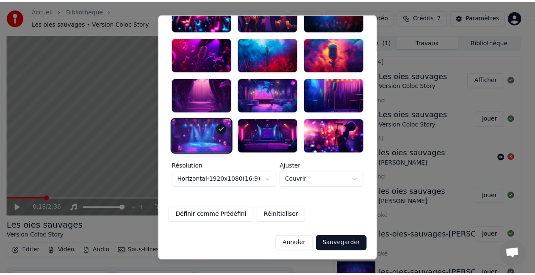
scroll to position [72, 0]
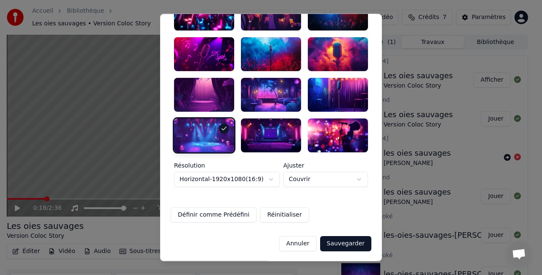
click at [342, 243] on button "Sauvegarder" at bounding box center [345, 243] width 51 height 15
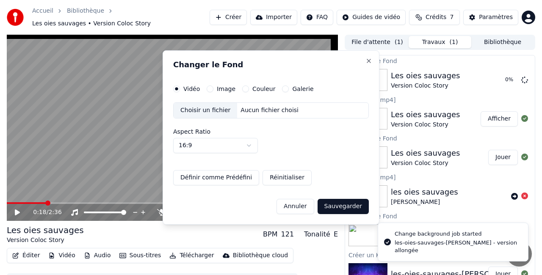
scroll to position [0, 0]
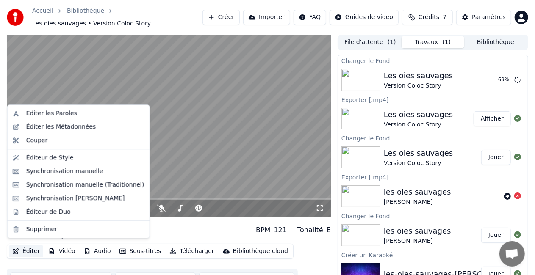
click at [25, 246] on button "Éditer" at bounding box center [26, 252] width 34 height 12
click at [85, 185] on div "Synchronisation manuelle (Traditionnel)" at bounding box center [85, 185] width 118 height 8
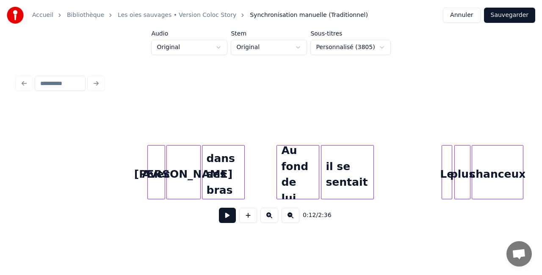
scroll to position [0, 4690]
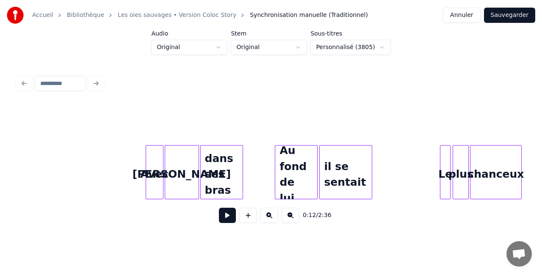
click at [151, 167] on div "Avec" at bounding box center [154, 175] width 17 height 58
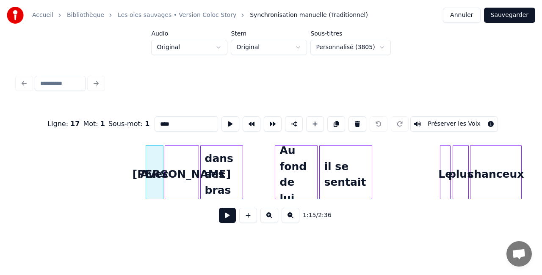
click at [191, 163] on div "[PERSON_NAME]" at bounding box center [181, 175] width 33 height 58
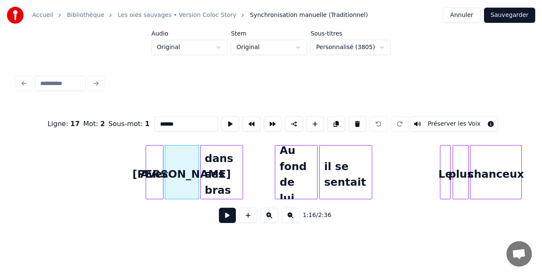
click at [226, 167] on div "dans ses bras" at bounding box center [222, 175] width 42 height 58
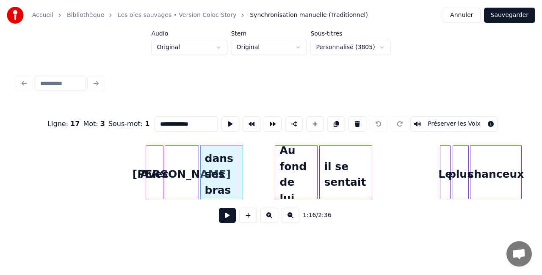
click at [157, 170] on div "Avec" at bounding box center [154, 175] width 17 height 58
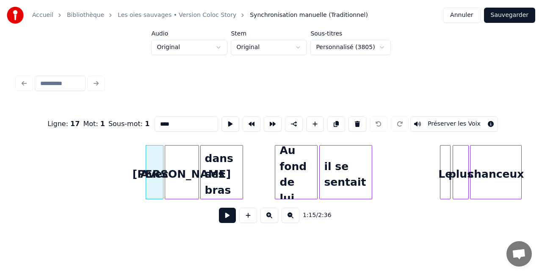
click at [187, 175] on div "[PERSON_NAME]" at bounding box center [181, 175] width 33 height 58
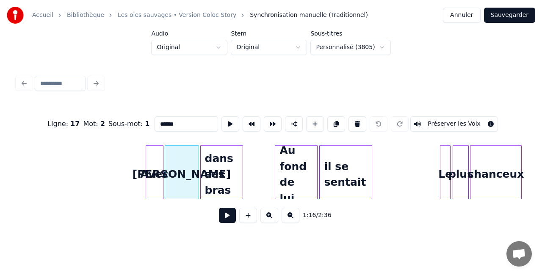
click at [221, 174] on div "dans ses bras" at bounding box center [222, 175] width 42 height 58
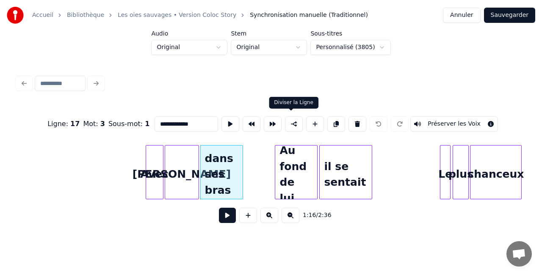
click at [293, 121] on button at bounding box center [294, 123] width 18 height 15
click at [288, 163] on div "Au fond de lui" at bounding box center [295, 175] width 41 height 58
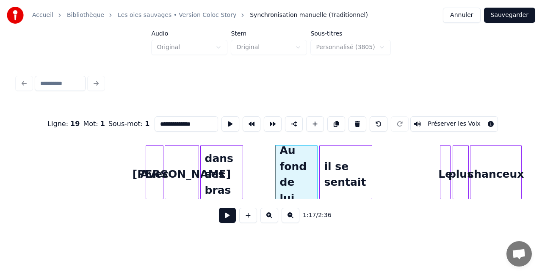
click at [346, 168] on div "il se sentait" at bounding box center [346, 175] width 52 height 58
type input "**********"
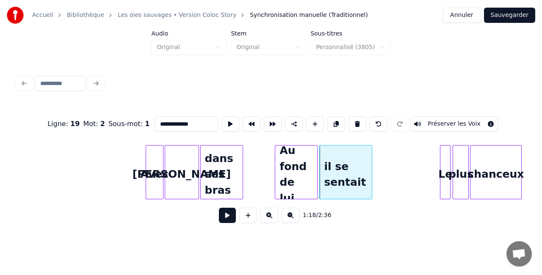
click at [182, 246] on html "**********" at bounding box center [271, 123] width 542 height 247
click at [524, 18] on button "Sauvegarder" at bounding box center [509, 15] width 51 height 15
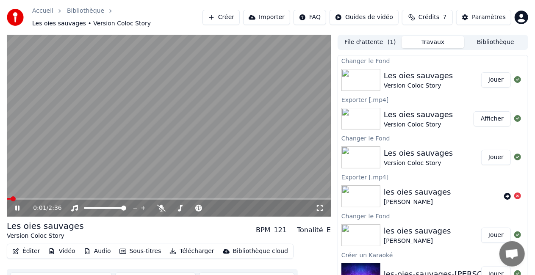
click at [483, 75] on button "Jouer" at bounding box center [496, 79] width 30 height 15
click at [96, 198] on span at bounding box center [169, 199] width 324 height 2
click at [123, 198] on span at bounding box center [169, 199] width 324 height 2
click at [324, 205] on div "1:02 / 2:36" at bounding box center [168, 208] width 317 height 8
click at [320, 205] on icon at bounding box center [319, 208] width 8 height 7
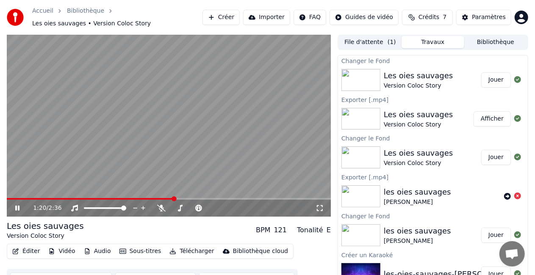
click at [16, 205] on icon at bounding box center [23, 208] width 19 height 7
click at [25, 246] on button "Éditer" at bounding box center [26, 252] width 34 height 12
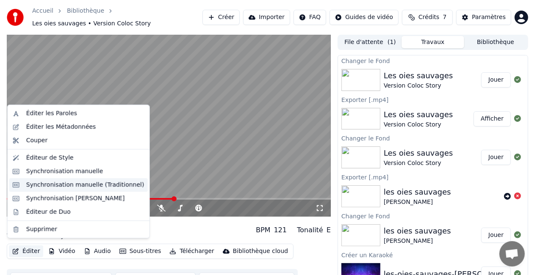
click at [100, 184] on div "Synchronisation manuelle (Traditionnel)" at bounding box center [85, 185] width 118 height 8
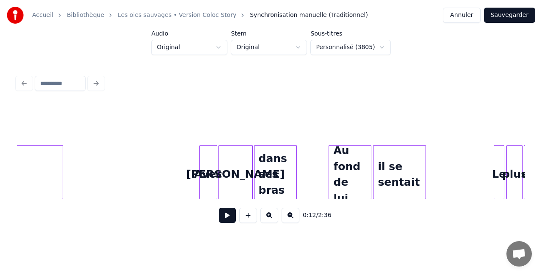
scroll to position [0, 4637]
click at [295, 157] on div at bounding box center [294, 172] width 3 height 53
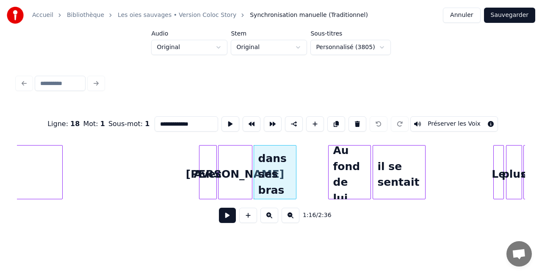
click at [271, 168] on div "dans ses bras" at bounding box center [275, 175] width 42 height 58
click at [240, 173] on div "[PERSON_NAME]" at bounding box center [234, 175] width 33 height 58
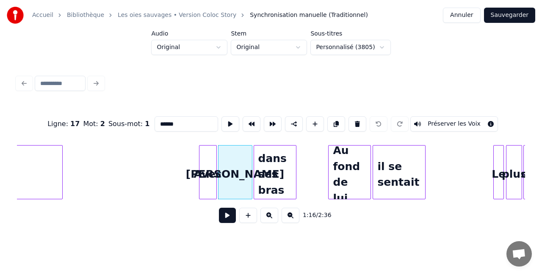
click at [210, 170] on div "Avec" at bounding box center [207, 175] width 17 height 58
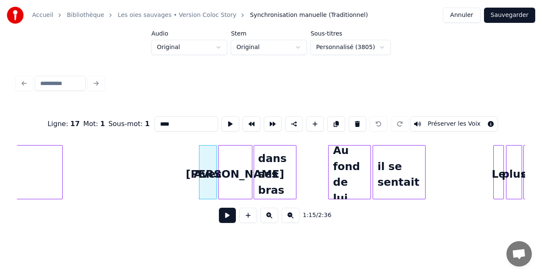
click at [241, 172] on div "[PERSON_NAME]" at bounding box center [234, 175] width 33 height 58
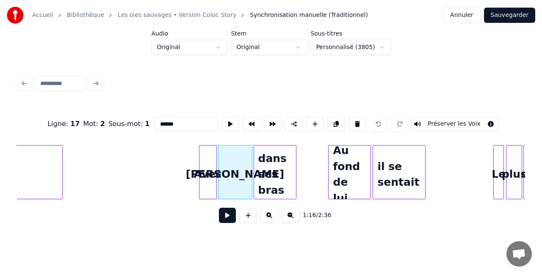
click at [279, 169] on div "dans ses bras" at bounding box center [275, 175] width 42 height 58
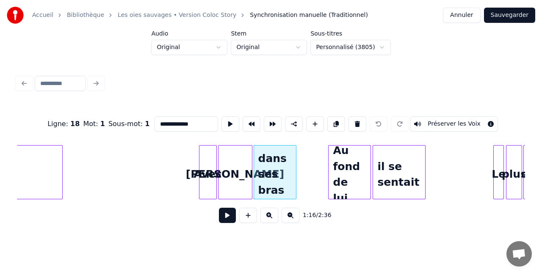
click at [343, 172] on div "Au fond de lui" at bounding box center [349, 175] width 41 height 58
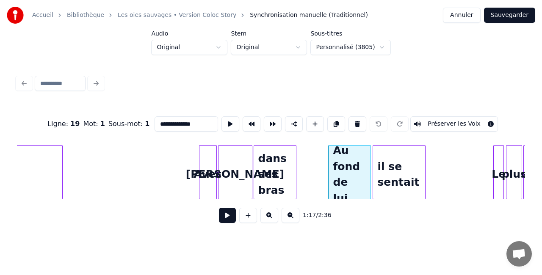
click at [395, 177] on div "il se sentait" at bounding box center [399, 175] width 52 height 58
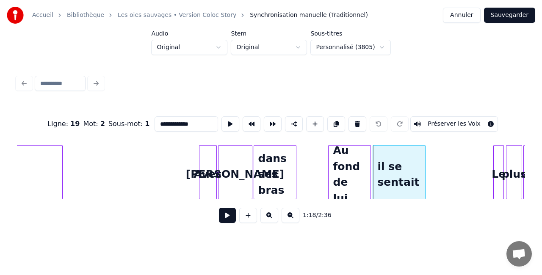
click at [357, 177] on div "Au fond de lui" at bounding box center [349, 175] width 41 height 58
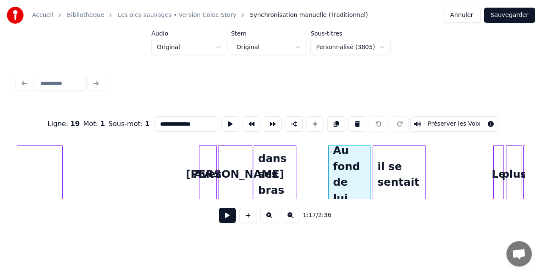
click at [404, 173] on div "il se sentait" at bounding box center [399, 175] width 52 height 58
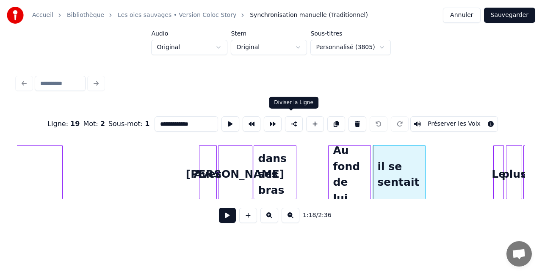
click at [293, 123] on button at bounding box center [294, 123] width 18 height 15
click at [273, 172] on div "dans ses bras" at bounding box center [275, 175] width 42 height 58
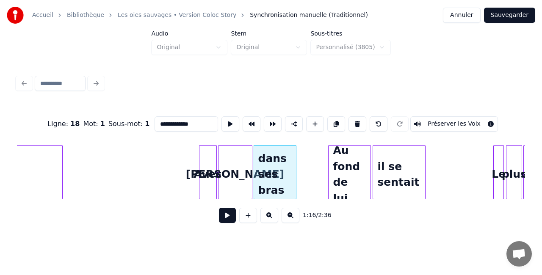
click at [336, 170] on div "Au fond de lui" at bounding box center [349, 175] width 41 height 58
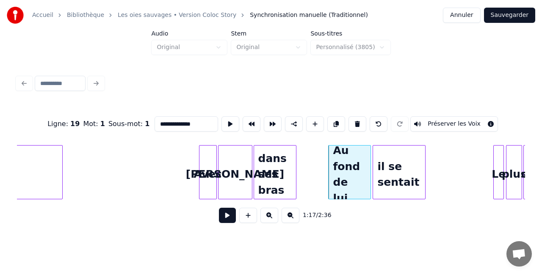
click at [239, 174] on div "[PERSON_NAME]" at bounding box center [234, 175] width 33 height 58
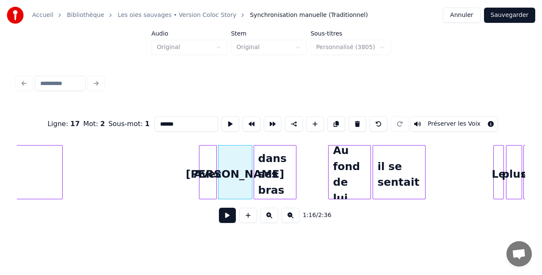
click at [202, 174] on div "Avec" at bounding box center [207, 175] width 17 height 58
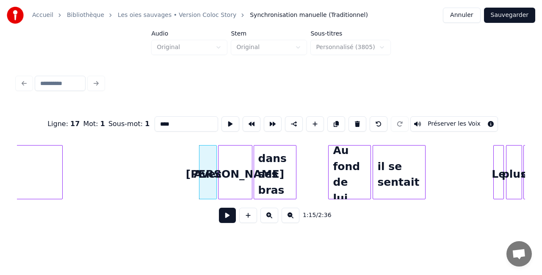
click at [185, 121] on input "****" at bounding box center [187, 123] width 64 height 15
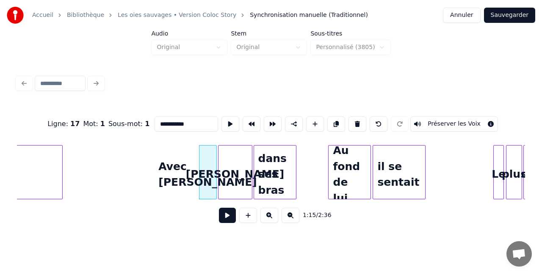
click at [234, 171] on div "[PERSON_NAME]" at bounding box center [234, 175] width 33 height 58
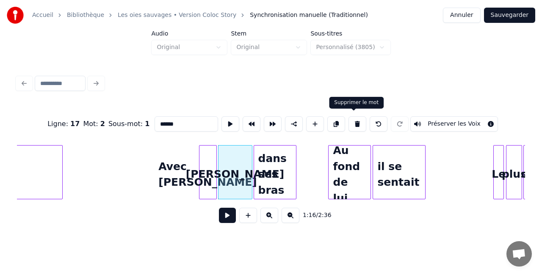
click at [350, 122] on button at bounding box center [357, 123] width 18 height 15
type input "**********"
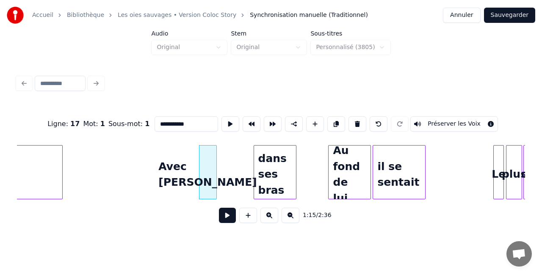
click at [209, 167] on div "Avec Laurie" at bounding box center [207, 175] width 17 height 58
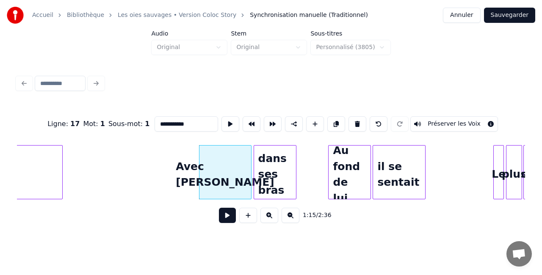
click at [249, 171] on div at bounding box center [250, 172] width 3 height 53
click at [376, 247] on html "**********" at bounding box center [271, 123] width 542 height 247
click at [508, 15] on button "Sauvegarder" at bounding box center [509, 15] width 51 height 15
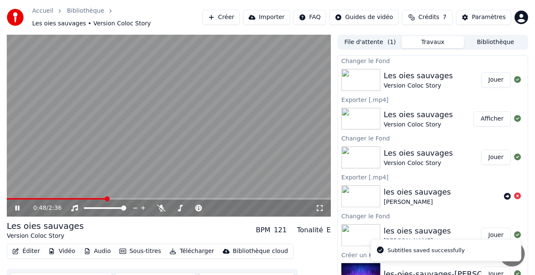
click at [105, 198] on span at bounding box center [169, 199] width 324 height 2
click at [154, 198] on span at bounding box center [169, 199] width 324 height 2
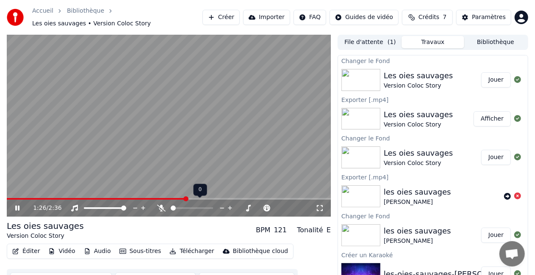
click at [173, 198] on span at bounding box center [96, 199] width 179 height 2
click at [156, 198] on span at bounding box center [91, 199] width 168 height 2
click at [19, 206] on icon at bounding box center [17, 208] width 4 height 5
click at [134, 250] on button "Sous-titres" at bounding box center [140, 252] width 49 height 12
click at [35, 247] on button "Éditer" at bounding box center [26, 252] width 34 height 12
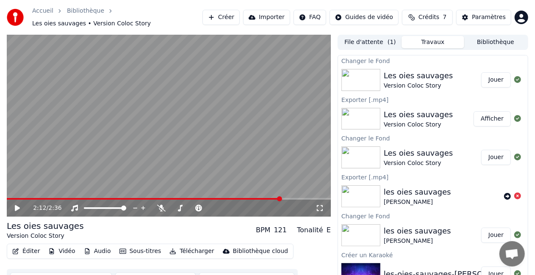
click at [19, 249] on icon "button" at bounding box center [15, 252] width 7 height 6
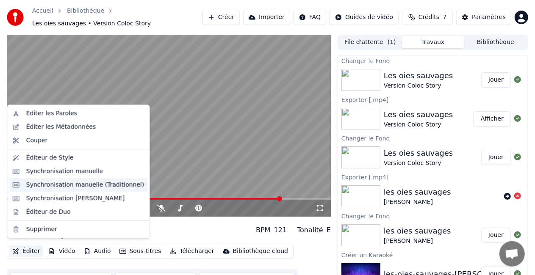
click at [92, 183] on div "Synchronisation manuelle (Traditionnel)" at bounding box center [85, 185] width 118 height 8
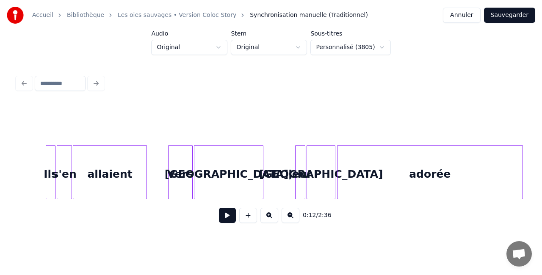
scroll to position [0, 6824]
click at [242, 179] on div "[GEOGRAPHIC_DATA]," at bounding box center [227, 175] width 69 height 58
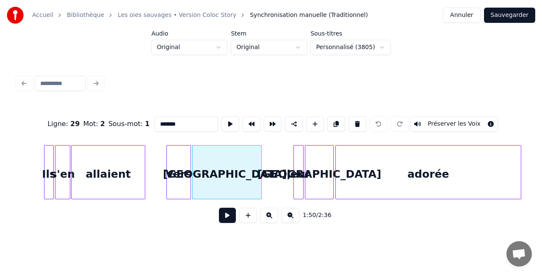
click at [296, 179] on div "leur" at bounding box center [299, 175] width 10 height 58
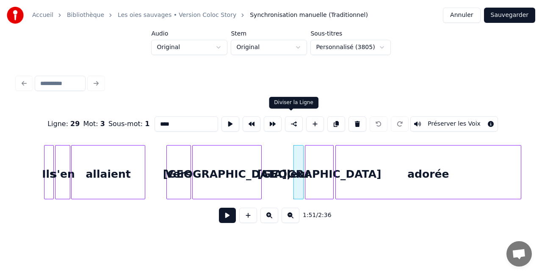
click at [291, 122] on button at bounding box center [294, 123] width 18 height 15
click at [318, 165] on div "[GEOGRAPHIC_DATA]" at bounding box center [319, 175] width 28 height 58
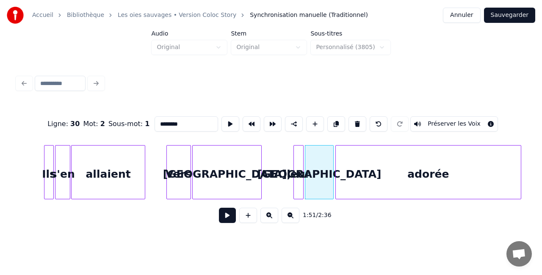
click at [373, 165] on div "adorée" at bounding box center [428, 175] width 185 height 58
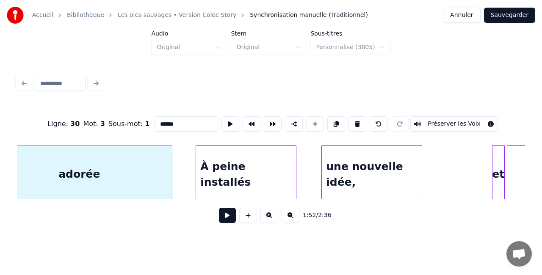
scroll to position [0, 7175]
click at [245, 178] on div "À peine installés" at bounding box center [244, 175] width 100 height 58
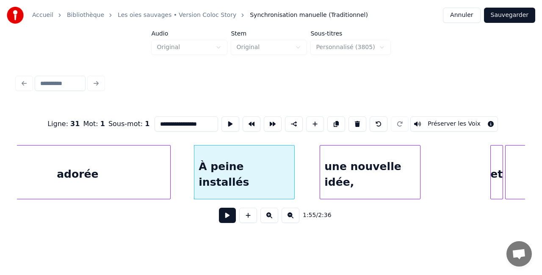
click at [356, 164] on div "une nouvelle idée," at bounding box center [370, 175] width 100 height 58
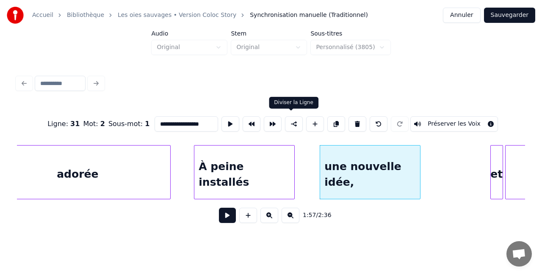
click at [294, 122] on button at bounding box center [294, 123] width 18 height 15
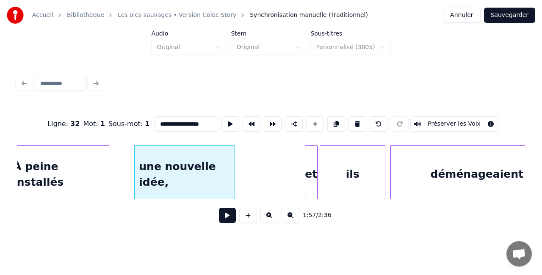
scroll to position [0, 7361]
click at [306, 174] on div at bounding box center [305, 172] width 3 height 53
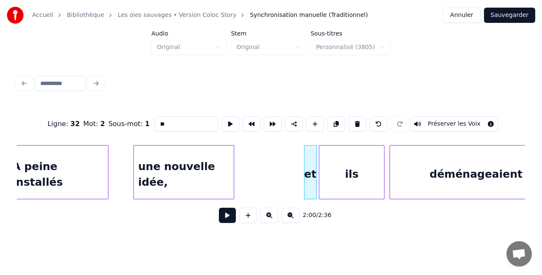
click at [350, 173] on div "ils" at bounding box center [351, 175] width 65 height 58
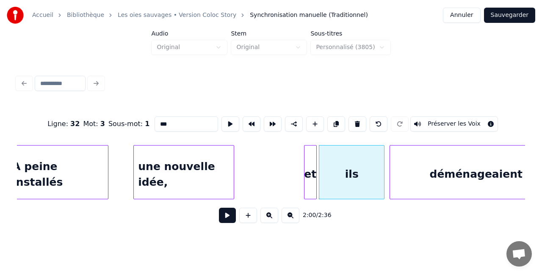
click at [307, 173] on div at bounding box center [305, 172] width 3 height 53
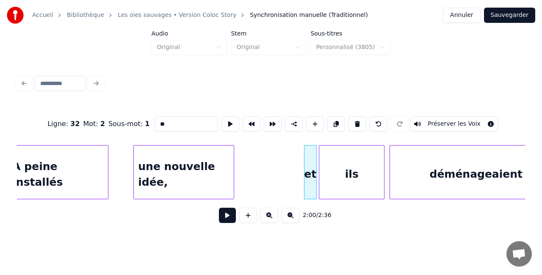
click at [210, 174] on div "une nouvelle idée," at bounding box center [184, 175] width 100 height 58
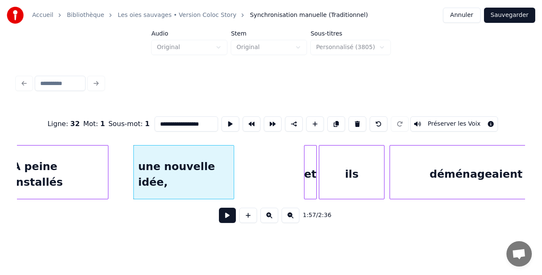
click at [312, 170] on div "et" at bounding box center [310, 175] width 12 height 58
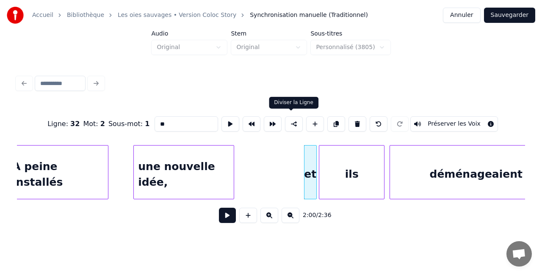
click at [289, 121] on button at bounding box center [294, 123] width 18 height 15
click at [358, 169] on div "ils" at bounding box center [351, 175] width 65 height 58
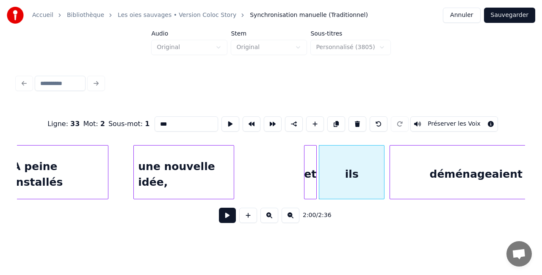
click at [447, 174] on div "déménageaient" at bounding box center [476, 175] width 172 height 58
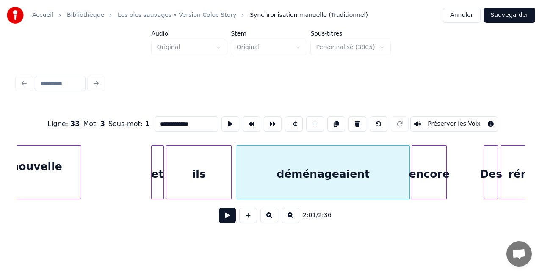
scroll to position [0, 7530]
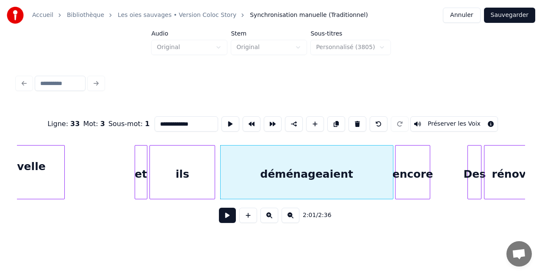
click at [422, 177] on div "encore" at bounding box center [412, 175] width 34 height 58
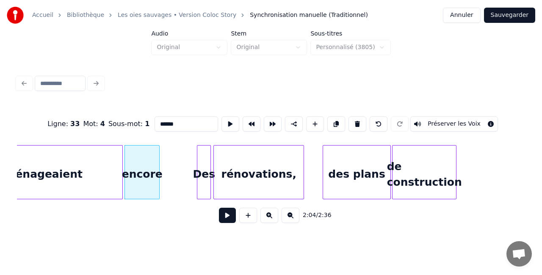
scroll to position [0, 7802]
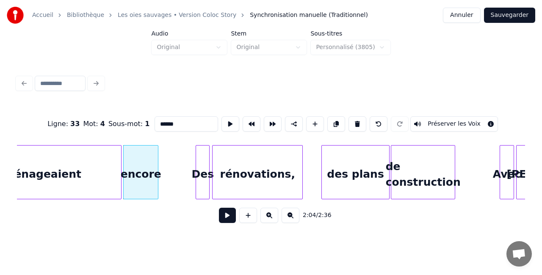
click at [239, 177] on div "rénovations," at bounding box center [258, 175] width 90 height 58
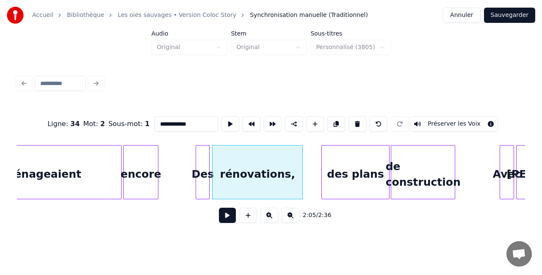
click at [345, 170] on div "des plans" at bounding box center [355, 175] width 67 height 58
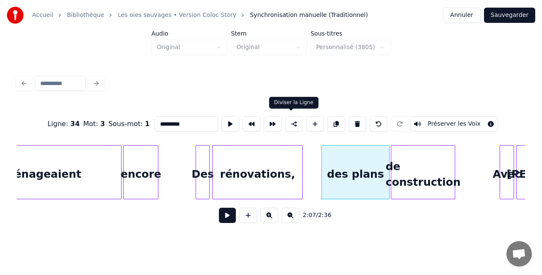
click at [290, 122] on button at bounding box center [294, 123] width 18 height 15
click at [416, 171] on div "de construction" at bounding box center [423, 175] width 64 height 58
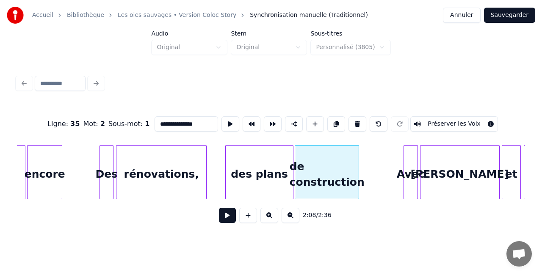
scroll to position [0, 7906]
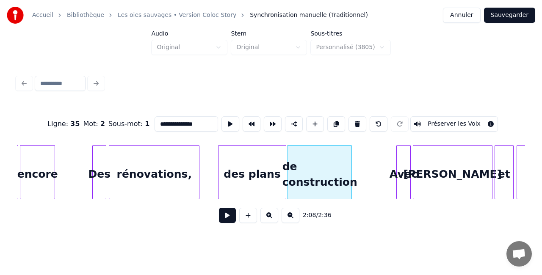
click at [403, 175] on div "Avec" at bounding box center [404, 175] width 14 height 58
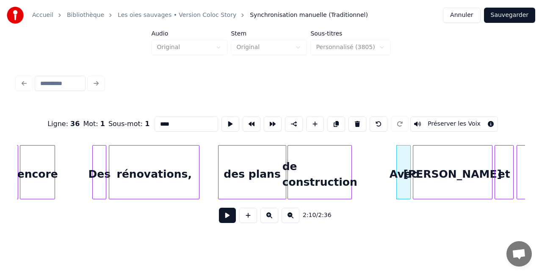
click at [464, 173] on div "[PERSON_NAME]" at bounding box center [452, 175] width 79 height 58
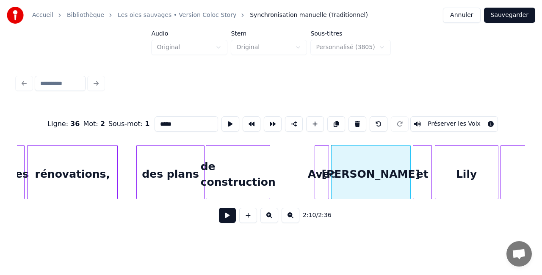
scroll to position [0, 7989]
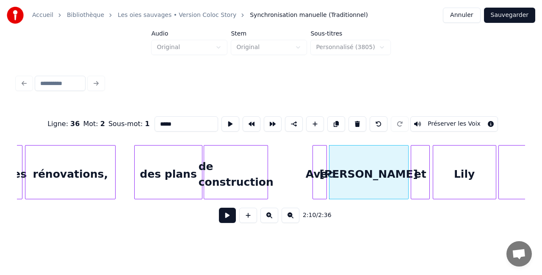
click at [422, 173] on div "et" at bounding box center [420, 175] width 18 height 58
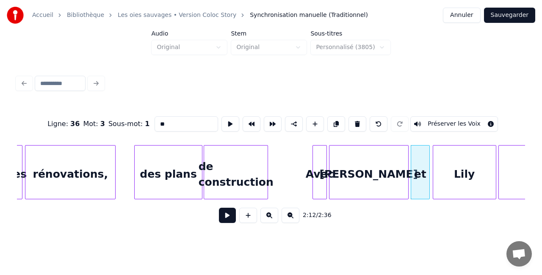
click at [482, 172] on div "Lily" at bounding box center [464, 175] width 63 height 58
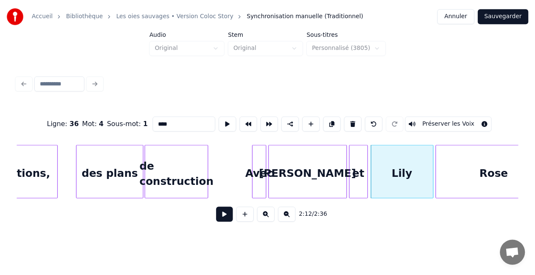
scroll to position [0, 8047]
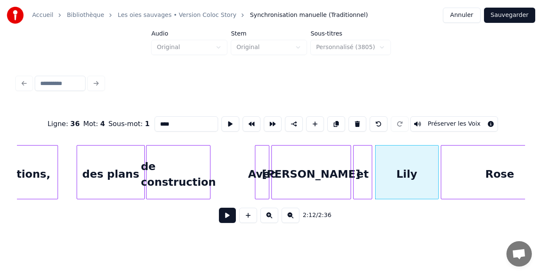
click at [482, 172] on div "Rose" at bounding box center [499, 175] width 117 height 58
type input "****"
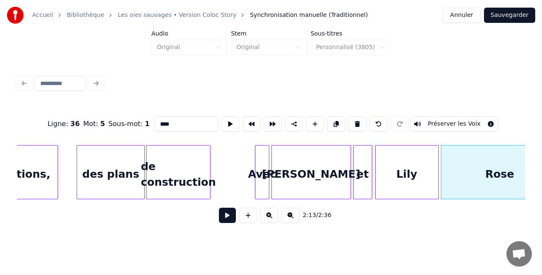
click at [511, 15] on button "Sauvegarder" at bounding box center [509, 15] width 51 height 15
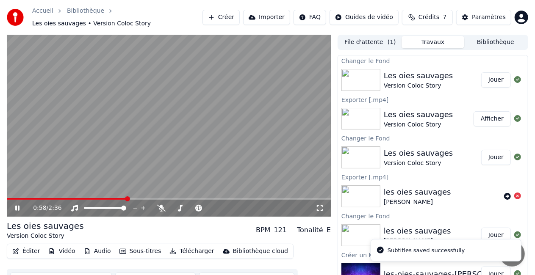
click at [127, 198] on span at bounding box center [169, 199] width 324 height 2
click at [144, 193] on video at bounding box center [169, 126] width 324 height 182
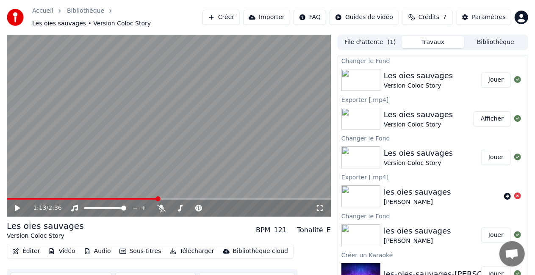
click at [157, 198] on span at bounding box center [169, 199] width 324 height 2
click at [171, 198] on span at bounding box center [169, 199] width 324 height 2
click at [203, 148] on video at bounding box center [169, 126] width 324 height 182
click at [193, 193] on video at bounding box center [169, 126] width 324 height 182
click at [196, 198] on span at bounding box center [169, 199] width 324 height 2
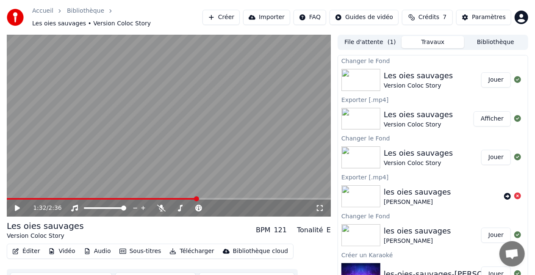
click at [211, 198] on span at bounding box center [169, 199] width 324 height 2
click at [218, 198] on span at bounding box center [169, 199] width 324 height 2
click at [207, 198] on span at bounding box center [112, 199] width 211 height 2
click at [222, 160] on video at bounding box center [169, 126] width 324 height 182
click at [168, 251] on button "Télécharger" at bounding box center [191, 252] width 51 height 12
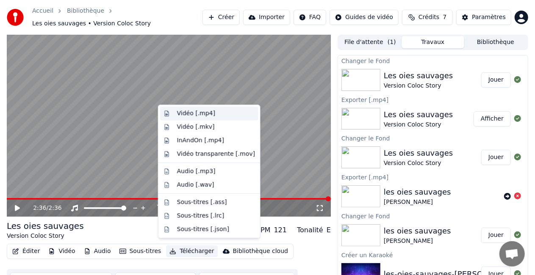
click at [211, 115] on div "Vidéo [.mp4]" at bounding box center [216, 113] width 78 height 8
